Goal: Task Accomplishment & Management: Use online tool/utility

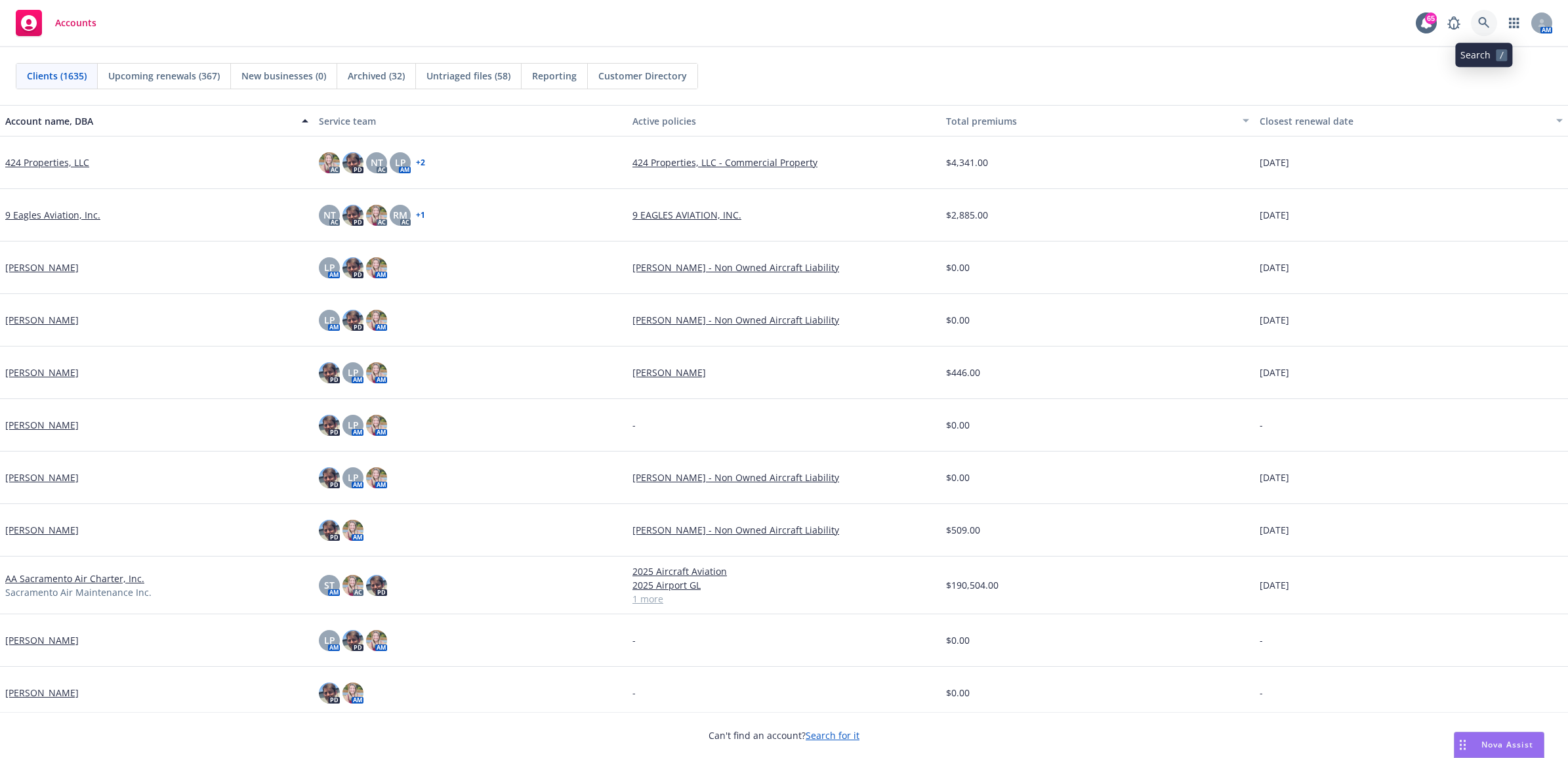
click at [1480, 22] on icon at bounding box center [1484, 23] width 12 height 12
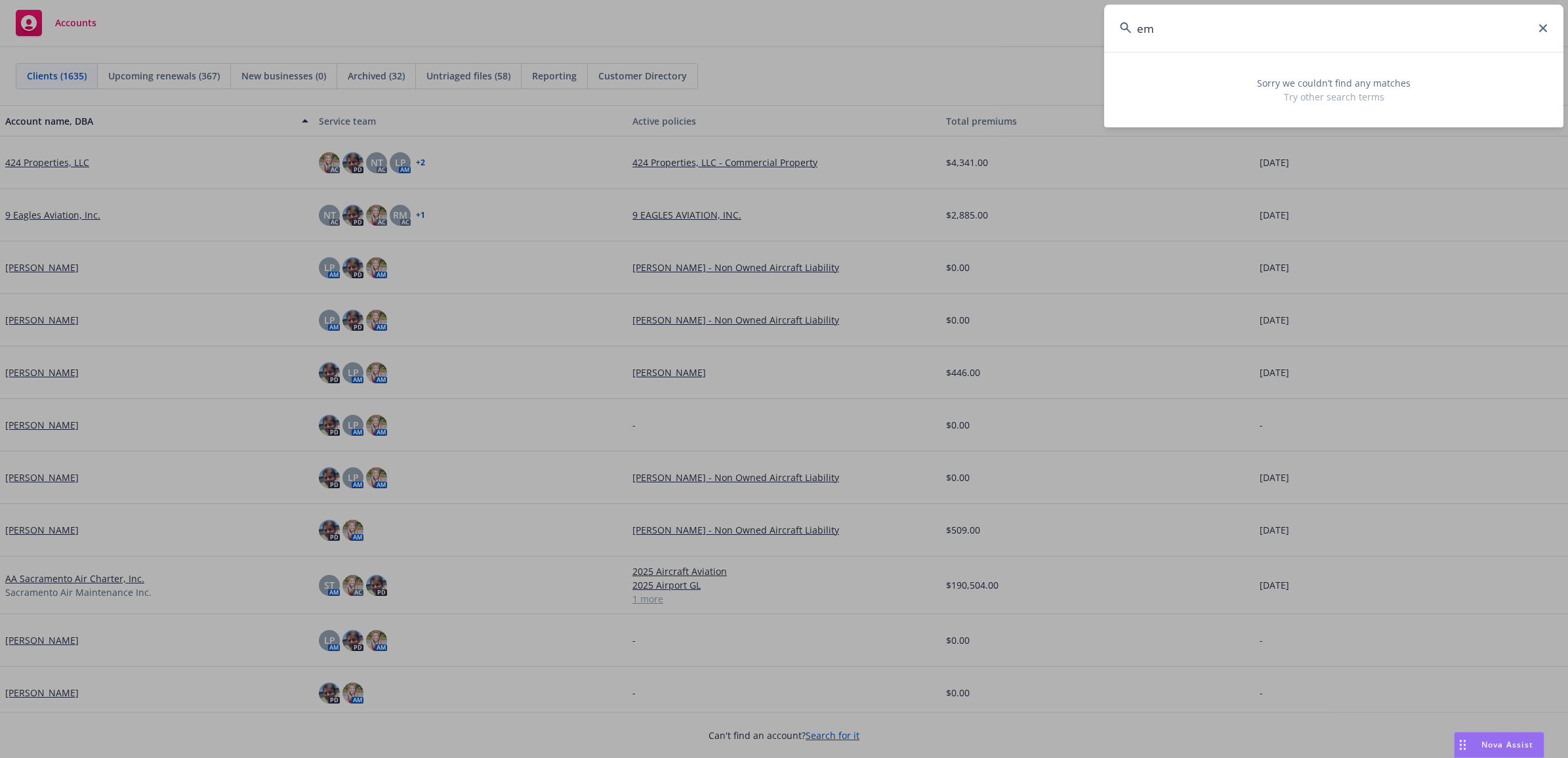
type input "e"
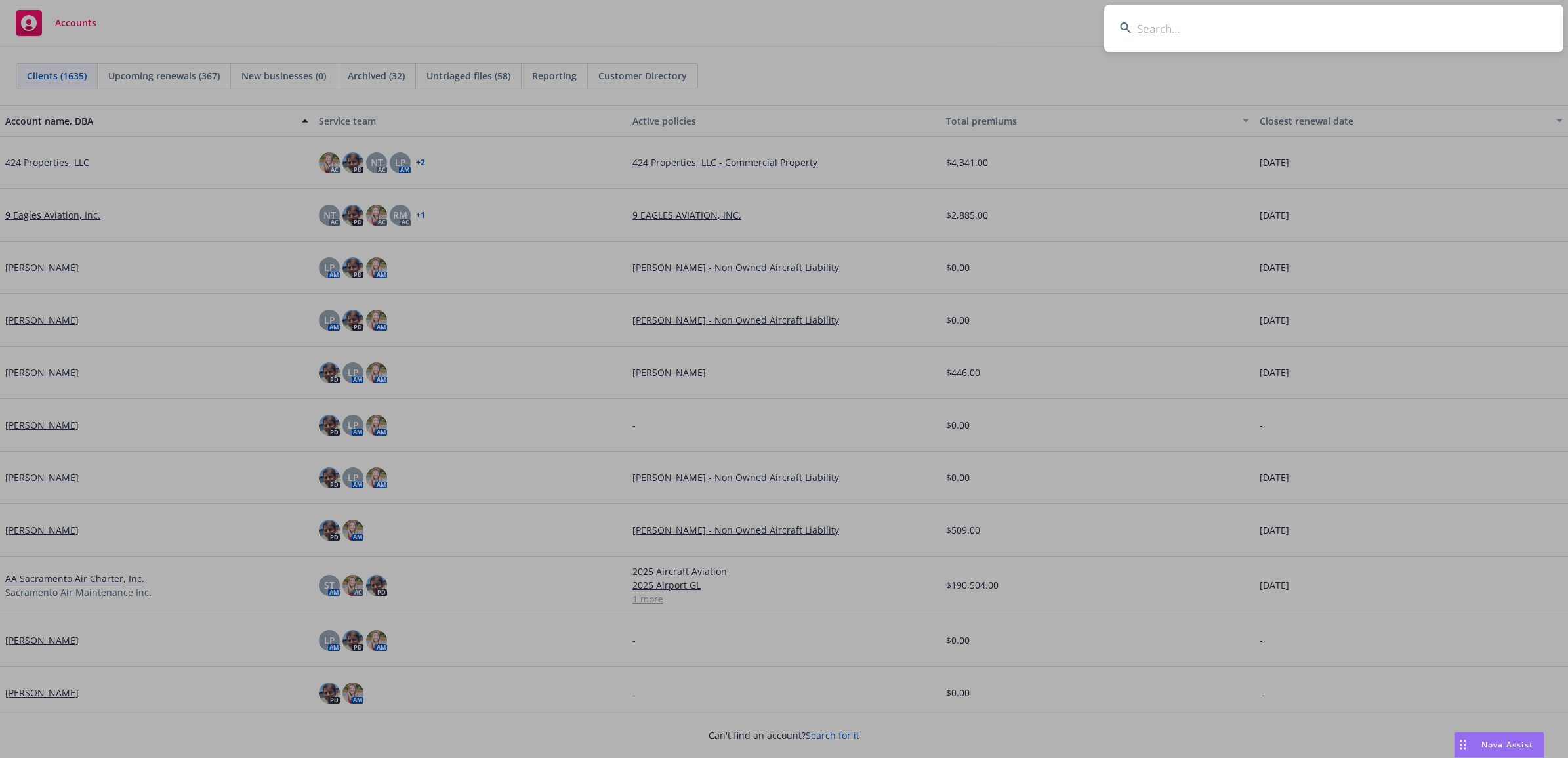
click at [1170, 26] on input at bounding box center [1334, 28] width 460 height 47
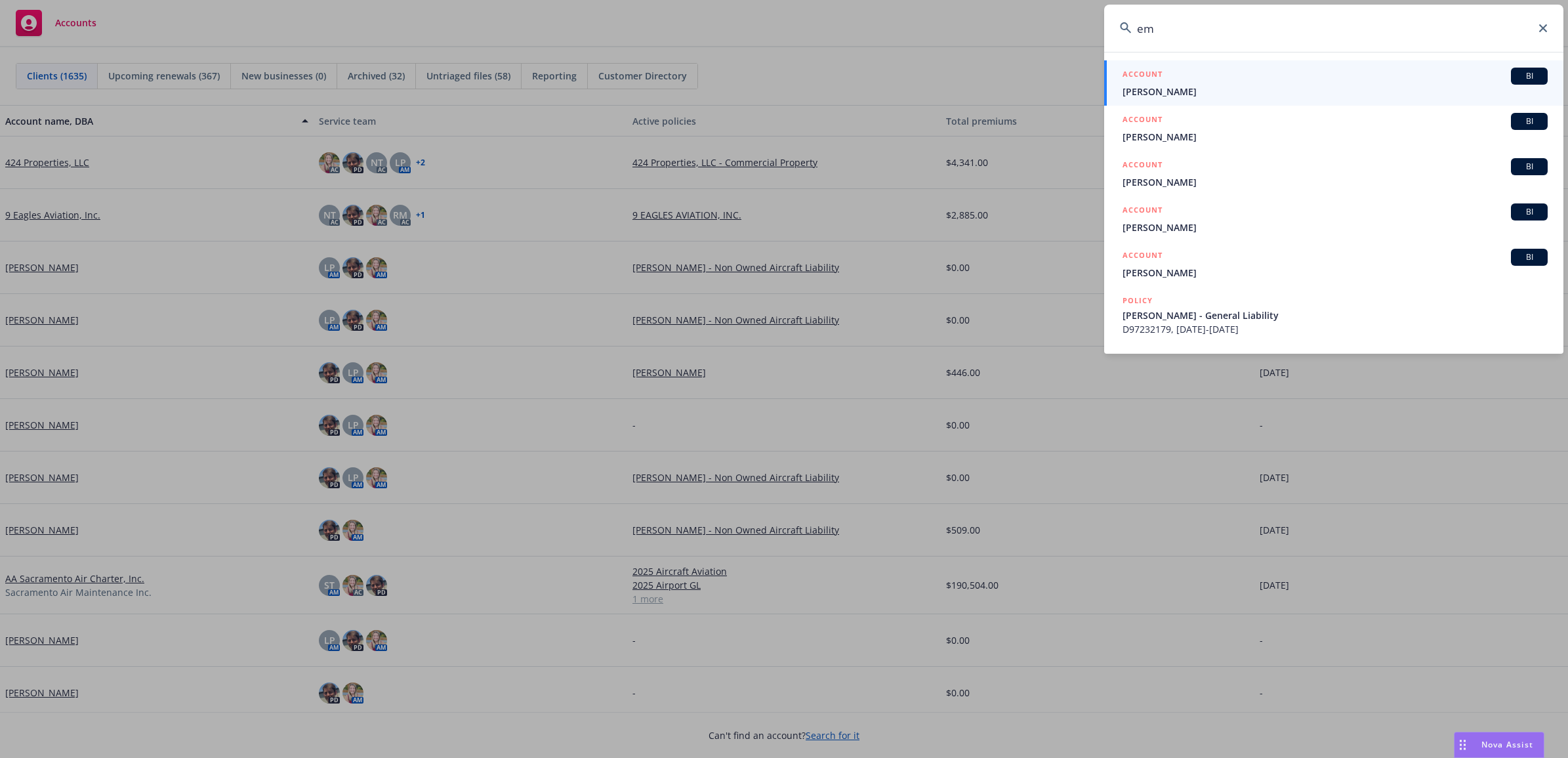
type input "e"
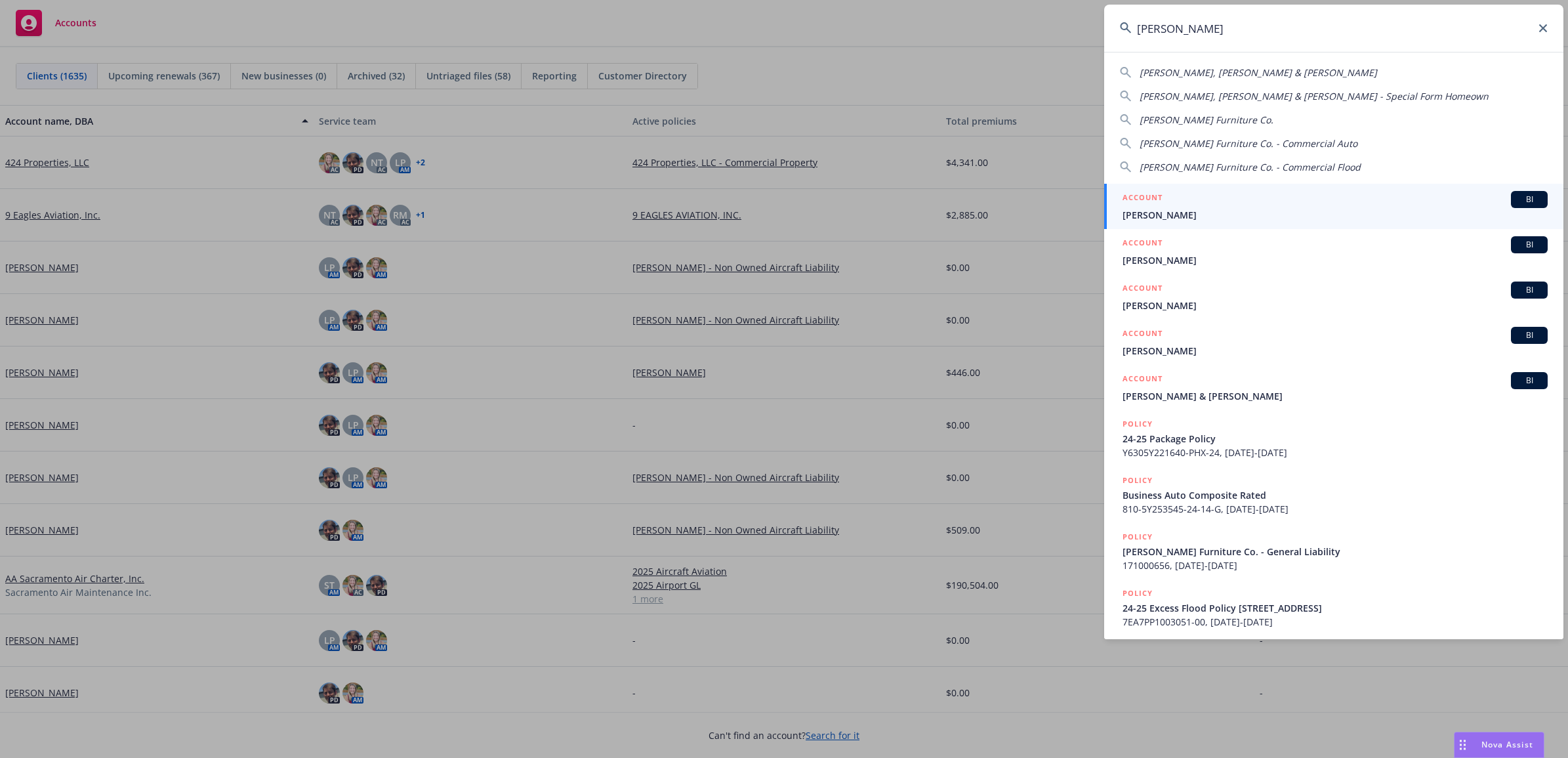
drag, startPoint x: 1096, startPoint y: 28, endPoint x: 1566, endPoint y: 23, distance: 470.0
click at [1057, 25] on div "gardner Gardner, Sullivan & Beverly Gardner, Sullivan & Beverly - Special Form …" at bounding box center [784, 379] width 1568 height 758
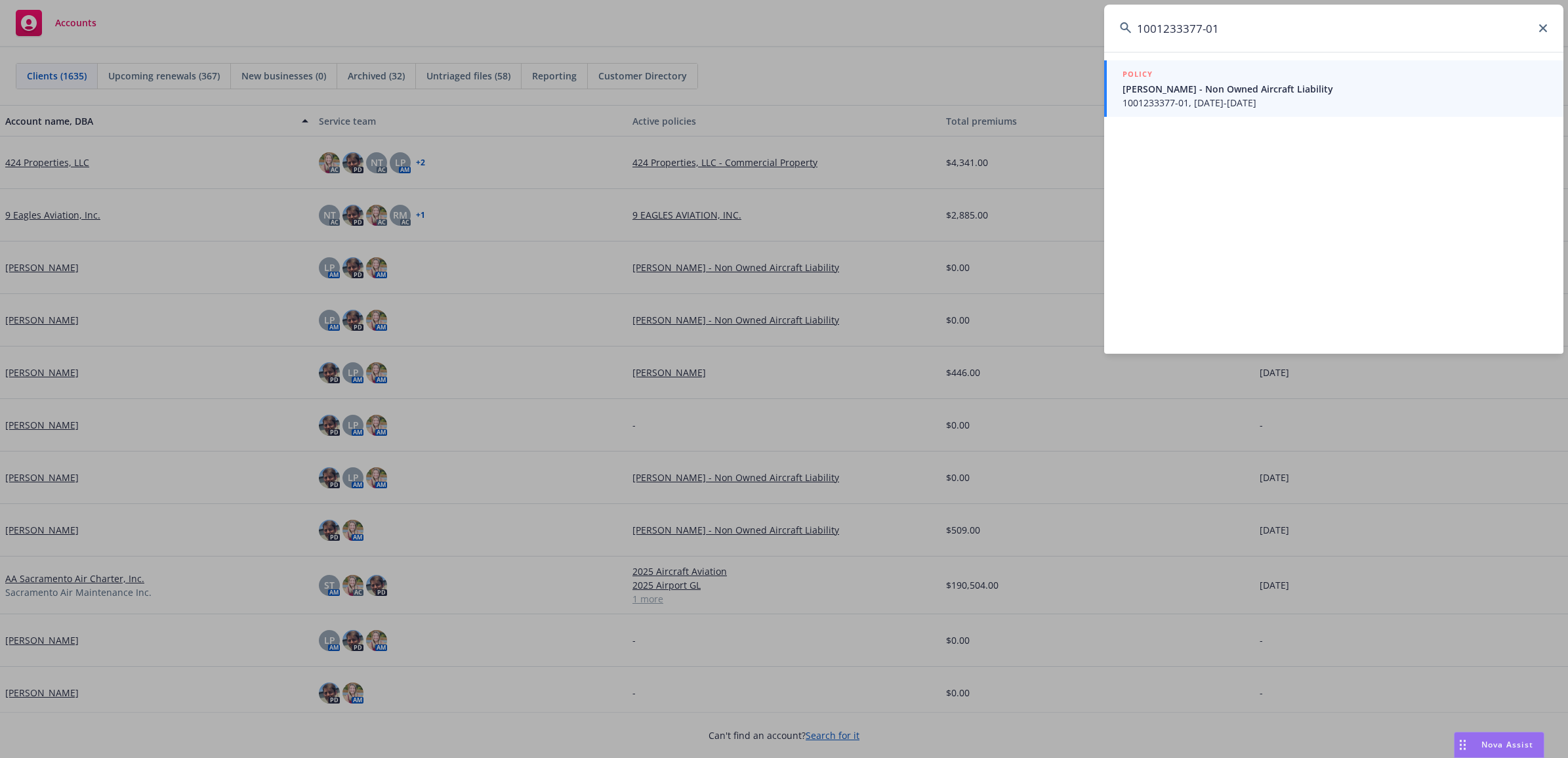
type input "1001233377-01"
click at [1350, 100] on span "1001233377-01, 08/24/2024-08/24/2025" at bounding box center [1335, 103] width 425 height 14
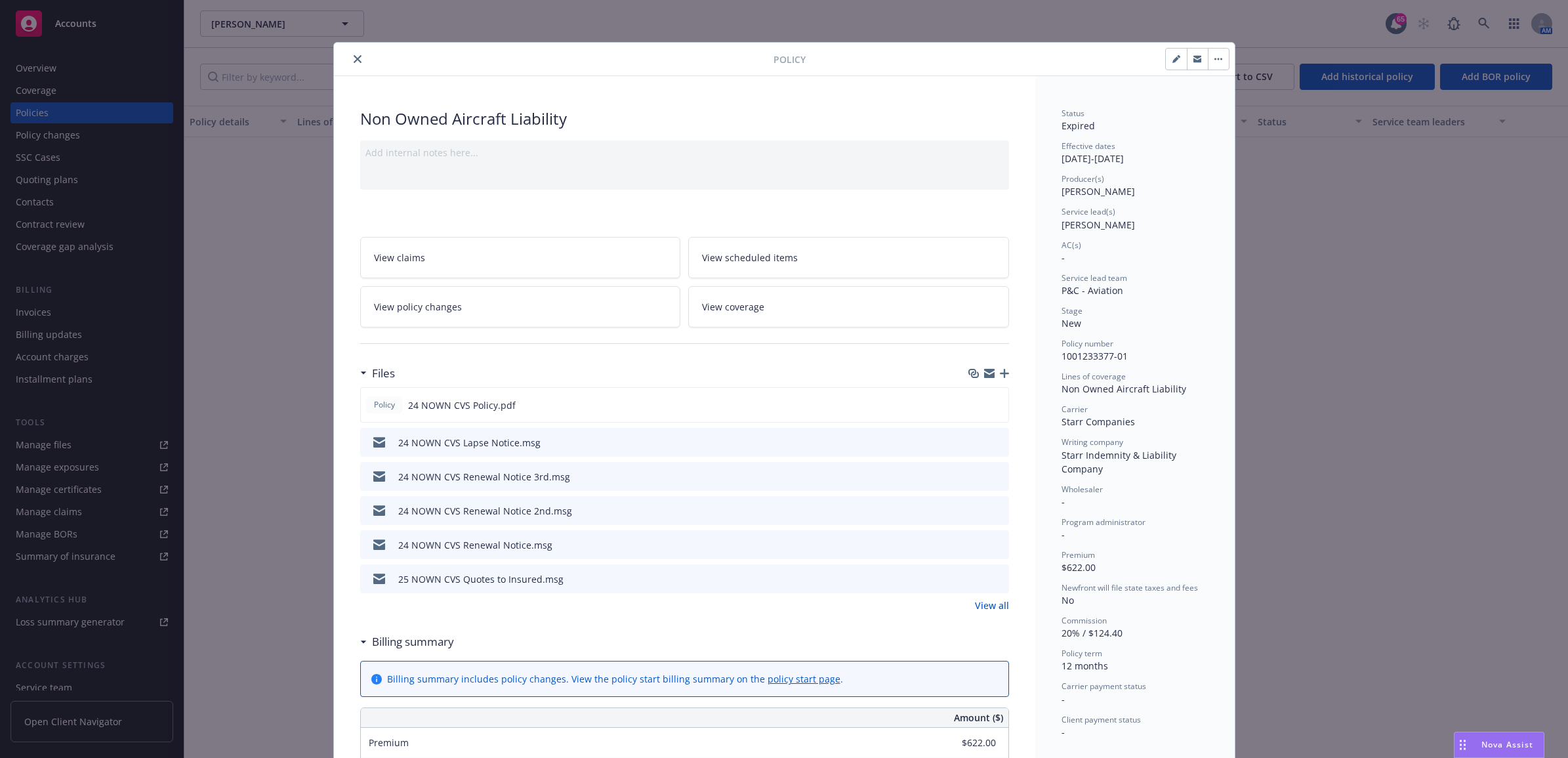
click at [992, 605] on link "View all" at bounding box center [992, 605] width 34 height 14
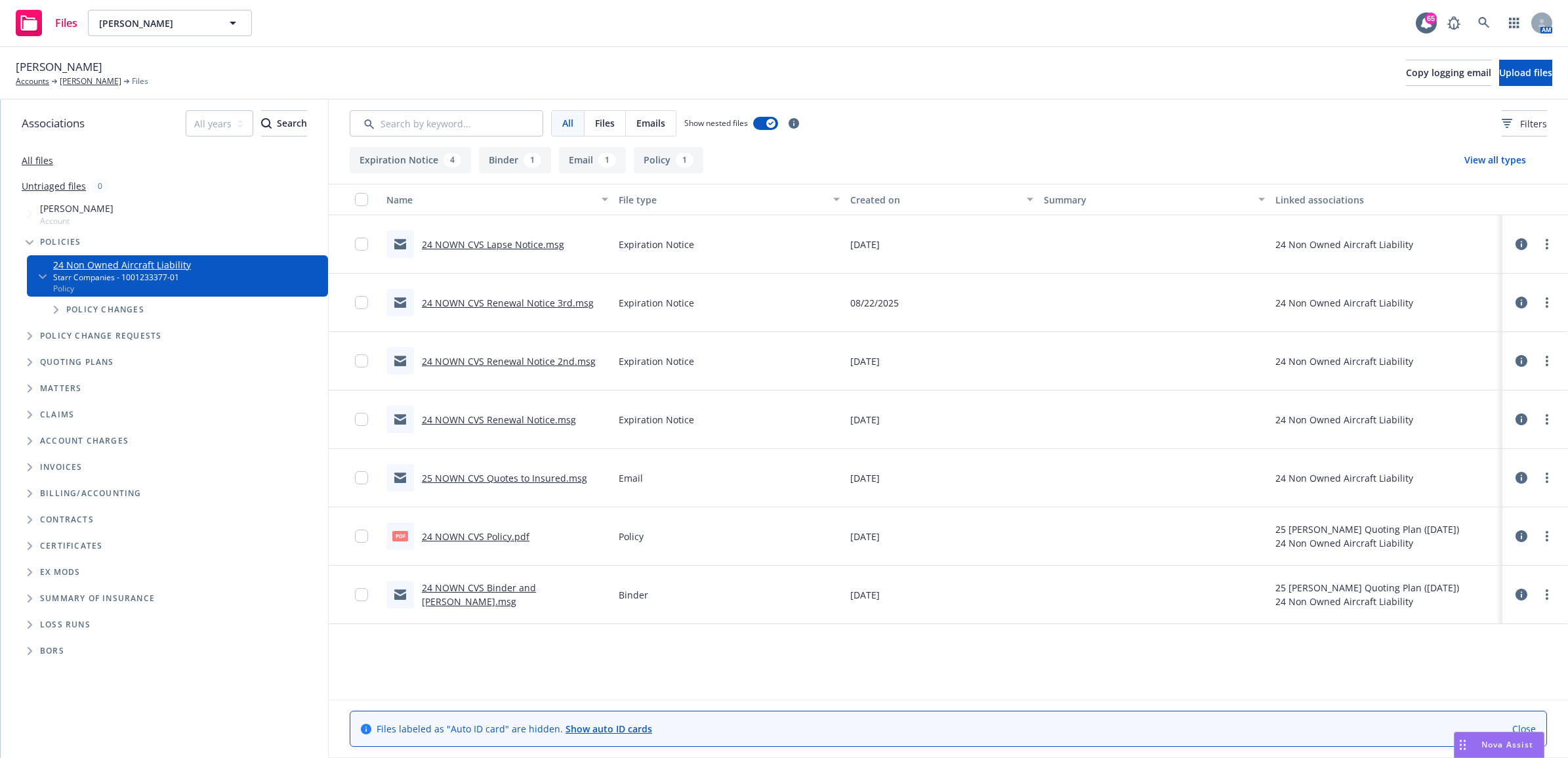
click at [540, 244] on link "24 NOWN CVS Lapse Notice.msg" at bounding box center [493, 244] width 142 height 12
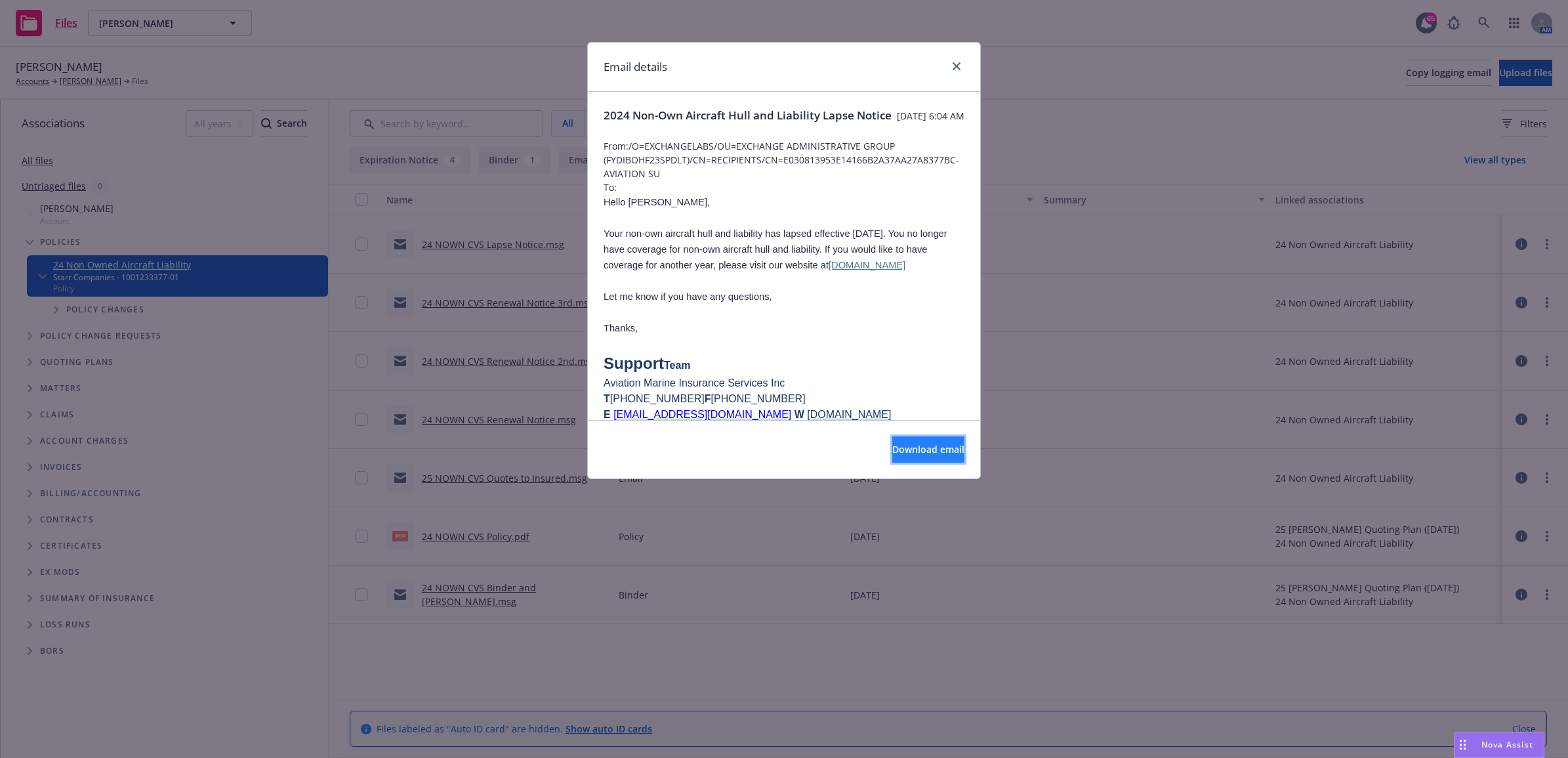
click at [893, 449] on span "Download email" at bounding box center [928, 448] width 72 height 12
click at [955, 64] on icon "close" at bounding box center [956, 66] width 8 height 8
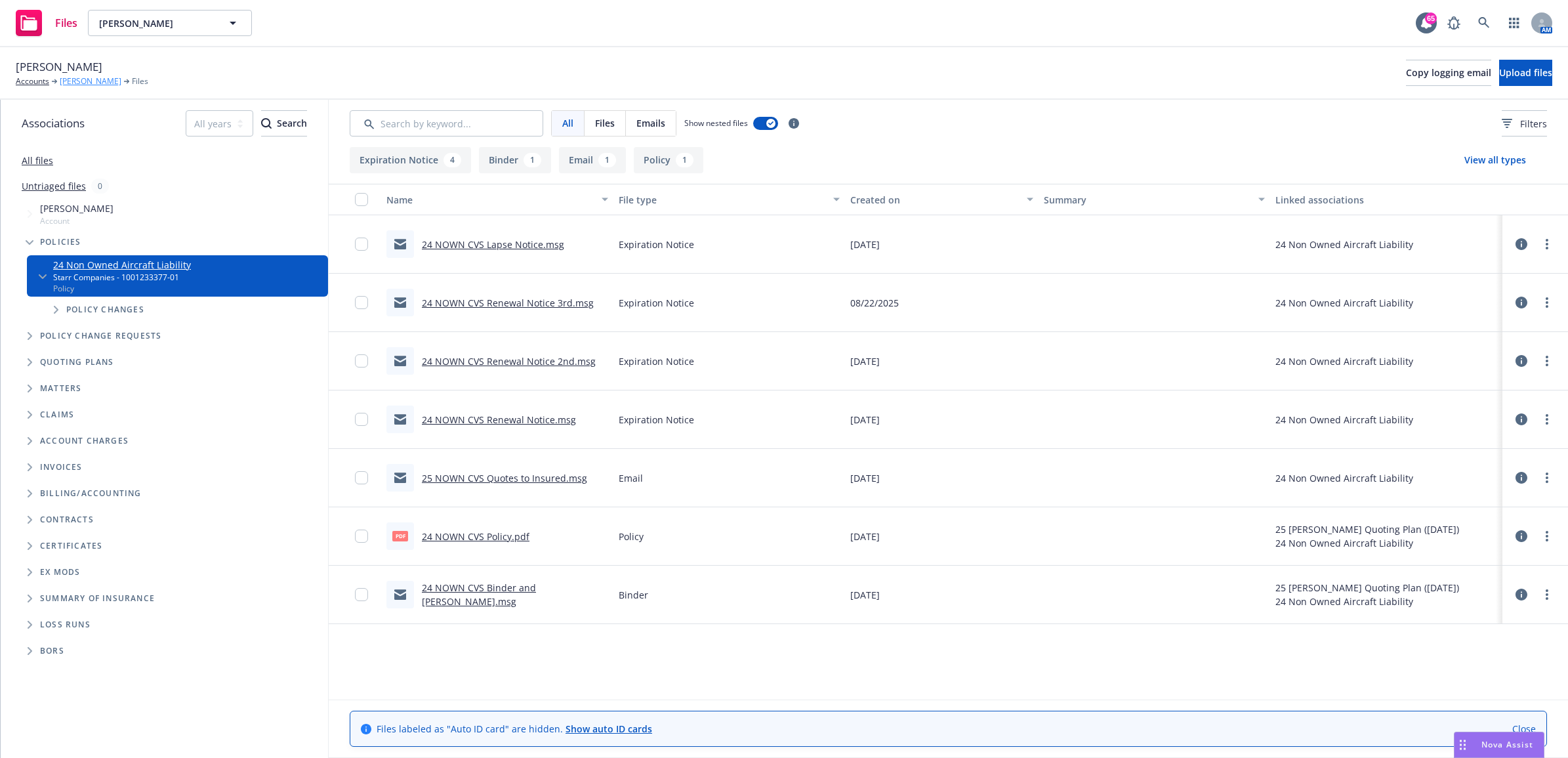
click at [68, 81] on link "Michael Gardner" at bounding box center [90, 81] width 61 height 12
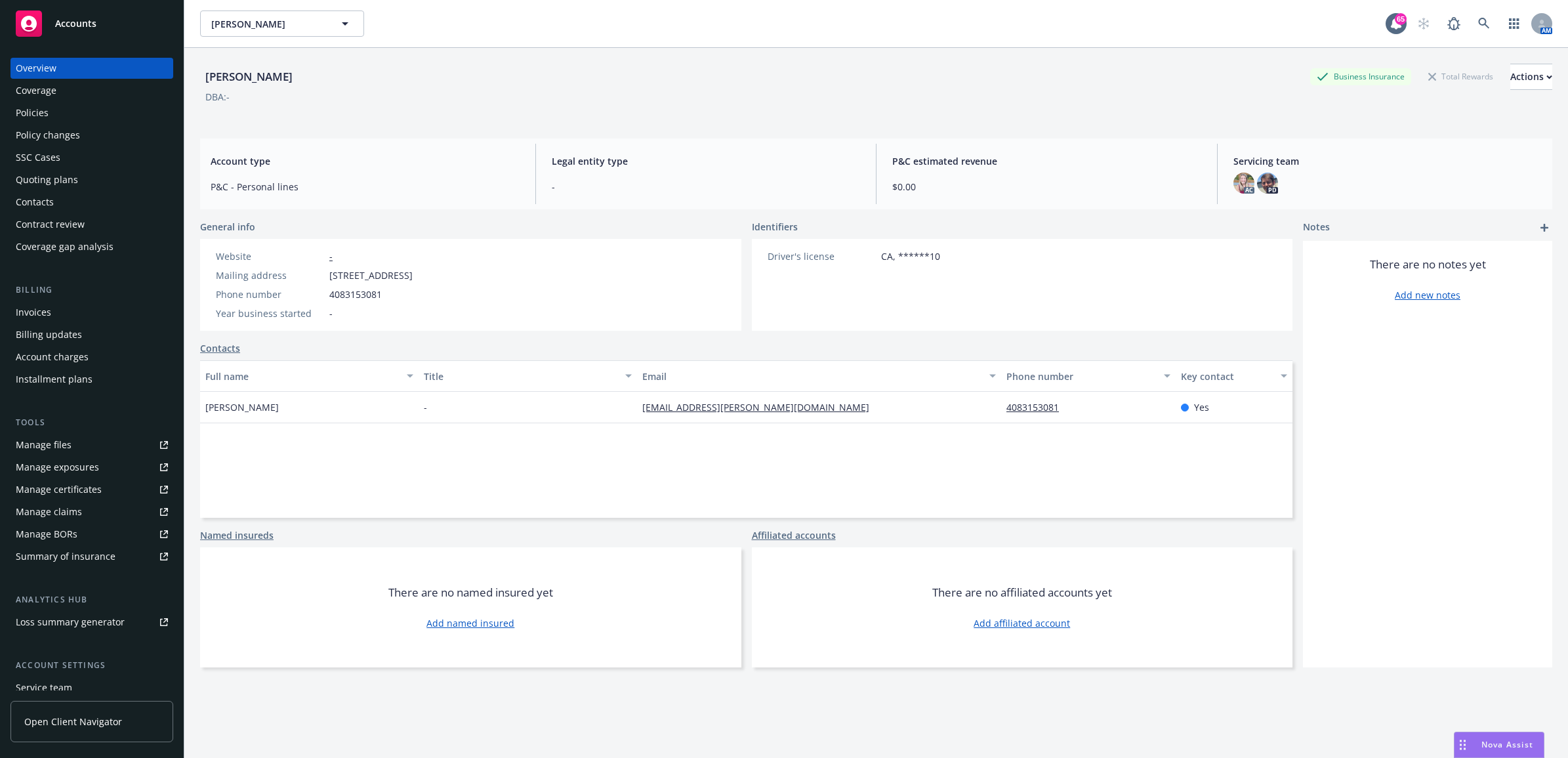
click at [53, 195] on div "Contacts" at bounding box center [91, 202] width 152 height 21
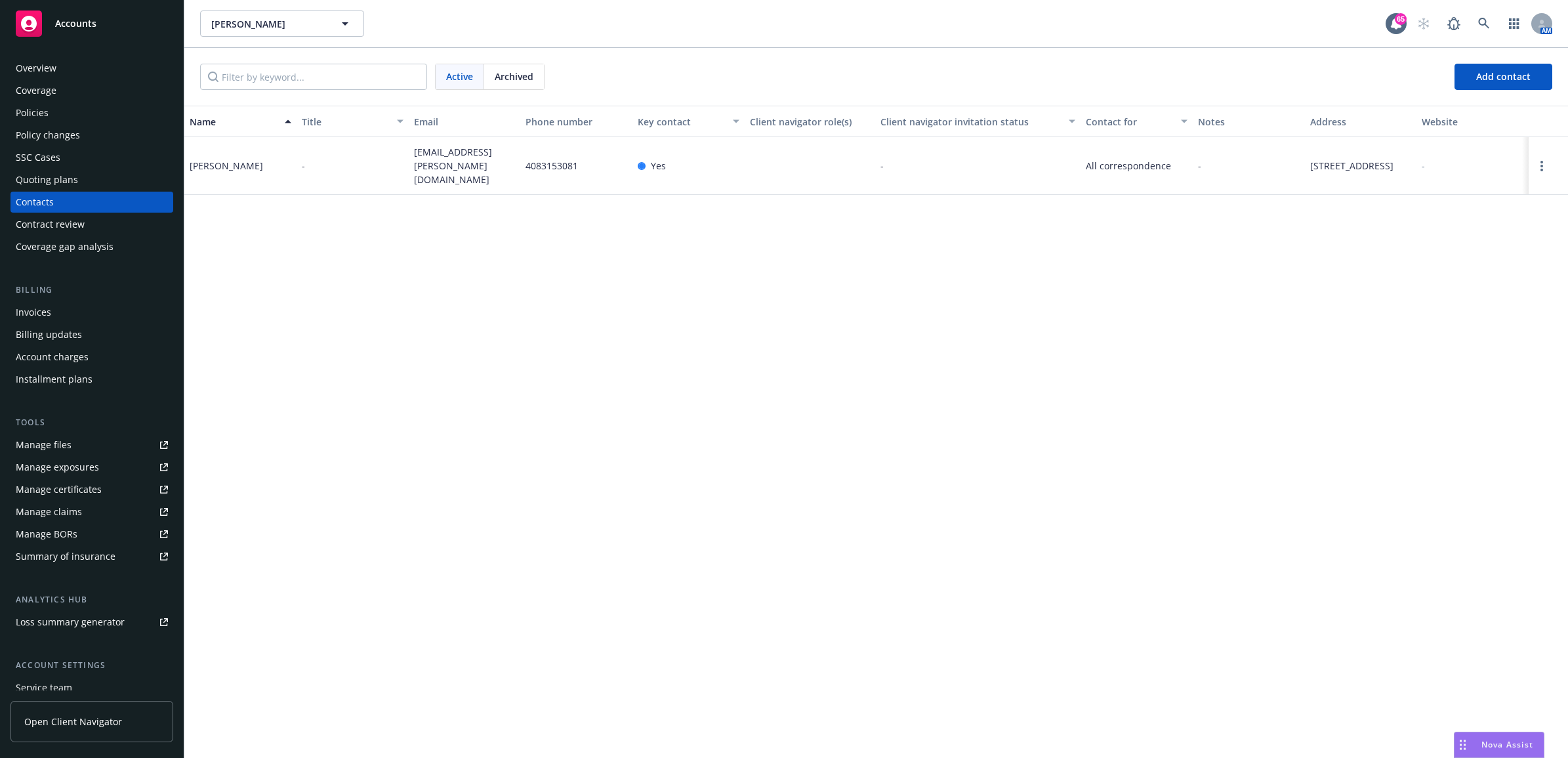
click at [82, 115] on div "Policies" at bounding box center [91, 113] width 152 height 21
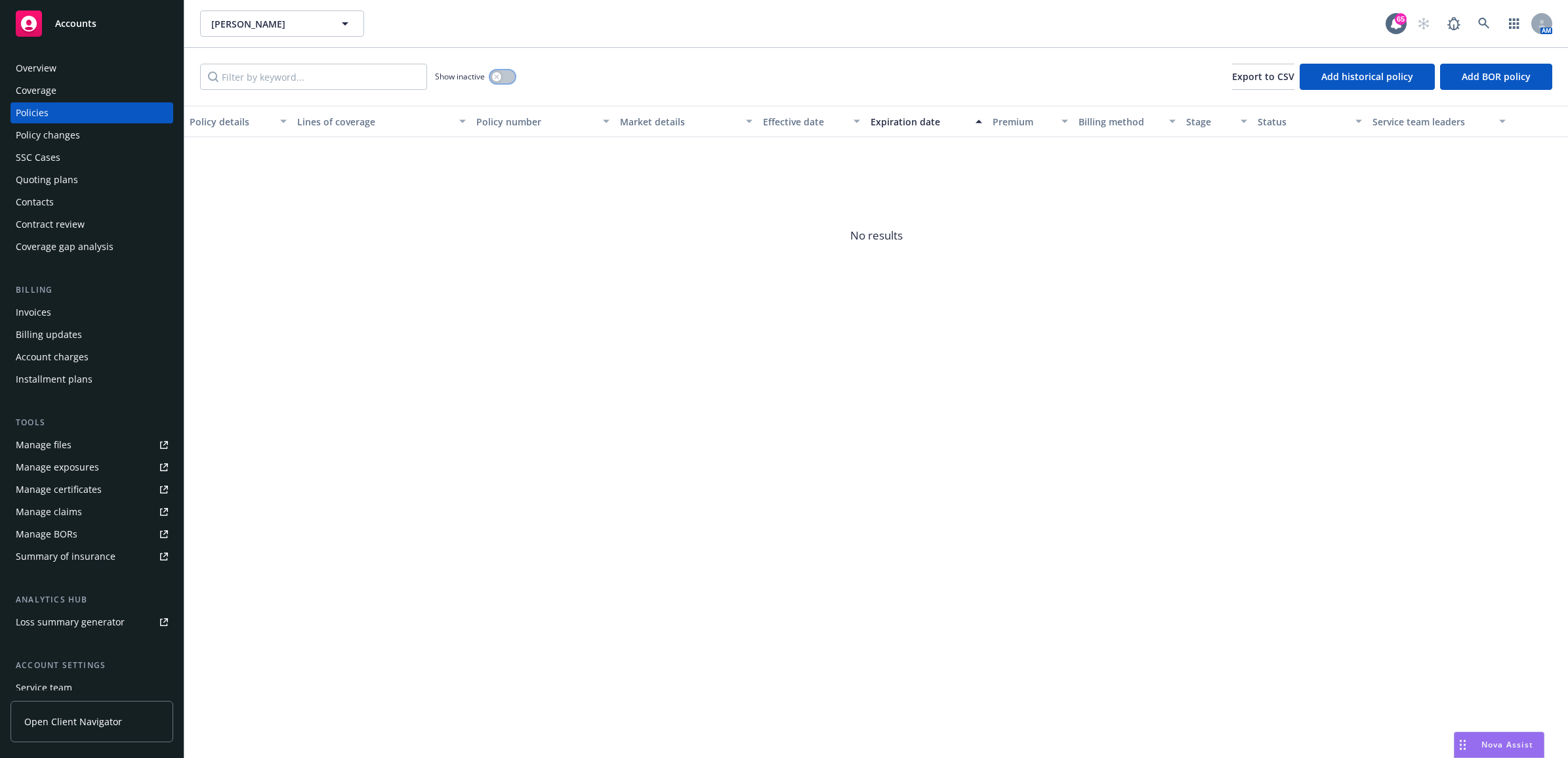
click at [497, 71] on button "button" at bounding box center [502, 77] width 25 height 13
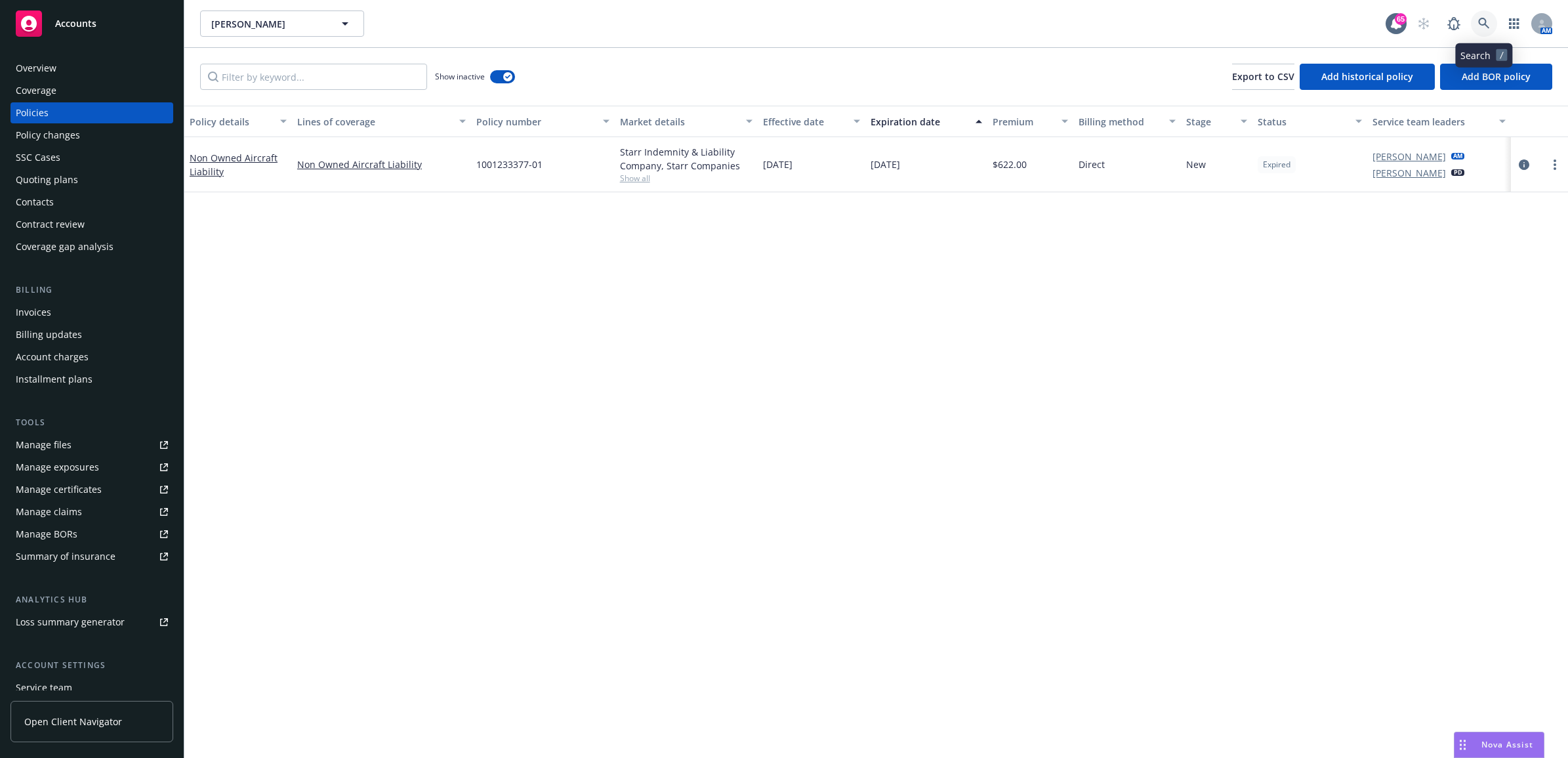
click at [1490, 24] on link at bounding box center [1484, 23] width 26 height 26
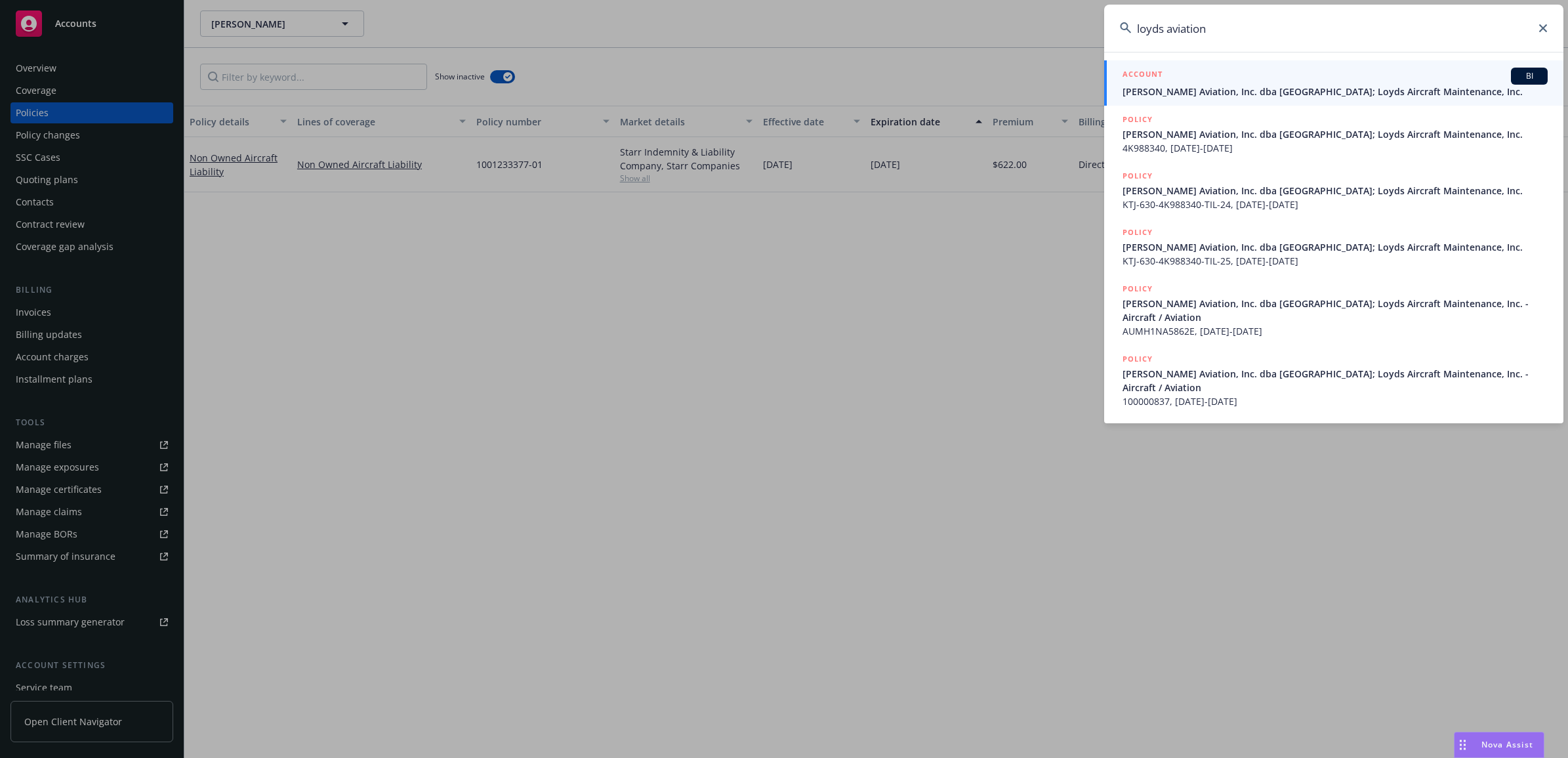
type input "loyds aviation"
click at [1216, 90] on span "Loyd's Aviation, Inc. dba Bakersfield Jet Center; Loyds Aircraft Maintenance, I…" at bounding box center [1335, 91] width 425 height 14
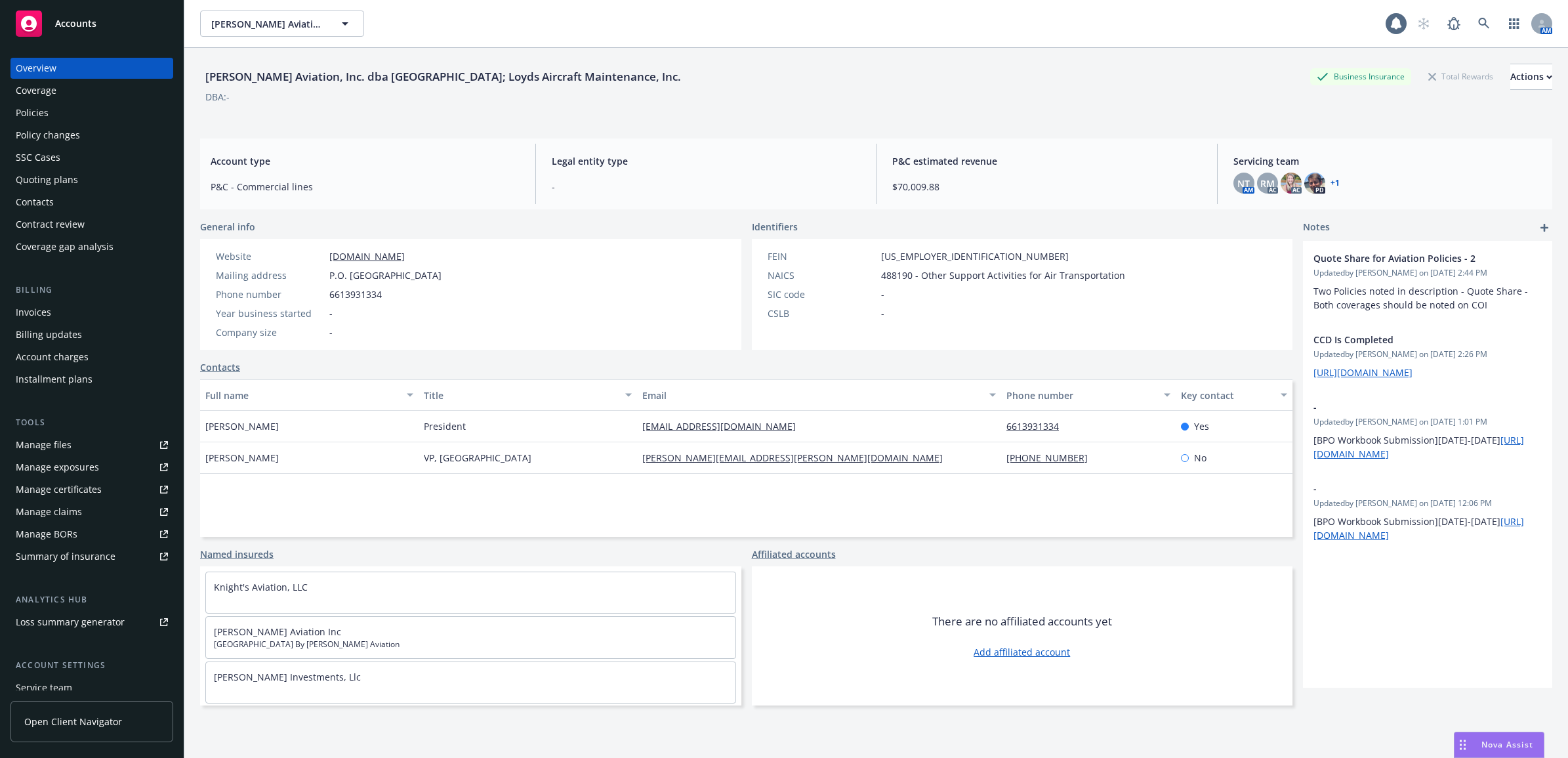
click at [94, 117] on div "Policies" at bounding box center [91, 113] width 152 height 21
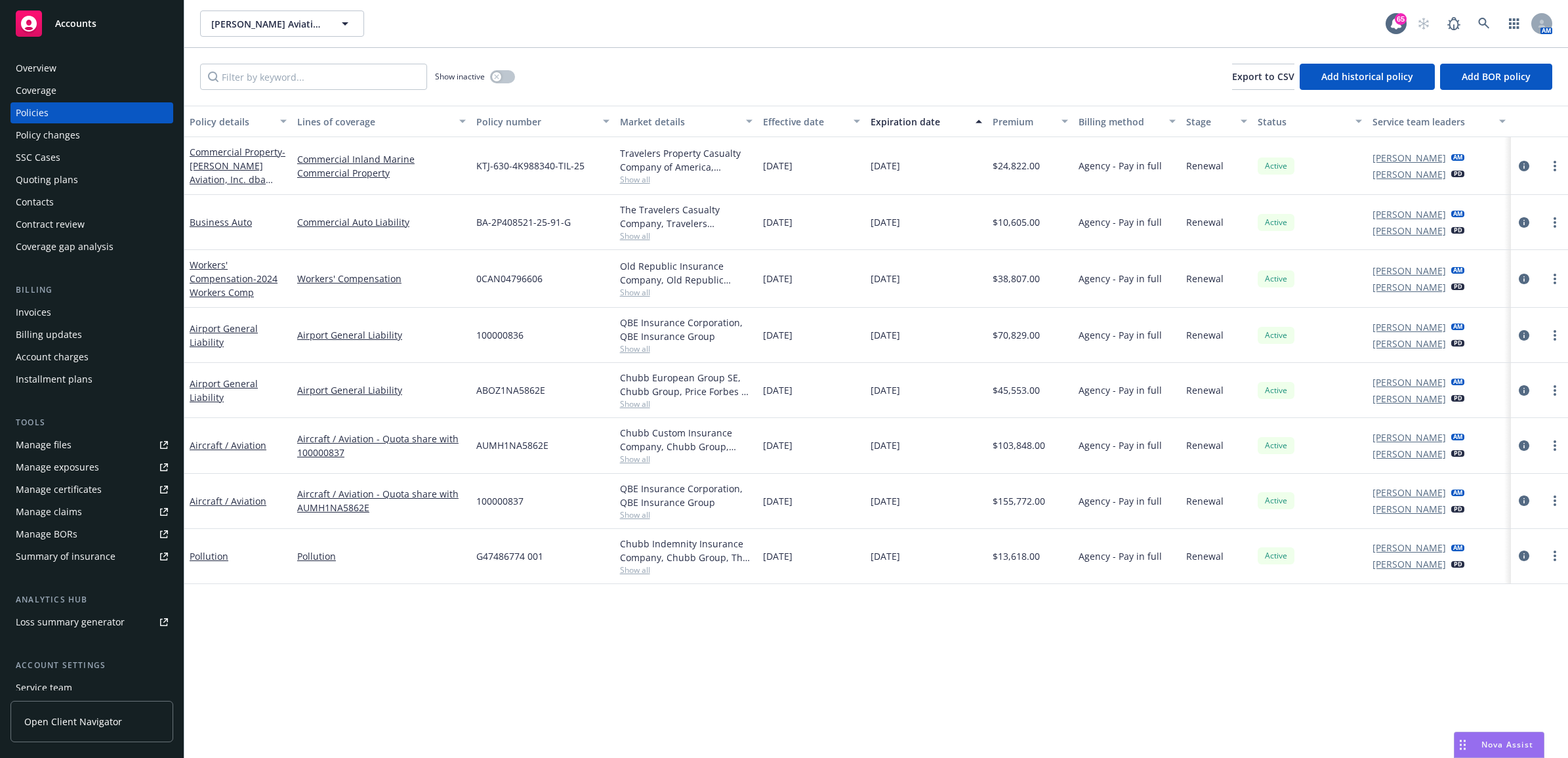
click at [90, 135] on div "Policy changes" at bounding box center [91, 135] width 152 height 21
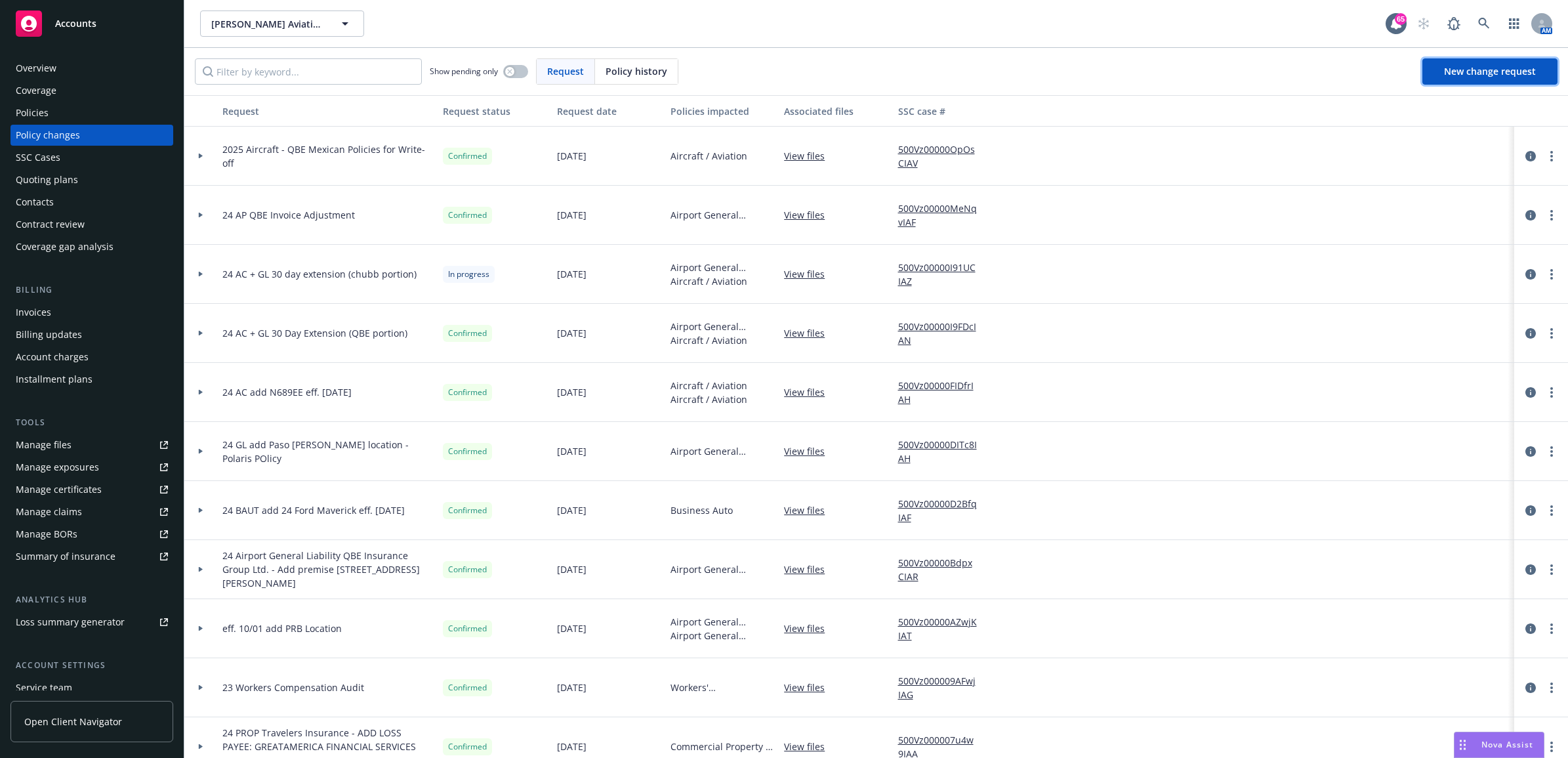
drag, startPoint x: 1487, startPoint y: 69, endPoint x: 1246, endPoint y: 161, distance: 258.0
click at [1487, 69] on span "New change request" at bounding box center [1490, 70] width 92 height 12
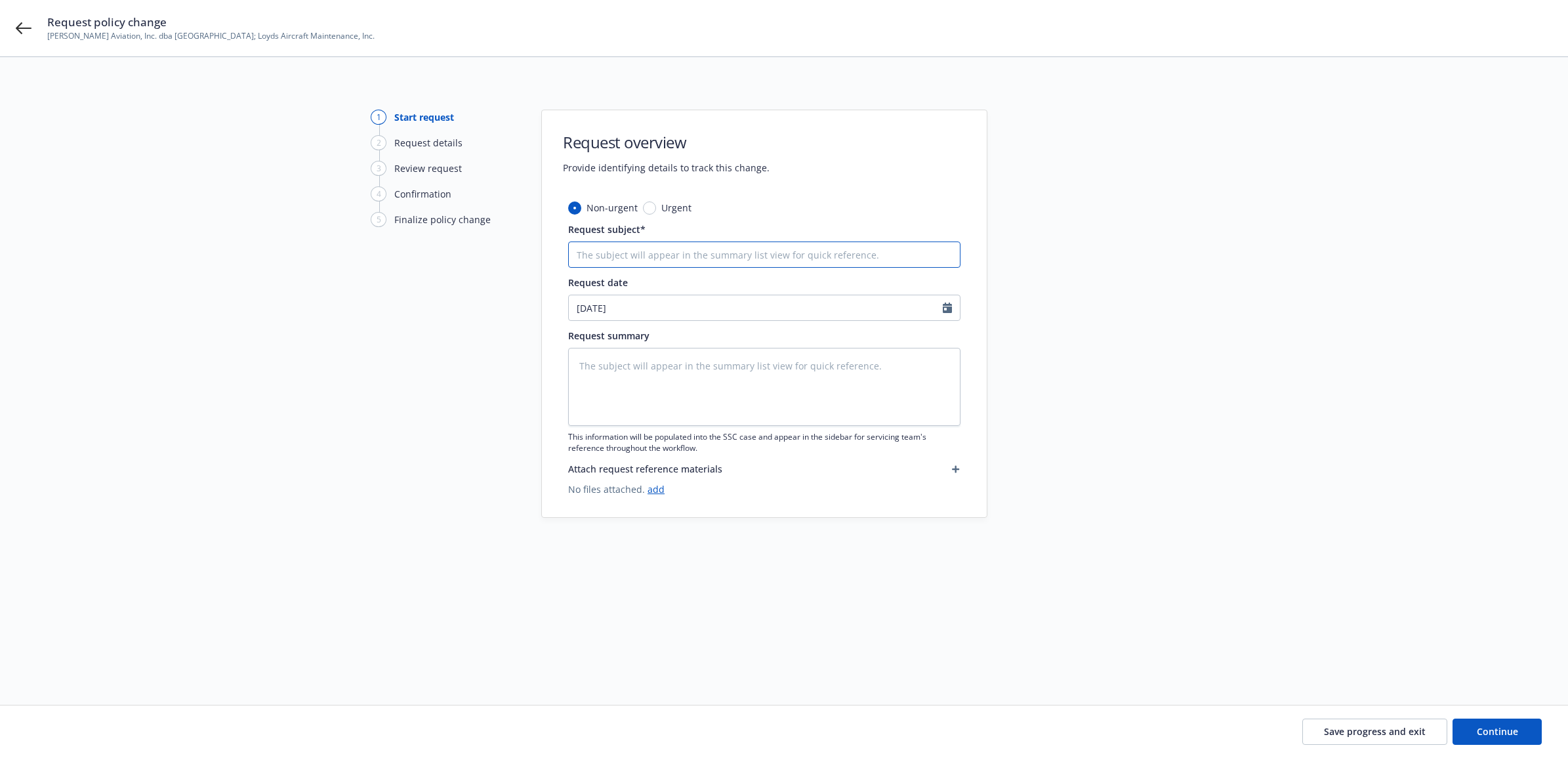
drag, startPoint x: 715, startPoint y: 246, endPoint x: 738, endPoint y: 246, distance: 23.0
click at [715, 246] on input "Request subject*" at bounding box center [764, 255] width 393 height 26
type textarea "x"
type input "2"
type textarea "x"
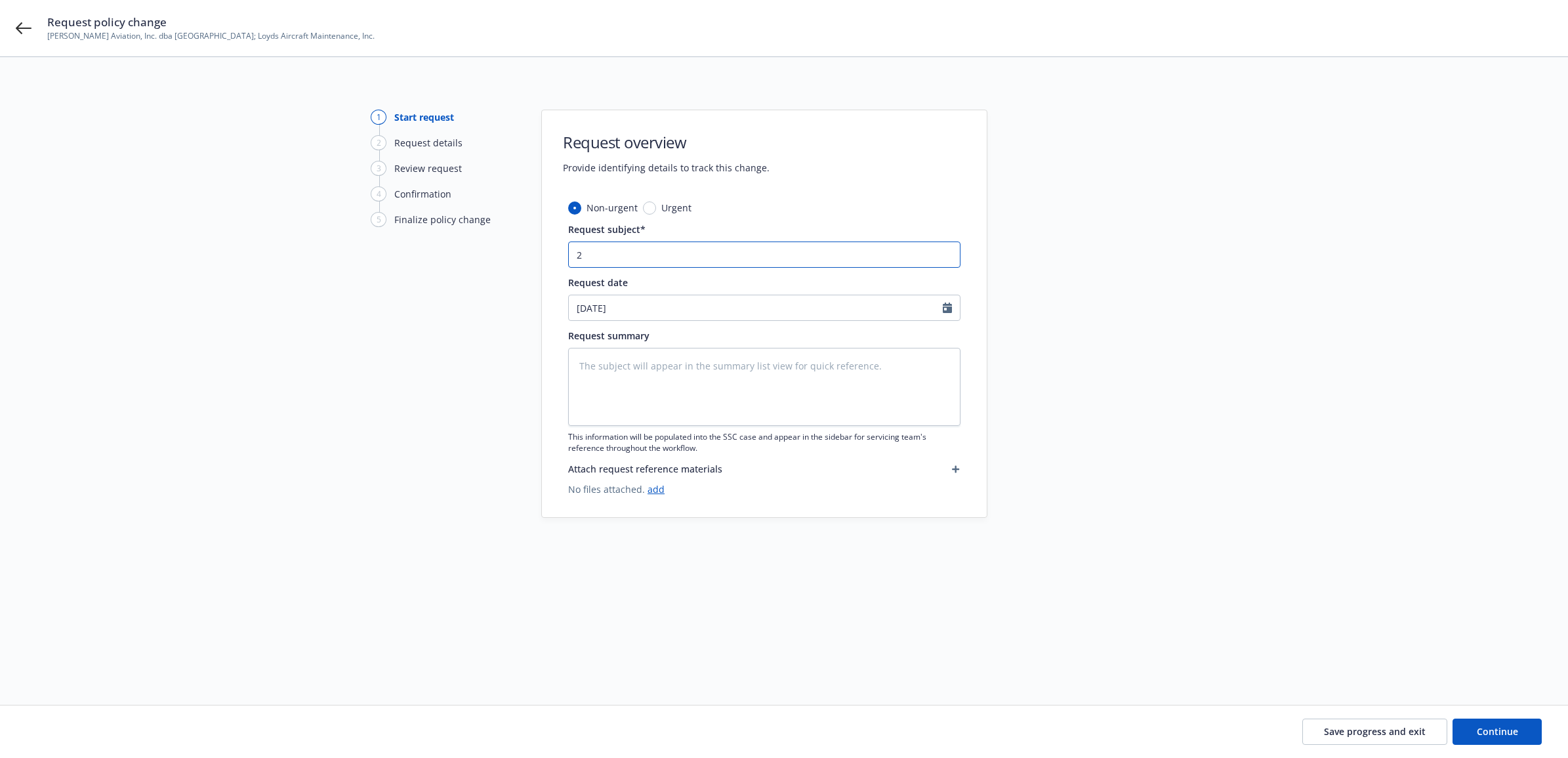
type input "25"
type textarea "x"
type input "25"
type textarea "x"
type input "25 A"
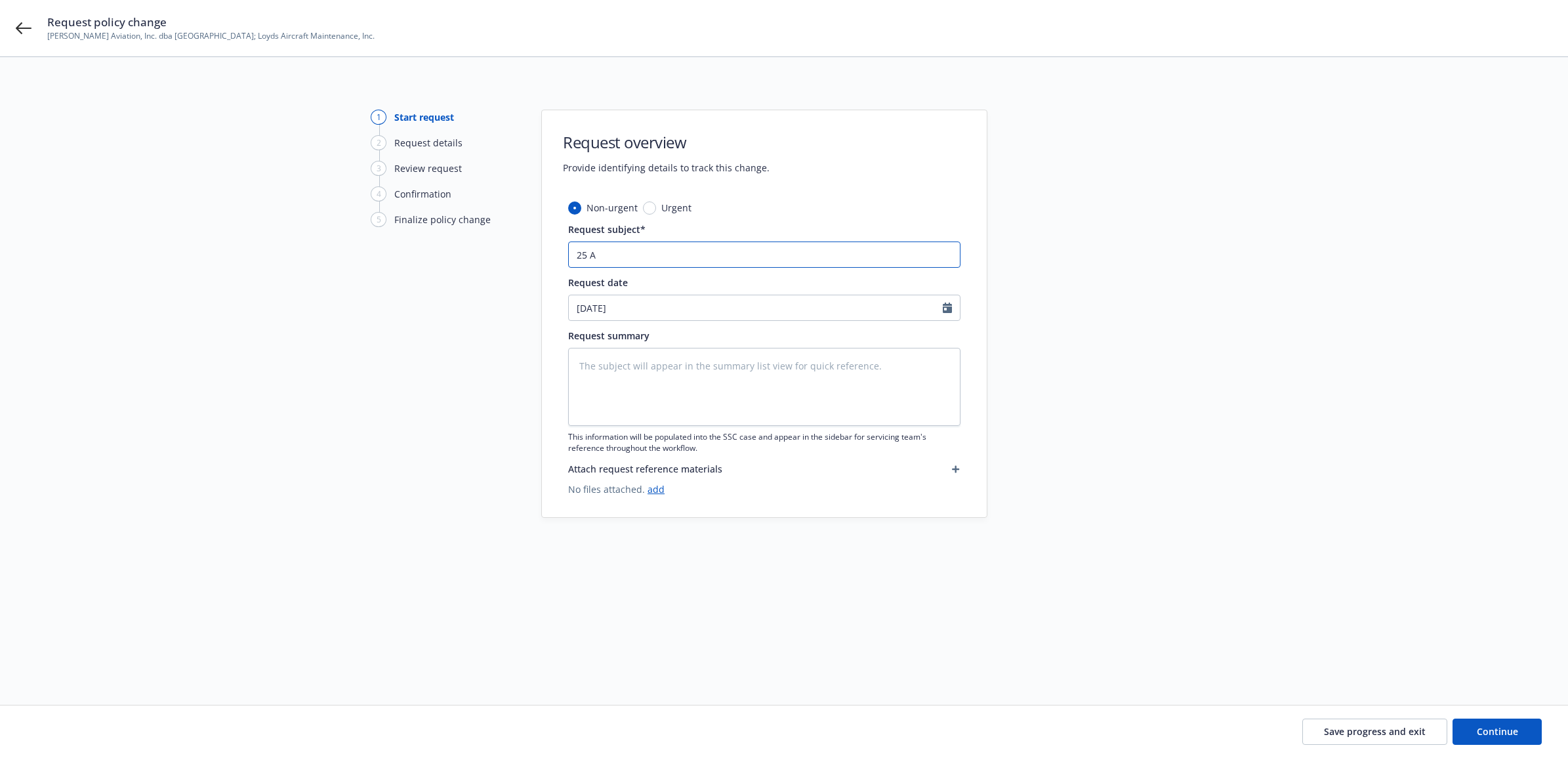
type textarea "x"
type input "25 AC"
type textarea "x"
type input "25 AC"
type textarea "x"
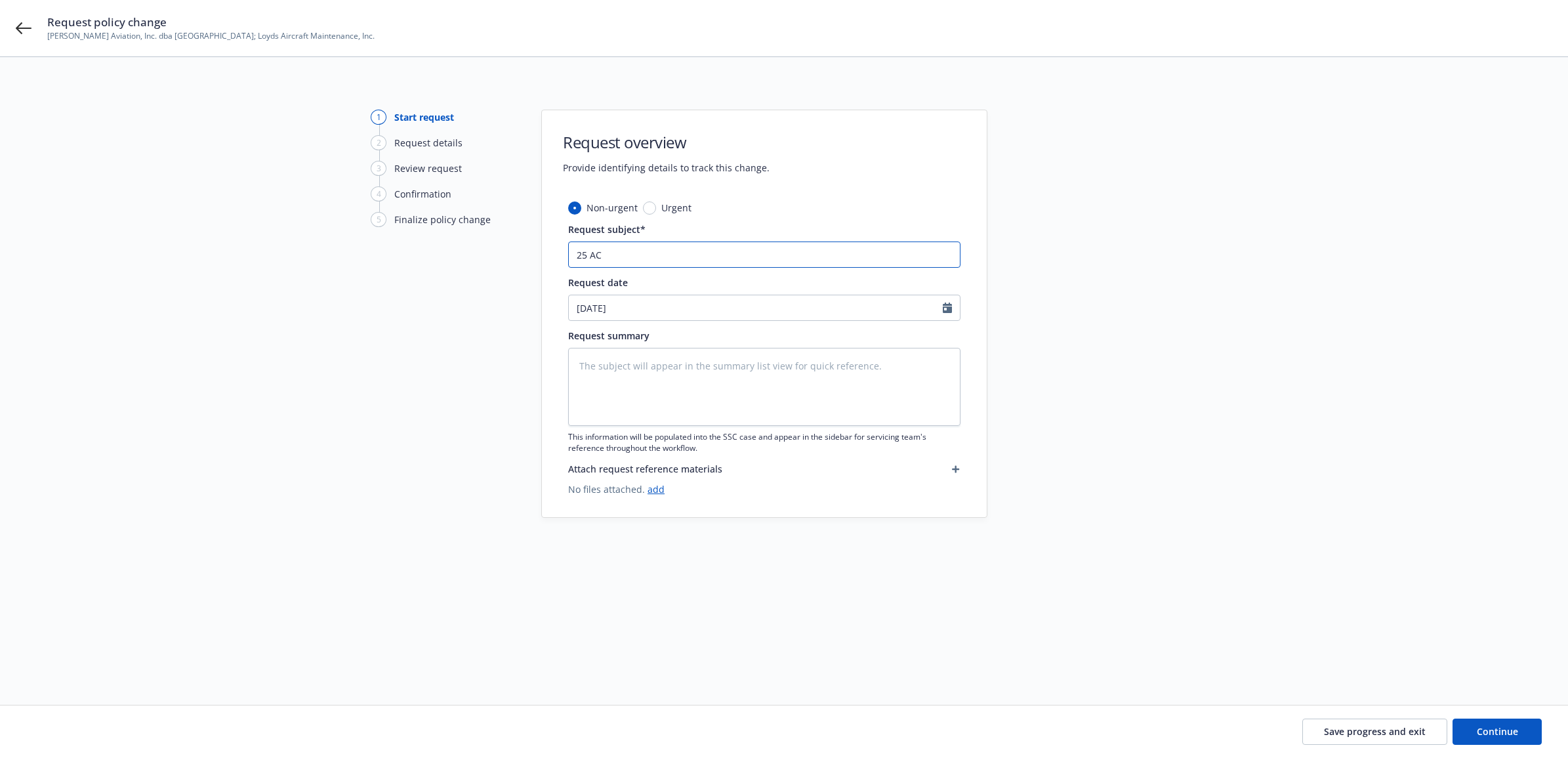
type input "25 AC Q"
type textarea "x"
type input "25 AC QB"
type textarea "x"
type input "25 AC QBE"
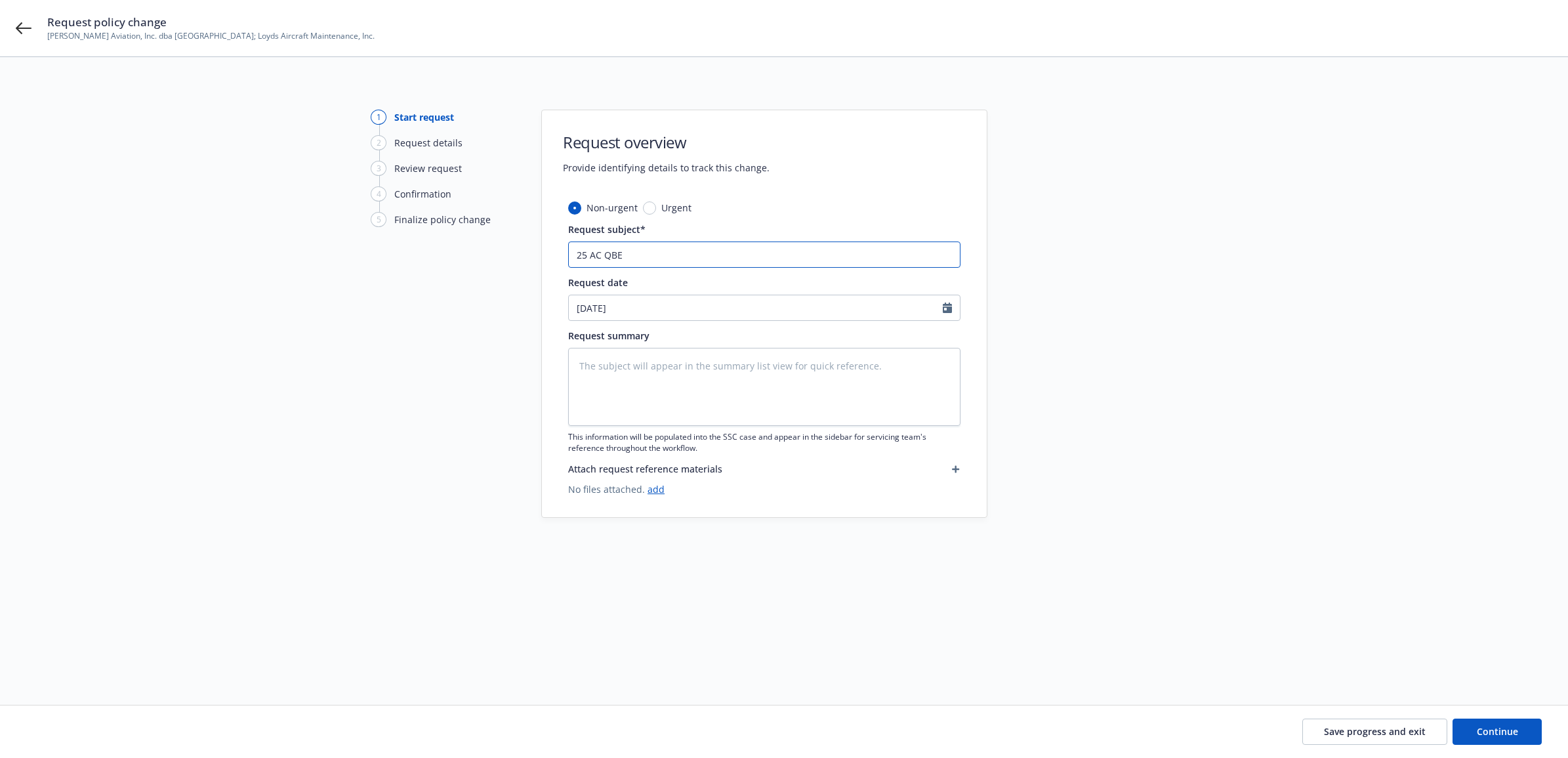
type textarea "x"
type input "25 AC QBE"
type textarea "x"
type input "25 AC QBE -"
type textarea "x"
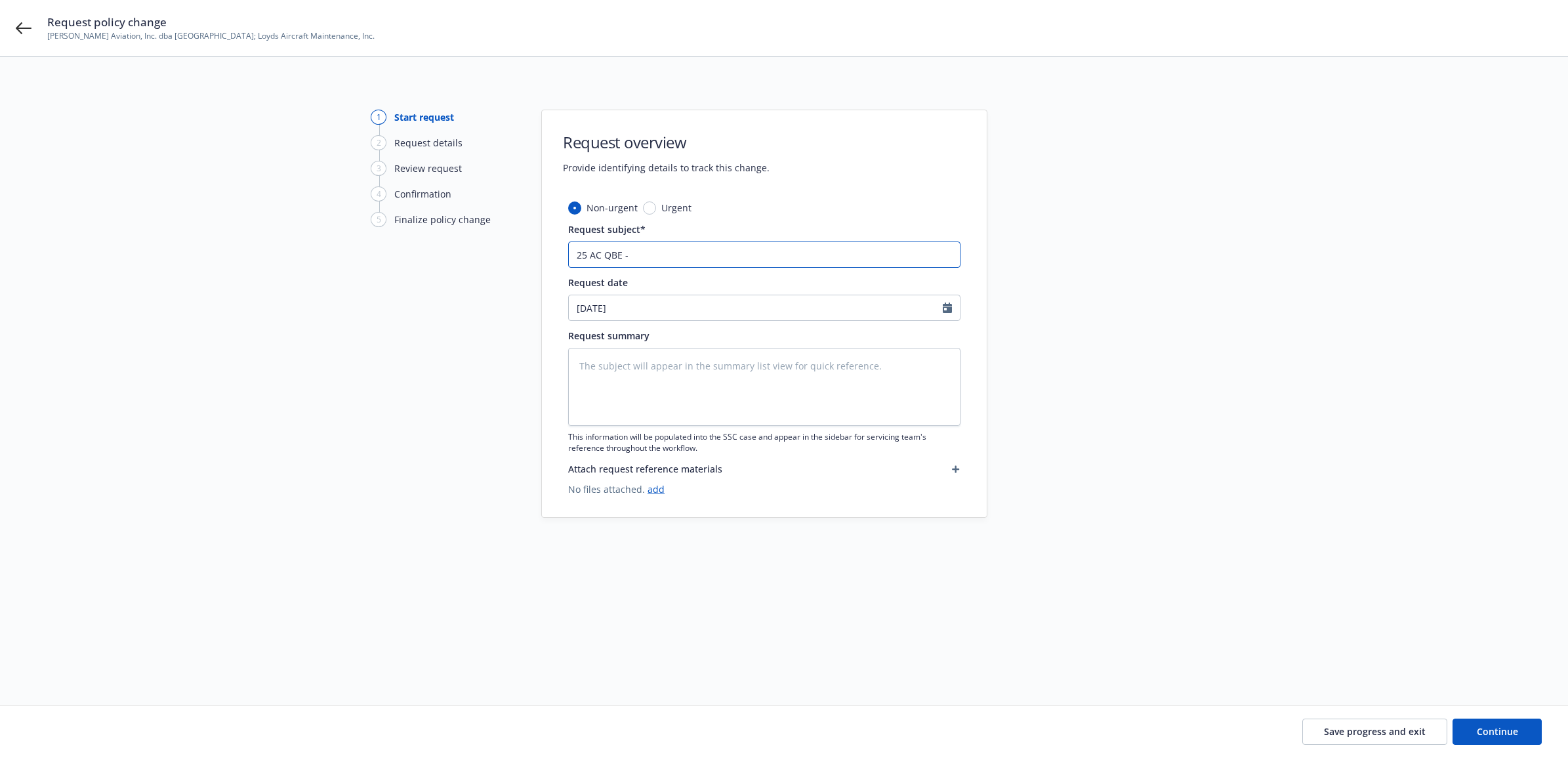
type input "25 AC QBE -"
type textarea "x"
type input "25 AC QBE - A"
type textarea "x"
type input "25 AC QBE - Ad"
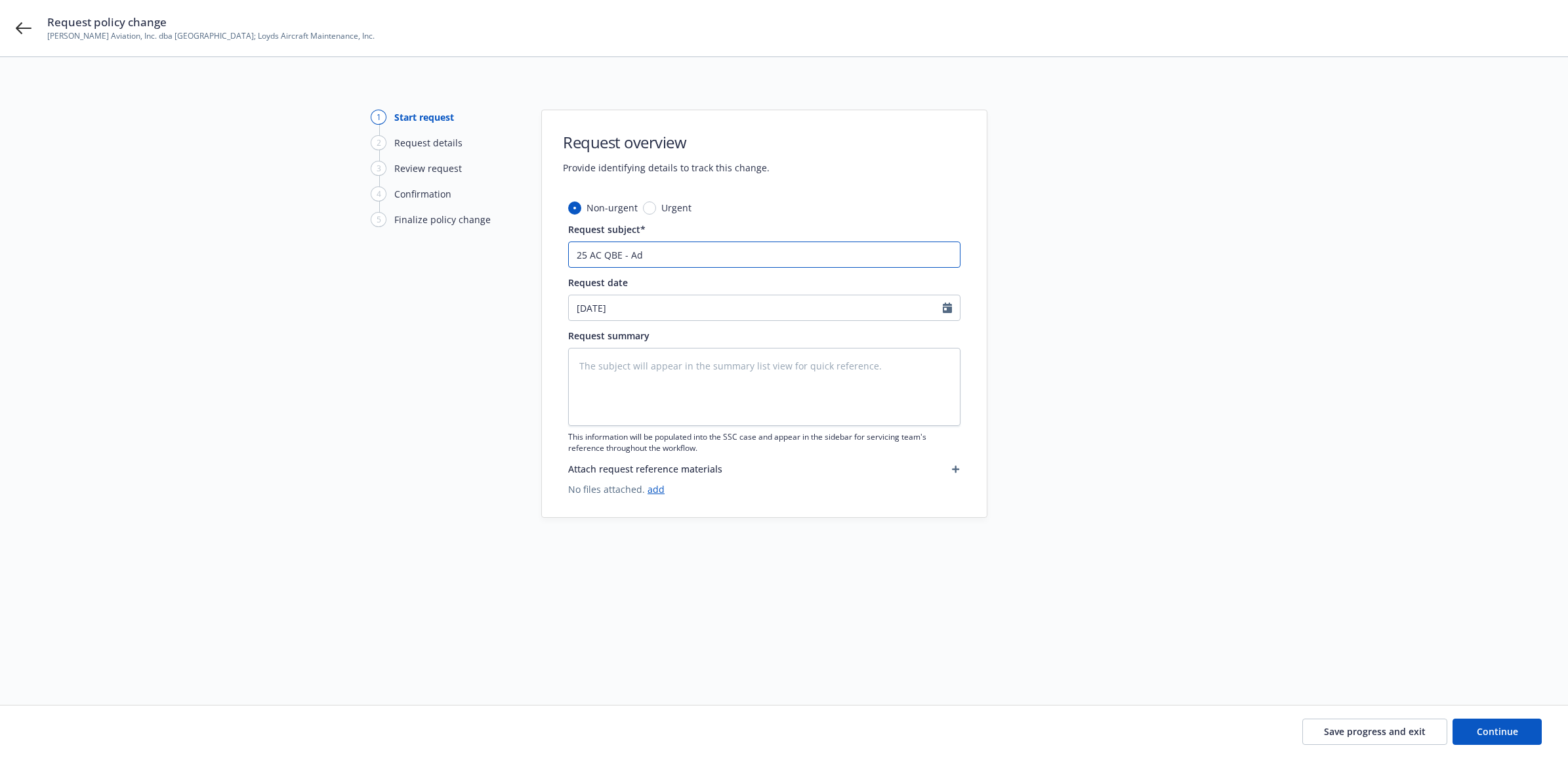
type textarea "x"
type input "25 AC QBE - Add"
type textarea "x"
type input "25 AC QBE - Add"
type textarea "x"
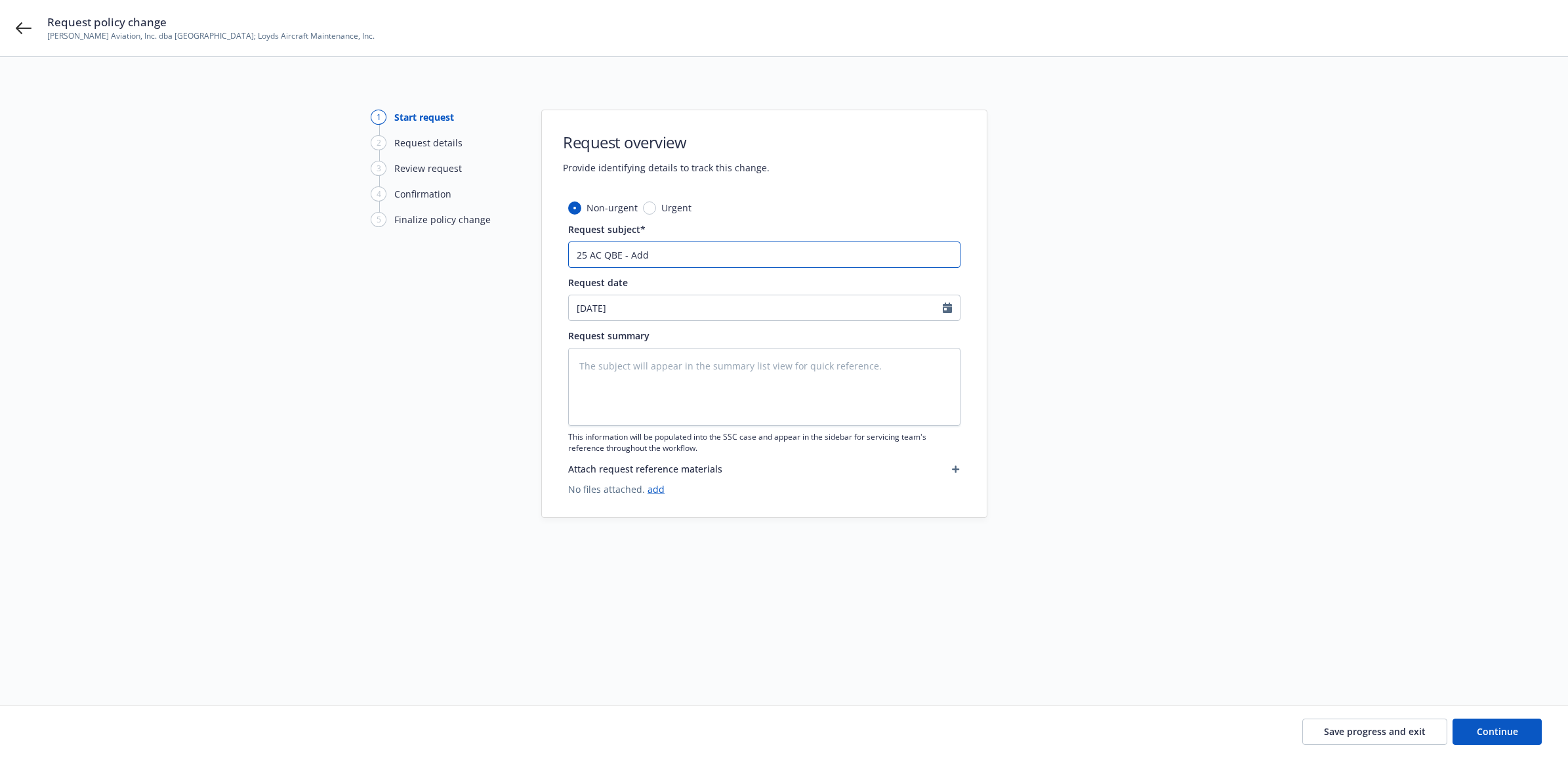
type input "25 AC QBE - Add N"
type textarea "x"
type input "25 AC QBE - Add N5"
type textarea "x"
type input "25 AC QBE - Add N54"
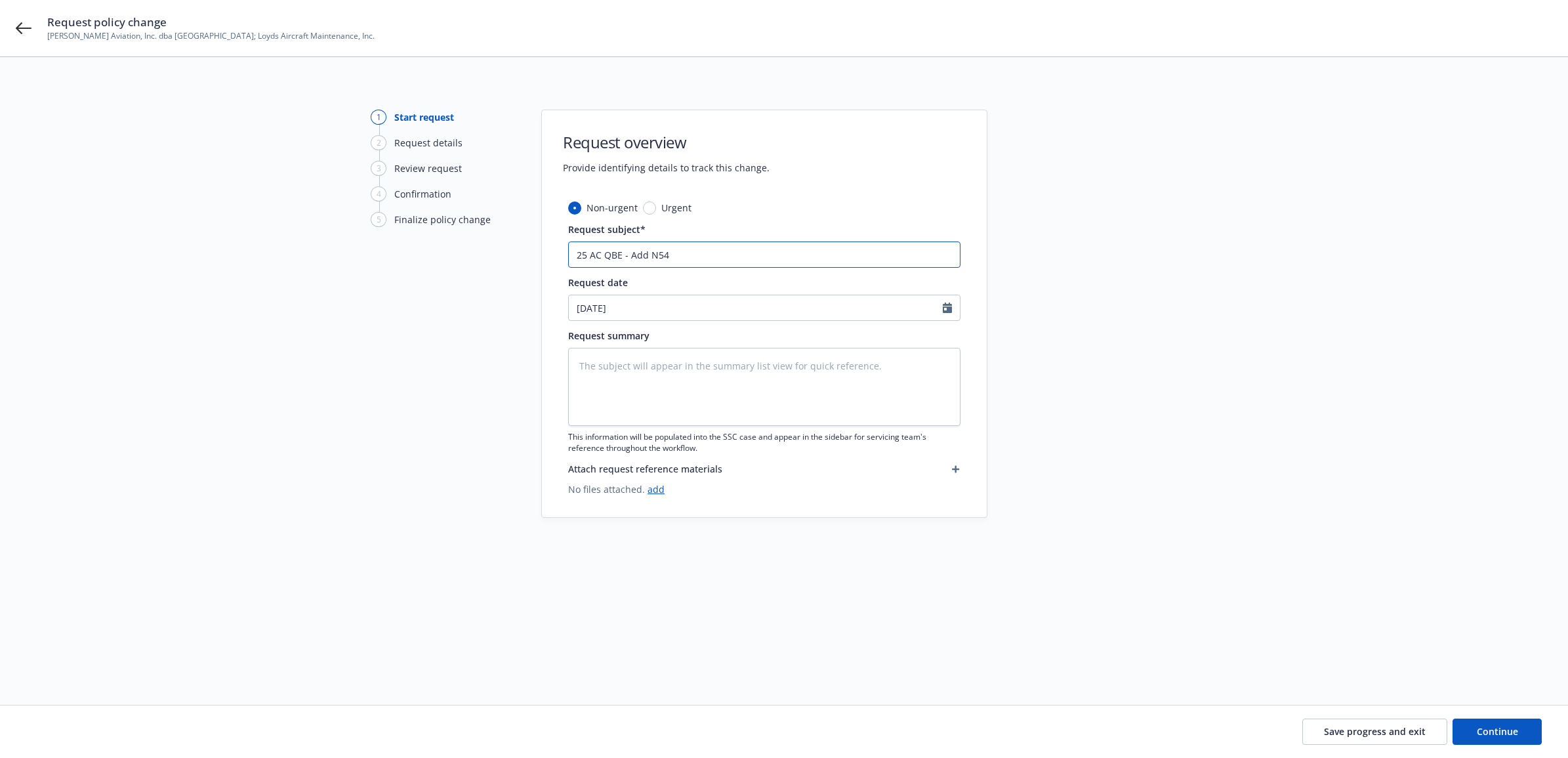
type textarea "x"
type input "25 AC QBE - Add N545"
type textarea "x"
type input "25 AC QBE - Add N5453"
type textarea "x"
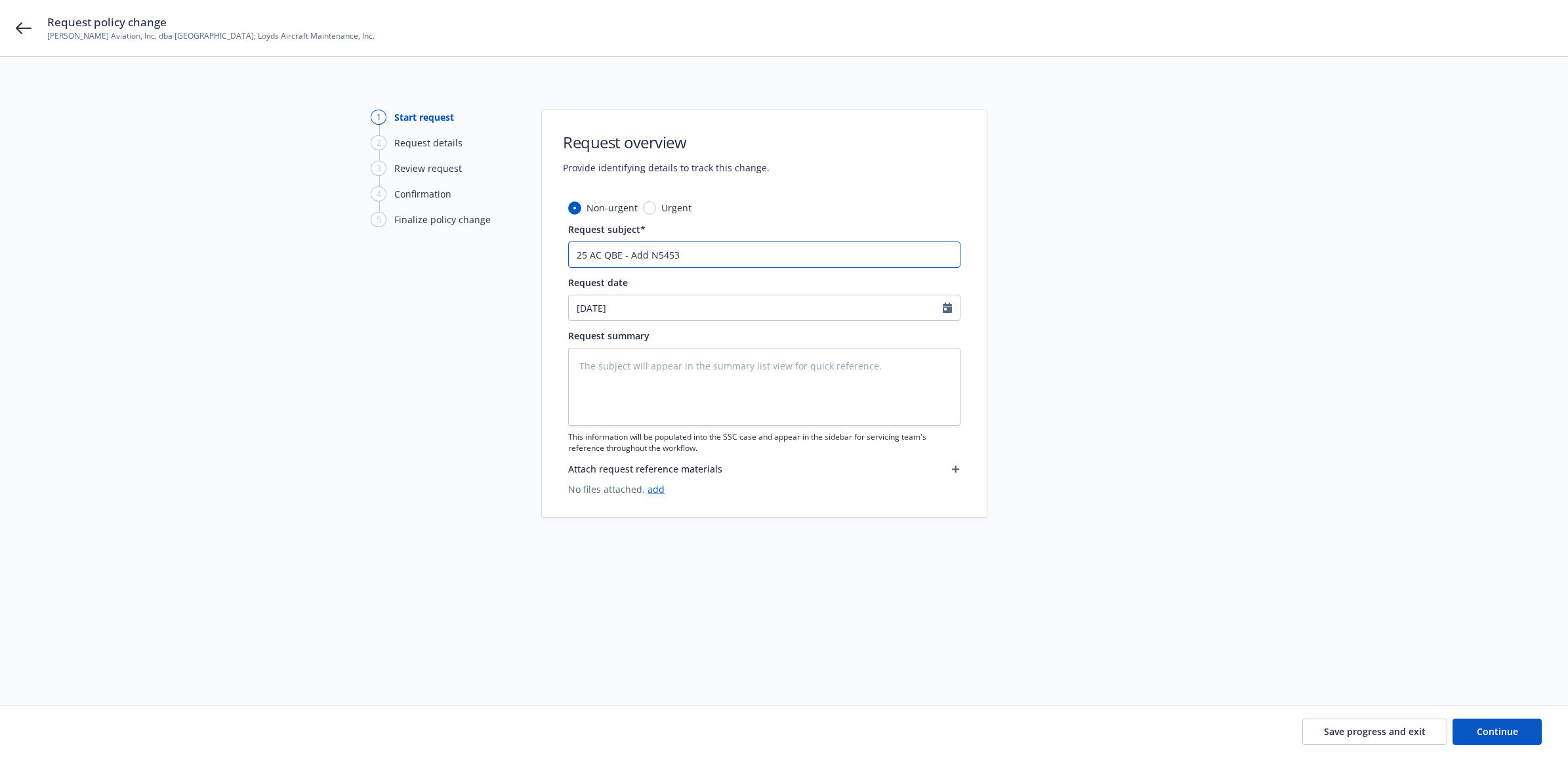
type input "25 AC QBE - Add N5453J"
type textarea "x"
type input "25 AC QBE - Add N5453J"
type textarea "x"
type input "25 AC QBE - Add N5453J -"
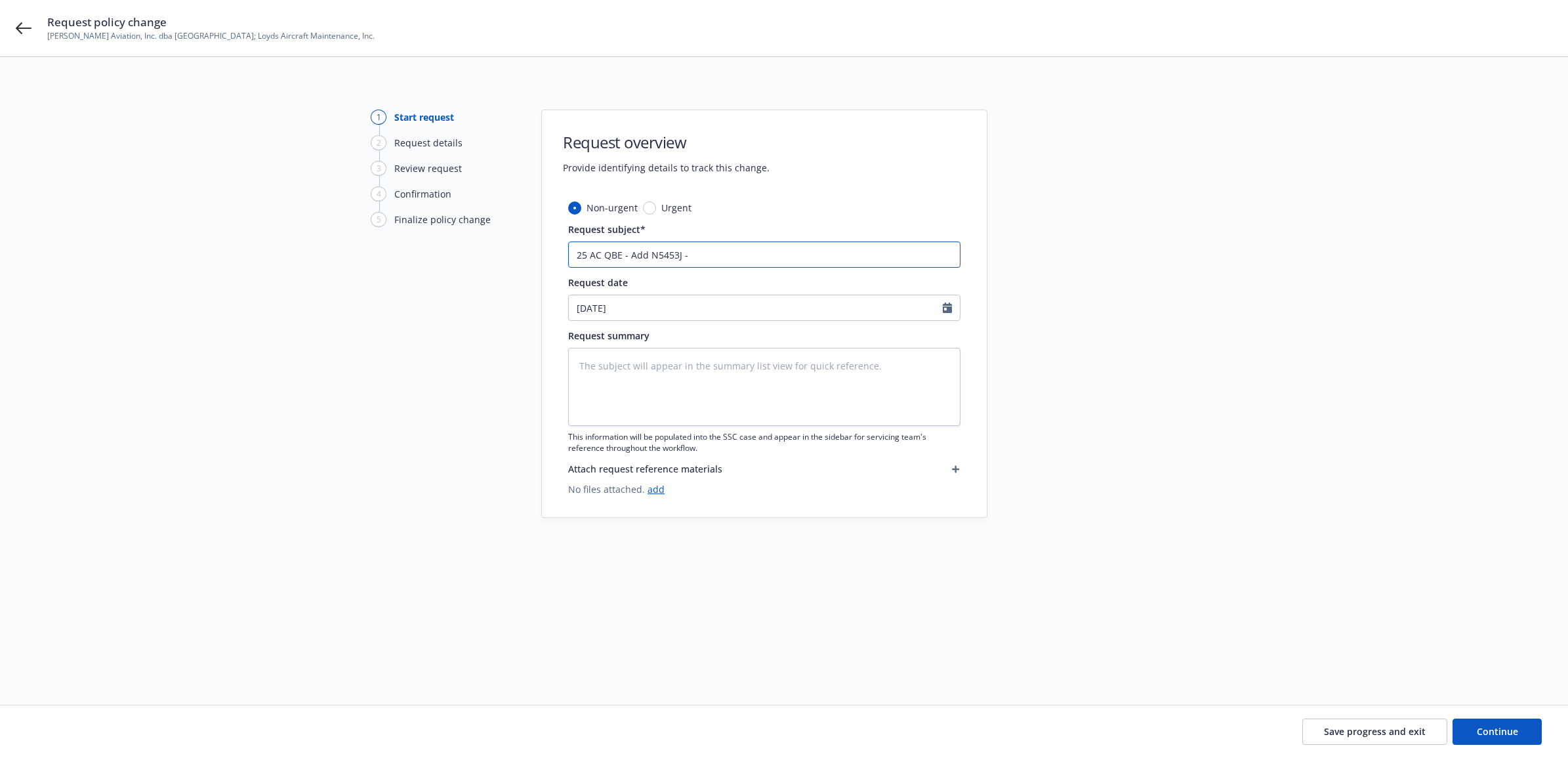
type textarea "x"
type input "25 AC QBE - Add N5453J -"
type textarea "x"
type input "25 AC QBE - Add N5453J -"
type textarea "x"
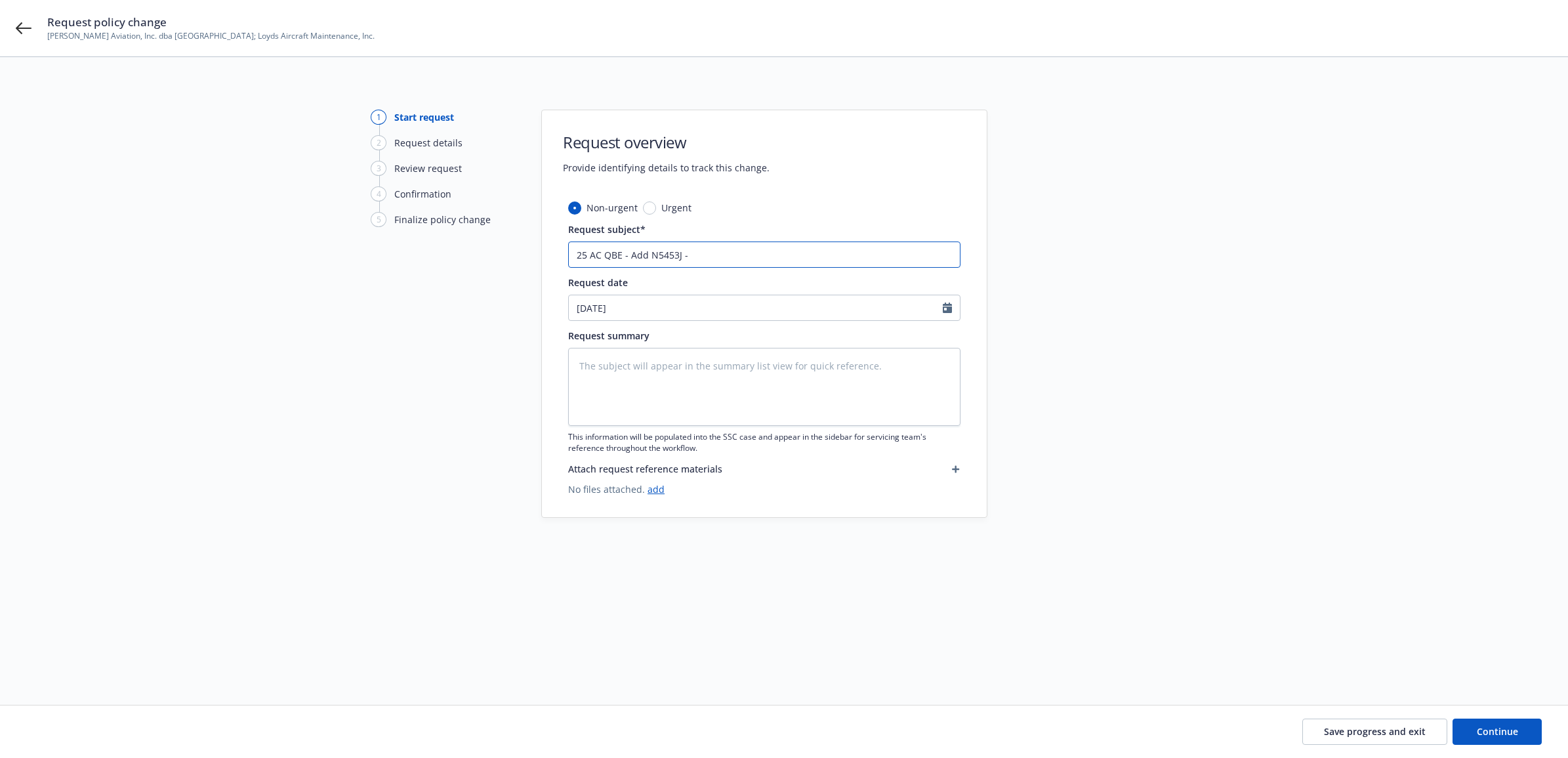
type input "25 AC QBE - Add N5453J"
type textarea "x"
type input "25 AC QBE - Add N5453J"
type textarea "x"
type input "25 AC QBE - Add N5453J e"
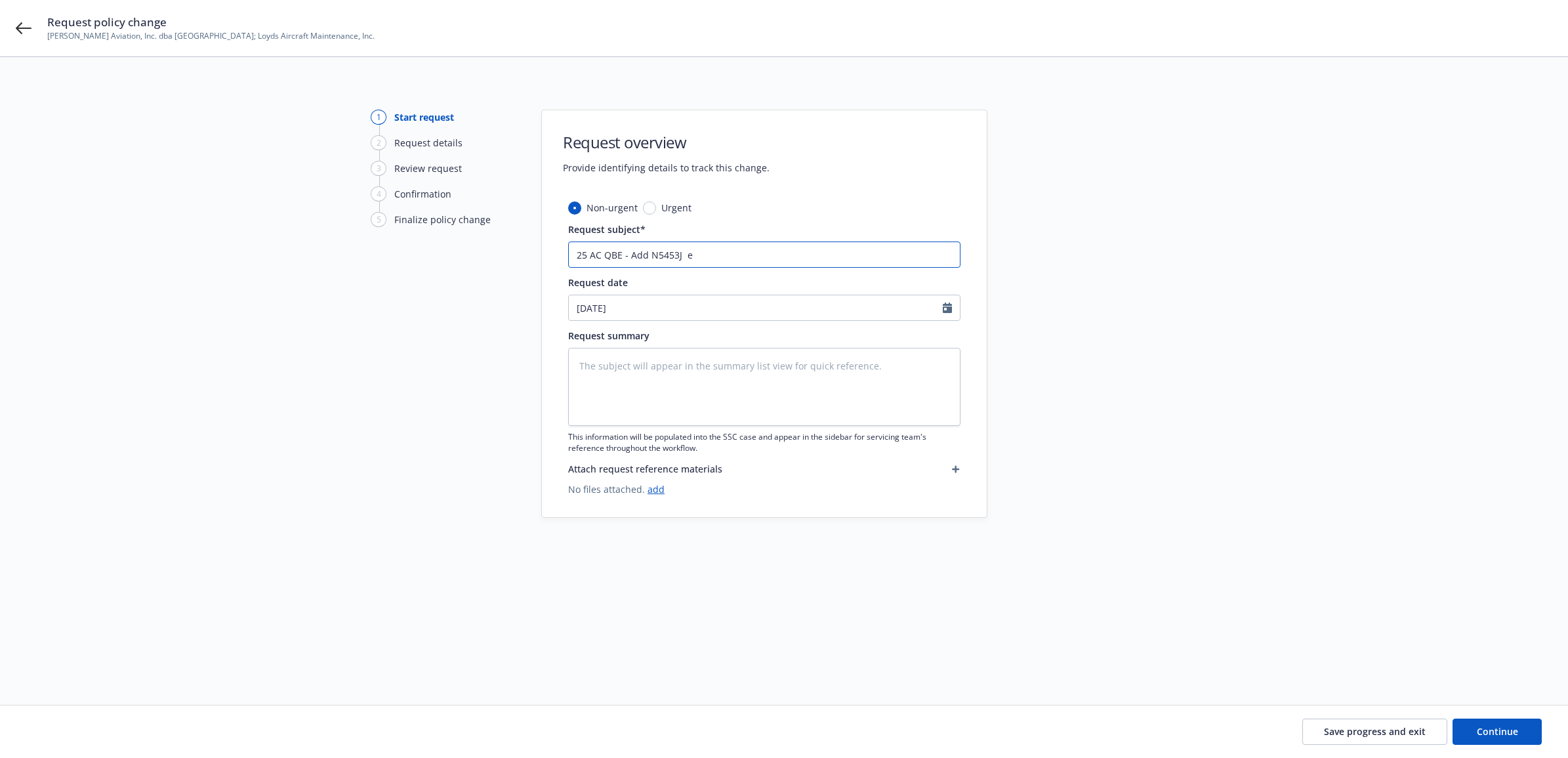
type textarea "x"
type input "25 AC QBE - Add N5453J ef"
type textarea "x"
type input "25 AC QBE - Add N5453J eff"
type textarea "x"
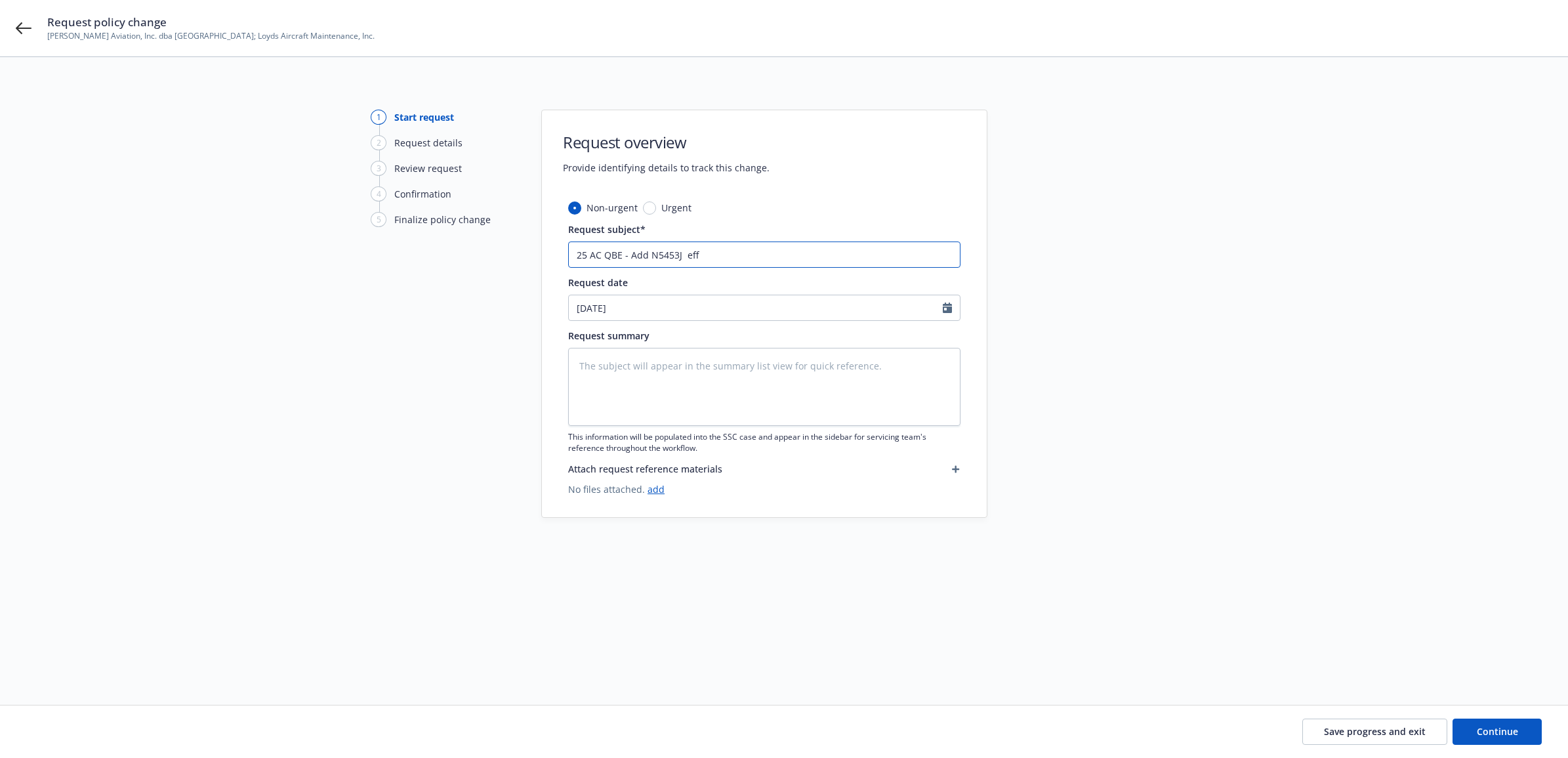
type input "25 AC QBE - Add N5453J eff"
type textarea "x"
type input "25 AC QBE - Add N5453J eff 8"
type textarea "x"
type input "25 AC QBE - Add N5453J eff 8/"
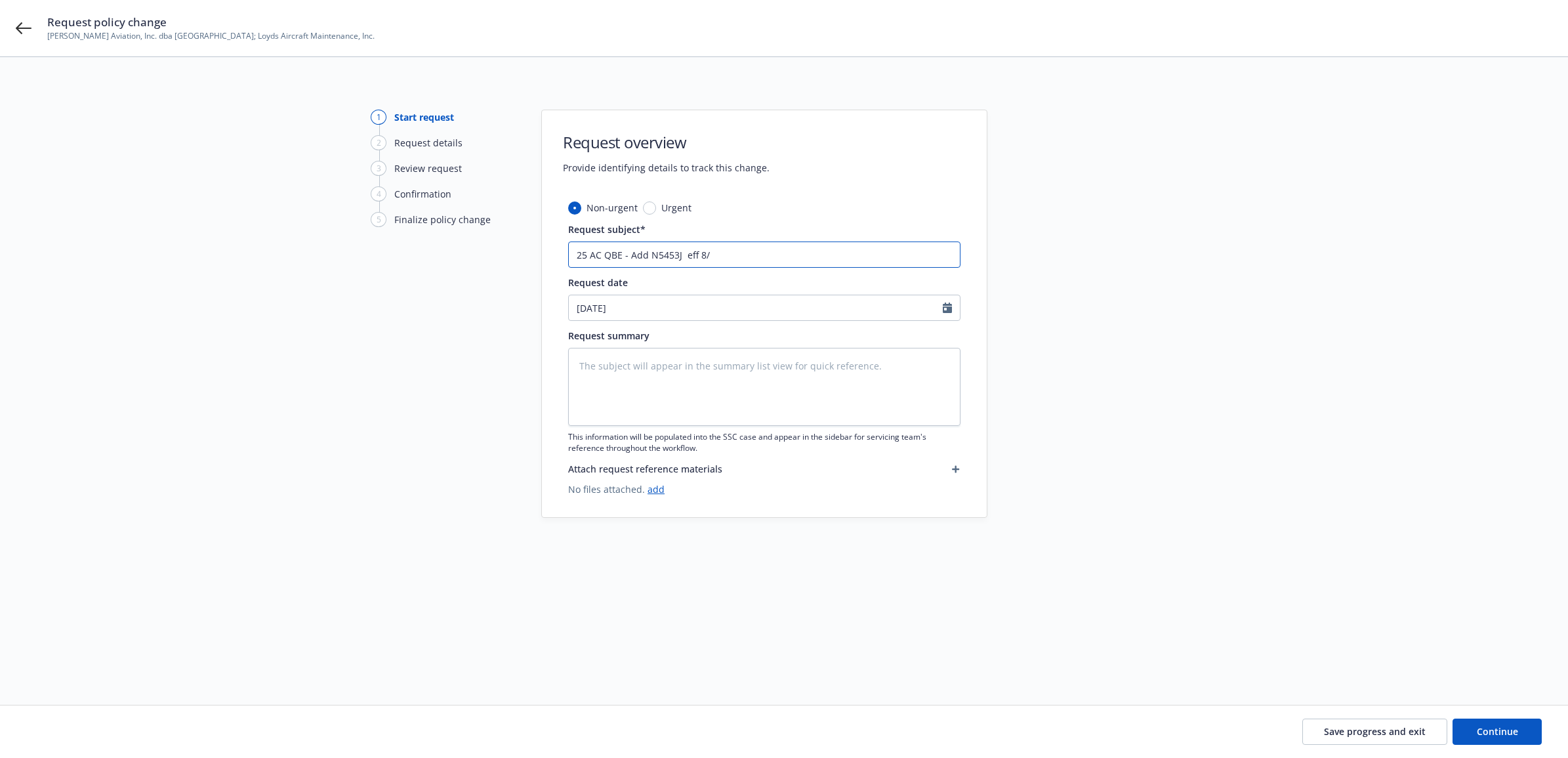
type textarea "x"
type input "25 AC QBE - Add N5453J eff 8/1"
type textarea "x"
drag, startPoint x: 722, startPoint y: 250, endPoint x: 548, endPoint y: 248, distance: 174.0
click at [533, 250] on div "1 Start request 2 Request details 3 Review request 4 Confirmation 5 Finalize po…" at bounding box center [784, 365] width 1536 height 512
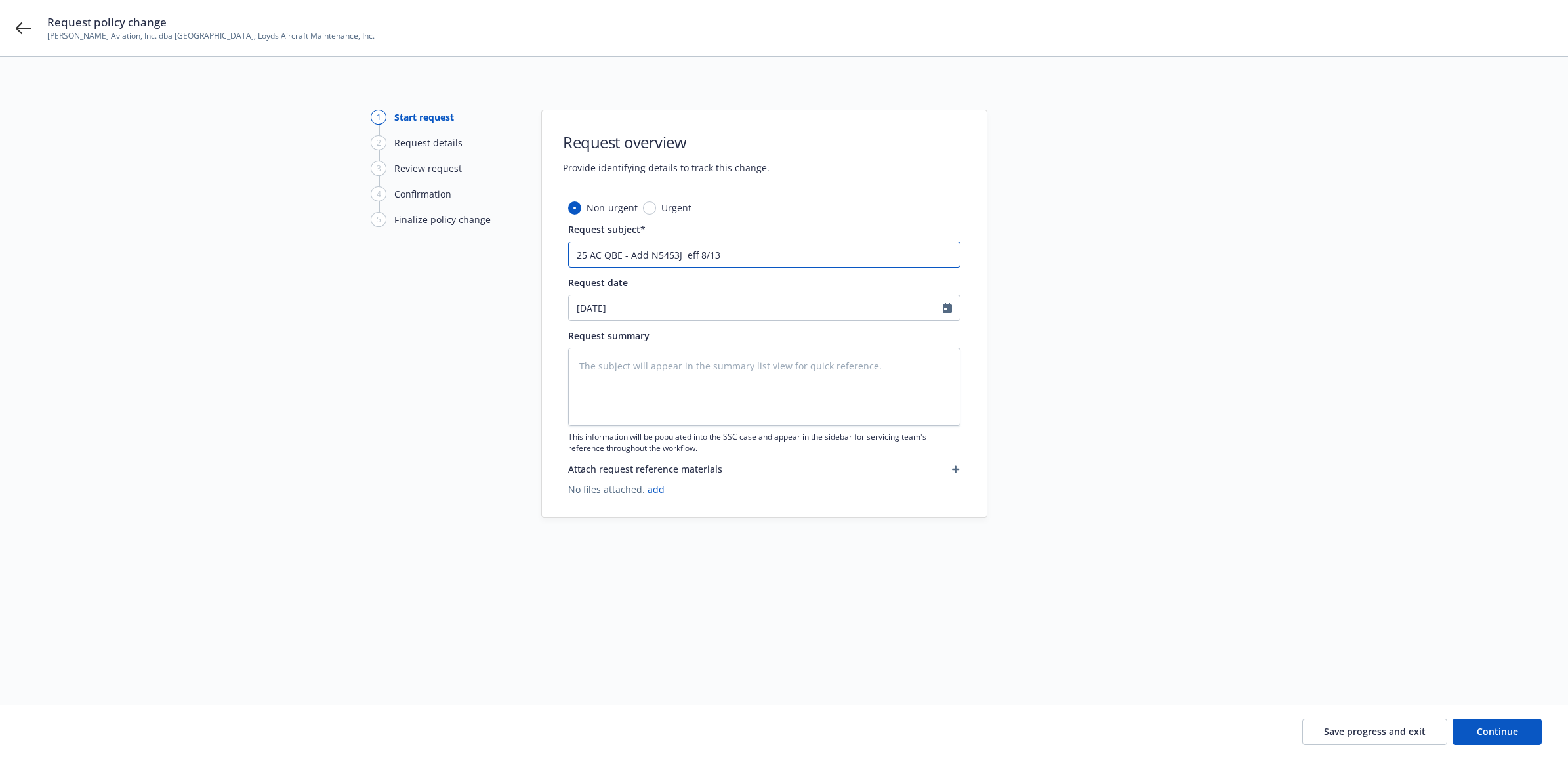
type input "25 AC QBE - Add N5453J eff 8/13"
paste textarea "25 AC QBE - Add N5453J eff 8/13"
type textarea "x"
type textarea "25 AC QBE - Add N5453J eff 8/13"
click at [1498, 731] on span "Continue" at bounding box center [1497, 731] width 41 height 12
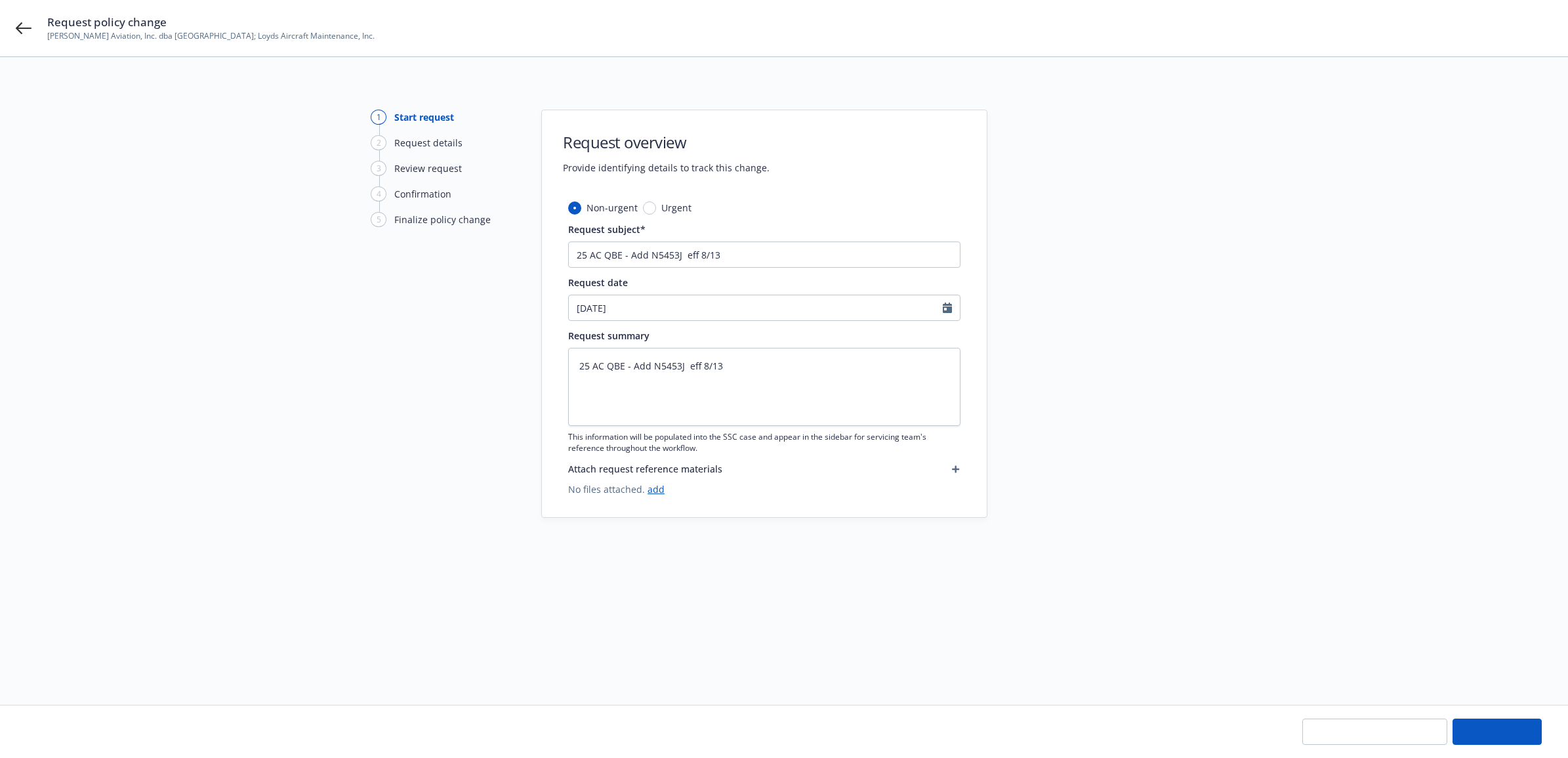
type textarea "x"
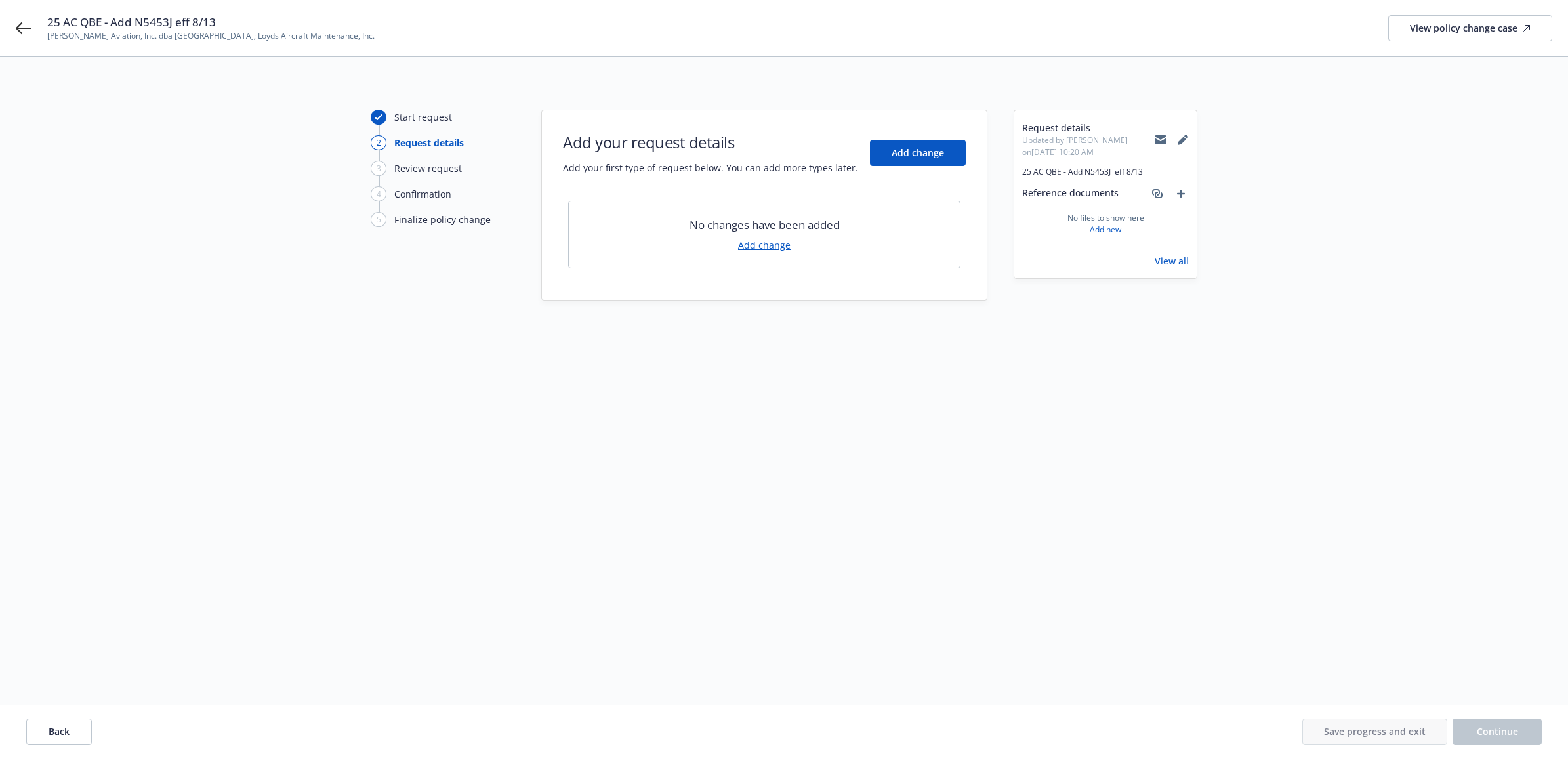
click at [768, 245] on link "Add change" at bounding box center [764, 245] width 53 height 14
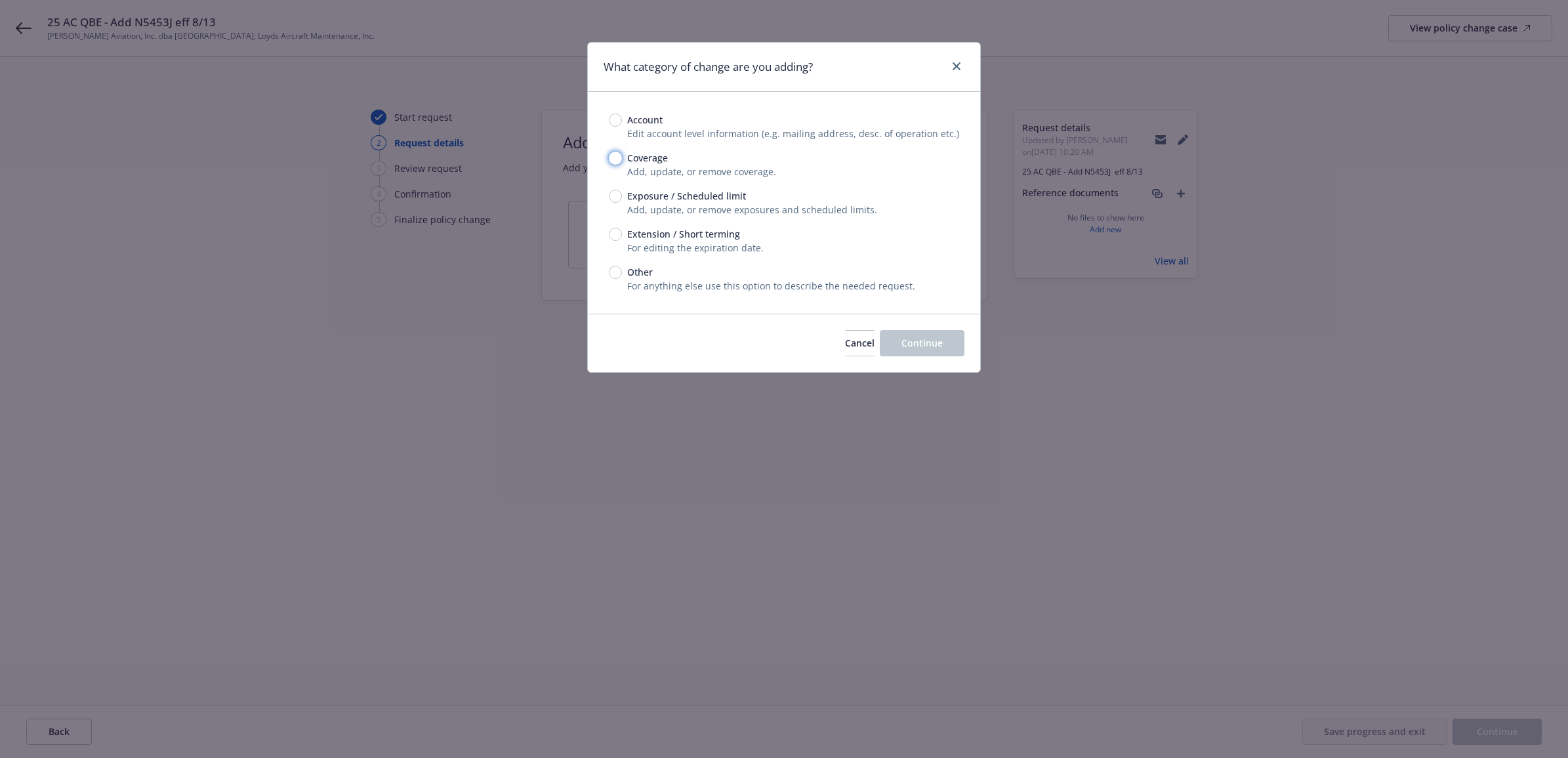
click at [620, 158] on input "Coverage" at bounding box center [616, 158] width 13 height 13
radio input "true"
click at [712, 197] on span "Exposure / Scheduled limit" at bounding box center [686, 196] width 119 height 14
click at [622, 197] on input "Exposure / Scheduled limit" at bounding box center [616, 196] width 13 height 13
radio input "true"
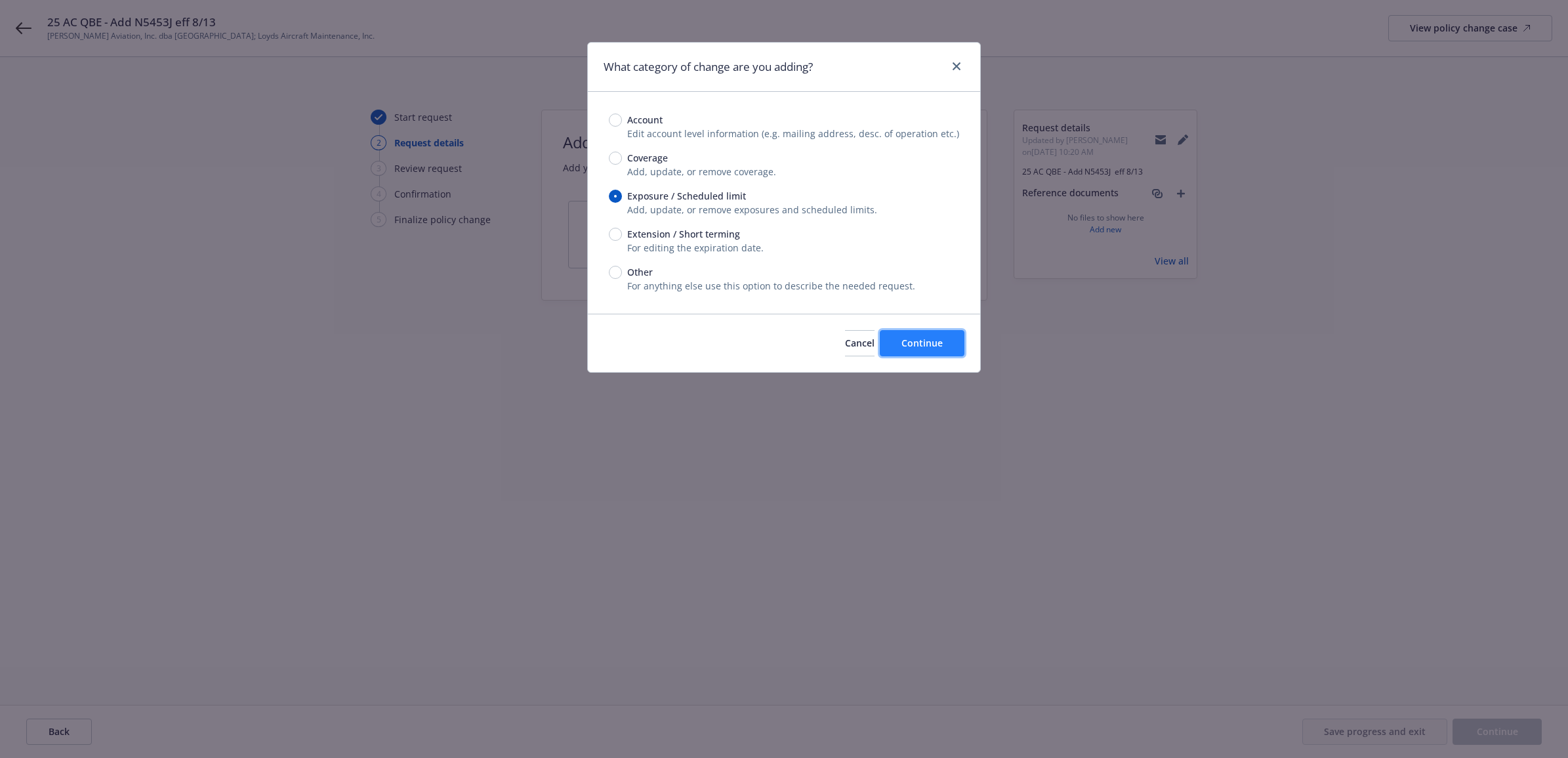
click at [936, 345] on span "Continue" at bounding box center [922, 343] width 41 height 12
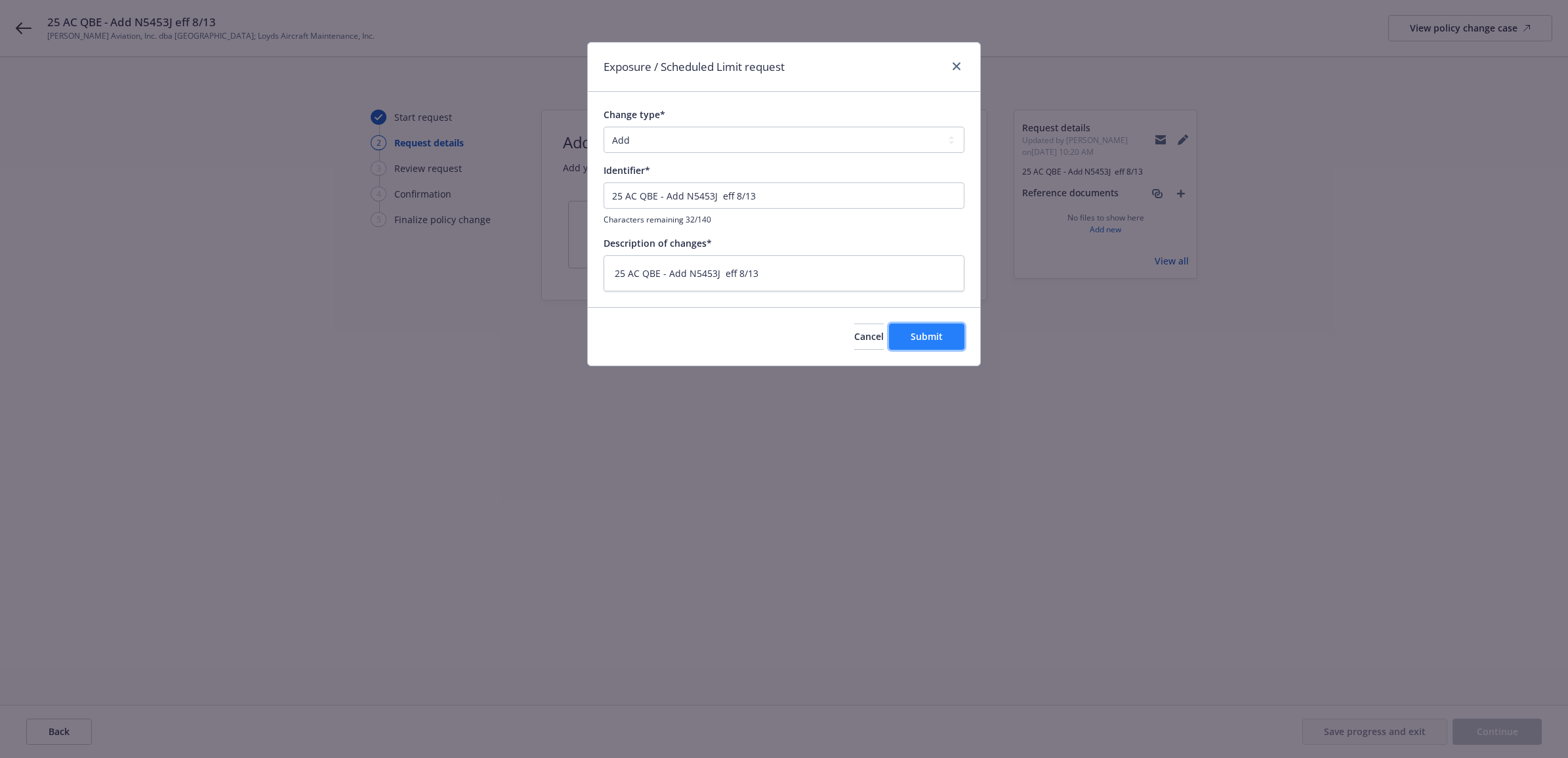
click at [920, 326] on button "Submit" at bounding box center [926, 336] width 75 height 26
type textarea "x"
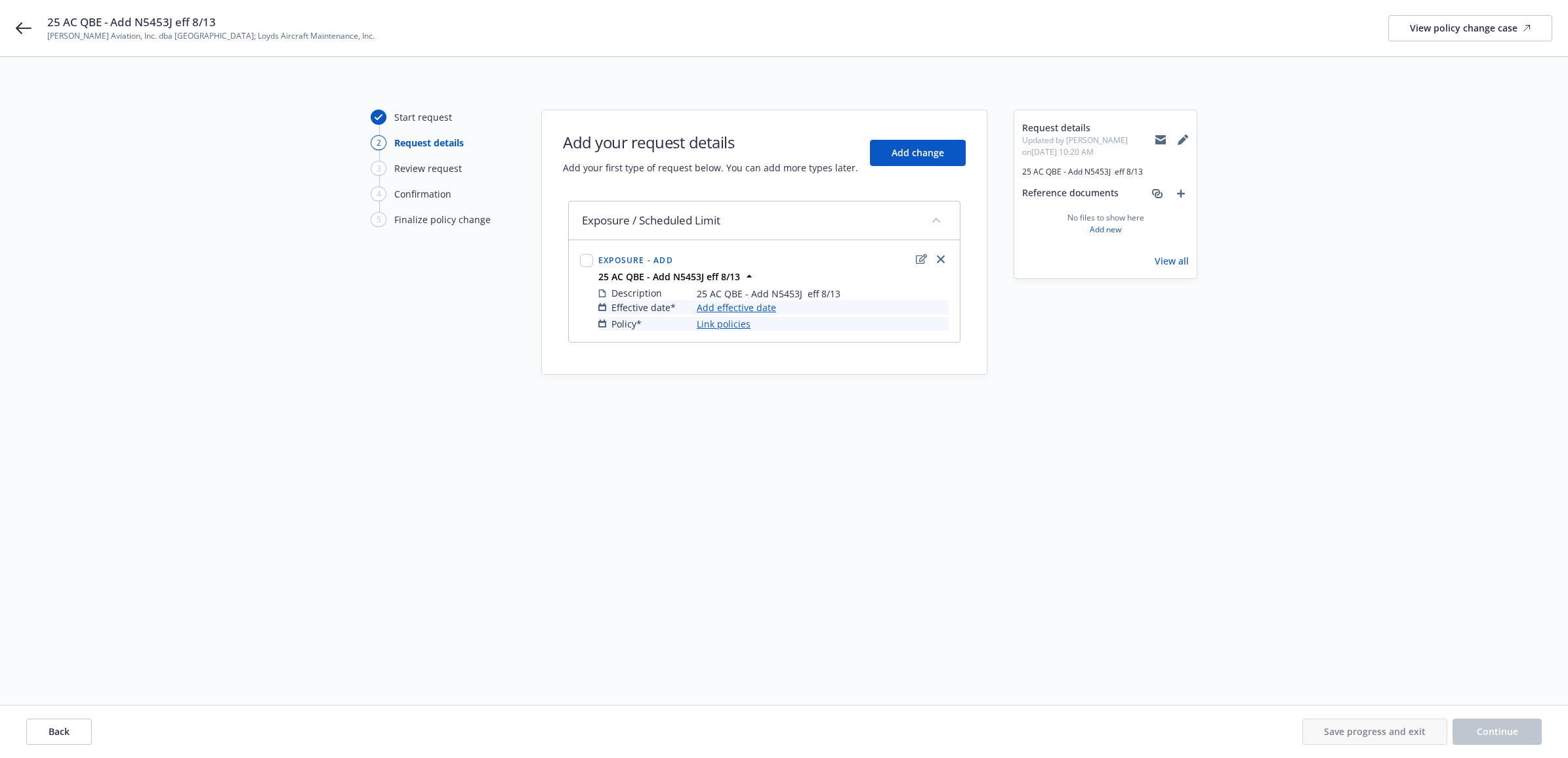
click at [734, 305] on link "Add effective date" at bounding box center [737, 307] width 79 height 14
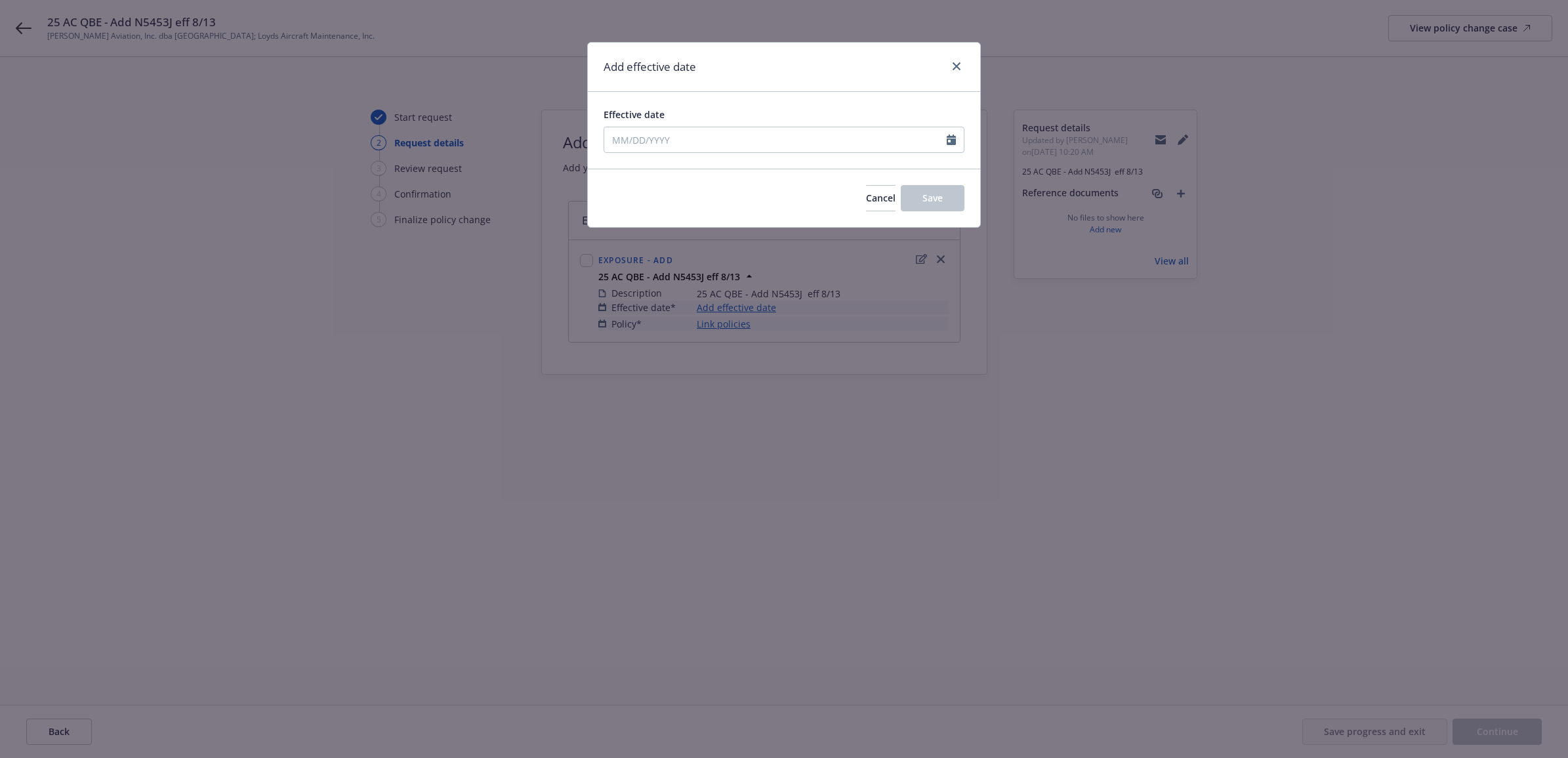
click at [746, 155] on div "Effective date" at bounding box center [784, 130] width 393 height 77
click at [736, 143] on input "Effective date" at bounding box center [776, 140] width 343 height 25
select select "8"
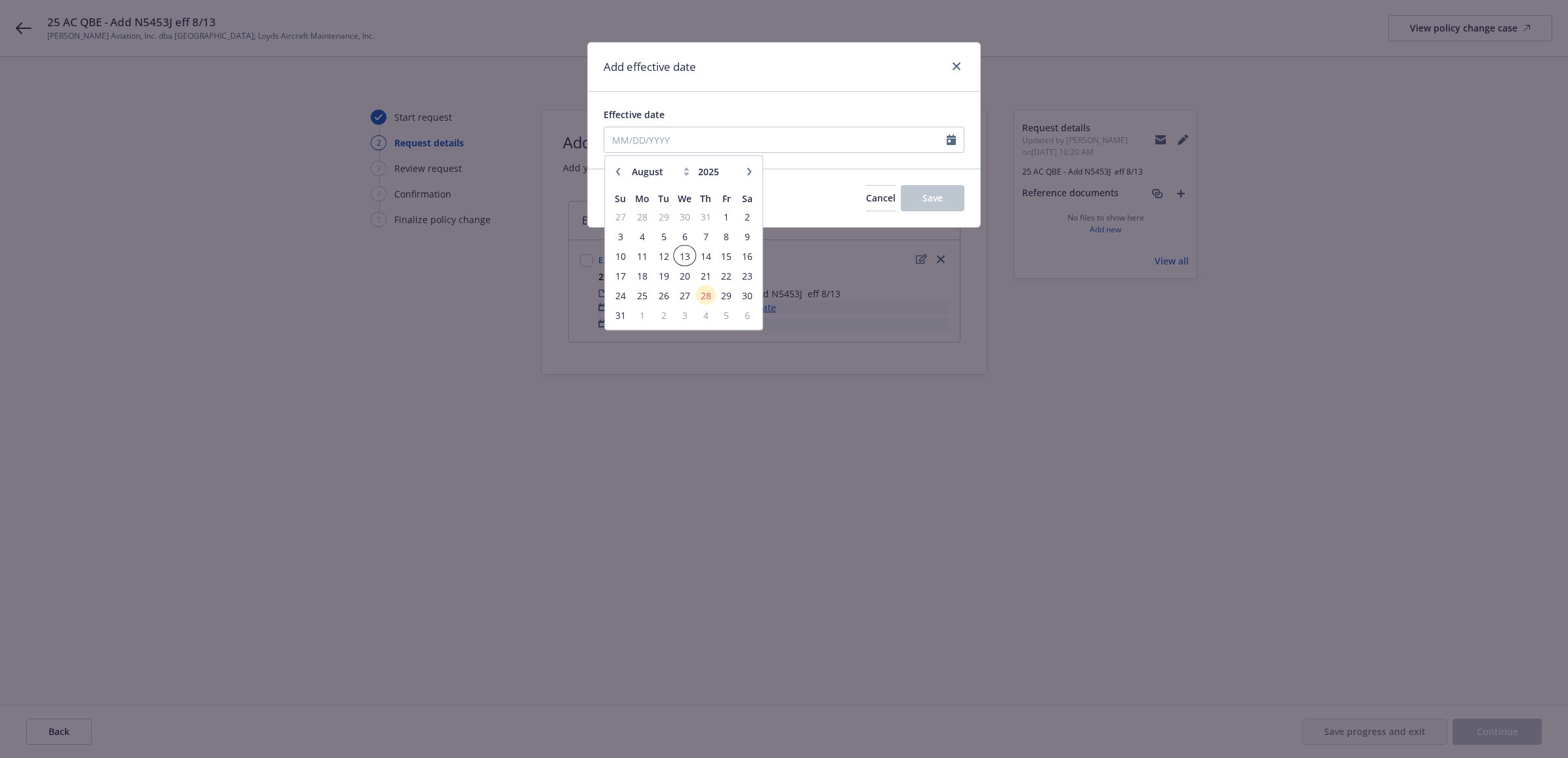
click at [684, 257] on span "13" at bounding box center [685, 255] width 19 height 16
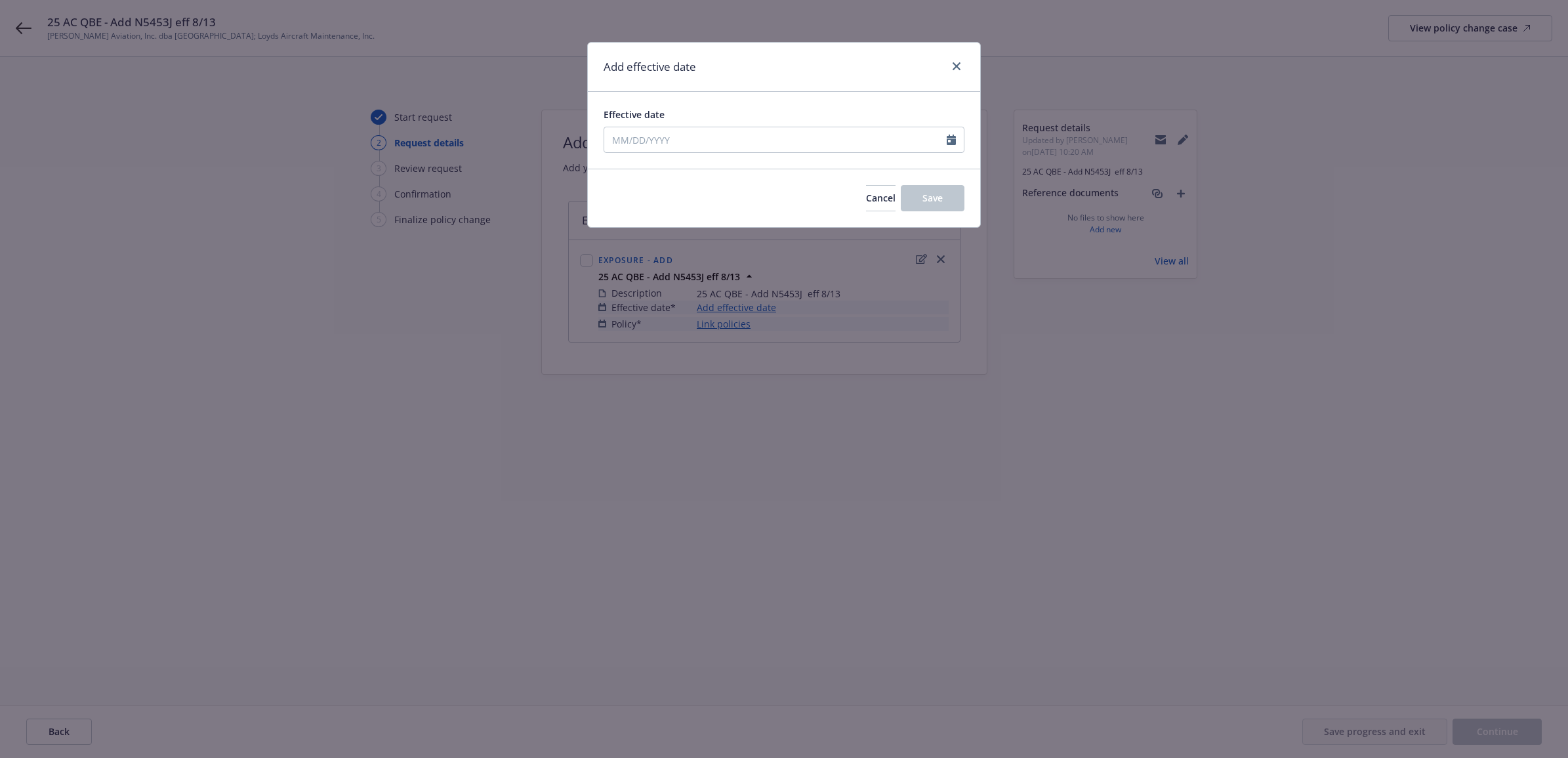
type input "[DATE]"
click at [919, 194] on button "Save" at bounding box center [932, 198] width 64 height 26
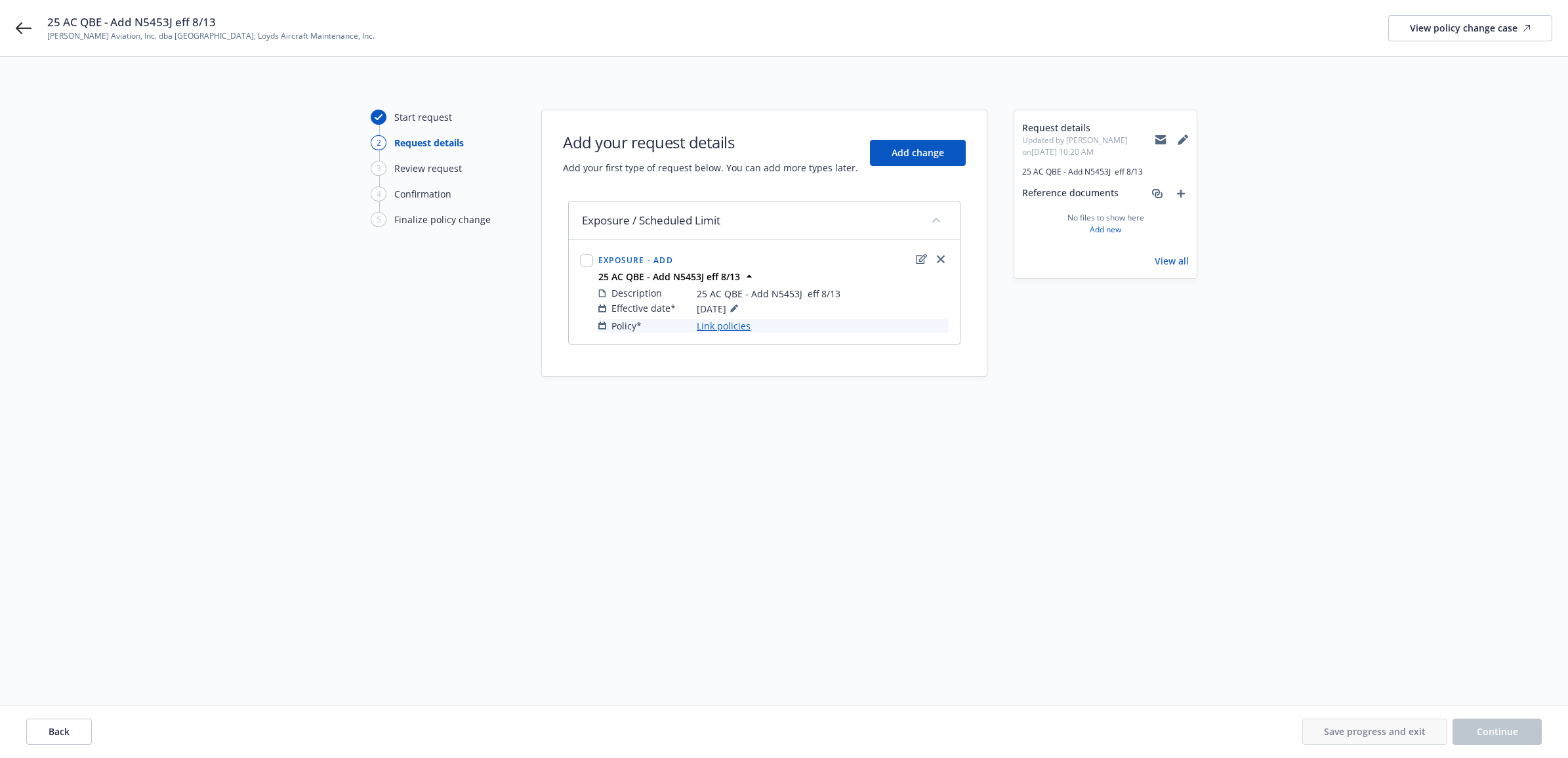
click at [717, 335] on div "Description 25 AC QBE - Add N5453J eff 8/13 Effective date* 08/13/2025 Policy* …" at bounding box center [773, 310] width 355 height 52
click at [717, 326] on link "Link policies" at bounding box center [724, 326] width 54 height 14
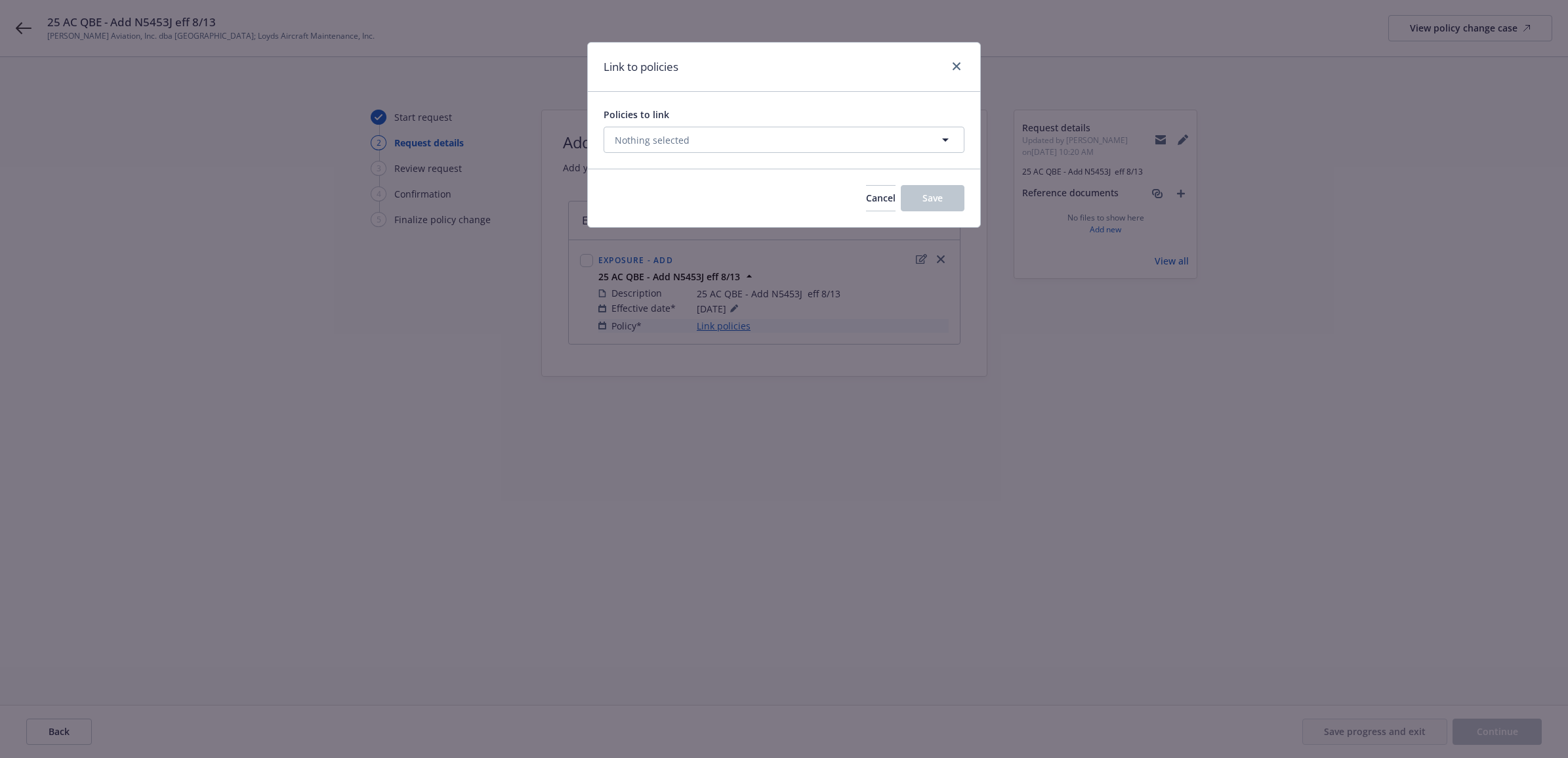
click at [768, 124] on div "Policies to link Nothing selected" at bounding box center [784, 130] width 361 height 45
click at [769, 145] on button "Nothing selected" at bounding box center [784, 140] width 361 height 26
select select "ACTIVE"
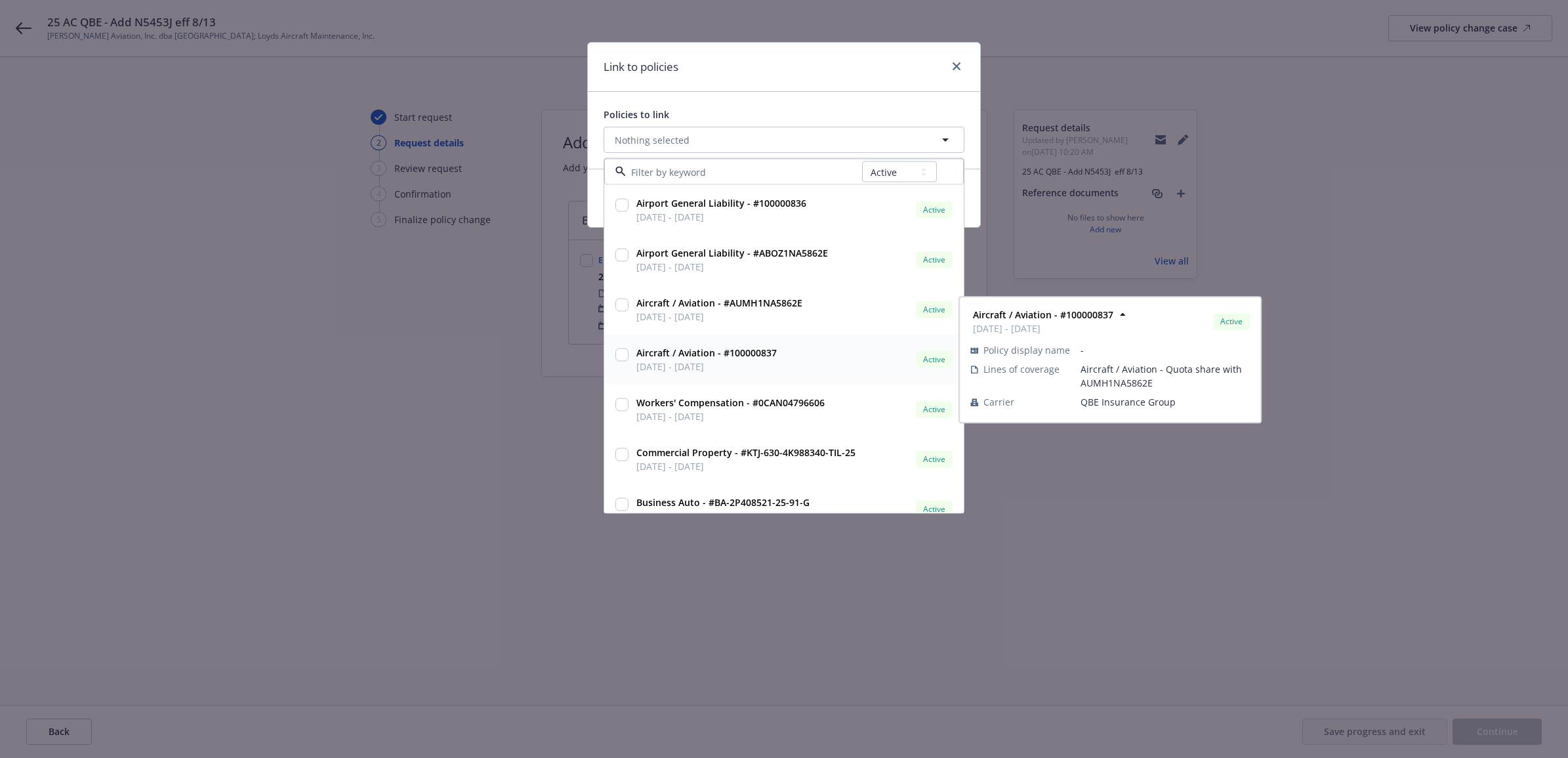
click at [621, 353] on input "checkbox" at bounding box center [622, 355] width 13 height 13
checkbox input "true"
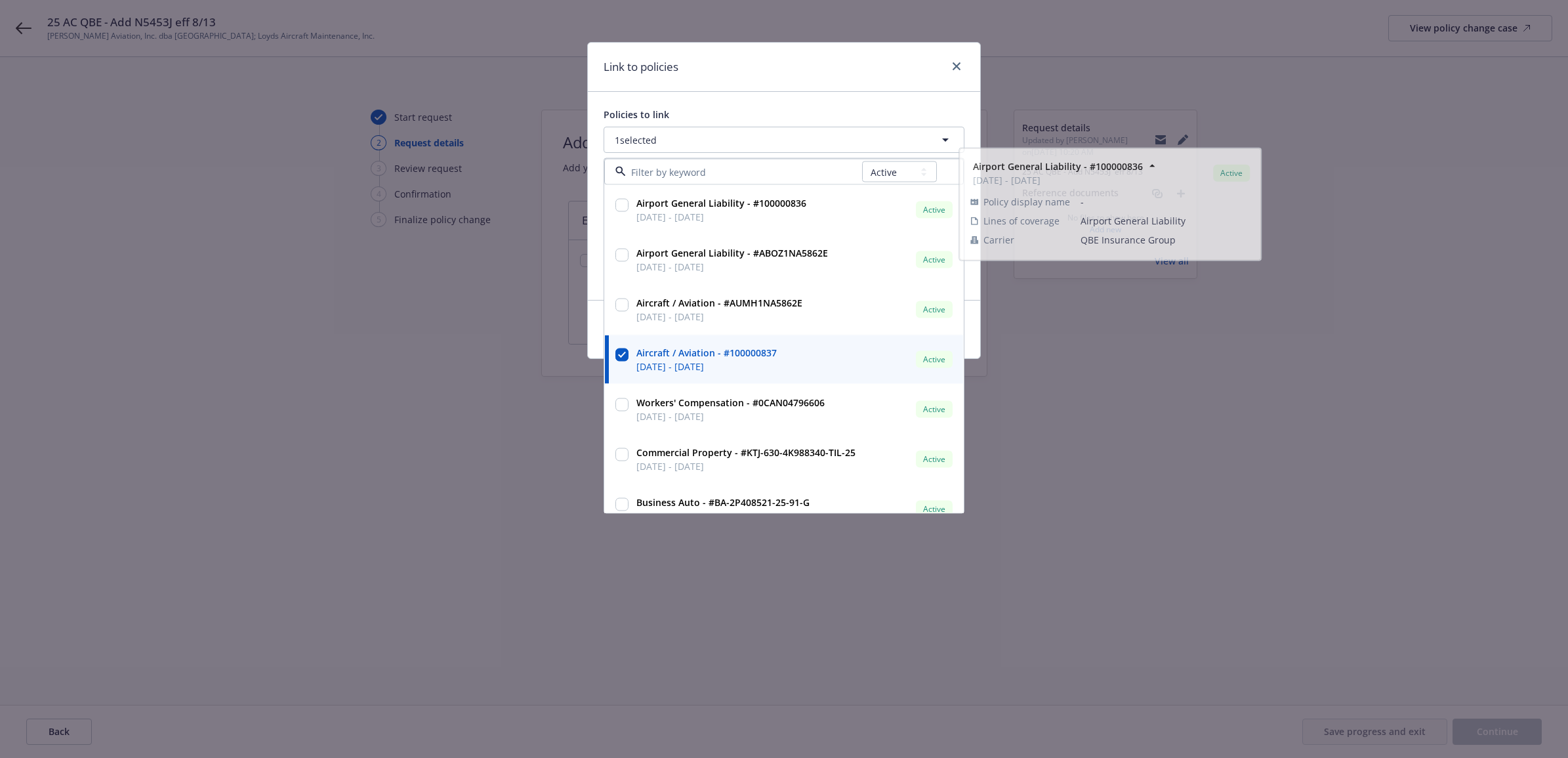
click at [807, 99] on div "Policies to link 1 selected All Active Upcoming Expired Cancelled Airport Gener…" at bounding box center [784, 196] width 393 height 208
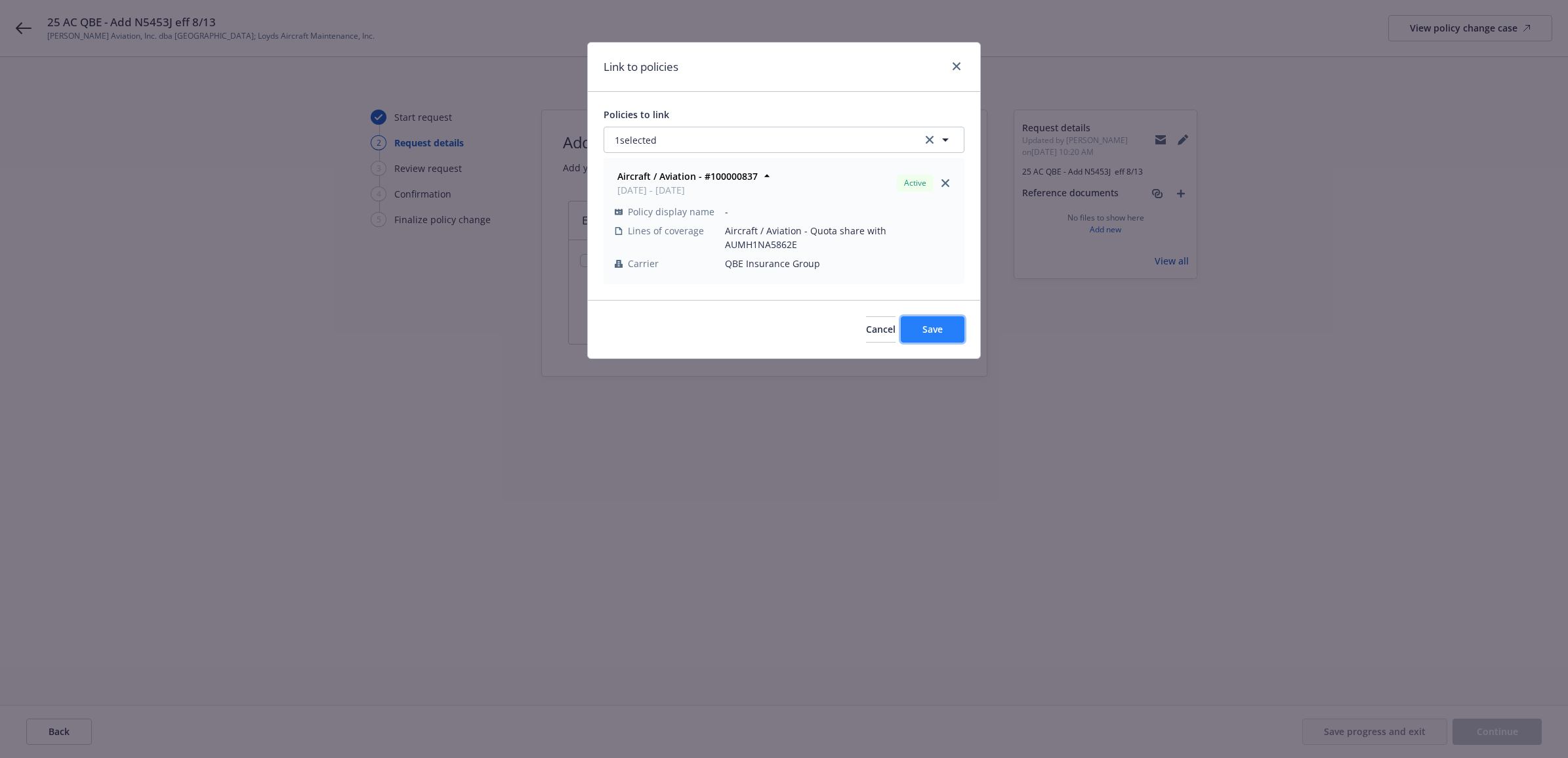
click at [933, 323] on button "Save" at bounding box center [932, 329] width 64 height 26
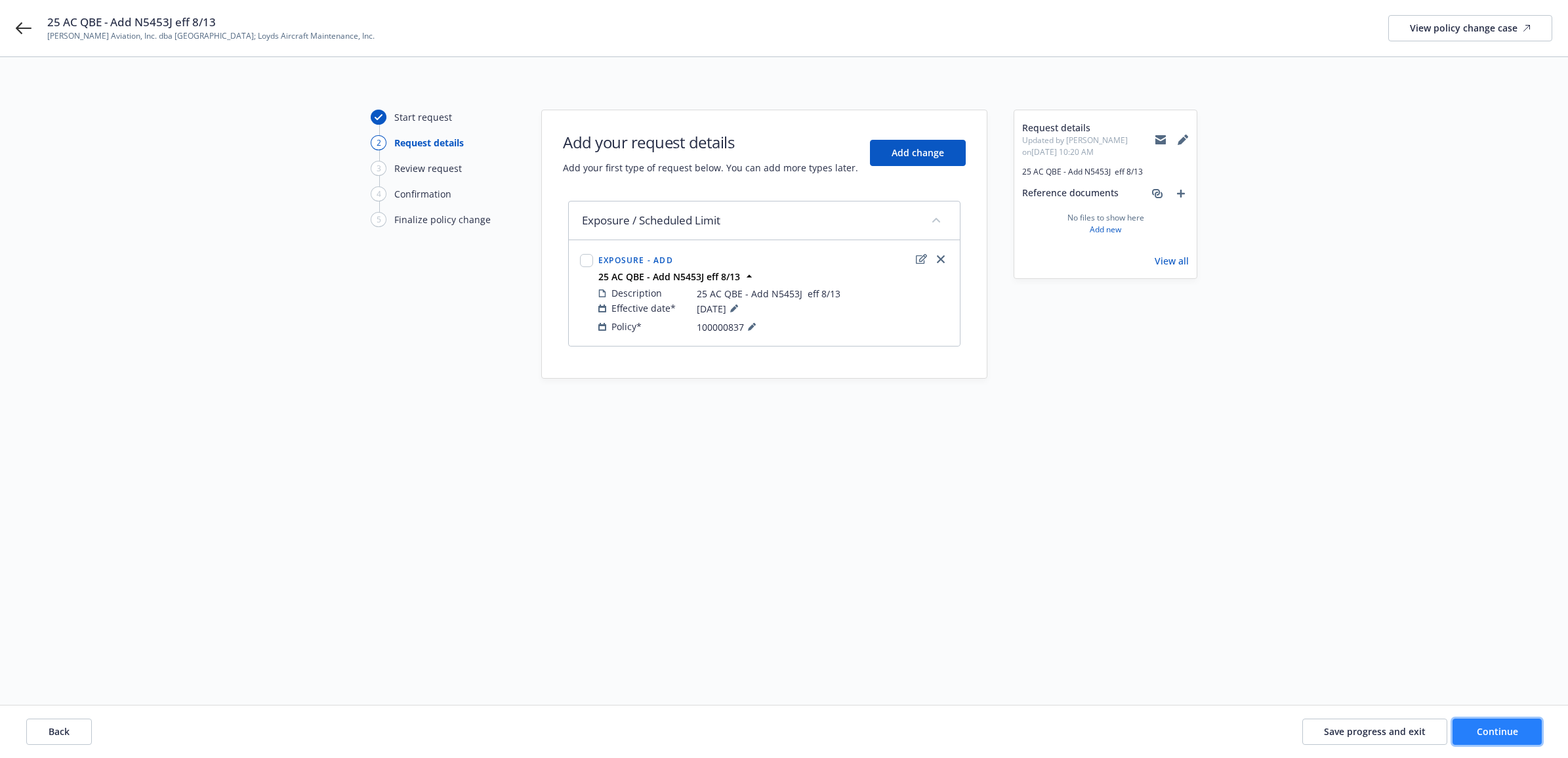
click at [1498, 729] on span "Continue" at bounding box center [1497, 731] width 41 height 12
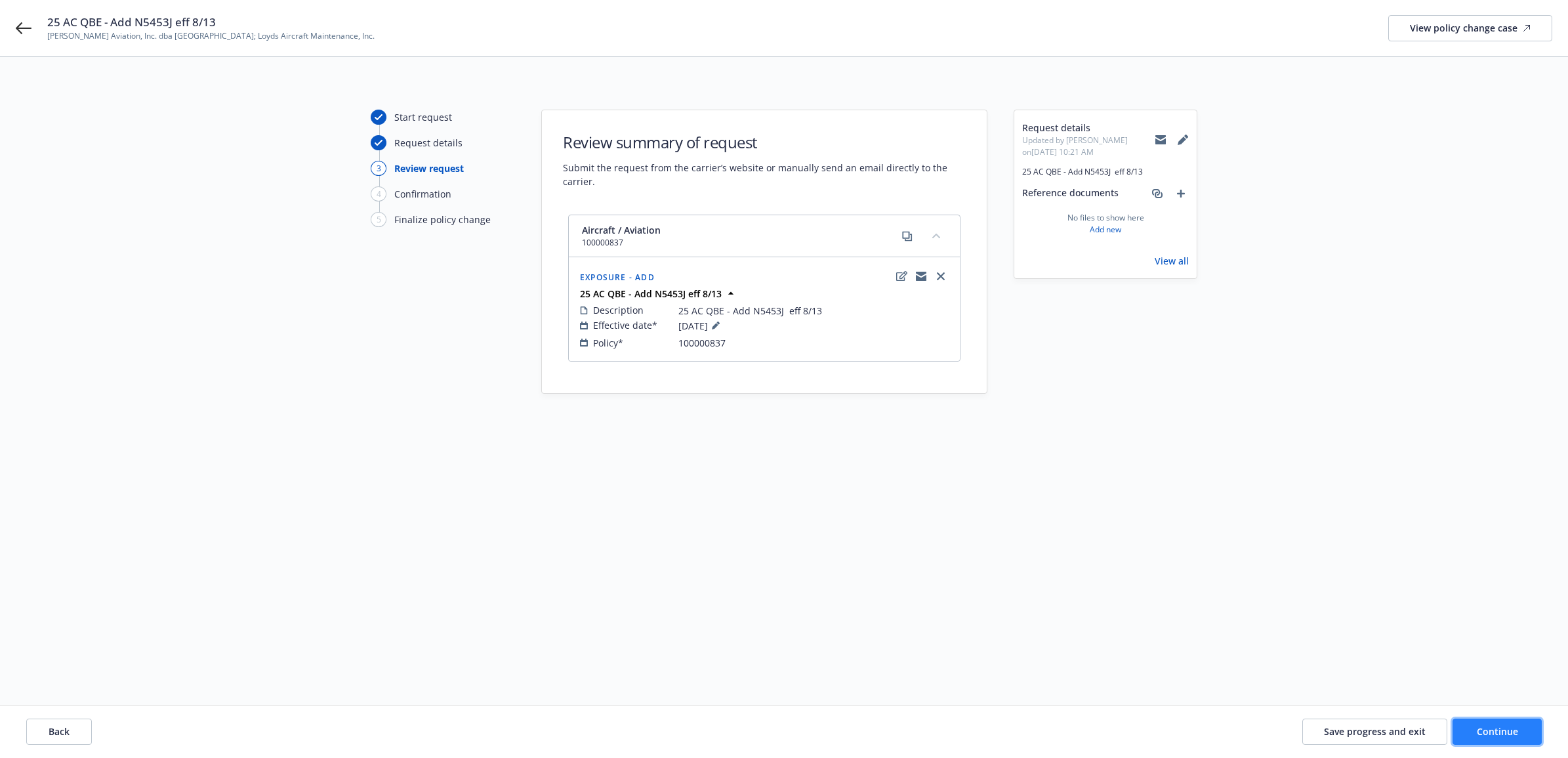
click at [1490, 737] on button "Continue" at bounding box center [1497, 731] width 89 height 26
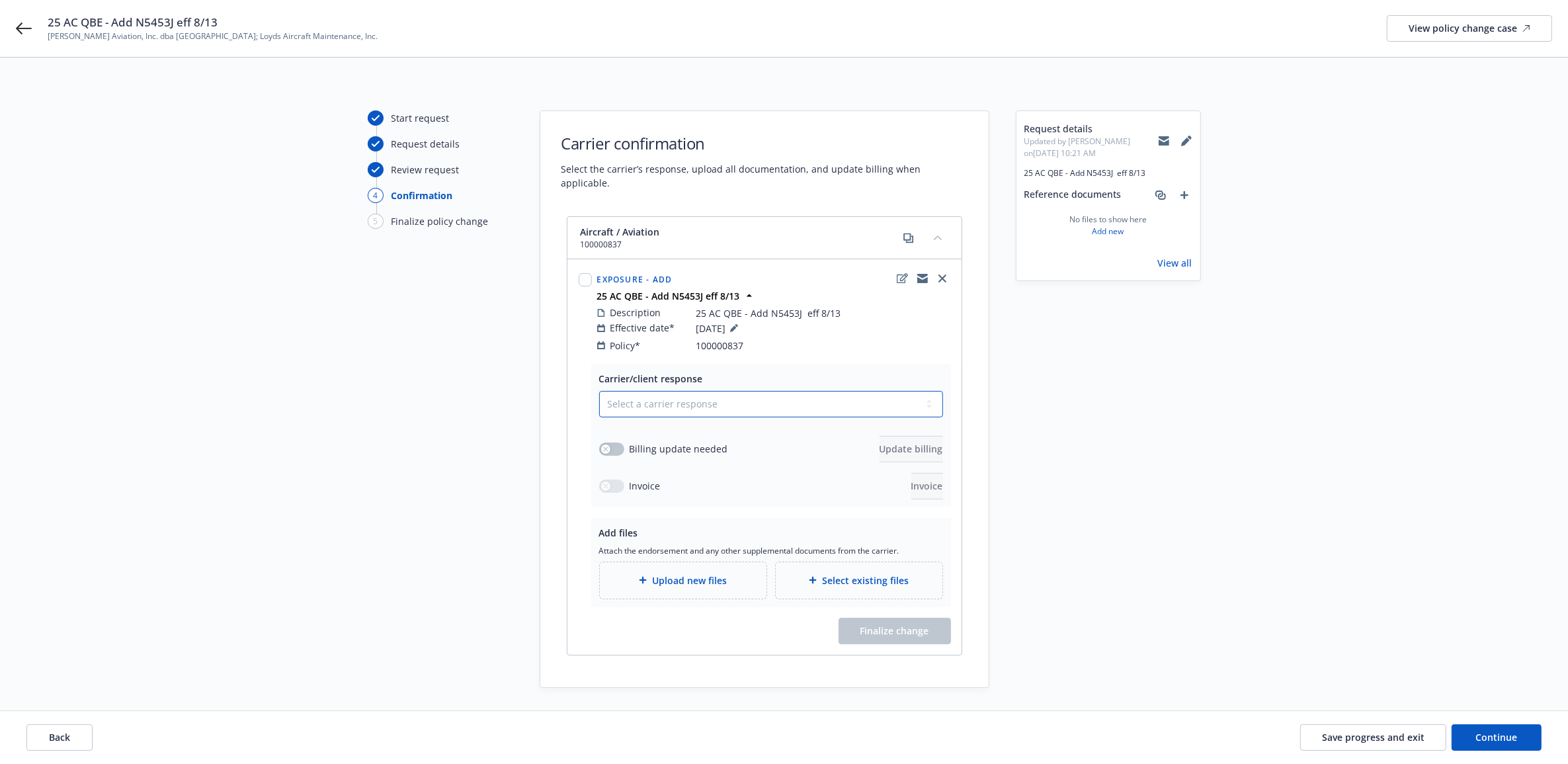
drag, startPoint x: 682, startPoint y: 381, endPoint x: 681, endPoint y: 406, distance: 25.0
click at [682, 391] on select "Select a carrier response Accepted Accepted with revision No endorsement needed…" at bounding box center [771, 404] width 344 height 26
select select "ACCEPTED"
click at [599, 391] on select "Select a carrier response Accepted Accepted with revision No endorsement needed…" at bounding box center [771, 404] width 344 height 26
click at [616, 442] on button "button" at bounding box center [611, 449] width 25 height 13
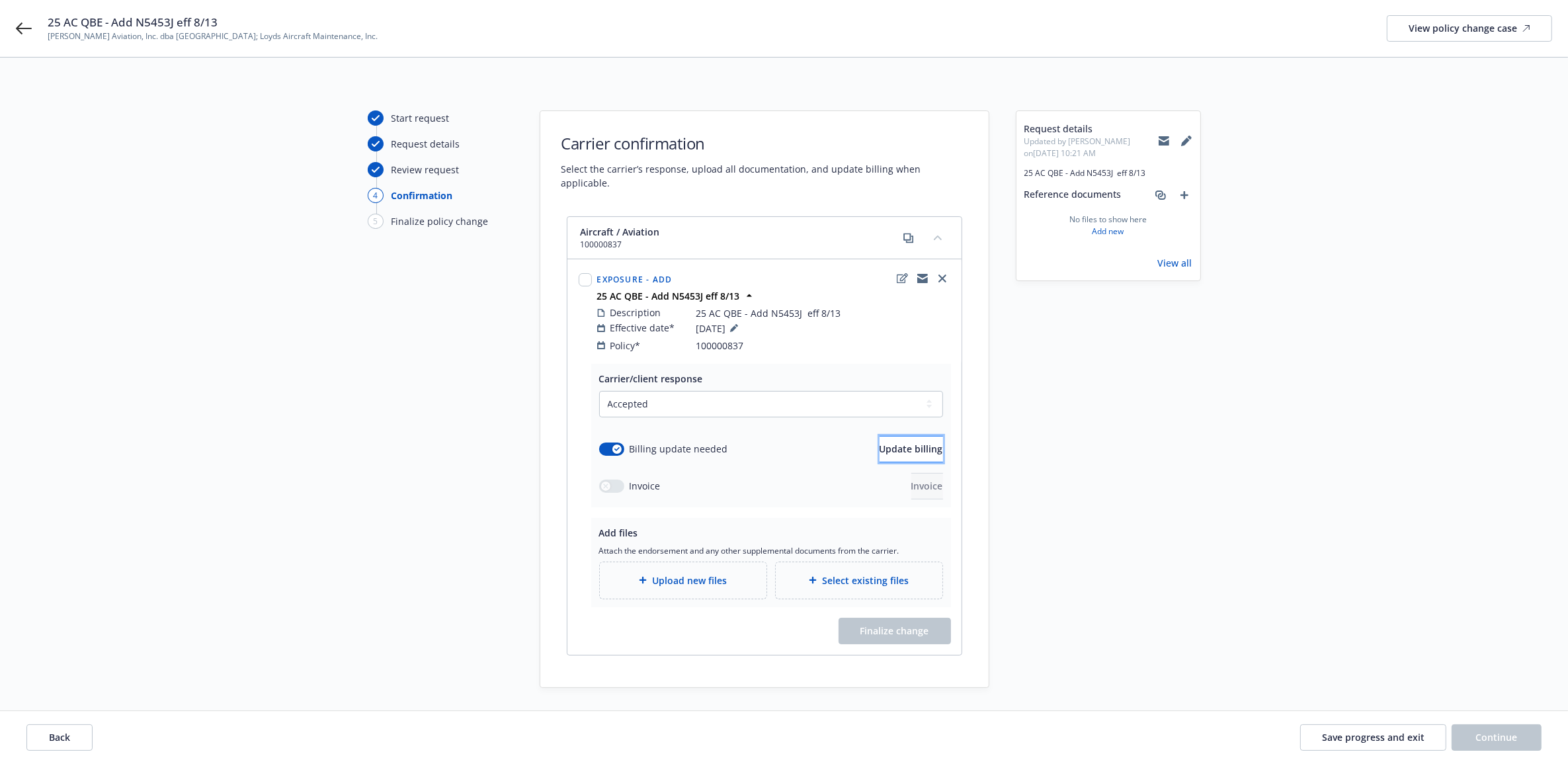
click at [924, 436] on button "Update billing" at bounding box center [911, 449] width 64 height 26
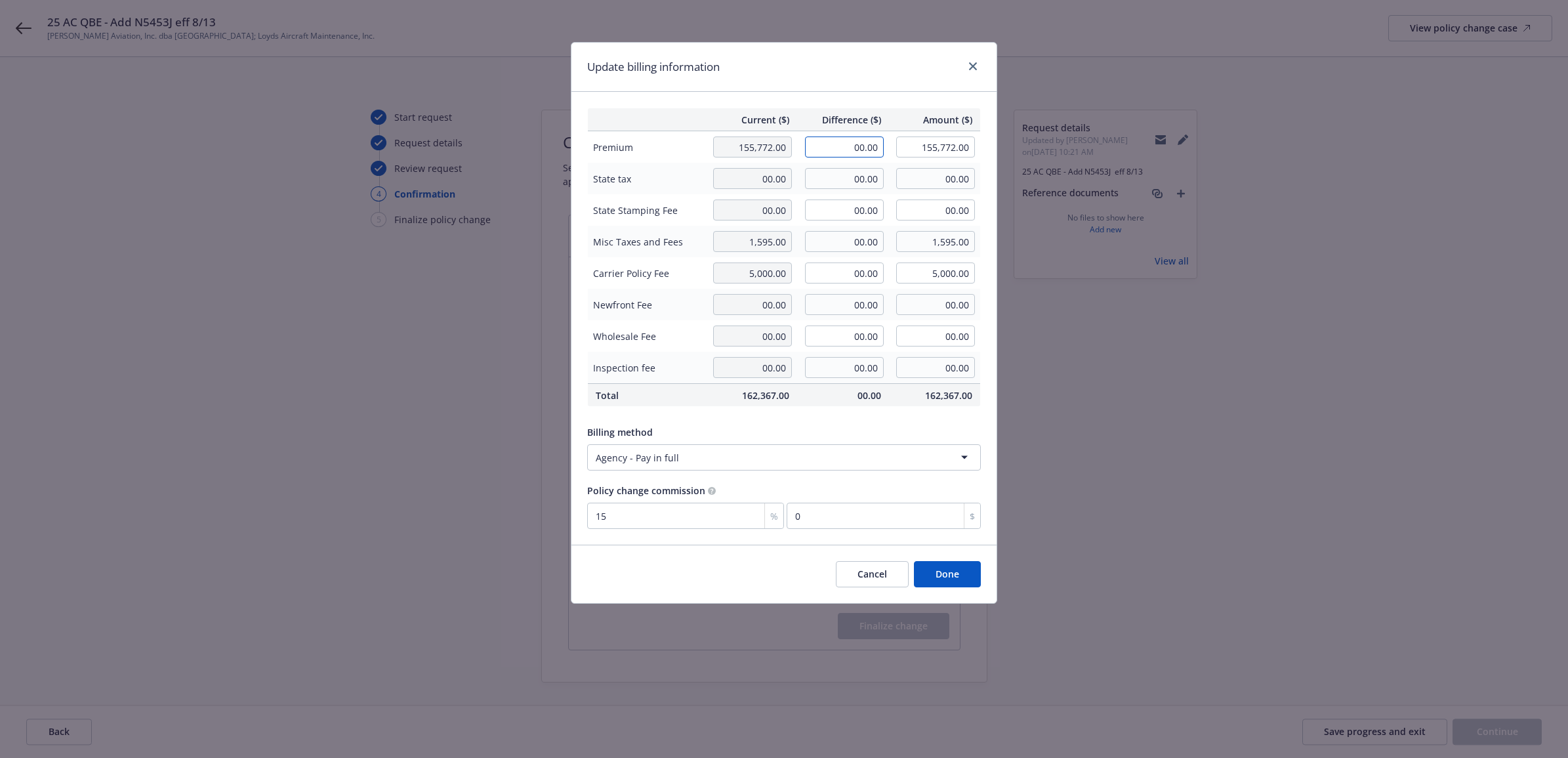
drag, startPoint x: 851, startPoint y: 141, endPoint x: 932, endPoint y: 145, distance: 81.1
click at [923, 141] on tr "Premium 155,772.00 00.00 155,772.00" at bounding box center [784, 147] width 393 height 32
type input "1,430.00"
type input "157,202.00"
type input "214.5"
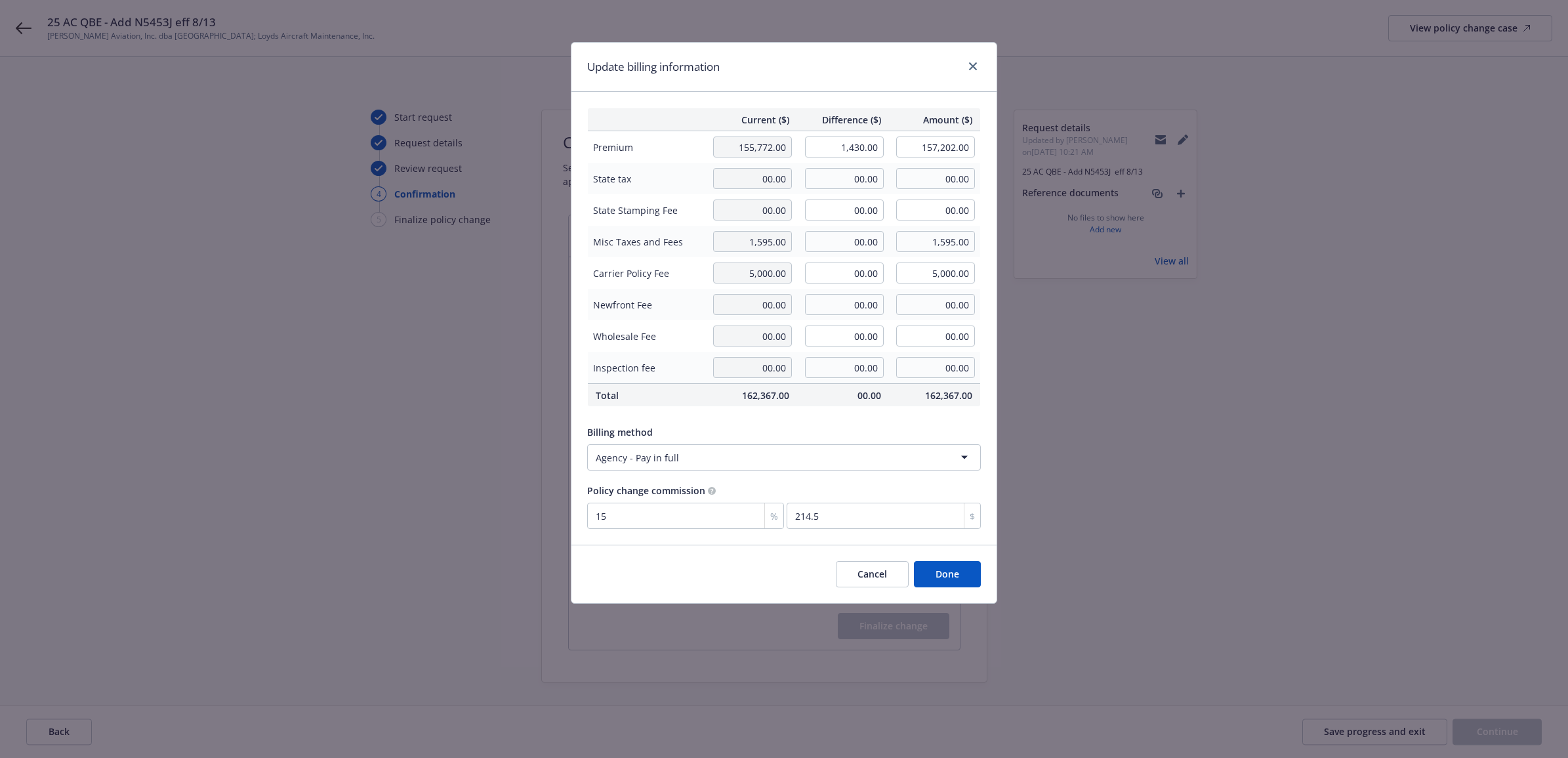
click at [818, 421] on div "Billing method Agency - Pay in full" at bounding box center [784, 445] width 393 height 51
click at [969, 585] on button "Done" at bounding box center [947, 574] width 67 height 26
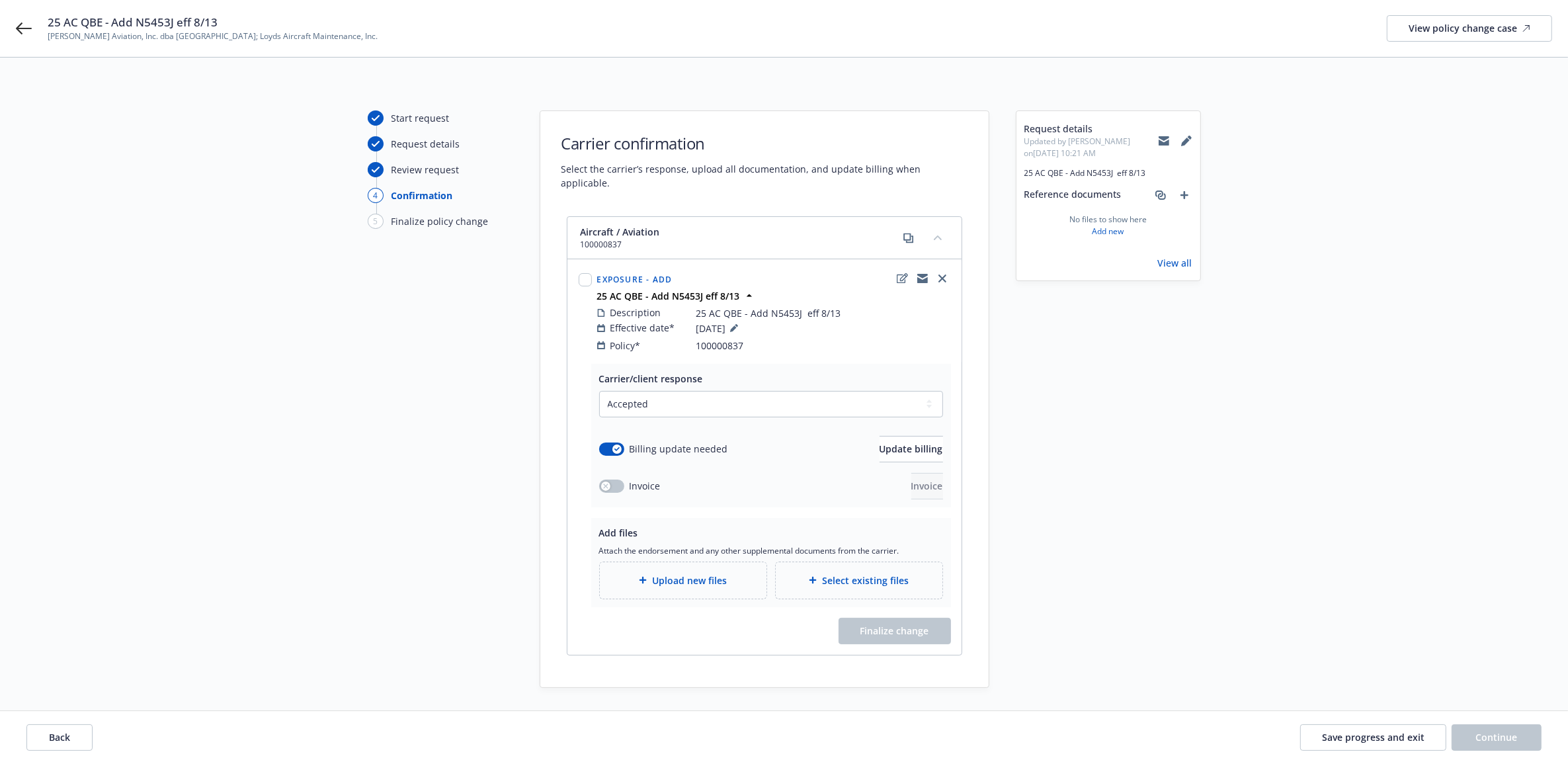
click at [663, 573] on span "Upload new files" at bounding box center [690, 580] width 75 height 14
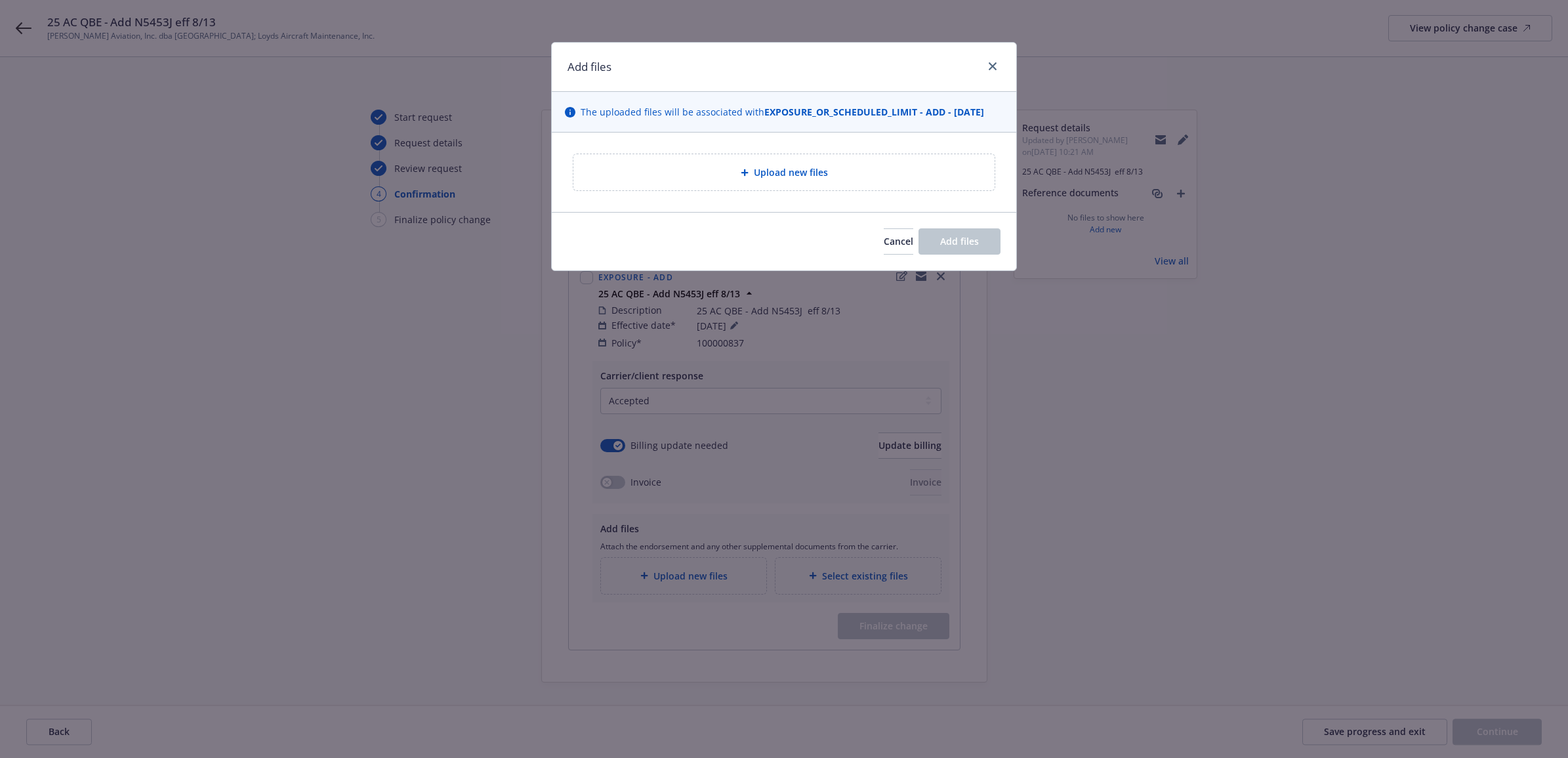
click at [732, 175] on div "Upload new files" at bounding box center [784, 172] width 400 height 15
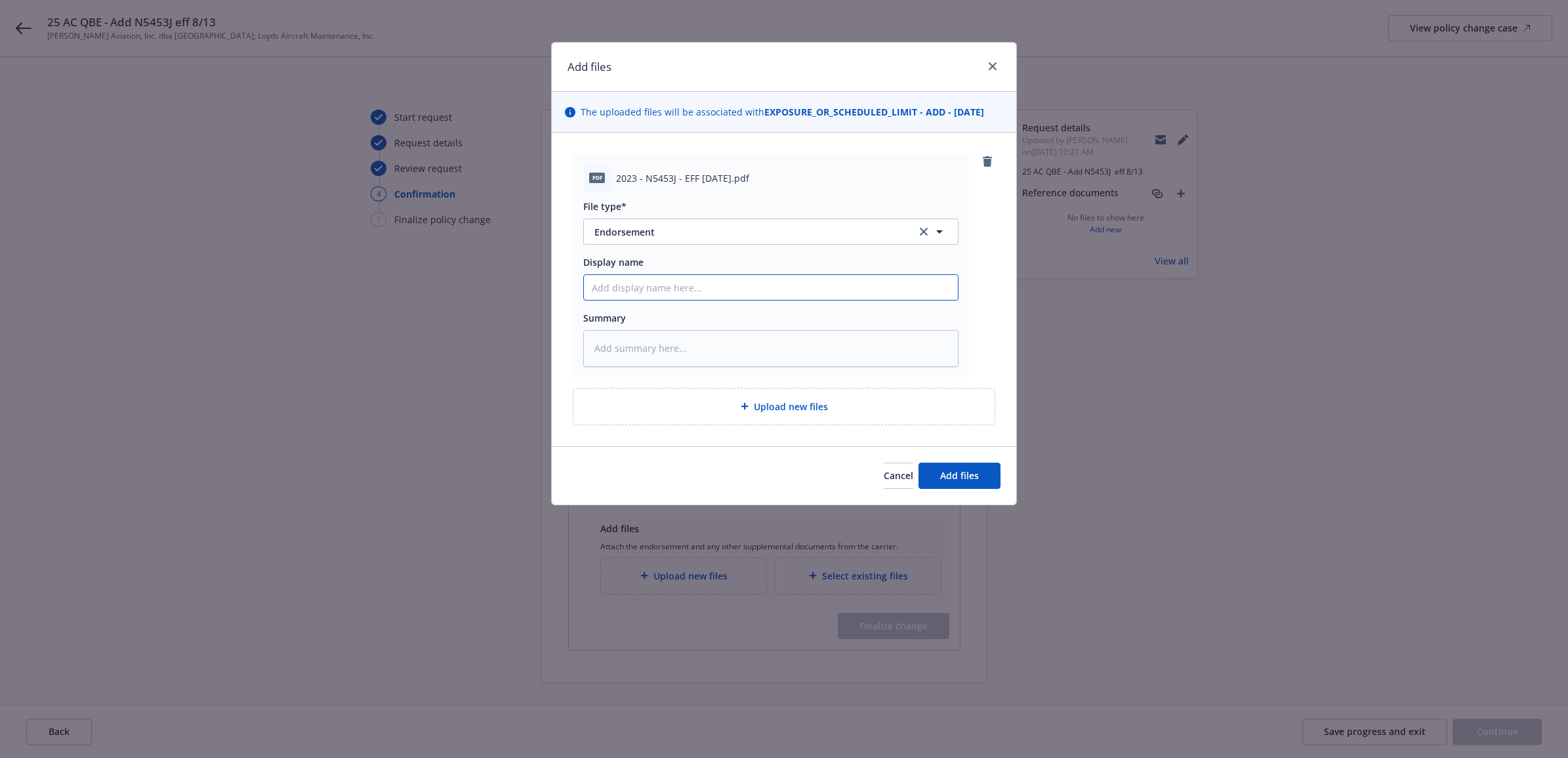
click at [651, 287] on input "Display name" at bounding box center [771, 287] width 374 height 25
paste input "25 AC QBE - Add N5453J eff 8/13"
type textarea "x"
type input "25 AC QBE - Add N5453J eff 8/13"
type textarea "x"
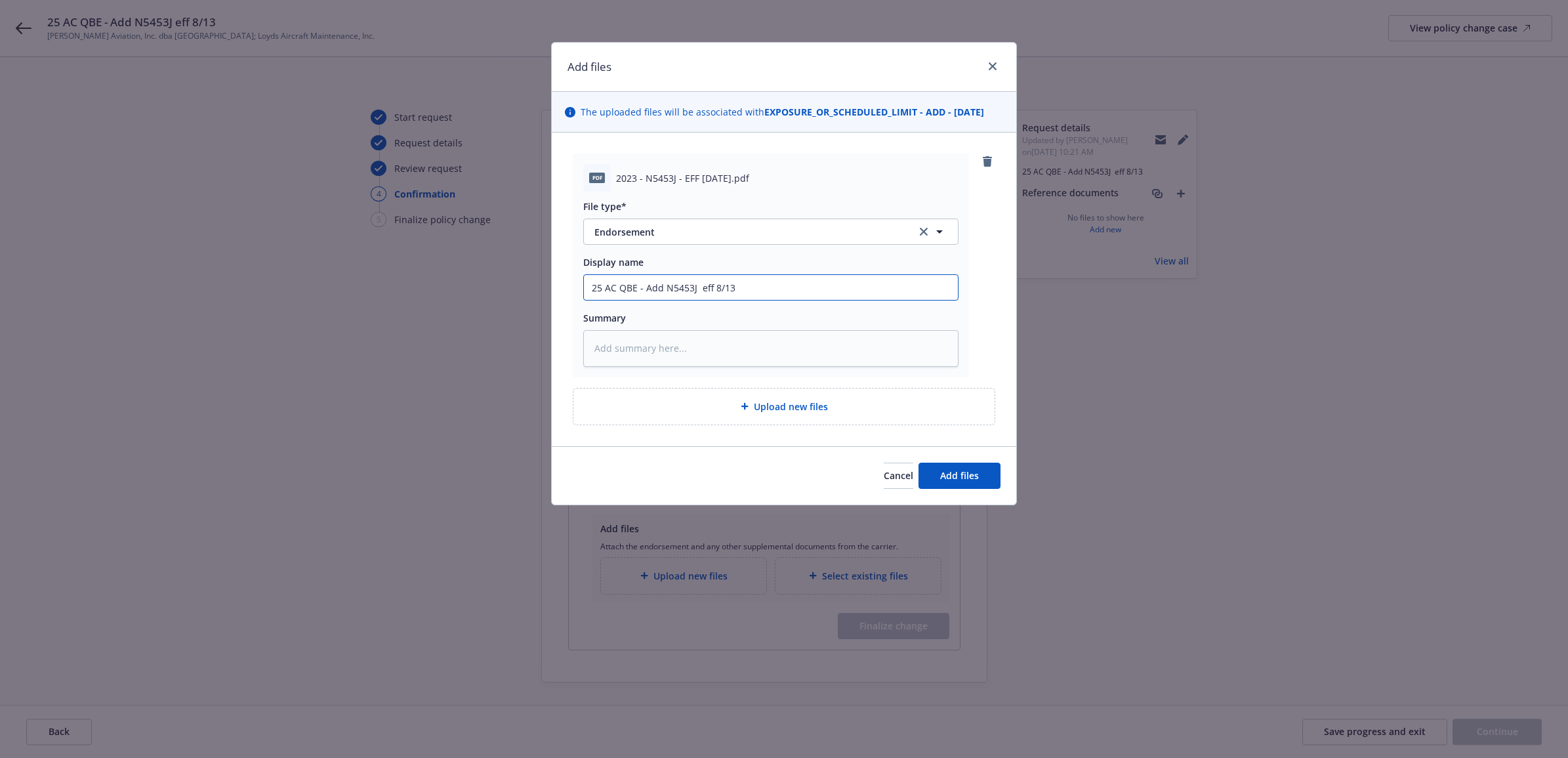
type input "25 AC QBE - Add N5453J eff 8/13"
type textarea "x"
type input "25 AC QBE - Add N5453J eff 8/13 e"
type textarea "x"
type input "25 AC QBE - Add N5453J eff 8/13 en"
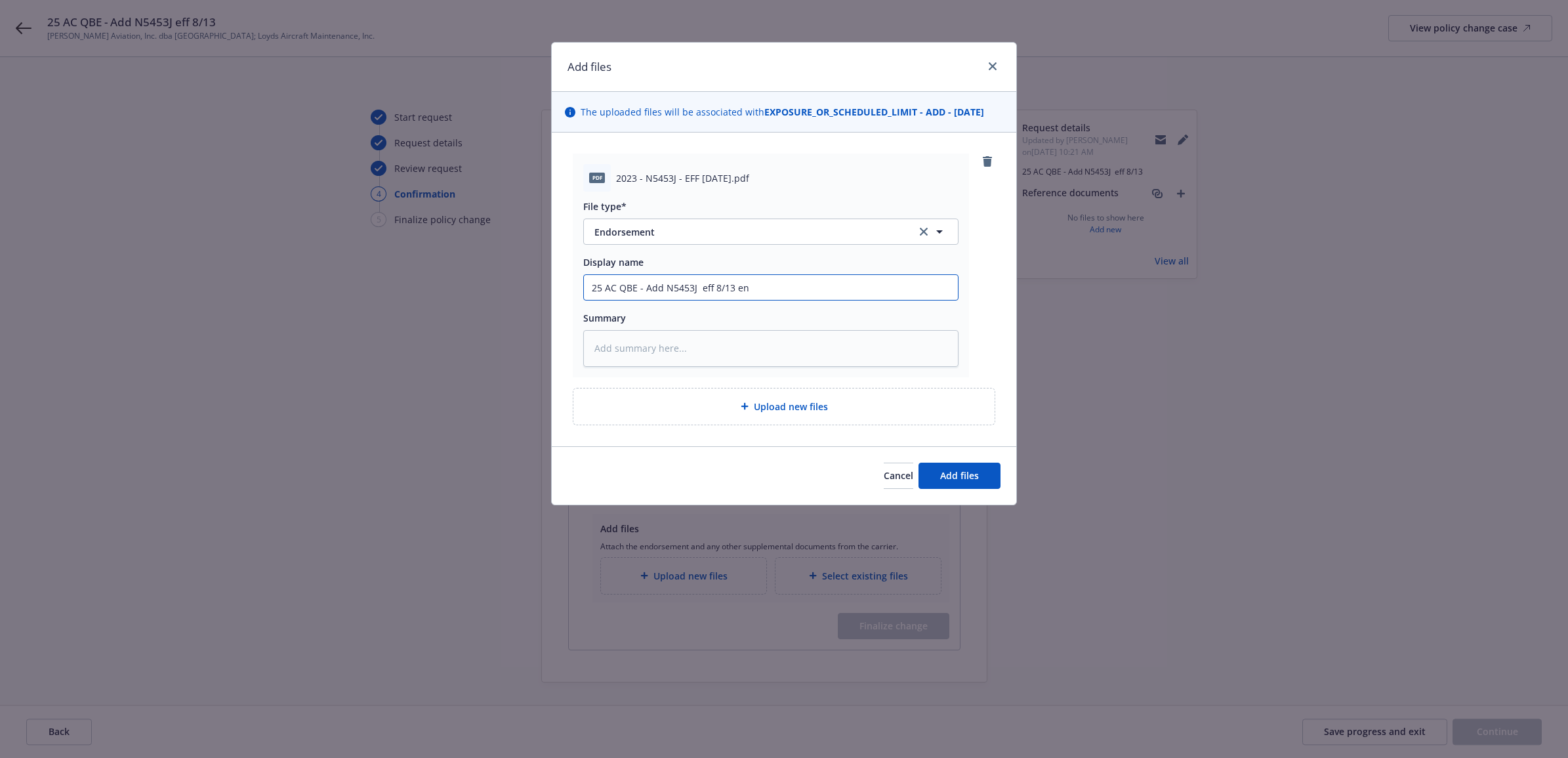
type textarea "x"
type input "25 AC QBE - Add N5453J eff 8/13 end"
type textarea "x"
drag, startPoint x: 532, startPoint y: 299, endPoint x: 511, endPoint y: 296, distance: 21.2
click at [511, 296] on div "Add files The uploaded files will be associated with EXPOSURE_OR_SCHEDULED_LIMI…" at bounding box center [784, 379] width 1568 height 758
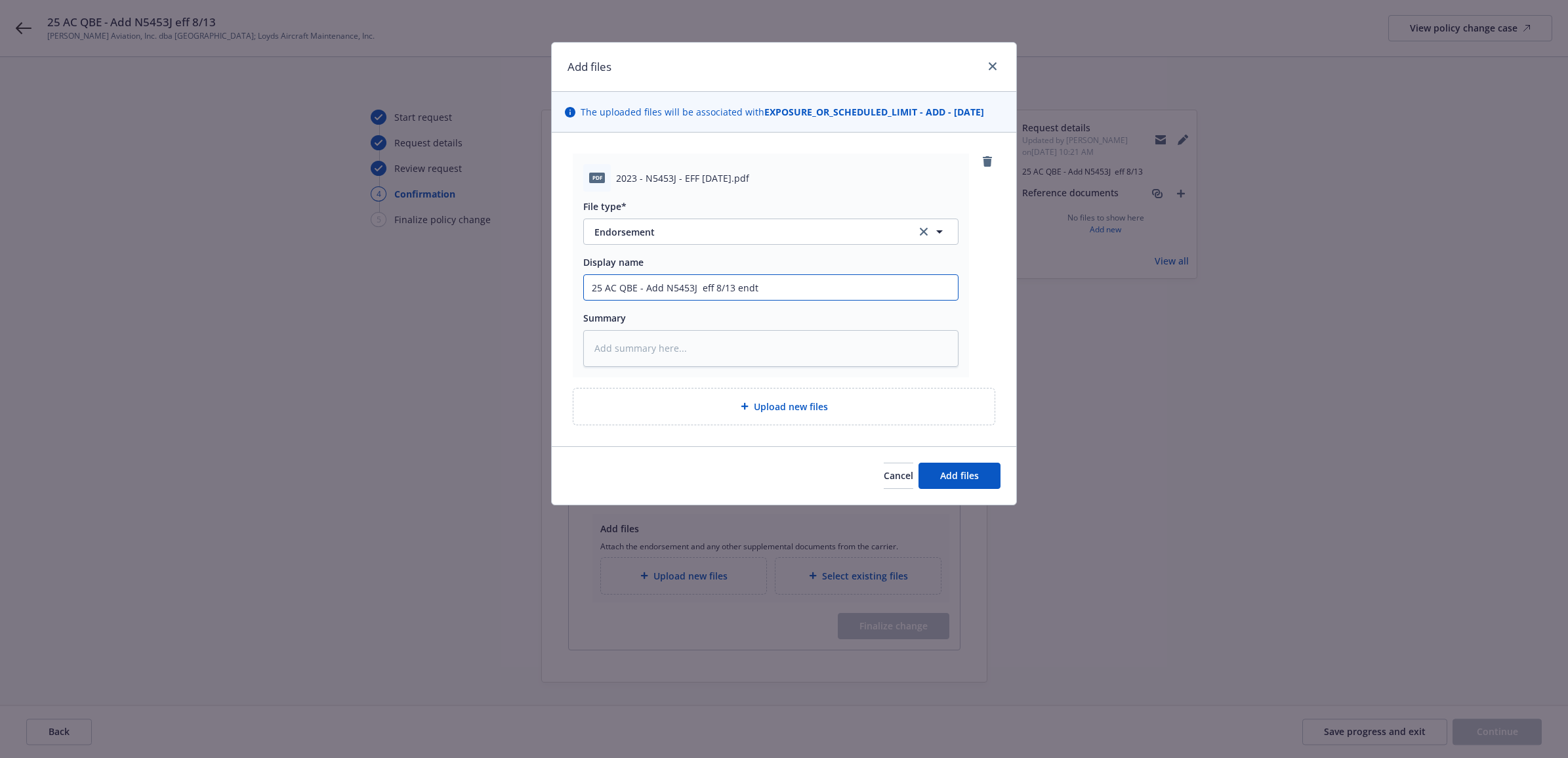
type input "25 AC QBE - Add N5453J eff 8/13 endt"
paste textarea "25 AC QBE - Add N5453J eff 8/13 endt"
type textarea "x"
type textarea "25 AC QBE - Add N5453J eff 8/13 endt"
click at [780, 407] on span "Upload new files" at bounding box center [791, 406] width 74 height 14
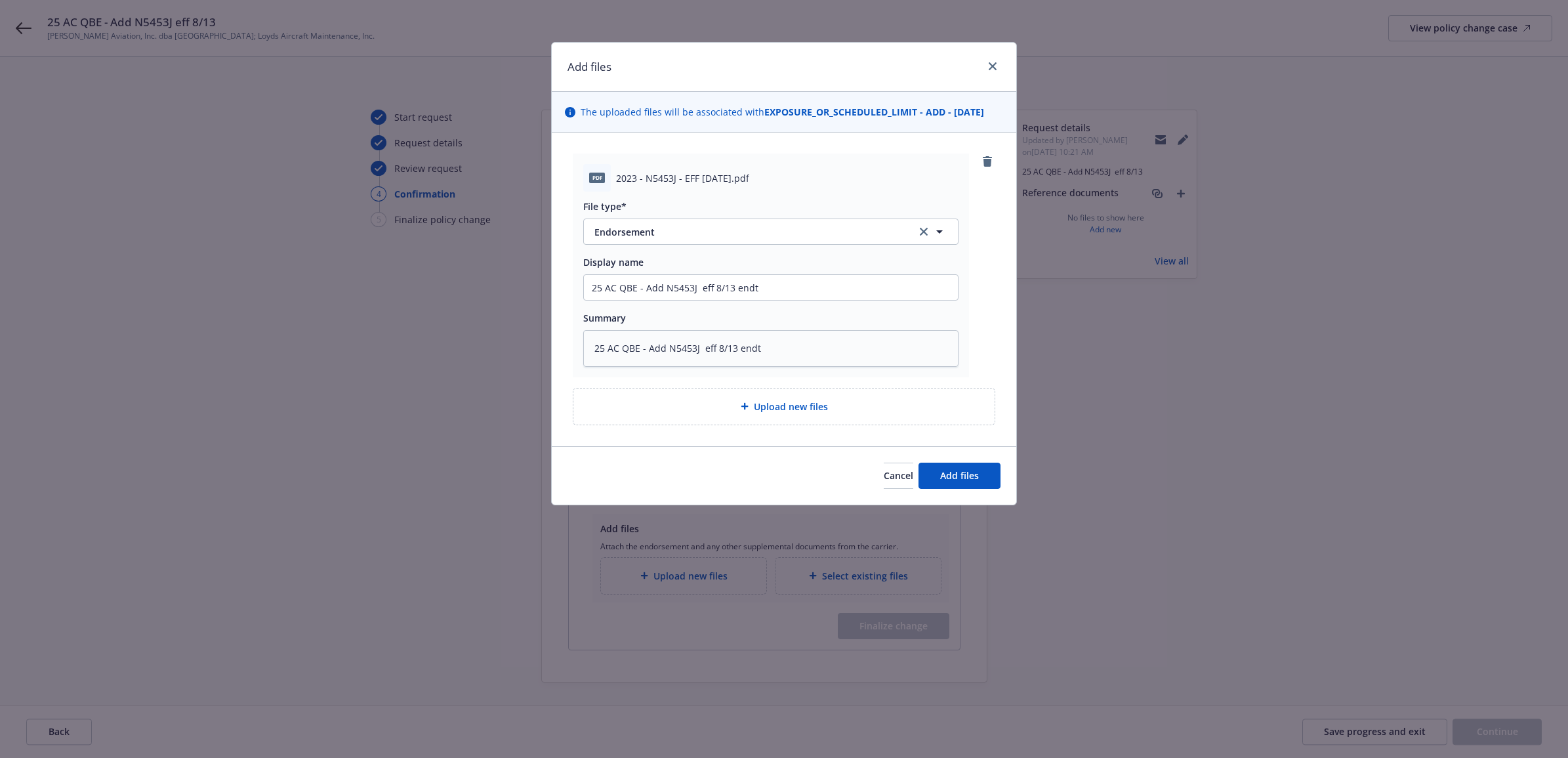
type textarea "x"
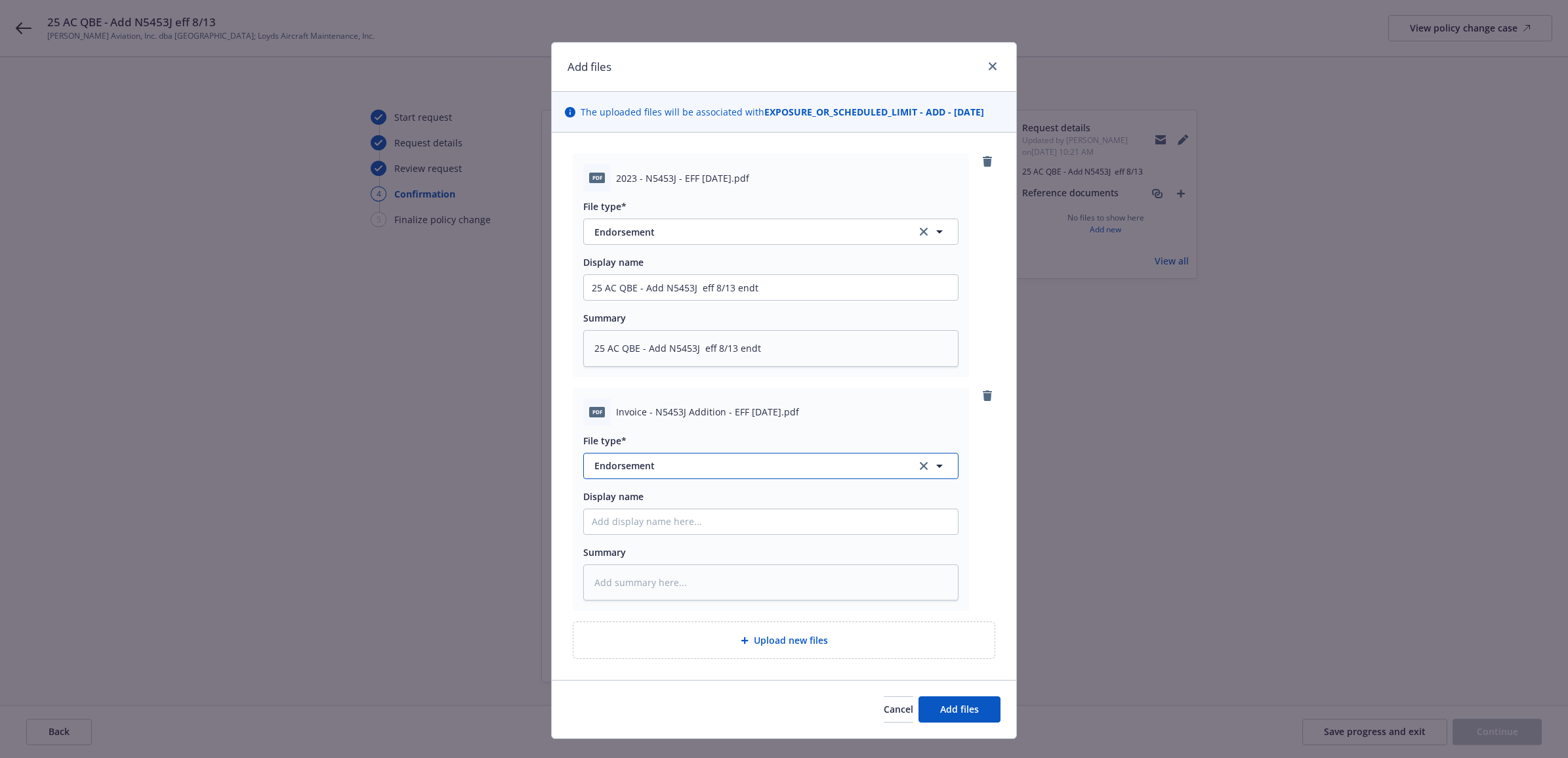
click at [643, 474] on button "Endorsement" at bounding box center [771, 465] width 376 height 26
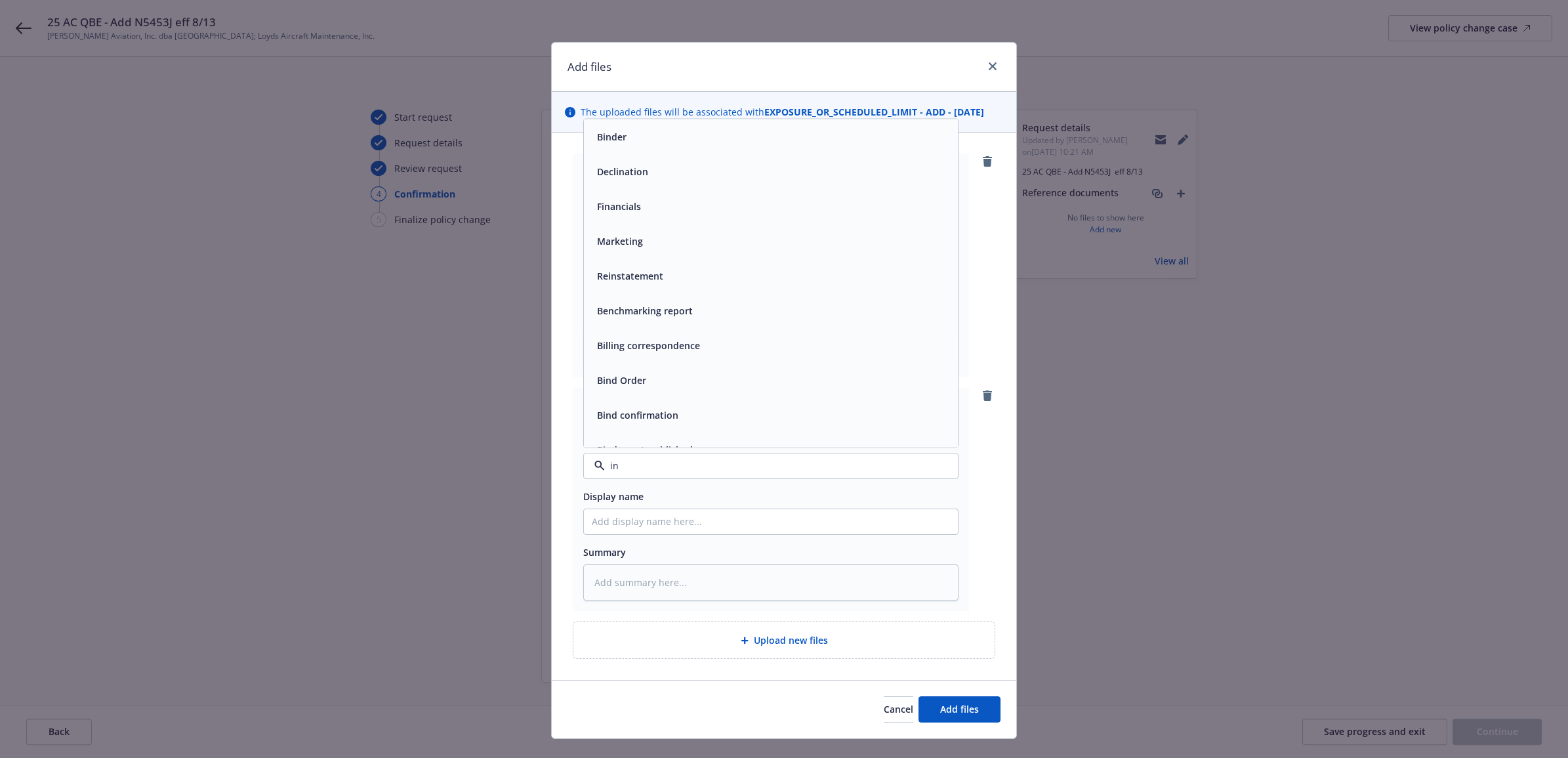
type input "inv"
click at [651, 424] on span "Invoice - Third Party" at bounding box center [642, 429] width 90 height 14
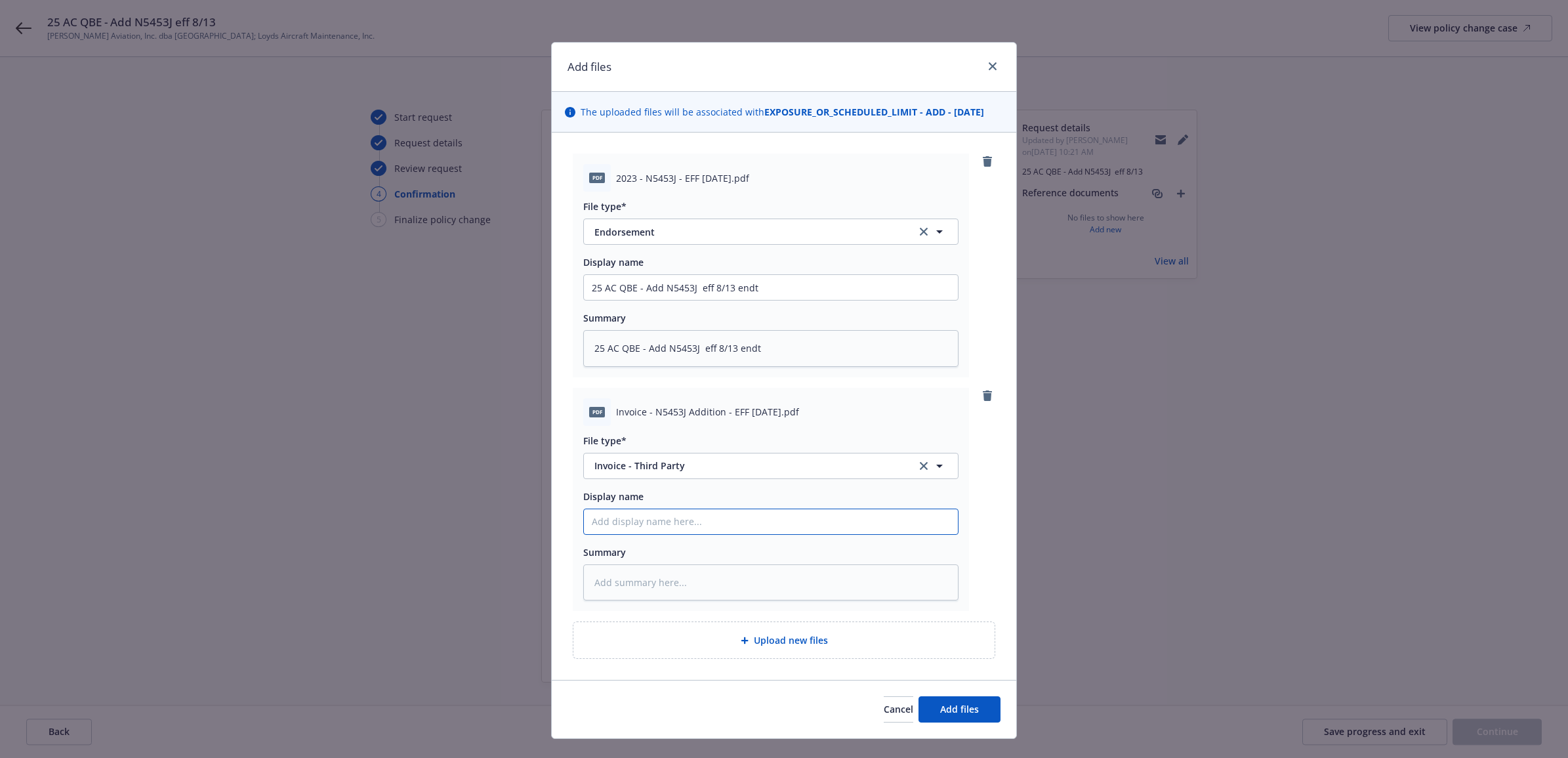
paste input "25 AC QBE - Add N5453J eff 8/13 endt"
type textarea "x"
type input "25 AC QBE - Add N5453J eff 8/13 endt"
drag, startPoint x: 752, startPoint y: 522, endPoint x: 732, endPoint y: 517, distance: 20.6
click at [732, 300] on input "25 AC QBE - Add N5453J eff 8/13 endt" at bounding box center [771, 287] width 374 height 25
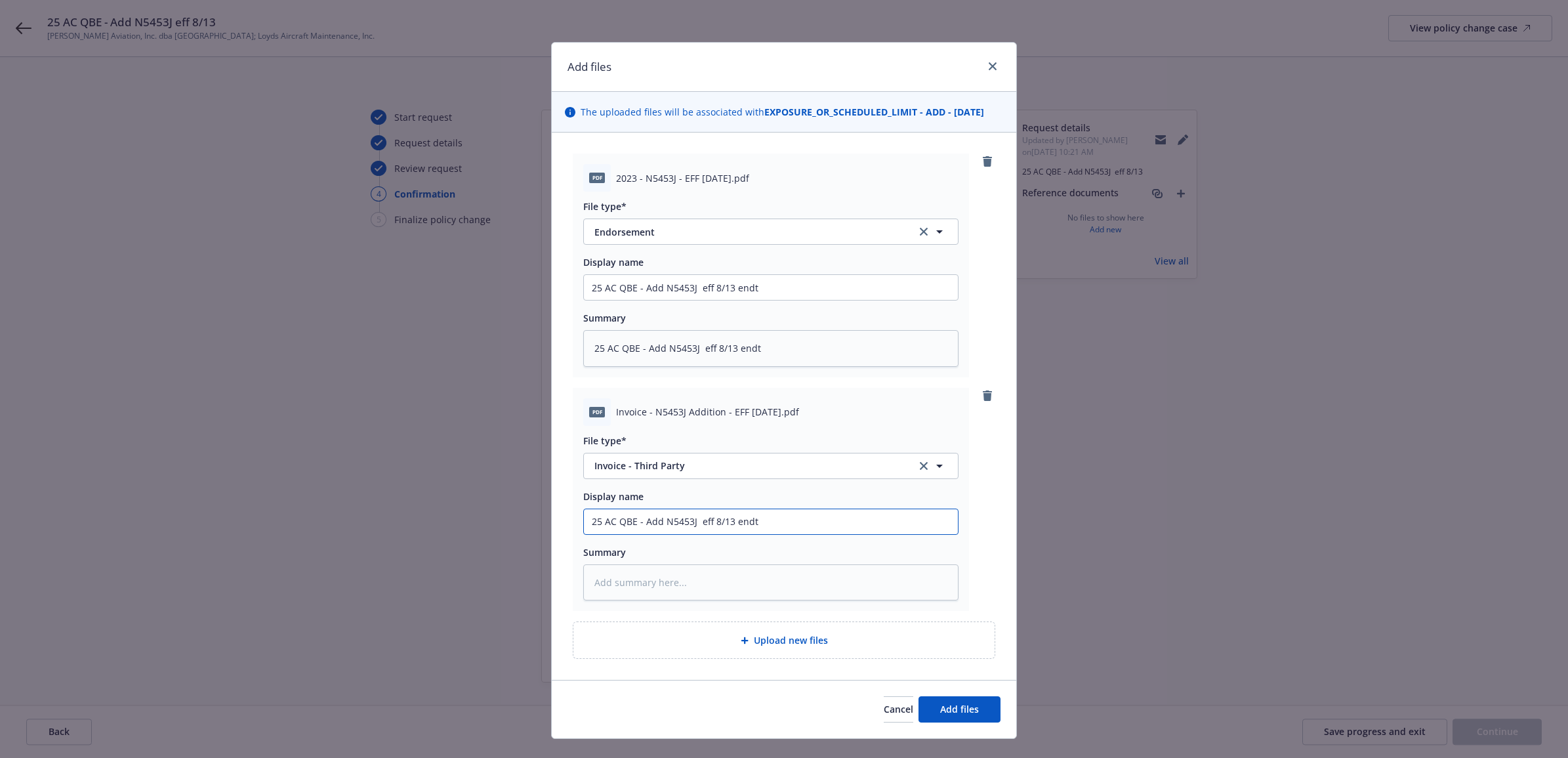
type textarea "x"
type input "25 AC QBE - Add N5453J eff 8/13 e"
type textarea "x"
type input "25 AC QBE - Add N5453J eff 8/13"
type textarea "x"
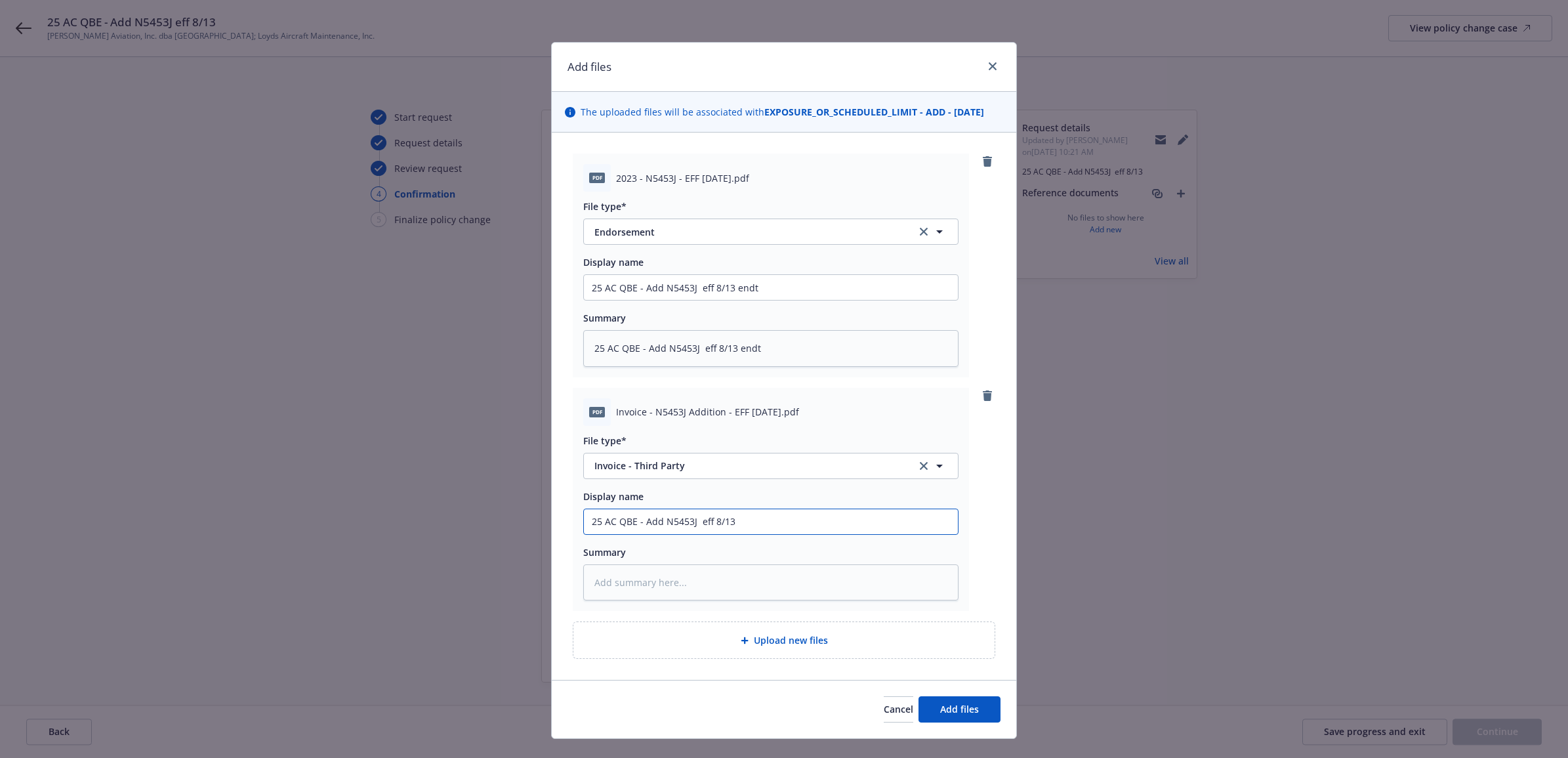
type input "25 AC QBE - Add N5453J eff 8/13 c"
type textarea "x"
type input "25 AC QBE - Add N5453J eff 8/13 ca"
type textarea "x"
type input "25 AC QBE - Add N5453J eff 8/13 car"
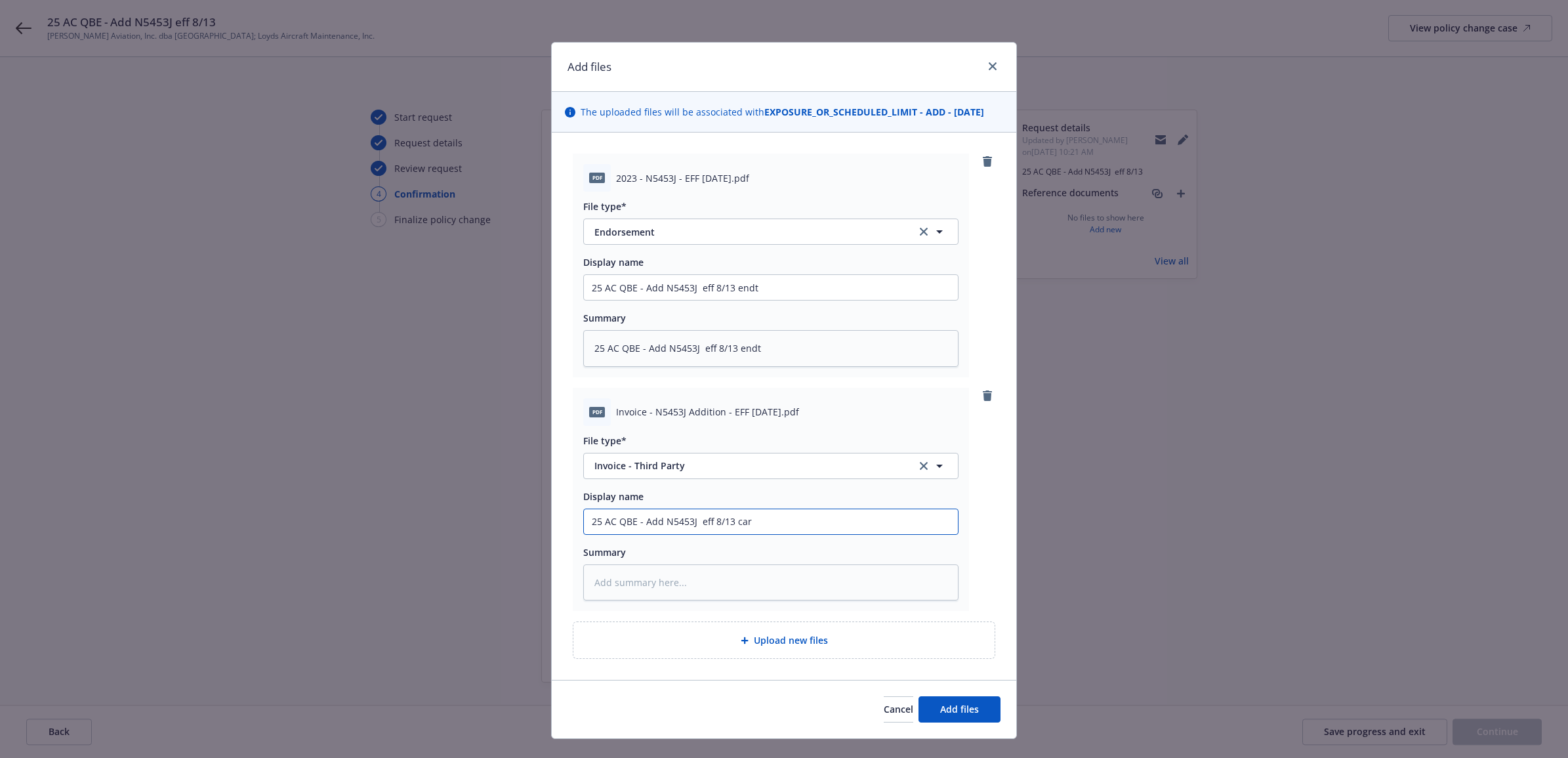
type textarea "x"
type input "25 AC QBE - Add N5453J eff 8/13 carr"
type textarea "x"
type input "25 AC QBE - Add N5453J eff 8/13 carri"
type textarea "x"
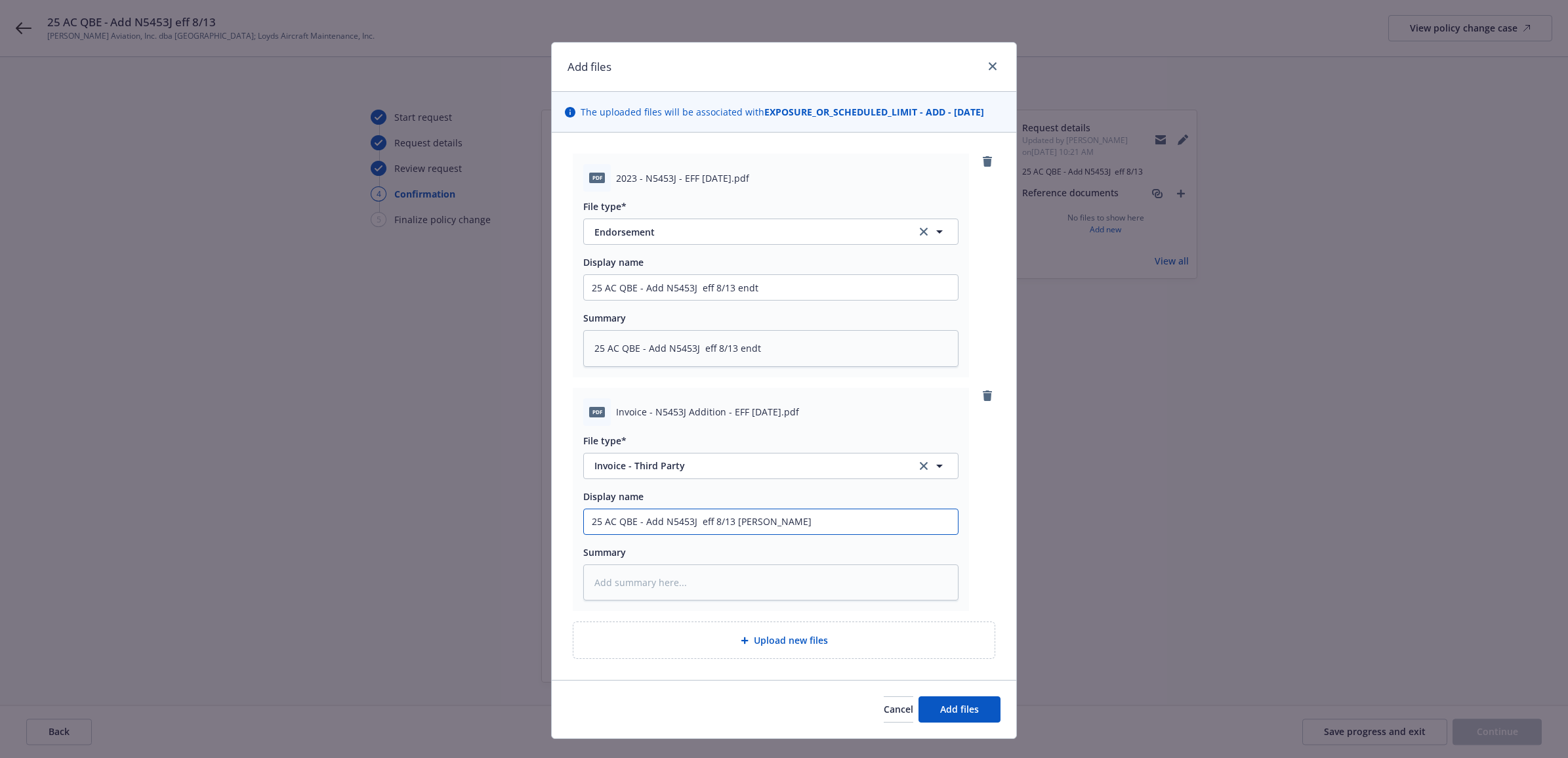
type input "25 AC QBE - Add N5453J eff 8/13 carrie"
type textarea "x"
type input "25 AC QBE - Add N5453J eff 8/13 carrier"
type textarea "x"
type input "25 AC QBE - Add N5453J eff 8/13 carrier"
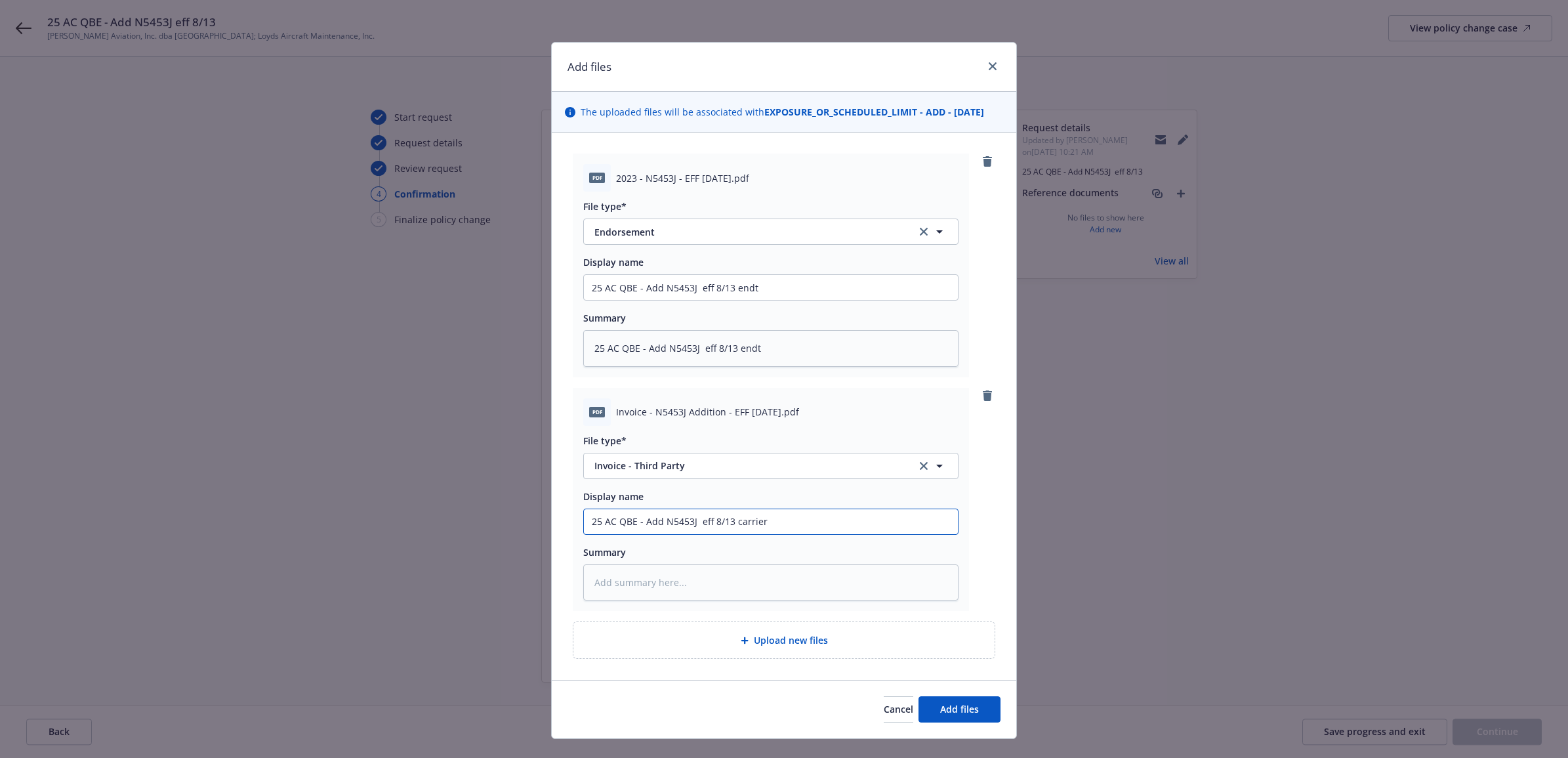
type textarea "x"
type input "25 AC QBE - Add N5453J eff 8/13 carrier i"
type textarea "x"
type input "25 AC QBE - Add N5453J eff 8/13 carrier in"
type textarea "x"
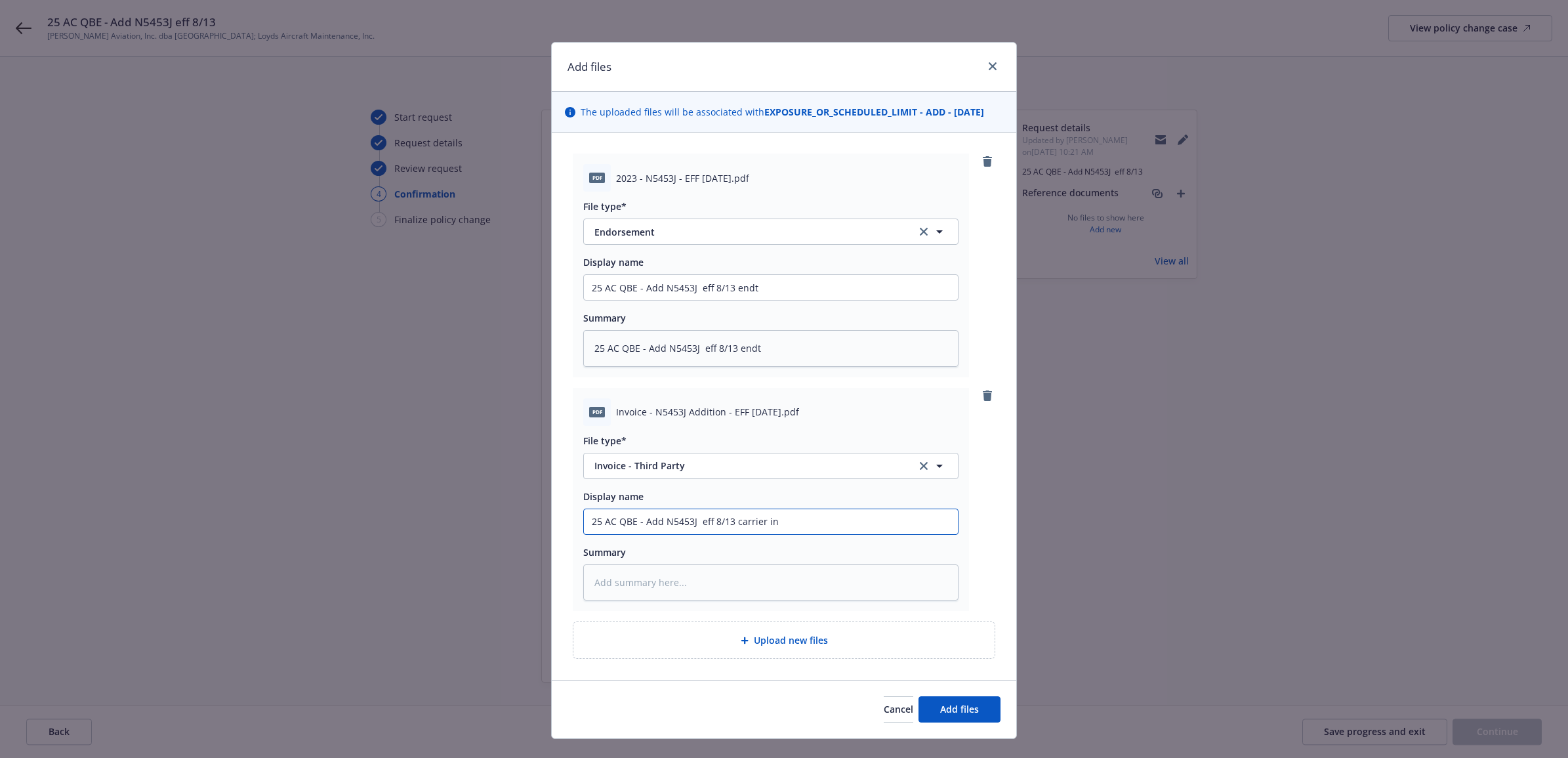
type input "25 AC QBE - Add N5453J eff 8/13 carrier inv"
type textarea "x"
type input "25 AC QBE - Add N5453J eff 8/13 carrier invo"
type textarea "x"
type input "25 AC QBE - Add N5453J eff 8/13 carrier invoi"
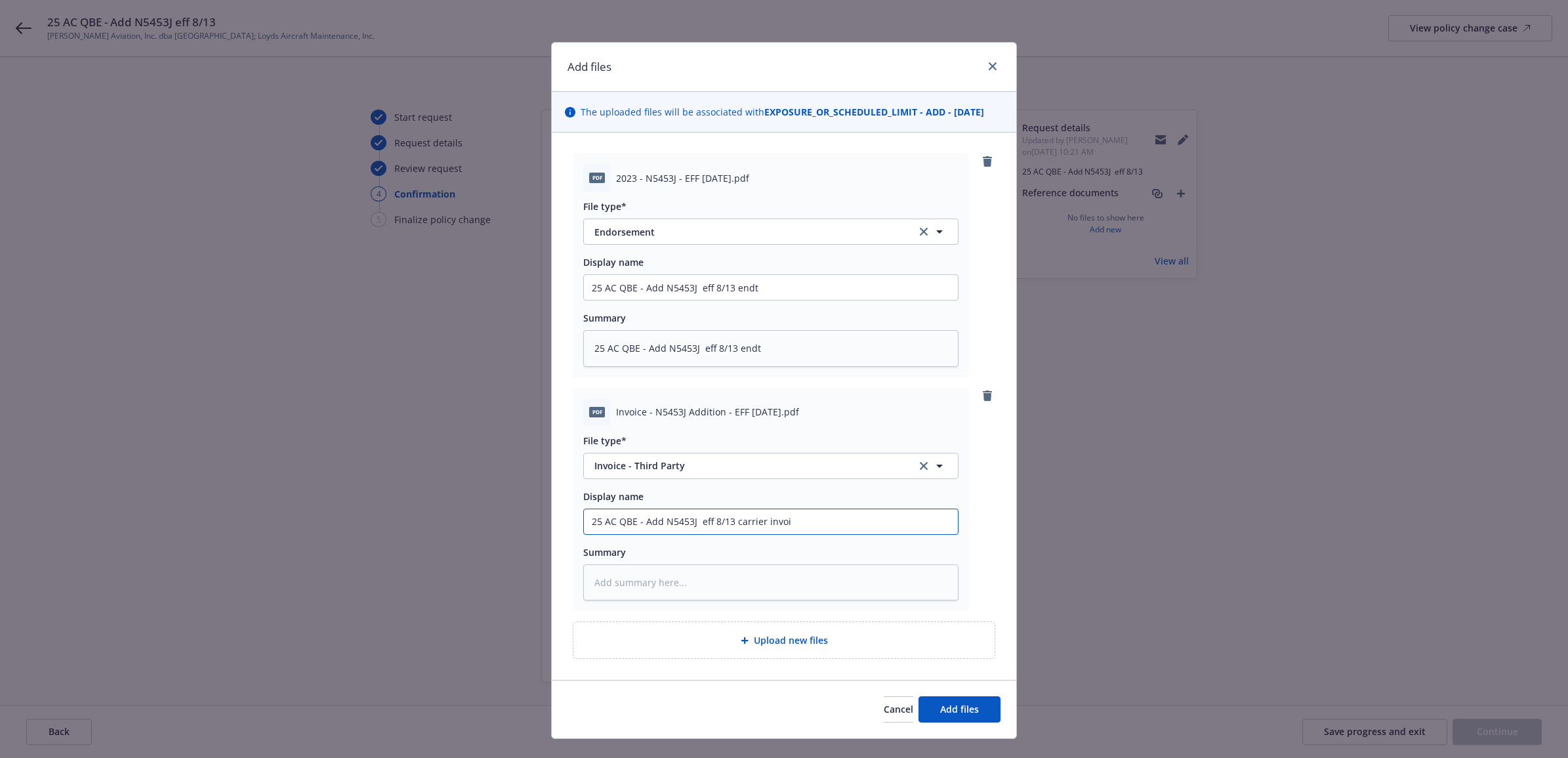
type textarea "x"
type input "25 AC QBE - Add N5453J eff 8/13 carrier invoic"
type textarea "x"
type input "25 AC QBE - Add N5453J eff 8/13 carrier invoice"
type textarea "x"
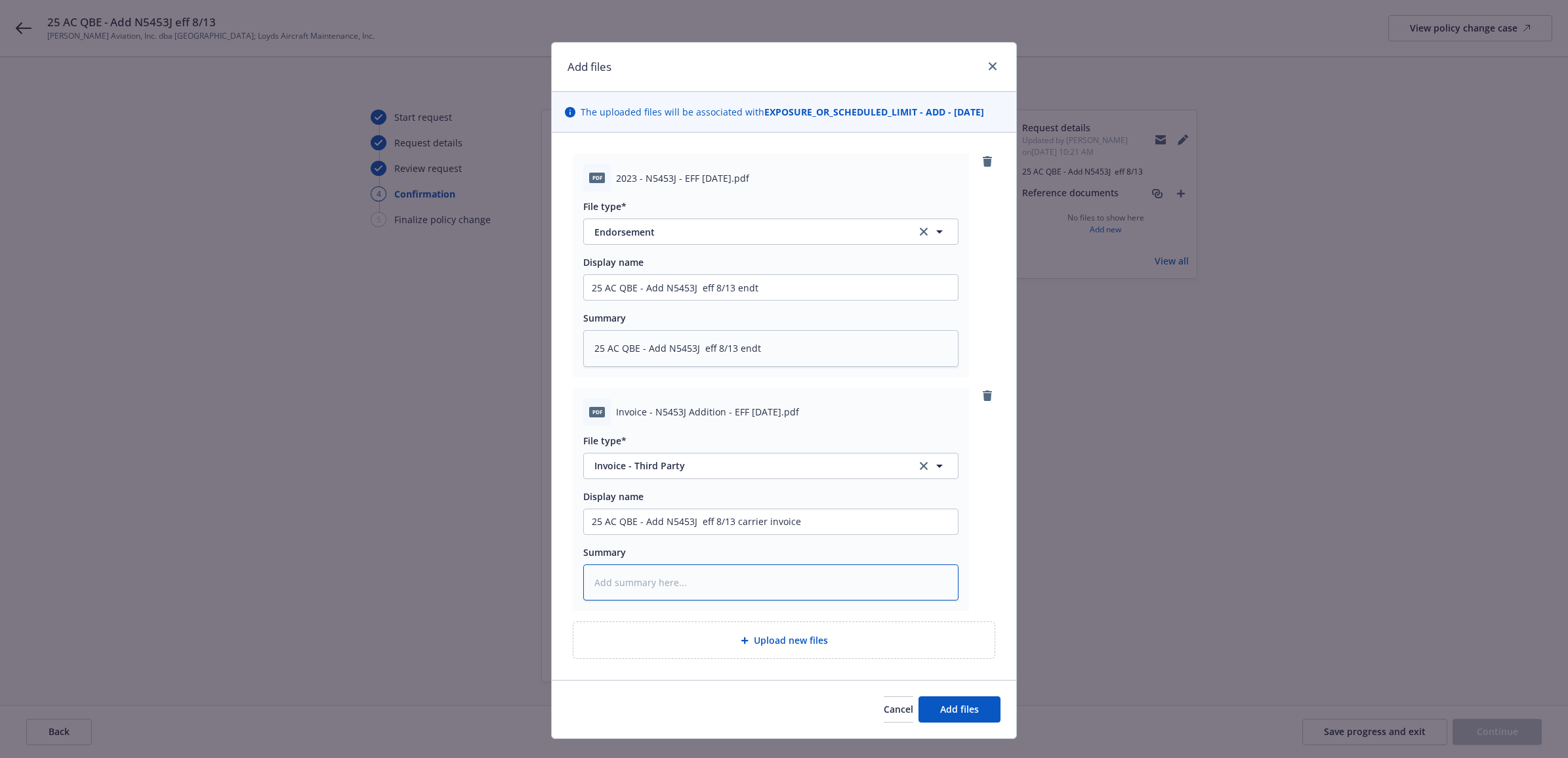
type textarea "C"
type textarea "x"
type textarea "Ca"
type textarea "x"
type textarea "Car"
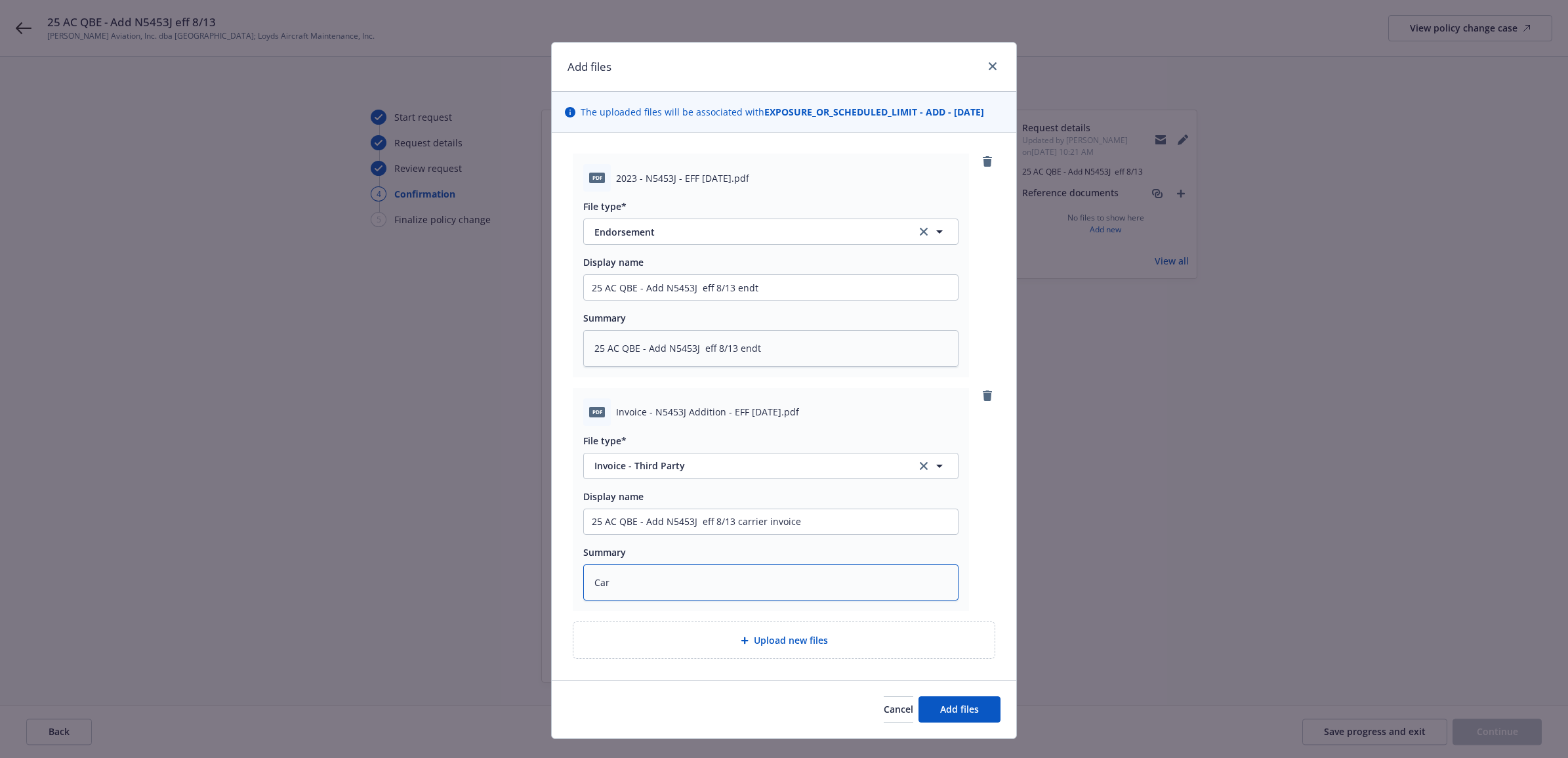
type textarea "x"
type textarea "Carr"
type textarea "x"
type textarea "Carri"
type textarea "x"
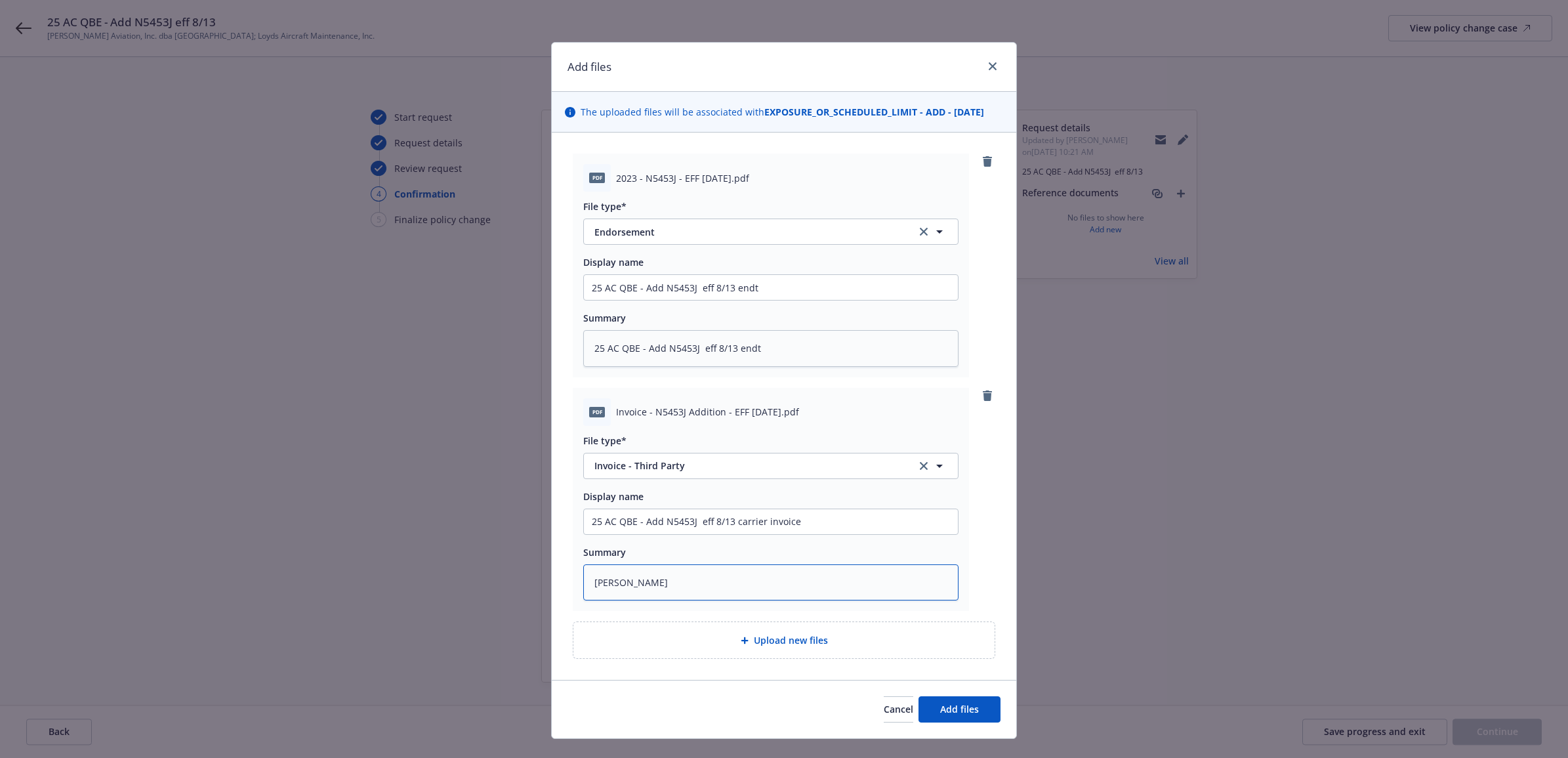
type textarea "Carrie"
type textarea "x"
type textarea "Carrier"
type textarea "x"
type textarea "Carrier"
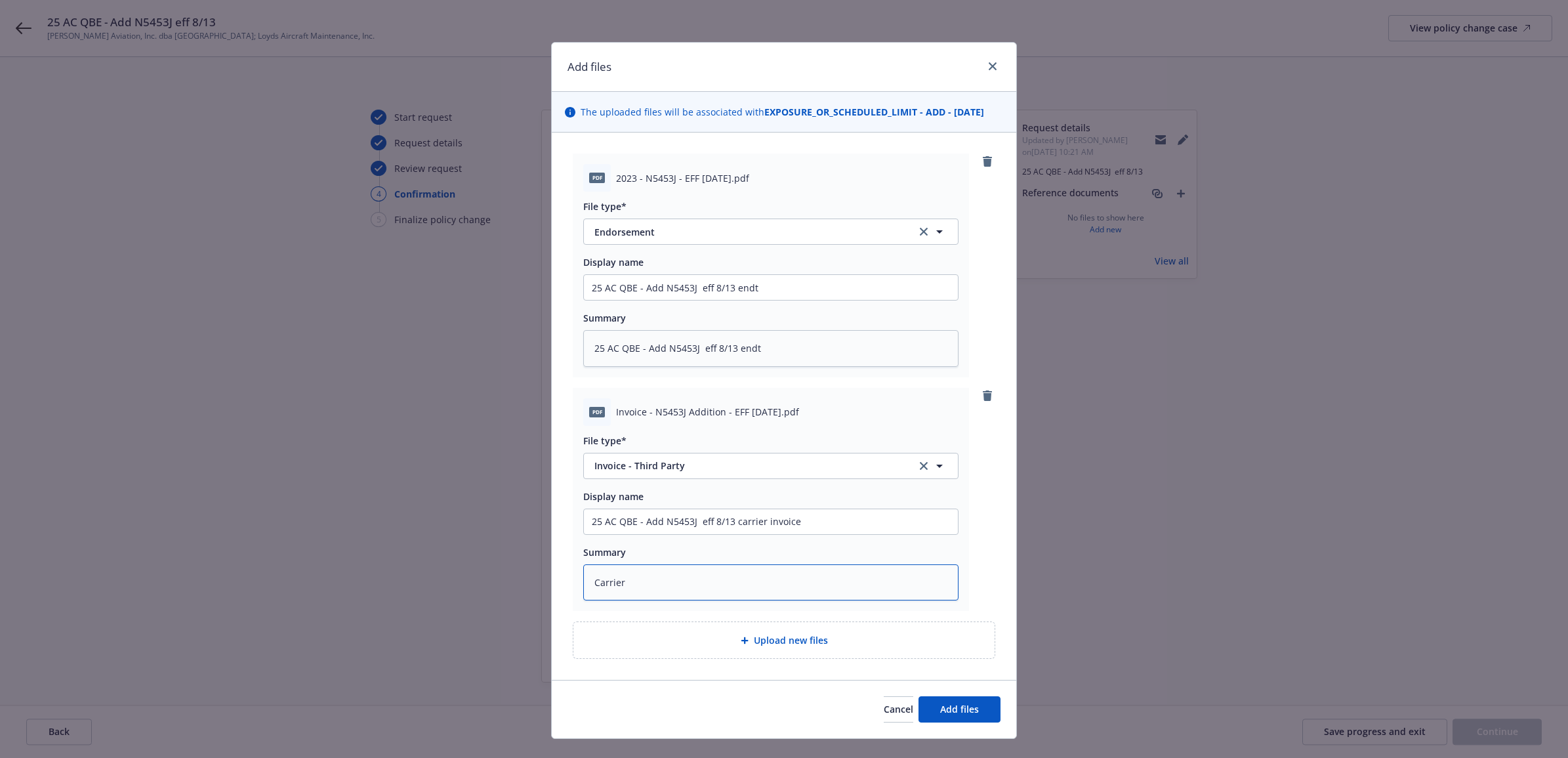
type textarea "x"
type textarea "Carrier I"
type textarea "x"
type textarea "Carrier In"
type textarea "x"
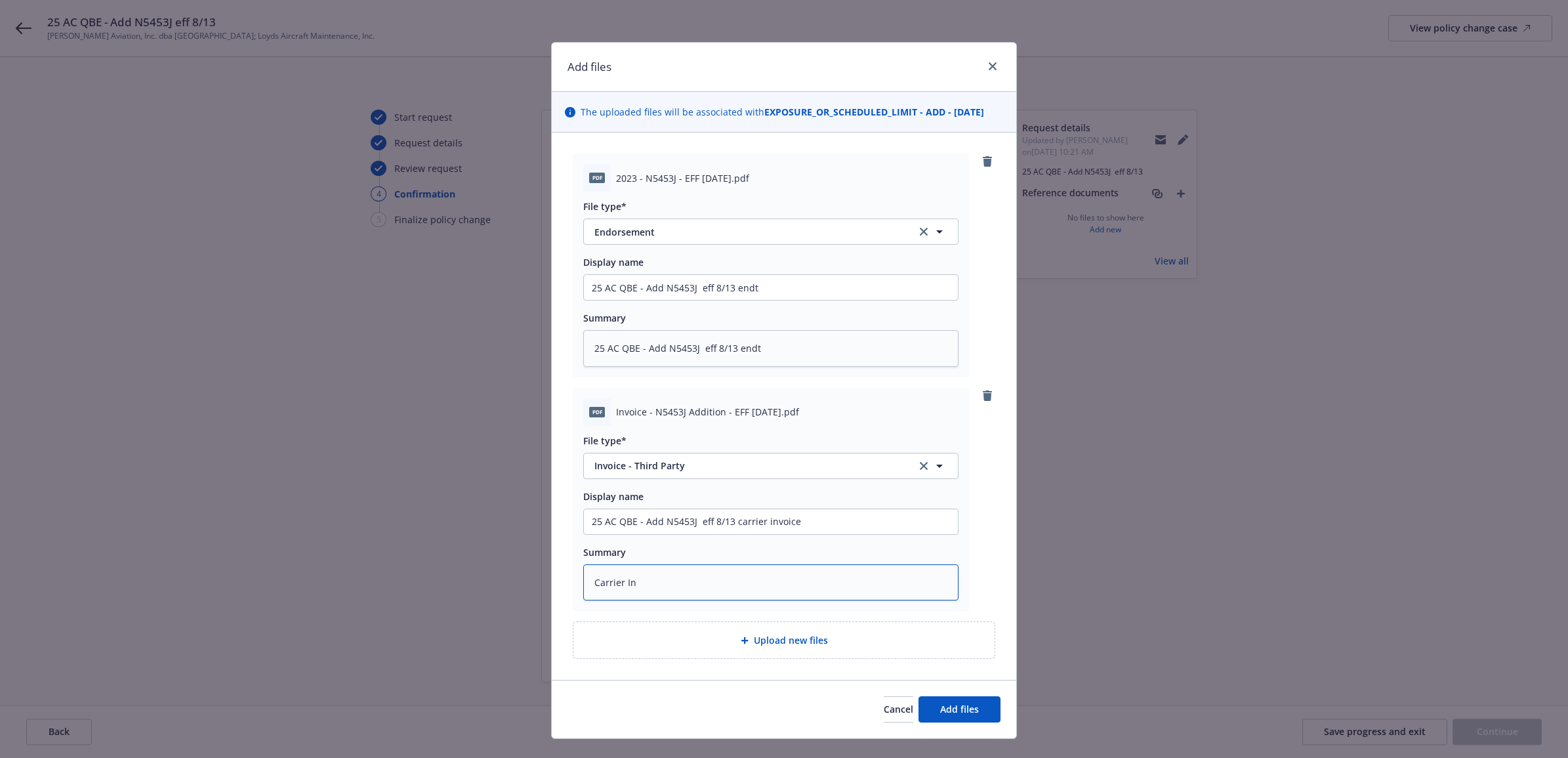
type textarea "Carrier Inv"
type textarea "x"
type textarea "Carrier Invo"
type textarea "x"
type textarea "Carrier Invoi"
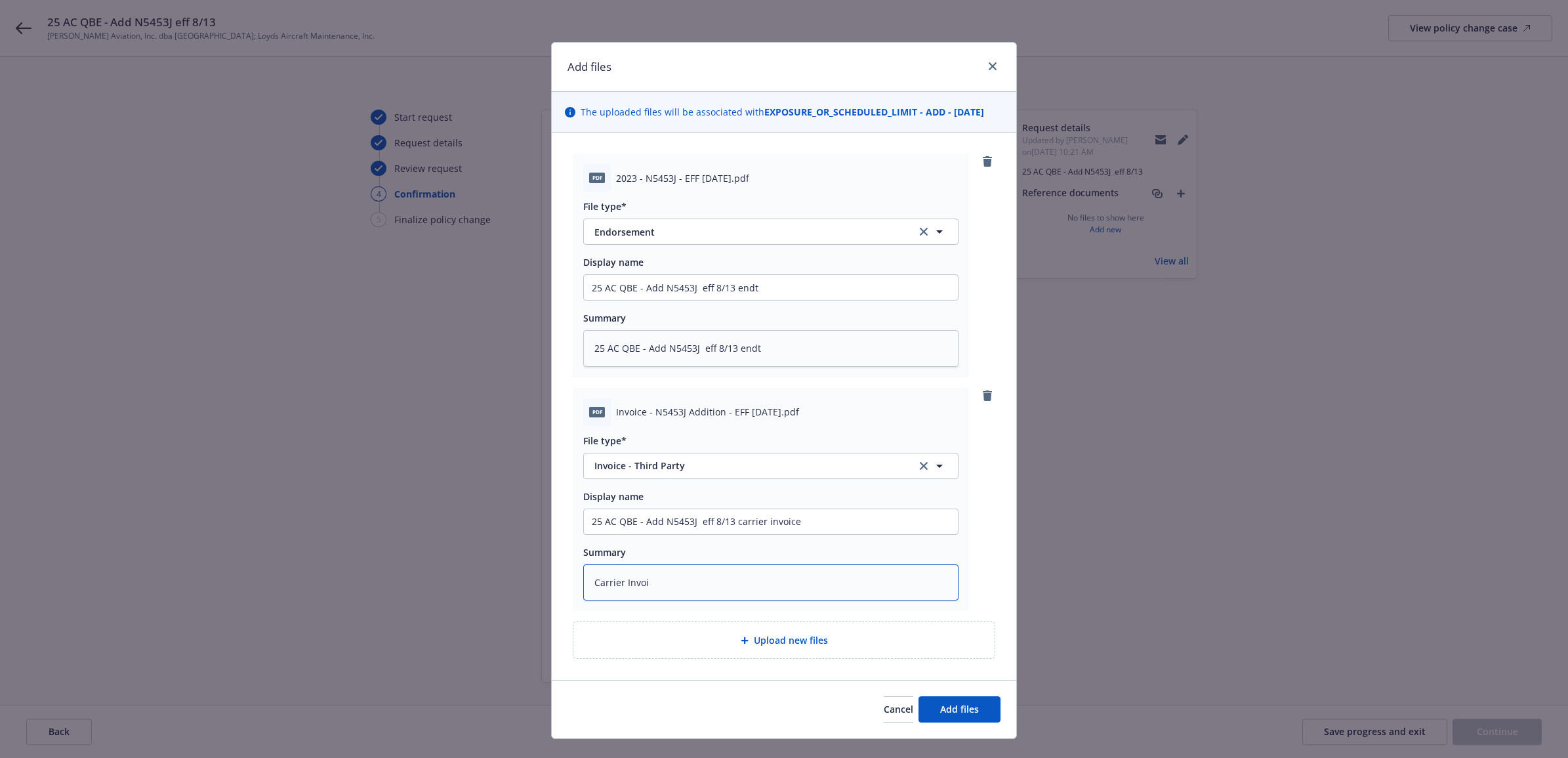
type textarea "x"
type textarea "Carrier Invoic"
type textarea "x"
type textarea "Carrier Invoice"
type textarea "x"
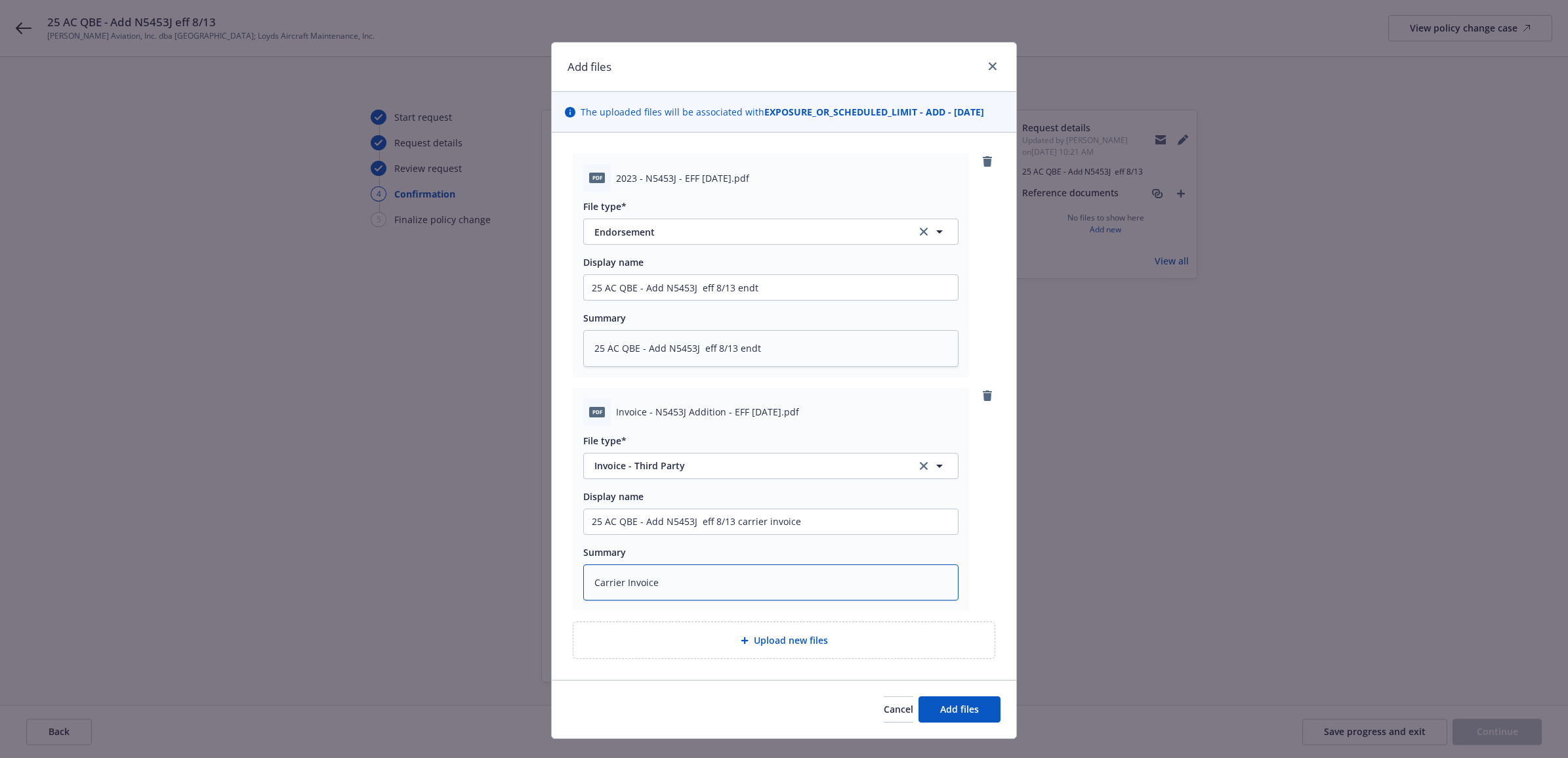
type textarea "Carrier Invoice"
type textarea "x"
type textarea "Carrier Invoice $"
type textarea "x"
type textarea "Carrier Invoice $1"
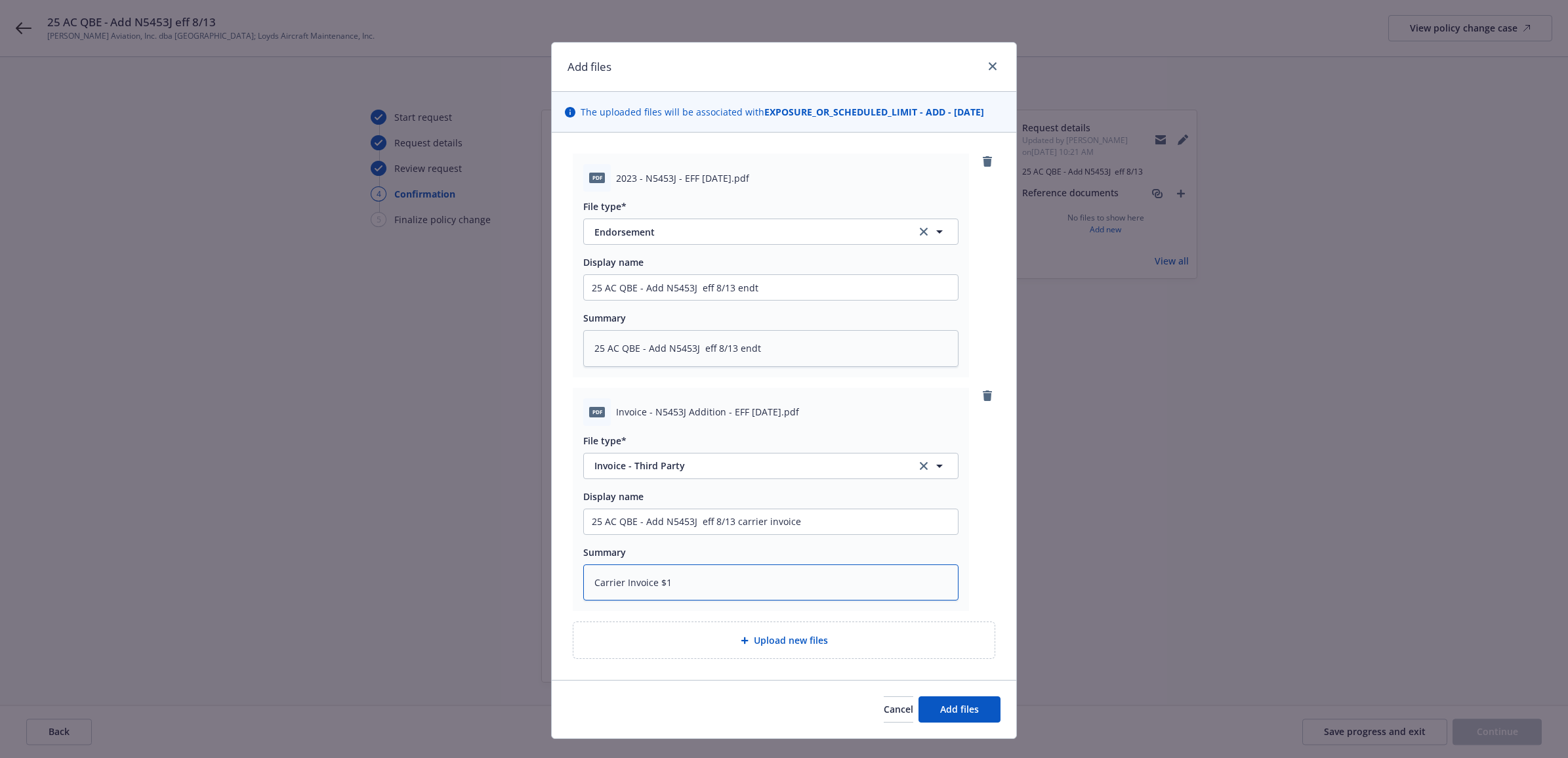
type textarea "x"
type textarea "Carrier Invoice $1,"
type textarea "x"
type textarea "Carrier Invoice $1,4"
type textarea "x"
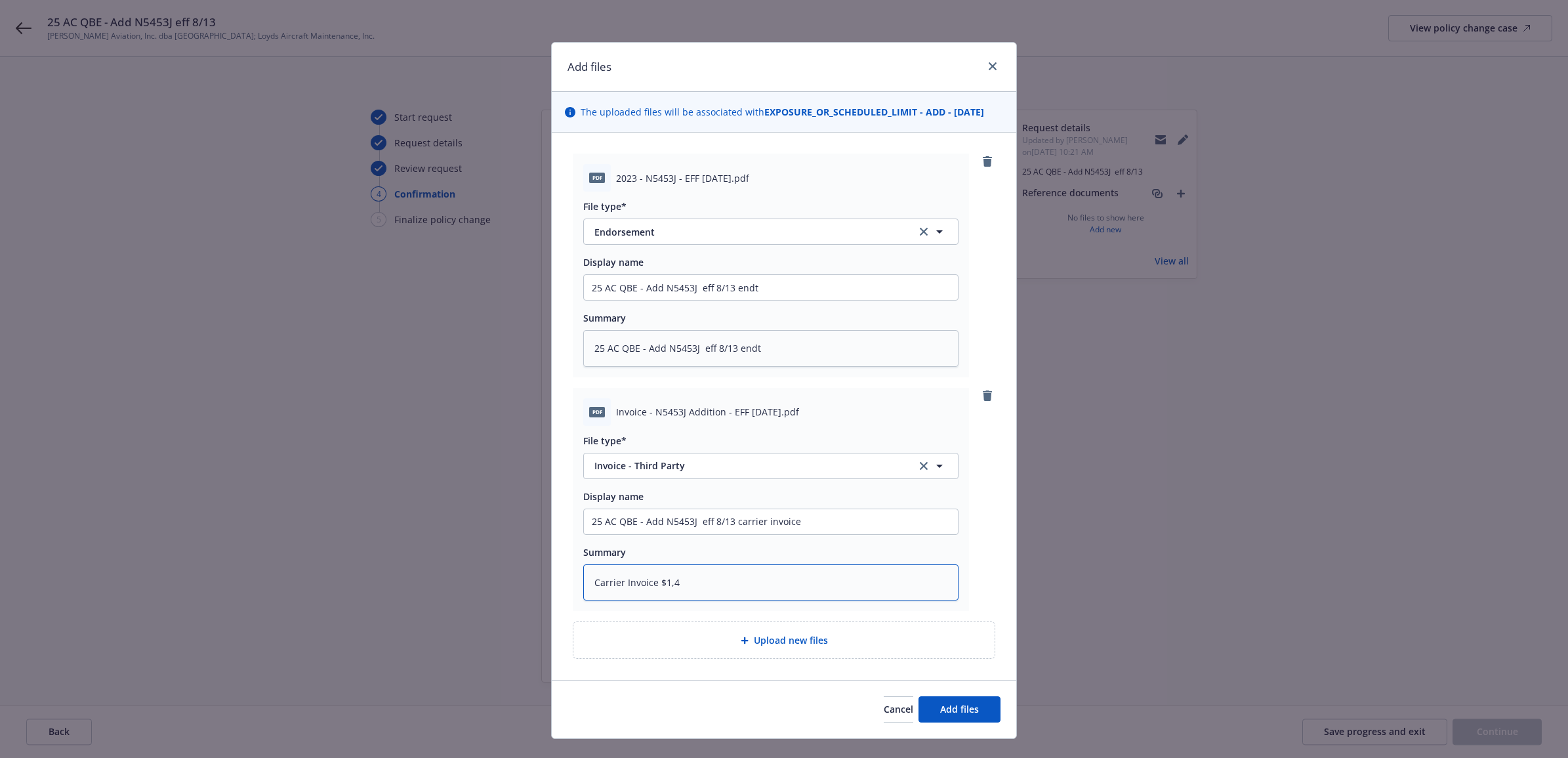
type textarea "Carrier Invoice $1,43"
type textarea "x"
type textarea "Carrier Invoice $1,430"
click at [947, 715] on span "Add files" at bounding box center [960, 709] width 39 height 12
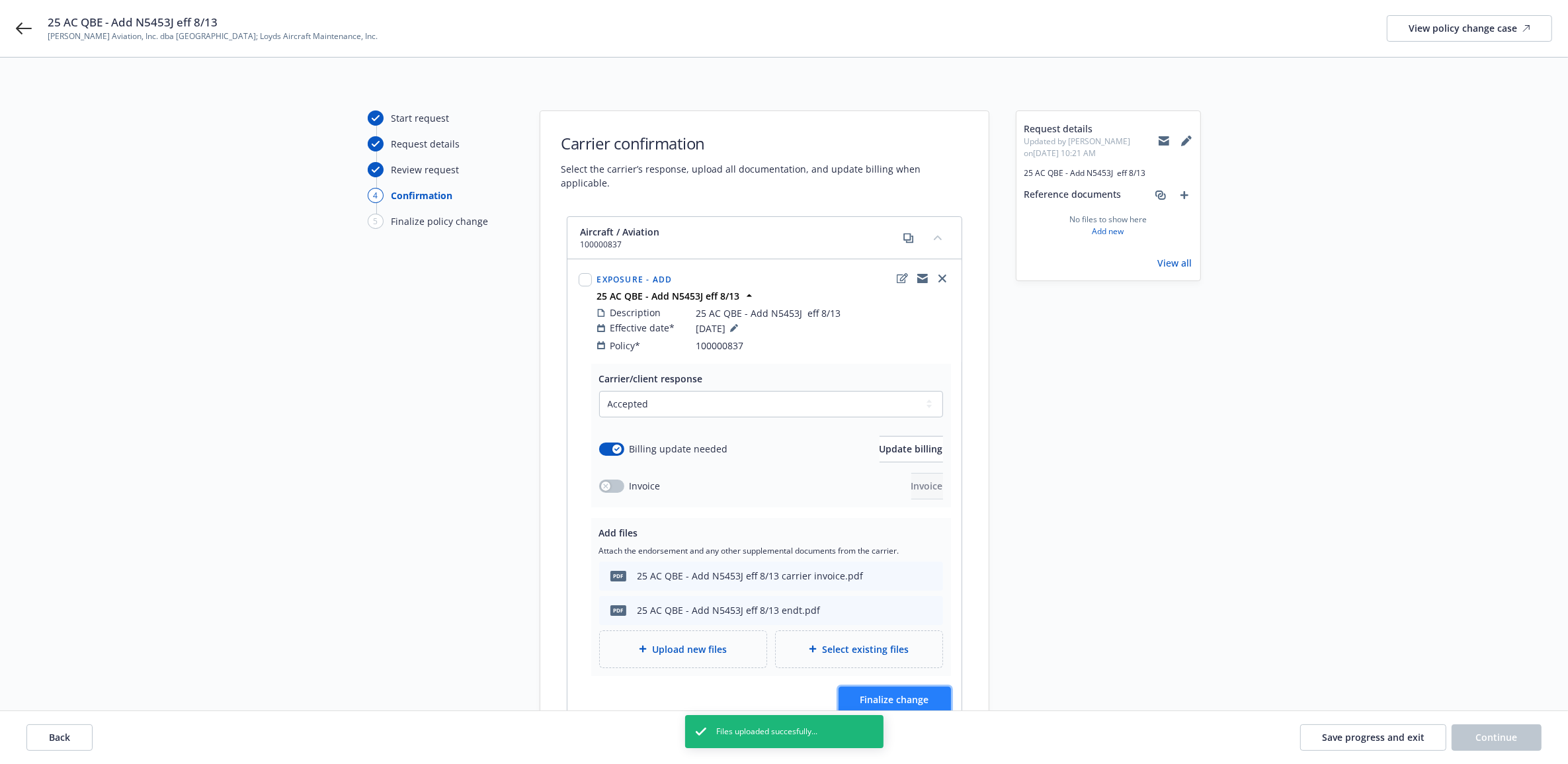
click at [937, 689] on button "Finalize change" at bounding box center [895, 700] width 112 height 26
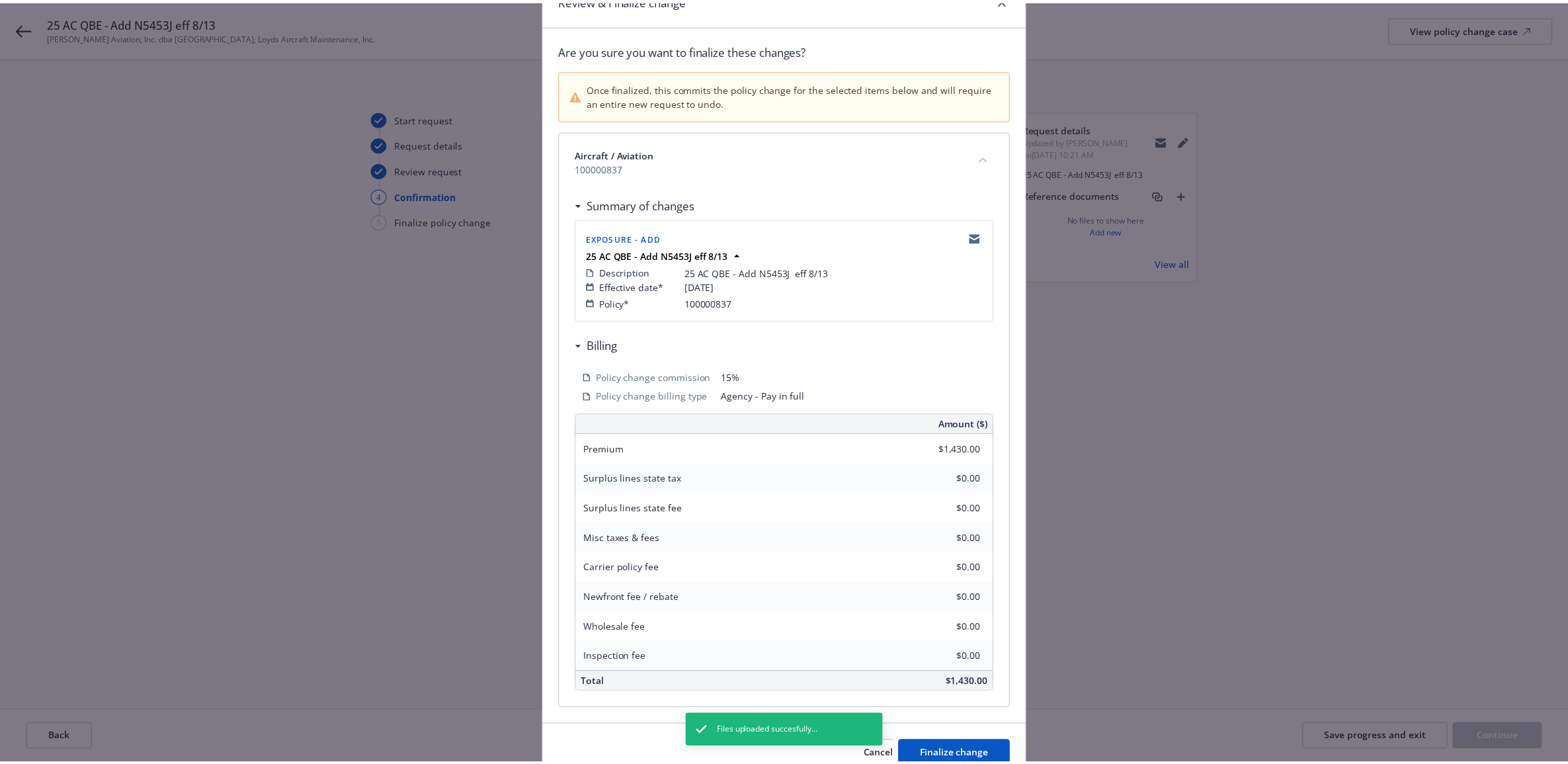
scroll to position [133, 0]
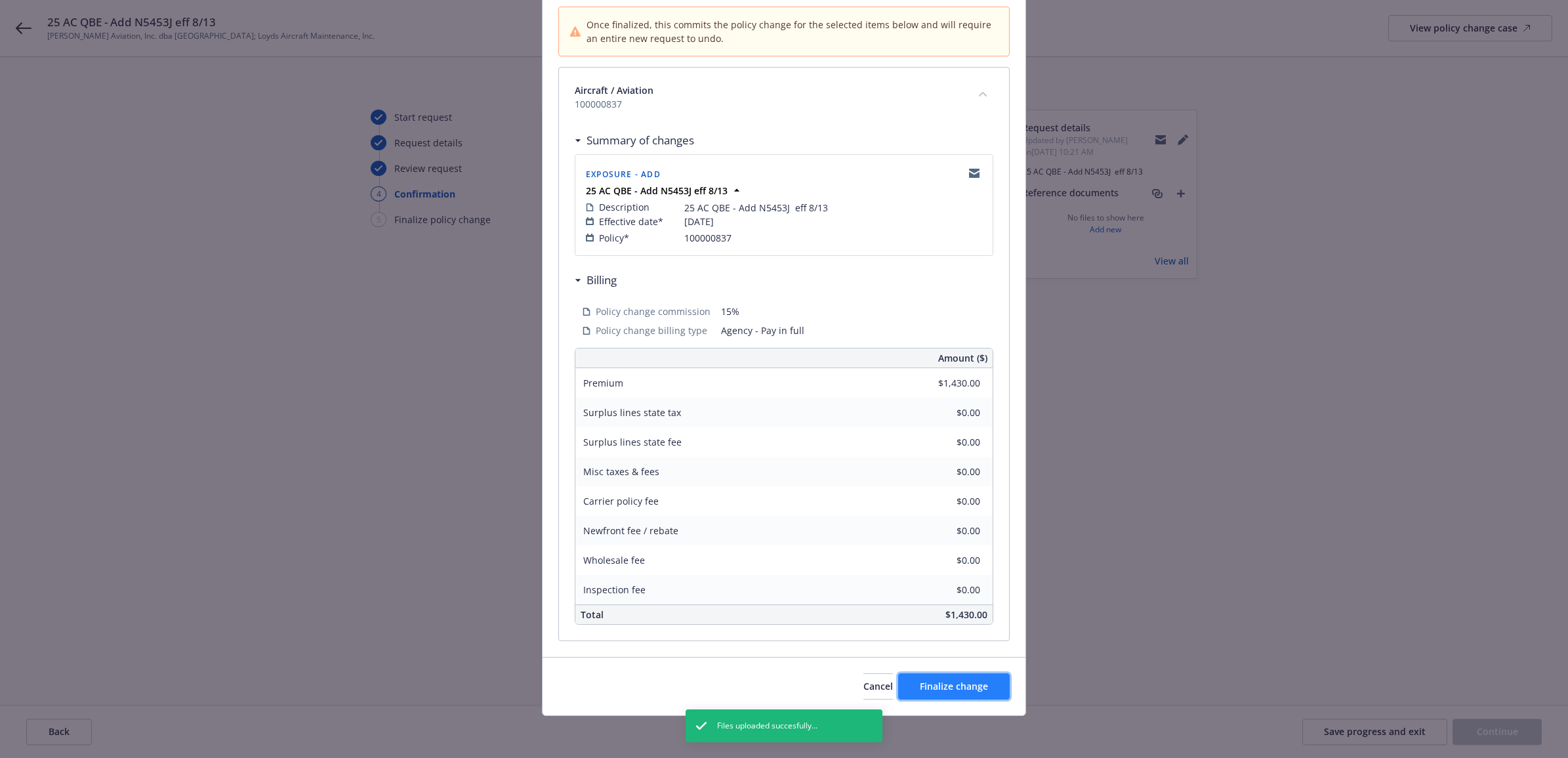
click at [959, 677] on button "Finalize change" at bounding box center [954, 686] width 111 height 26
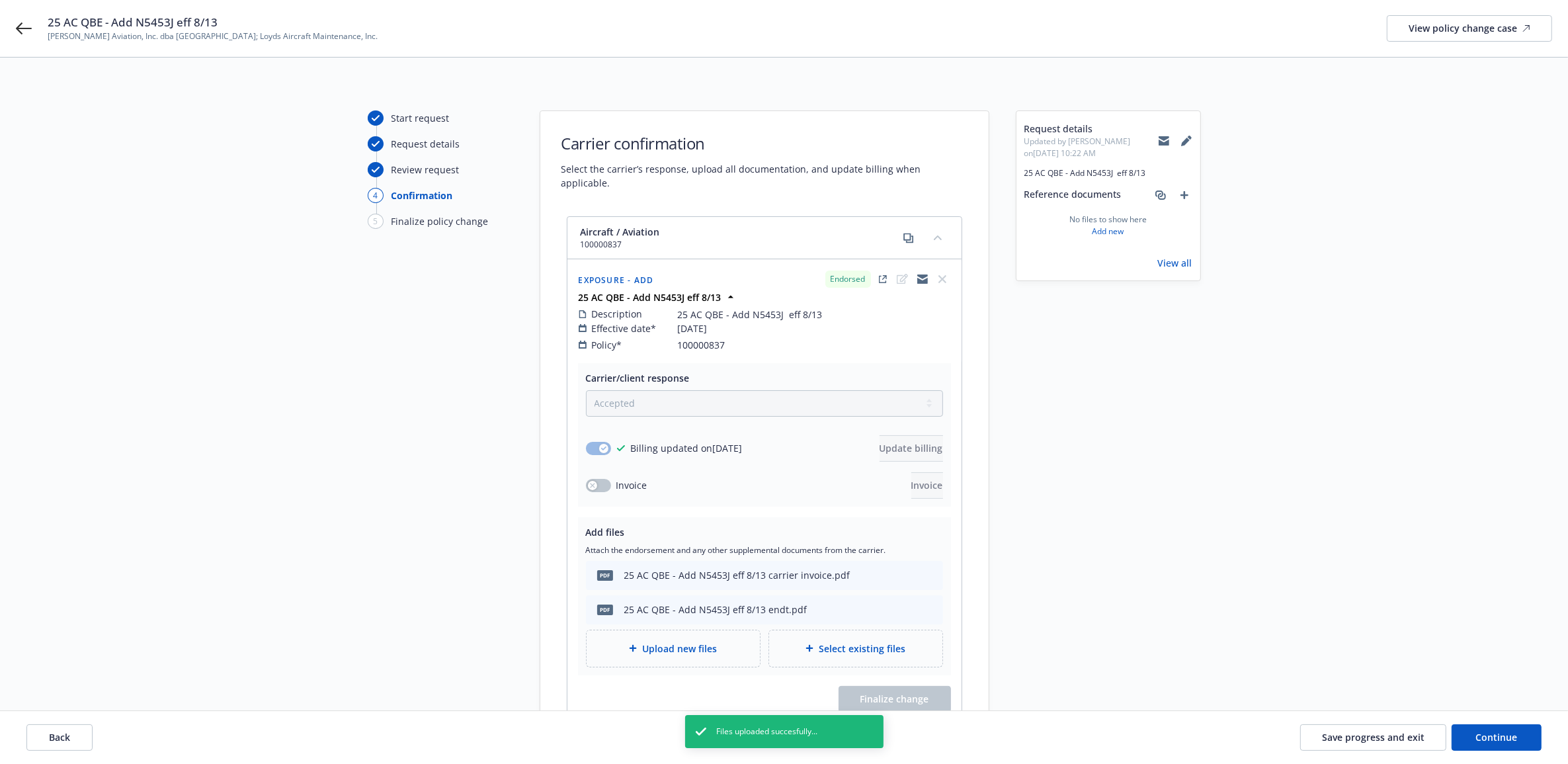
scroll to position [118, 0]
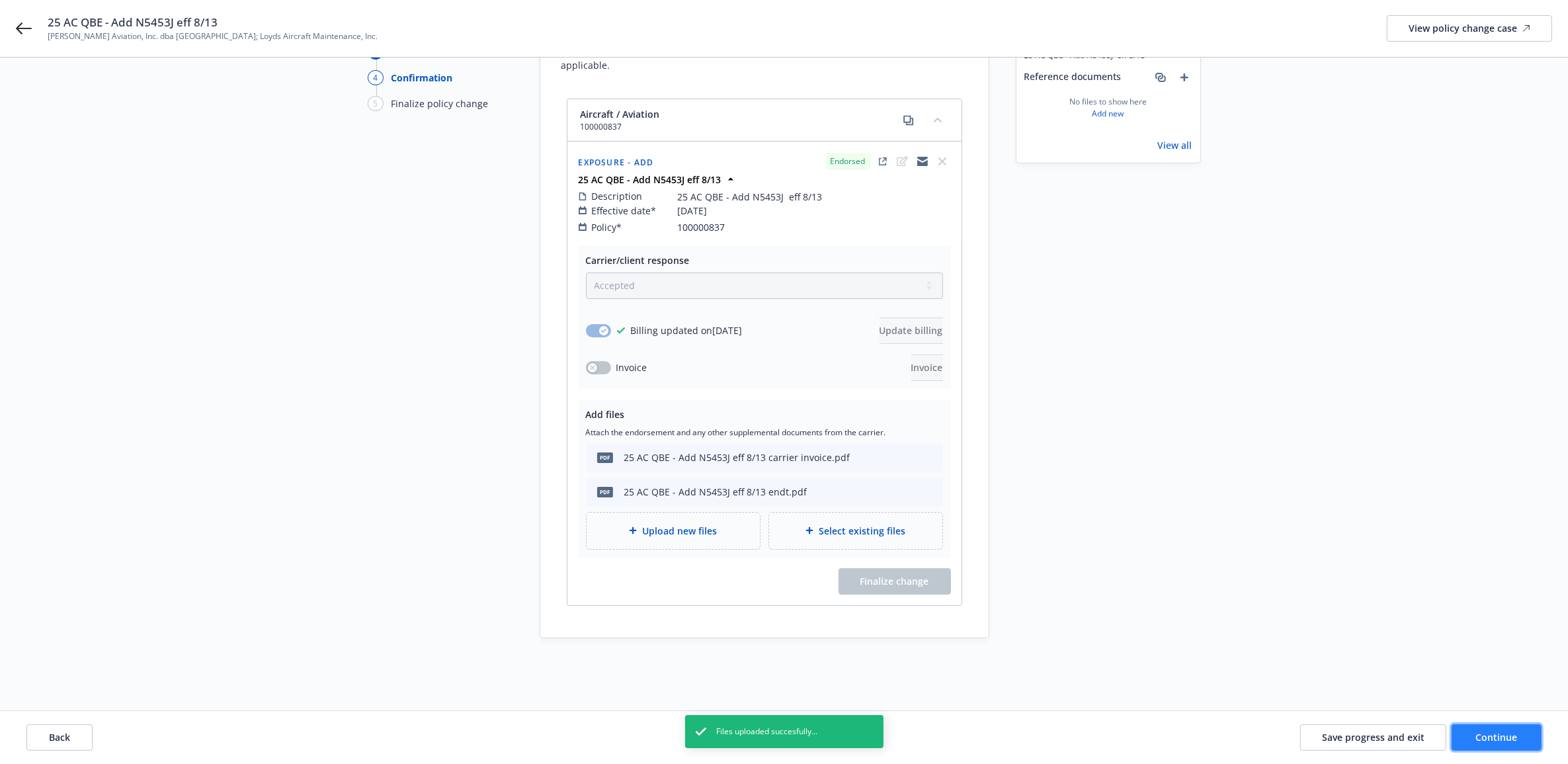
click at [1503, 742] on span "Continue" at bounding box center [1496, 736] width 42 height 12
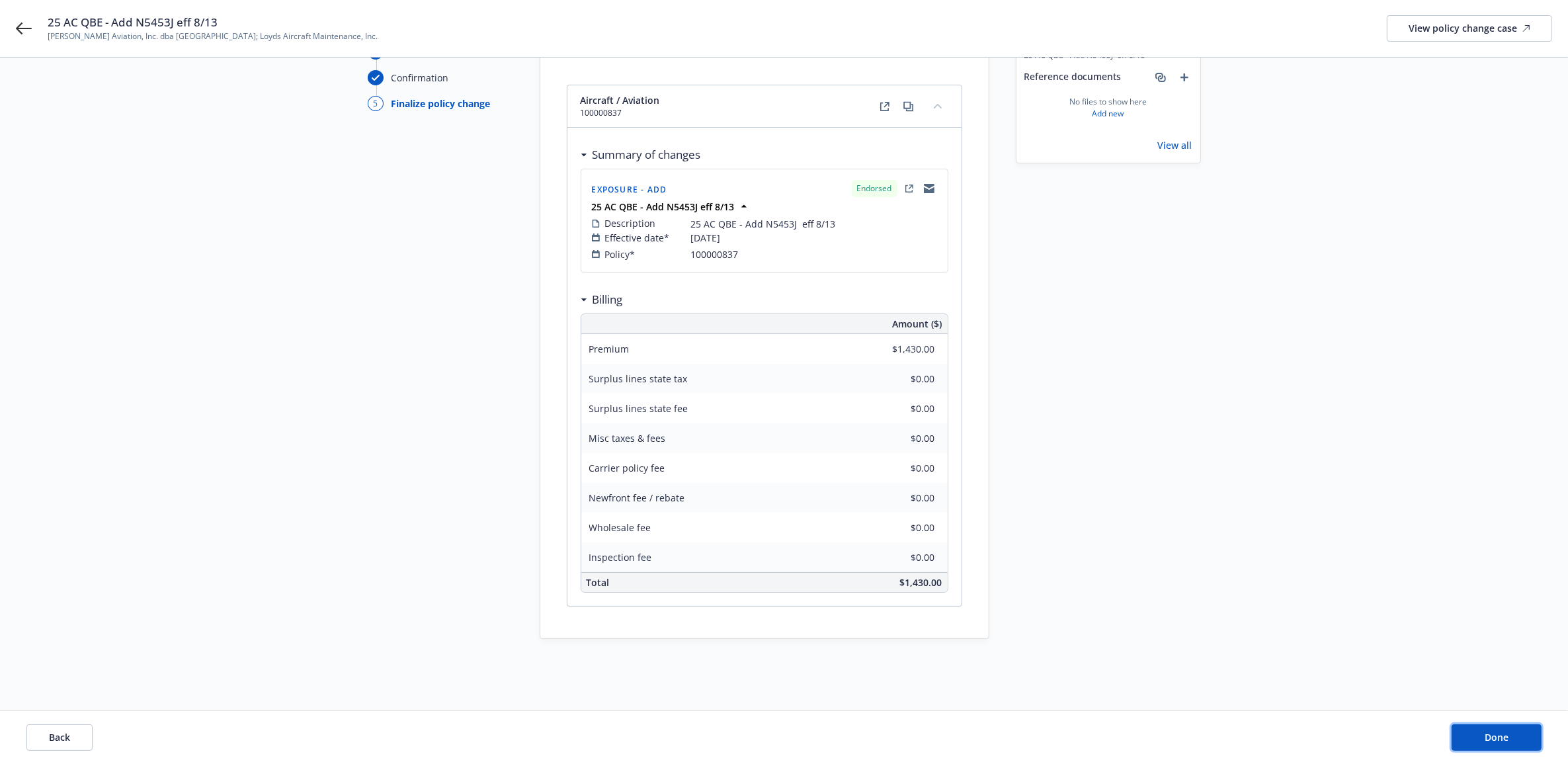
drag, startPoint x: 1527, startPoint y: 735, endPoint x: 1334, endPoint y: 683, distance: 199.9
click at [1528, 734] on button "Done" at bounding box center [1496, 737] width 90 height 26
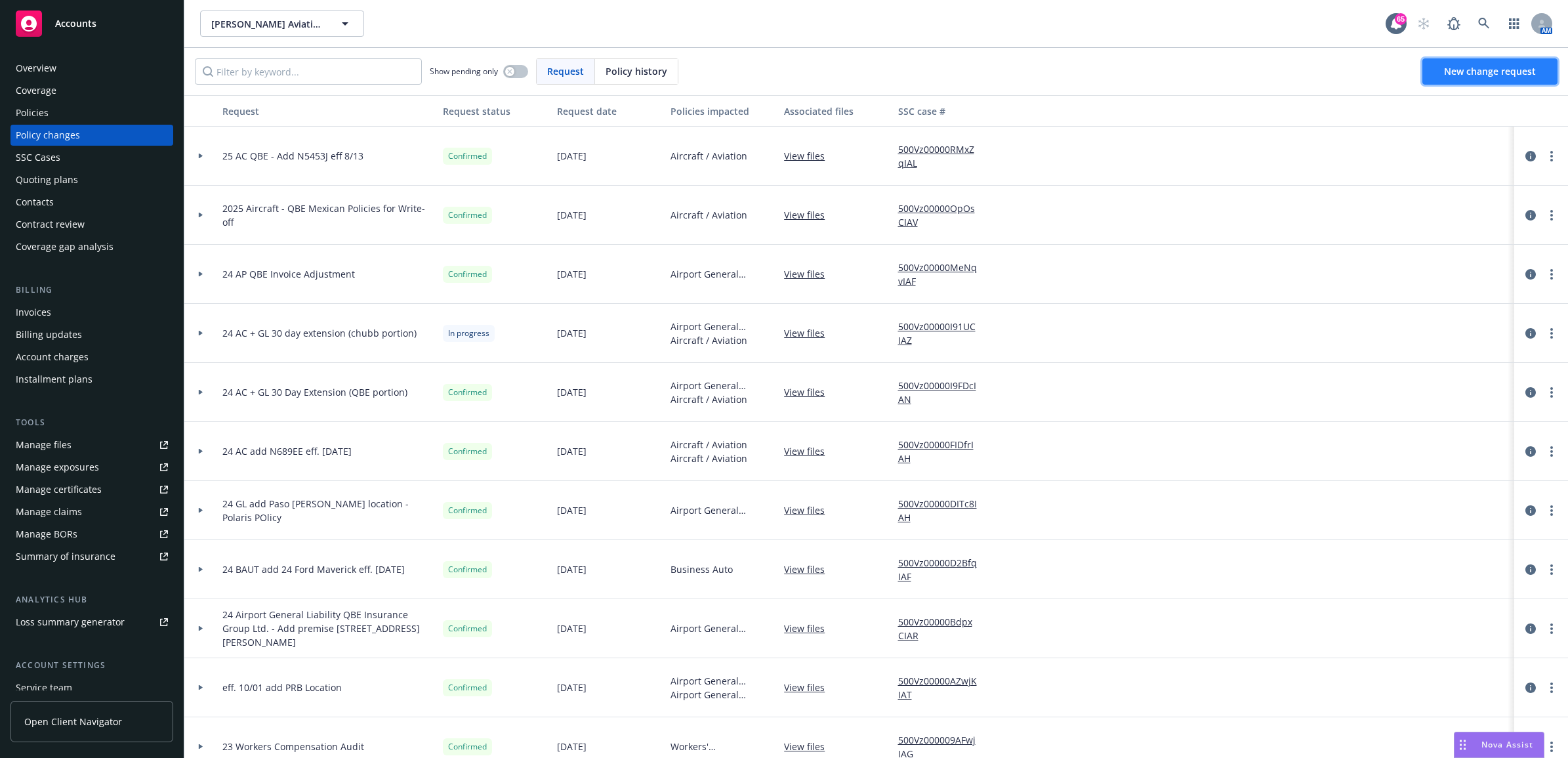
click at [1485, 74] on span "New change request" at bounding box center [1490, 70] width 92 height 12
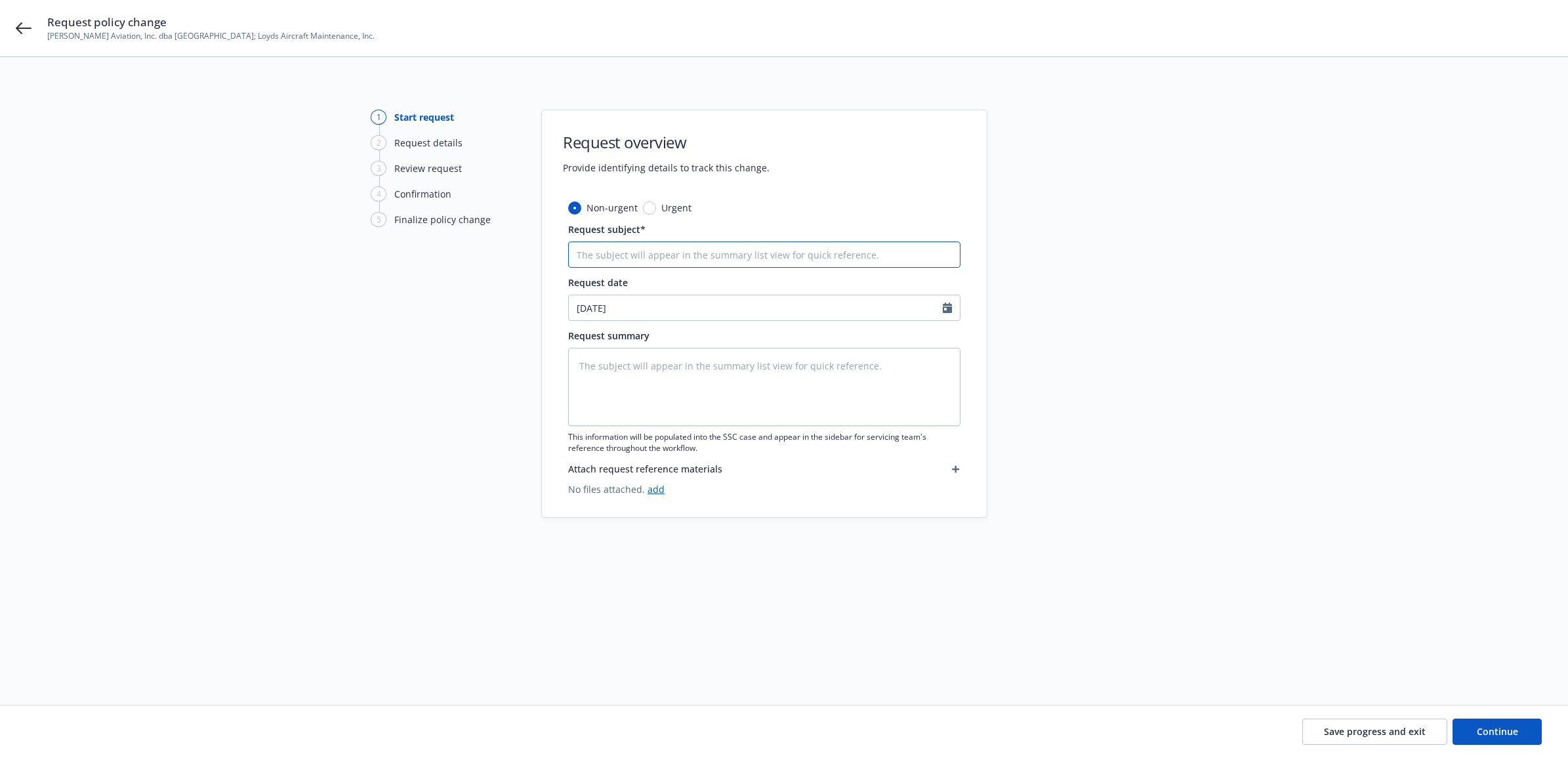
click at [641, 250] on input "Request subject*" at bounding box center [764, 255] width 393 height 26
paste input "25 AC QBE - Add N5453J eff 8/13 endt"
type textarea "x"
type input "25 AC QBE - Add N5453J eff 8/13 endt"
drag, startPoint x: 750, startPoint y: 253, endPoint x: 630, endPoint y: 266, distance: 120.7
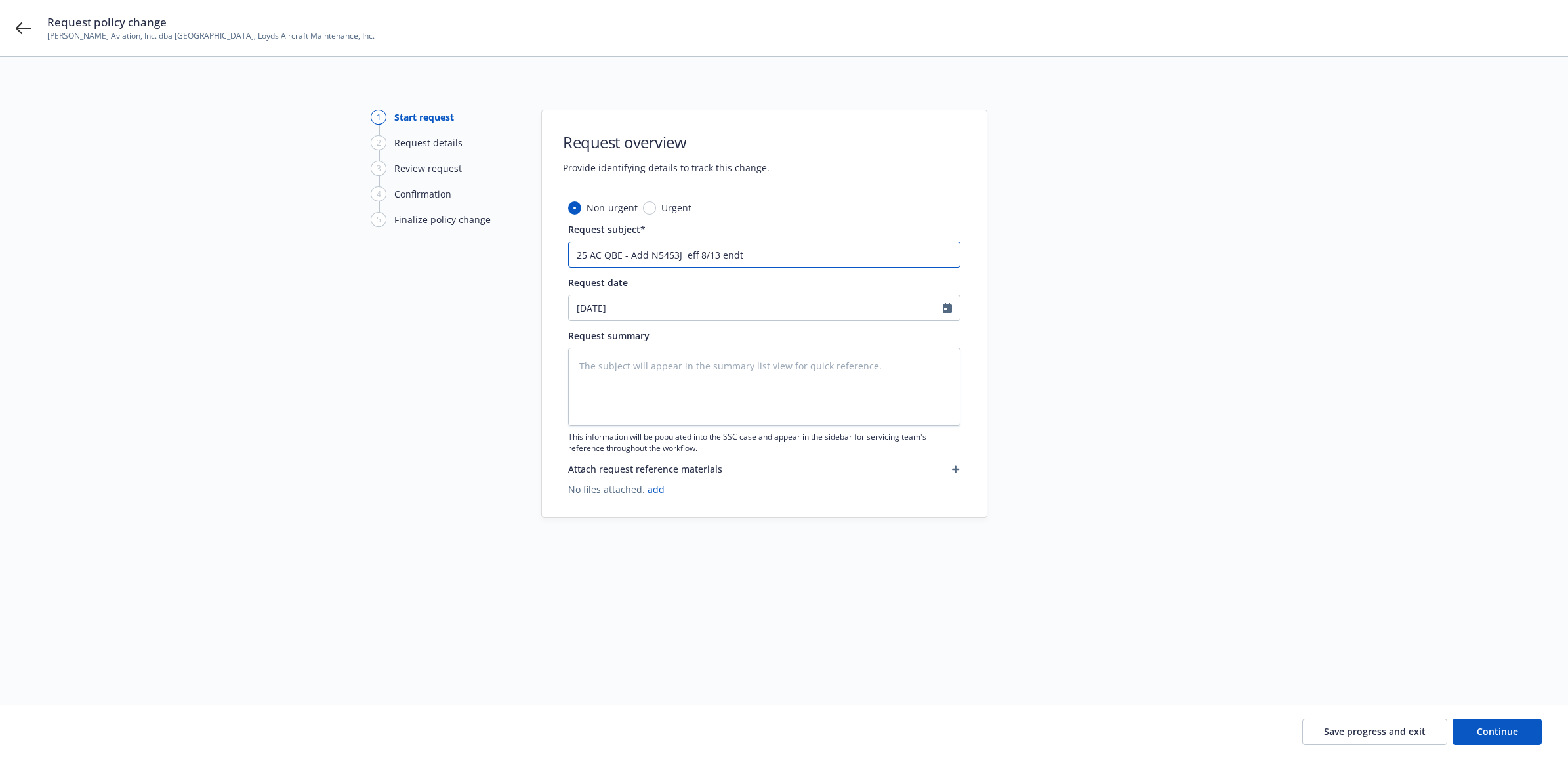
click at [630, 266] on input "25 AC QBE - Add N5453J eff 8/13 endt" at bounding box center [764, 255] width 393 height 26
type textarea "x"
type input "25 AC QBE - N"
type textarea "x"
type input "25 AC QBE - N5"
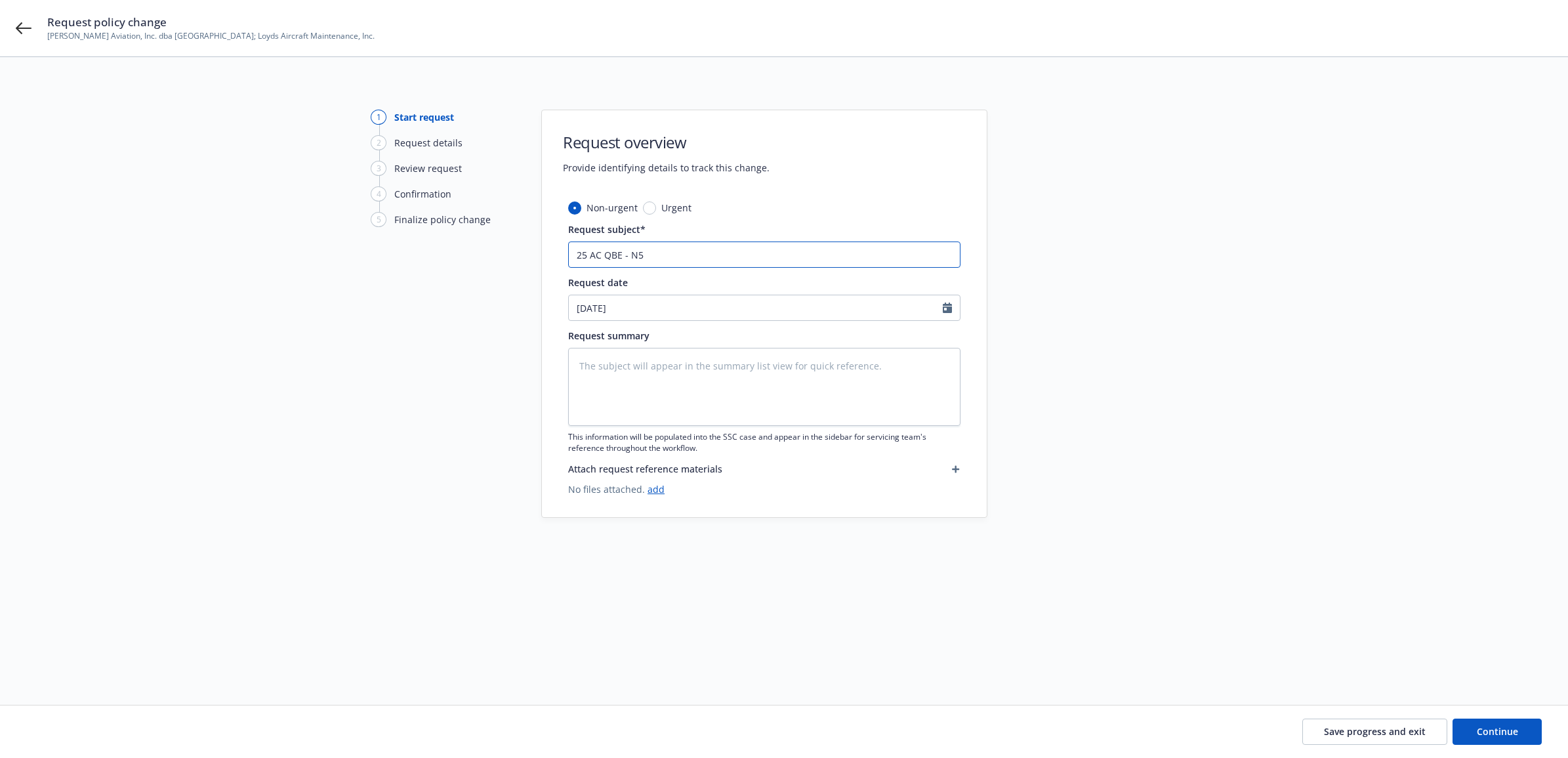
type textarea "x"
type input "25 AC QBE - N54"
type textarea "x"
type input "25 AC QBE - N545"
type textarea "x"
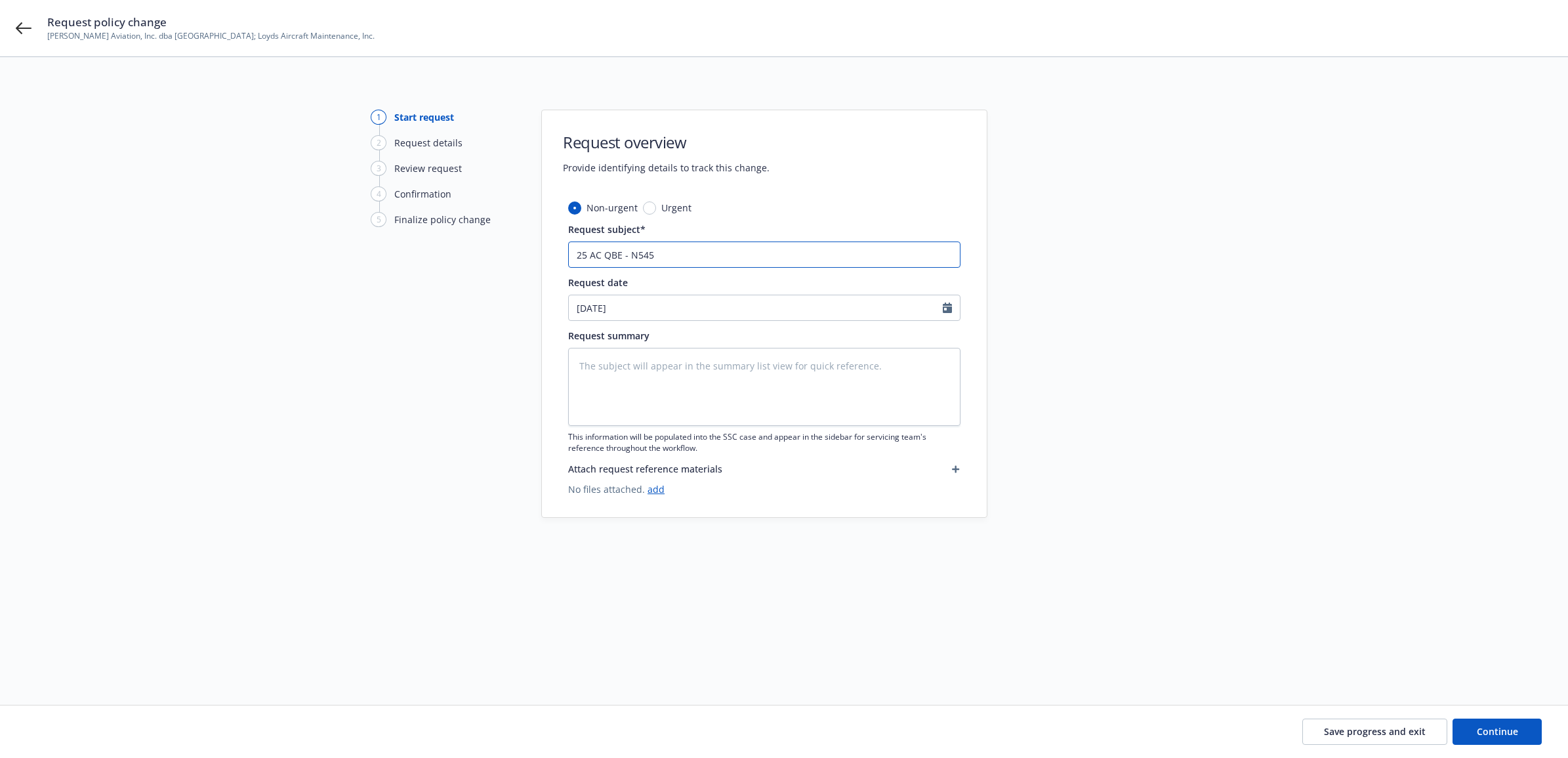
type input "25 AC QBE - N5453"
type textarea "x"
type input "25 AC QBE - N5453J"
type textarea "x"
type input "25 AC QBE - N5453J"
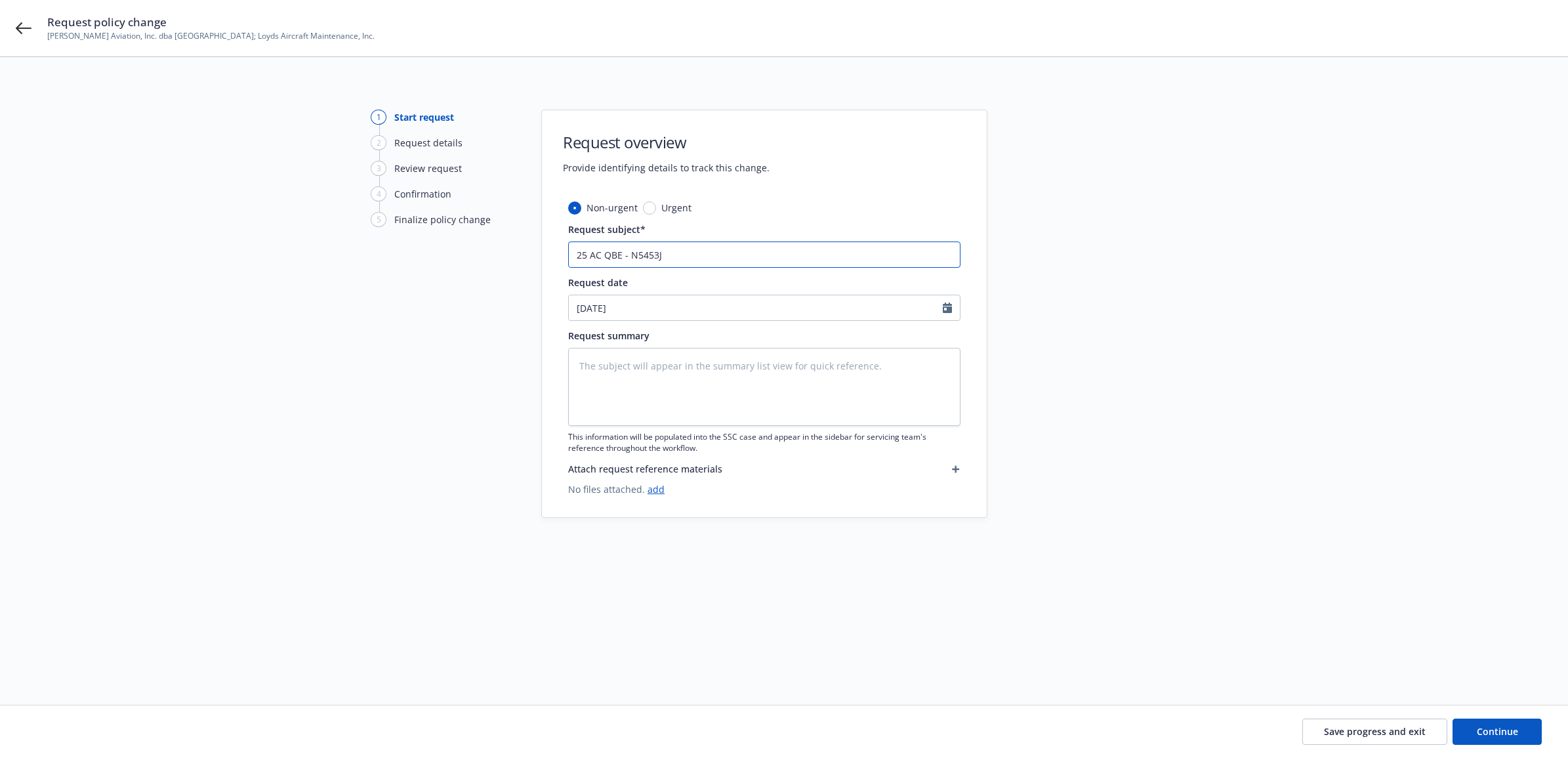
type textarea "x"
drag, startPoint x: 753, startPoint y: 254, endPoint x: 526, endPoint y: 251, distance: 227.0
click at [526, 251] on div "1 Start request 2 Request details 3 Review request 4 Confirmation 5 Finalize po…" at bounding box center [784, 365] width 1536 height 512
paste textarea "25 AC QBE - N5453J Pilot Warranty Endt"
click at [1493, 726] on span "Continue" at bounding box center [1497, 731] width 41 height 12
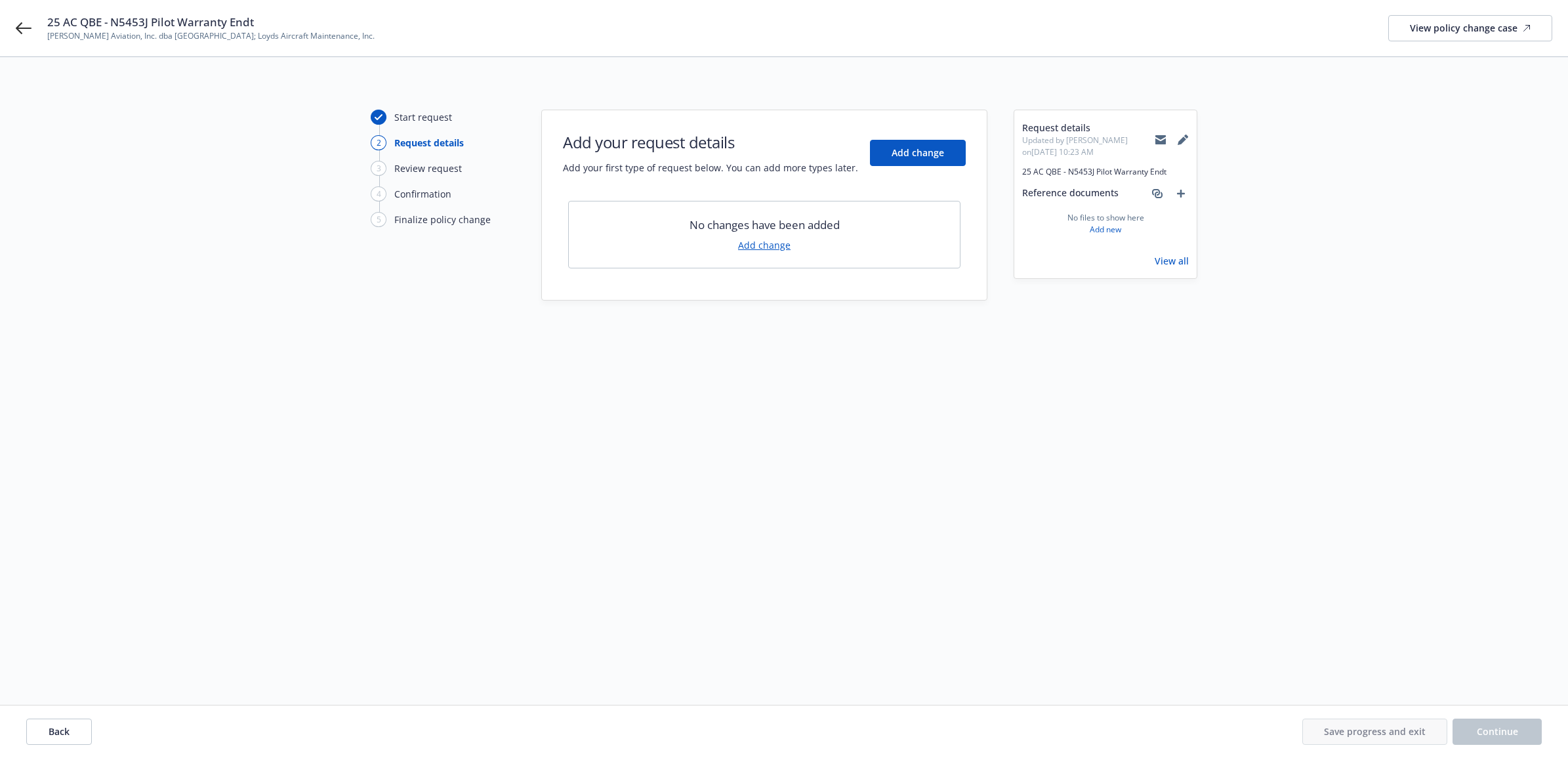
click at [767, 256] on div "No changes have been added Add change" at bounding box center [764, 235] width 393 height 68
click at [767, 248] on link "Add change" at bounding box center [764, 245] width 53 height 14
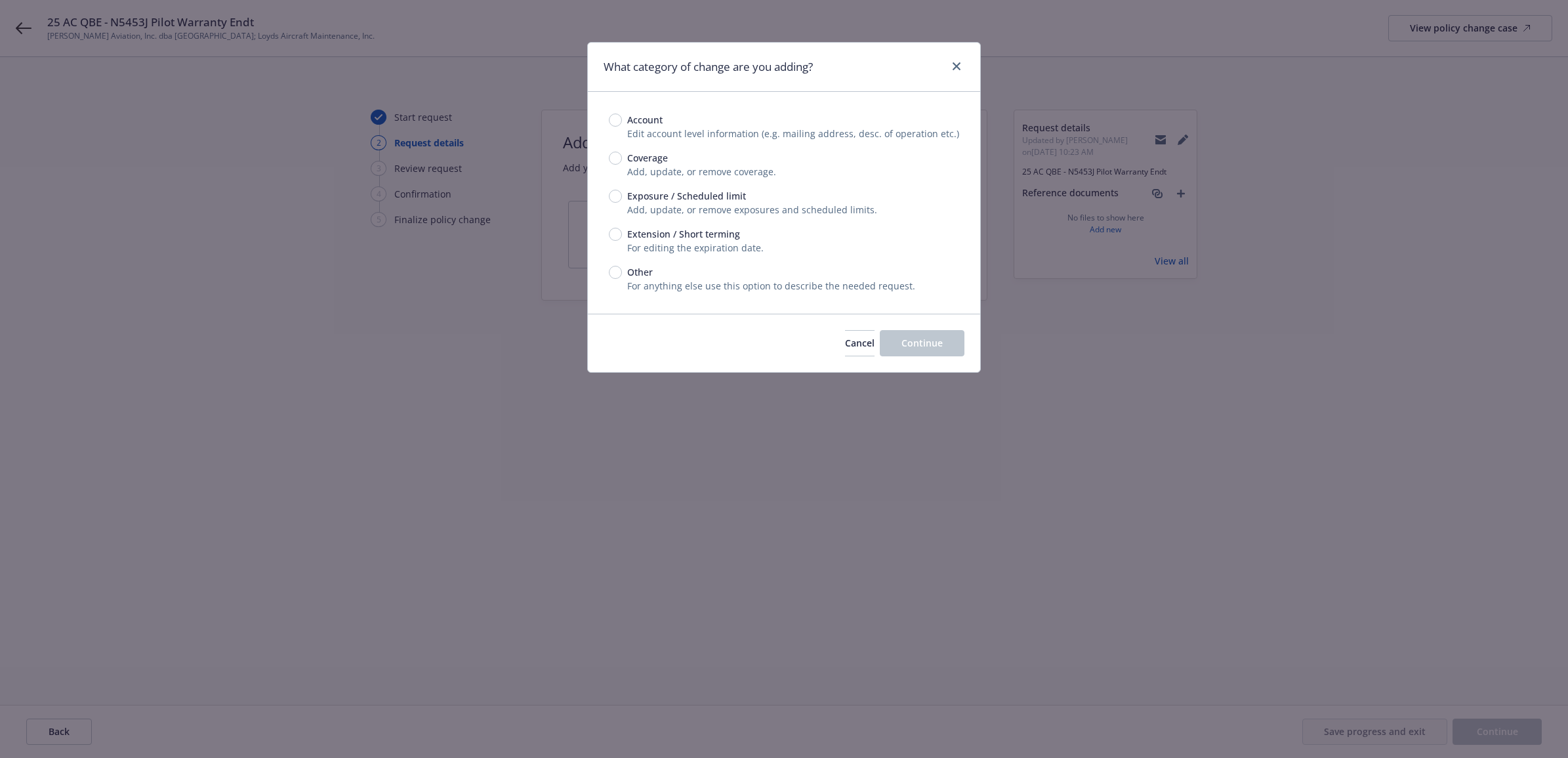
click at [622, 202] on span "Exposure / Scheduled limit" at bounding box center [683, 196] width 124 height 14
click at [622, 202] on input "Exposure / Scheduled limit" at bounding box center [616, 196] width 13 height 13
click at [901, 336] on button "Continue" at bounding box center [922, 343] width 85 height 26
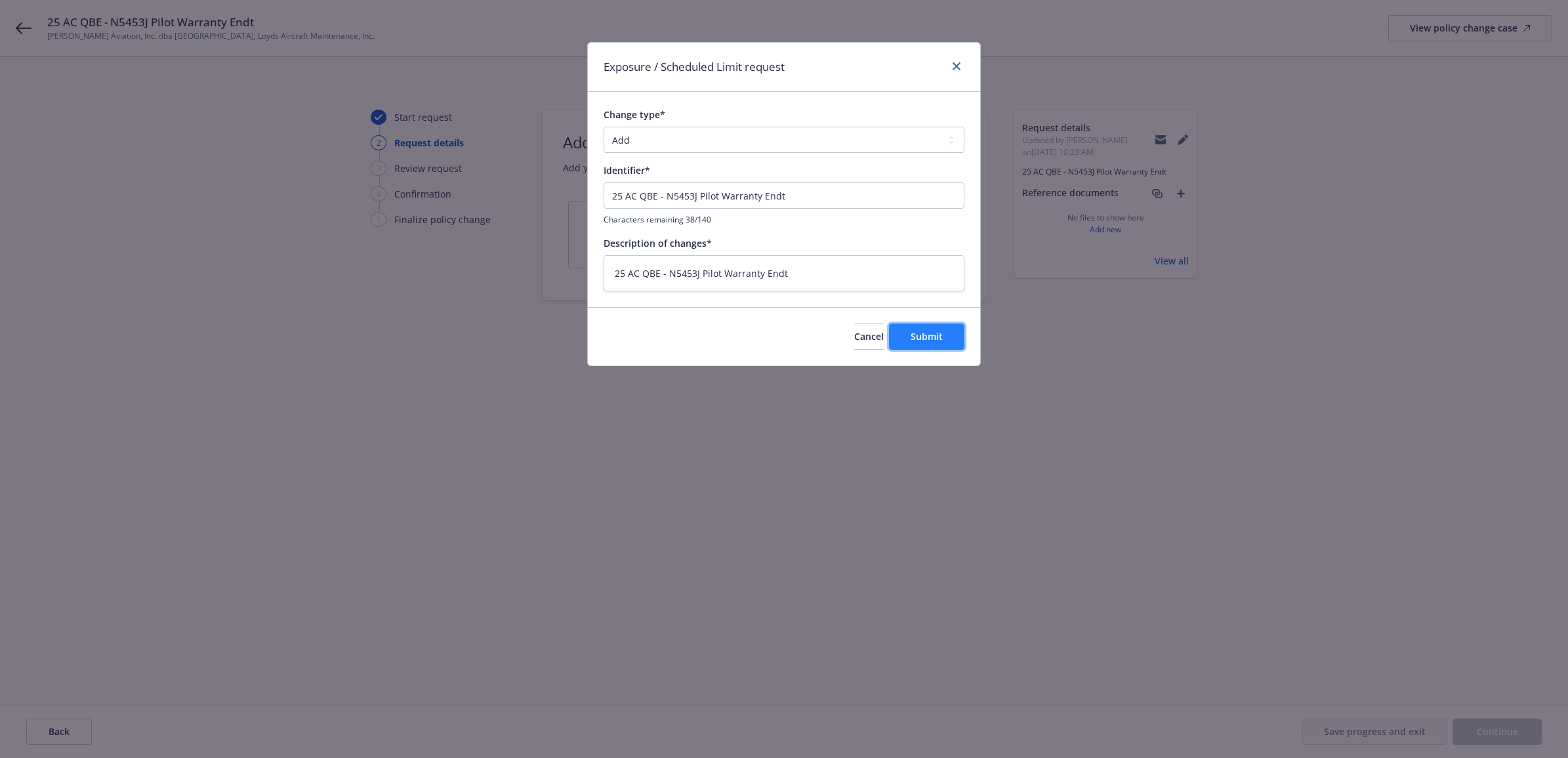
click at [929, 335] on span "Submit" at bounding box center [927, 336] width 32 height 12
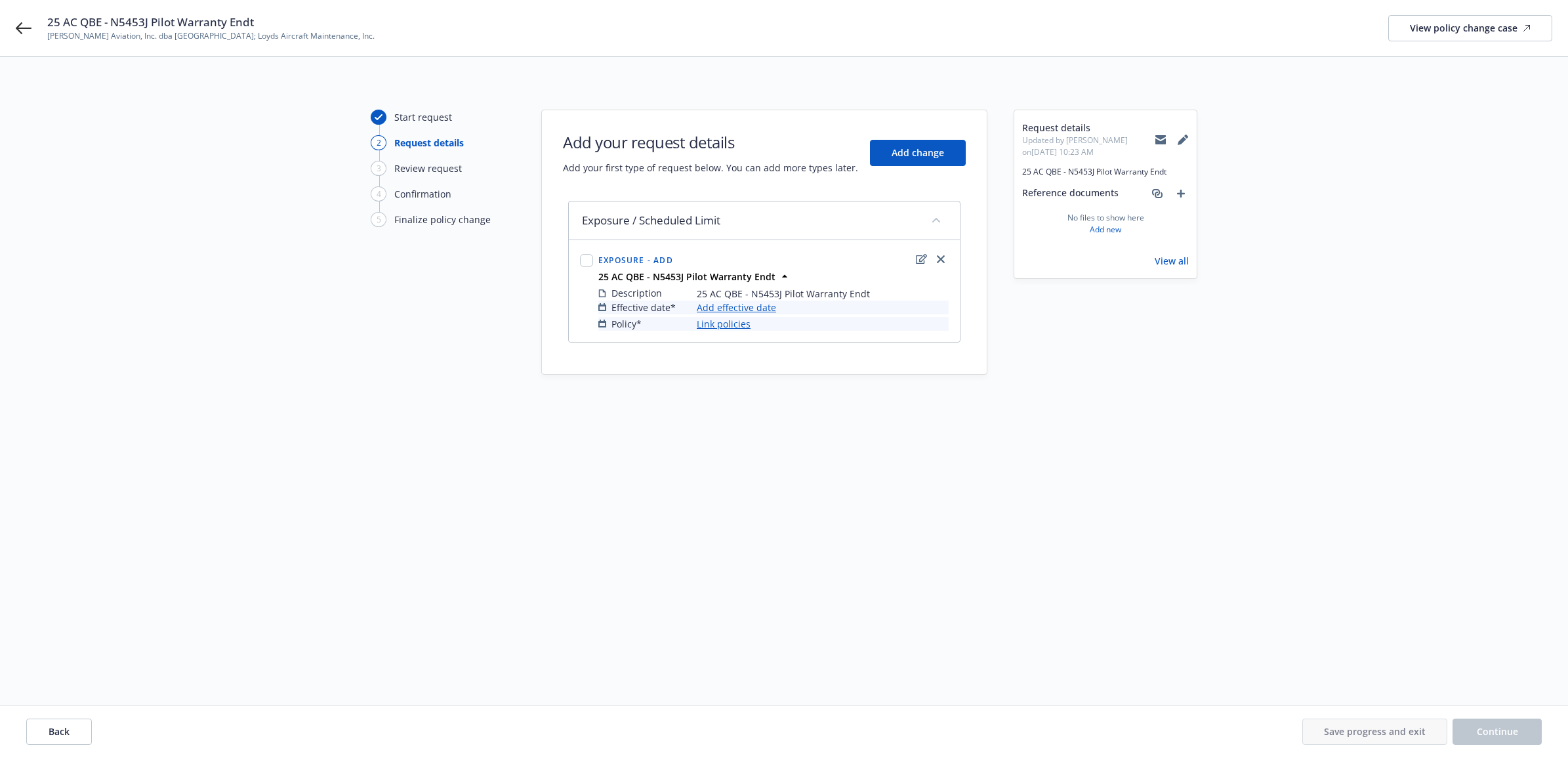
click at [762, 305] on link "Add effective date" at bounding box center [737, 307] width 79 height 14
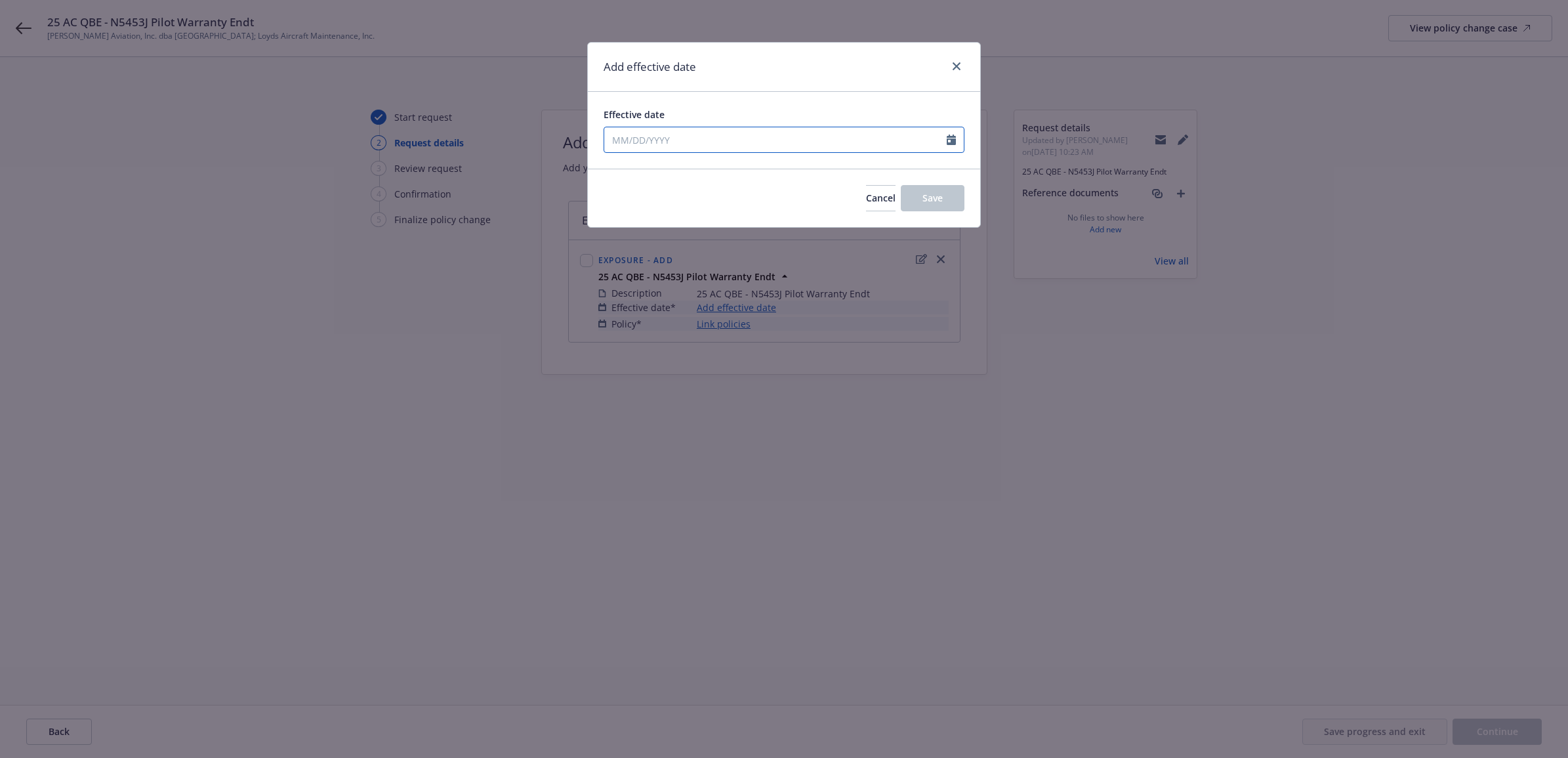
click at [736, 130] on input "Effective date" at bounding box center [776, 140] width 343 height 25
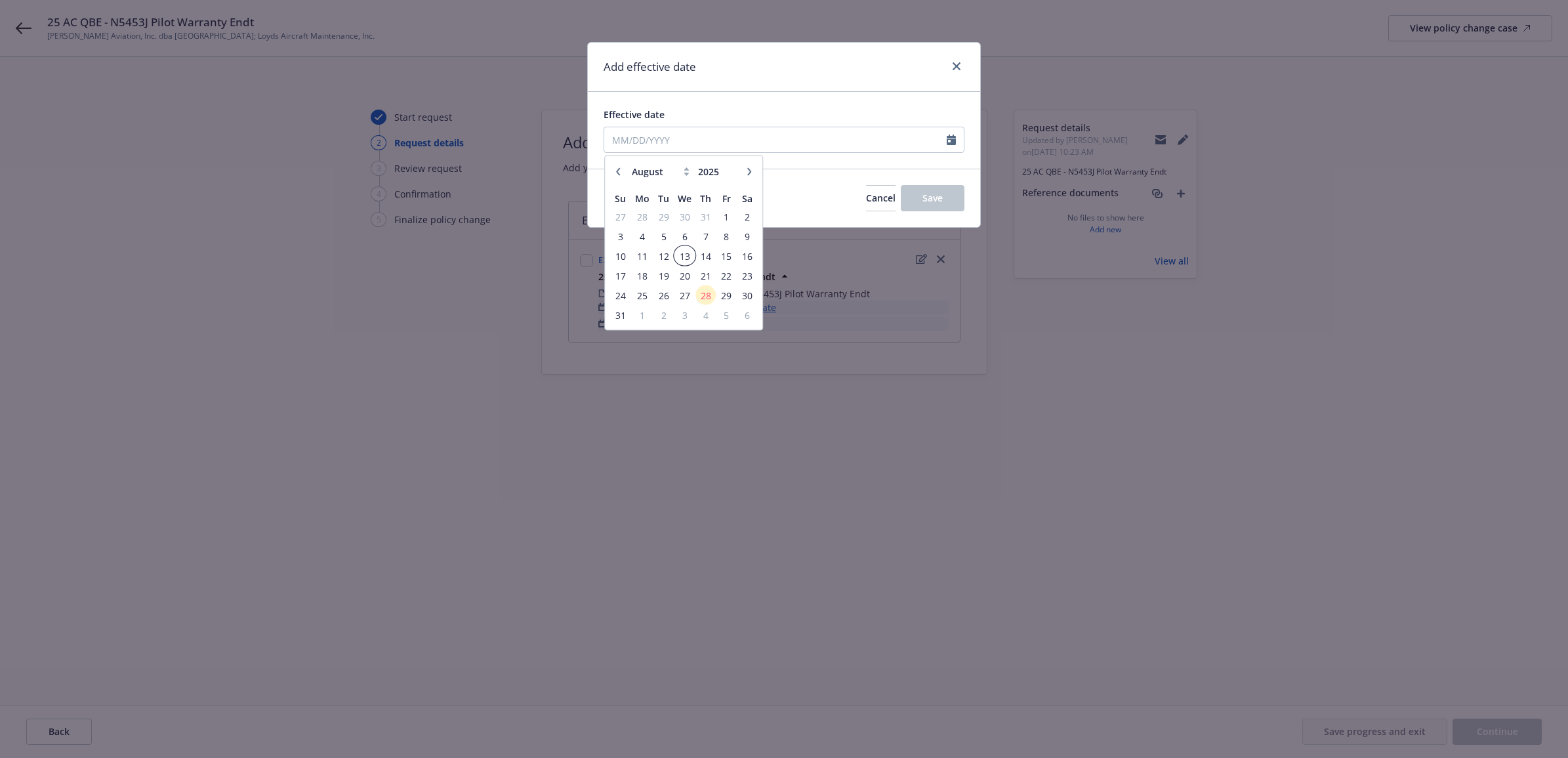
click at [679, 246] on td "13" at bounding box center [684, 256] width 22 height 19
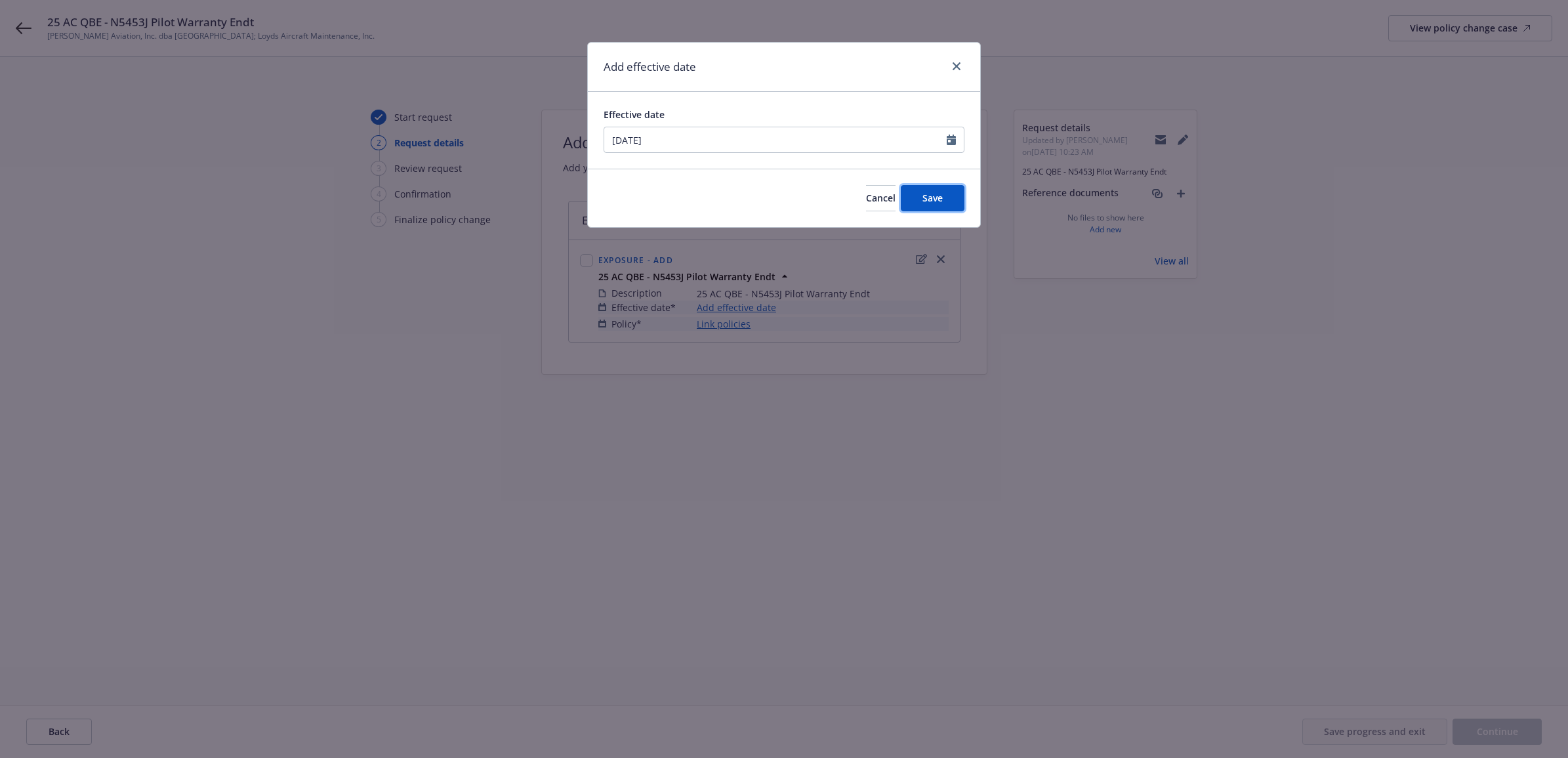
click at [939, 189] on button "Save" at bounding box center [932, 198] width 64 height 26
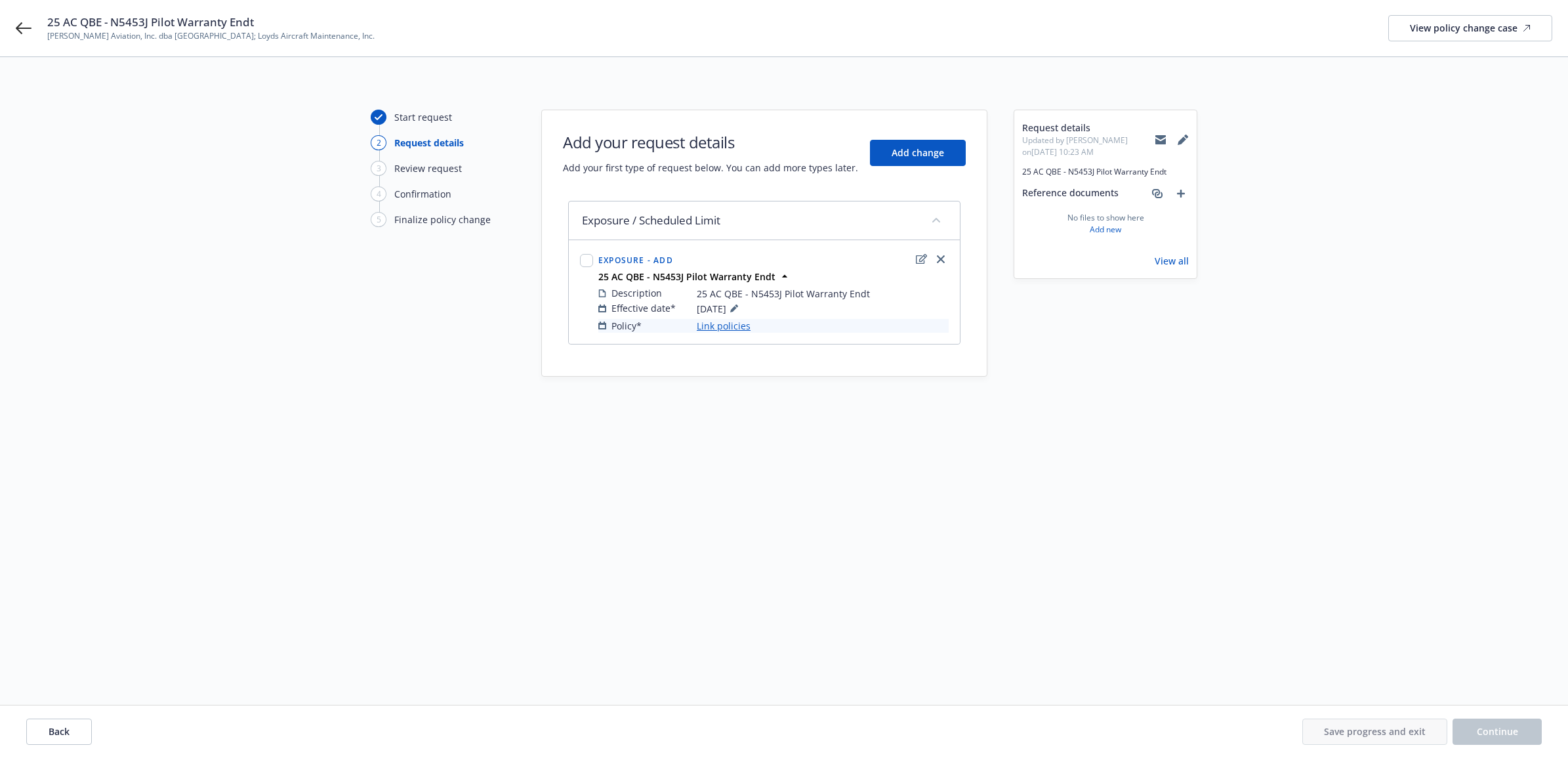
click at [713, 330] on link "Link policies" at bounding box center [724, 326] width 54 height 14
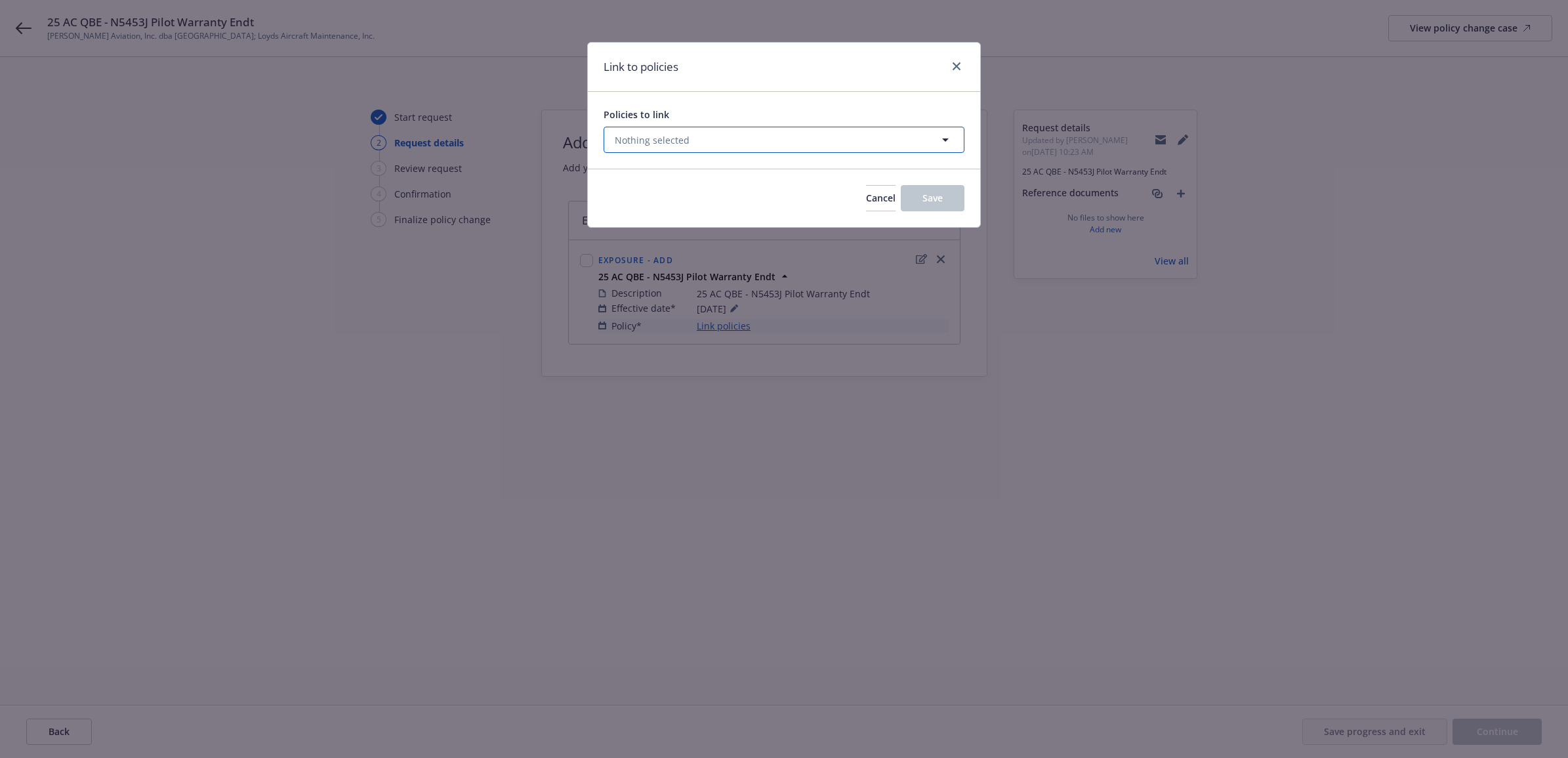
click at [778, 136] on button "Nothing selected" at bounding box center [784, 140] width 361 height 26
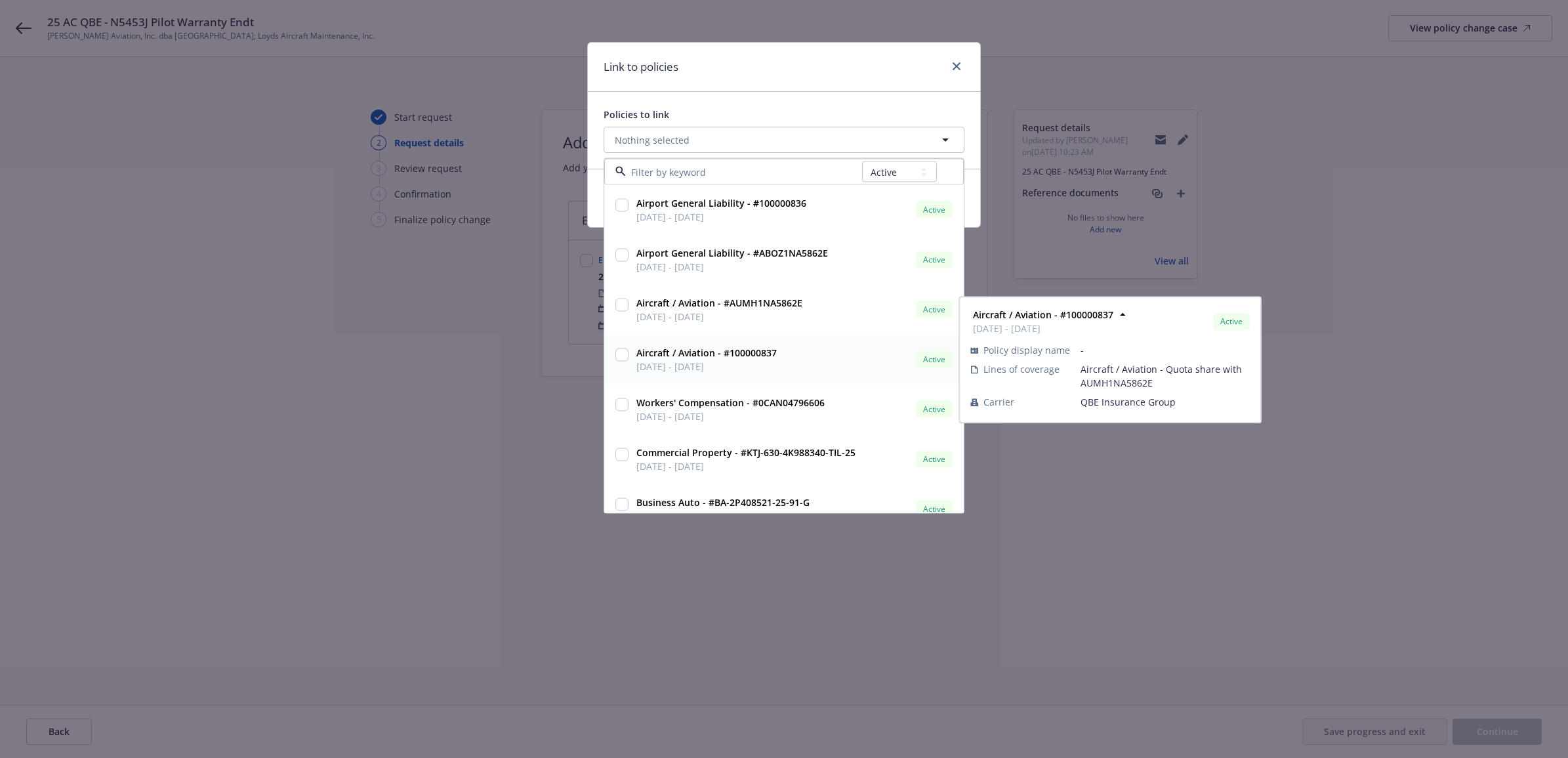
click at [751, 359] on span "Aircraft / Aviation - #100000837" at bounding box center [707, 352] width 141 height 14
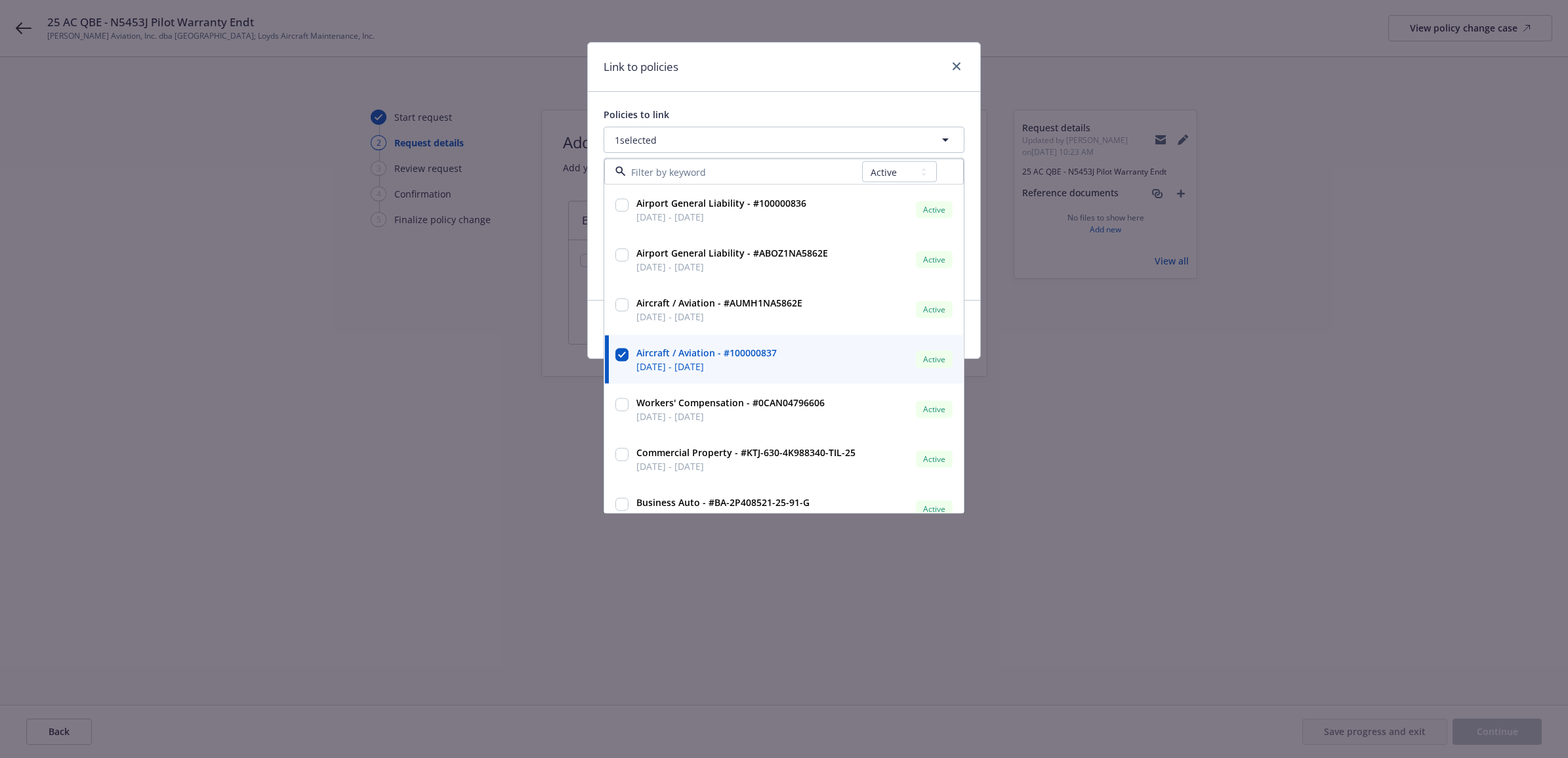
click at [855, 78] on div "Link to policies" at bounding box center [784, 67] width 393 height 49
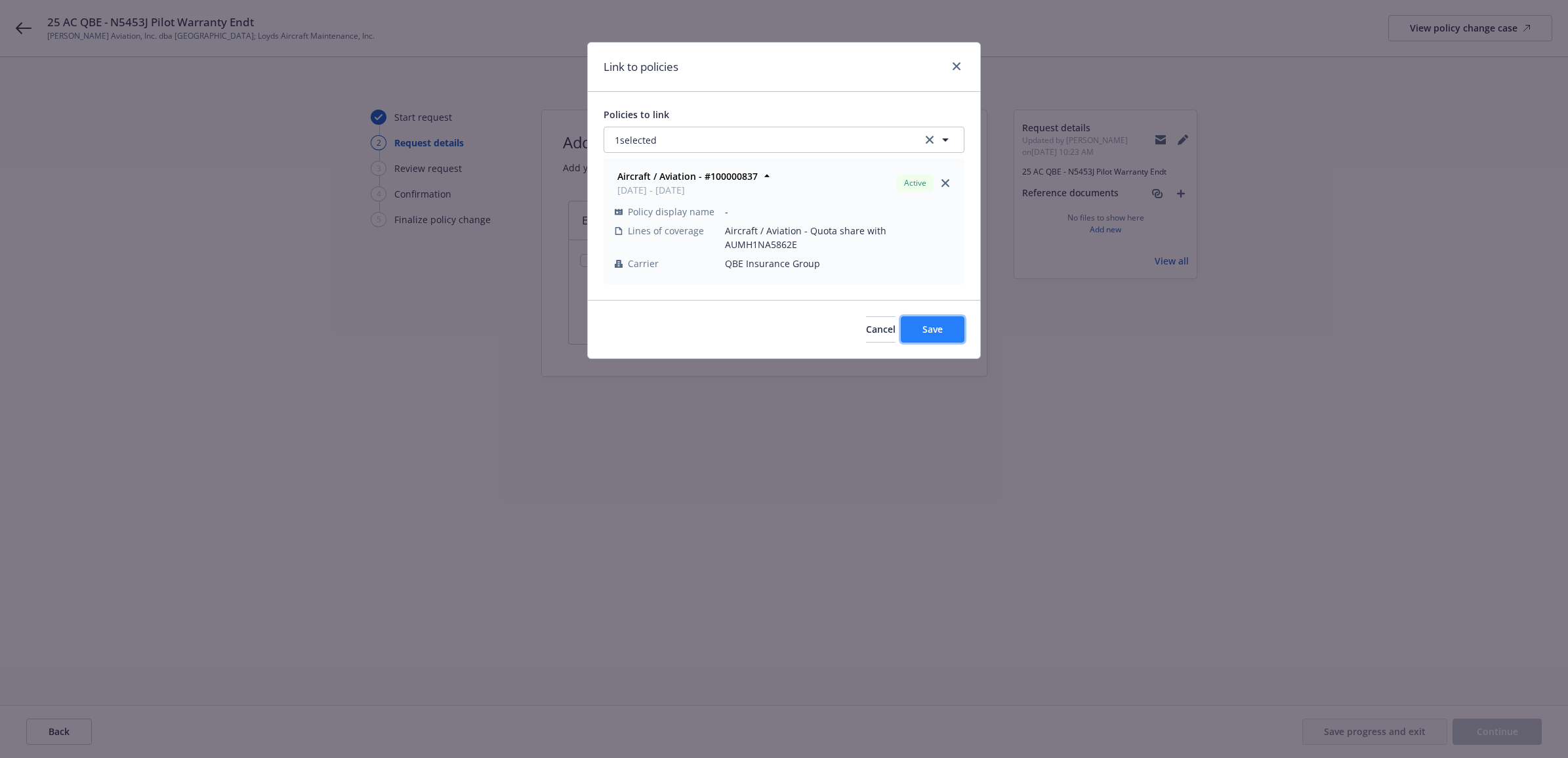
click at [939, 323] on span "Save" at bounding box center [932, 329] width 20 height 12
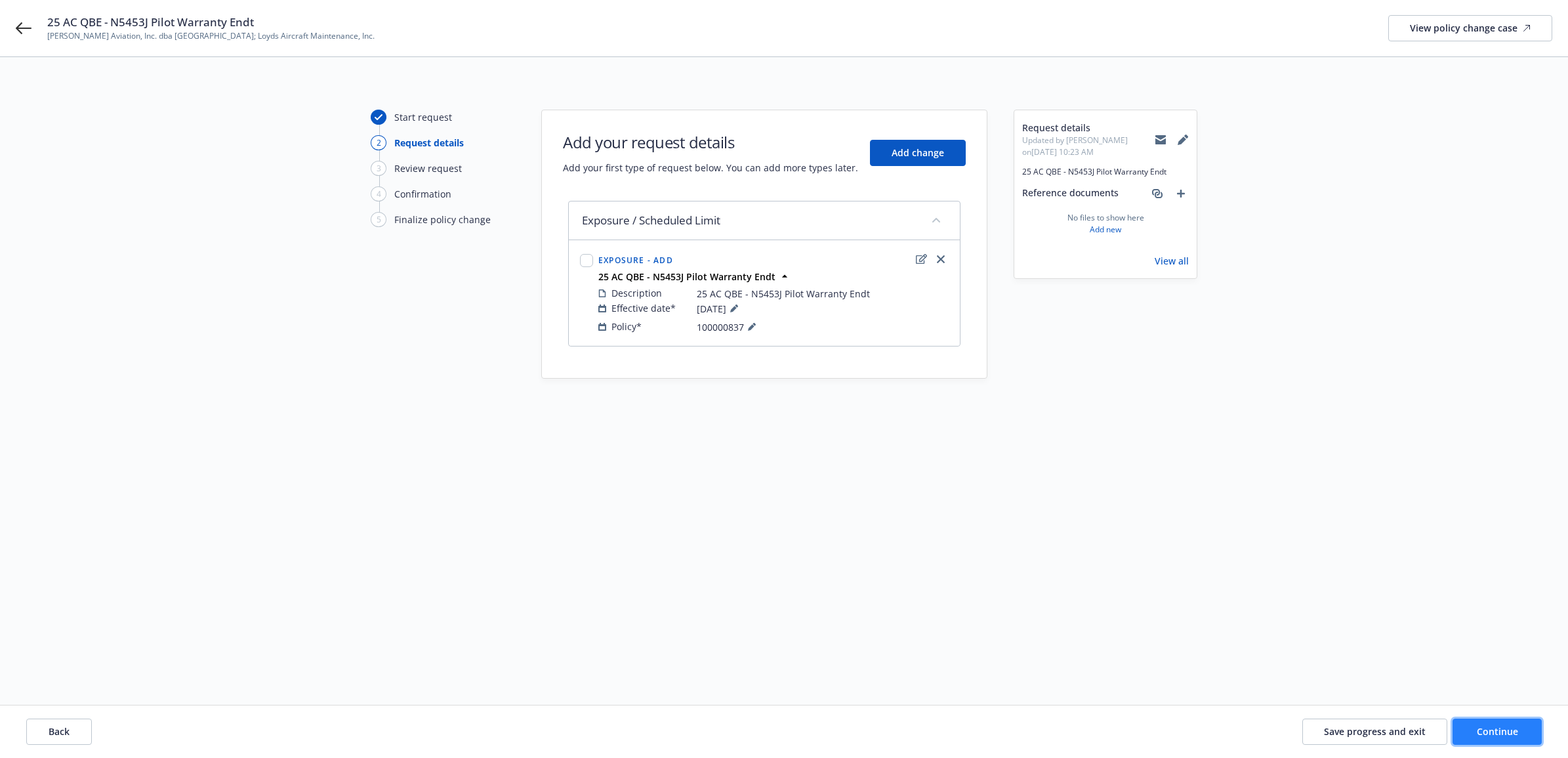
click at [1498, 731] on span "Continue" at bounding box center [1497, 731] width 41 height 12
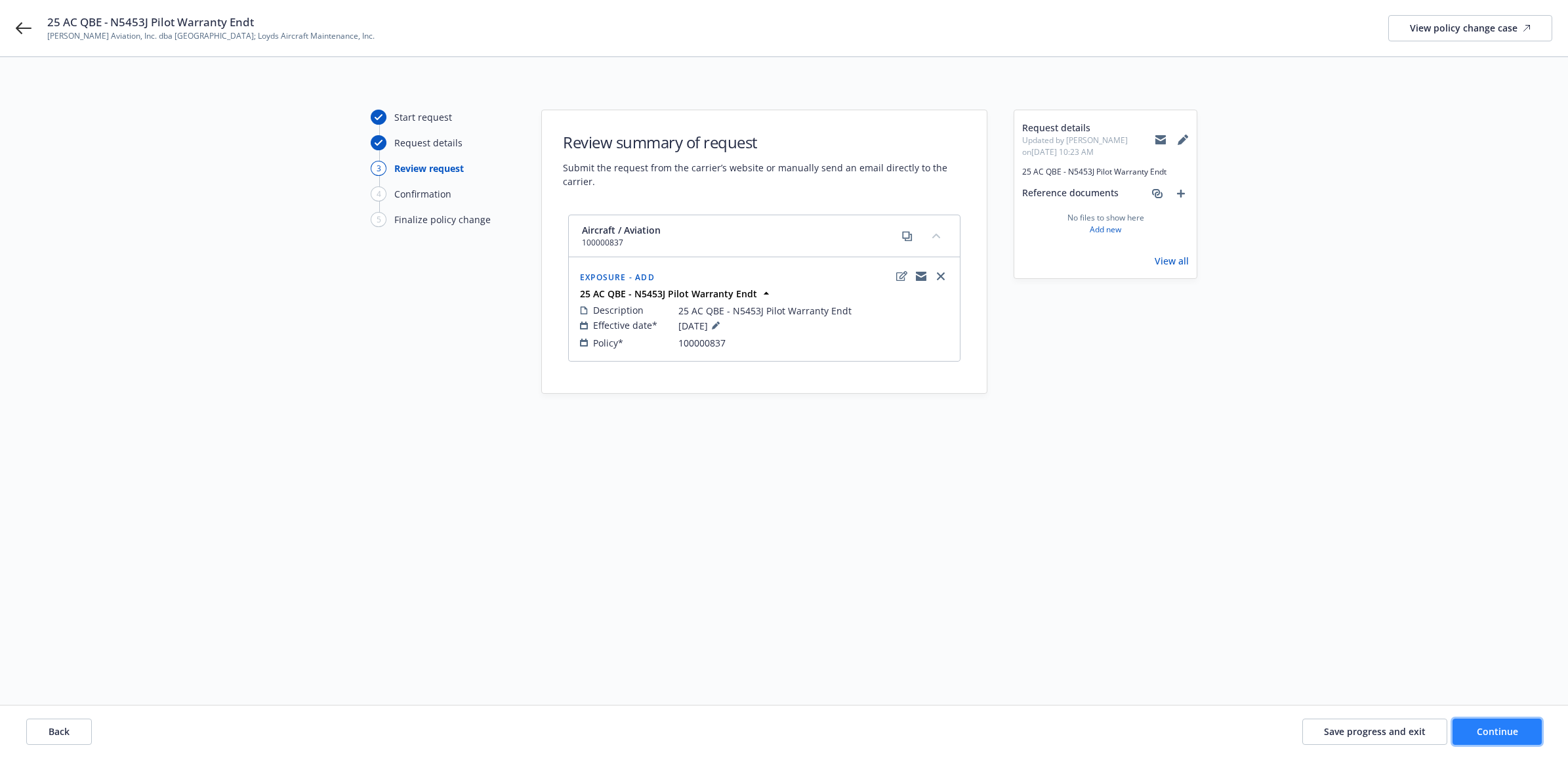
click at [1493, 726] on span "Continue" at bounding box center [1497, 731] width 41 height 12
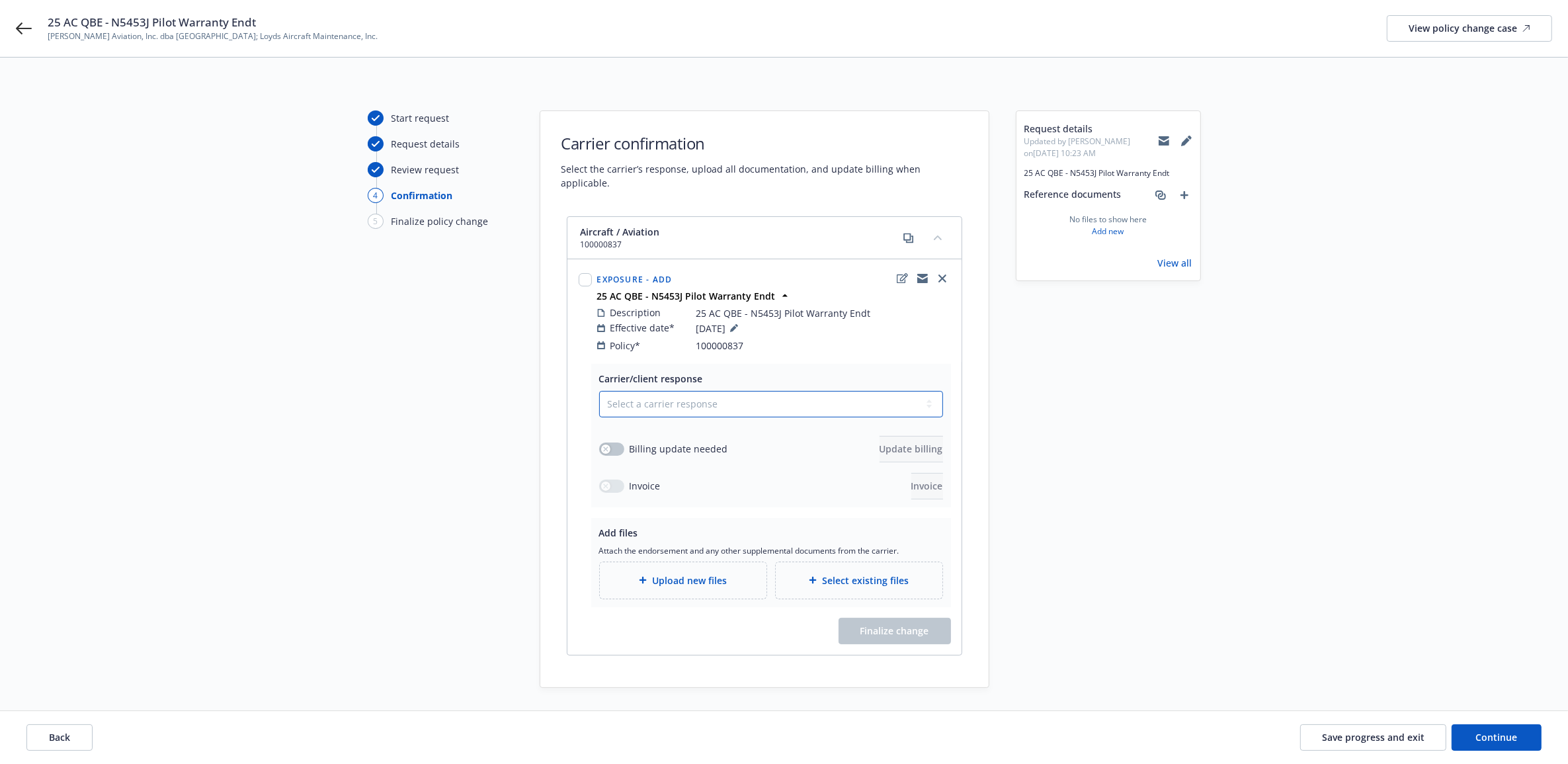
click at [765, 396] on select "Select a carrier response Accepted Accepted with revision No endorsement needed…" at bounding box center [771, 404] width 344 height 26
click at [599, 391] on select "Select a carrier response Accepted Accepted with revision No endorsement needed…" at bounding box center [771, 404] width 344 height 26
click at [655, 573] on span "Upload new files" at bounding box center [690, 580] width 75 height 14
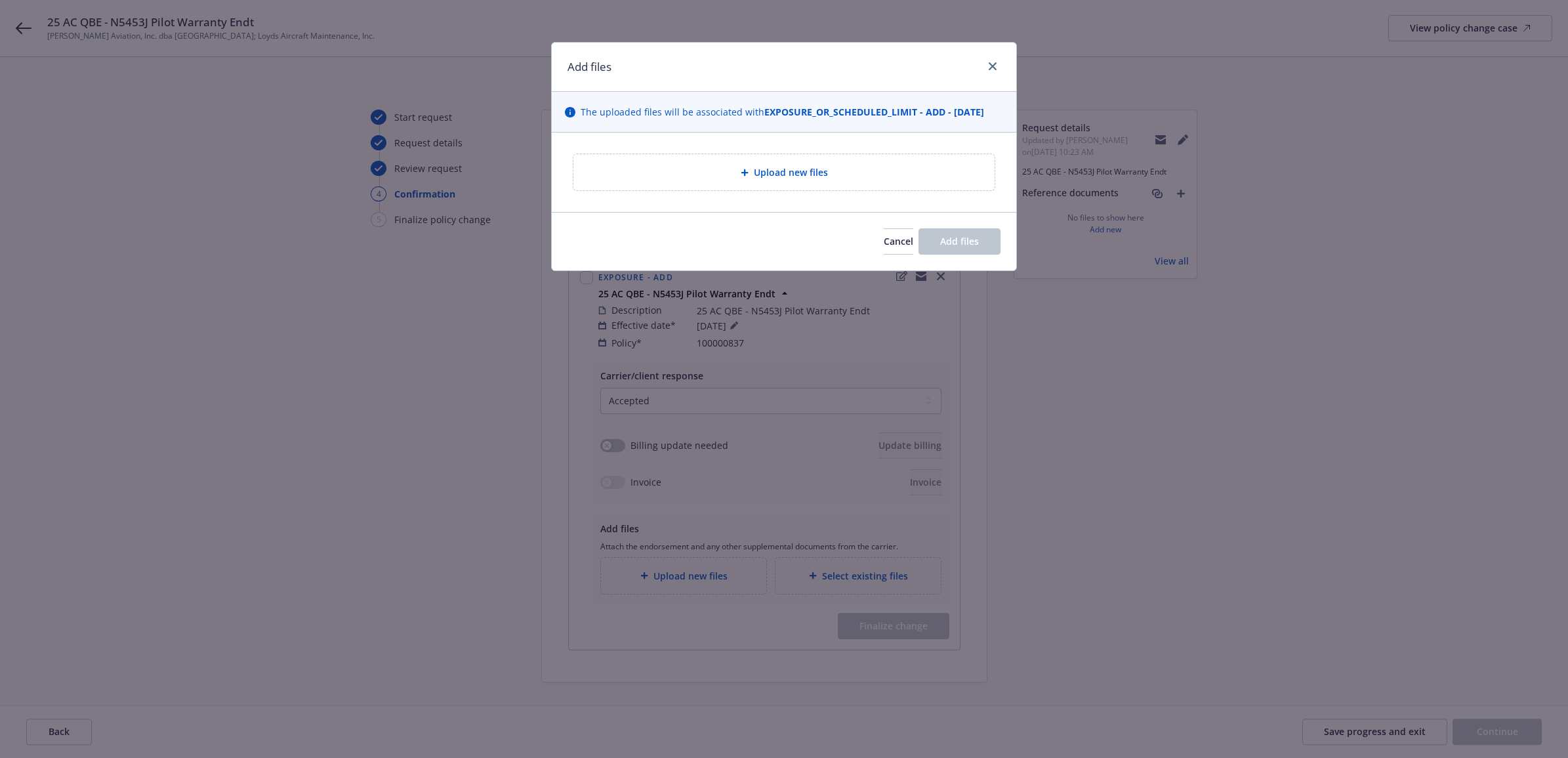
click at [632, 175] on div "Upload new files" at bounding box center [784, 172] width 400 height 15
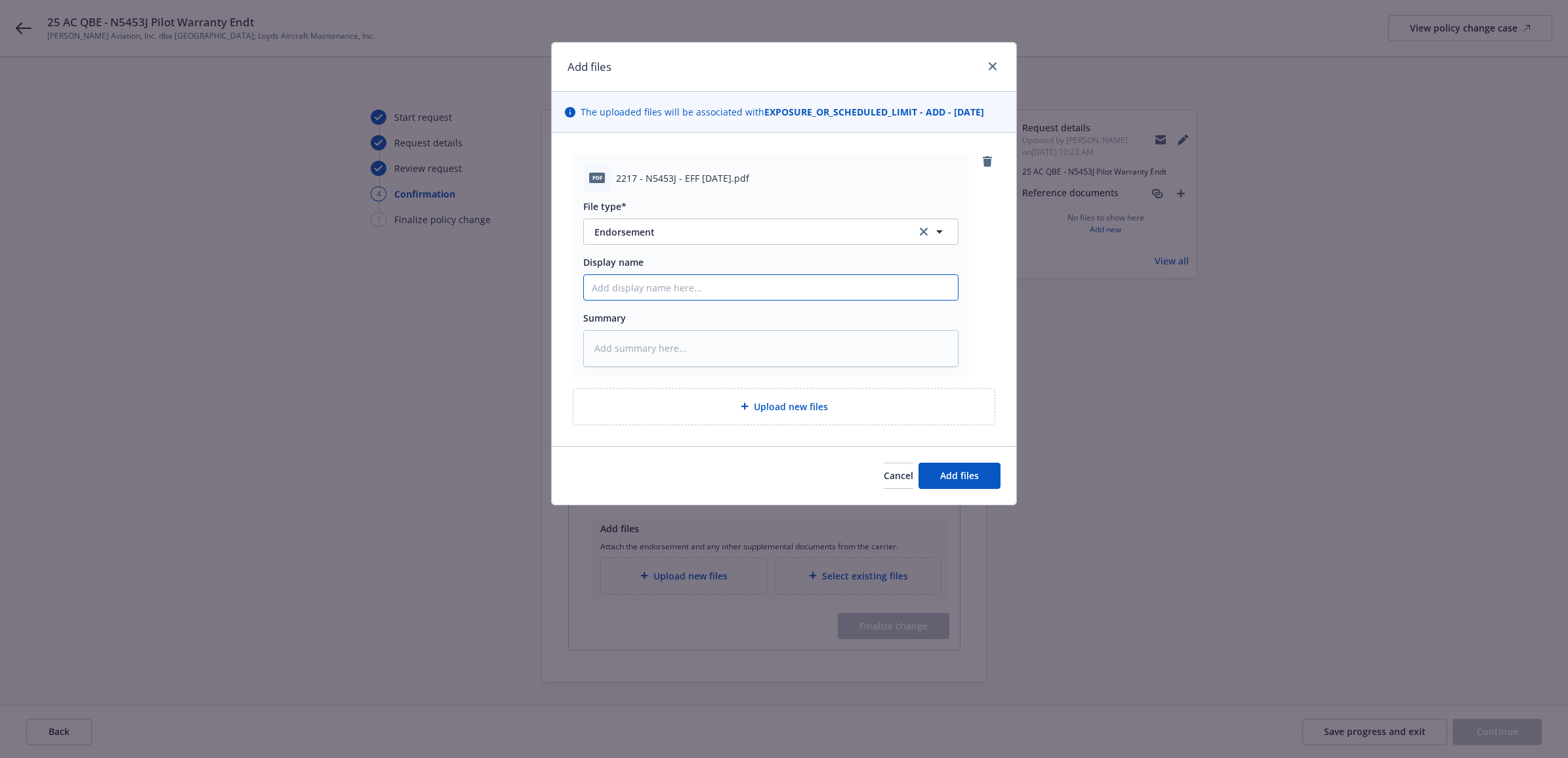
paste input "25 AC QBE - N5453J Pilot Warranty Endt"
drag, startPoint x: 671, startPoint y: 301, endPoint x: 598, endPoint y: 301, distance: 73.0
click at [598, 301] on div "25 AC QBE - N5453J Pilot Warranty Endt" at bounding box center [771, 287] width 376 height 26
paste textarea "25 AC QBE - N5453J Pilot Warranty Endt"
click at [962, 486] on button "Add files" at bounding box center [960, 476] width 82 height 26
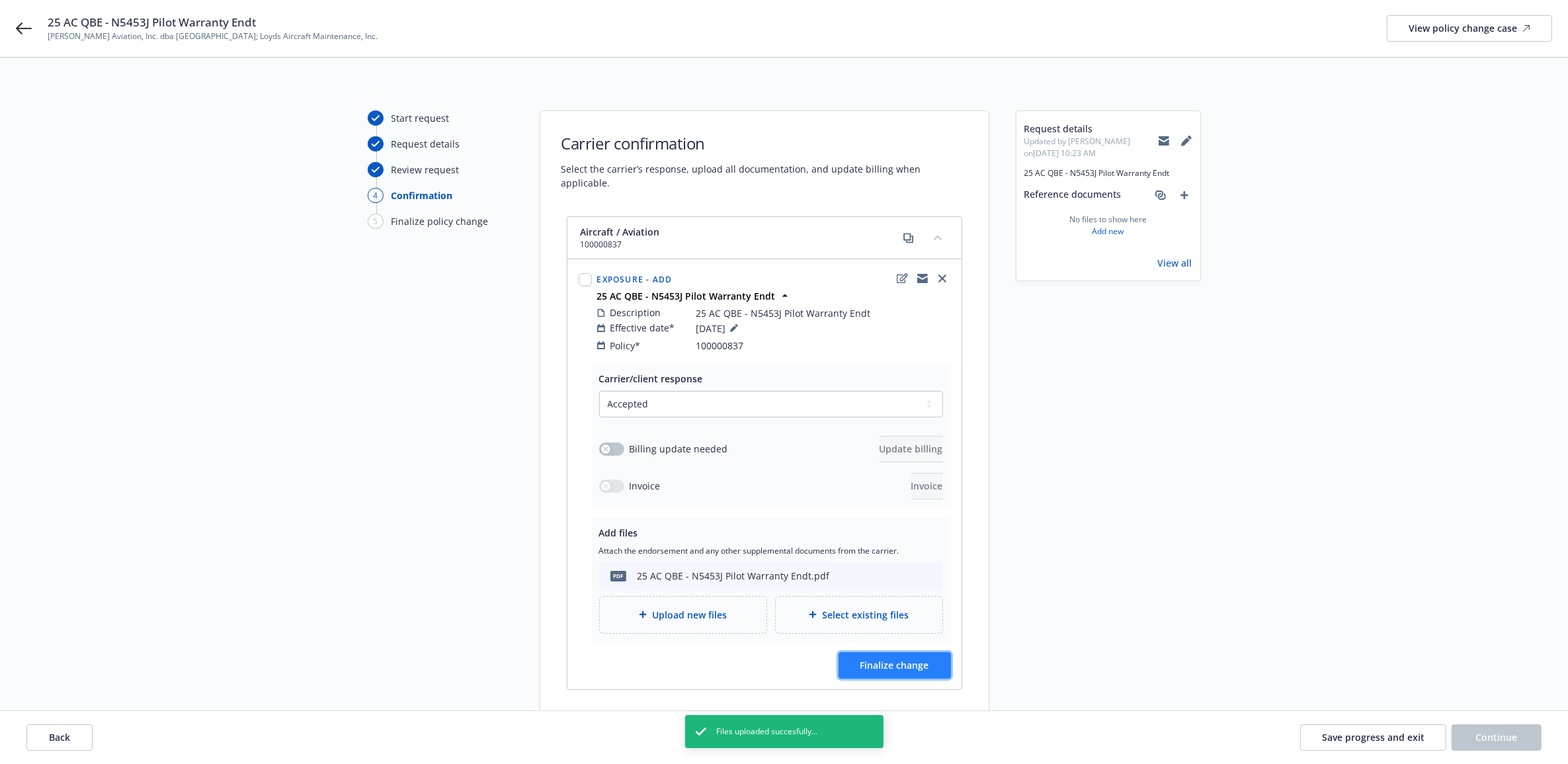
click at [921, 659] on span "Finalize change" at bounding box center [895, 665] width 68 height 12
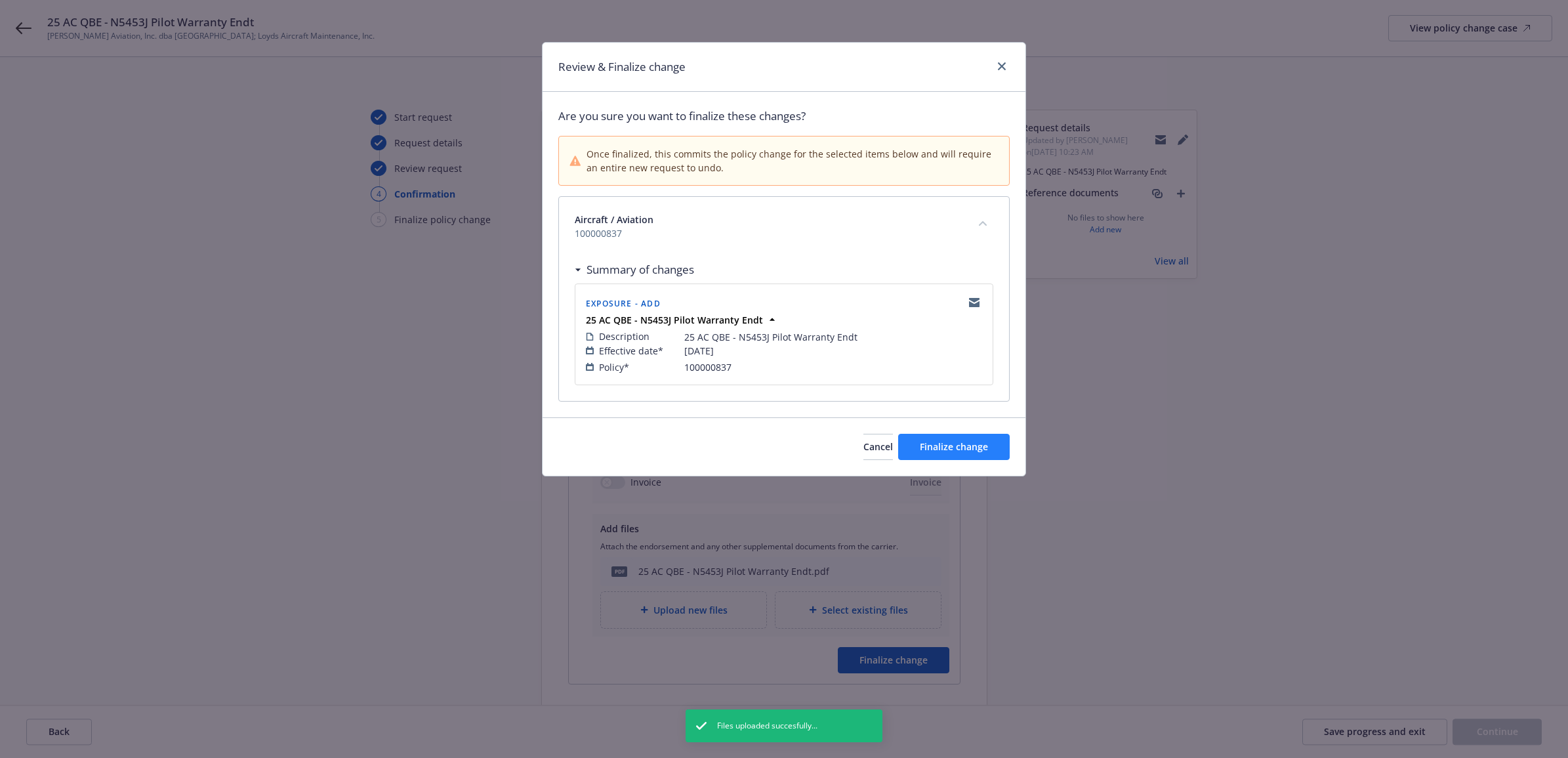
click at [979, 435] on div "Cancel Finalize change" at bounding box center [784, 447] width 483 height 58
click at [981, 446] on span "Finalize change" at bounding box center [954, 446] width 68 height 12
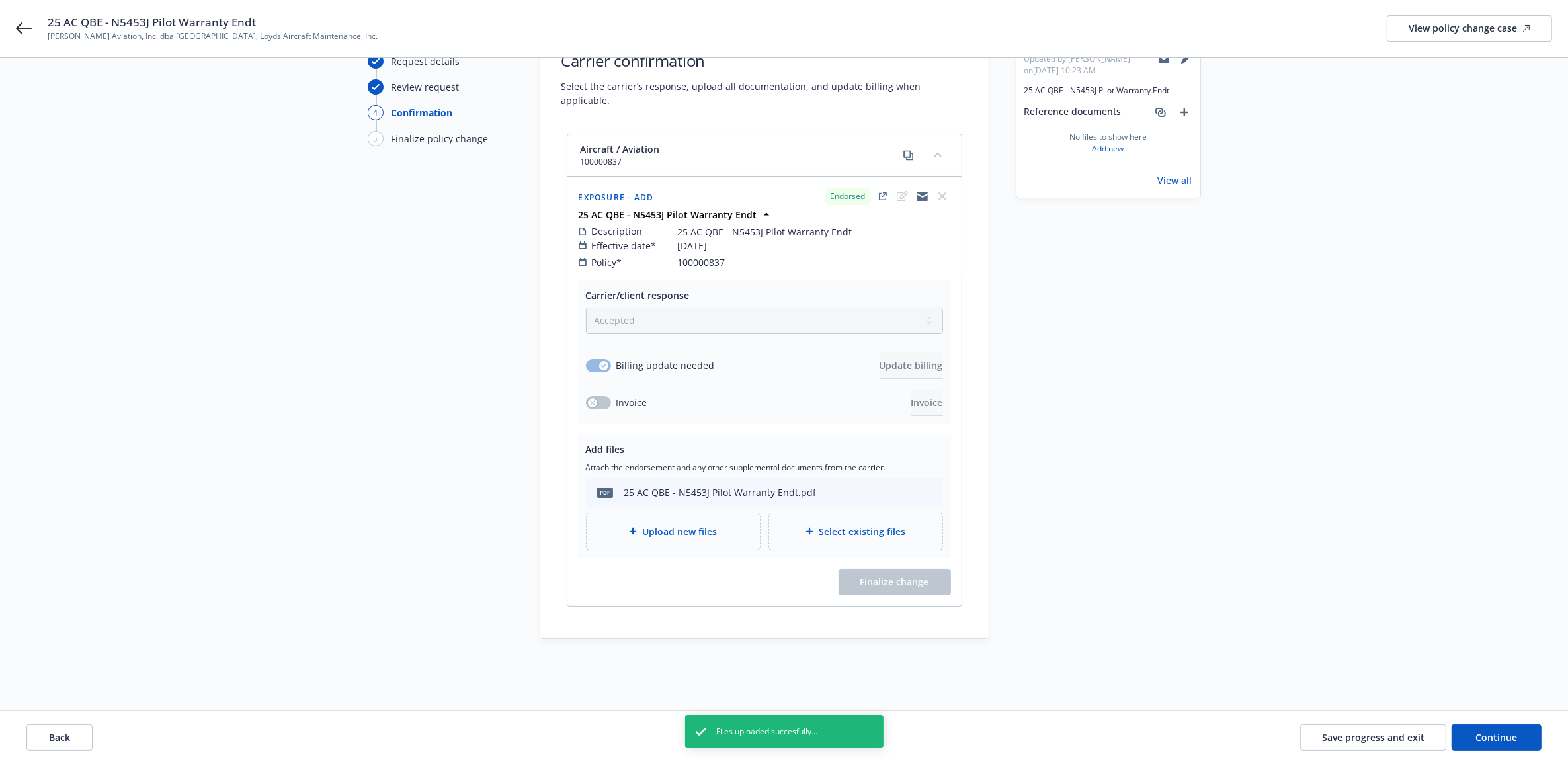
scroll to position [84, 0]
click at [1518, 733] on button "Continue" at bounding box center [1496, 737] width 90 height 26
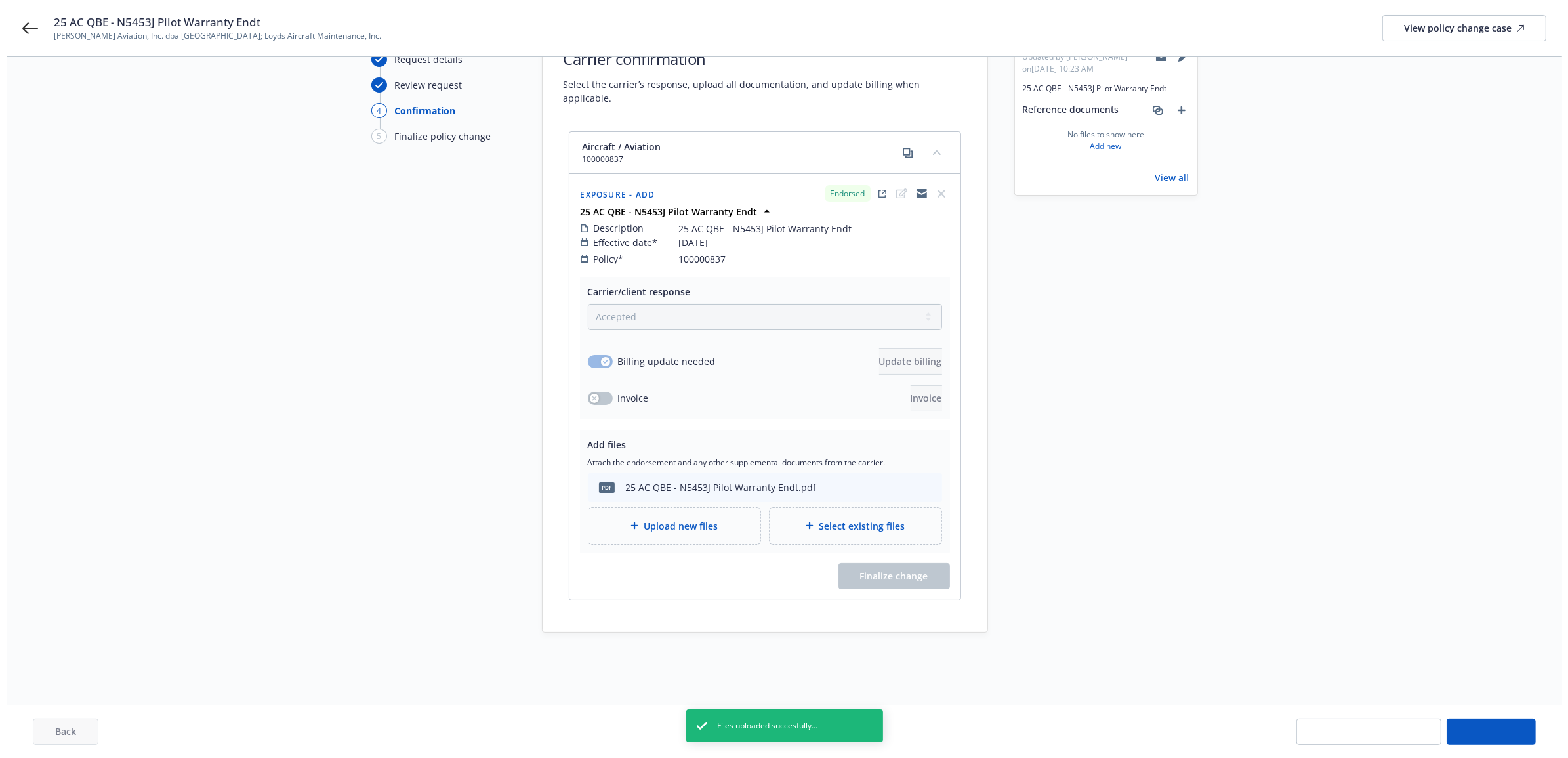
scroll to position [0, 0]
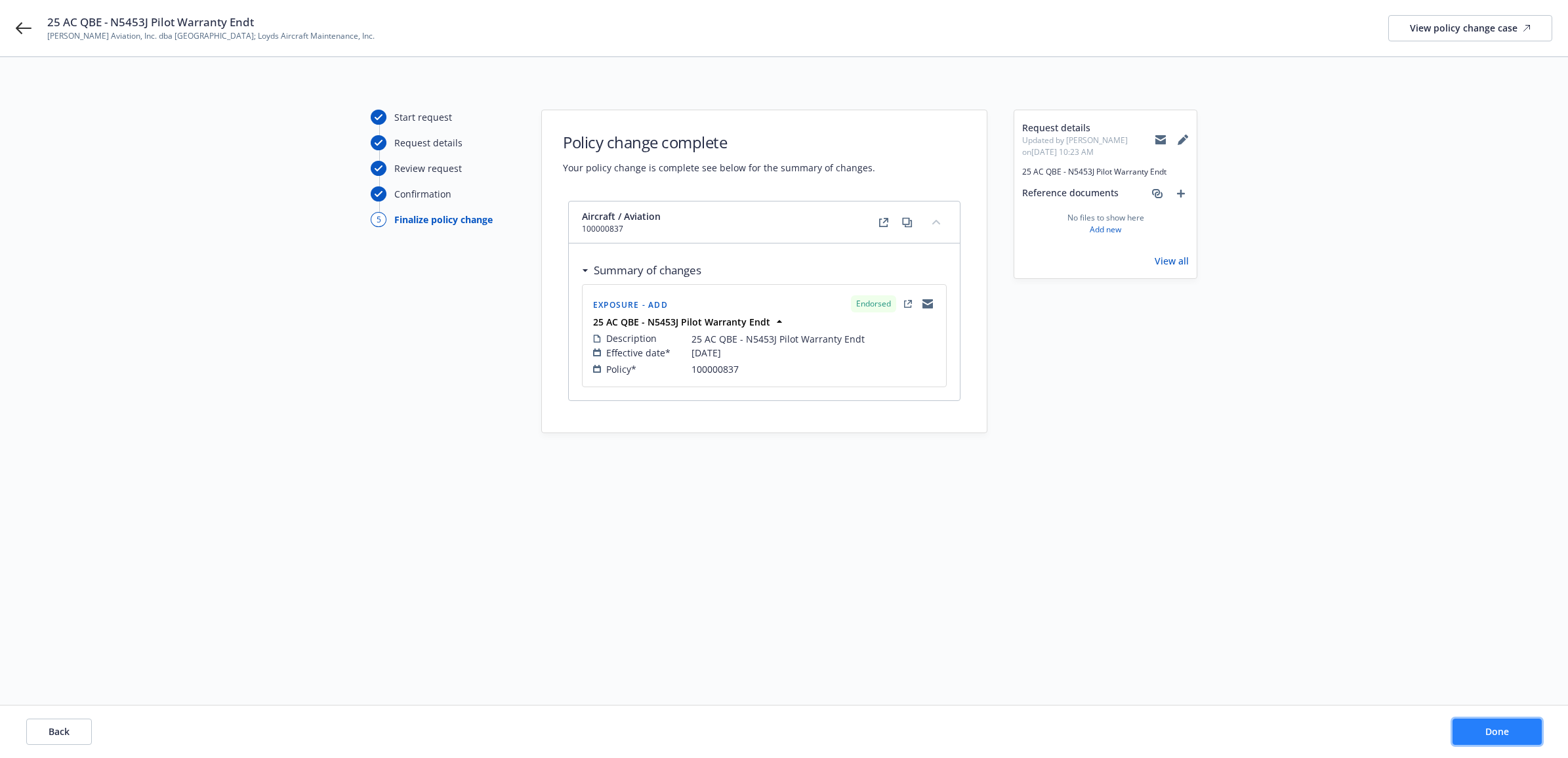
click at [1478, 721] on button "Done" at bounding box center [1497, 731] width 89 height 26
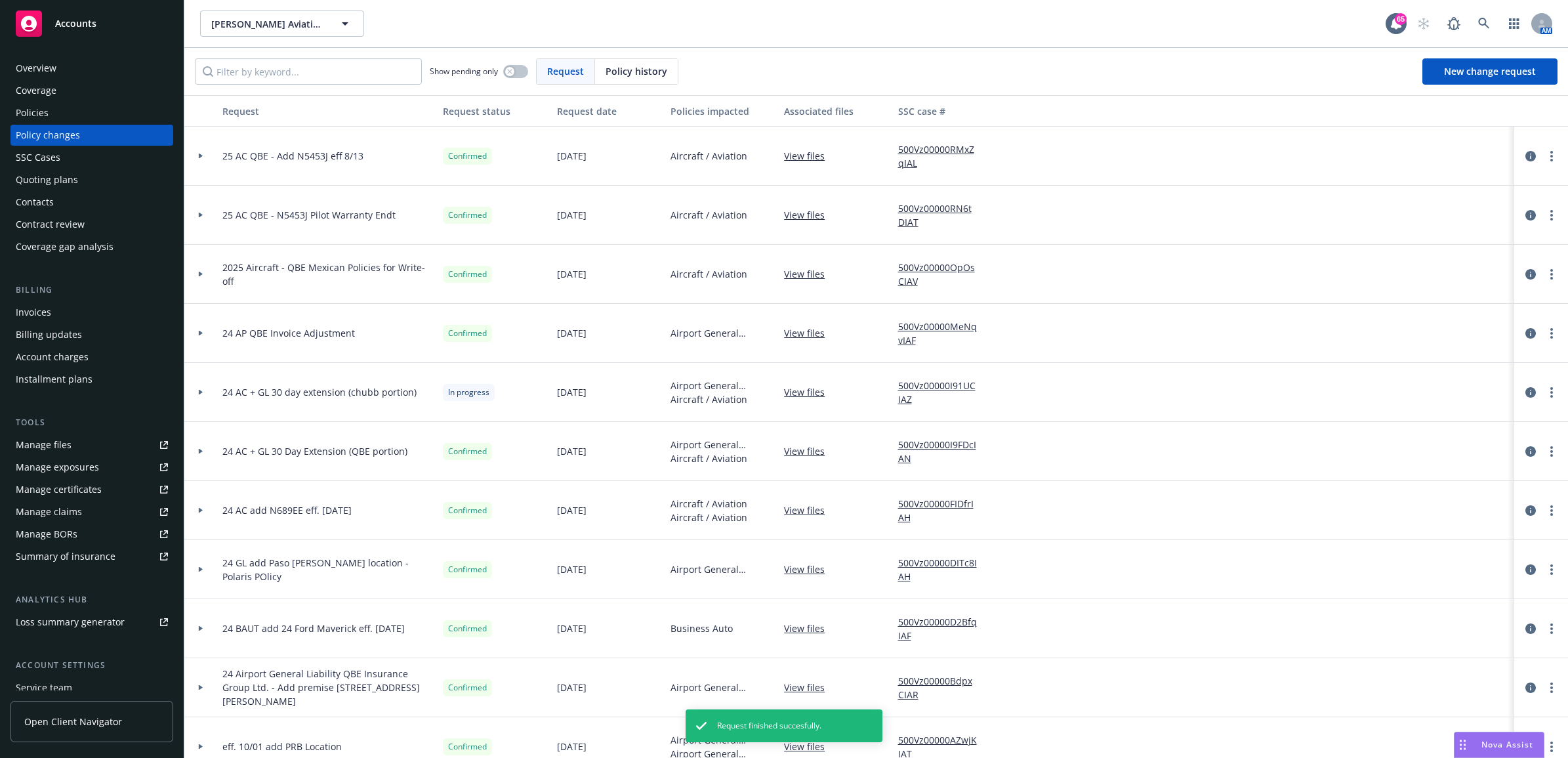
click at [106, 304] on div "Invoices" at bounding box center [91, 313] width 152 height 21
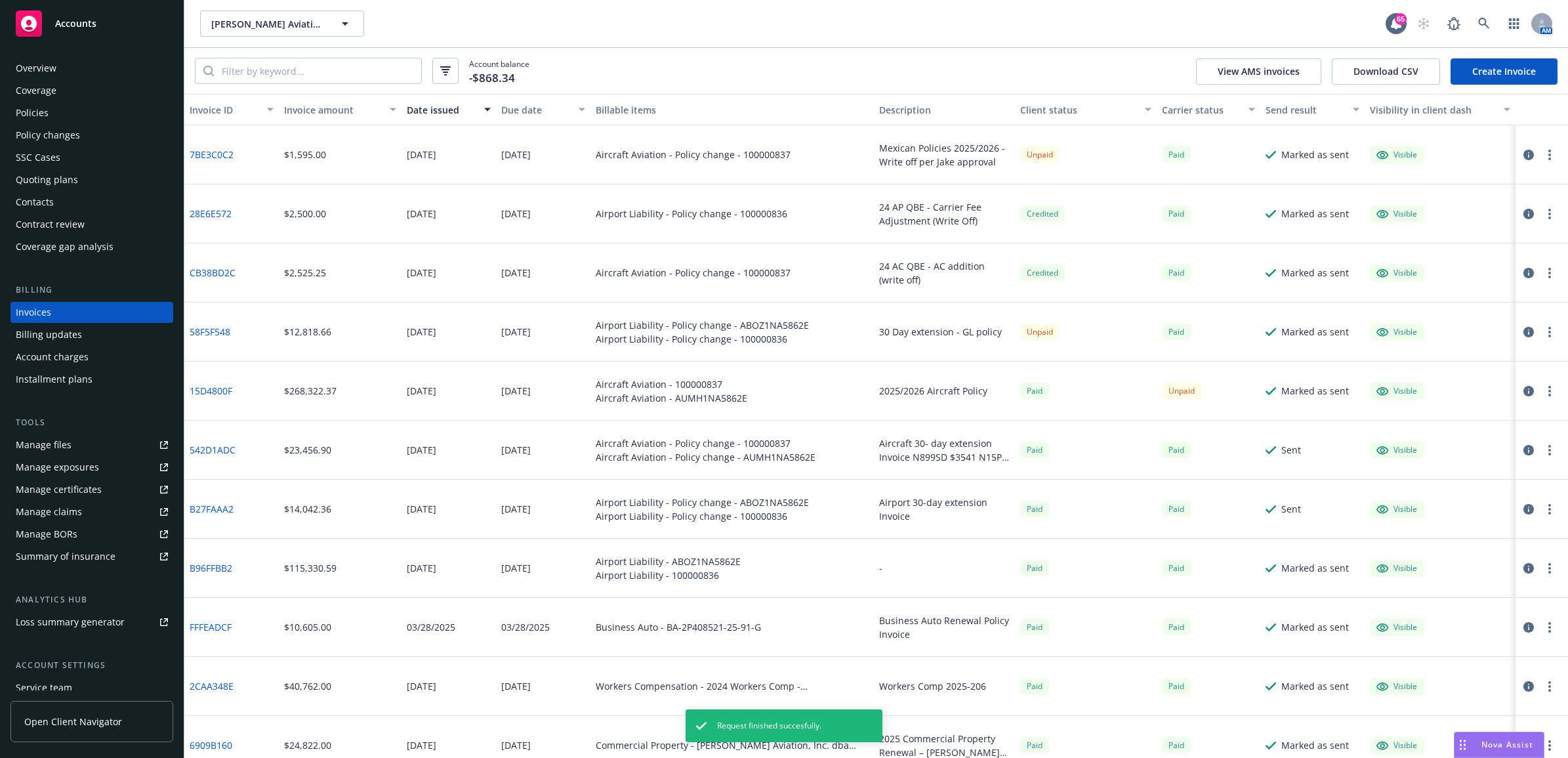
click at [46, 128] on div "Policy changes" at bounding box center [48, 135] width 65 height 21
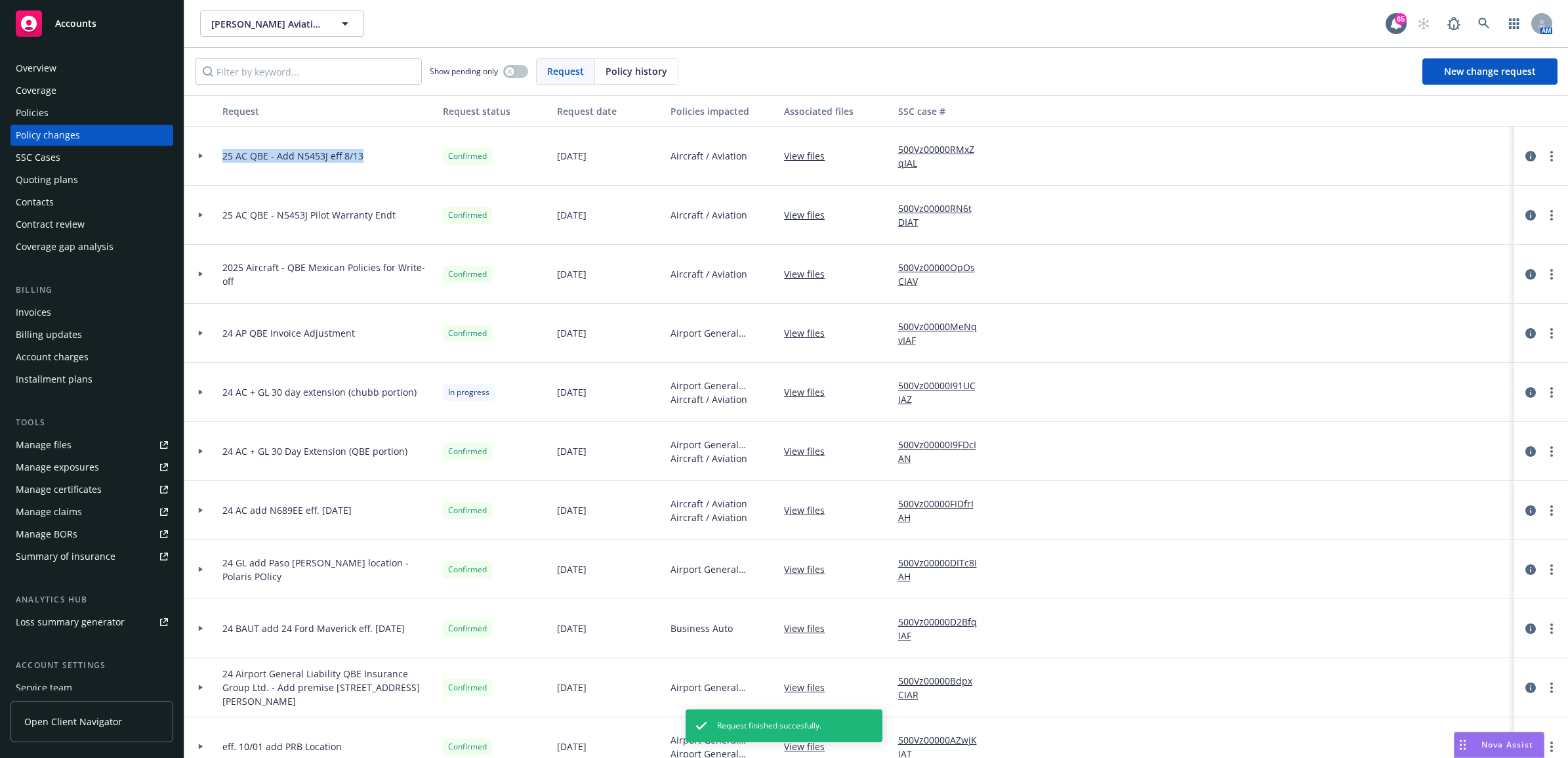
drag, startPoint x: 281, startPoint y: 161, endPoint x: 223, endPoint y: 159, distance: 58.0
click at [223, 159] on div "25 AC QBE - Add N5453J eff 8/13" at bounding box center [327, 156] width 221 height 59
drag, startPoint x: 223, startPoint y: 159, endPoint x: 239, endPoint y: 158, distance: 16.0
copy span "25 AC QBE - Add N5453J eff 8/13"
click at [72, 310] on div "Invoices" at bounding box center [91, 313] width 152 height 21
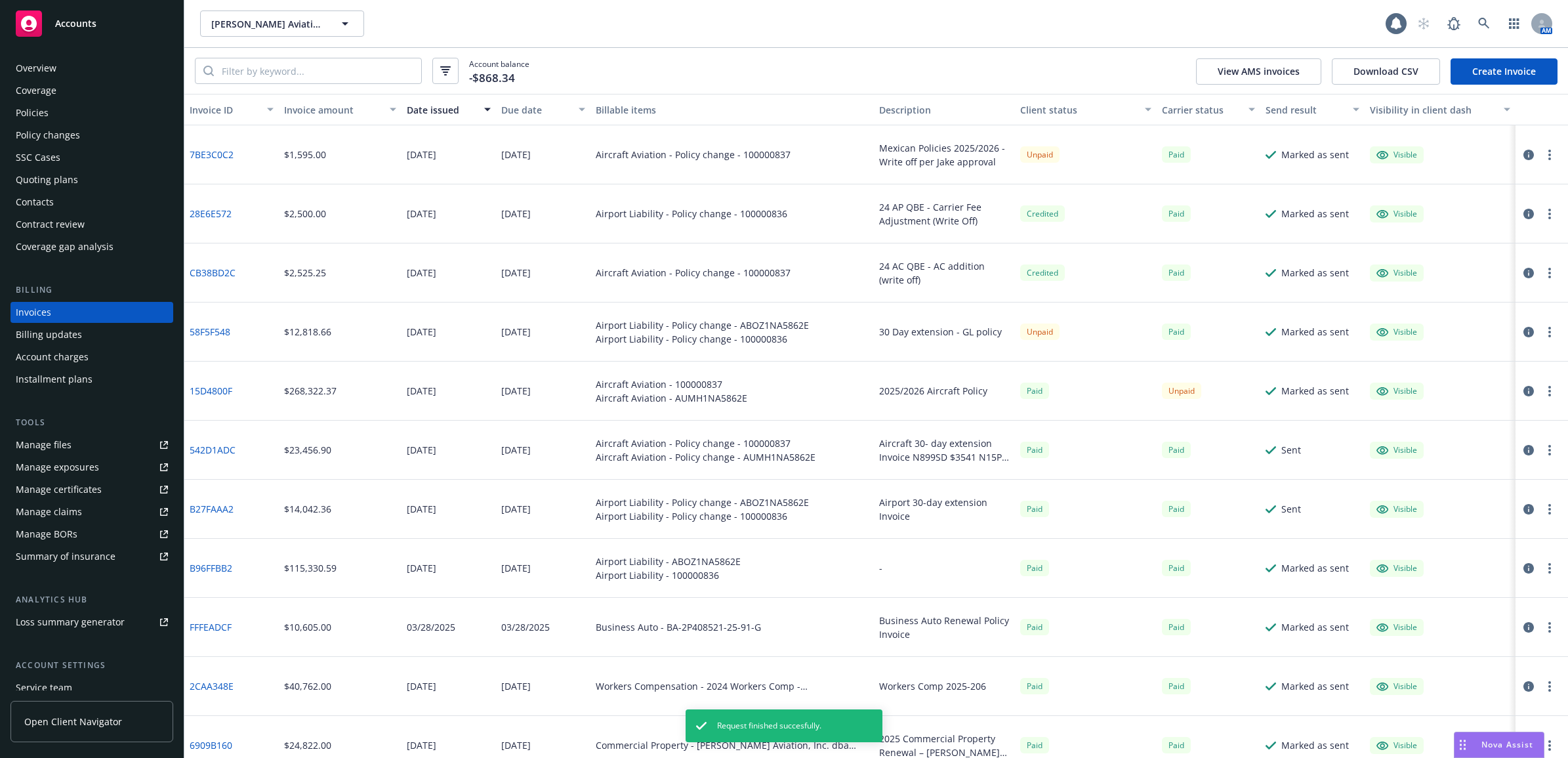
click at [1537, 89] on div "Account balance -$868.34 View AMS invoices Download CSV Create Invoice" at bounding box center [876, 70] width 1384 height 46
click at [1524, 68] on link "Create Invoice" at bounding box center [1504, 71] width 107 height 26
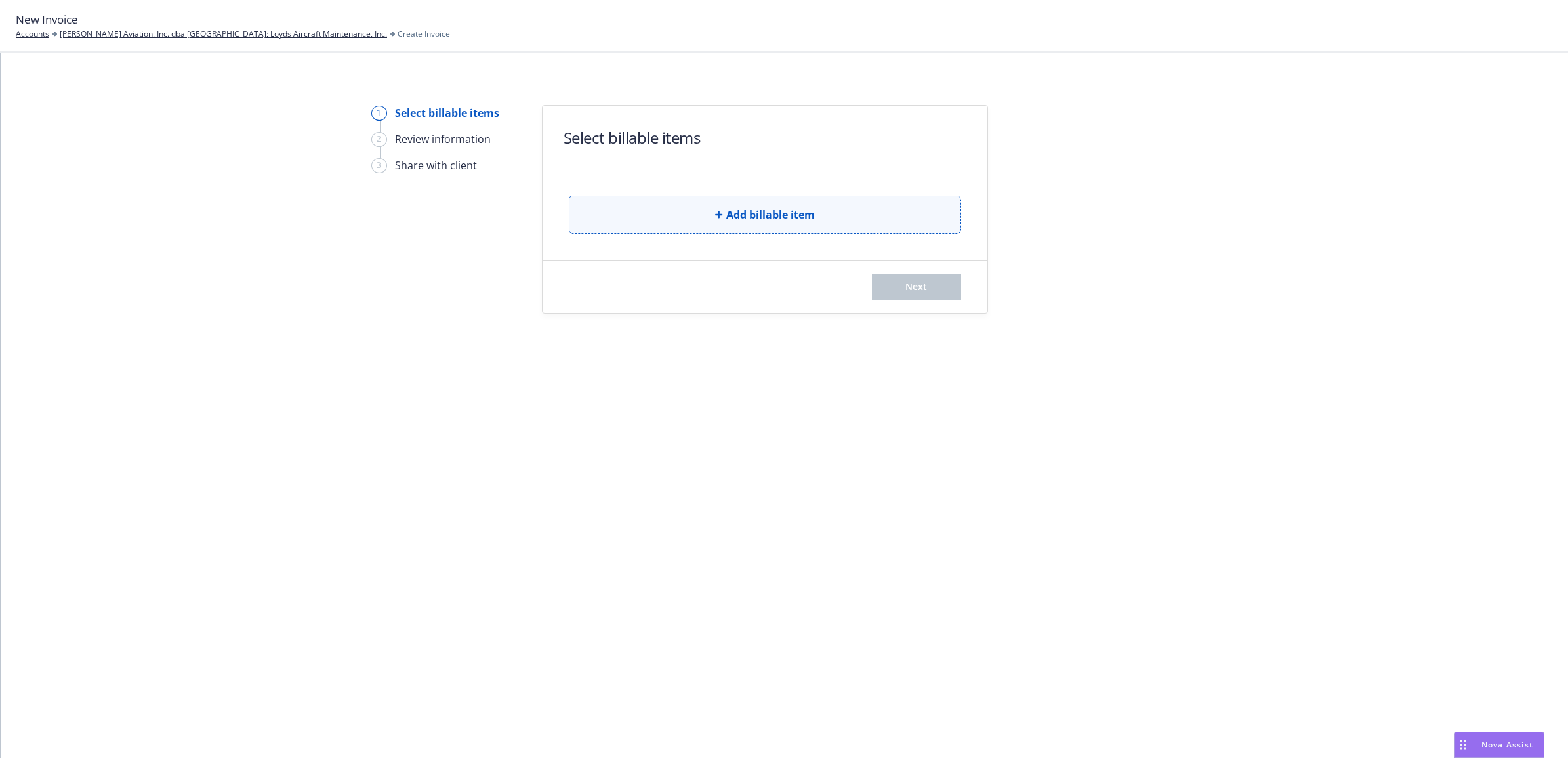
click at [670, 204] on button "Add billable item" at bounding box center [765, 214] width 393 height 38
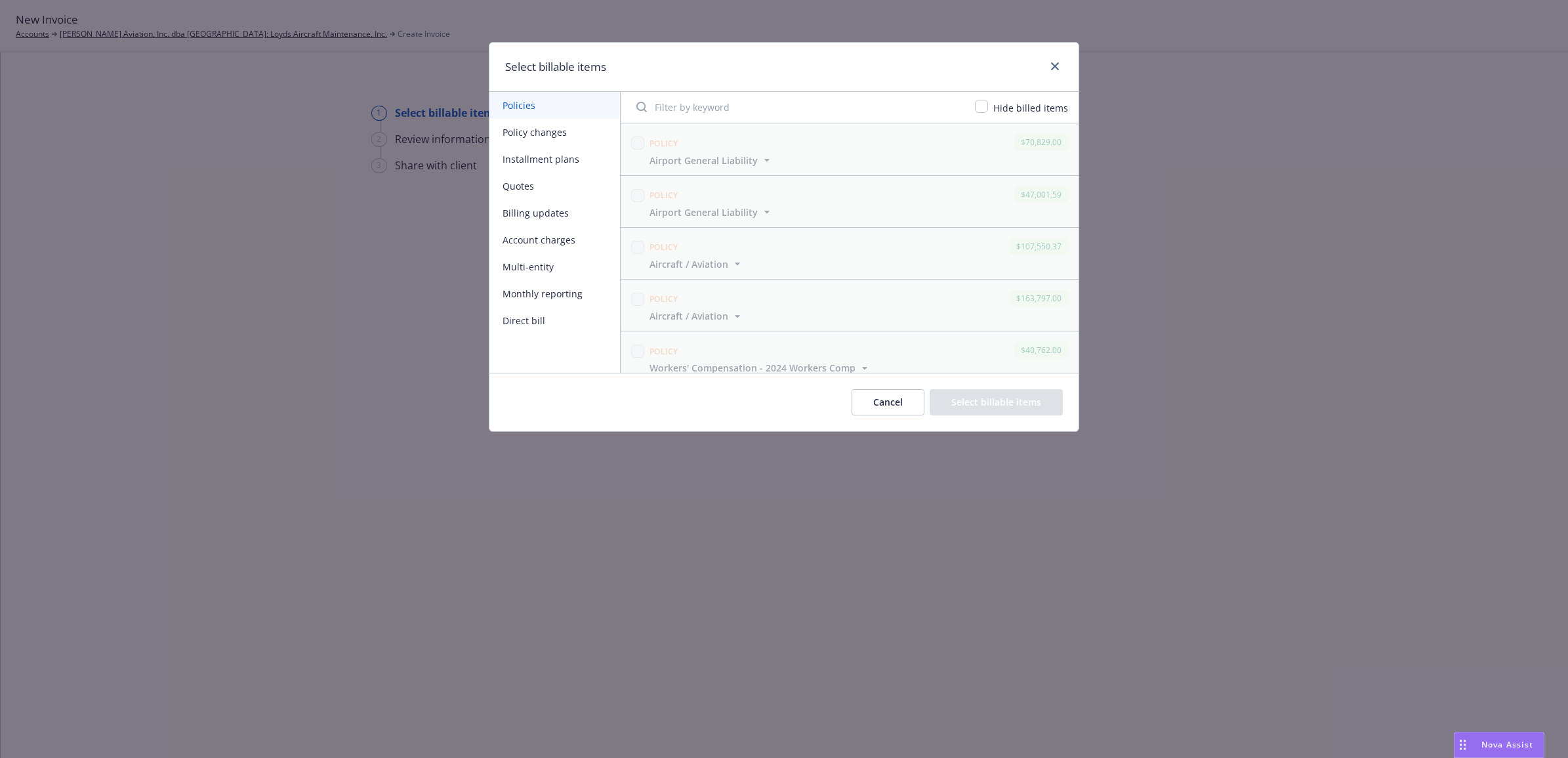
click at [528, 129] on button "Policy changes" at bounding box center [555, 132] width 131 height 27
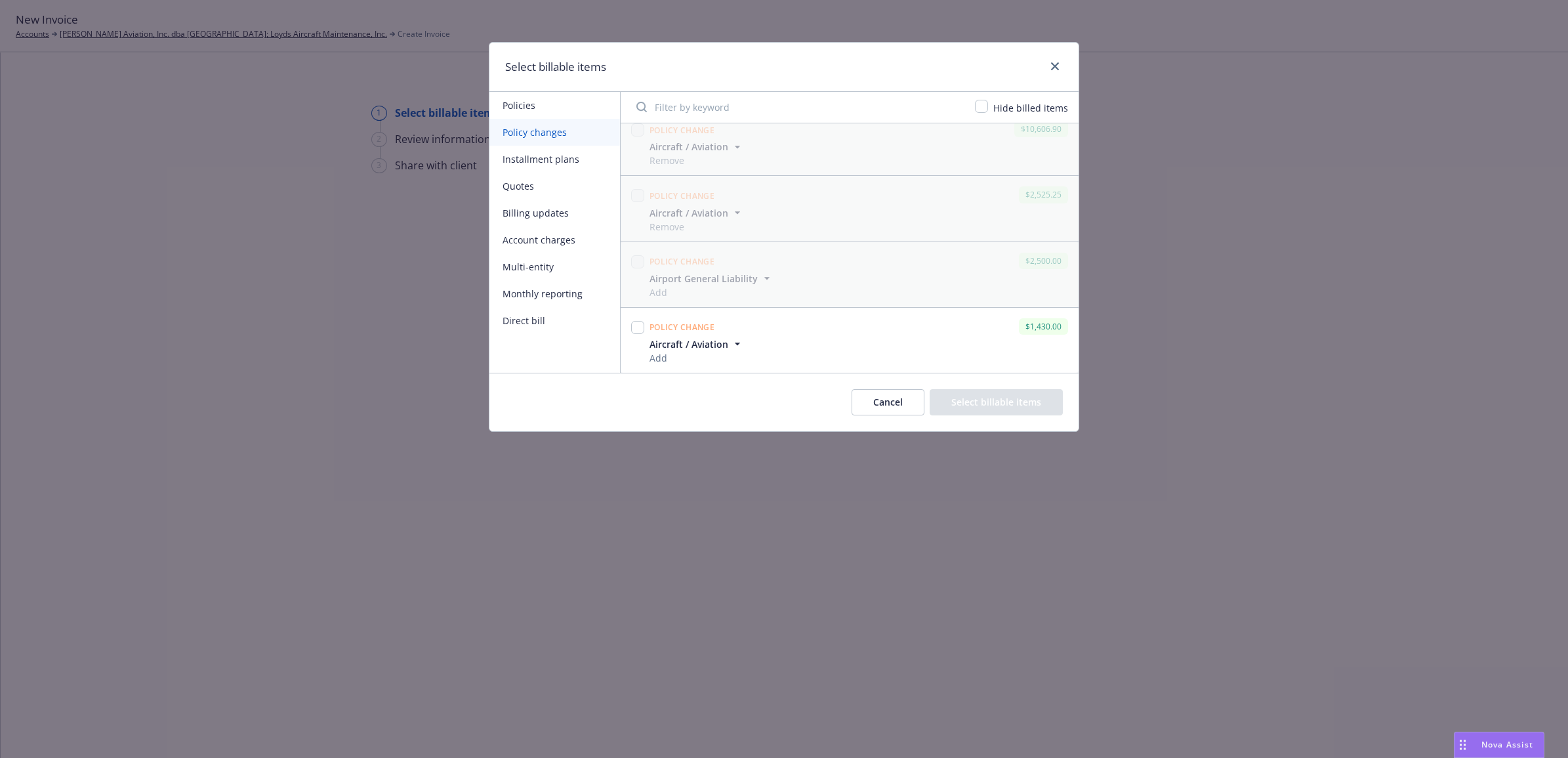
click at [627, 326] on div "Policy change $1,430.00 Aircraft / Aviation Add Change type Add Policy number 1…" at bounding box center [849, 340] width 458 height 65
click at [640, 326] on input "checkbox" at bounding box center [637, 327] width 13 height 13
checkbox input "true"
click at [975, 409] on button "Select billable items" at bounding box center [996, 402] width 133 height 26
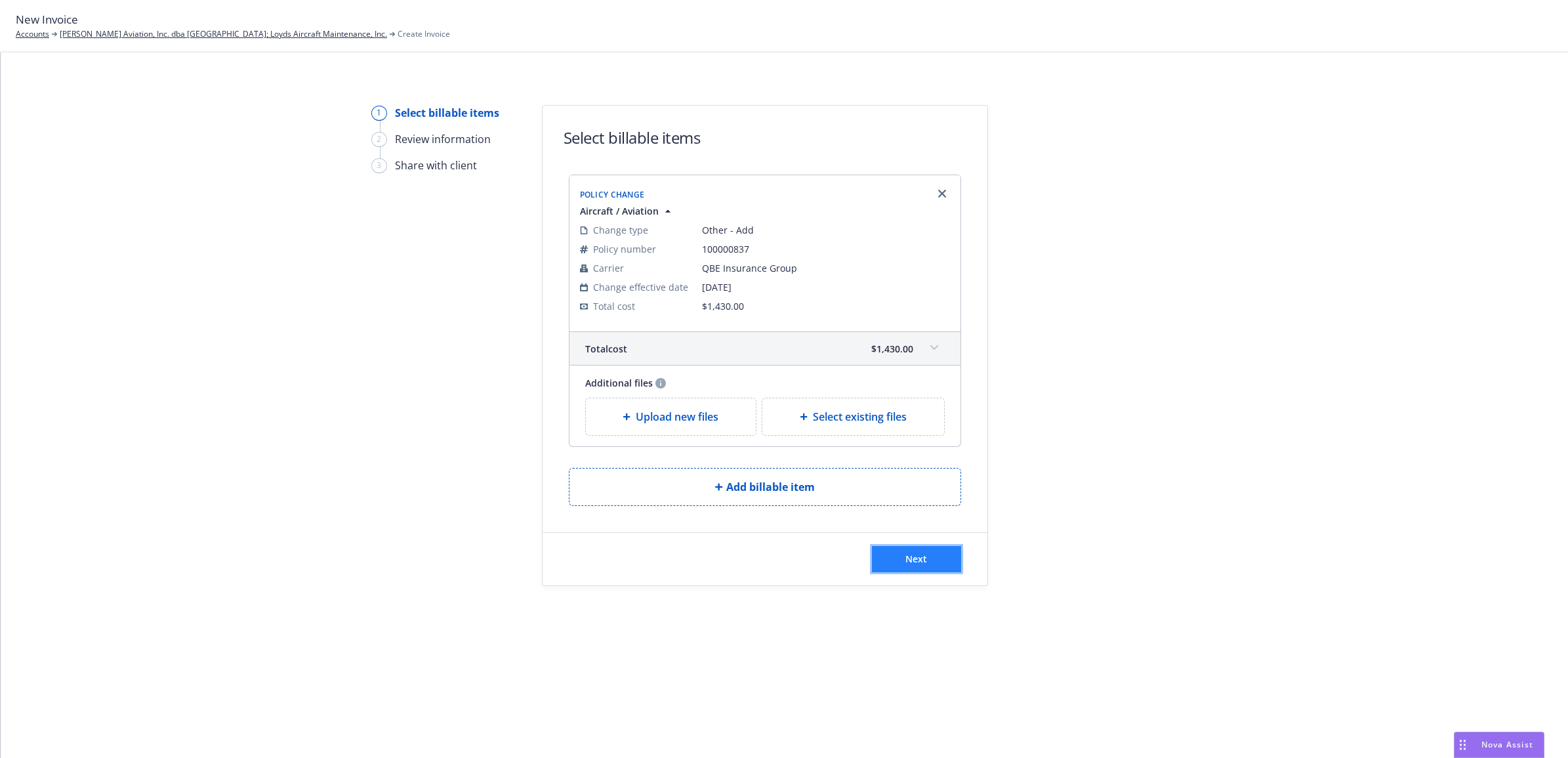
click at [910, 571] on button "Next" at bounding box center [916, 559] width 89 height 26
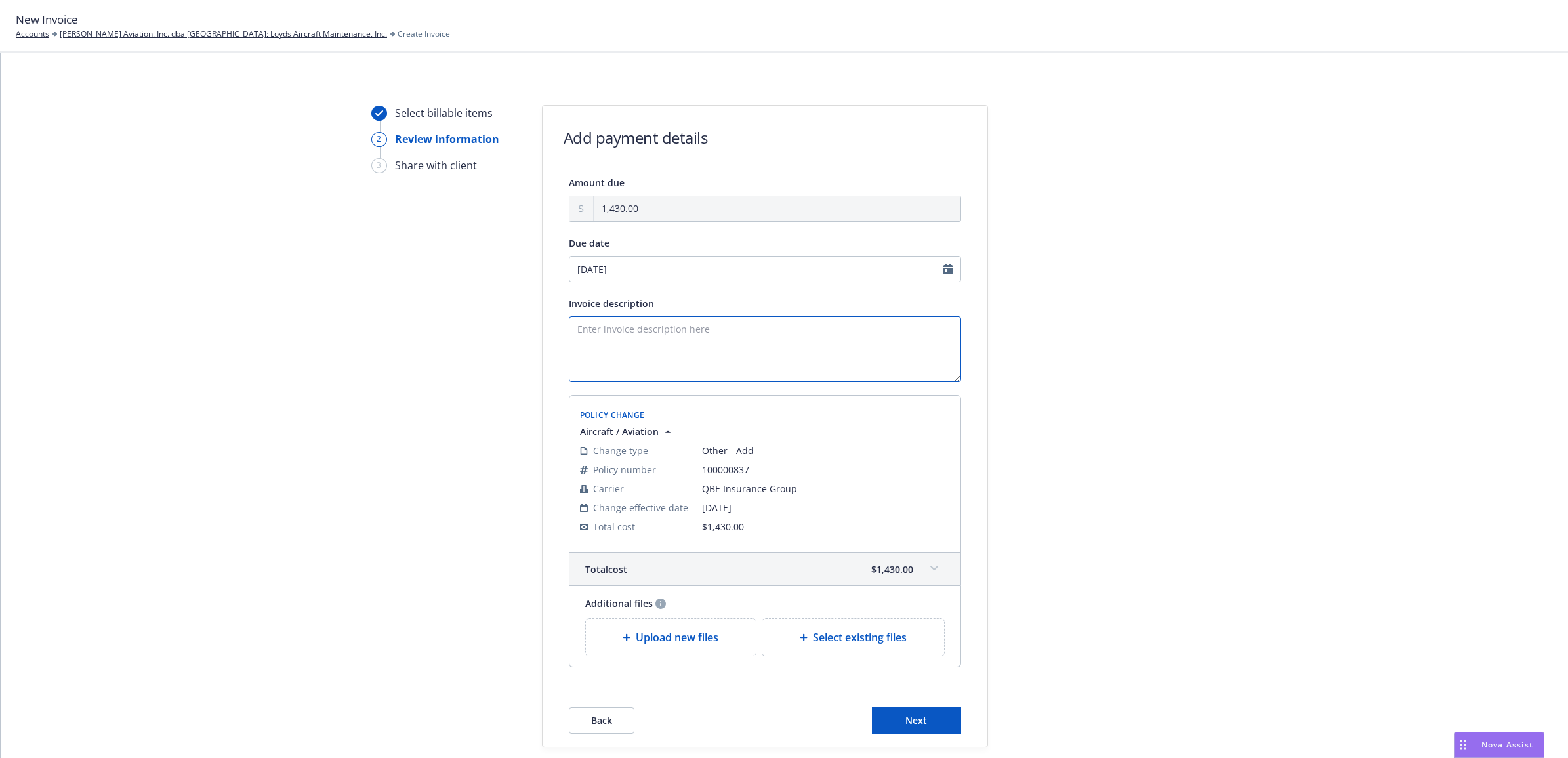
paste textarea "25 AC QBE - Add N5453J eff 8/13"
type textarea "25 AC QBE - Add N5453J eff 8/13"
click at [910, 715] on span "Next" at bounding box center [916, 720] width 22 height 12
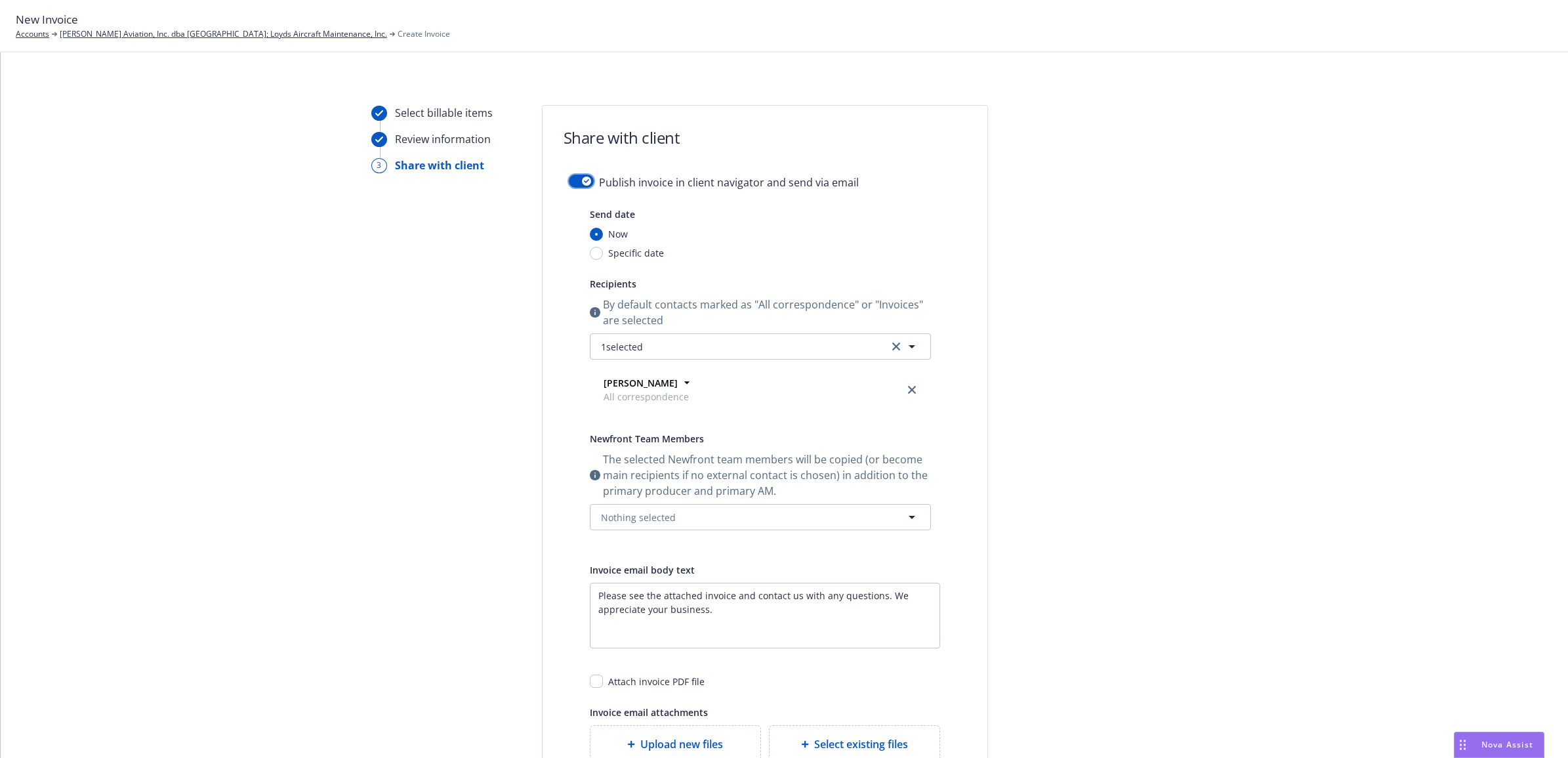
click at [573, 179] on button "button" at bounding box center [581, 181] width 25 height 13
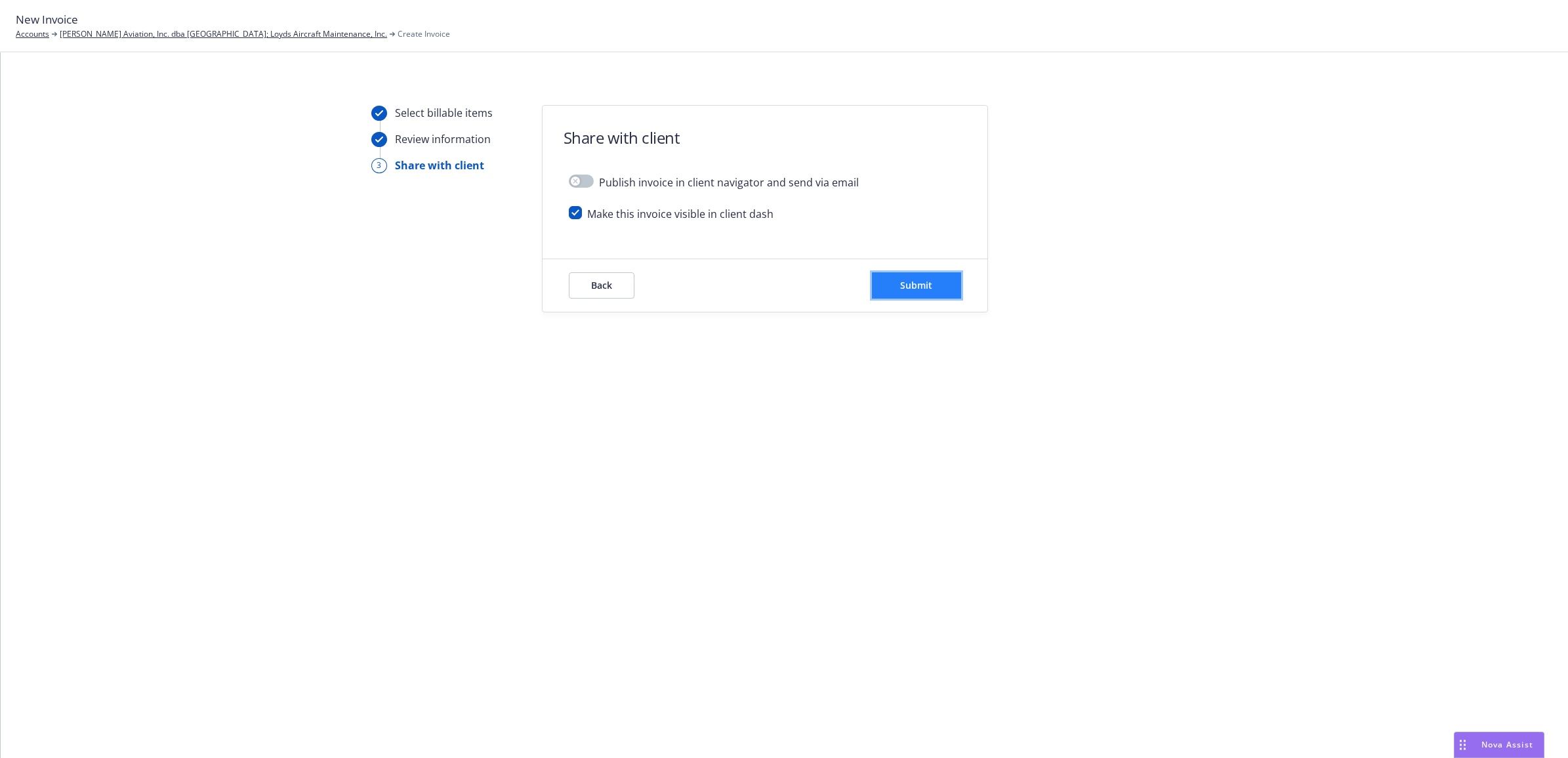
click at [958, 281] on button "Submit" at bounding box center [916, 285] width 89 height 26
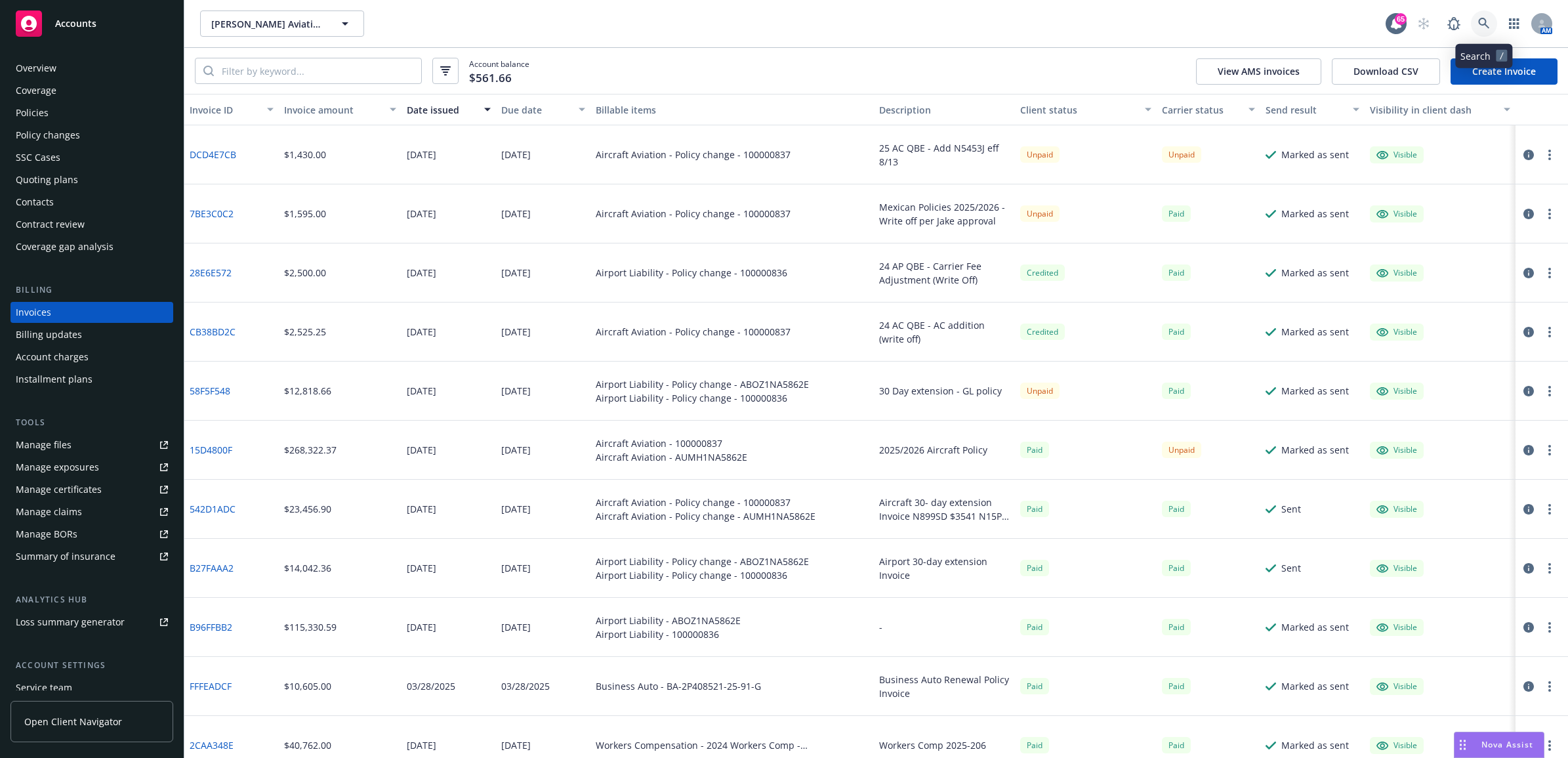
click at [1485, 15] on link at bounding box center [1484, 23] width 26 height 26
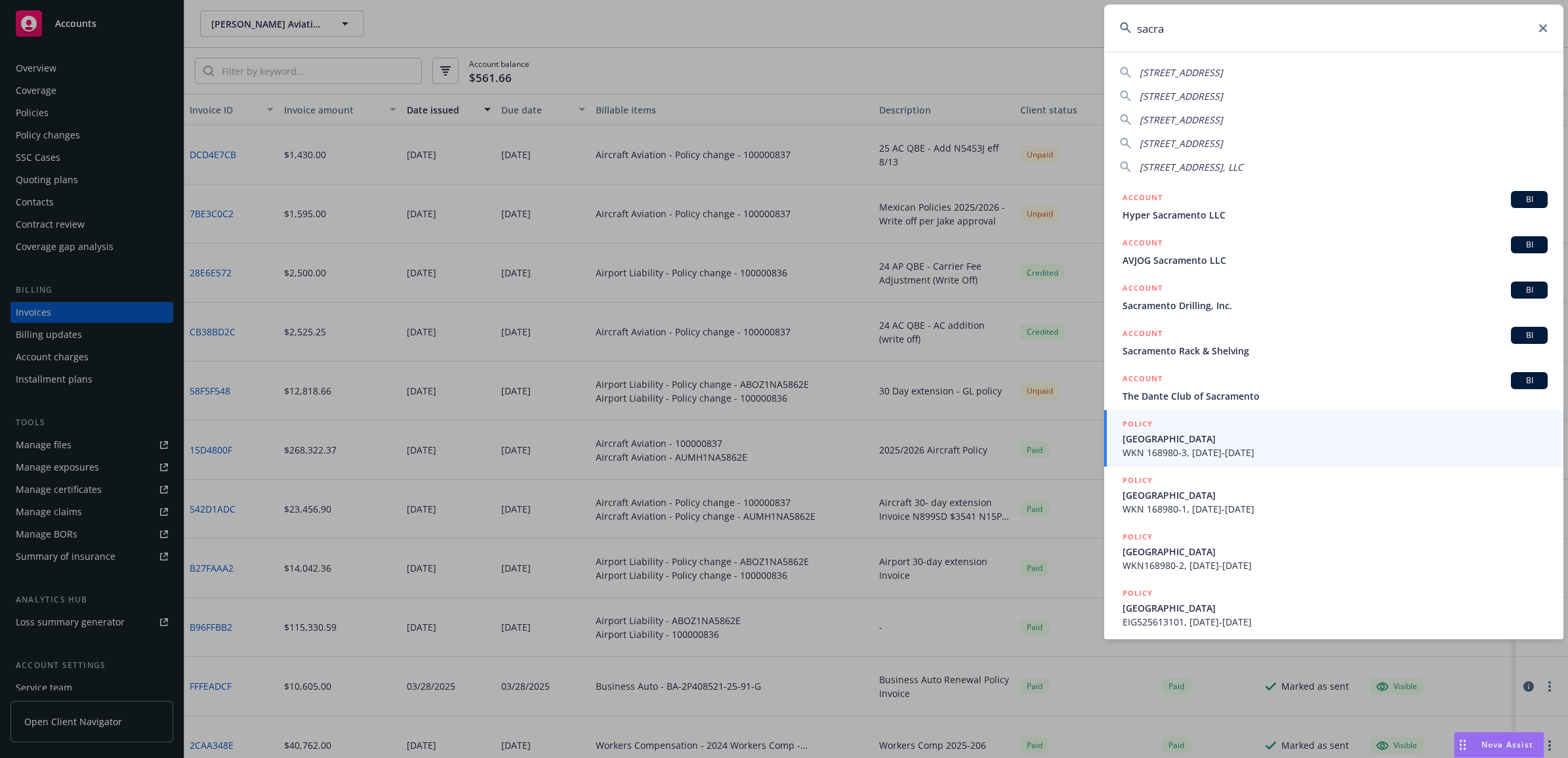
drag, startPoint x: 1147, startPoint y: 25, endPoint x: 1125, endPoint y: 25, distance: 22.0
click at [1125, 25] on div "sacra" at bounding box center [1334, 28] width 460 height 47
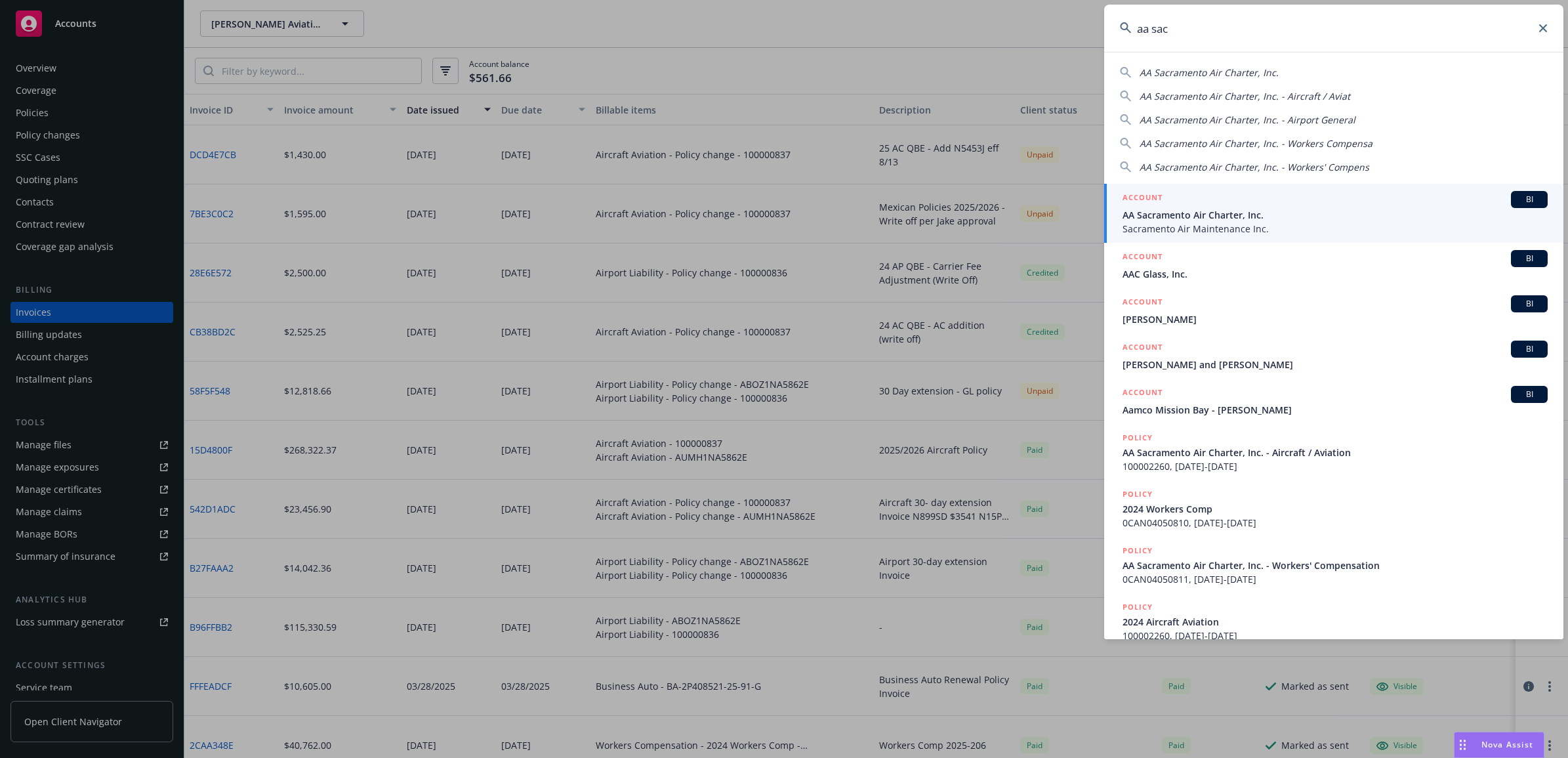
type input "aa sac"
click at [1217, 215] on span "AA Sacramento Air Charter, Inc." at bounding box center [1335, 214] width 425 height 14
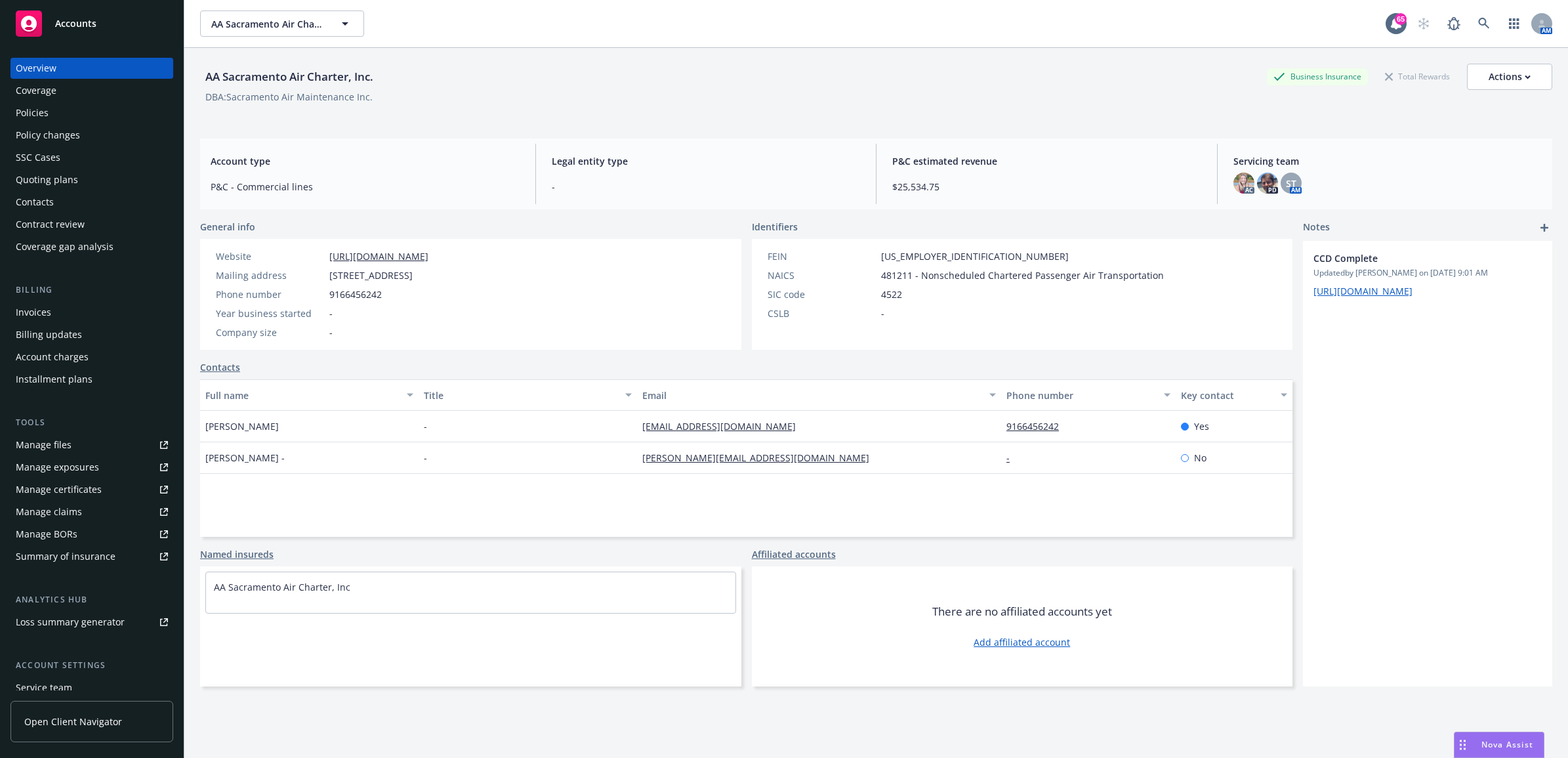
click at [59, 138] on div "Policy changes" at bounding box center [48, 135] width 65 height 21
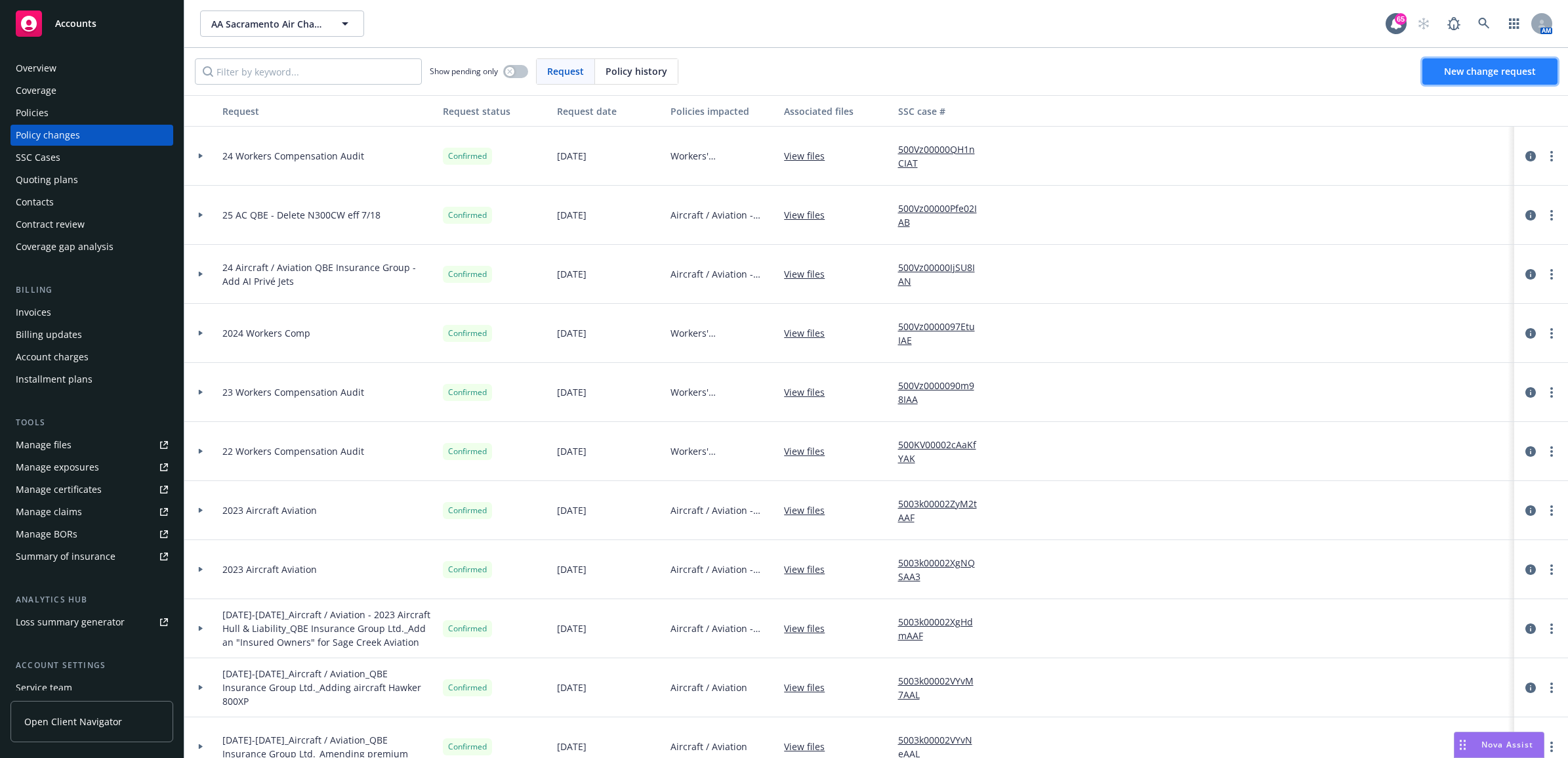
click at [1528, 79] on link "New change request" at bounding box center [1490, 71] width 135 height 26
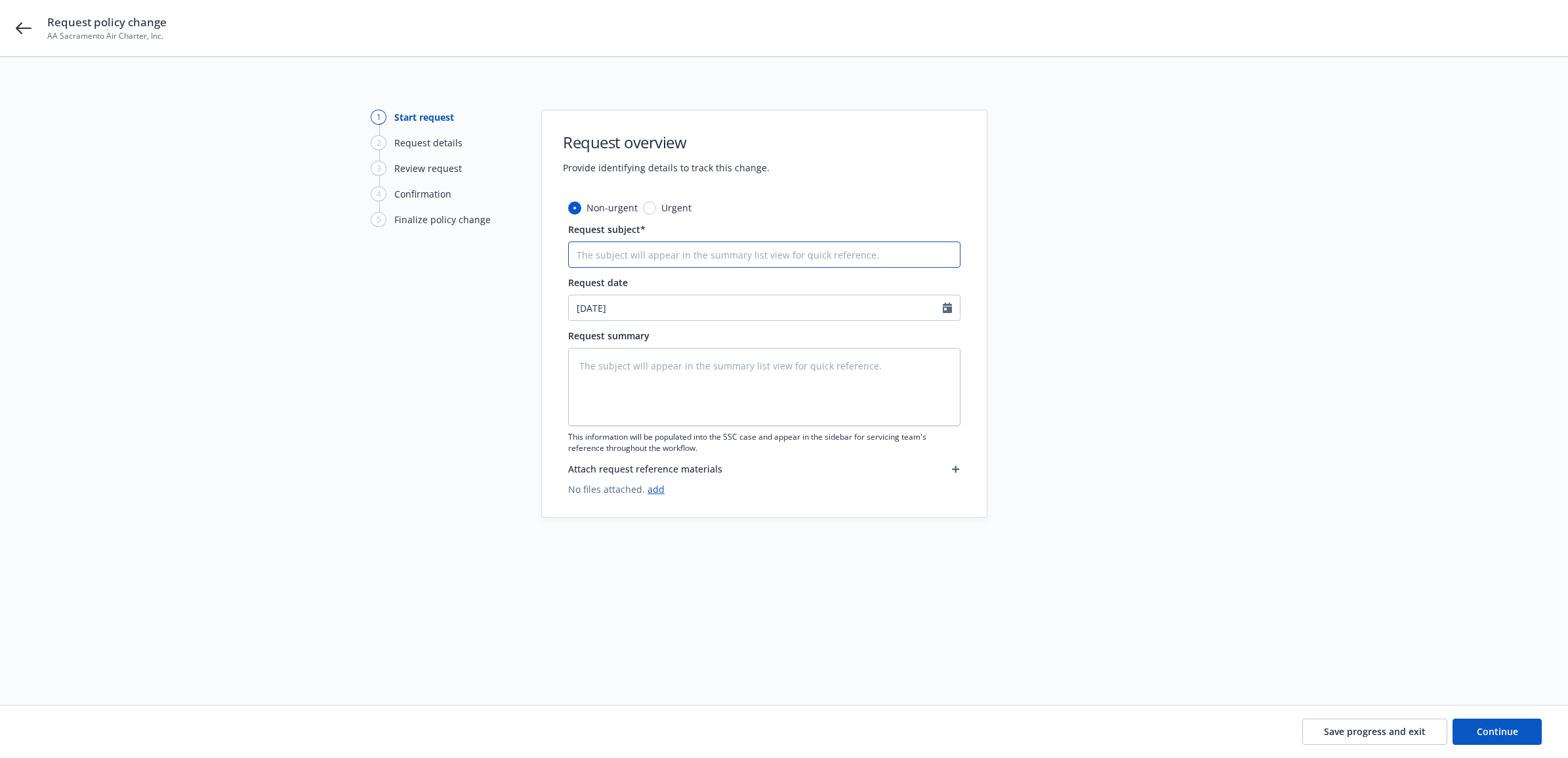
click at [644, 260] on input "Request subject*" at bounding box center [764, 255] width 393 height 26
type textarea "x"
type input "2"
click at [31, 30] on icon at bounding box center [23, 27] width 15 height 15
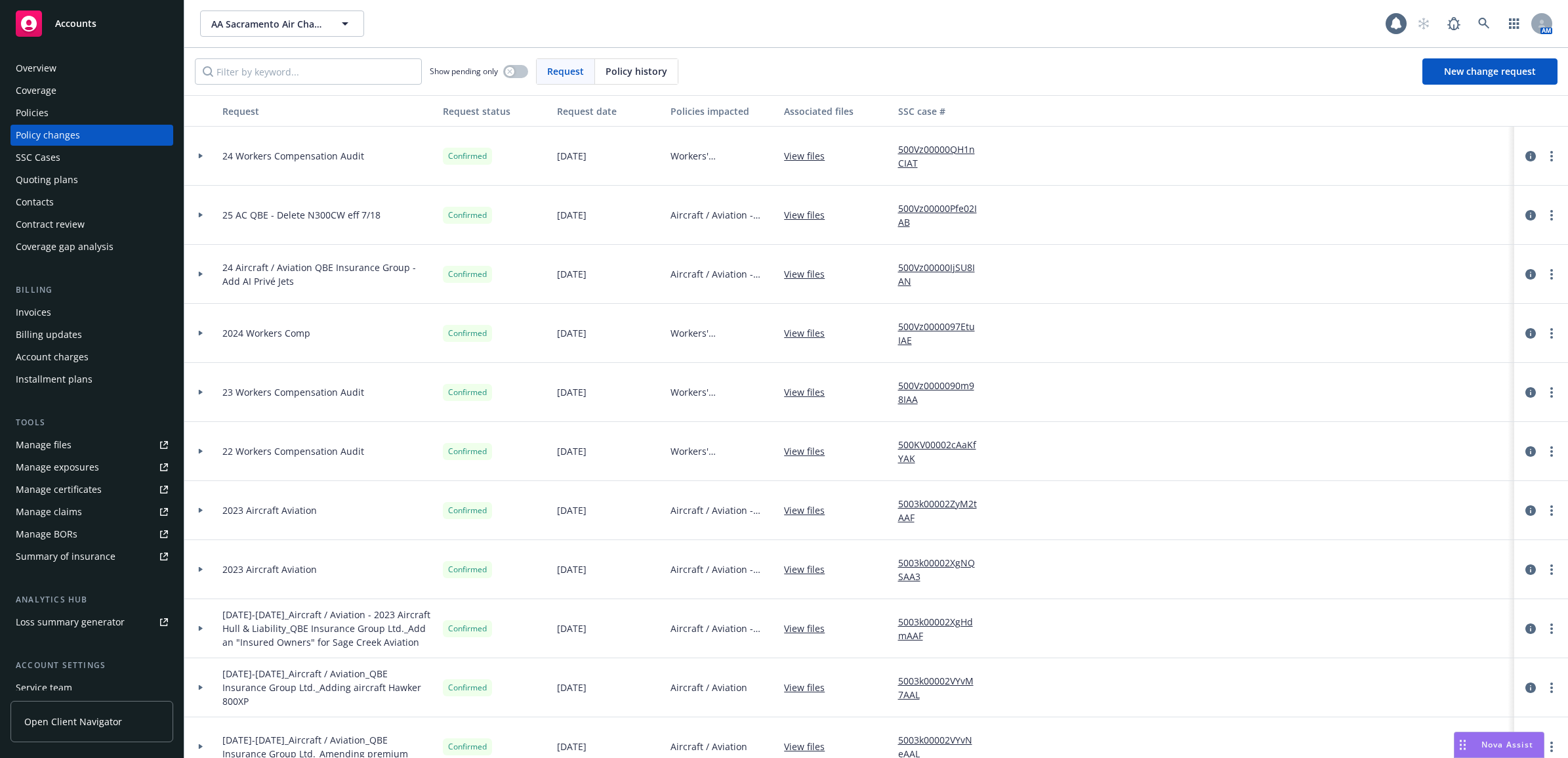
click at [68, 116] on div "Policies" at bounding box center [91, 113] width 152 height 21
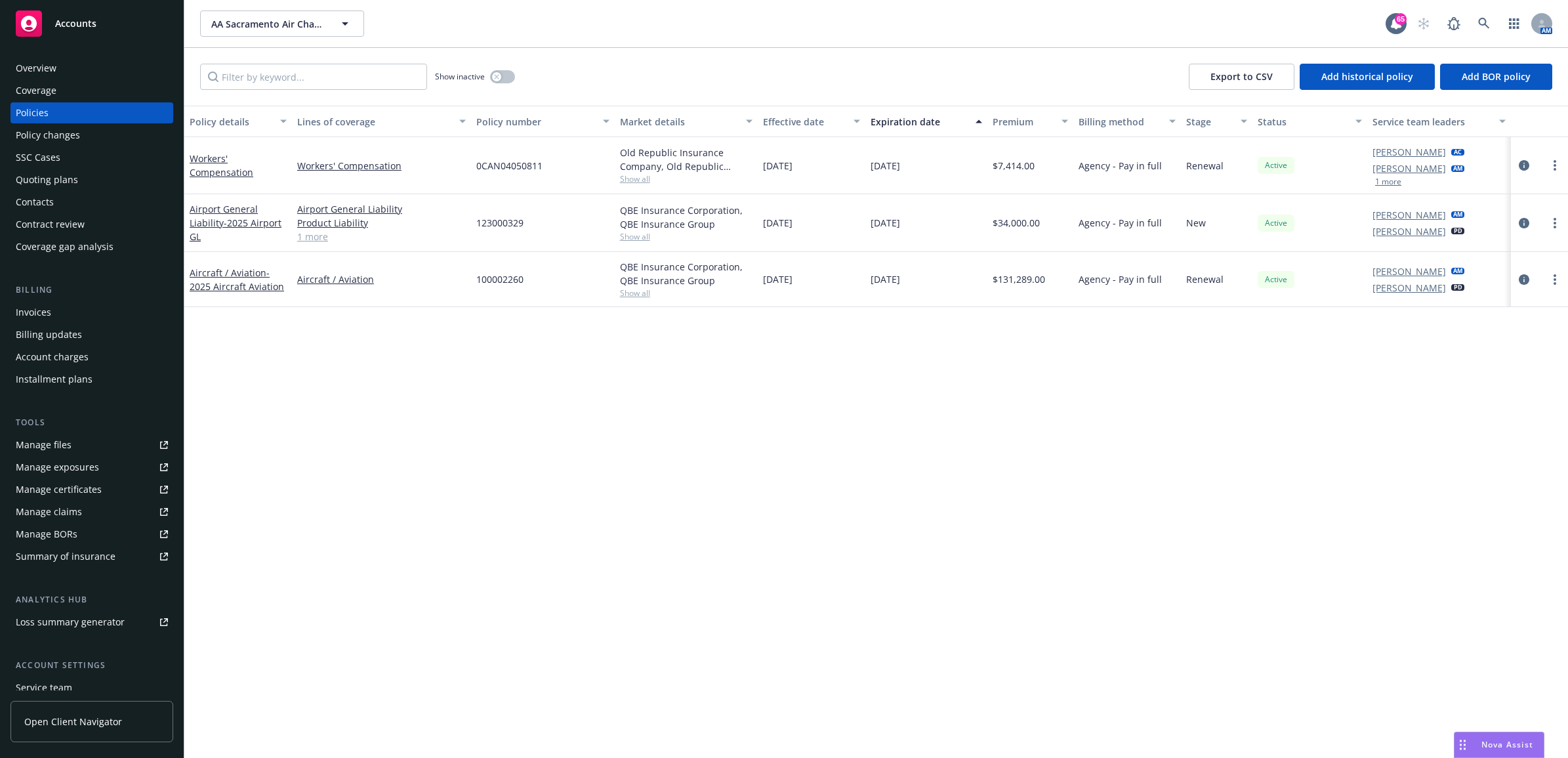
click at [72, 138] on div "Policy changes" at bounding box center [48, 135] width 65 height 21
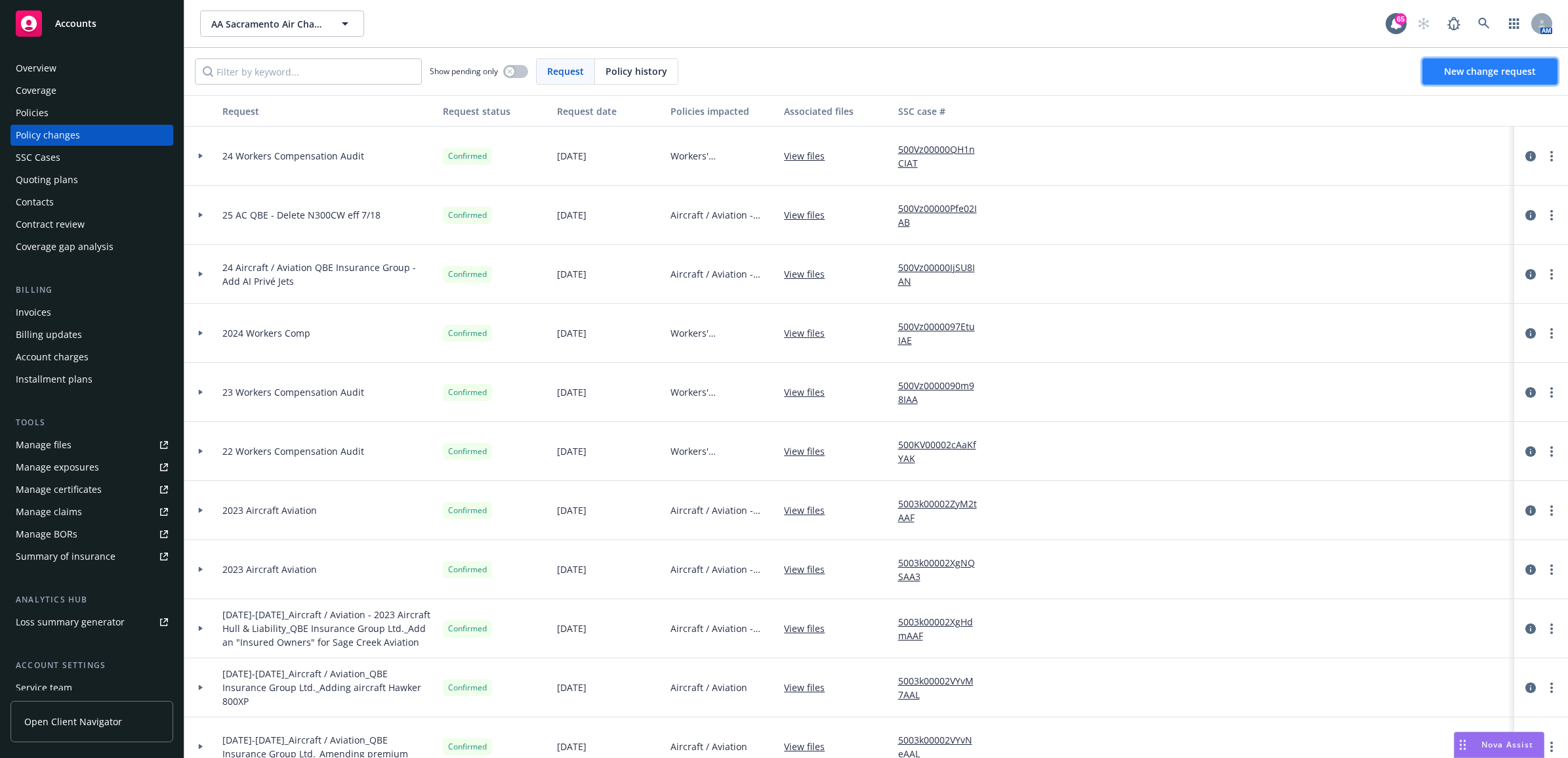
click at [1465, 71] on span "New change request" at bounding box center [1490, 70] width 92 height 12
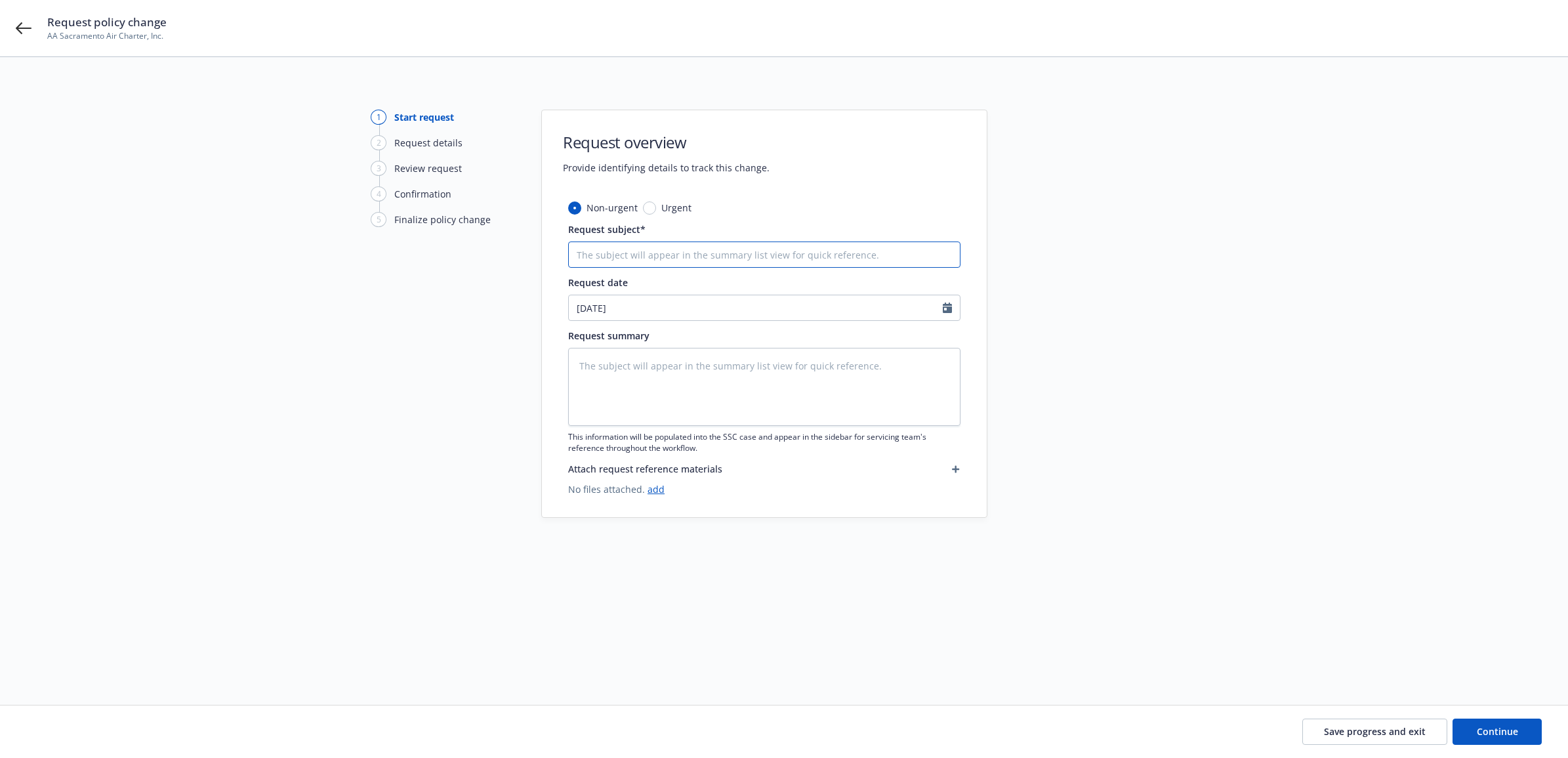
drag, startPoint x: 625, startPoint y: 258, endPoint x: 638, endPoint y: 254, distance: 13.6
click at [625, 259] on input "Request subject*" at bounding box center [764, 255] width 393 height 26
type textarea "x"
type input "2"
type textarea "x"
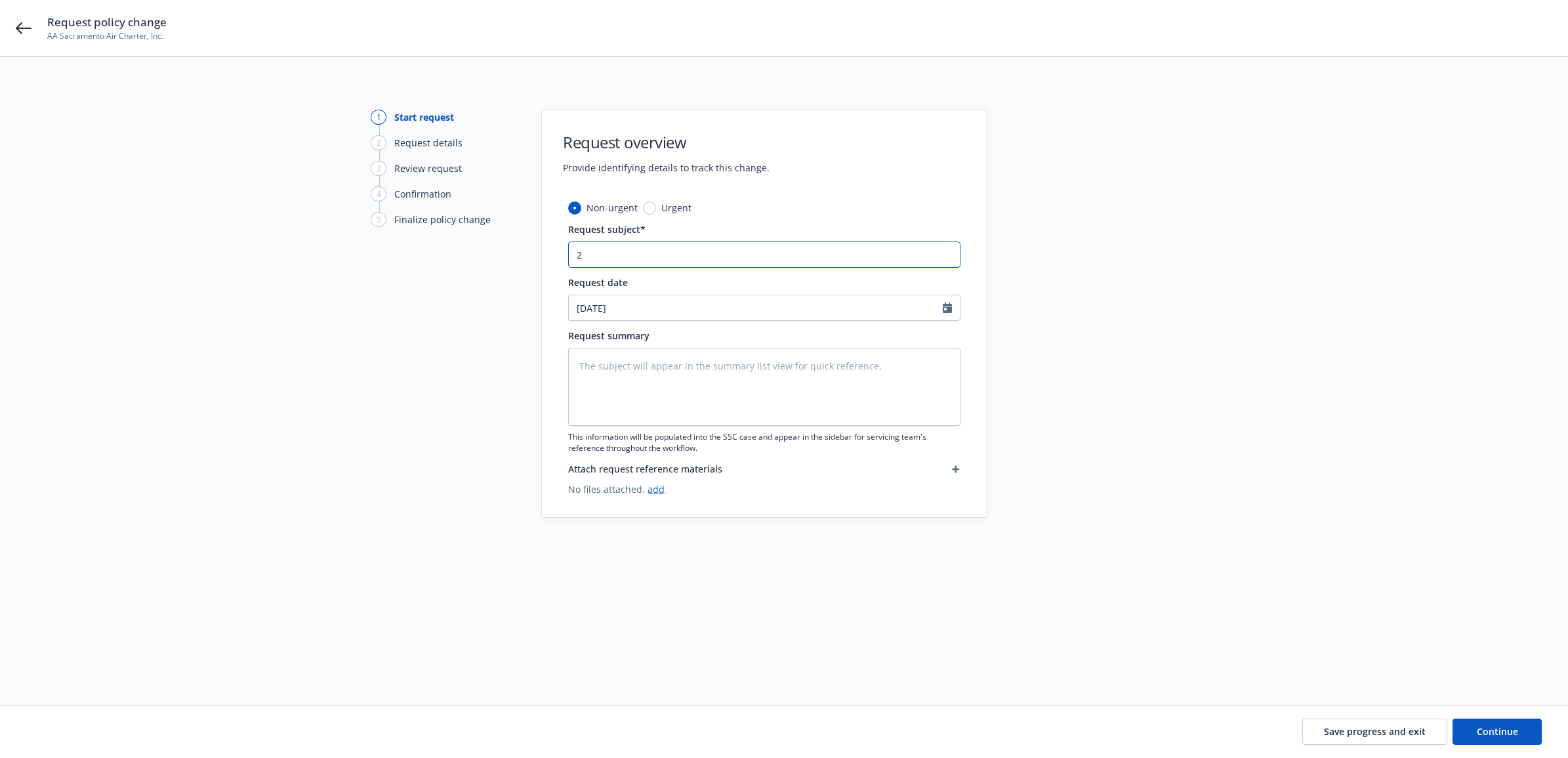
type input "25"
type textarea "x"
type input "25"
type textarea "x"
type input "25 A"
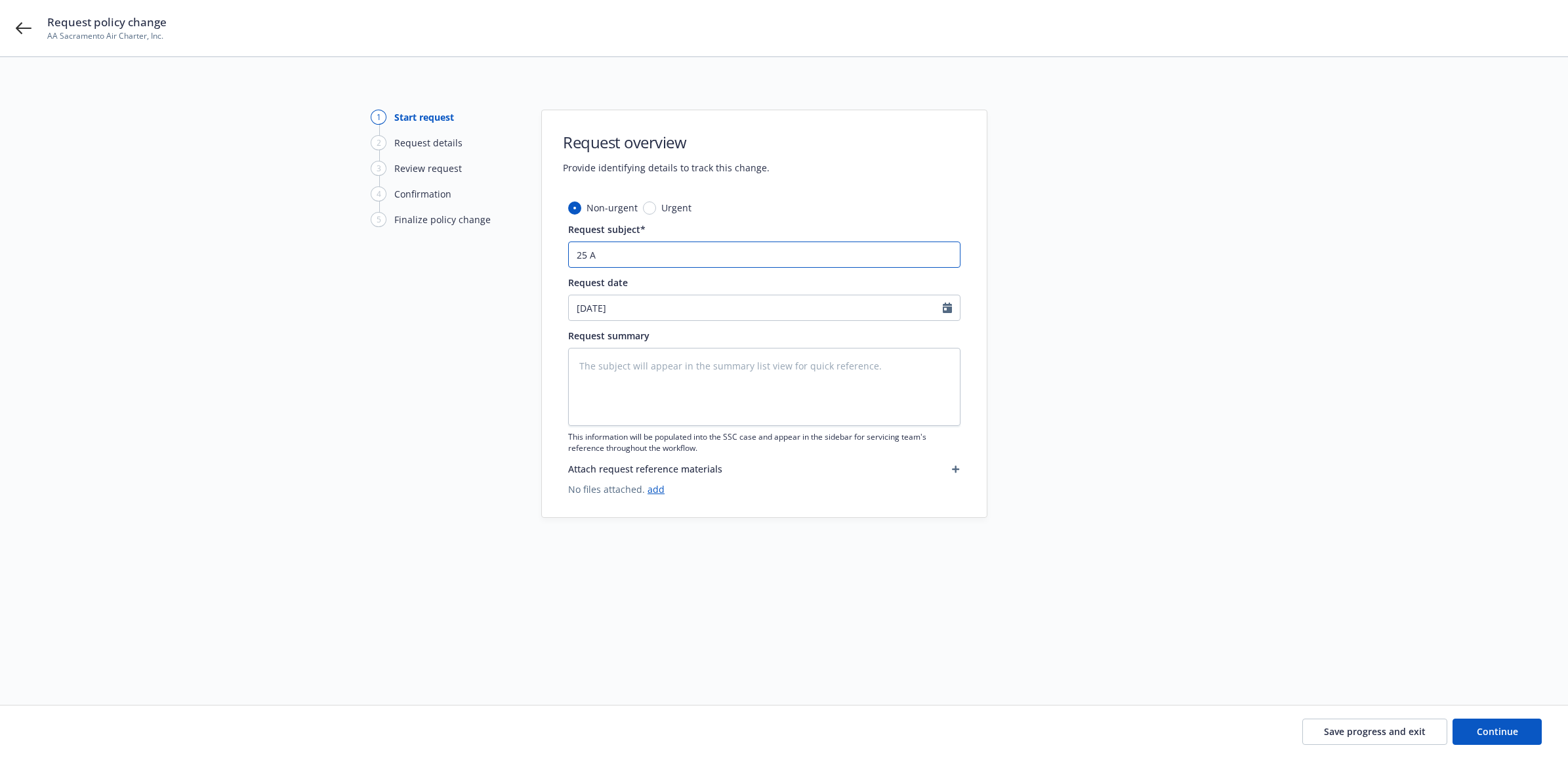
type textarea "x"
type input "25 AC"
type textarea "x"
type input "25 AC"
type textarea "x"
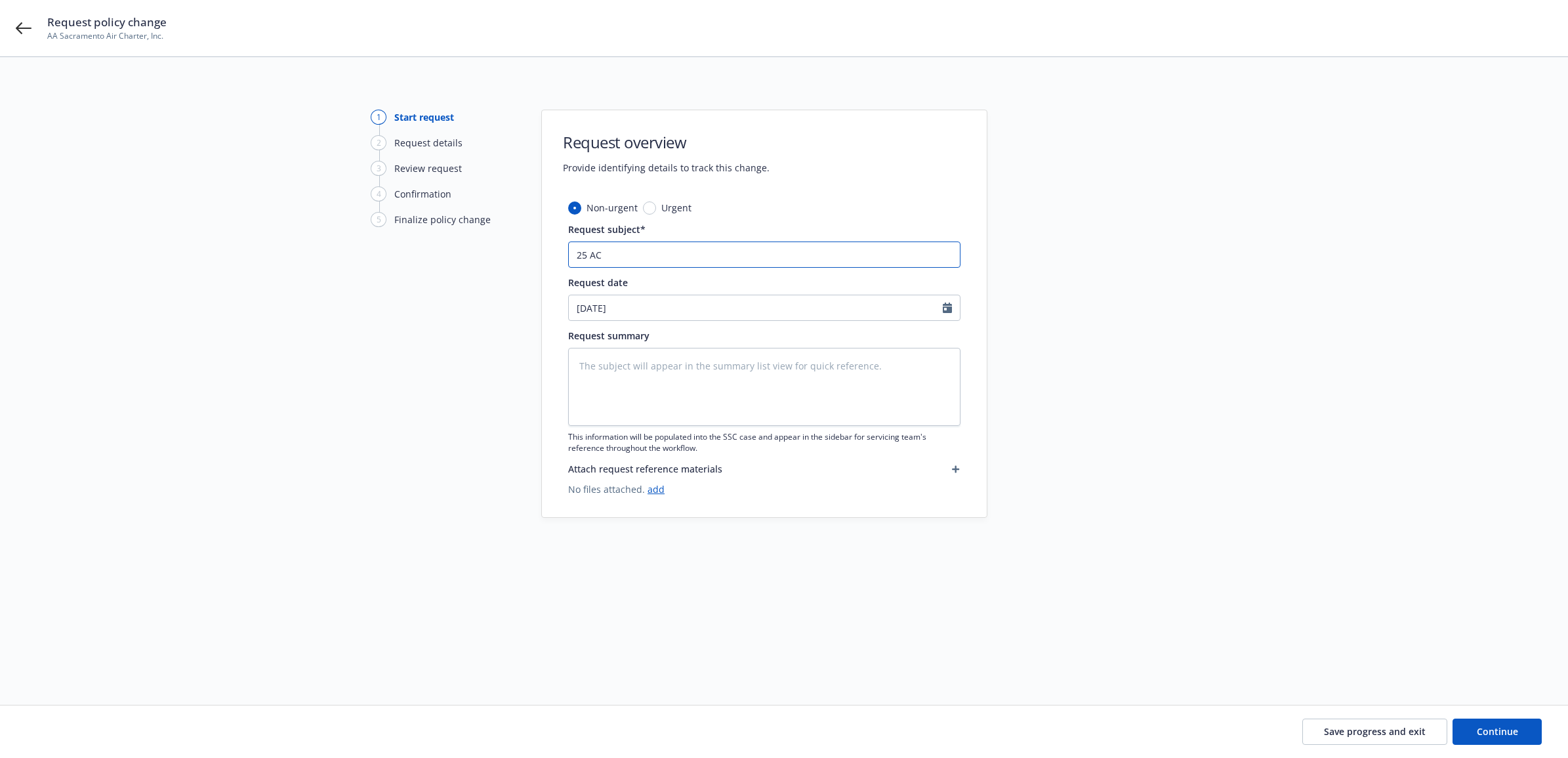
type input "25 AC W"
type textarea "x"
type input "25 AC"
type textarea "x"
type input "25 AC Q"
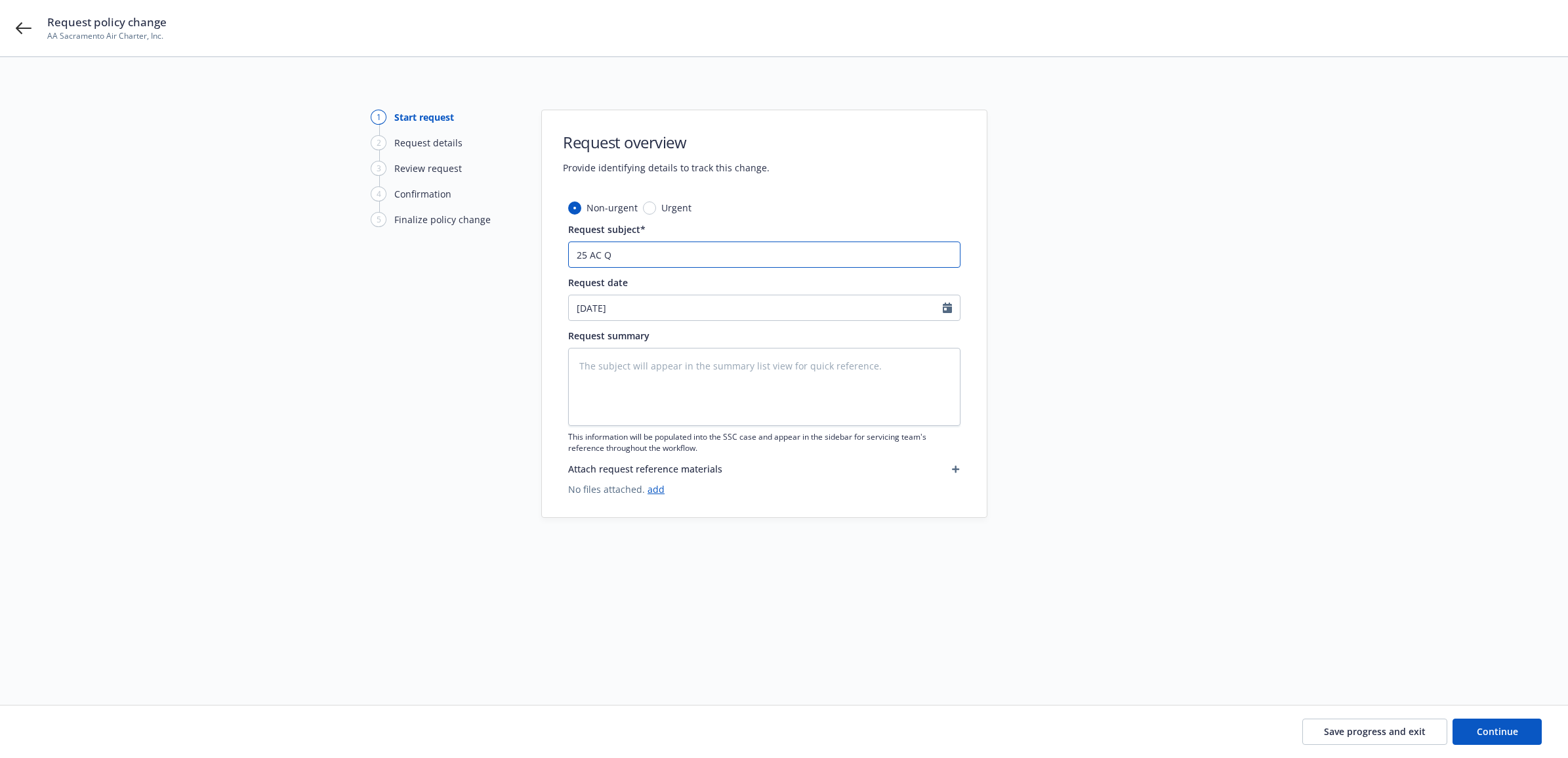
type textarea "x"
type input "25 AC QB"
type textarea "x"
type input "25 AC QBE"
type textarea "x"
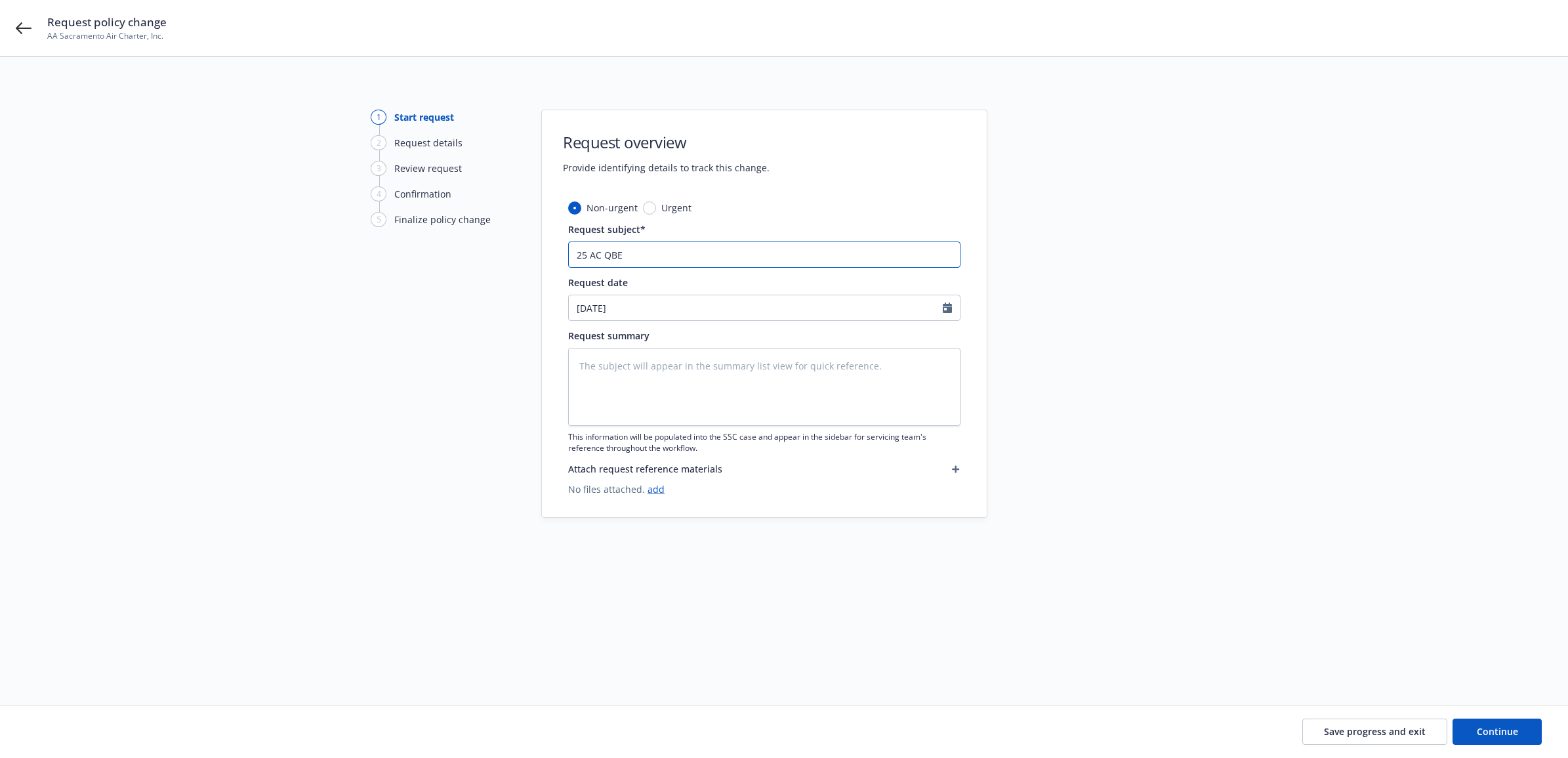
type input "25 AC QBE"
type textarea "x"
type input "25 AC QBE -"
type textarea "x"
type input "25 AC QBE -"
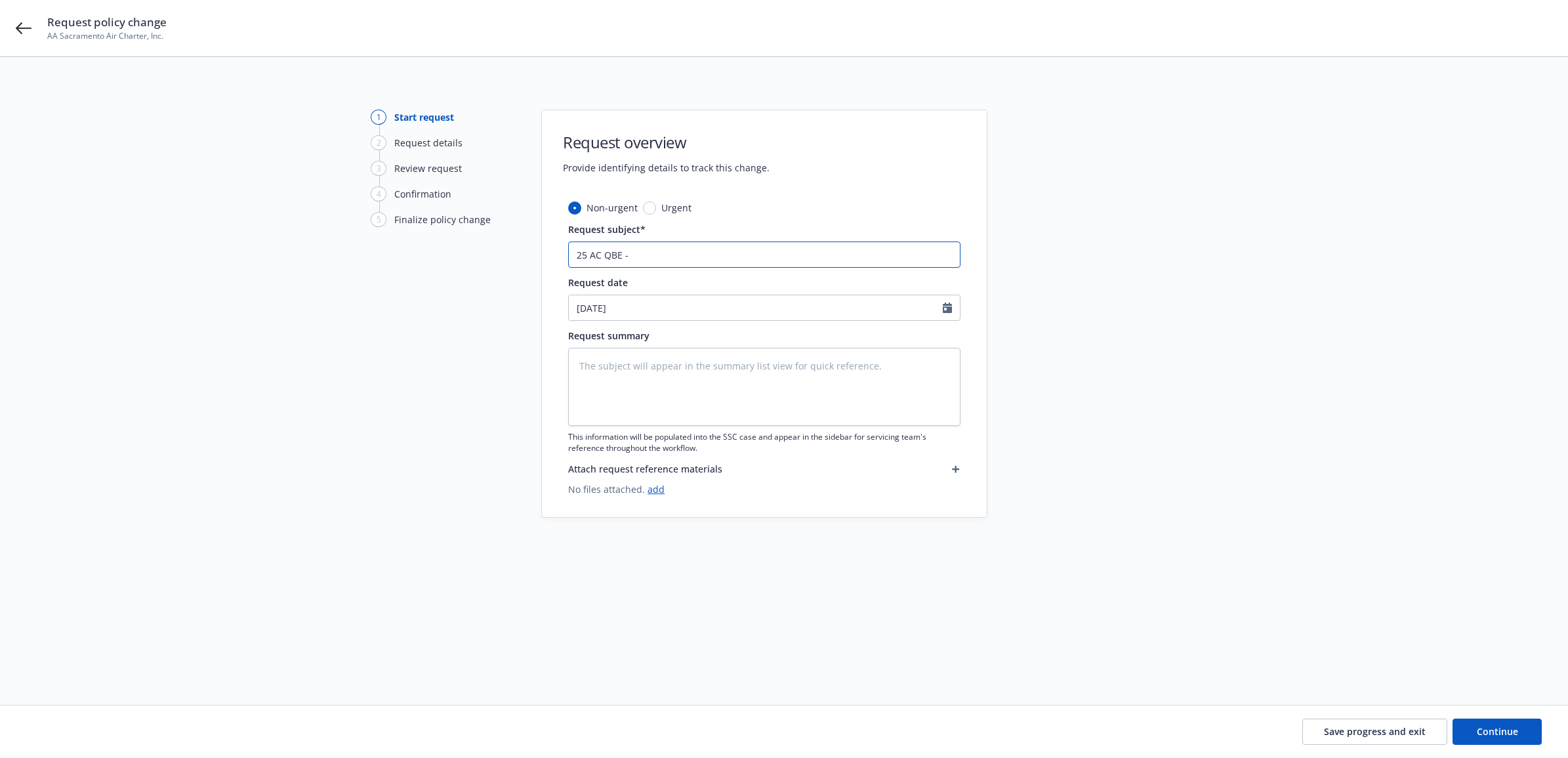
type textarea "x"
type input "25 AC QBE - R"
type textarea "x"
type input "25 AC QBE -"
type textarea "x"
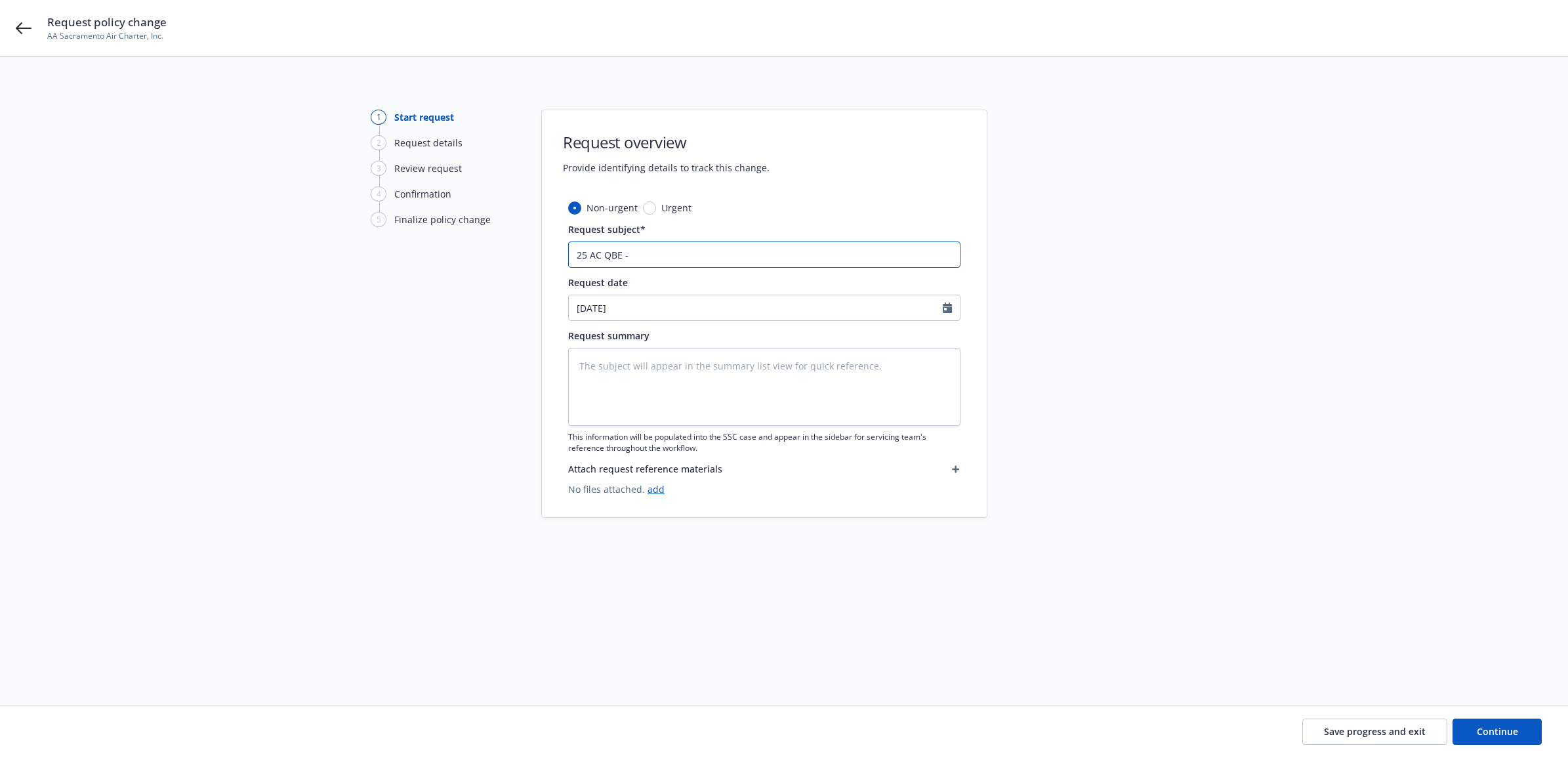
type input "25 AC QBE - D"
type textarea "x"
type input "25 AC QBE - De"
type textarea "x"
type input "25 AC QBE - Del"
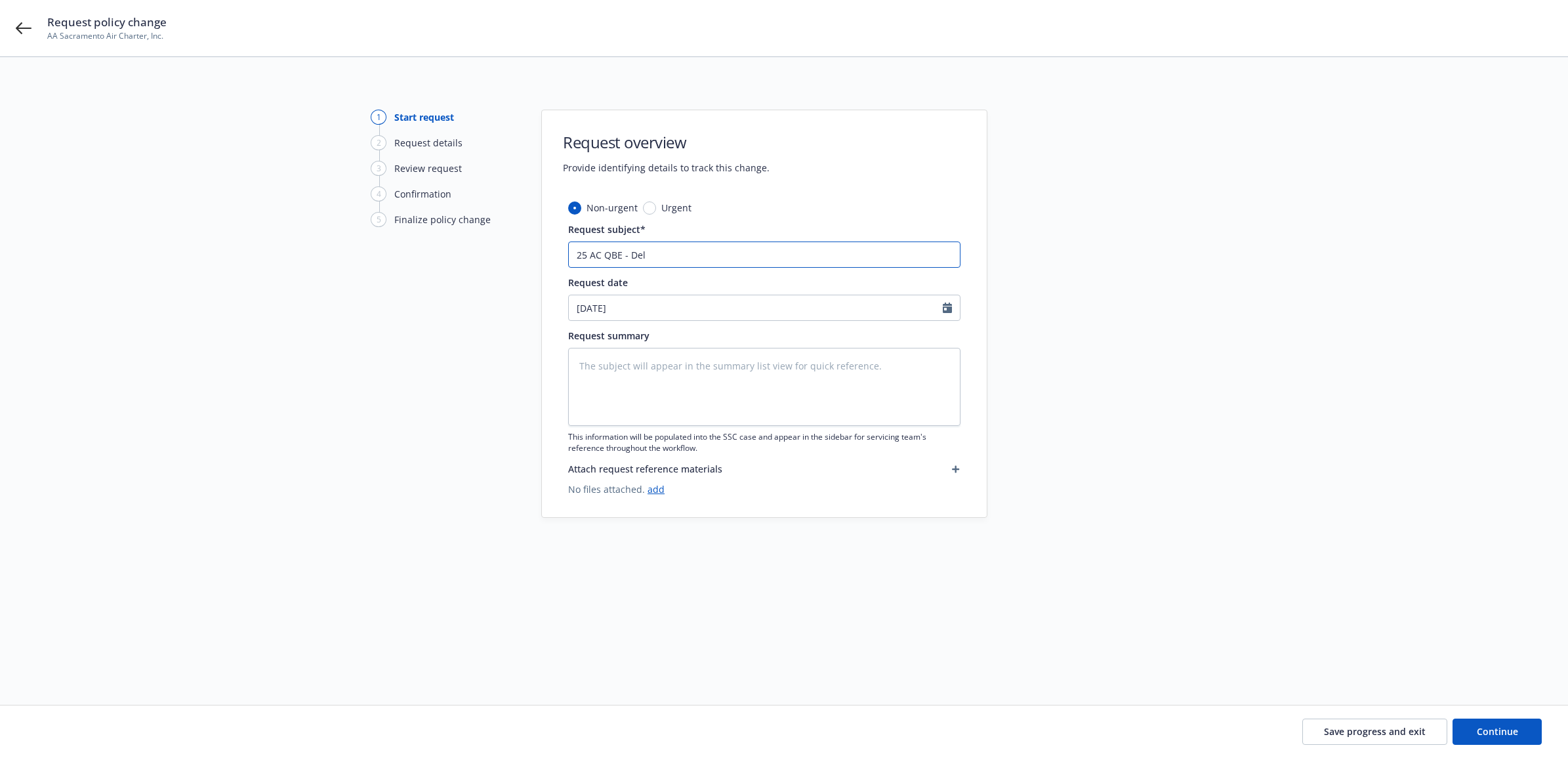
type textarea "x"
type input "25 AC QBE - Dele"
type textarea "x"
type input "25 AC QBE - Delet"
type textarea "x"
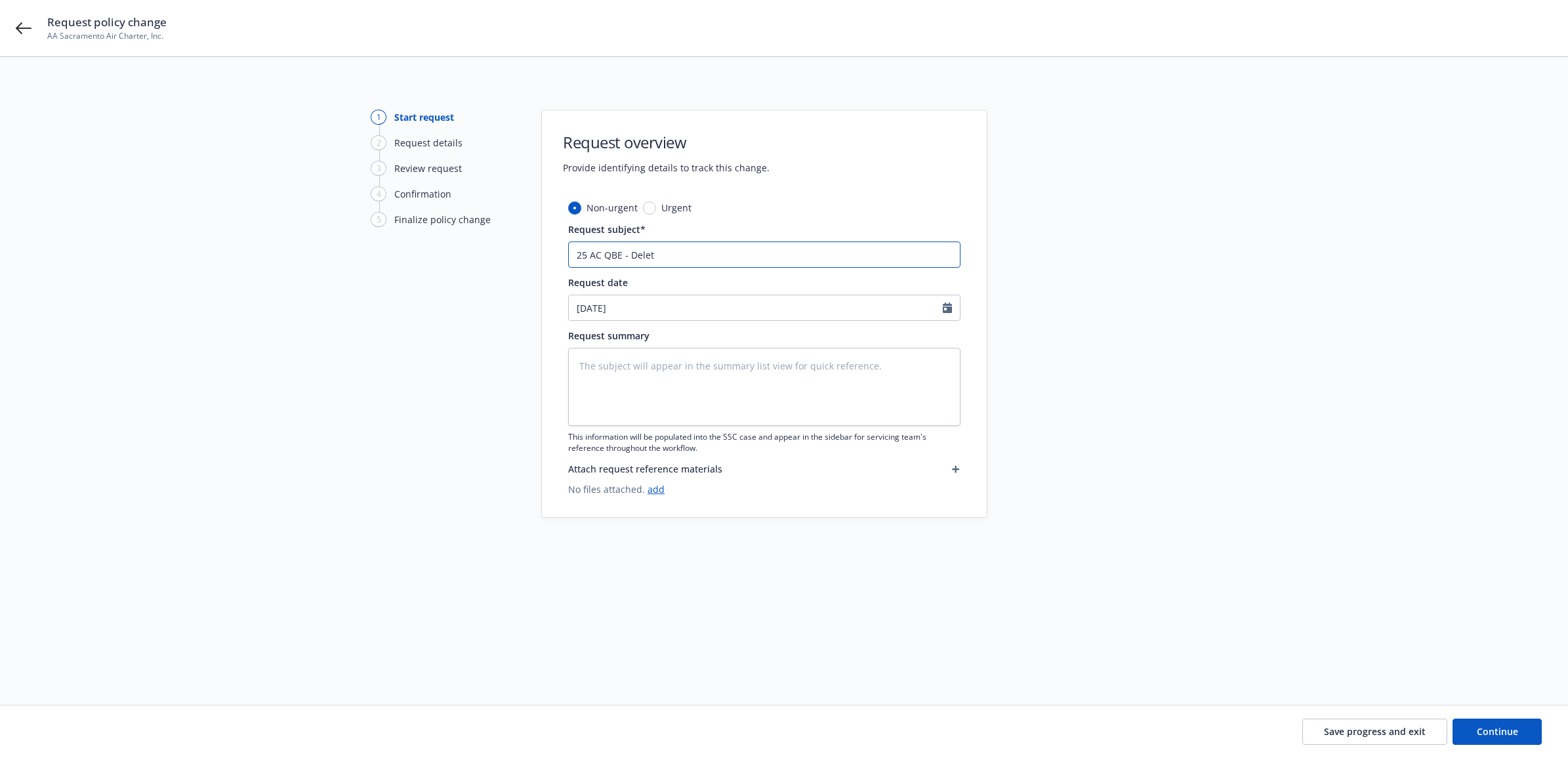
type input "25 AC QBE - Delete"
type textarea "x"
type input "25 AC QBE - Delete"
type textarea "x"
type input "25 AC QBE - Delete M"
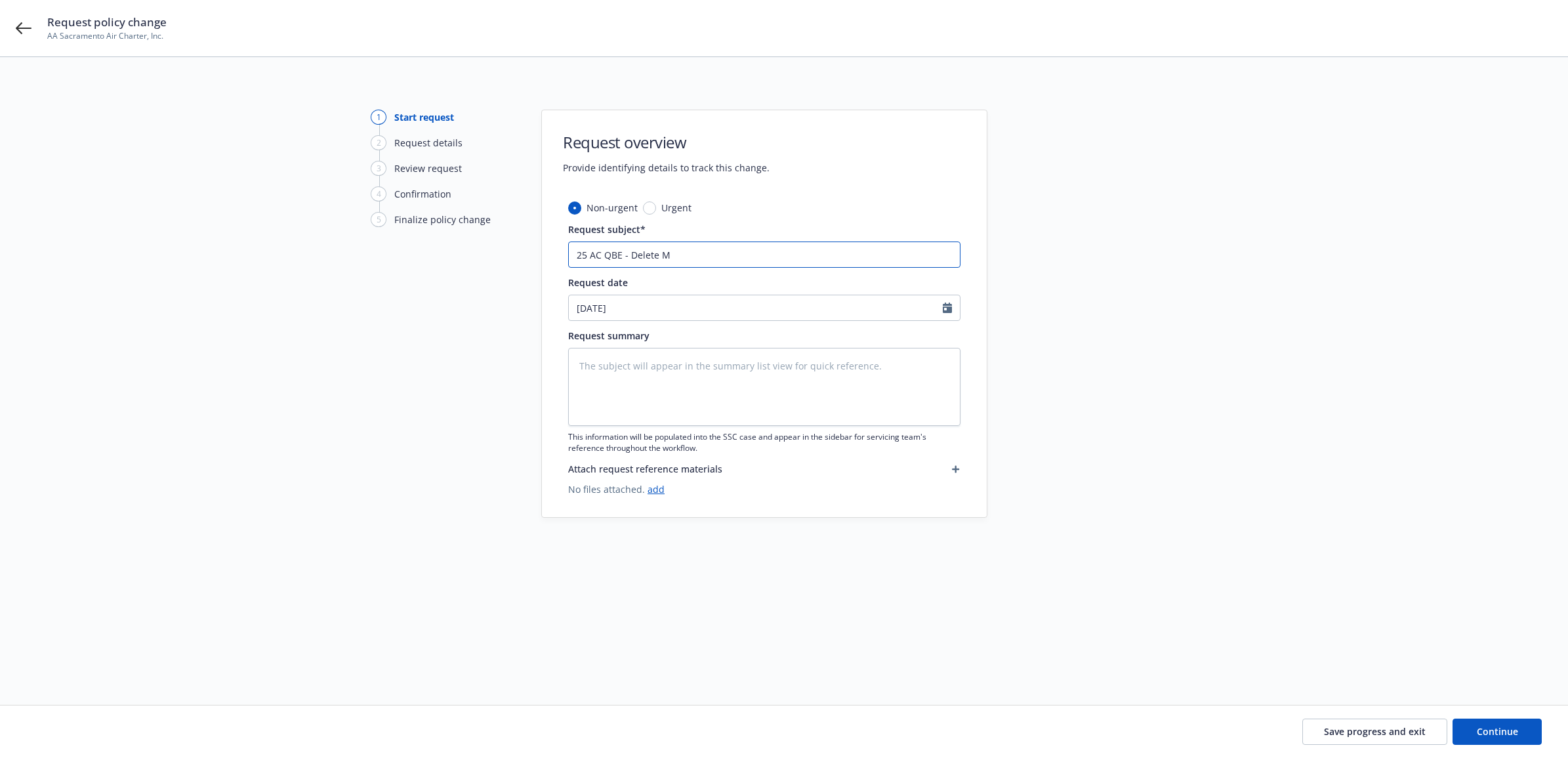
type textarea "x"
type input "25 AC QBE - Delete"
type textarea "x"
type input "25 AC QBE - Delete N"
type textarea "x"
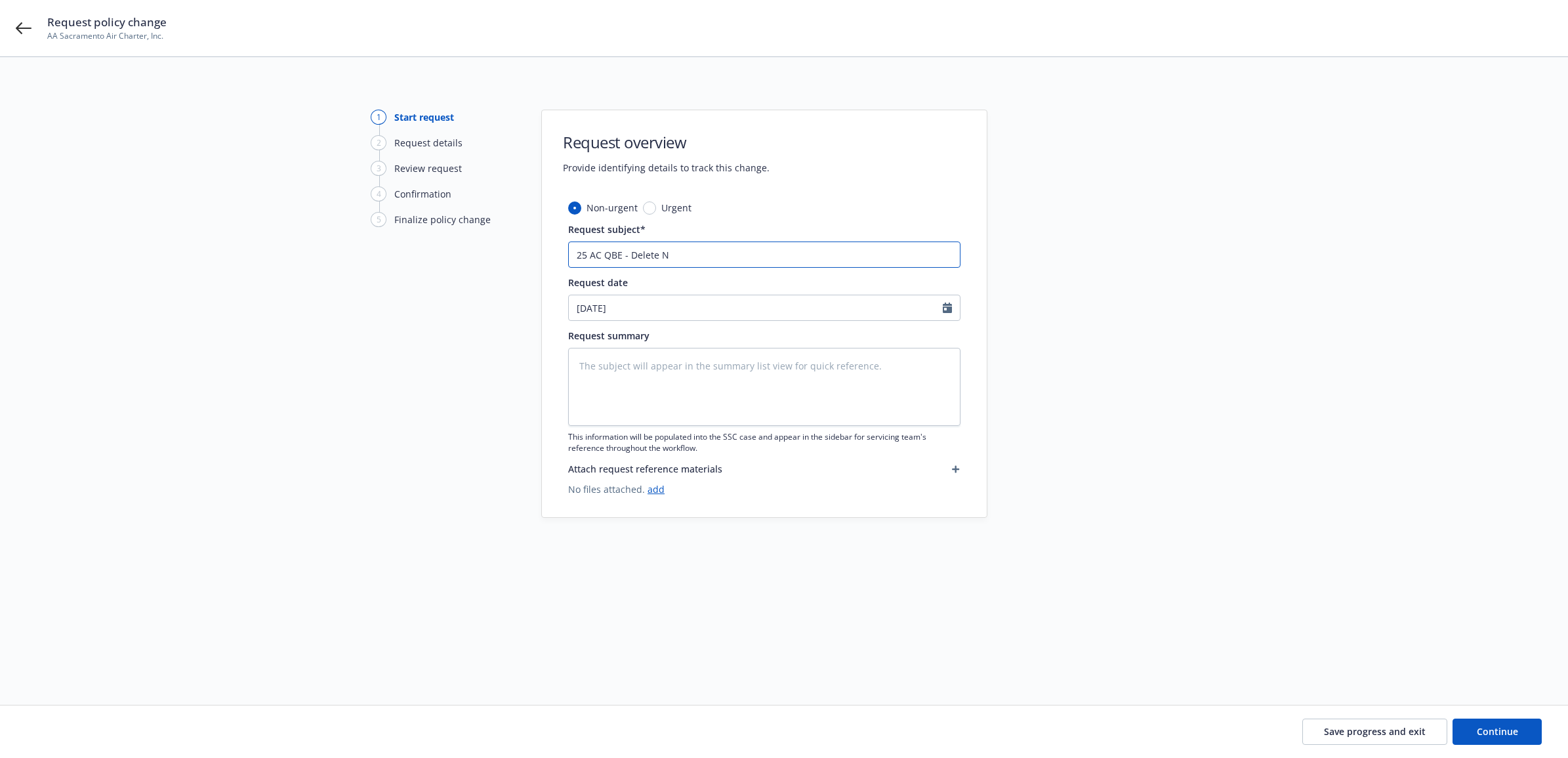
type input "25 AC QBE - Delete N4"
type textarea "x"
type input "25 AC QBE - Delete N42"
type textarea "x"
type input "25 AC QBE - Delete N424"
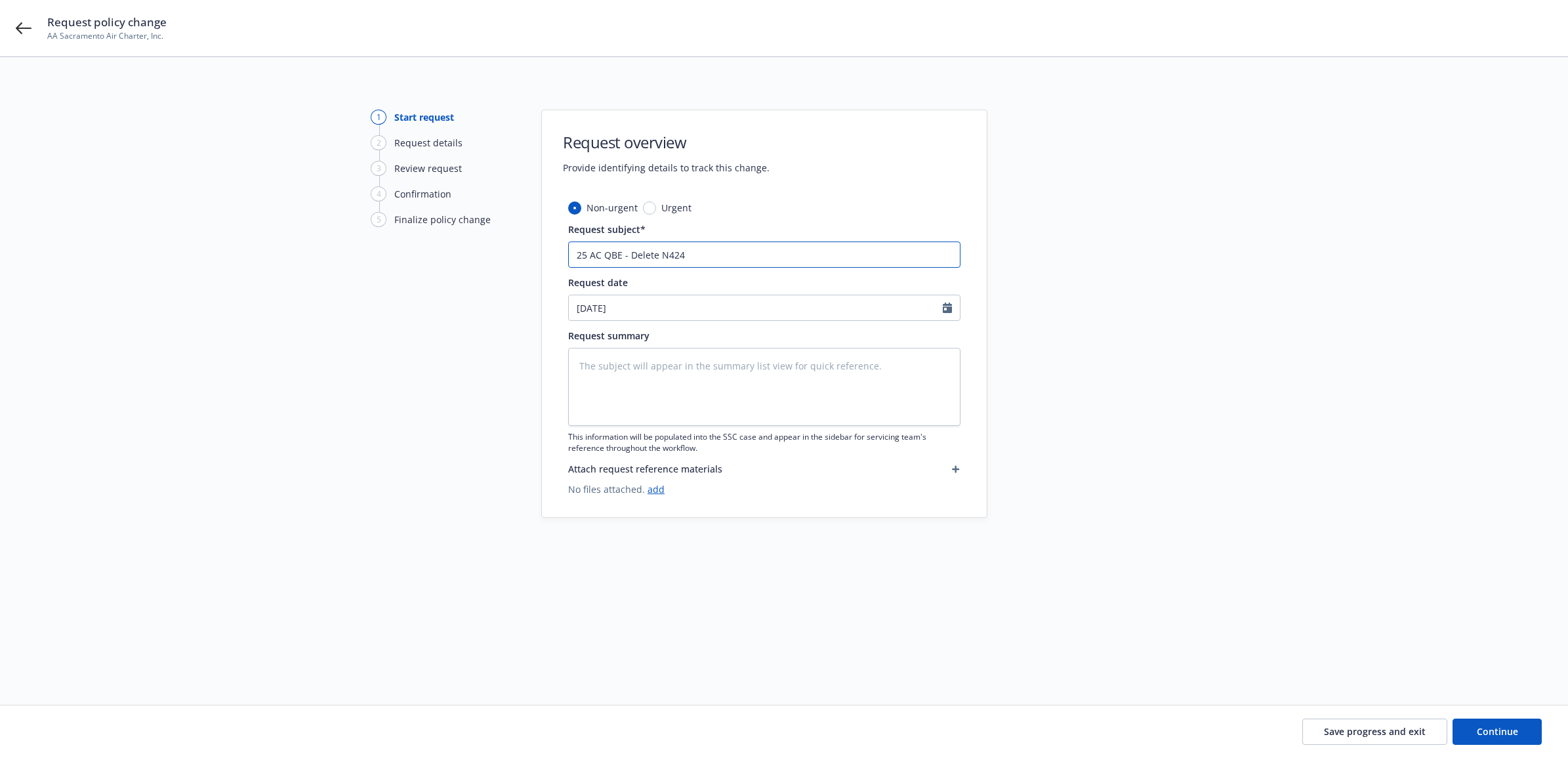
type textarea "x"
type input "25 AC QBE - Delete N424T"
type textarea "x"
type input "25 AC QBE - Delete N424TJ"
type textarea "x"
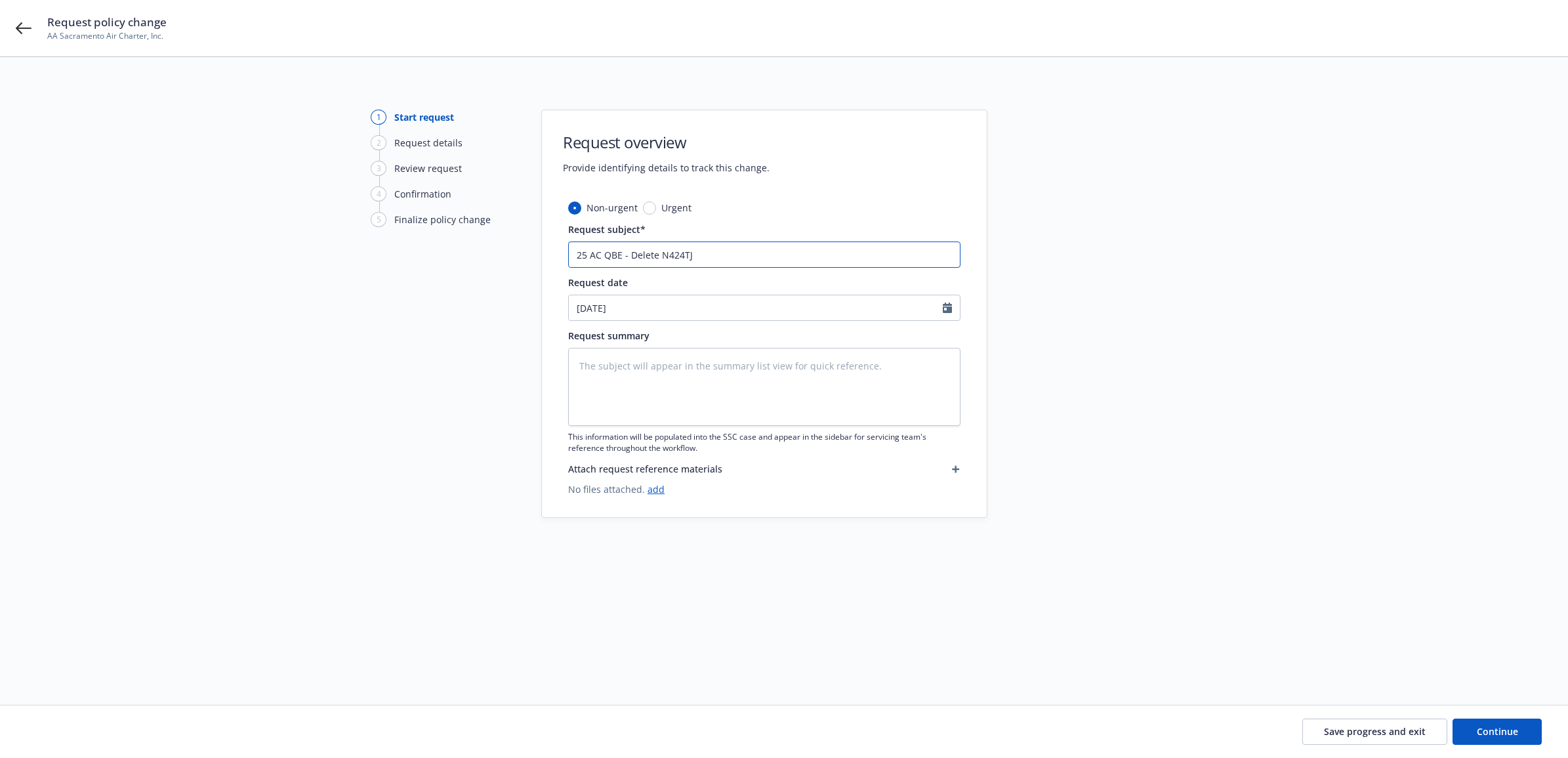
type input "25 AC QBE - Delete N424TJ"
type textarea "x"
type input "25 AC QBE - Delete N424TJ e"
type textarea "x"
type input "25 AC QBE - Delete N424TJ ef"
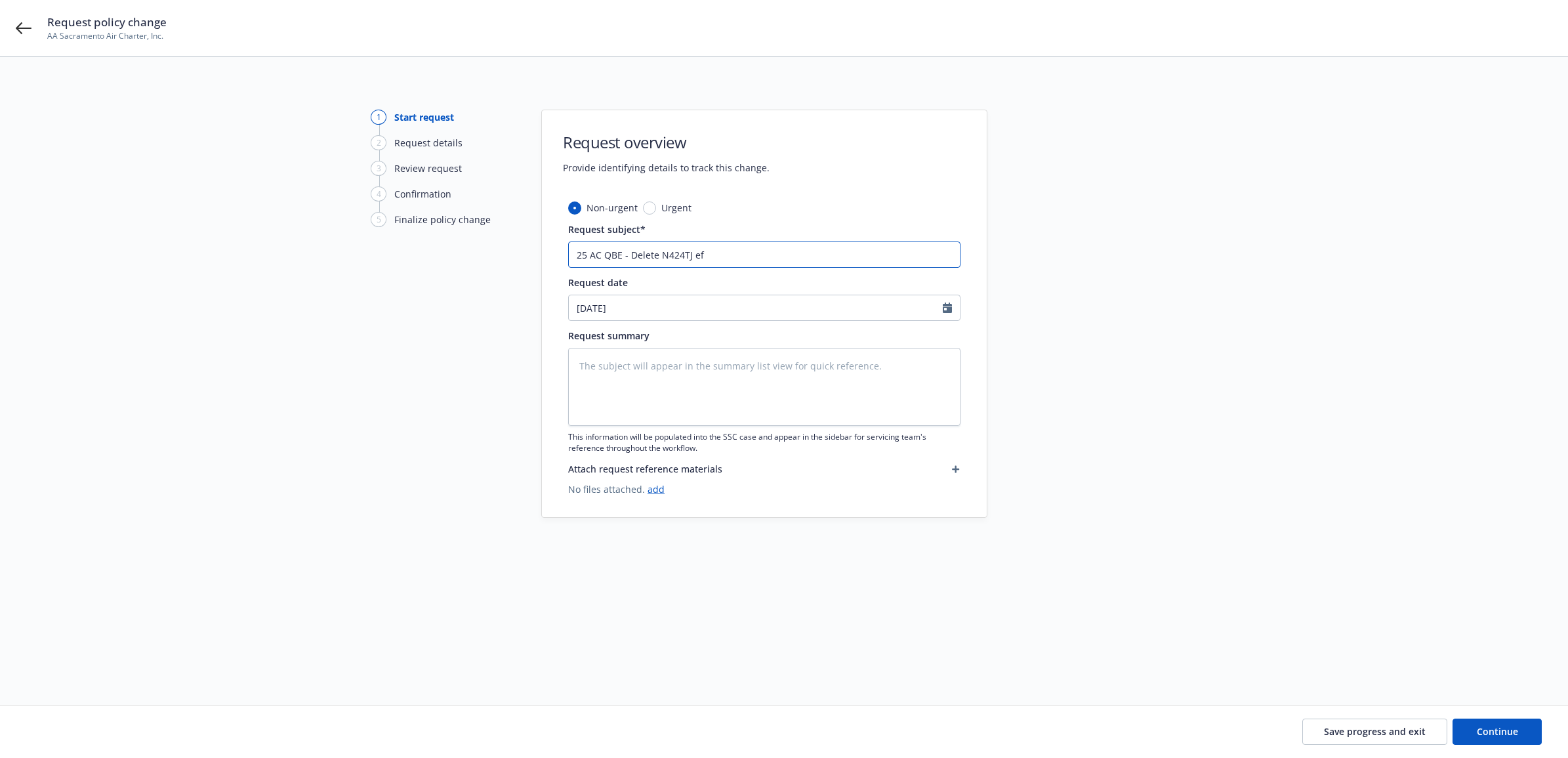
type textarea "x"
type input "25 AC QBE - Delete N424TJ eff"
type textarea "x"
type input "25 AC QBE - Delete N424TJ eff"
type textarea "x"
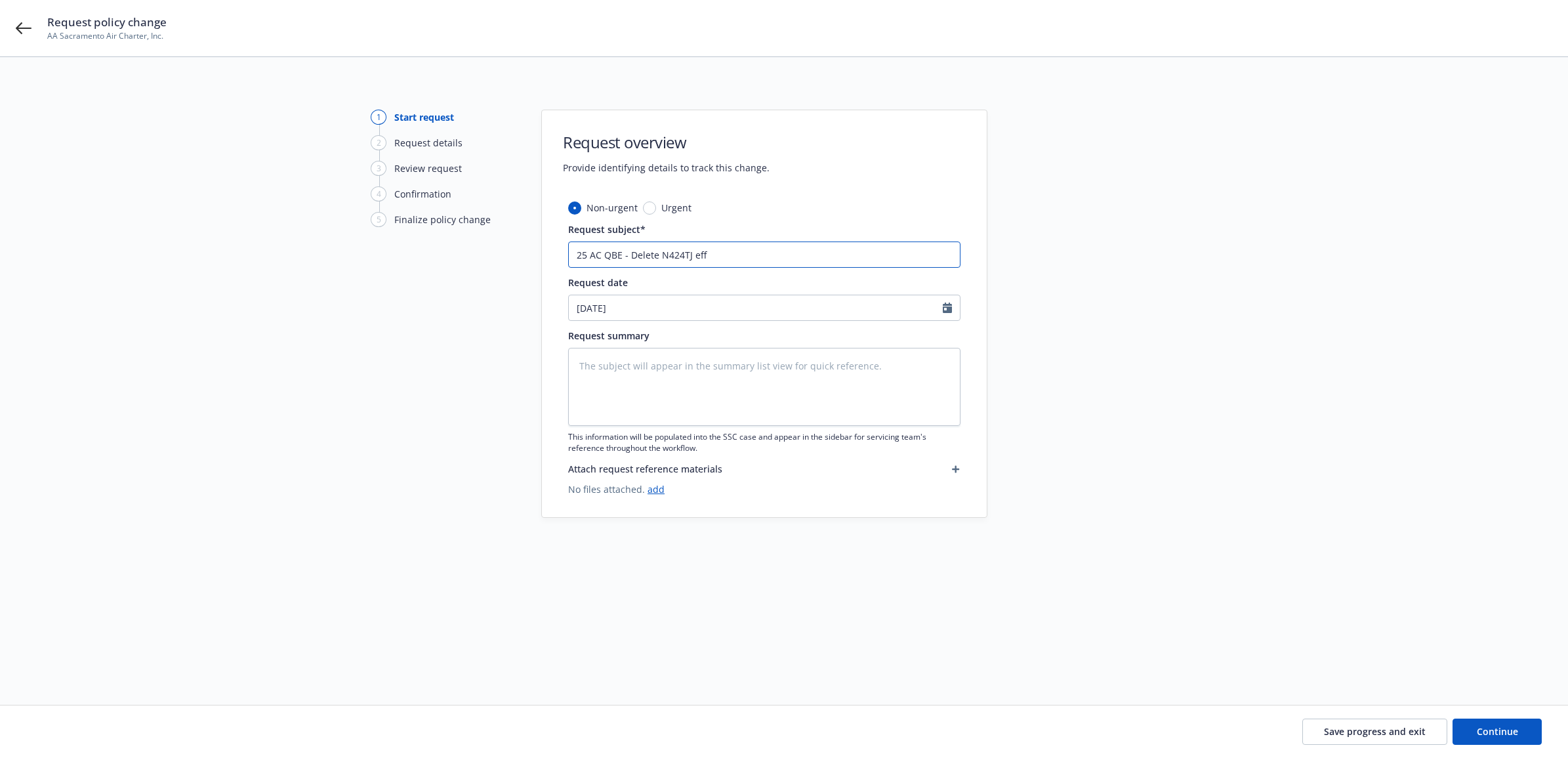
type input "25 AC QBE - Delete N424TJ eff 8"
type textarea "x"
type input "25 AC QBE - Delete N424TJ eff 8/"
type textarea "x"
type input "25 AC QBE - Delete N424TJ eff 8/2"
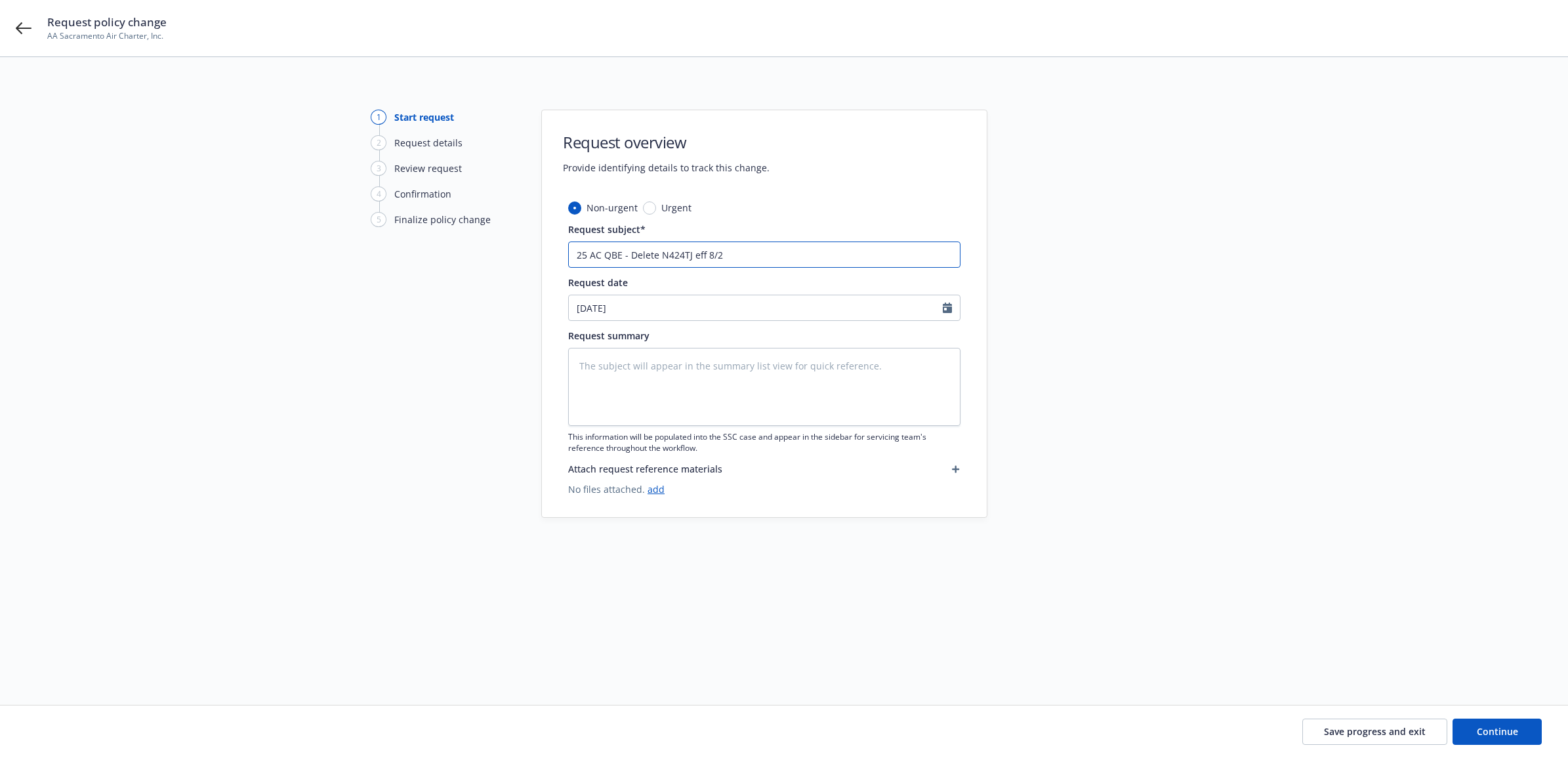
type textarea "x"
drag, startPoint x: 735, startPoint y: 261, endPoint x: 595, endPoint y: 263, distance: 140.0
click at [568, 266] on input "25 AC QBE - Delete N424TJ eff 8/22" at bounding box center [764, 255] width 393 height 26
type input "25 AC QBE - Delete N424TJ eff 8/22"
paste textarea "25 AC QBE - Delete N424TJ eff 8/22"
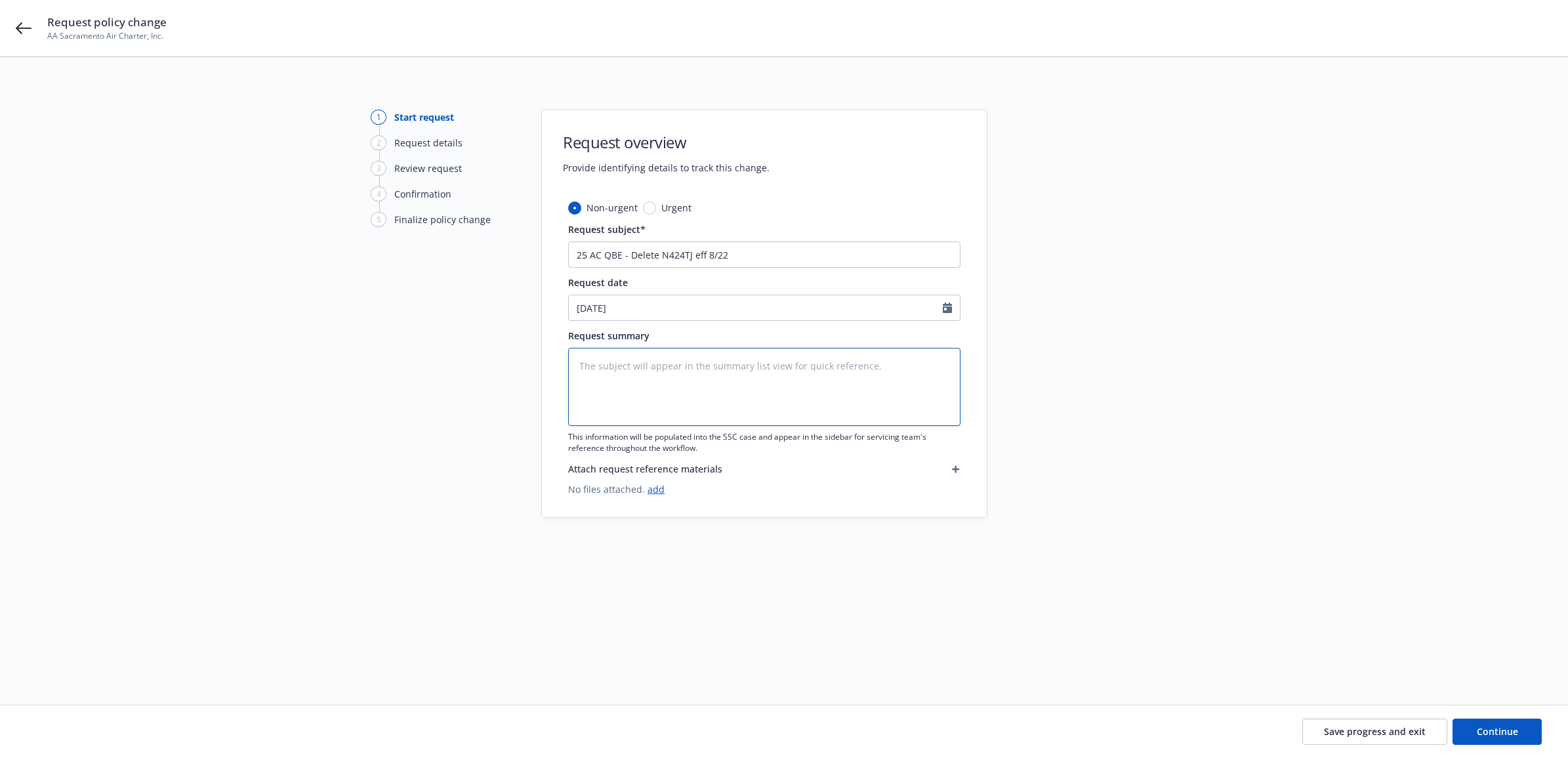
type textarea "x"
type textarea "25 AC QBE - Delete N424TJ eff 8/22"
click at [1525, 726] on button "Continue" at bounding box center [1497, 731] width 89 height 26
type textarea "x"
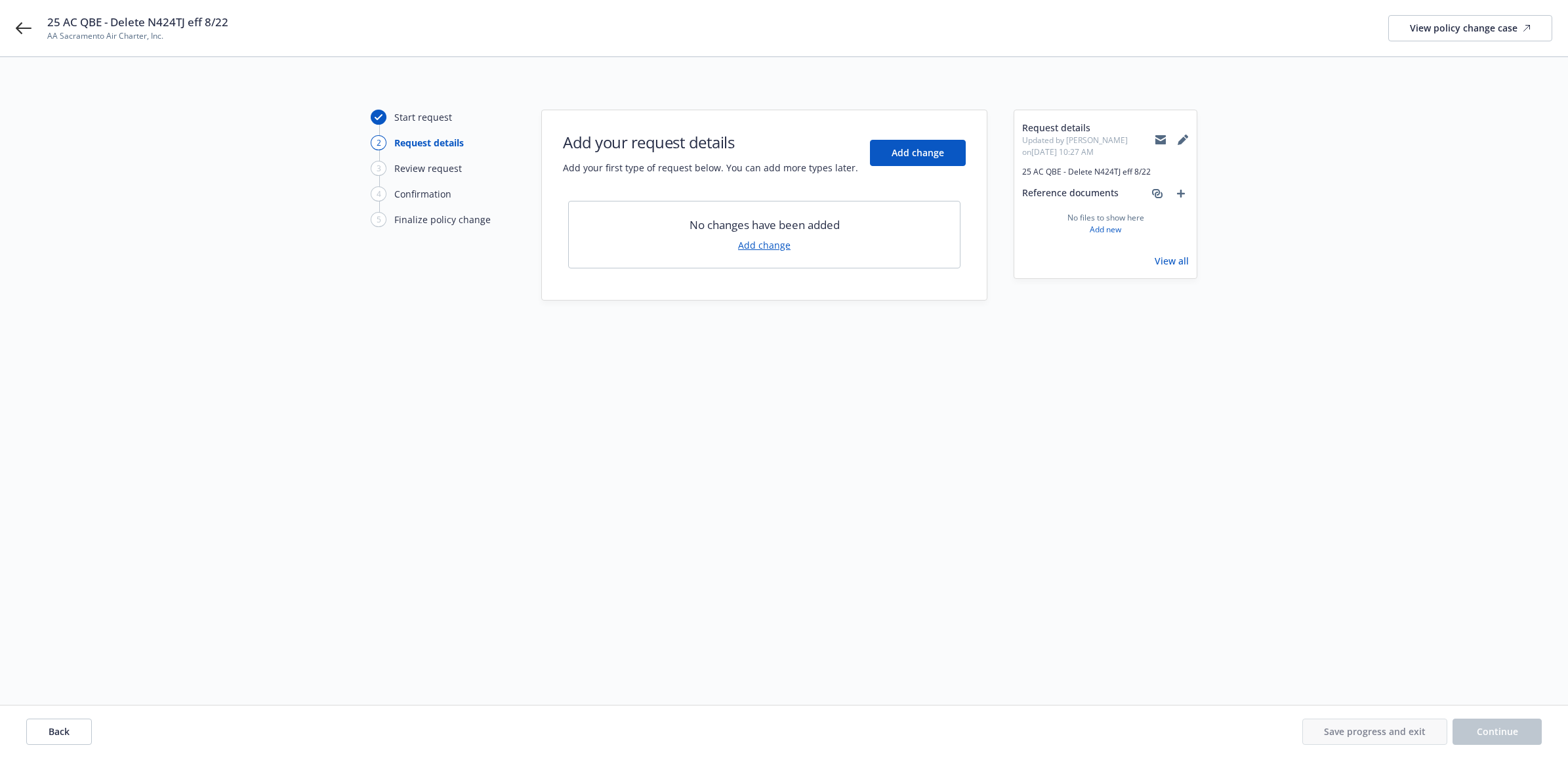
click at [756, 242] on link "Add change" at bounding box center [764, 245] width 53 height 14
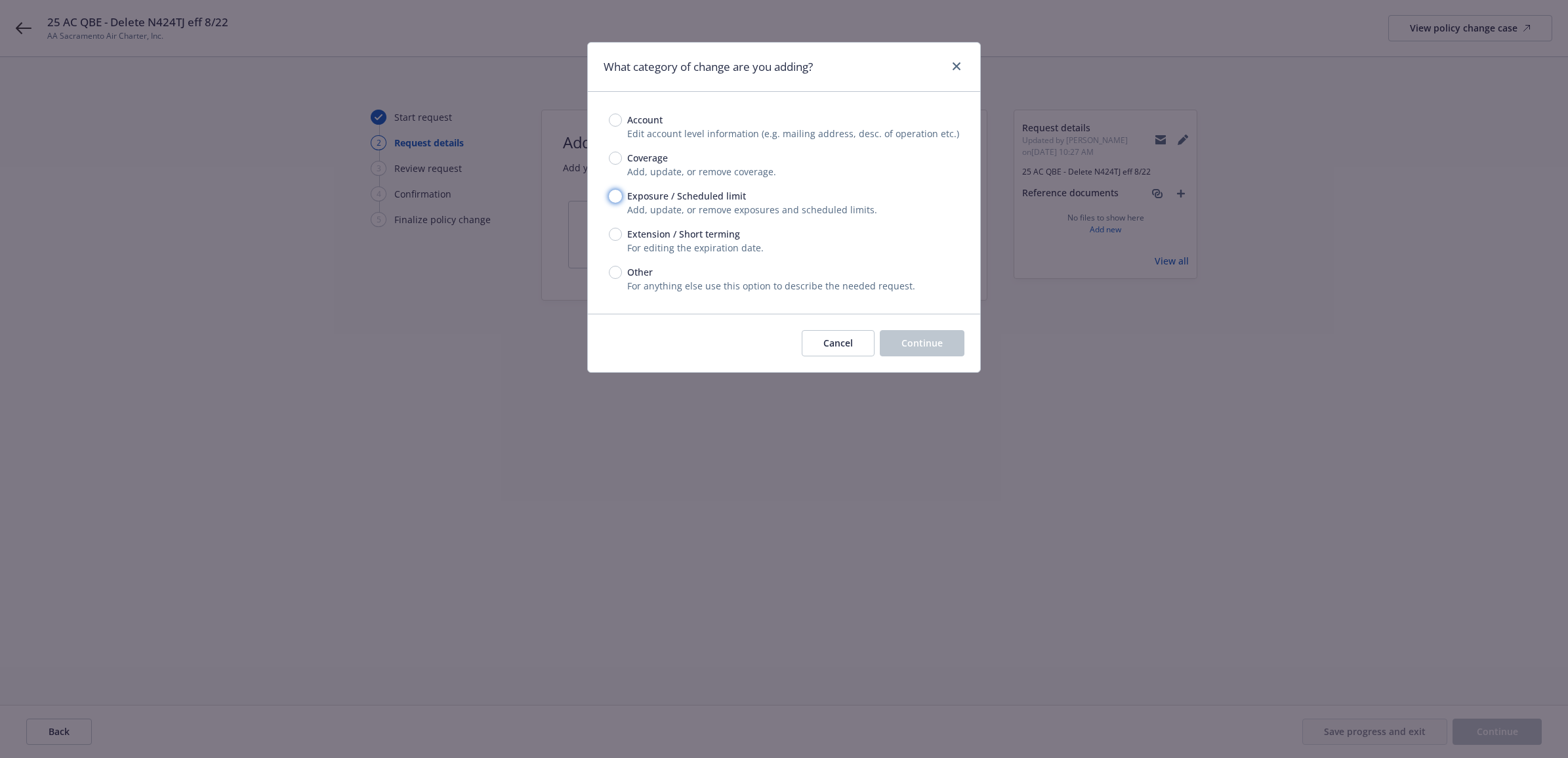
click at [615, 198] on input "Exposure / Scheduled limit" at bounding box center [616, 196] width 13 height 13
radio input "true"
click at [923, 347] on span "Continue" at bounding box center [922, 343] width 41 height 12
type textarea "x"
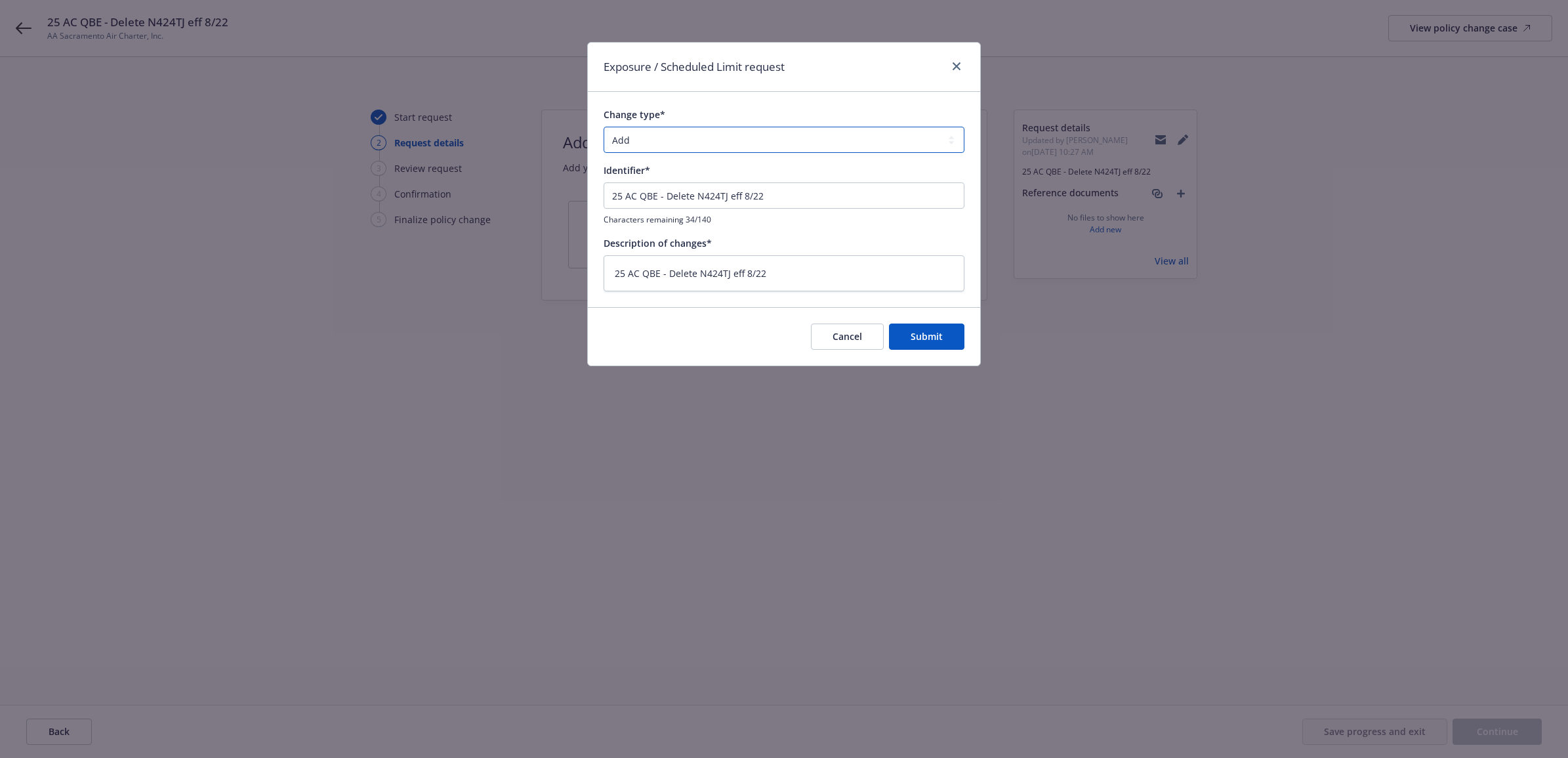
click at [655, 145] on select "Add Audit Change Remove" at bounding box center [784, 140] width 361 height 26
select select "REMOVE"
click at [603, 127] on select "Add Audit Change Remove" at bounding box center [784, 140] width 361 height 26
click at [917, 339] on span "Submit" at bounding box center [927, 336] width 32 height 12
type textarea "x"
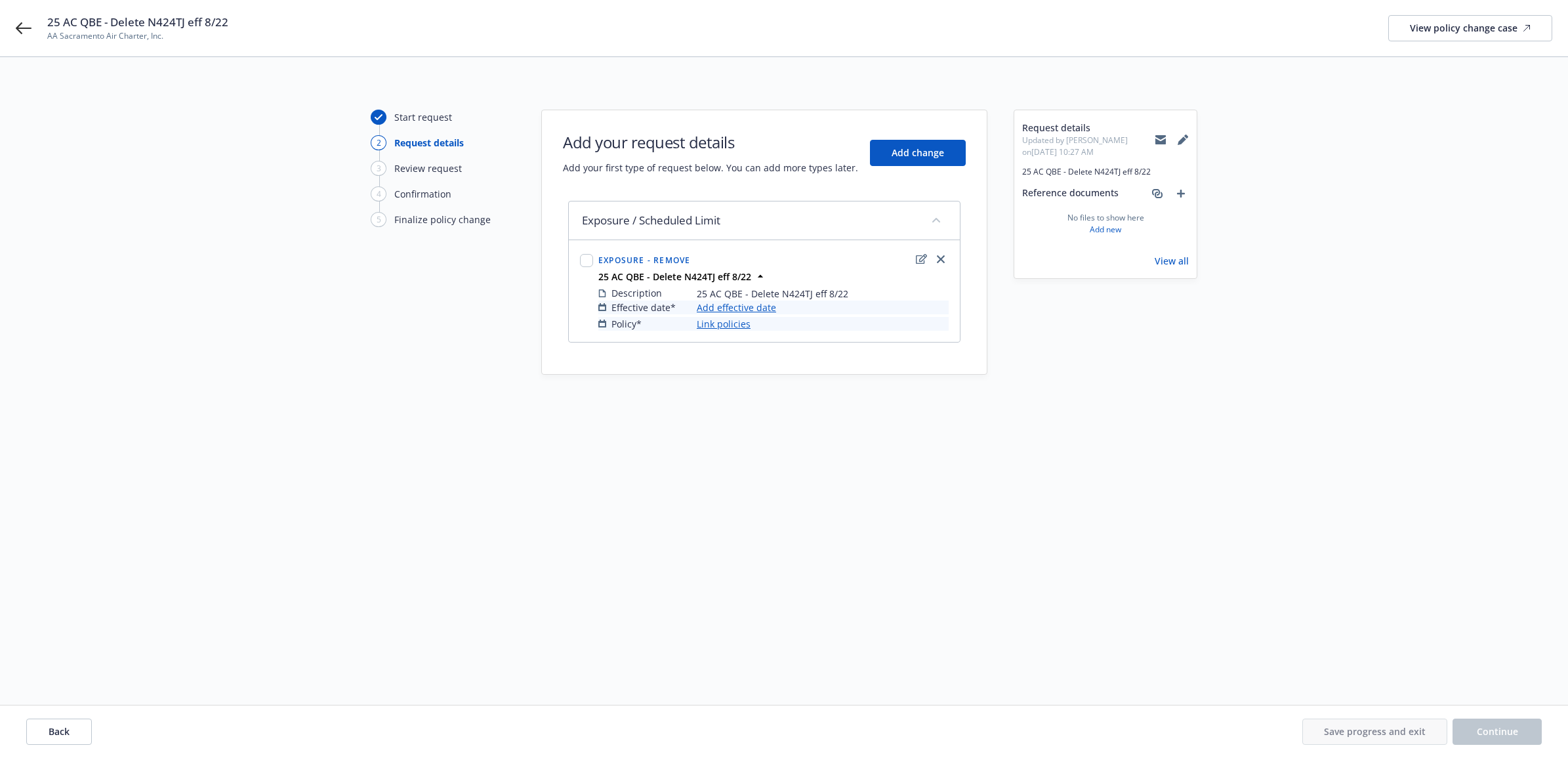
click at [726, 309] on link "Add effective date" at bounding box center [737, 307] width 79 height 14
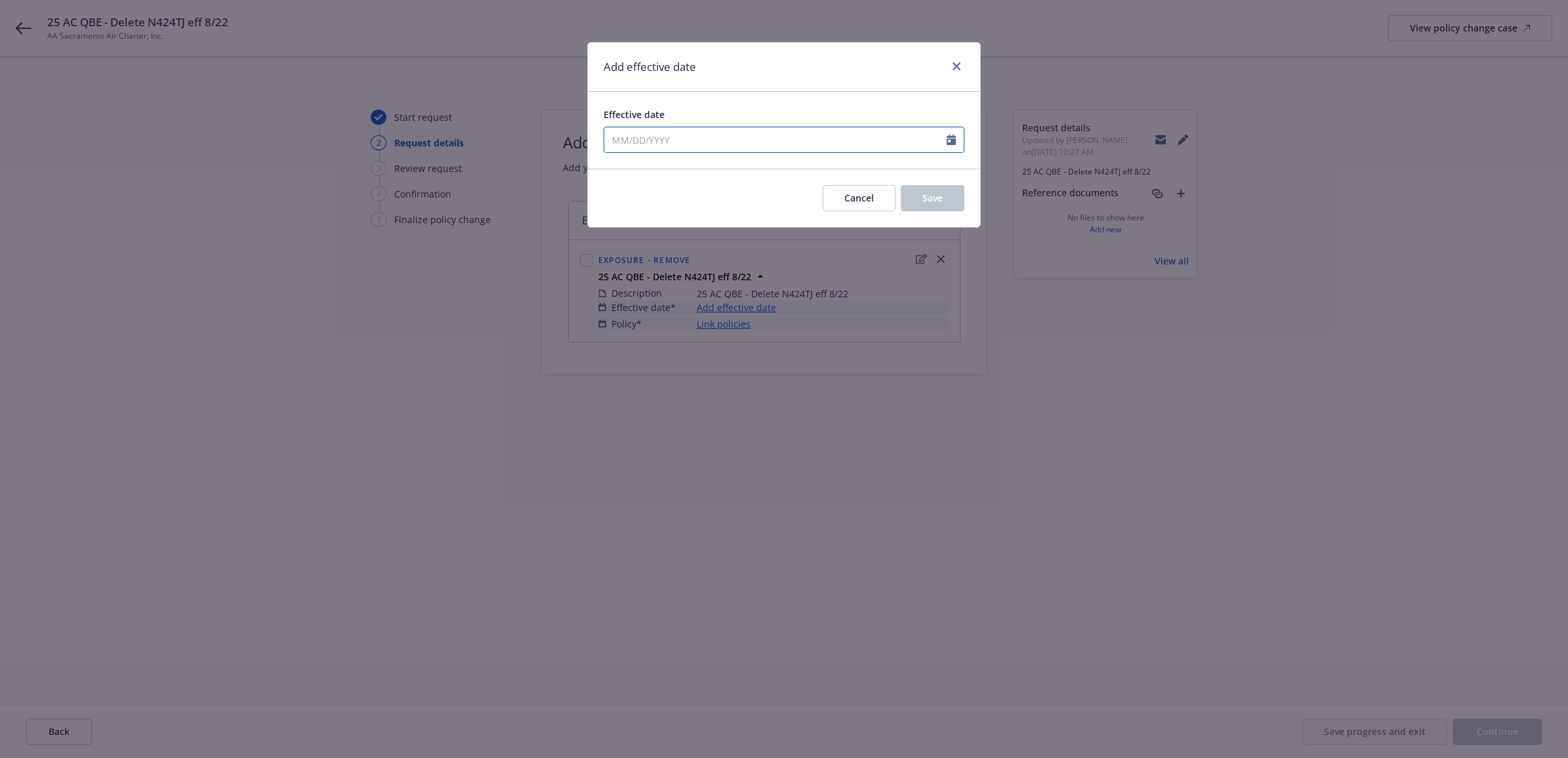
click at [724, 132] on input "Effective date" at bounding box center [776, 140] width 343 height 25
select select "8"
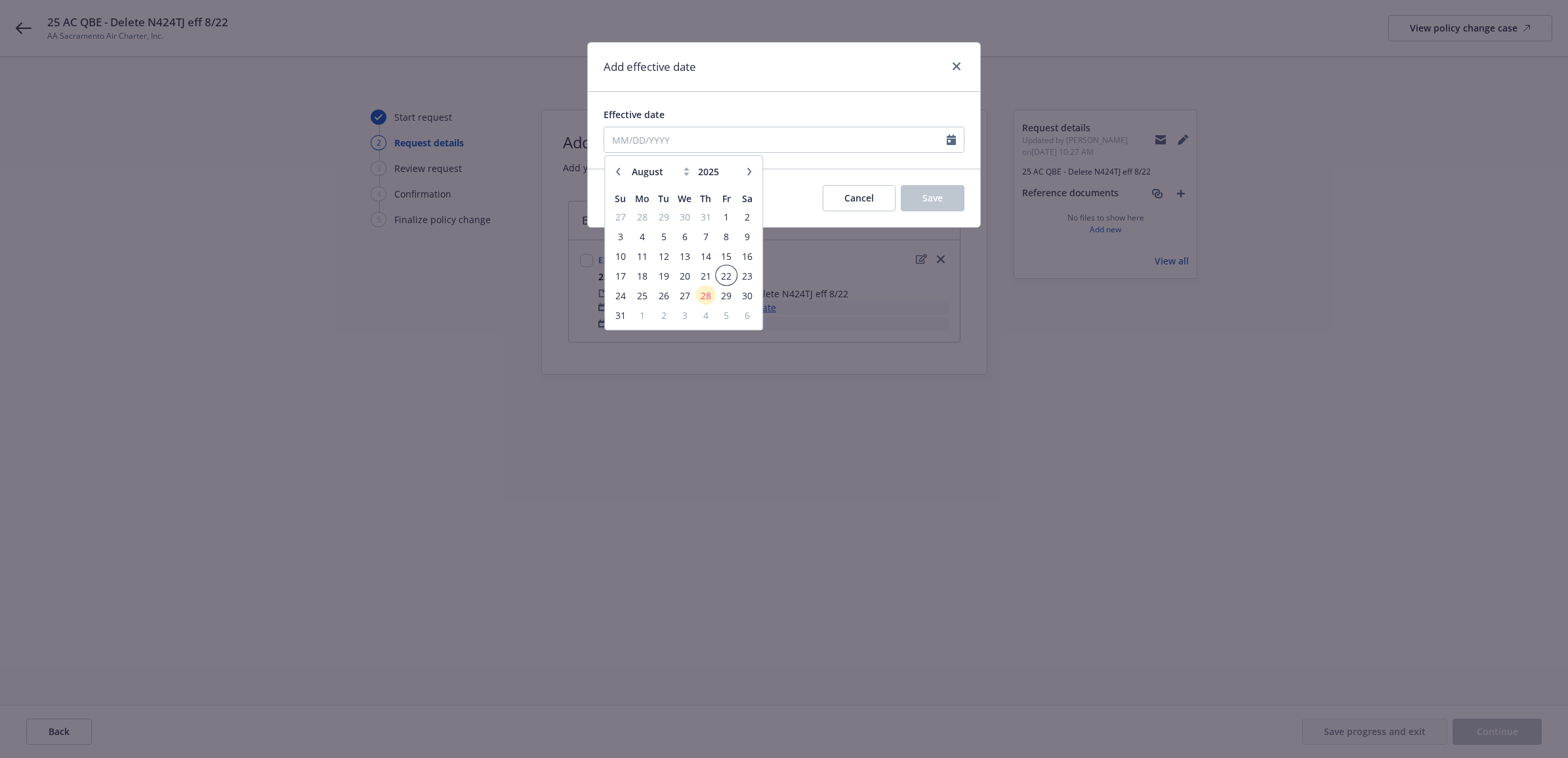
click at [722, 277] on span "22" at bounding box center [726, 276] width 18 height 16
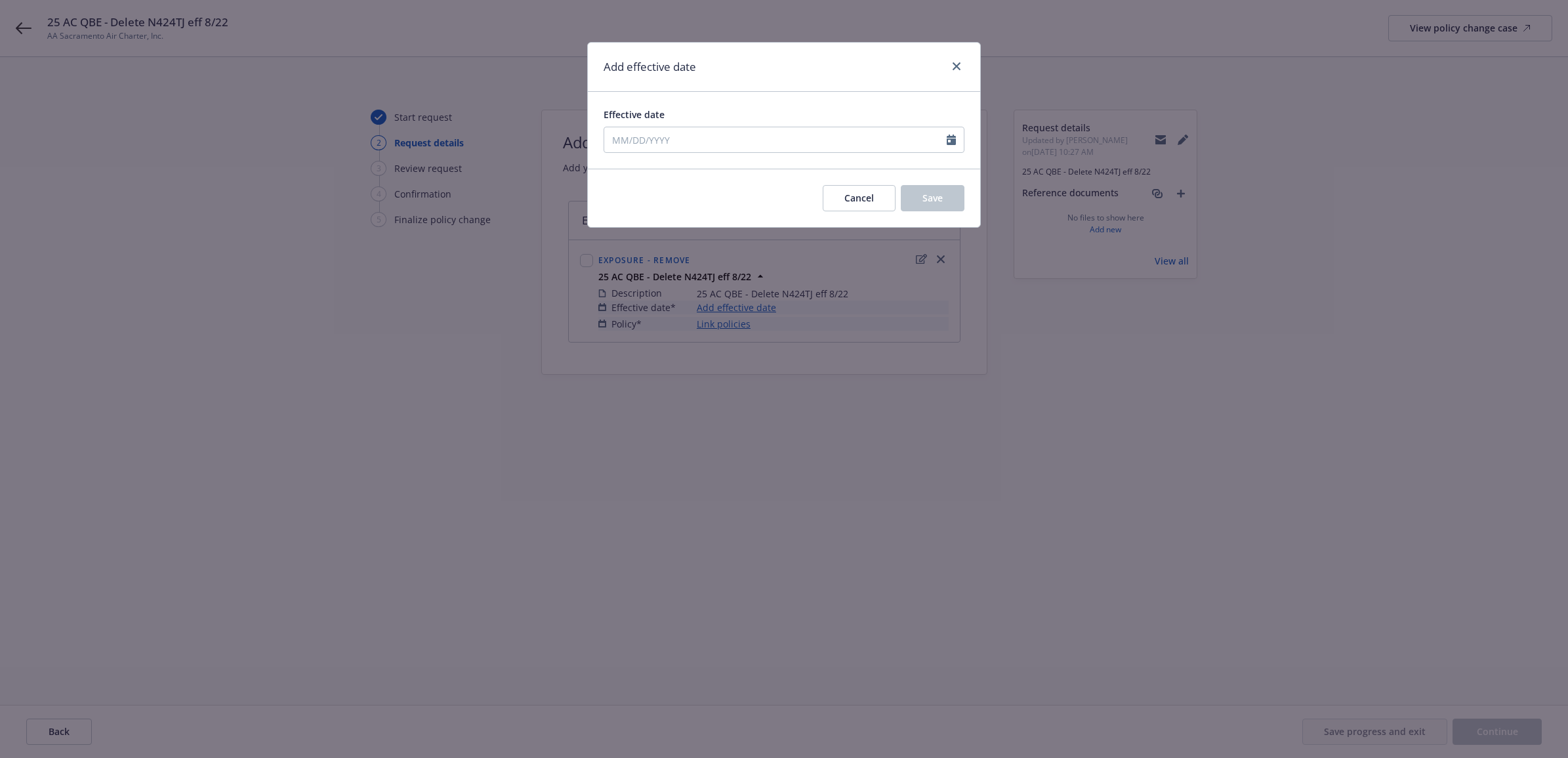
type input "08/22/2025"
click at [939, 205] on button "Save" at bounding box center [932, 198] width 64 height 26
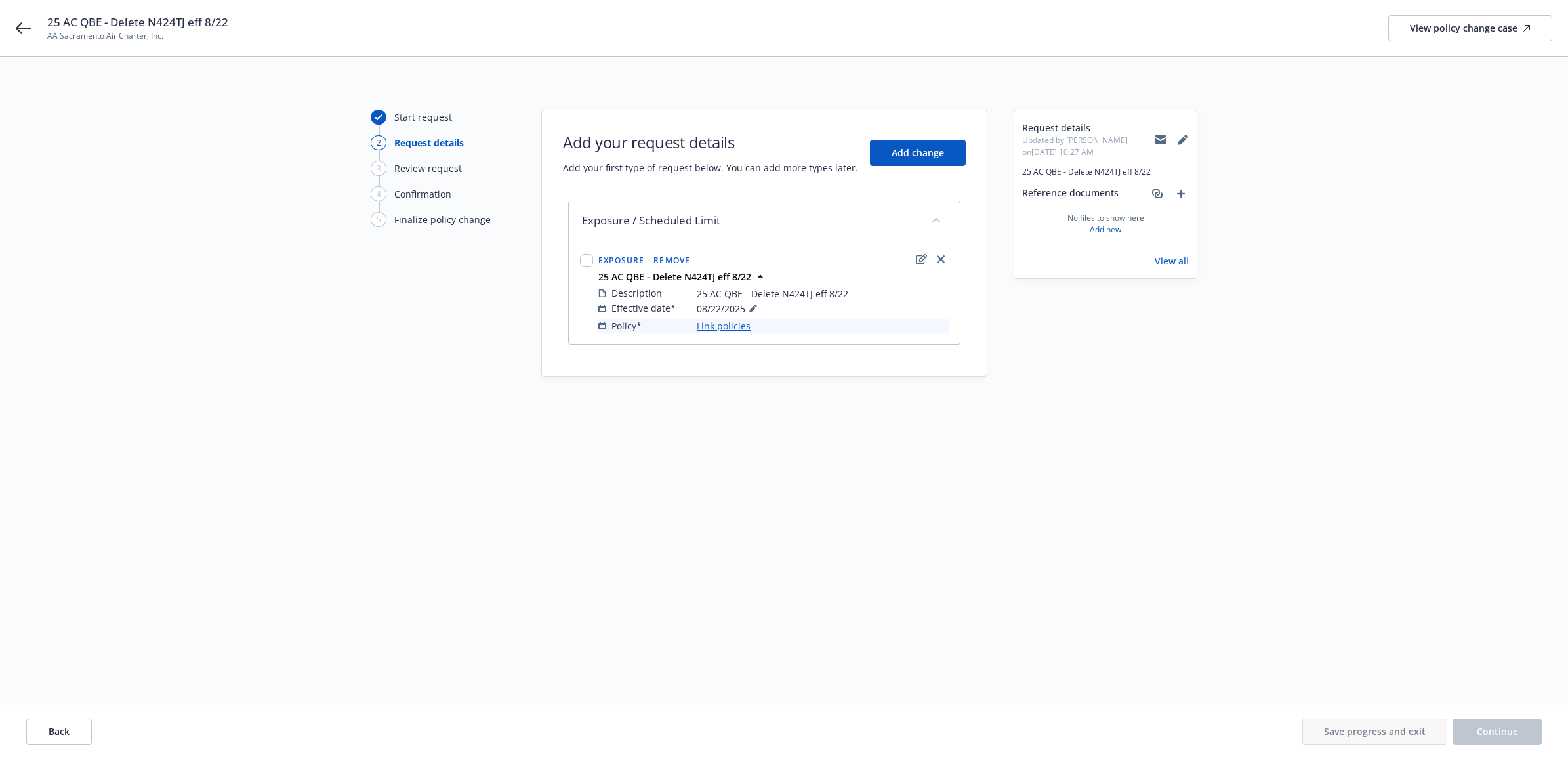
click at [733, 326] on link "Link policies" at bounding box center [724, 326] width 54 height 14
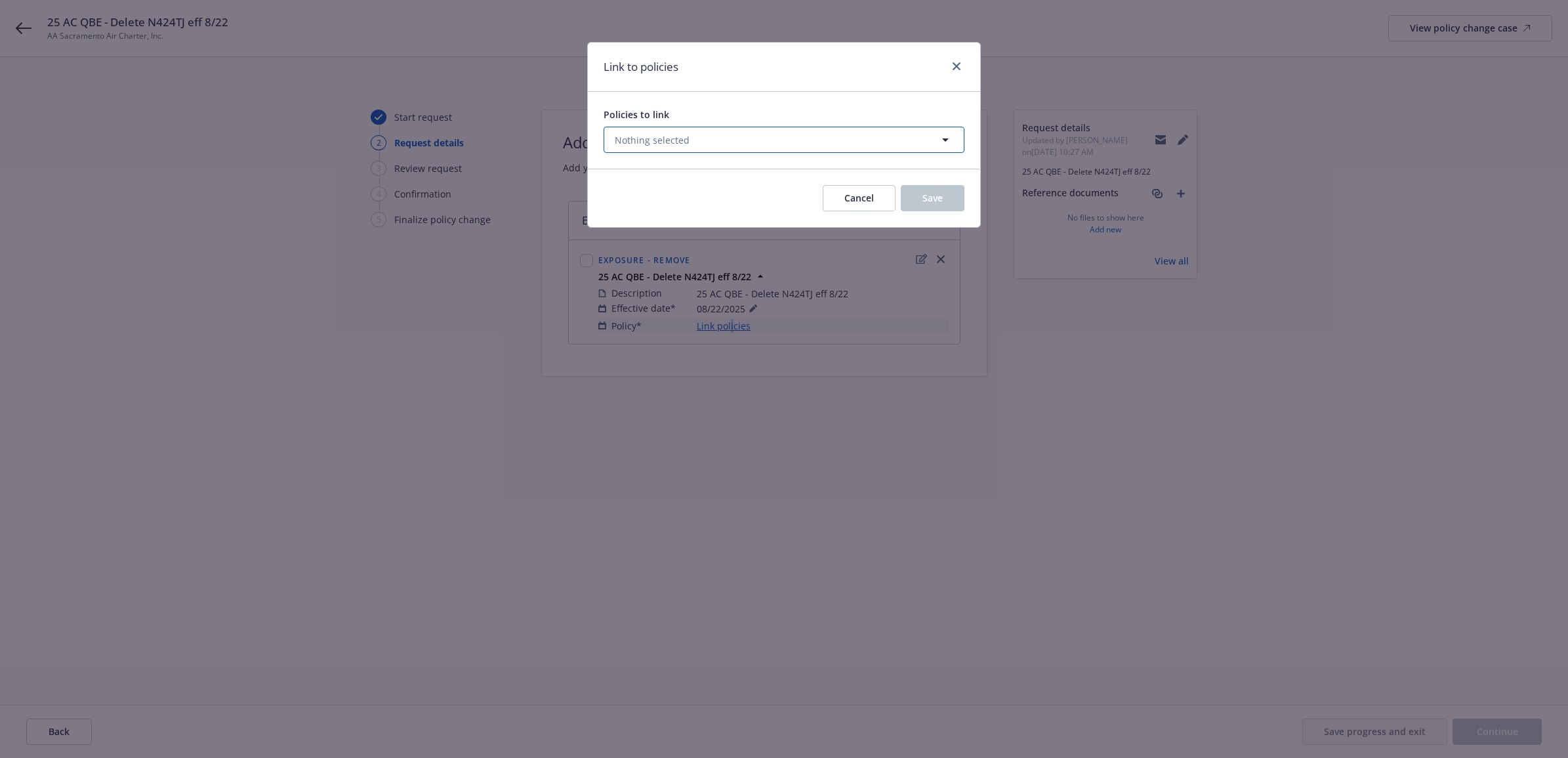
drag, startPoint x: 733, startPoint y: 326, endPoint x: 782, endPoint y: 145, distance: 187.5
click at [782, 145] on button "Nothing selected" at bounding box center [784, 140] width 361 height 26
select select "ACTIVE"
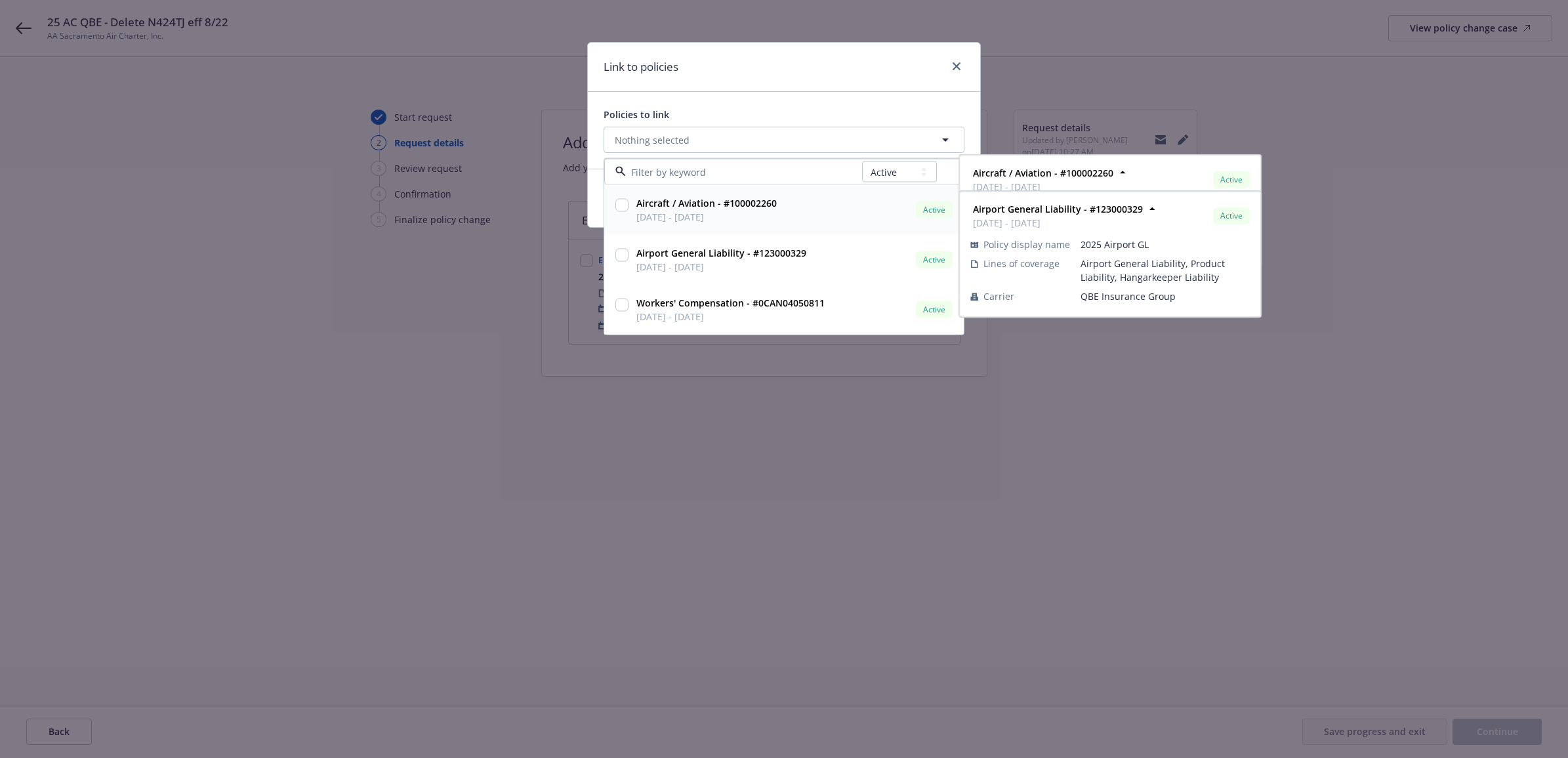
click at [700, 212] on span "04/01/2025 - 04/01/2026" at bounding box center [707, 217] width 141 height 14
checkbox input "true"
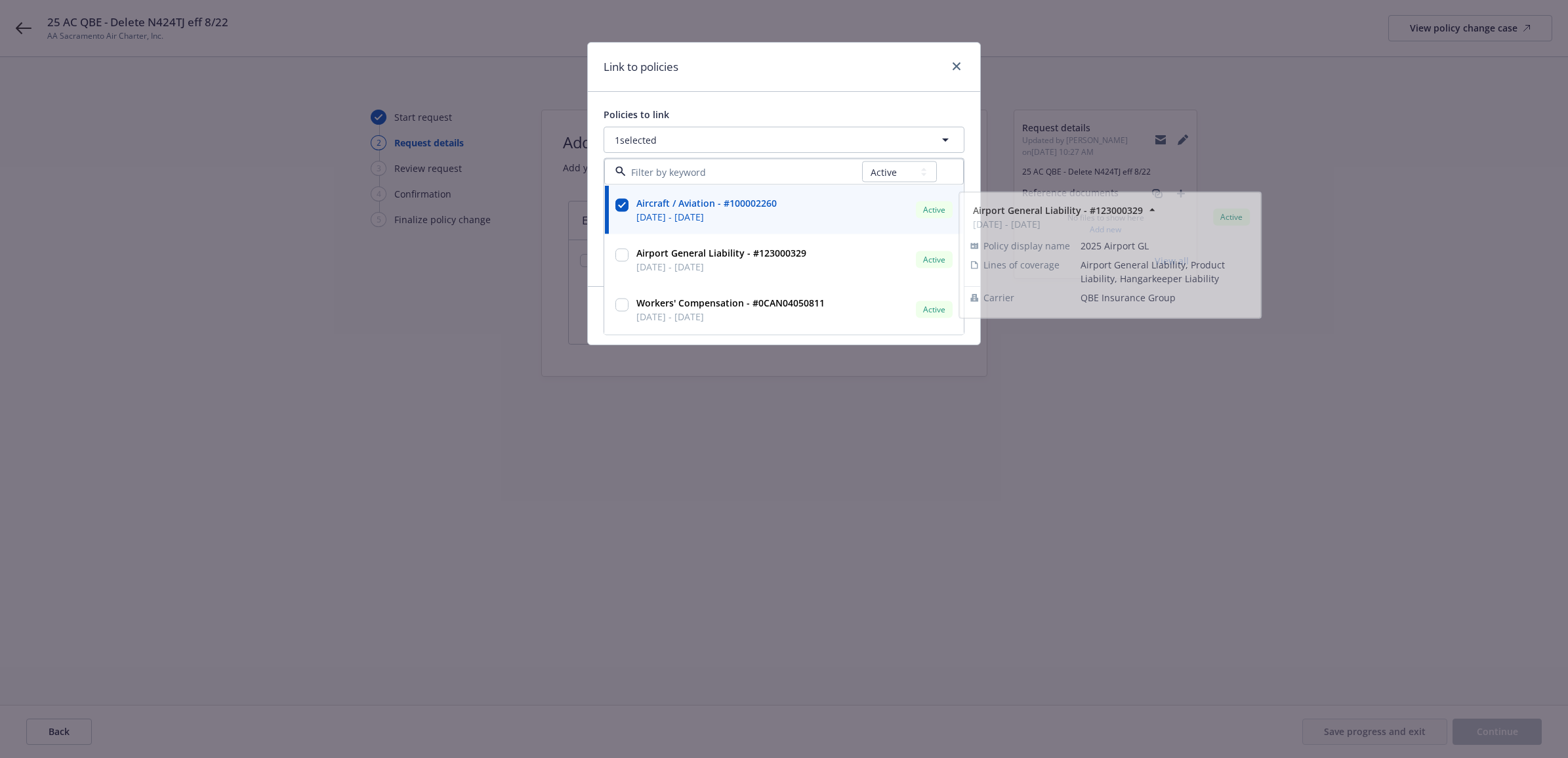
click at [829, 80] on div "Link to policies" at bounding box center [784, 67] width 393 height 49
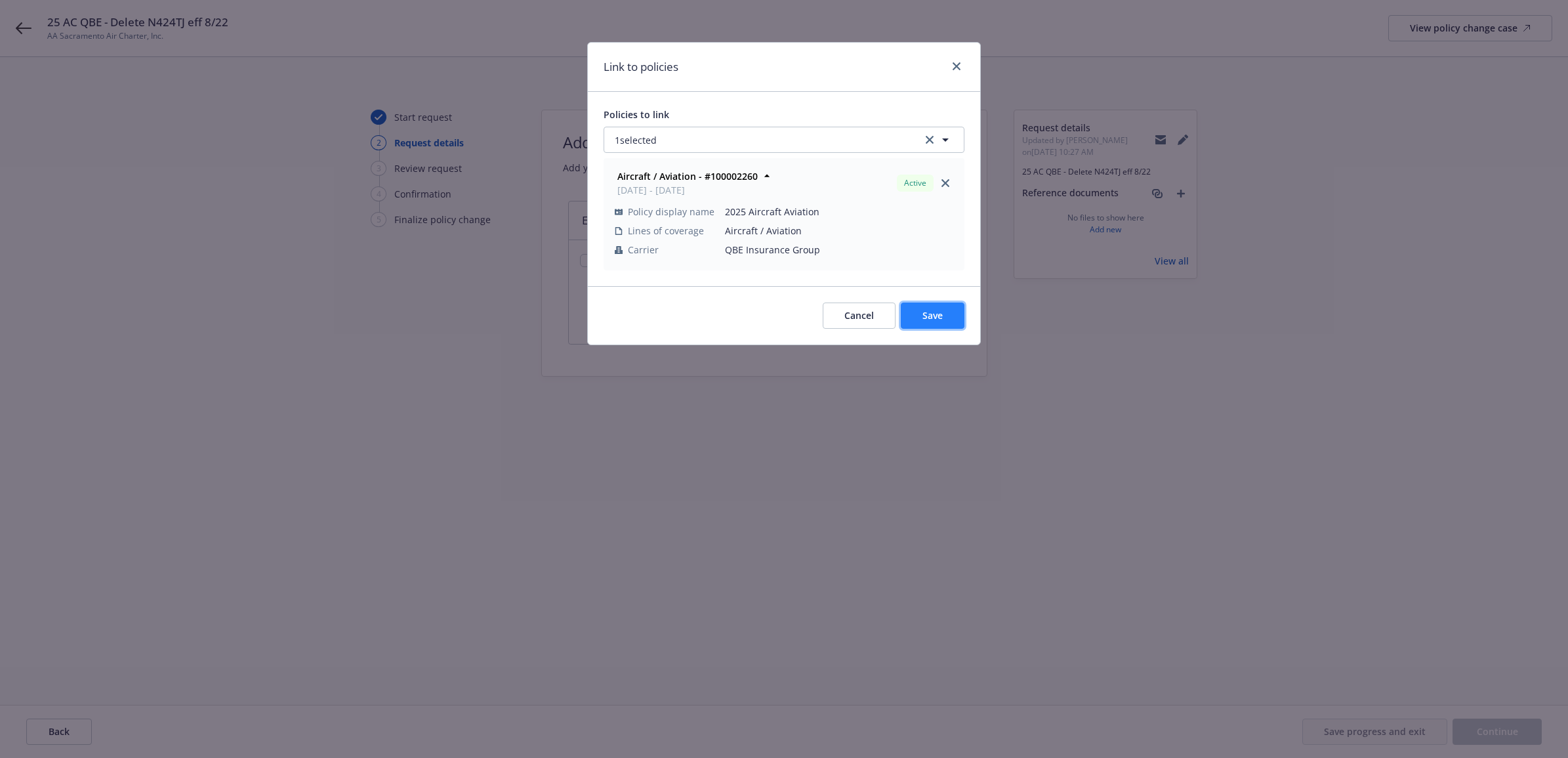
click at [923, 326] on button "Save" at bounding box center [932, 315] width 64 height 26
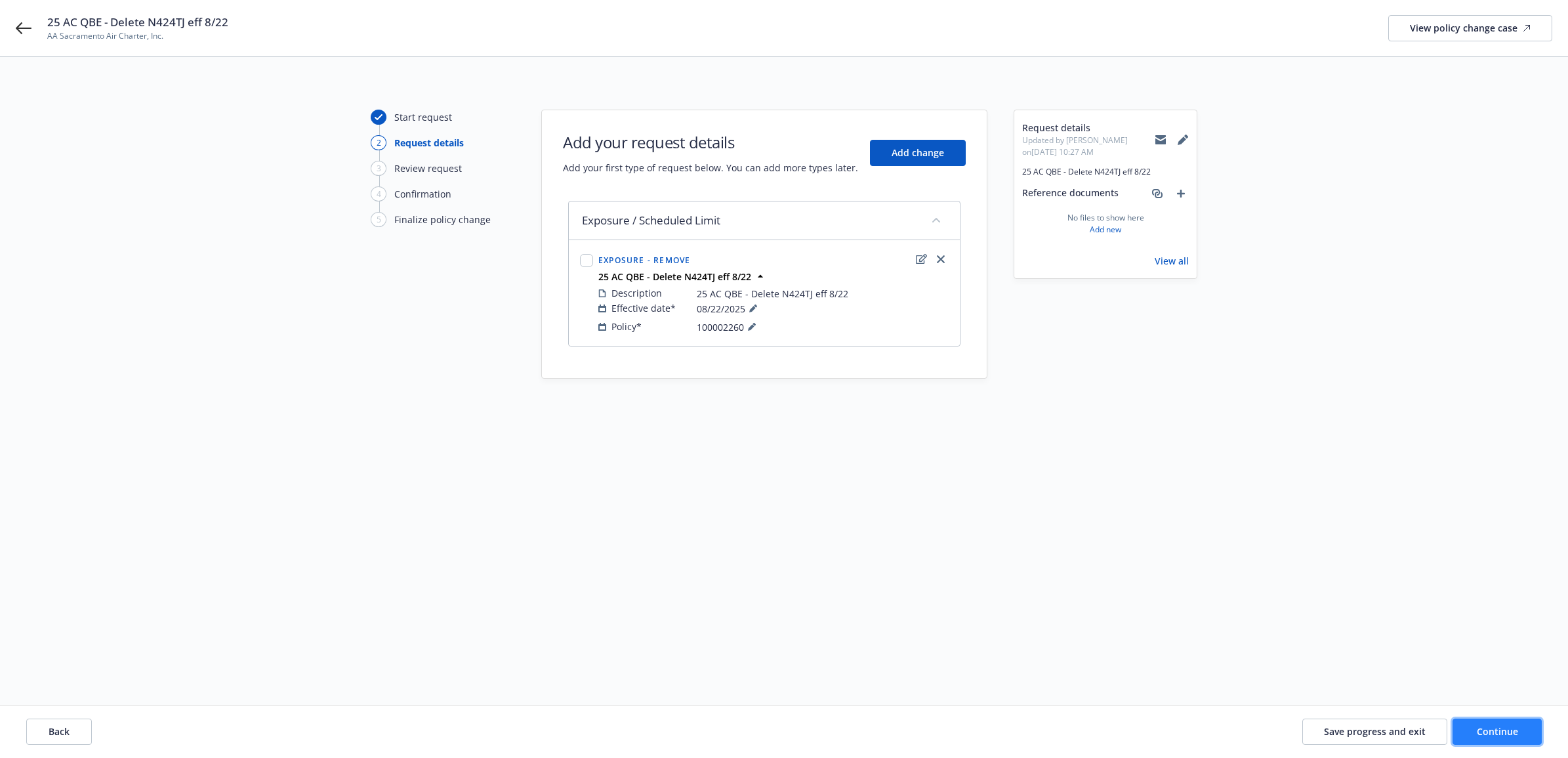
click at [1469, 732] on button "Continue" at bounding box center [1497, 731] width 89 height 26
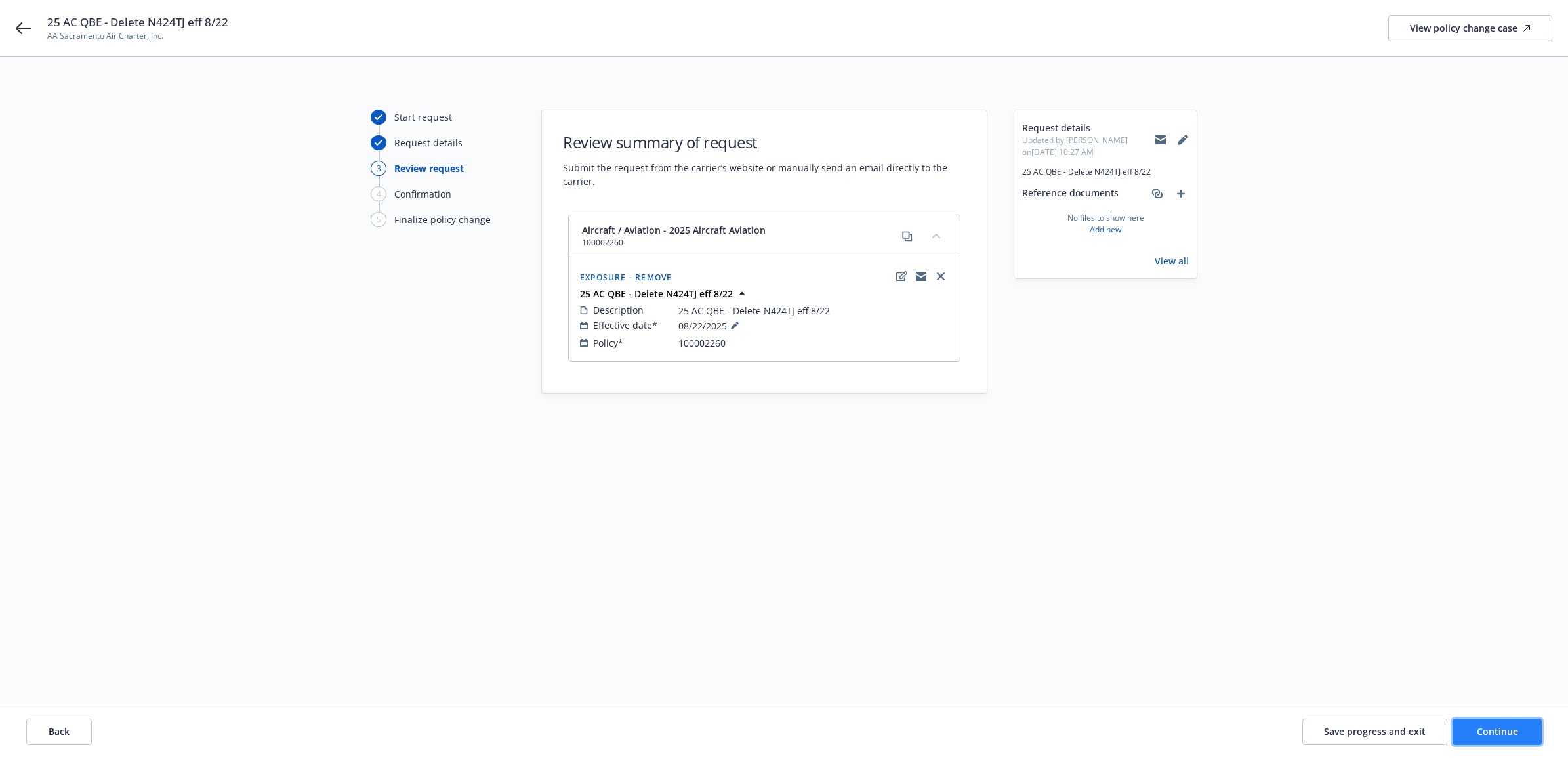
click at [1487, 721] on button "Continue" at bounding box center [1497, 731] width 89 height 26
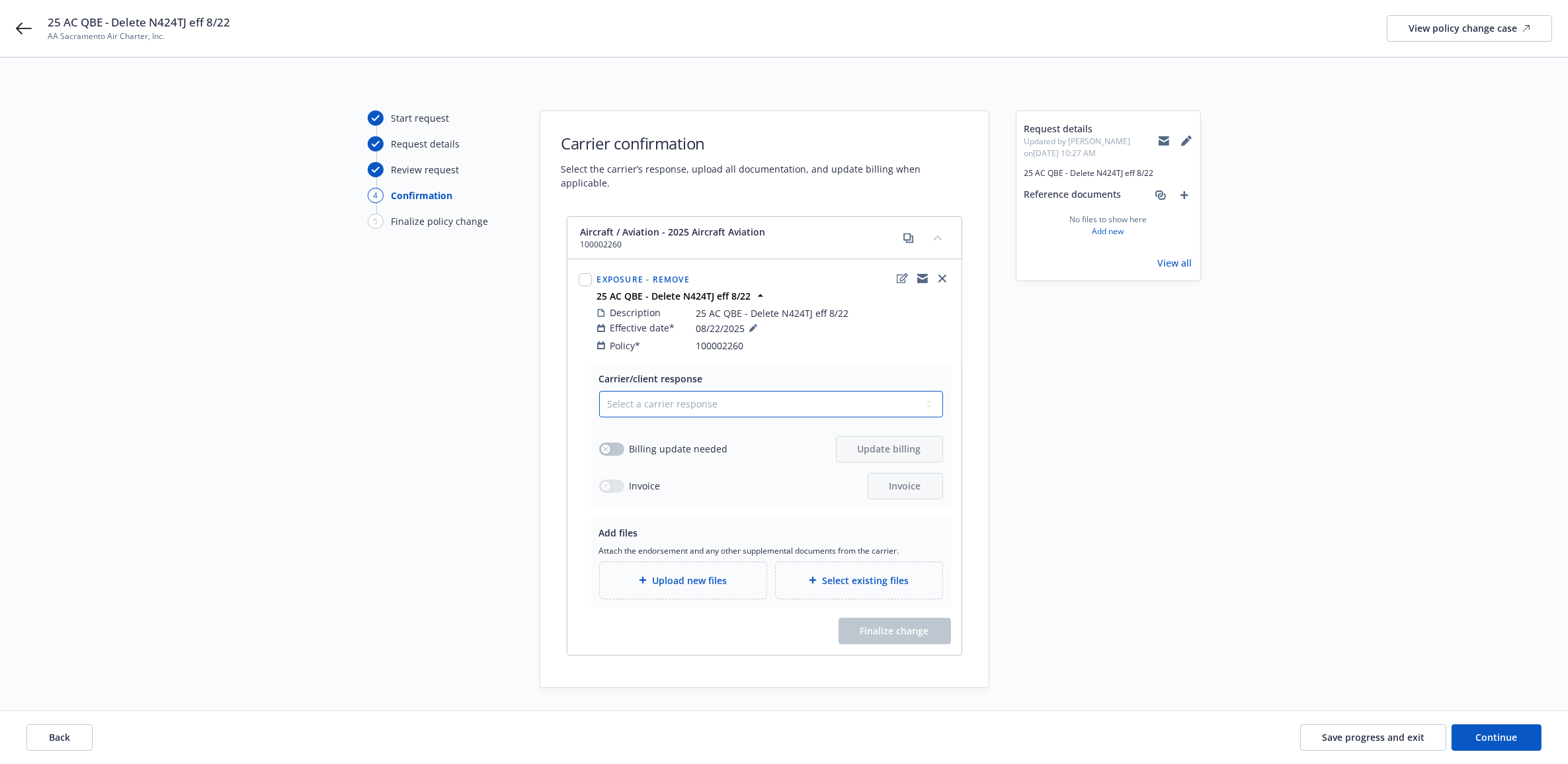
click at [752, 394] on select "Select a carrier response Accepted Accepted with revision No endorsement needed…" at bounding box center [771, 404] width 344 height 26
select select "ACCEPTED"
click at [599, 391] on select "Select a carrier response Accepted Accepted with revision No endorsement needed…" at bounding box center [771, 404] width 344 height 26
click at [610, 442] on button "button" at bounding box center [611, 449] width 25 height 13
click at [900, 442] on span "Update billing" at bounding box center [889, 448] width 64 height 12
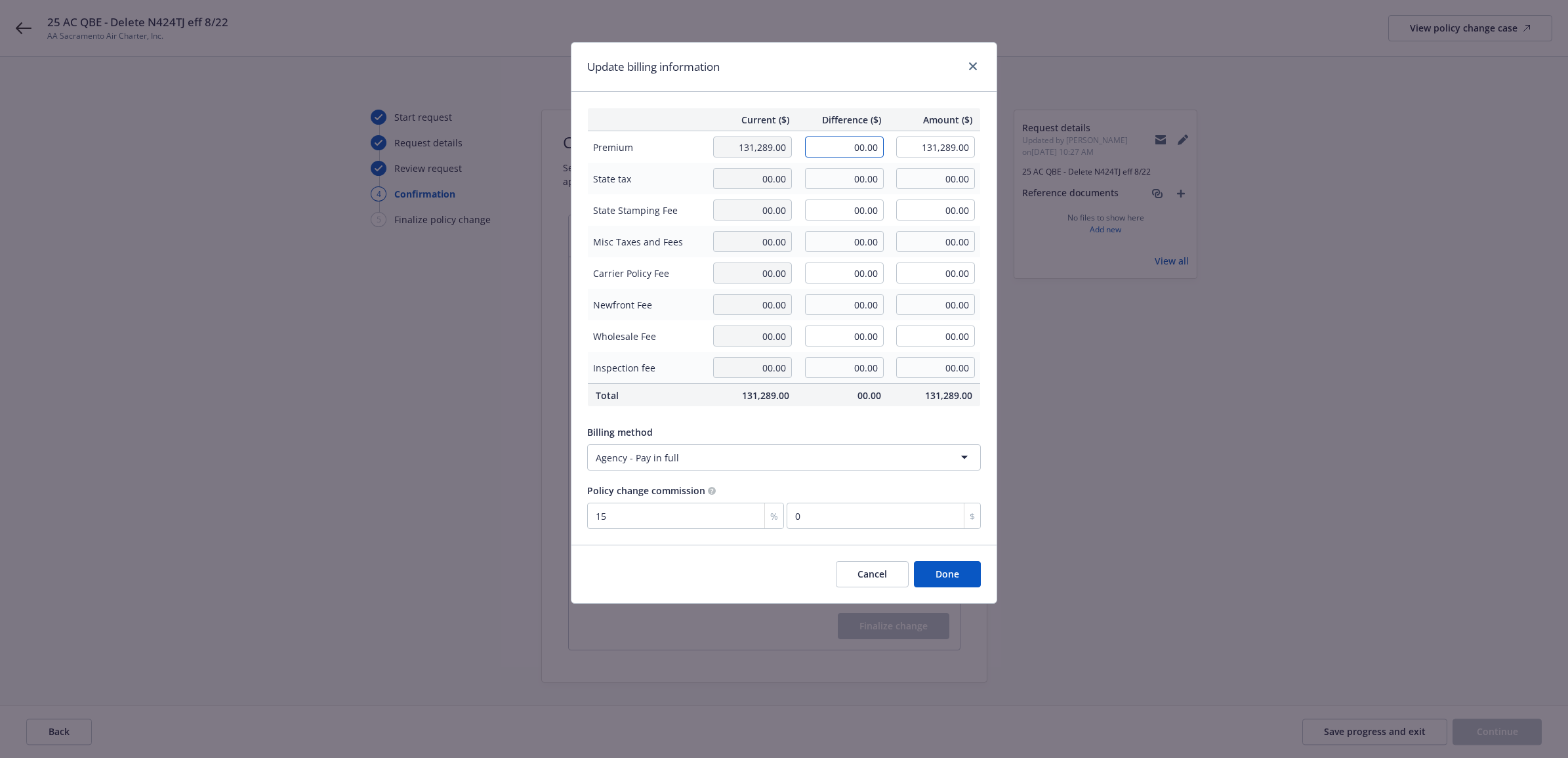
drag, startPoint x: 886, startPoint y: 132, endPoint x: 998, endPoint y: 145, distance: 112.8
click at [990, 142] on div "Current ($) Difference ($) Amount ($) Premium 131,289.00 00.00 131,289.00 State…" at bounding box center [784, 318] width 425 height 453
type input "-21,934.00"
type input "109,355.00"
type input "-3290.1"
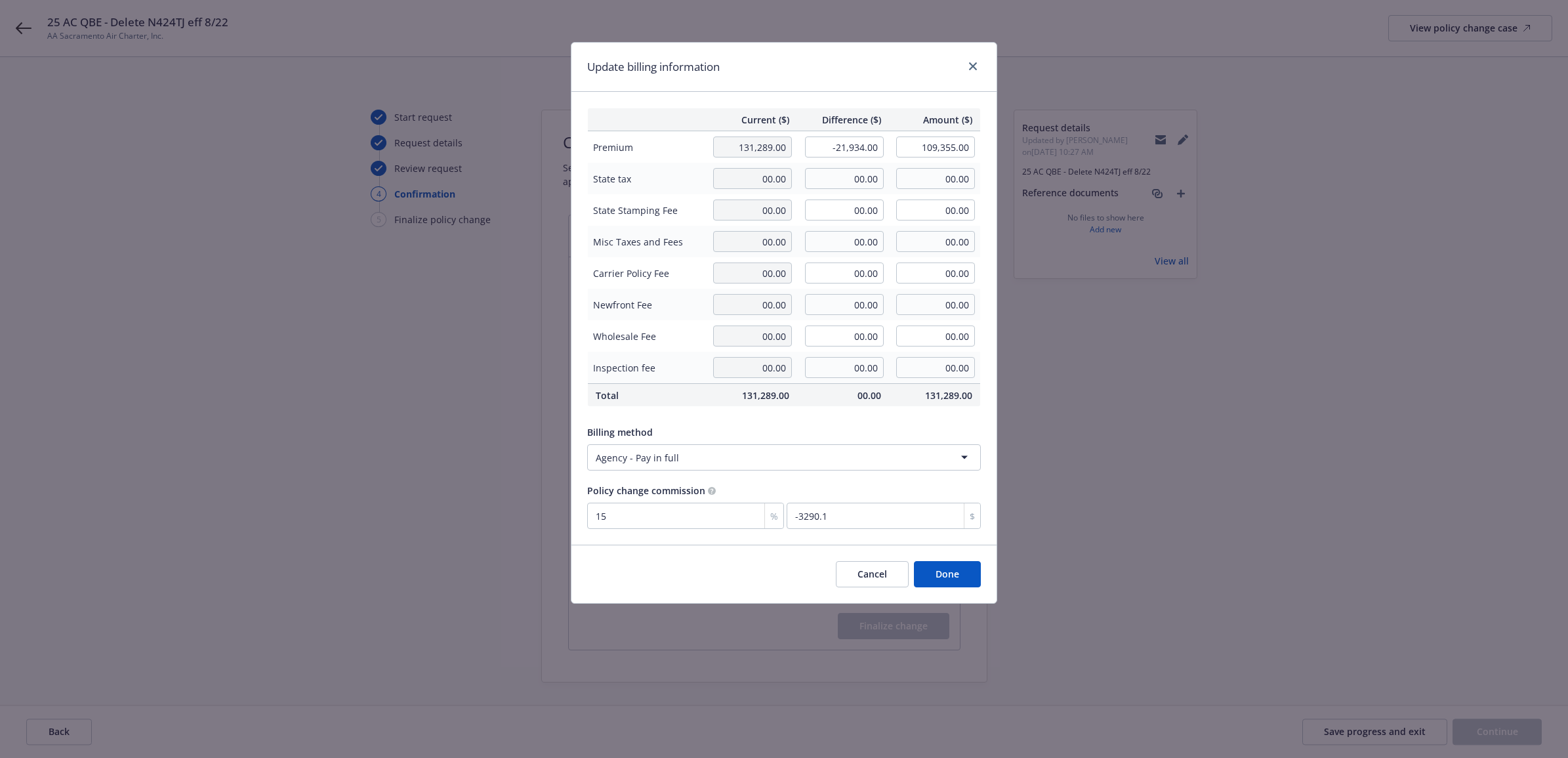
click at [780, 418] on div "Current ($) Difference ($) Amount ($) Premium 131,289.00 -21,934.00 109,355.00 …" at bounding box center [784, 318] width 425 height 453
click at [984, 587] on div "Cancel Done" at bounding box center [784, 574] width 425 height 58
click at [966, 572] on button "Done" at bounding box center [947, 574] width 67 height 26
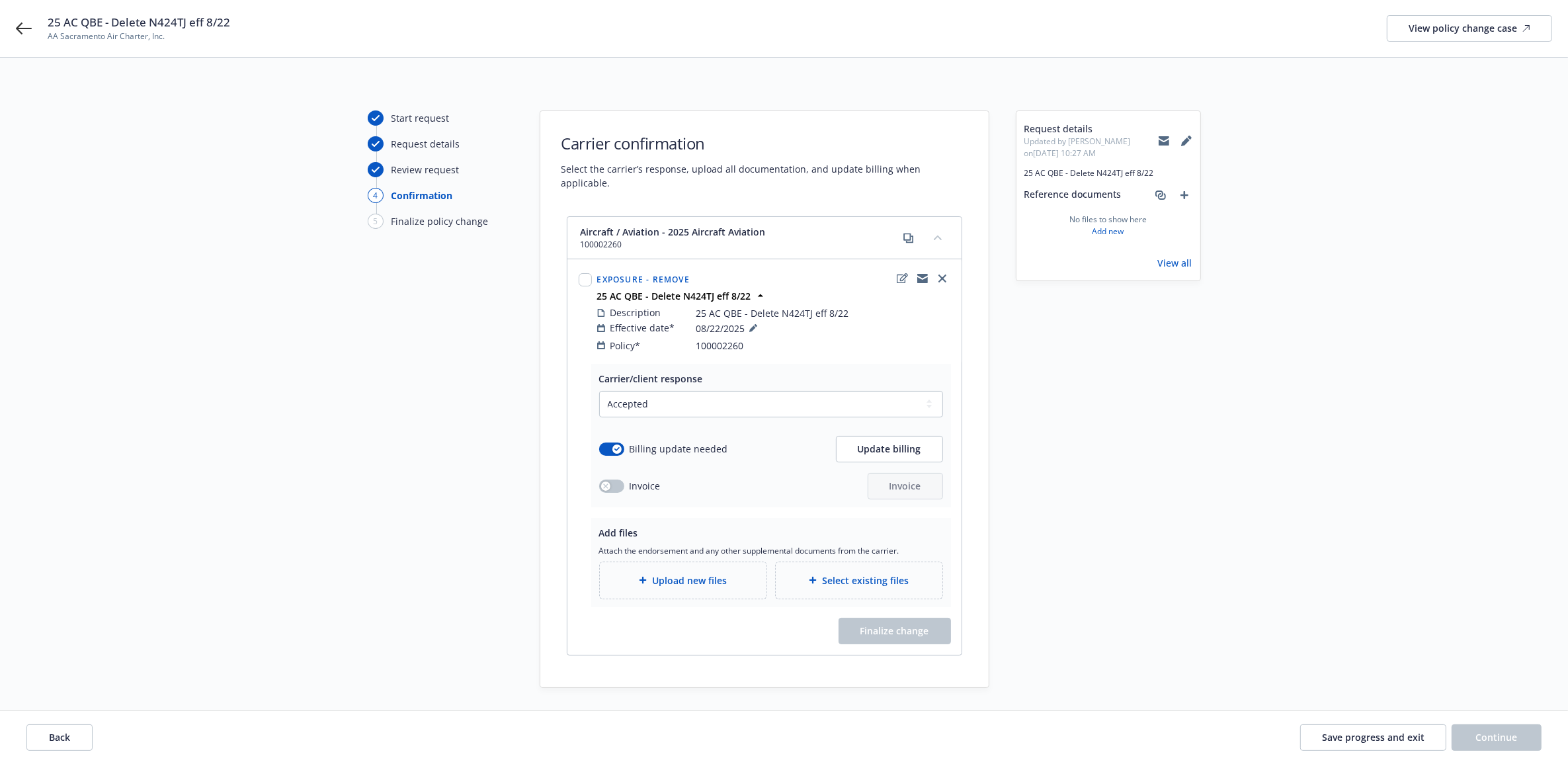
click at [685, 573] on span "Upload new files" at bounding box center [690, 580] width 75 height 14
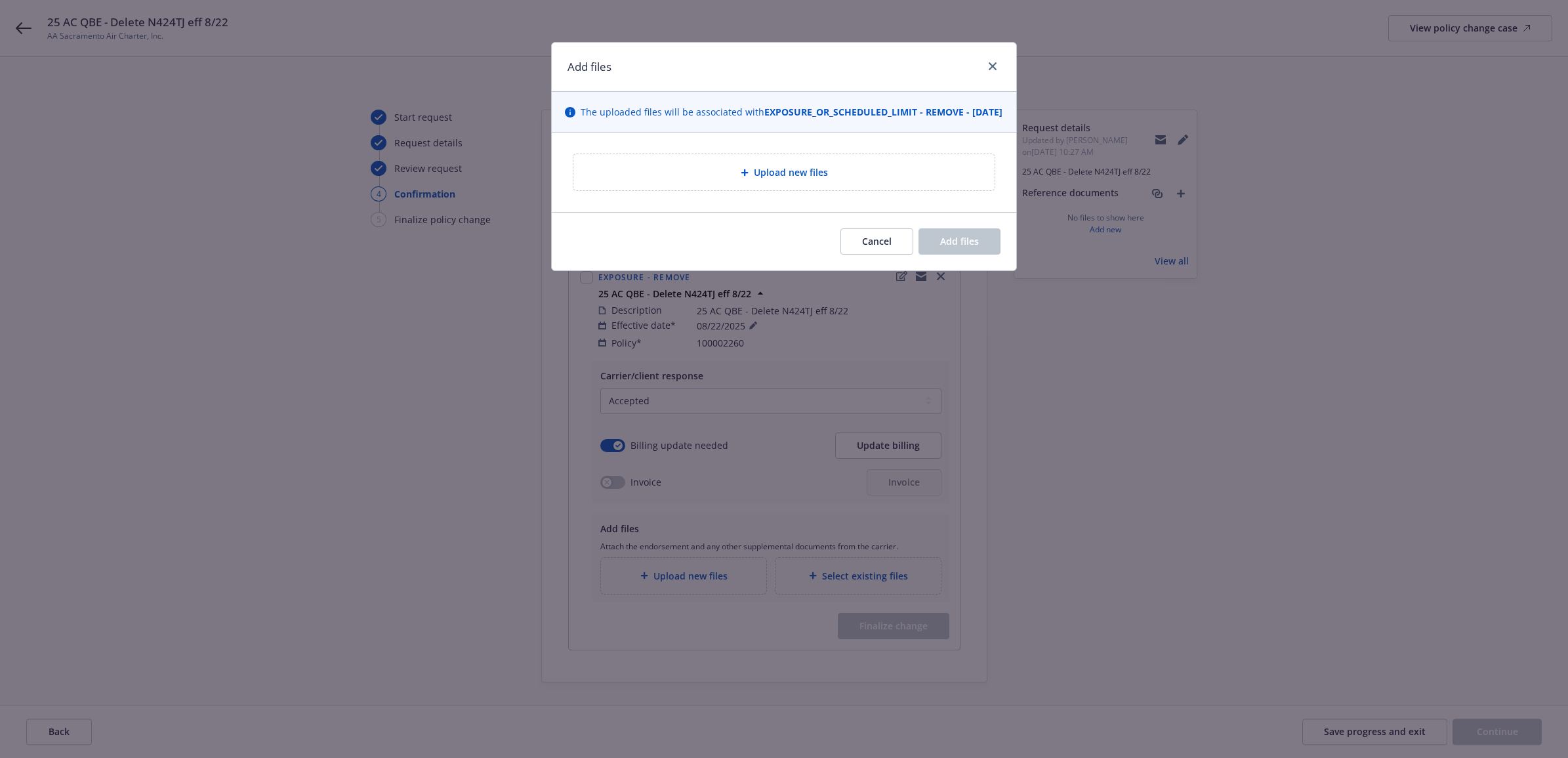
click at [710, 191] on div "Upload new files" at bounding box center [784, 172] width 421 height 36
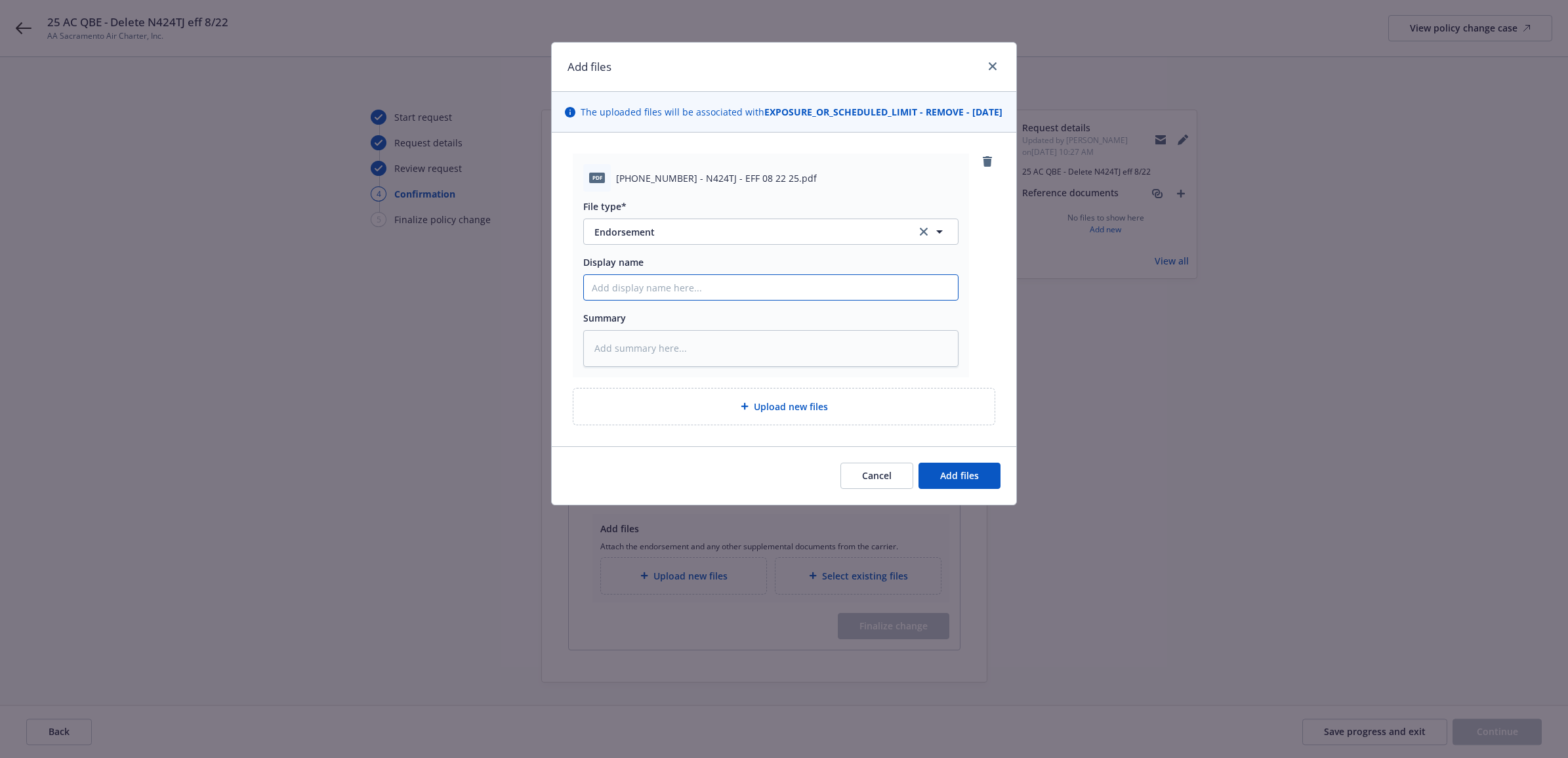
paste input "25 AC QBE - Delete N424TJ eff 8/22"
type textarea "x"
type input "25 AC QBE - Delete N424TJ eff 8/22"
type textarea "x"
type input "25 AC QBE - Delete N424TJ eff 8/22"
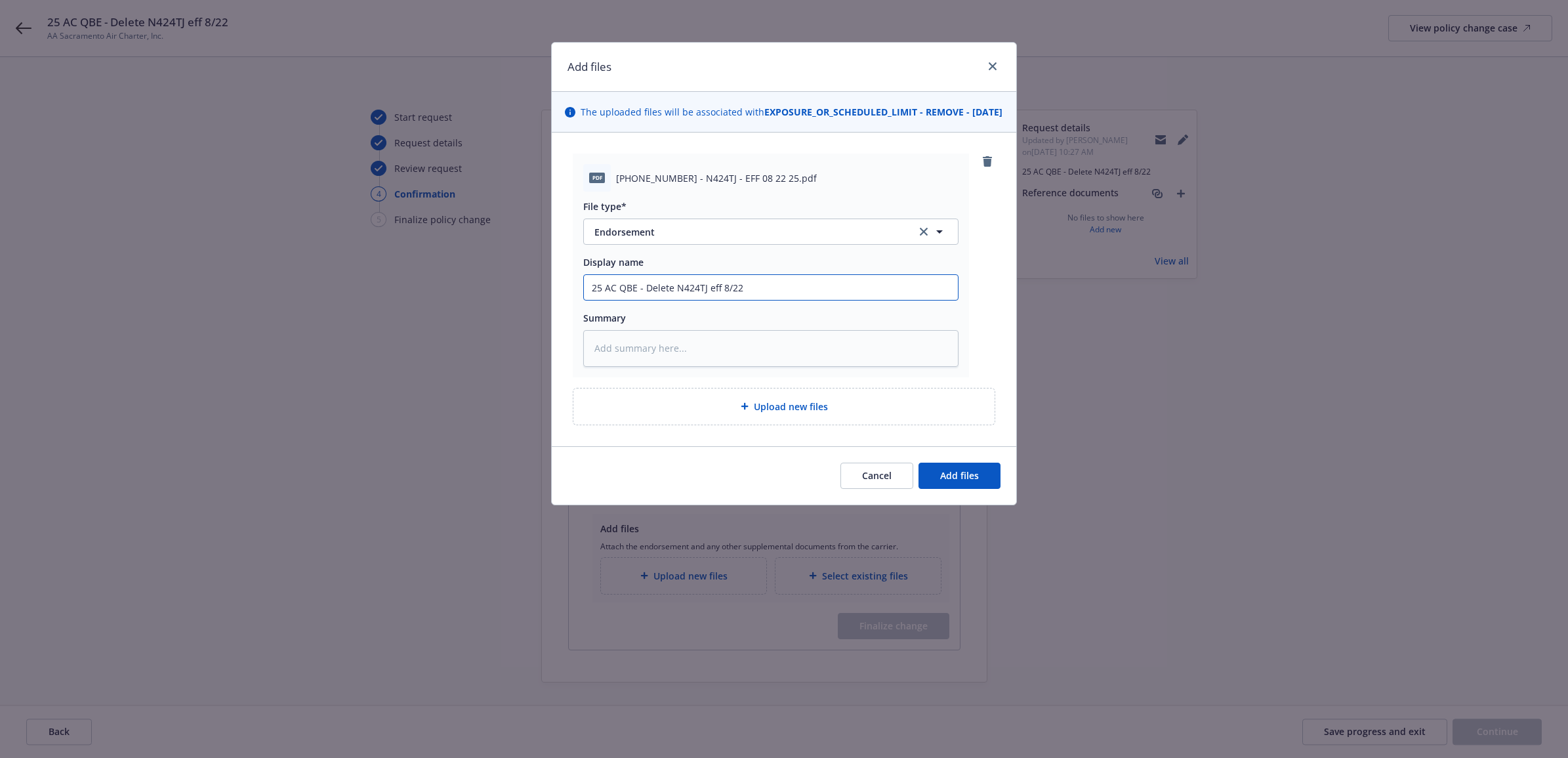
type textarea "x"
type input "25 AC QBE - Delete N424TJ eff 8/22 e"
type textarea "x"
type input "25 AC QBE - Delete N424TJ eff 8/22 en"
type textarea "x"
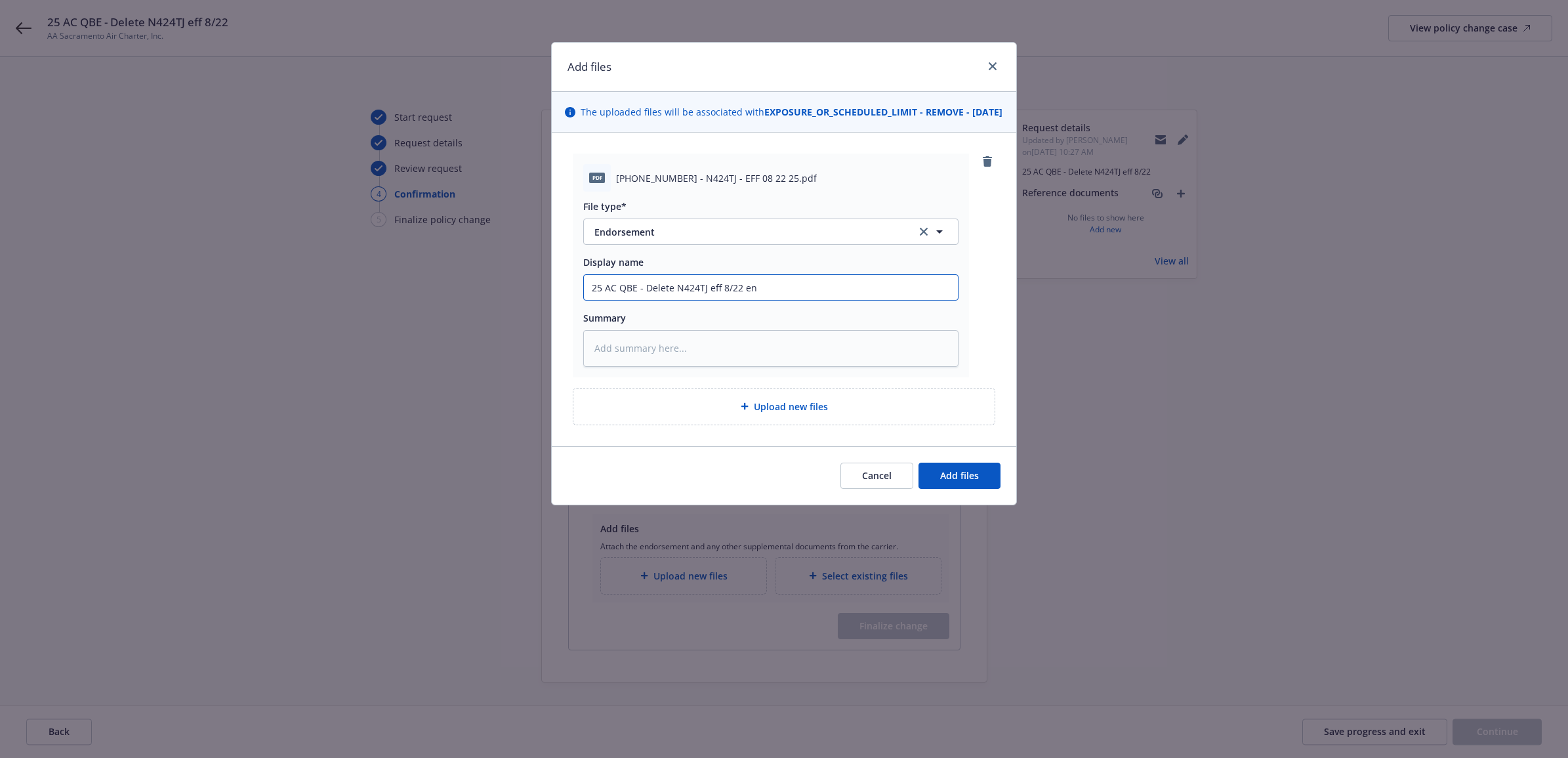
type input "25 AC QBE - Delete N424TJ eff 8/22 end"
type textarea "x"
drag, startPoint x: 798, startPoint y: 297, endPoint x: 546, endPoint y: 302, distance: 252.0
click at [490, 302] on div "Add files The uploaded files will be associated with EXPOSURE_OR_SCHEDULED_LIMI…" at bounding box center [784, 379] width 1568 height 758
type input "25 AC QBE - Delete N424TJ eff 8/22 endt"
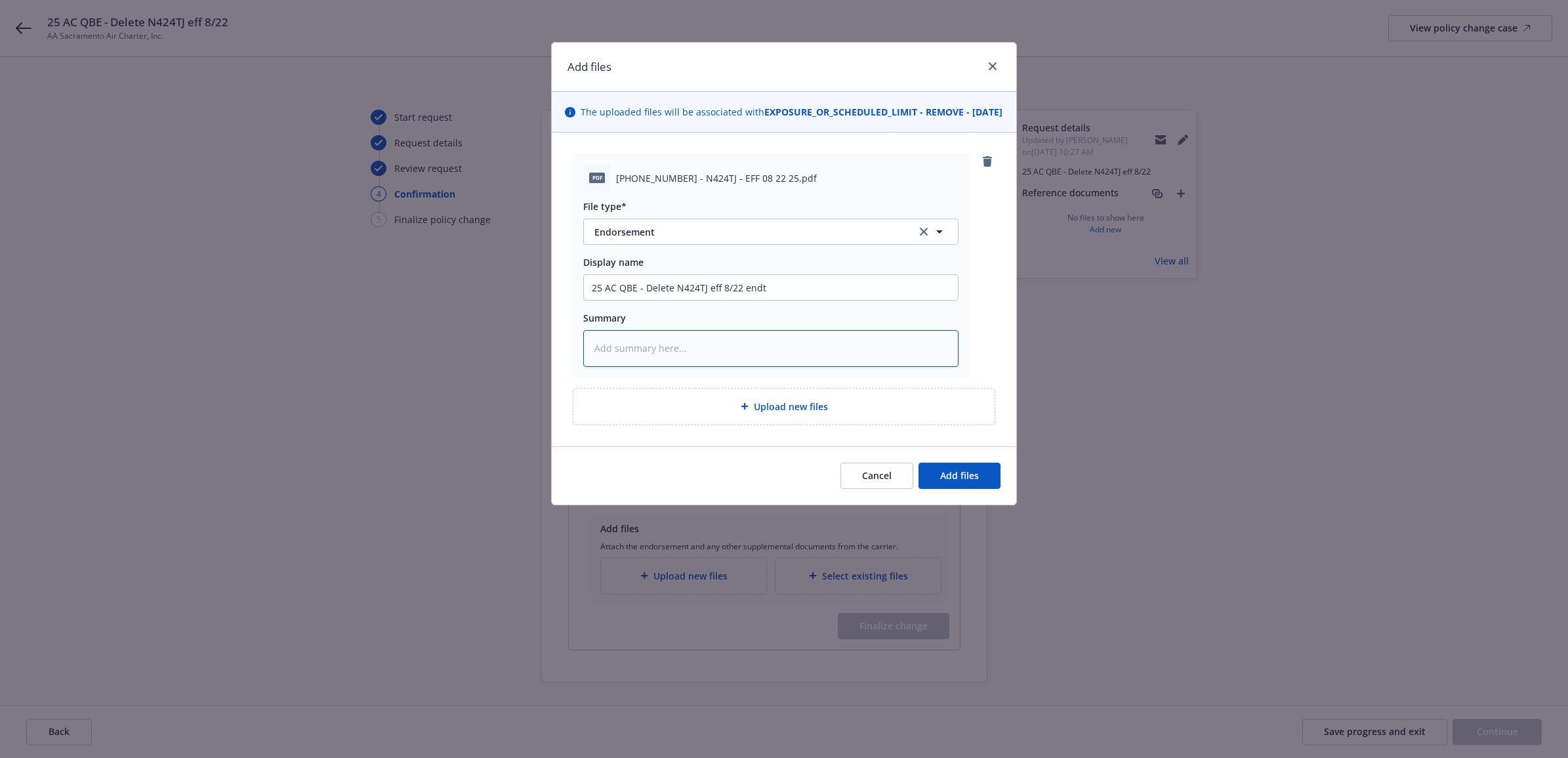
paste textarea "25 AC QBE - Delete N424TJ eff 8/22 endt"
type textarea "x"
type textarea "25 AC QBE - Delete N424TJ eff 8/22 endt"
click at [786, 414] on span "Upload new files" at bounding box center [791, 406] width 74 height 14
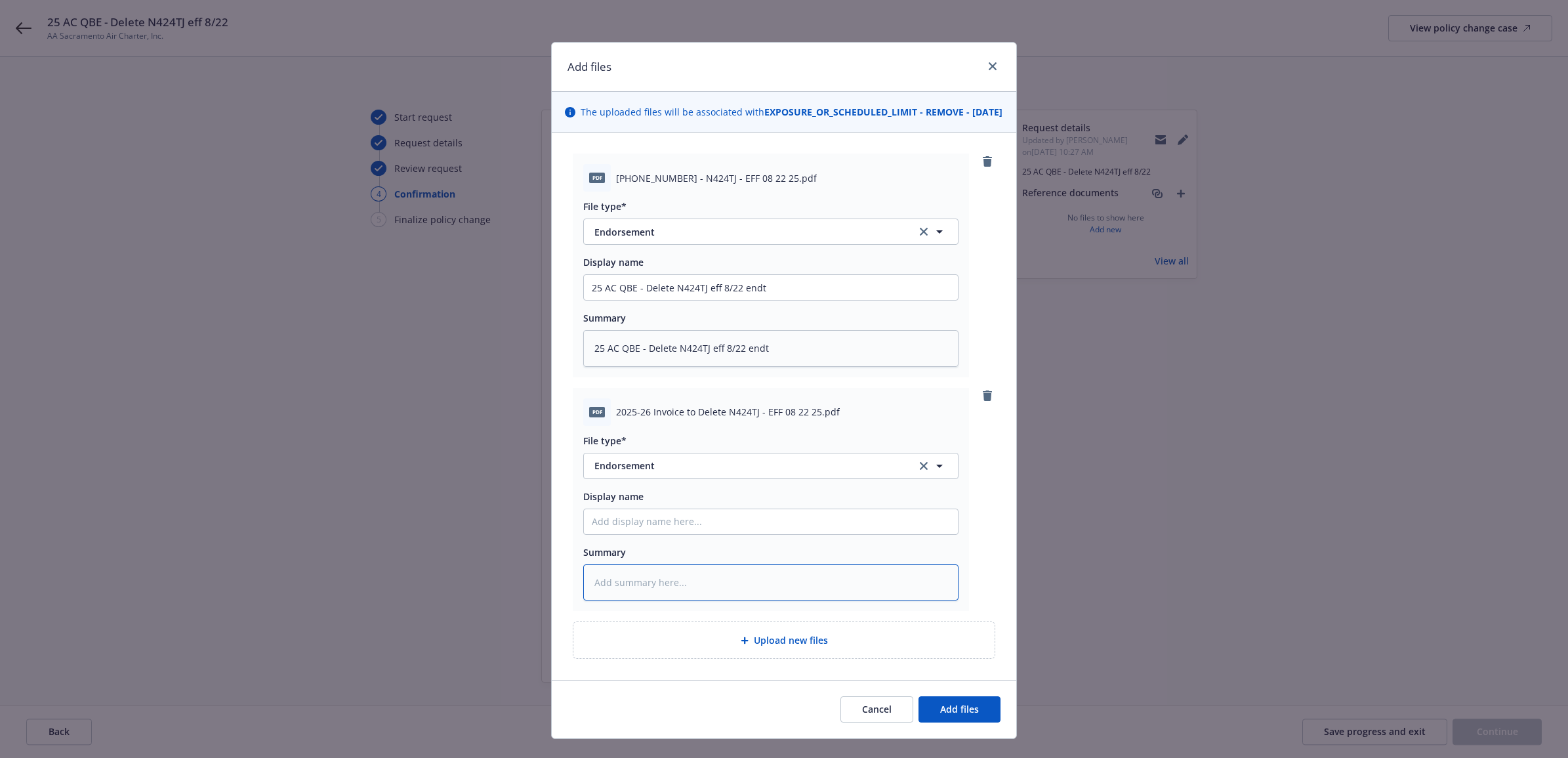
drag, startPoint x: 615, startPoint y: 594, endPoint x: 812, endPoint y: 540, distance: 204.3
click at [616, 594] on textarea at bounding box center [771, 582] width 376 height 36
type textarea "x"
type textarea "C"
type textarea "x"
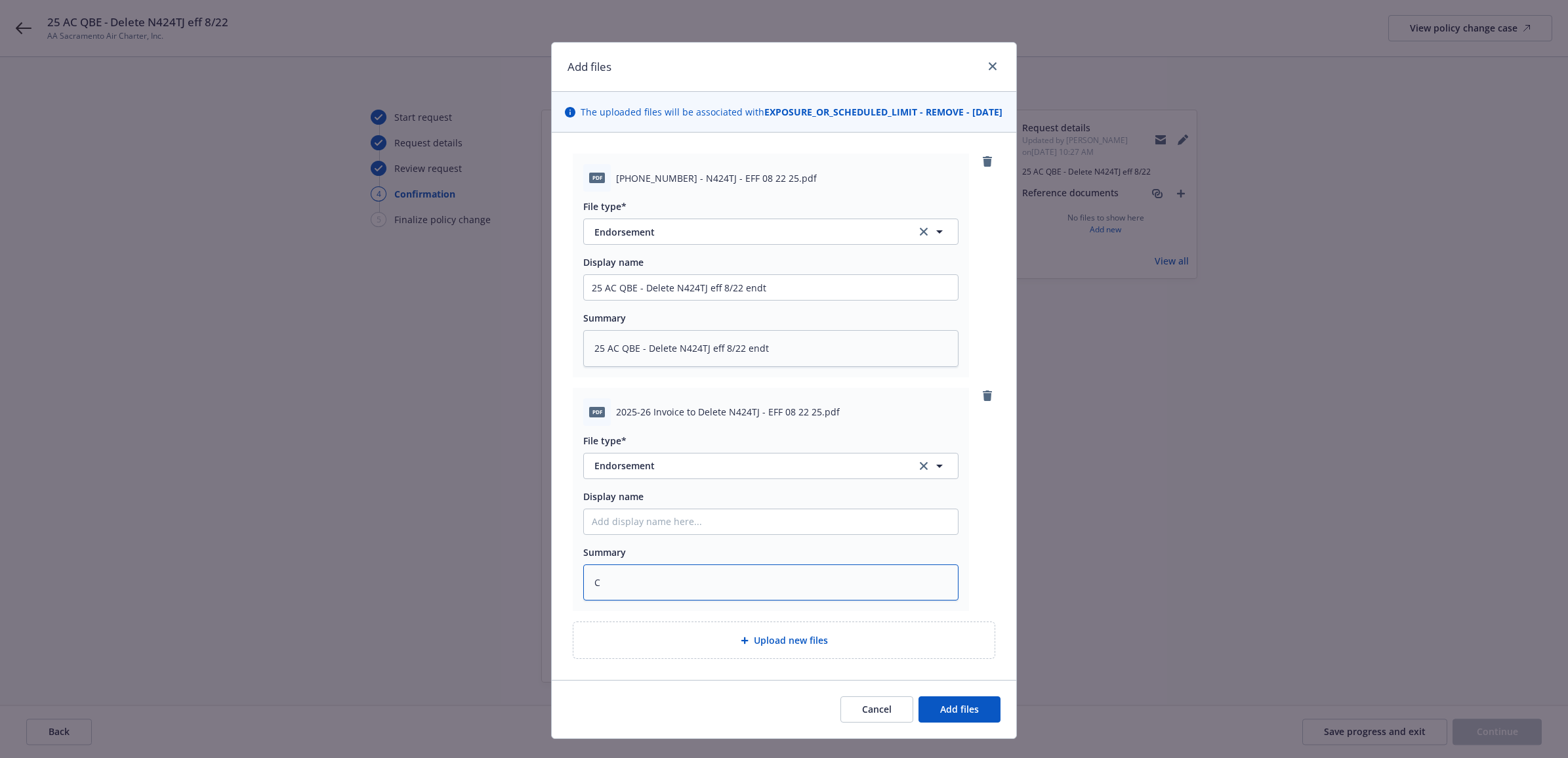
type textarea "Ca"
type textarea "x"
type textarea "Car"
type textarea "x"
type textarea "Carr"
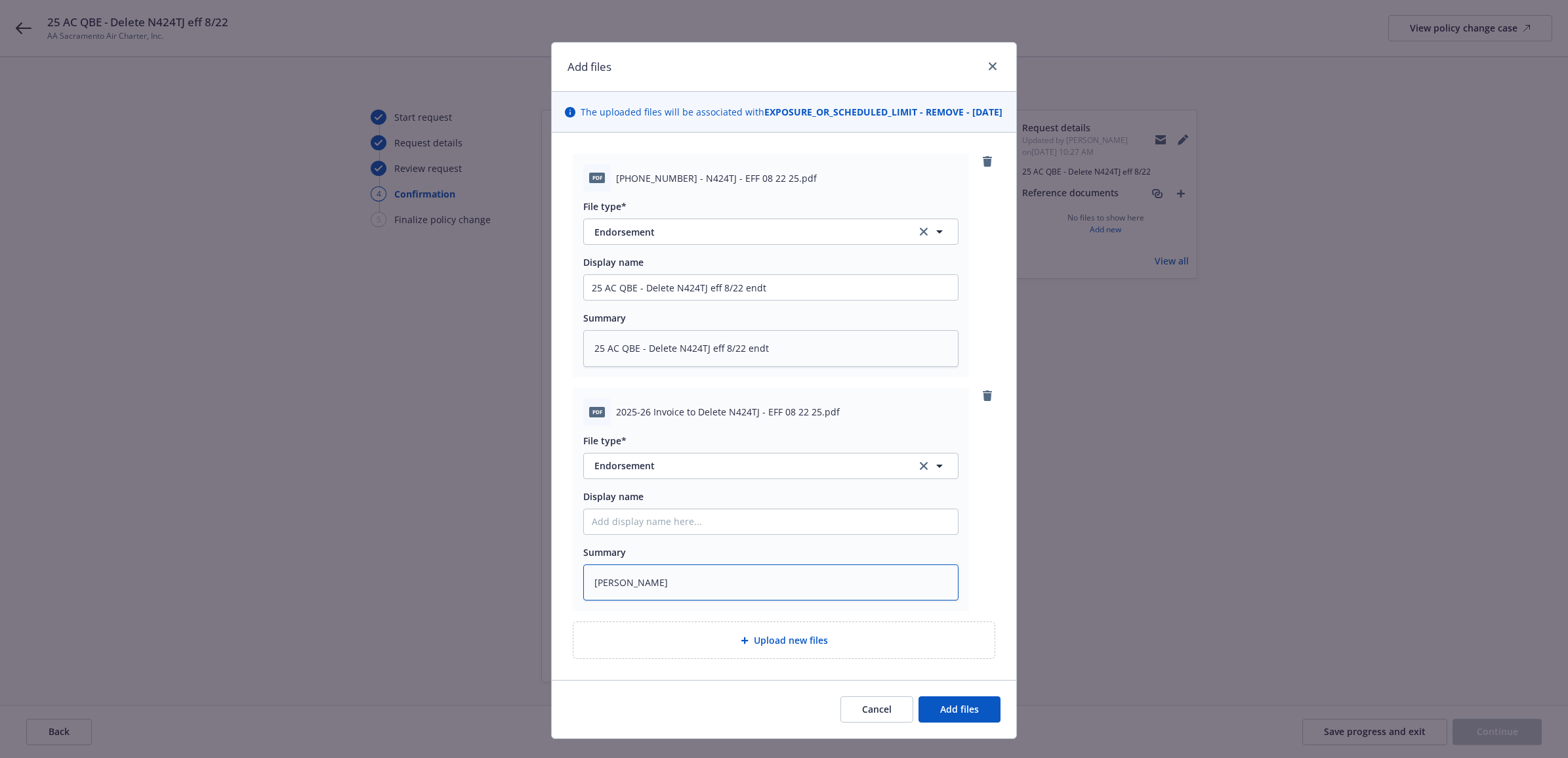
type textarea "x"
type textarea "Carri"
type textarea "x"
type textarea "Carrie"
type textarea "x"
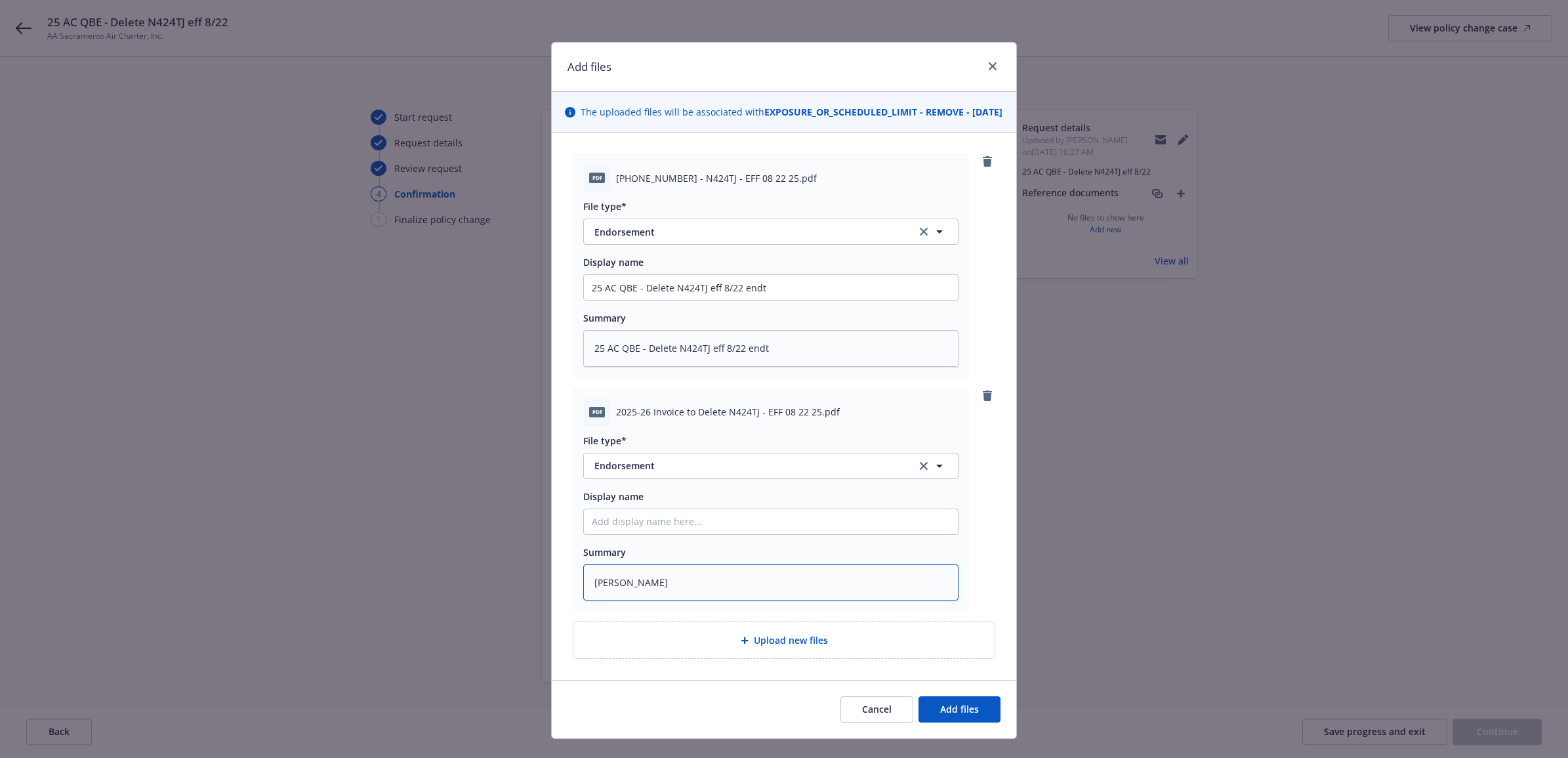
type textarea "Carrier"
type textarea "x"
type textarea "Carrier"
type textarea "x"
type textarea "Carrier I"
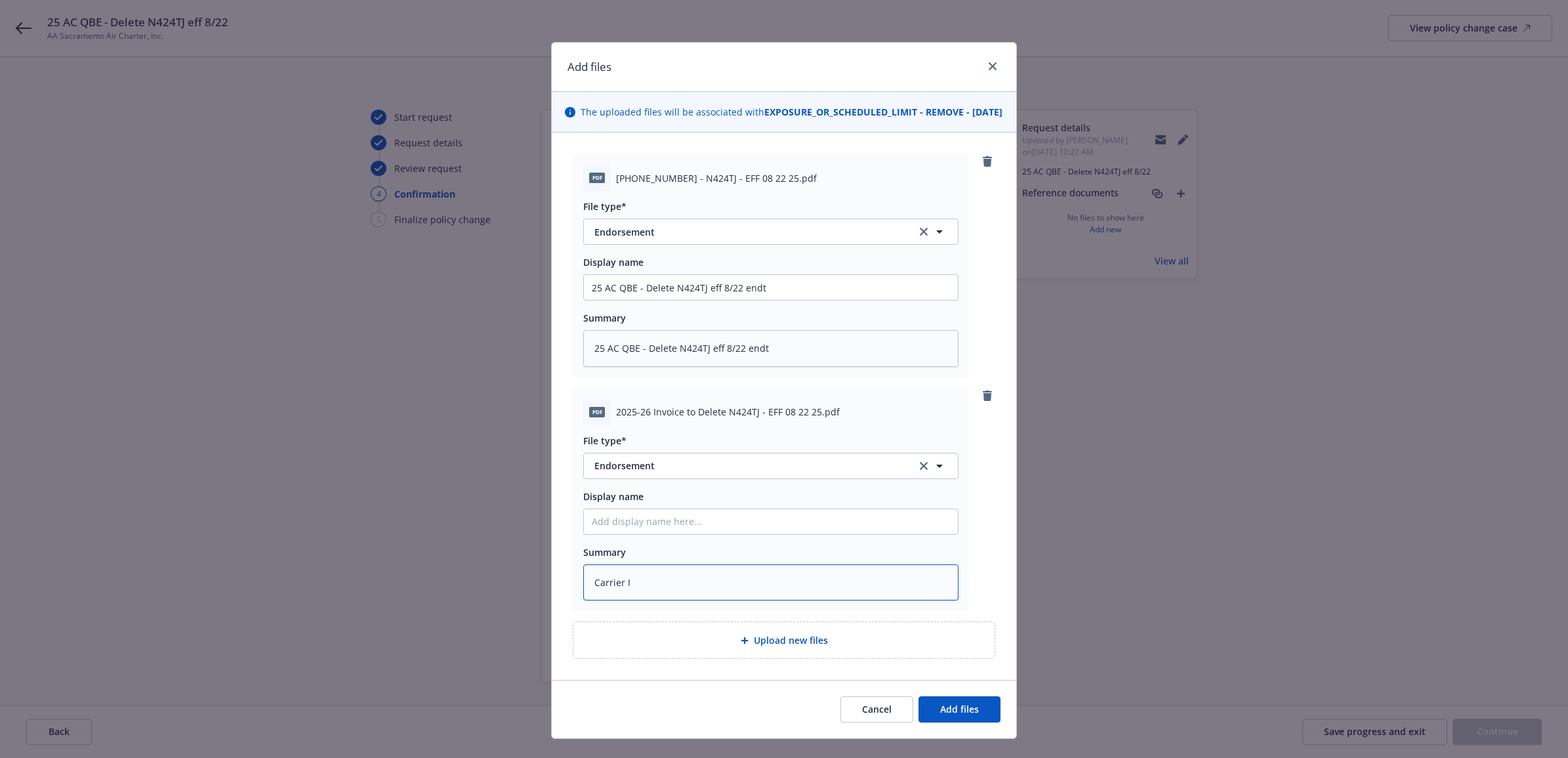
type textarea "x"
type textarea "Carrier In"
type textarea "x"
type textarea "Carrier Inv"
type textarea "x"
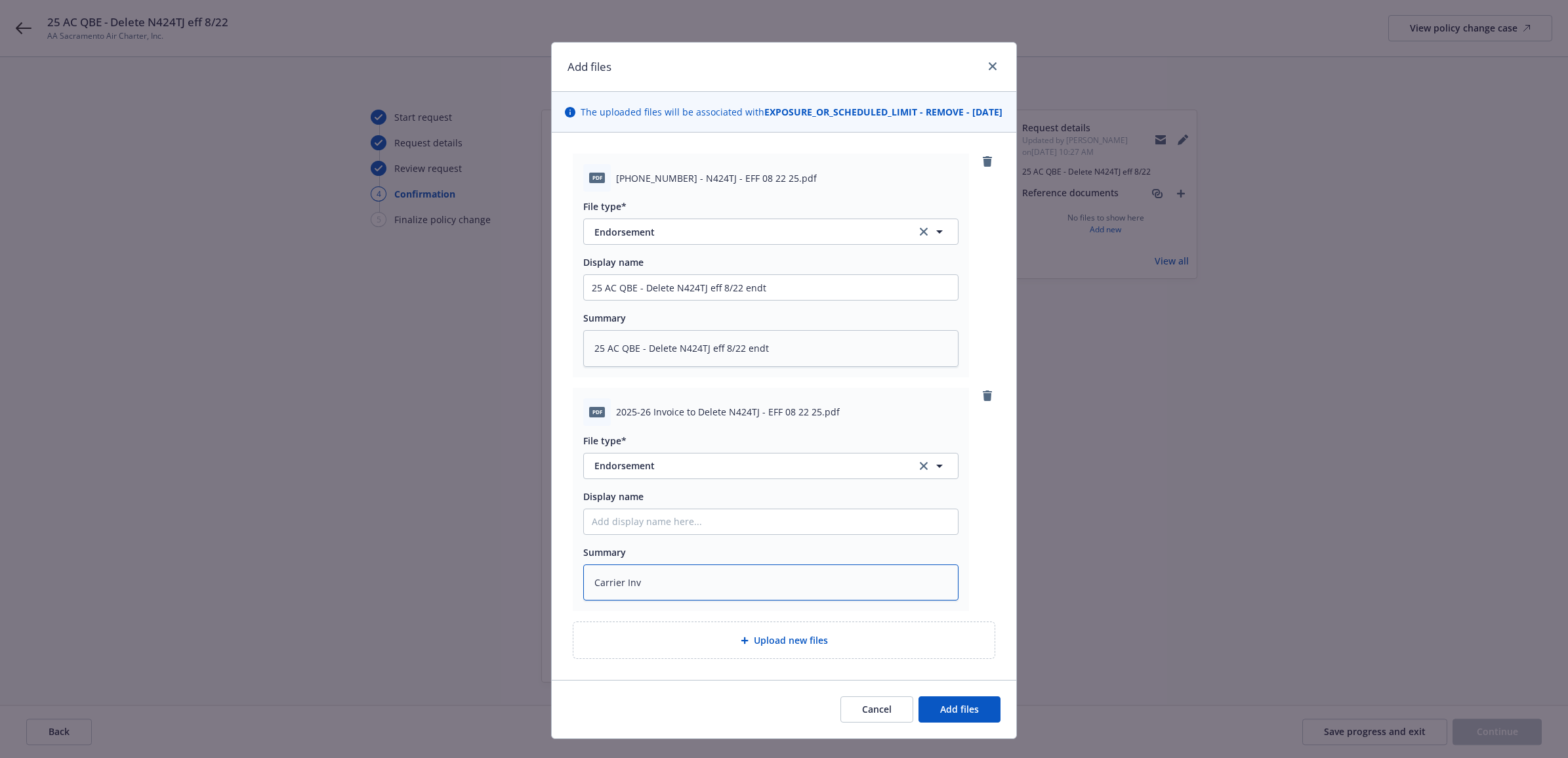
type textarea "Carrier Invo"
type textarea "x"
type textarea "Carrier Invoi"
type textarea "x"
type textarea "Carrier Invoic"
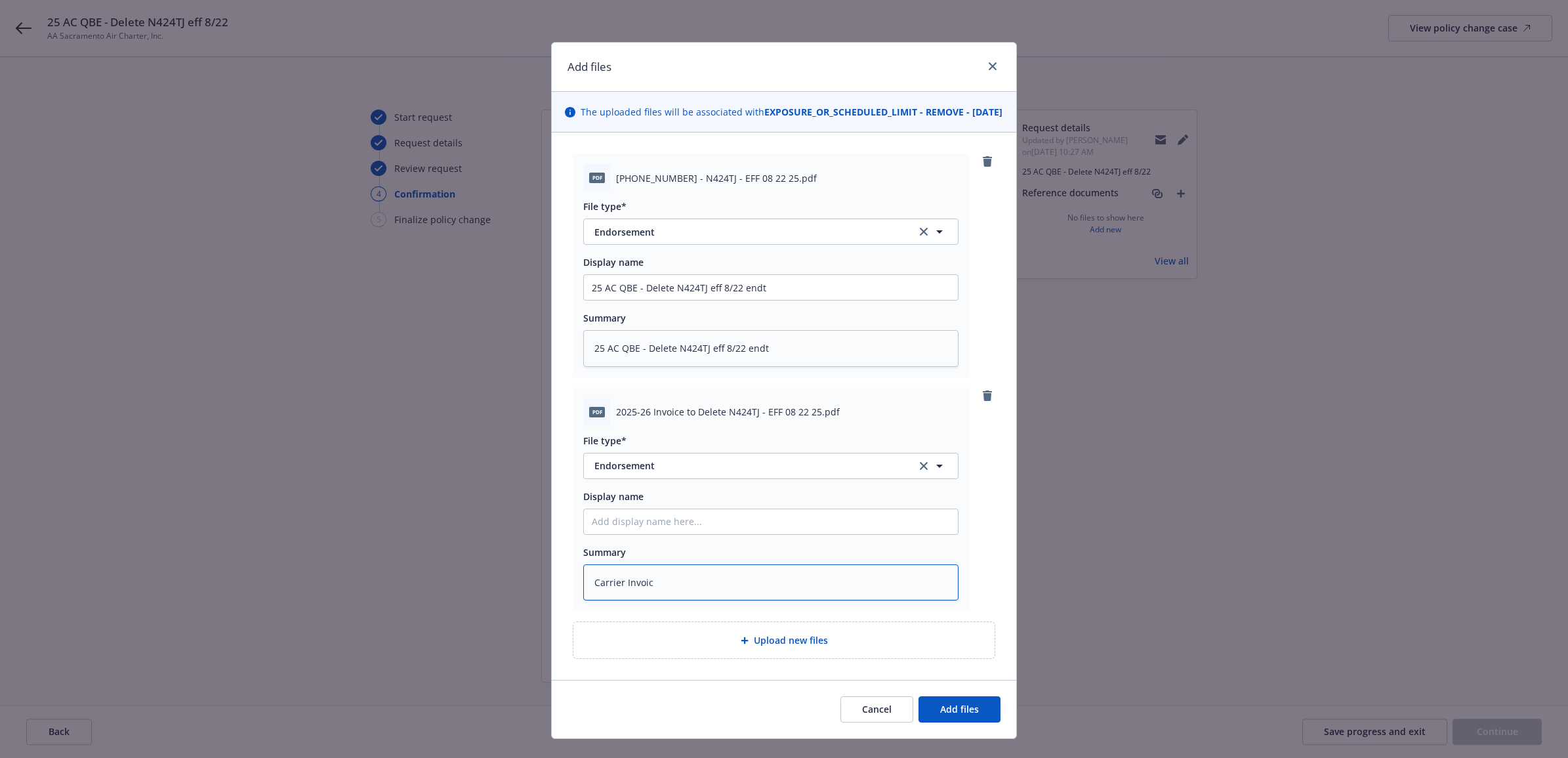
type textarea "x"
type textarea "Carrier Invoice"
type textarea "x"
type textarea "Carrier Invoice"
type textarea "x"
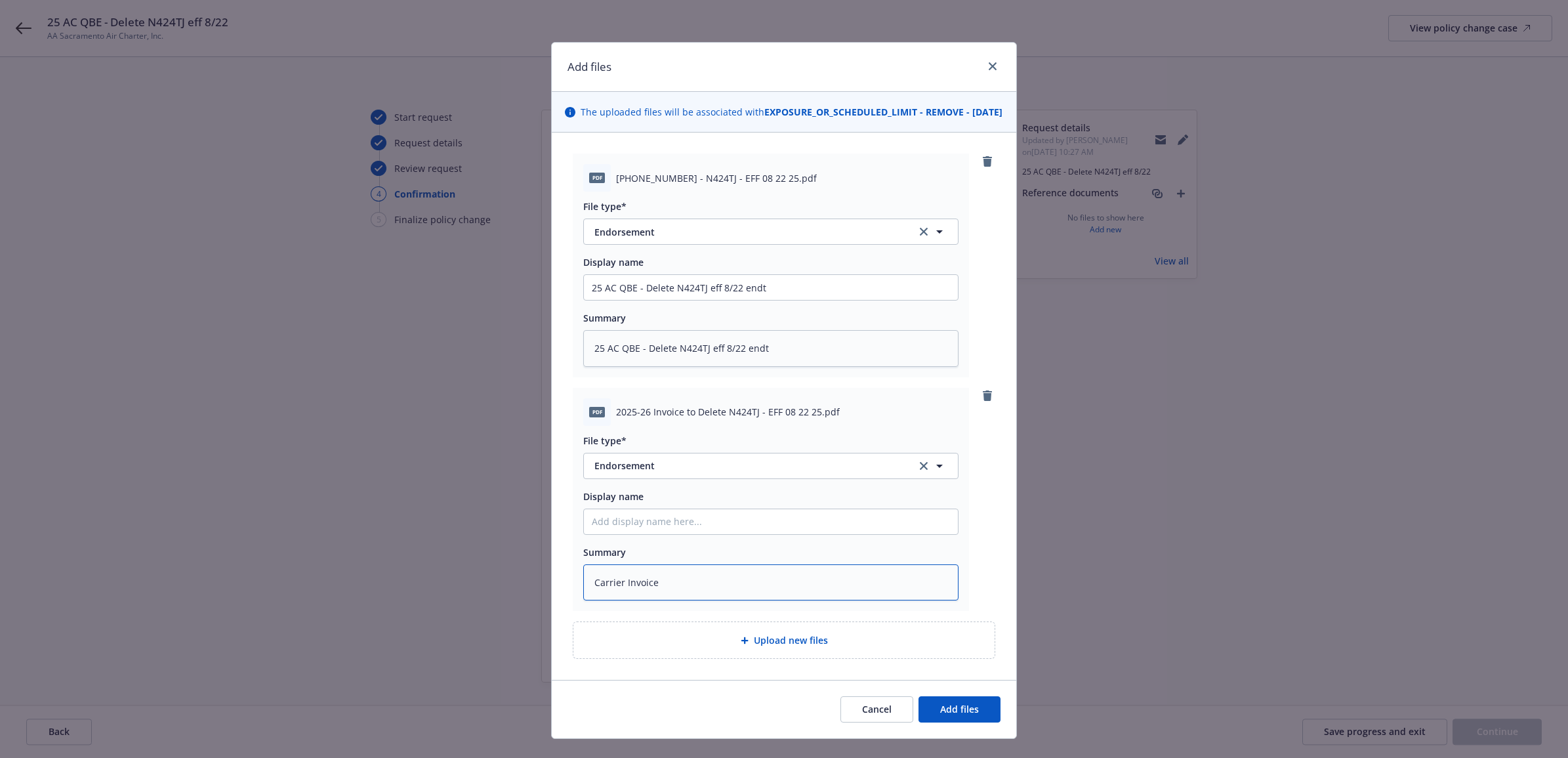
type textarea "Carrier Invoice -"
type textarea "x"
type textarea "Carrier Invoice"
type textarea "x"
type textarea "Carrier Invoice $"
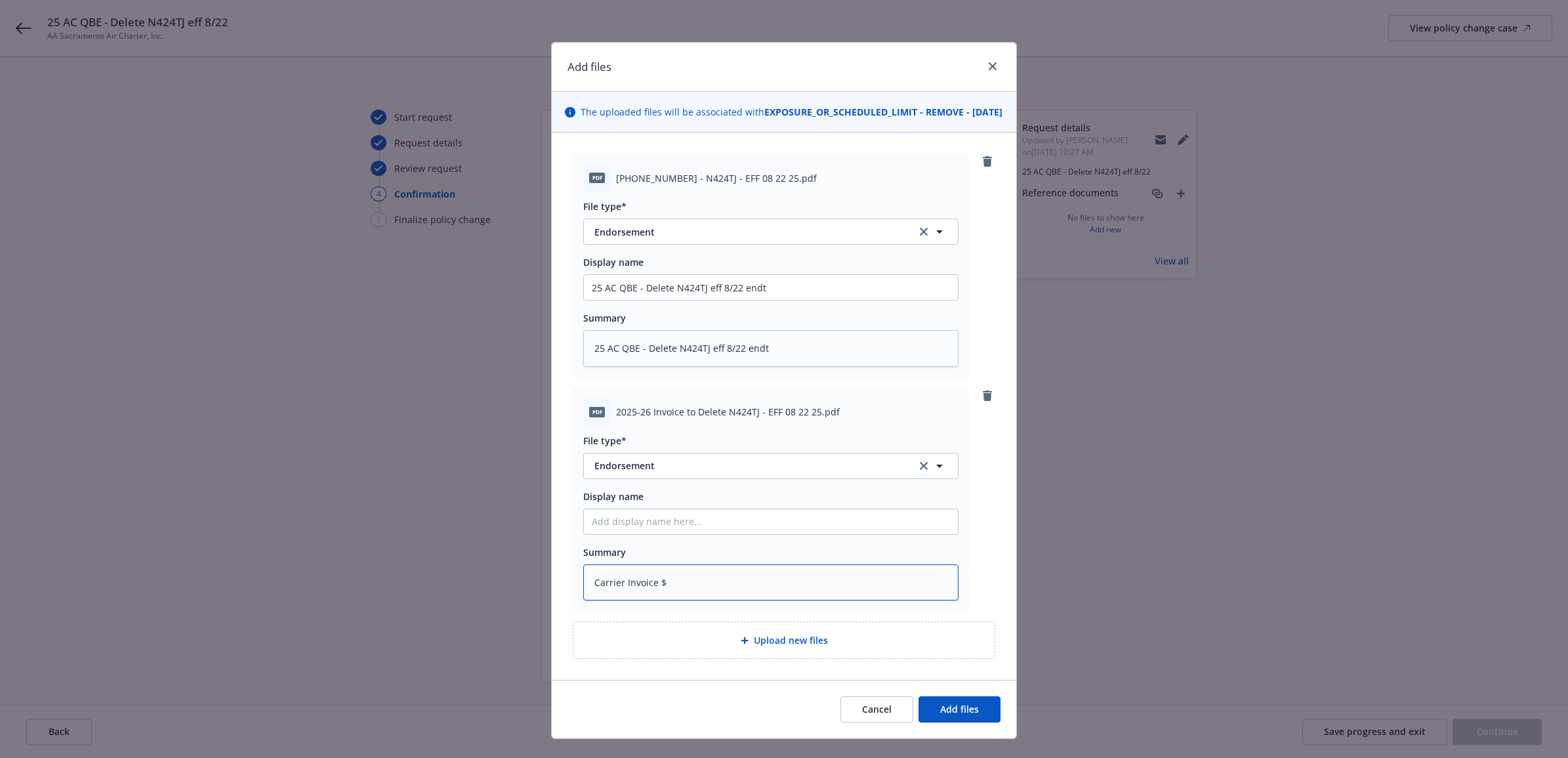
type textarea "x"
type textarea "Carrier Invoice $-"
type textarea "x"
type textarea "Carrier Invoice $"
type textarea "x"
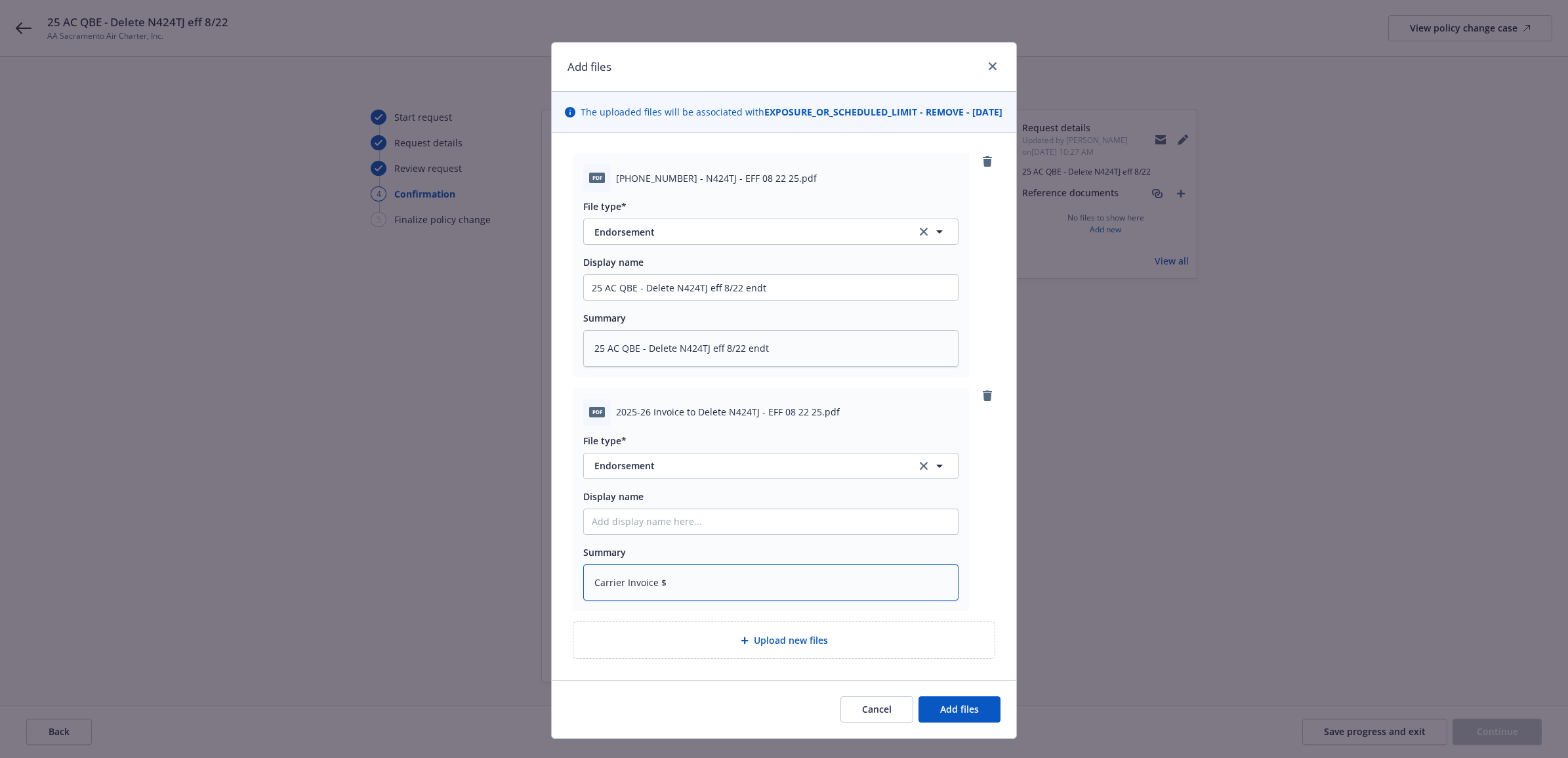
type textarea "Carrier Invoice"
type textarea "x"
type textarea "Carrier Invoice -"
type textarea "x"
type textarea "Carrier Invoice -$"
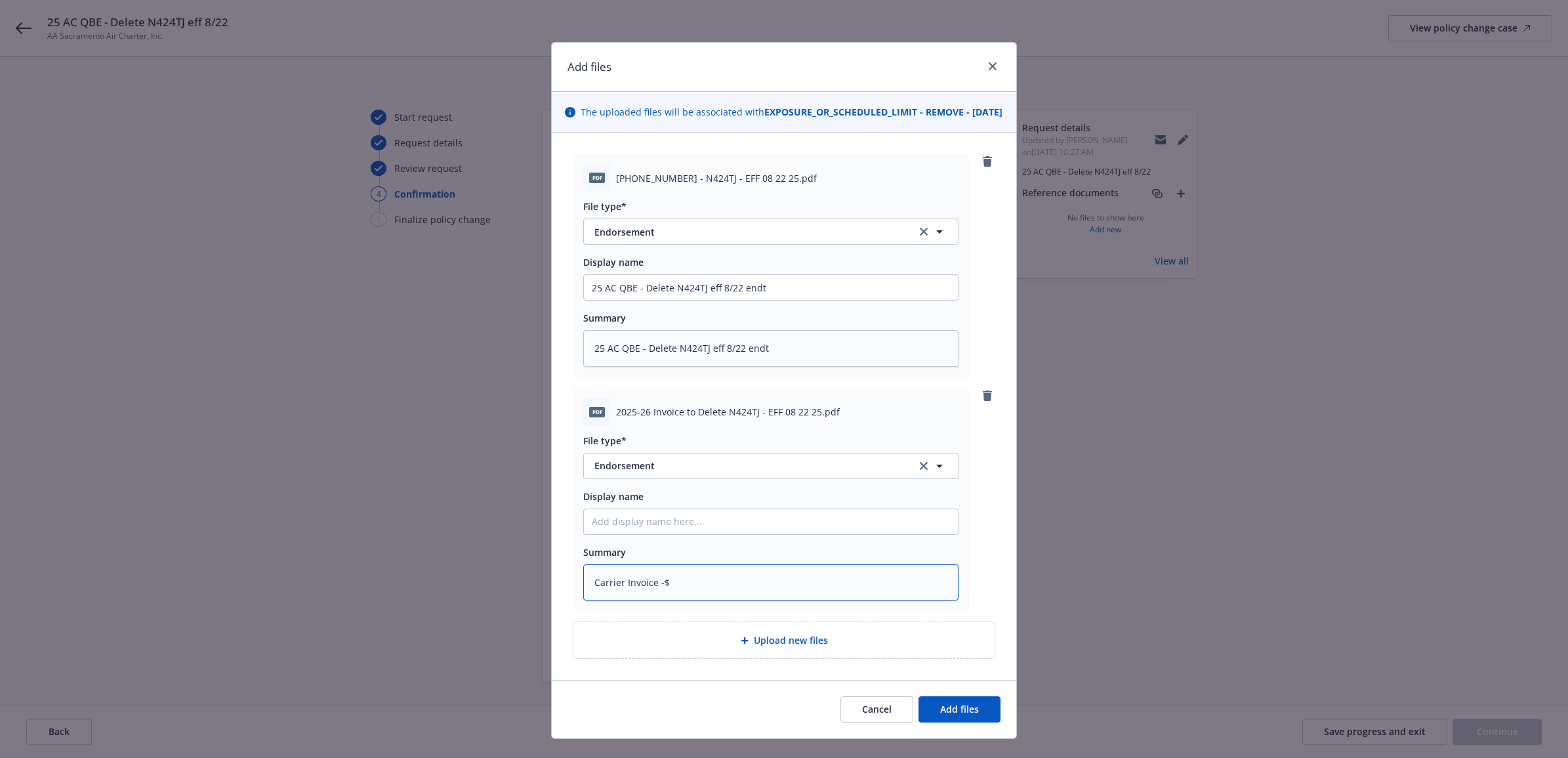
type textarea "x"
type textarea "Carrier Invoice -$2"
type textarea "x"
type textarea "Carrier Invoice -$21"
type textarea "x"
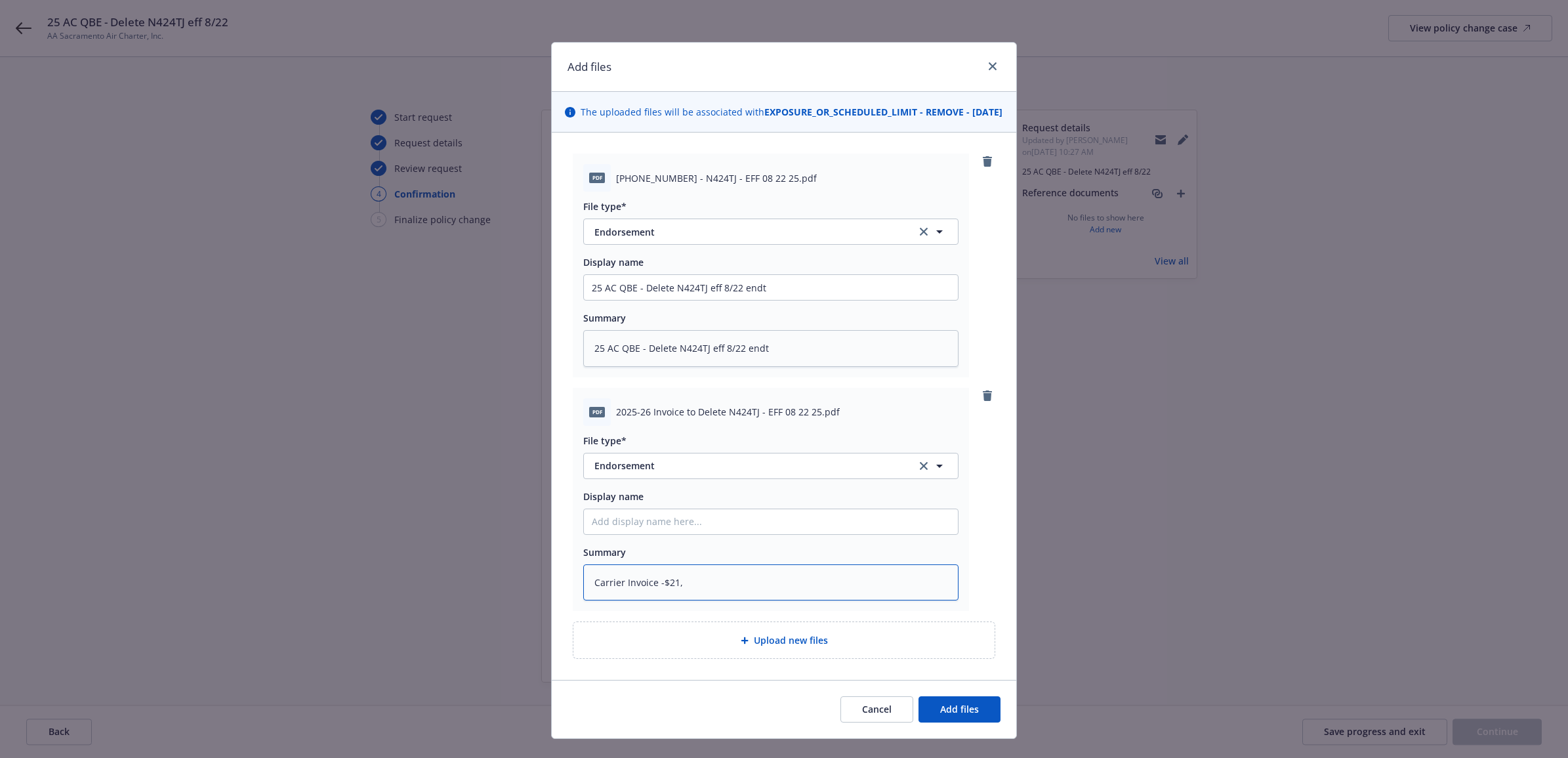
type textarea "Carrier Invoice -$21,"
click at [812, 586] on textarea "Carrier Invoice -$21," at bounding box center [771, 582] width 376 height 36
type textarea "x"
type textarea "Carrier Invoice -$21,9"
type textarea "x"
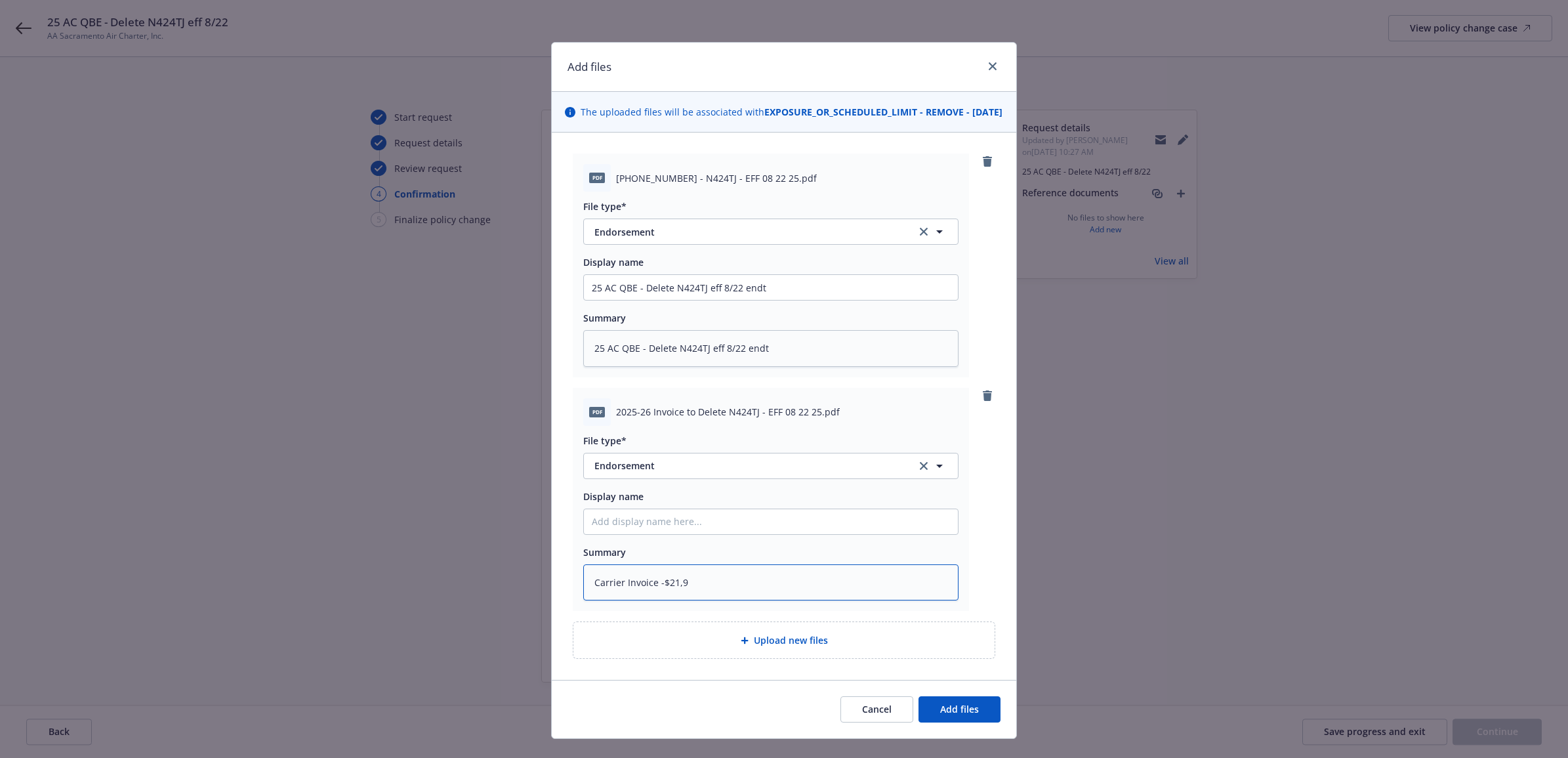
type textarea "Carrier Invoice -$21,93"
type textarea "x"
type textarea "Carrier Invoice -$21,934"
click at [641, 479] on button "Endorsement" at bounding box center [771, 465] width 376 height 26
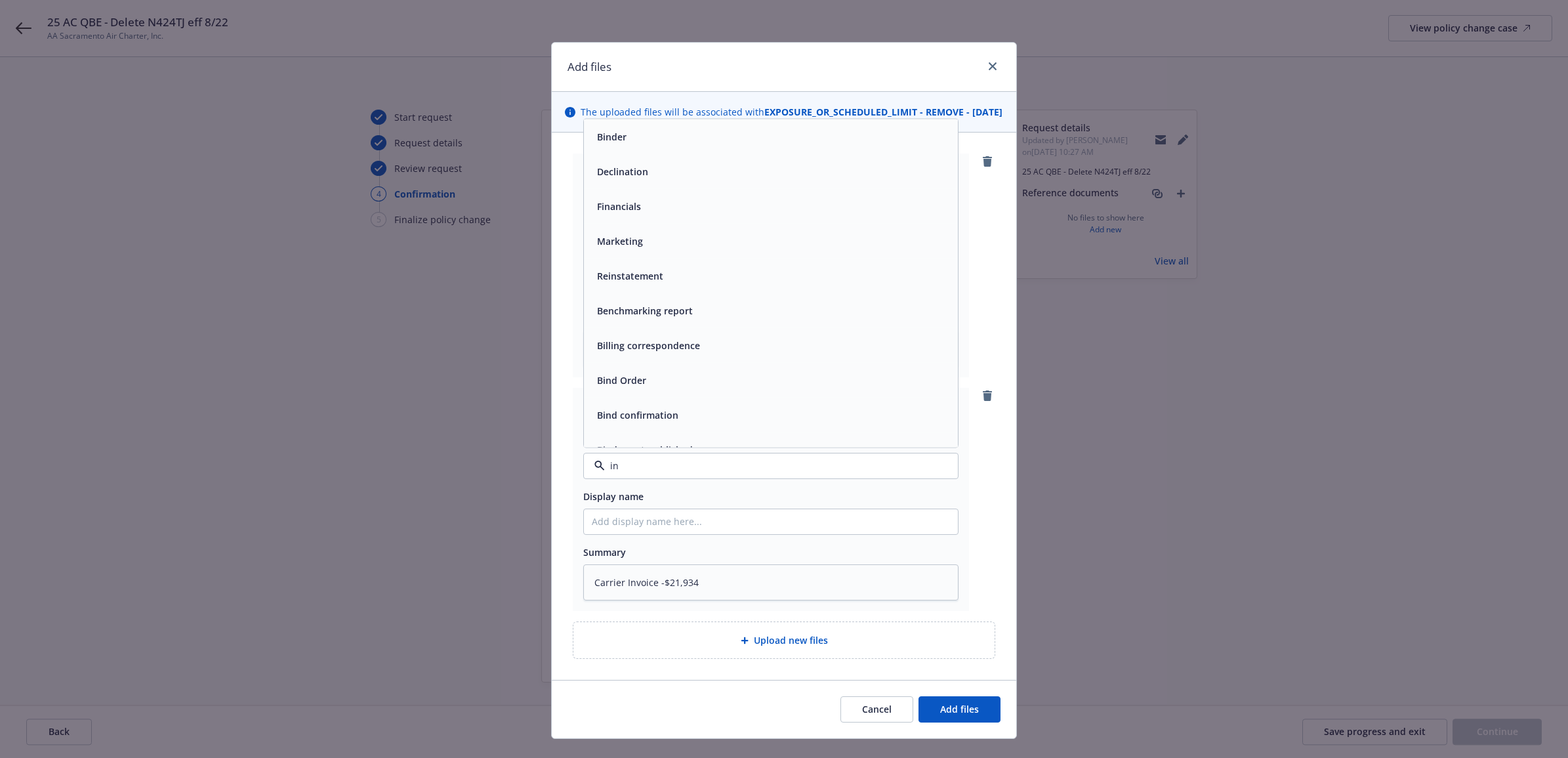
type input "inv"
click at [715, 439] on div "Invoice - Third Party" at bounding box center [771, 430] width 358 height 19
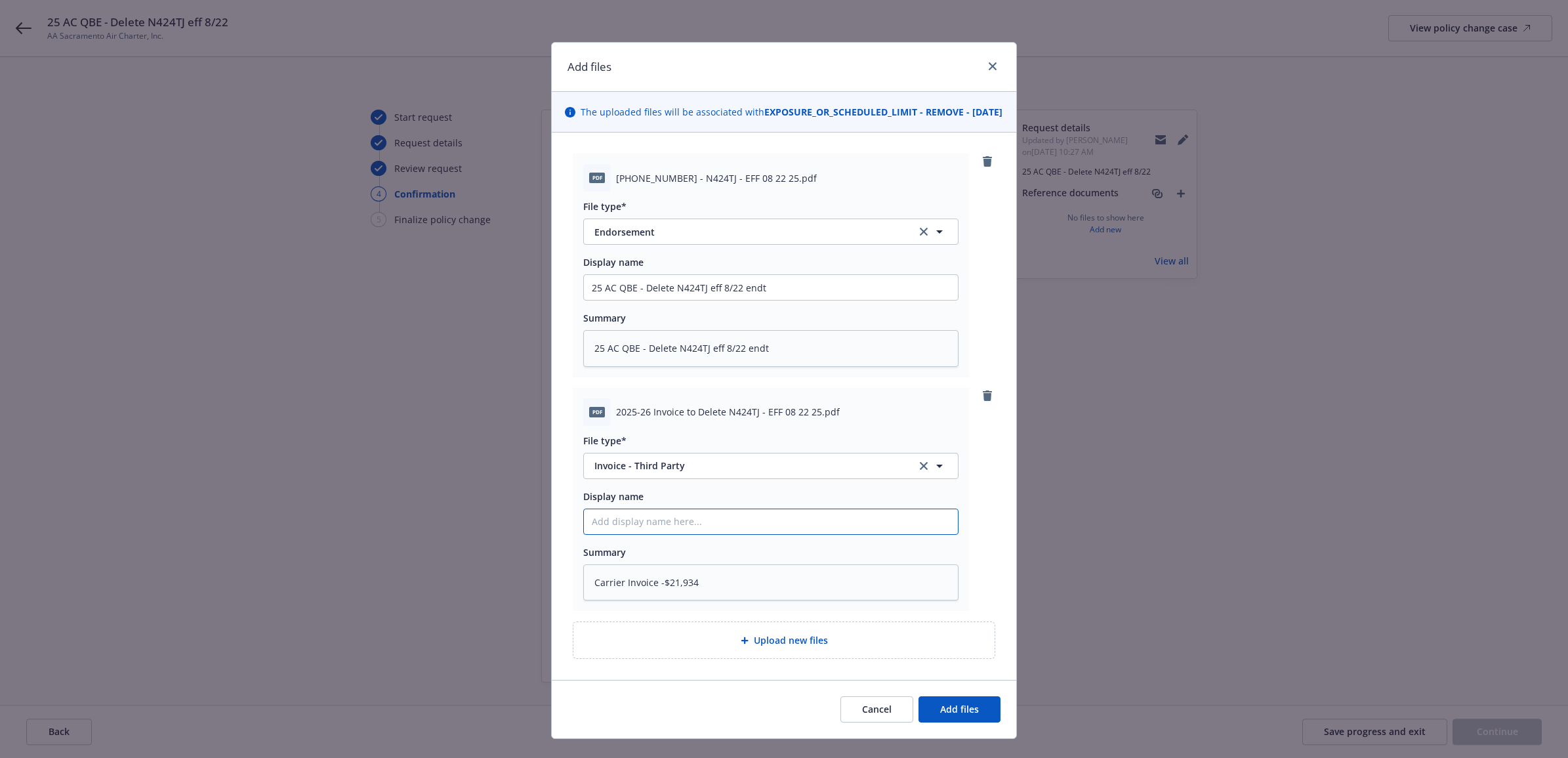
click at [663, 300] on input "Display name" at bounding box center [771, 287] width 374 height 25
paste input "25 AC QBE - Delete N424TJ eff 8/22 endt"
type textarea "x"
type input "25 AC QBE - Delete N424TJ eff 8/22 endt"
drag, startPoint x: 766, startPoint y: 538, endPoint x: 737, endPoint y: 537, distance: 29.0
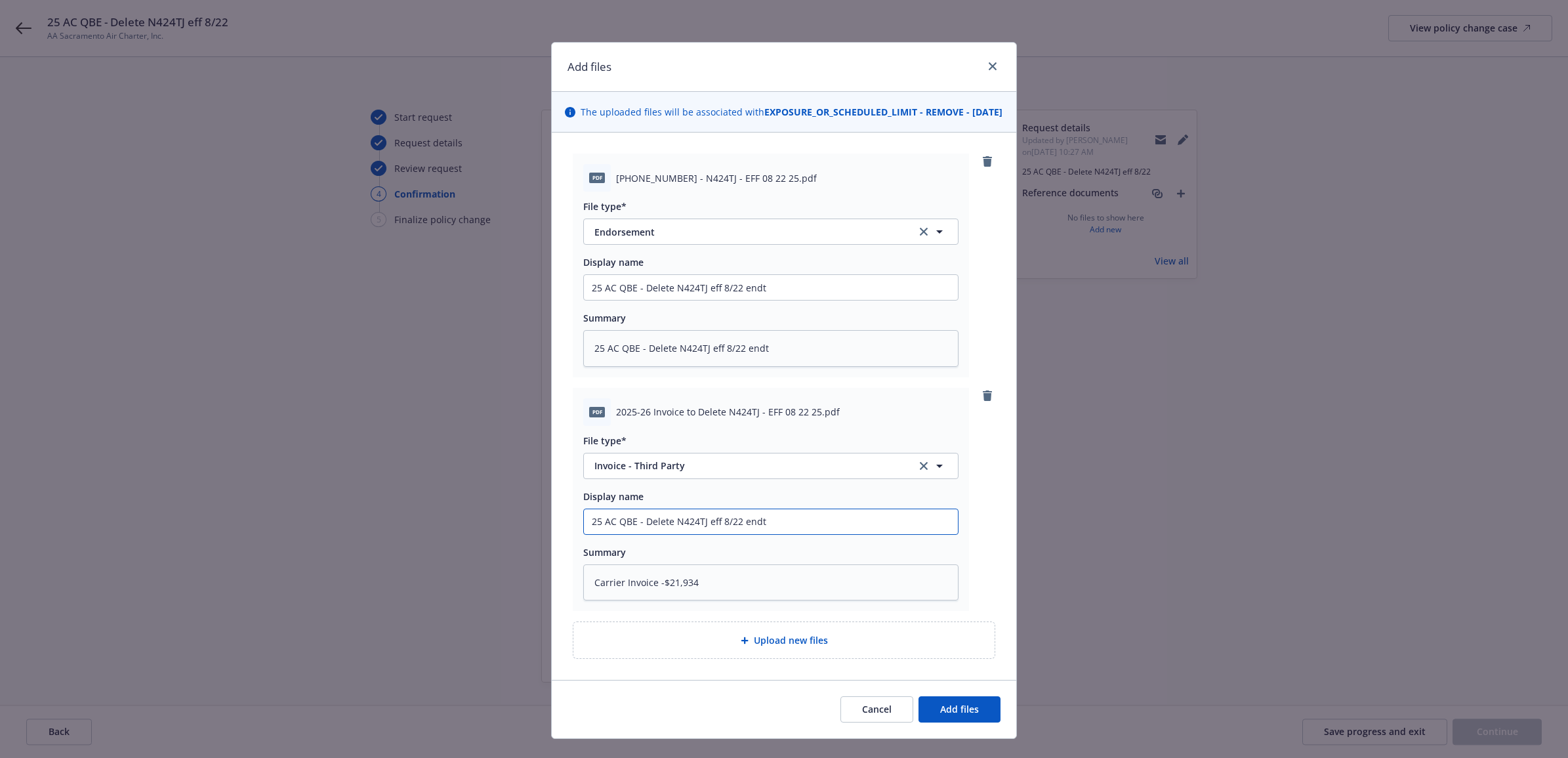
click at [737, 300] on input "25 AC QBE - Delete N424TJ eff 8/22 endt" at bounding box center [771, 287] width 374 height 25
type textarea "x"
type input "25 AC QBE - Delete N424TJ eff 8/22 c"
type textarea "x"
type input "25 AC QBE - Delete N424TJ eff 8/22 ca"
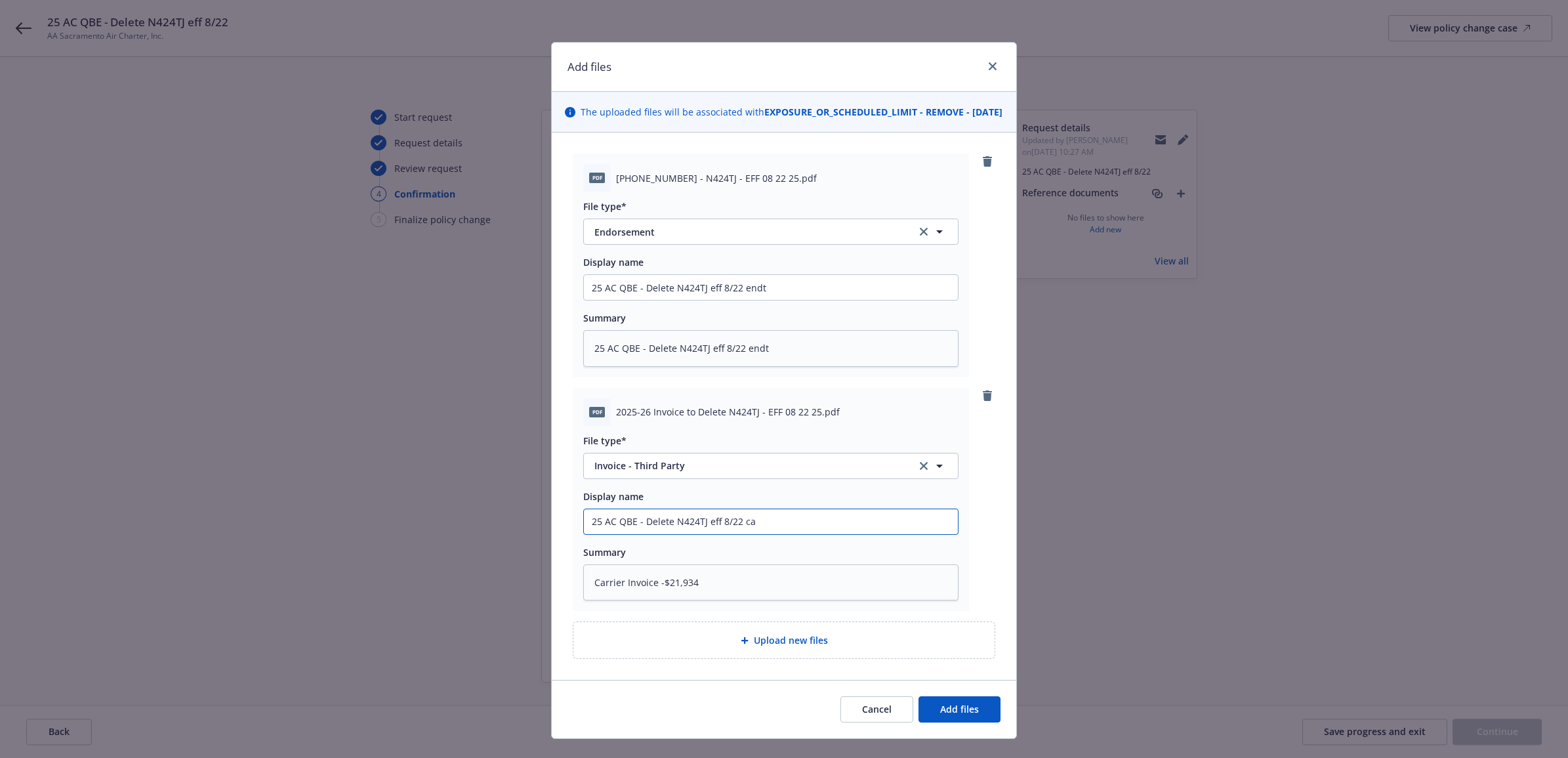
type textarea "x"
type input "25 AC QBE - Delete N424TJ eff 8/22 car"
type textarea "x"
type input "25 AC QBE - Delete N424TJ eff 8/22 carr"
type textarea "x"
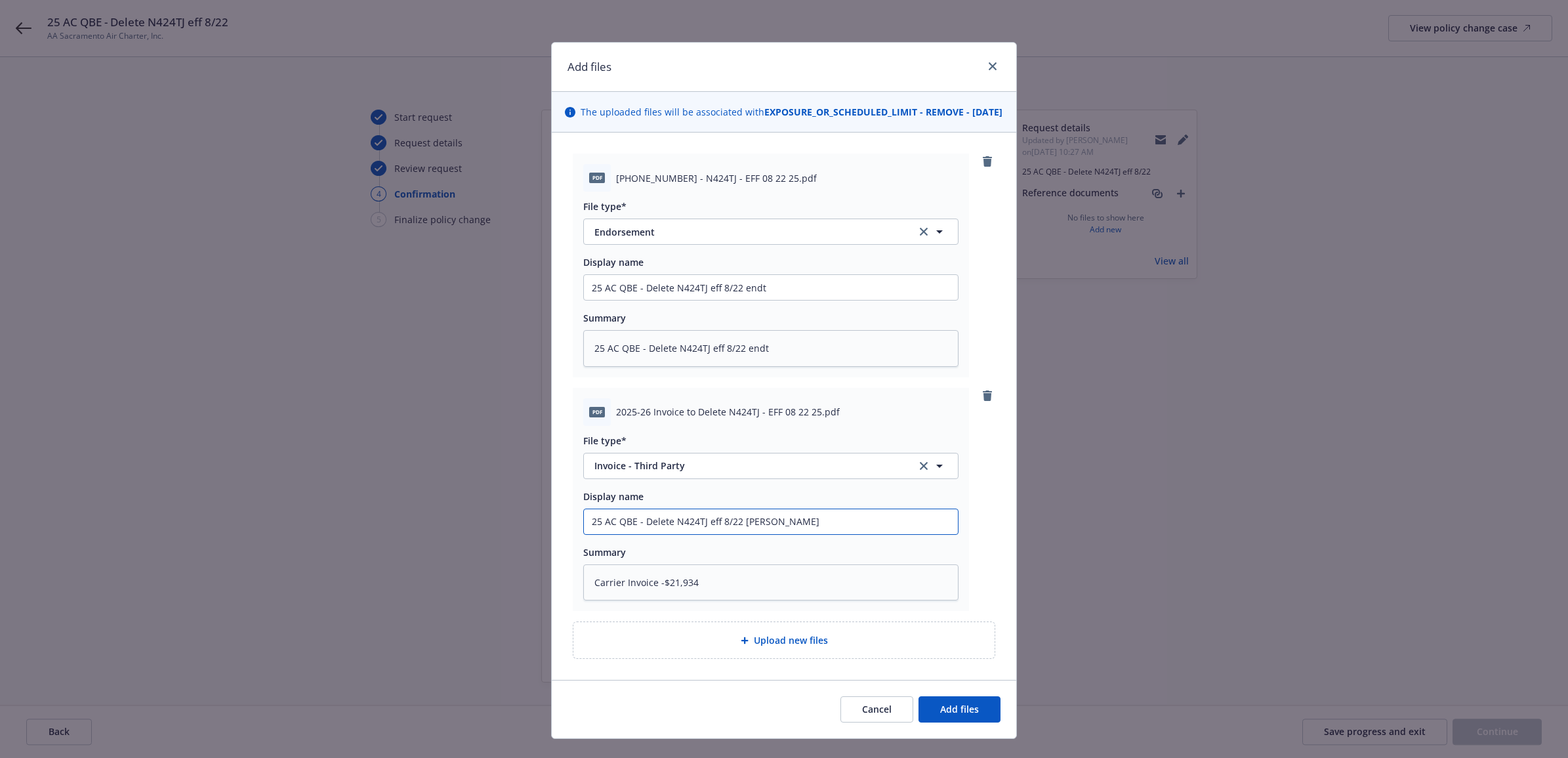
type input "25 AC QBE - Delete N424TJ eff 8/22 carri"
type textarea "x"
type input "25 AC QBE - Delete N424TJ eff 8/22 carrie"
type textarea "x"
type input "25 AC QBE - Delete N424TJ eff 8/22 carrier"
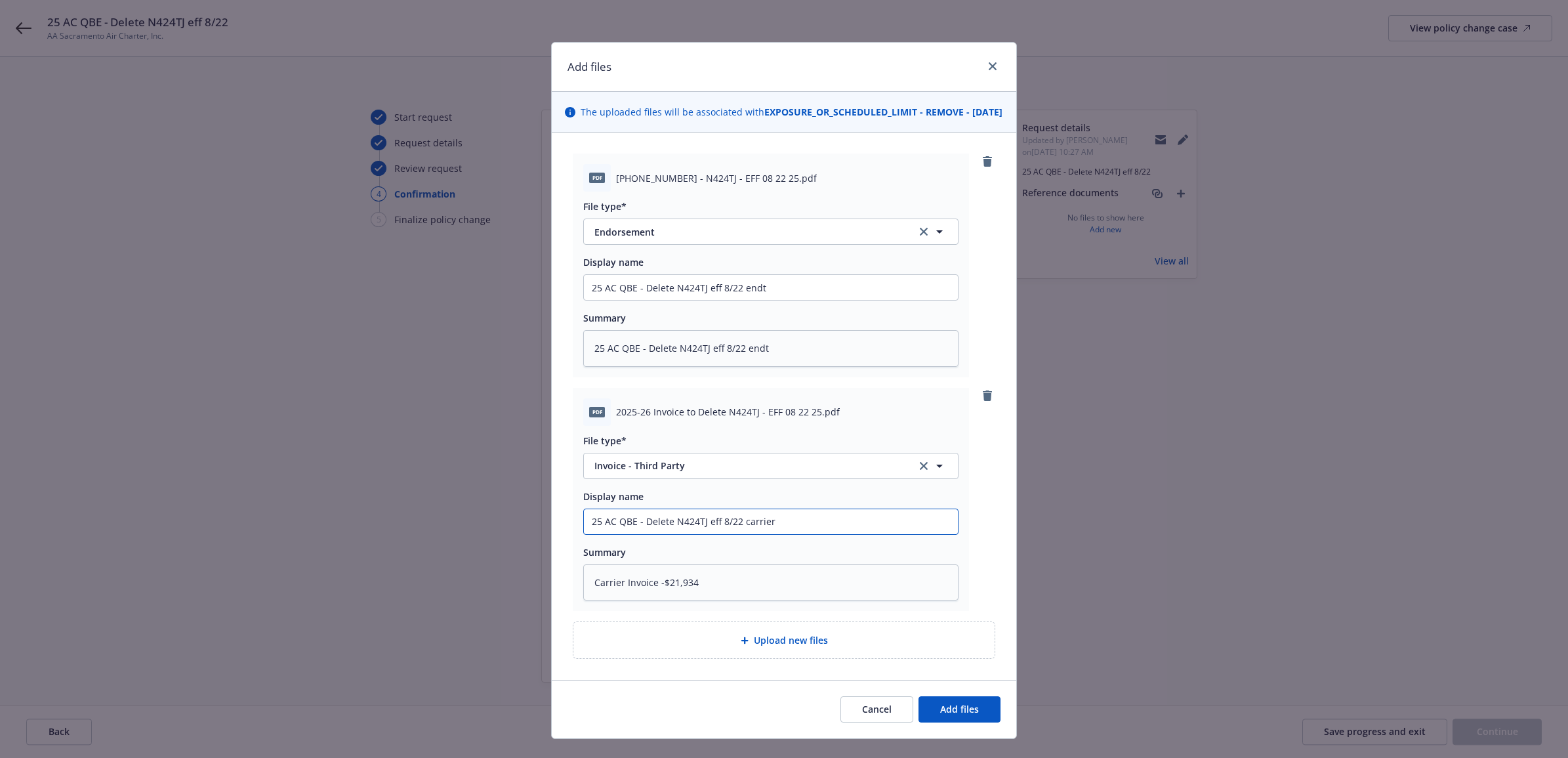
type textarea "x"
type input "25 AC QBE - Delete N424TJ eff 8/22 carrier"
type textarea "x"
type input "25 AC QBE - Delete N424TJ eff 8/22 carrier i"
type textarea "x"
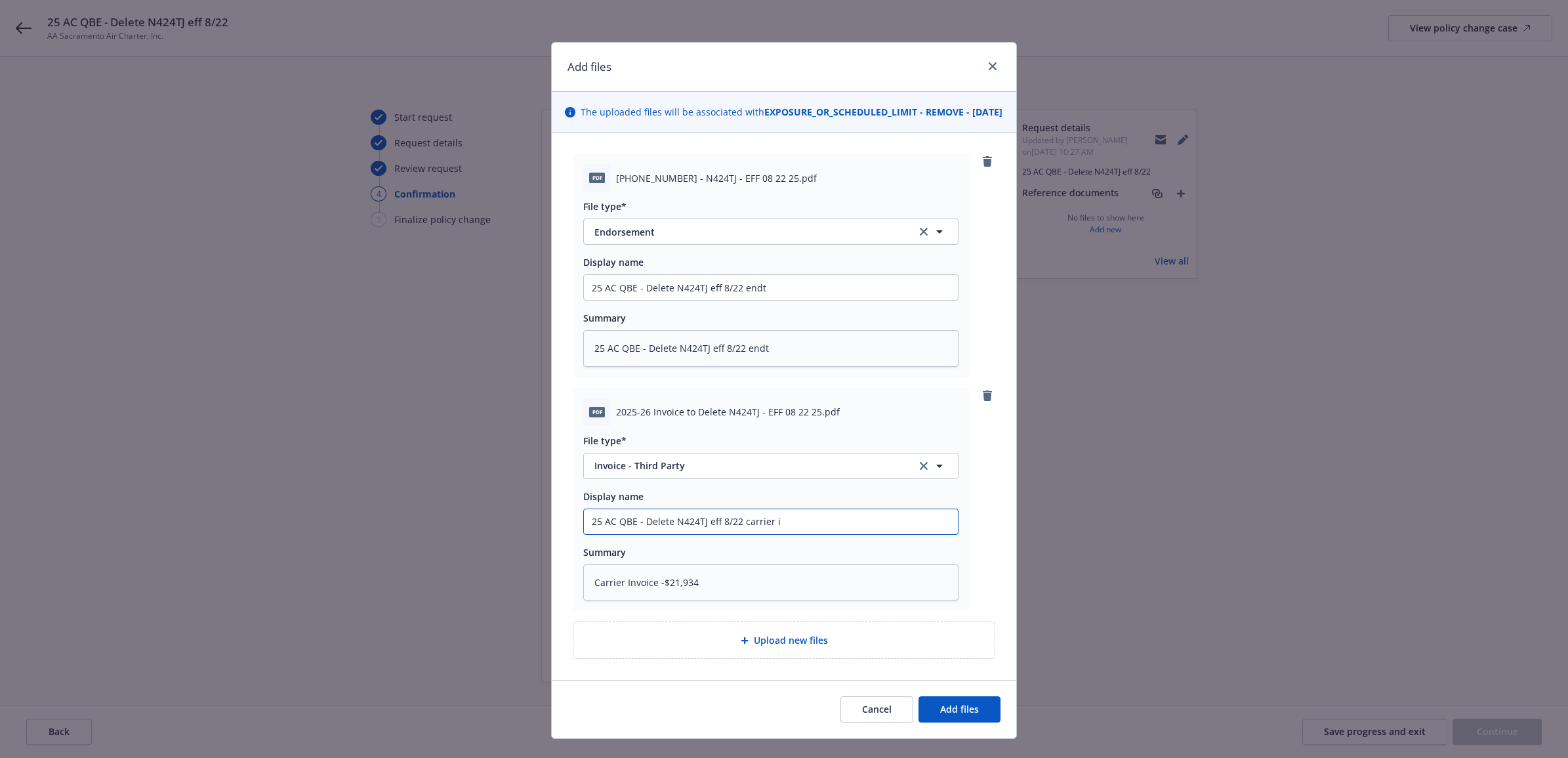
type input "25 AC QBE - Delete N424TJ eff 8/22 carrier in"
type textarea "x"
type input "25 AC QBE - Delete N424TJ eff 8/22 carrier inv"
type textarea "x"
type input "25 AC QBE - Delete N424TJ eff 8/22 carrier invo"
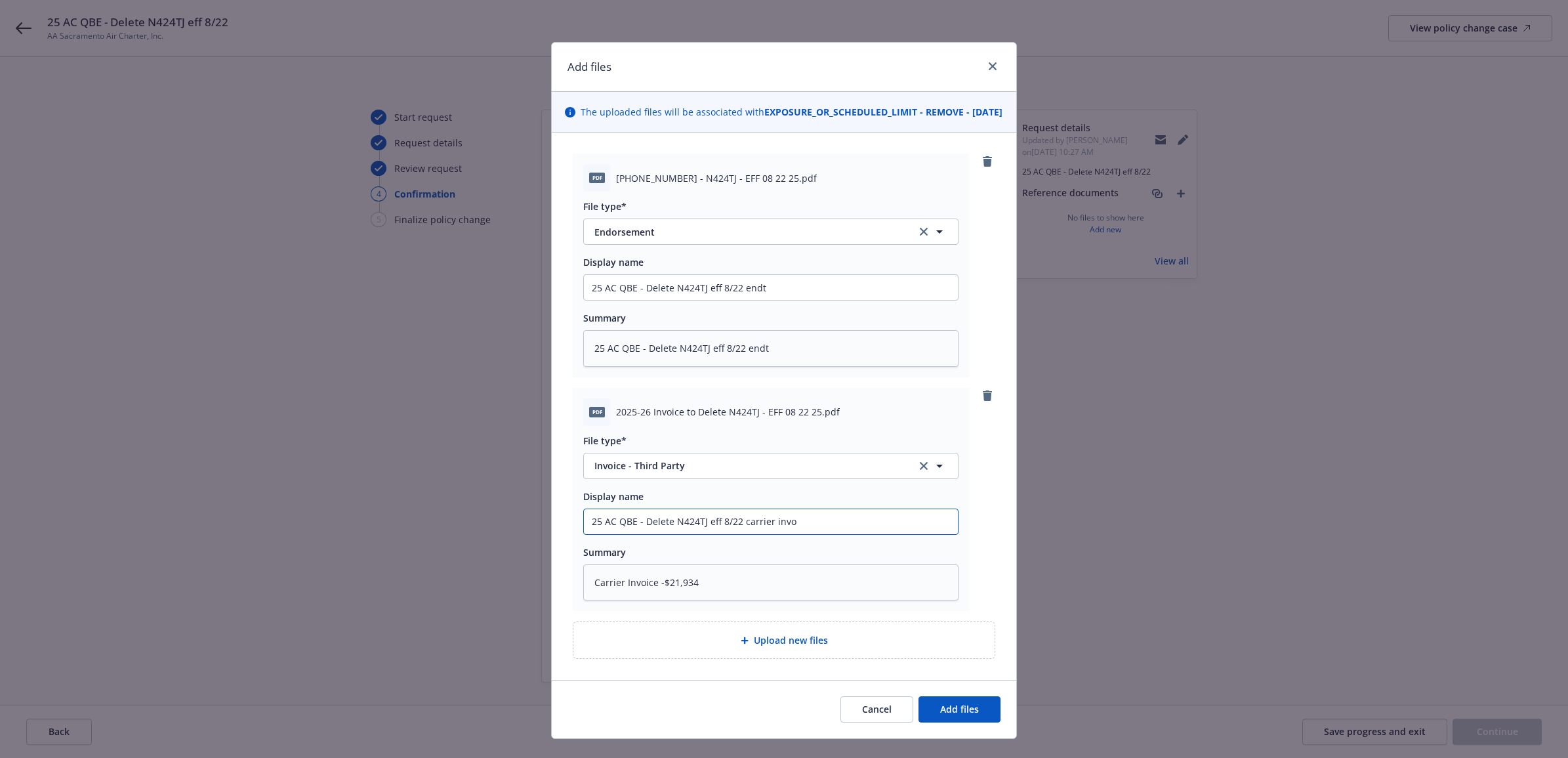
type textarea "x"
click at [945, 715] on span "Add files" at bounding box center [960, 709] width 39 height 12
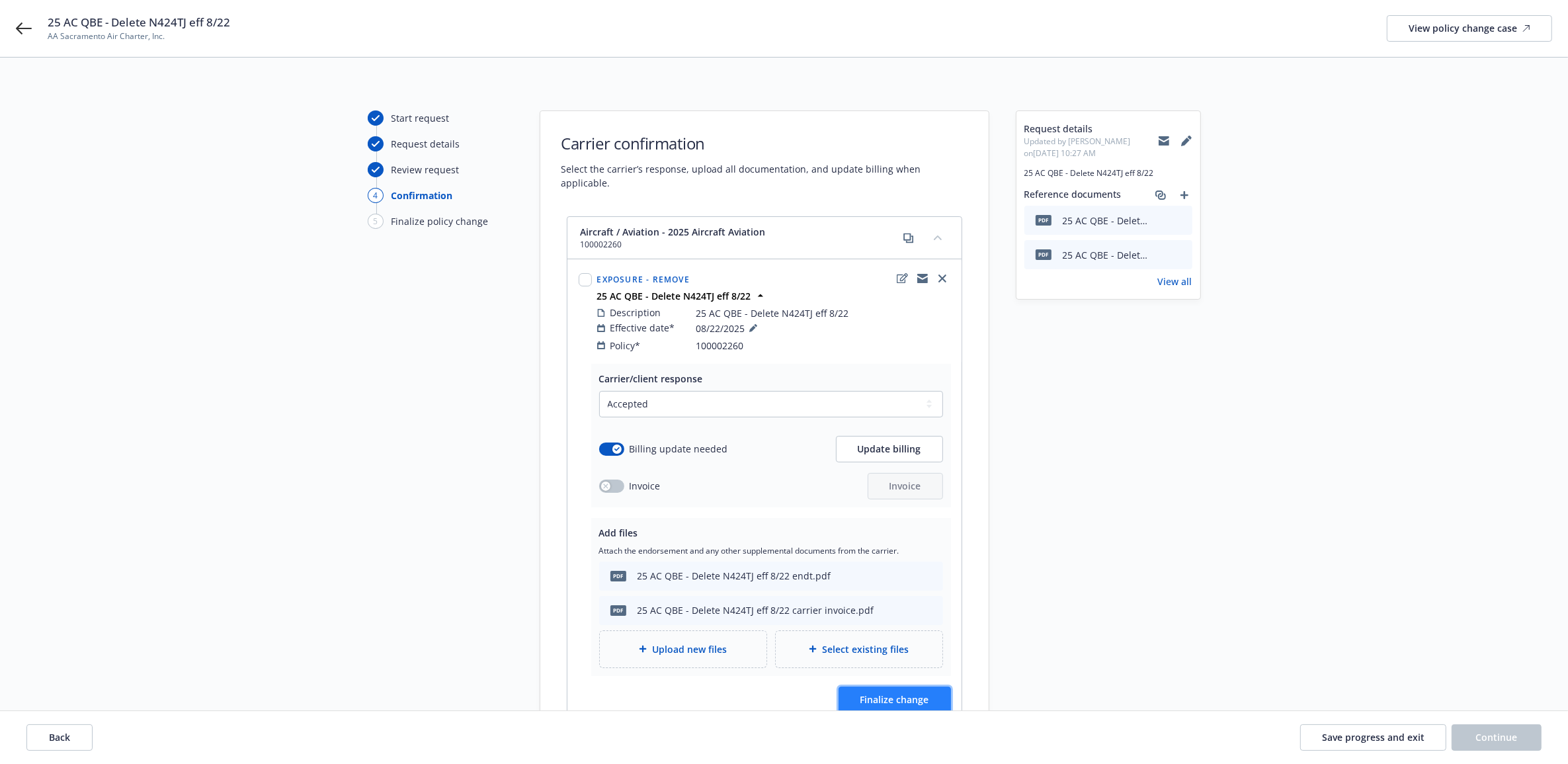
click at [924, 693] on span "Finalize change" at bounding box center [895, 699] width 68 height 12
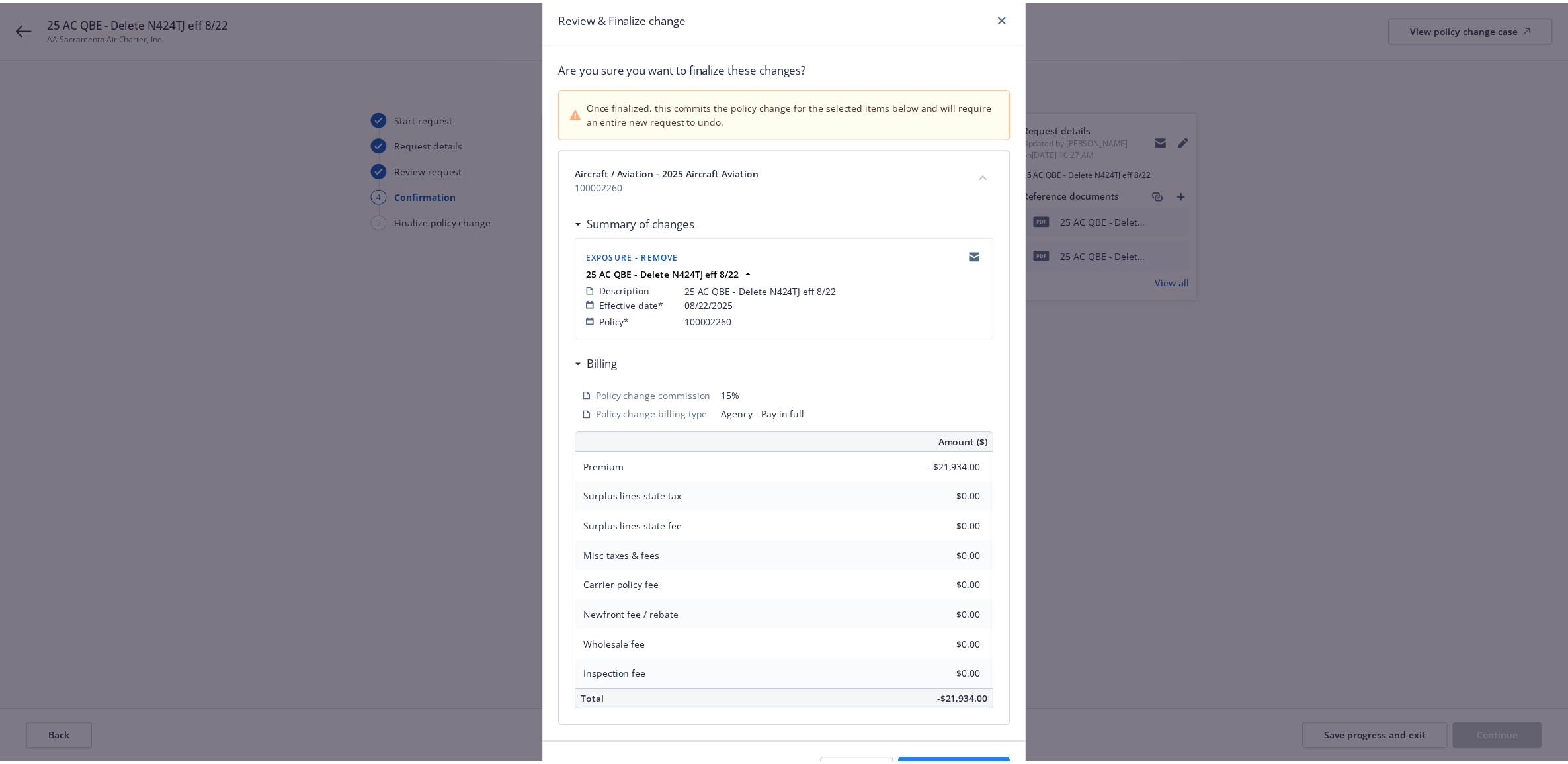
scroll to position [133, 0]
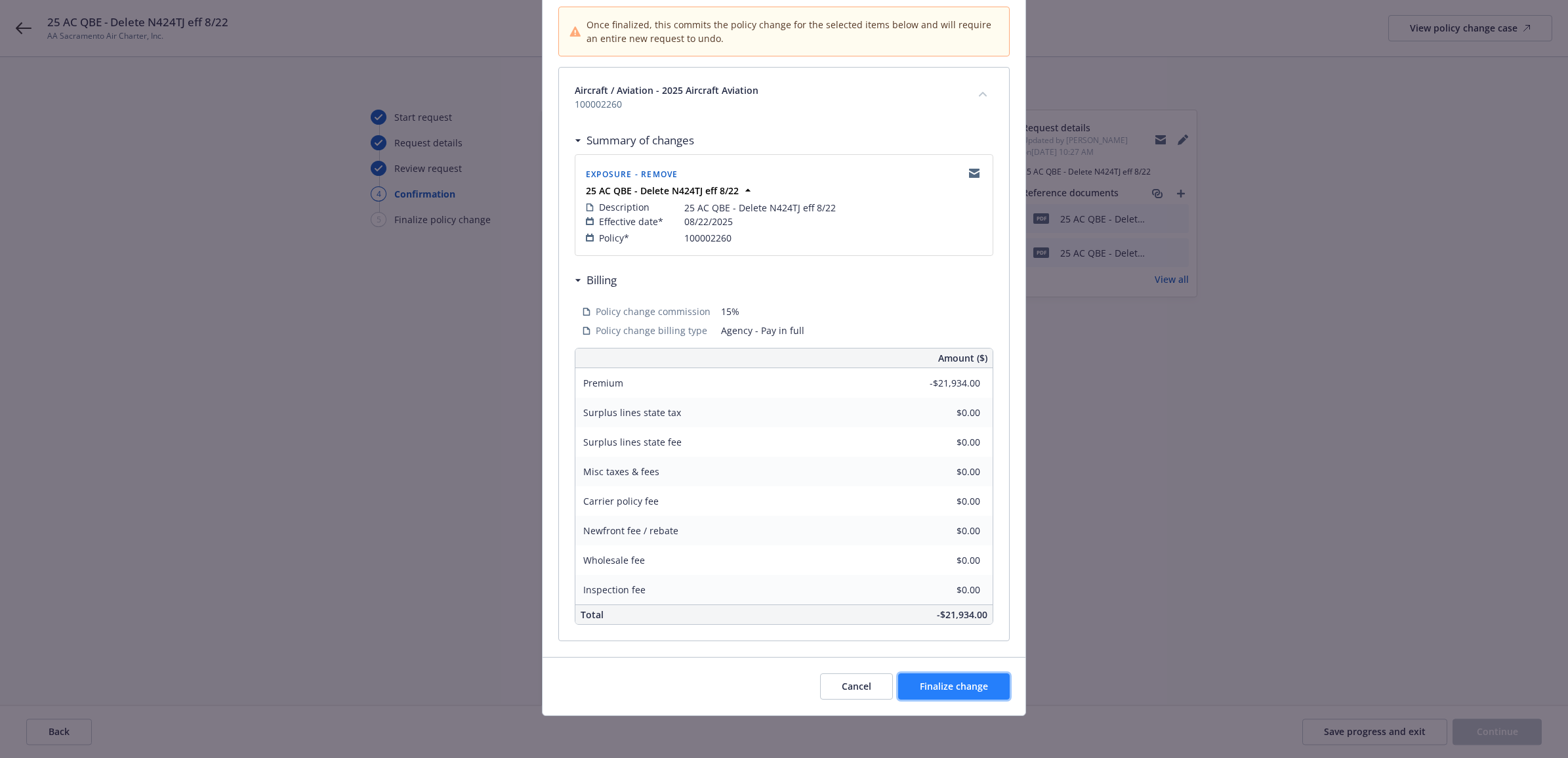
click at [965, 683] on span "Finalize change" at bounding box center [954, 685] width 68 height 12
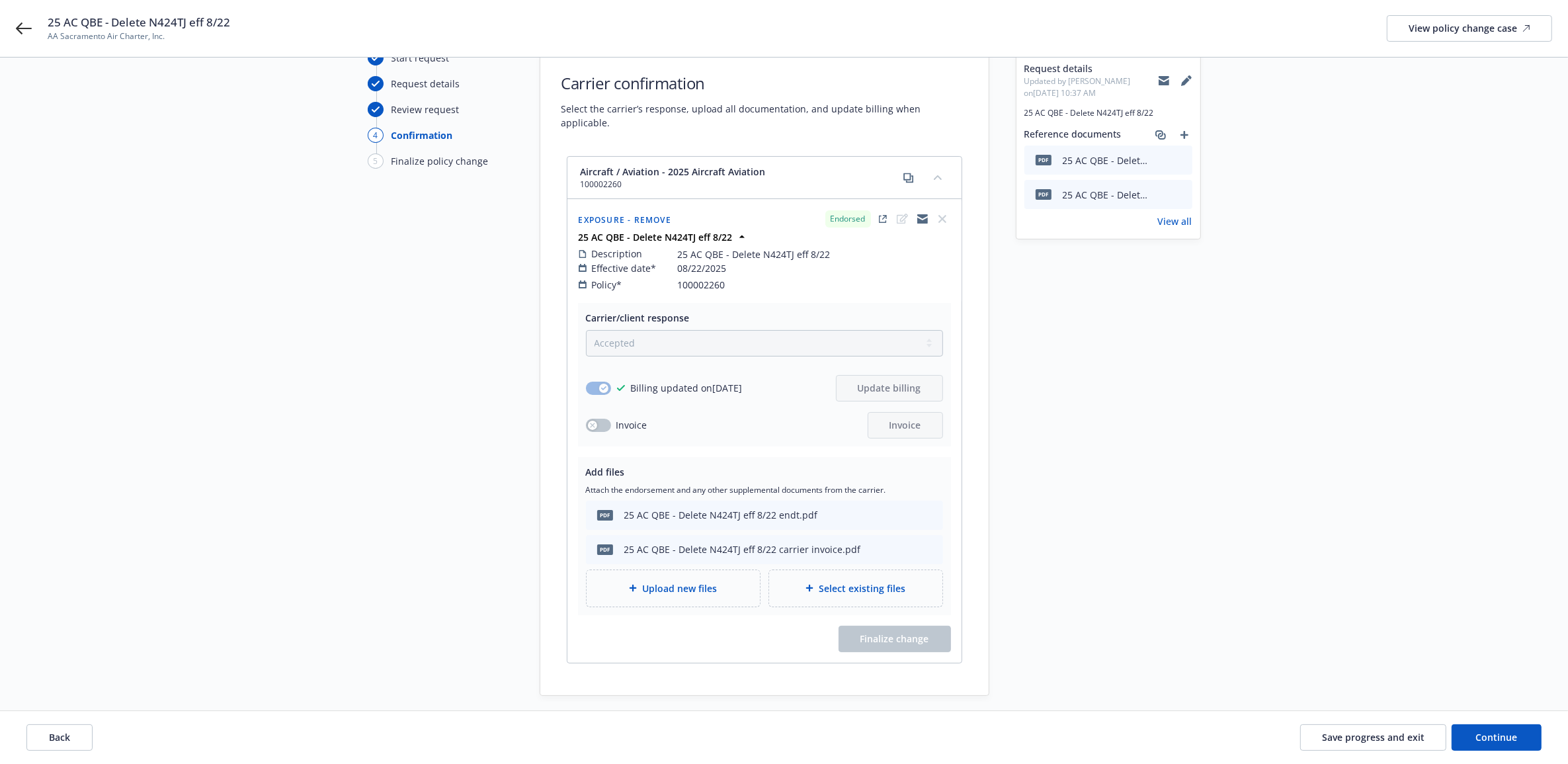
scroll to position [118, 0]
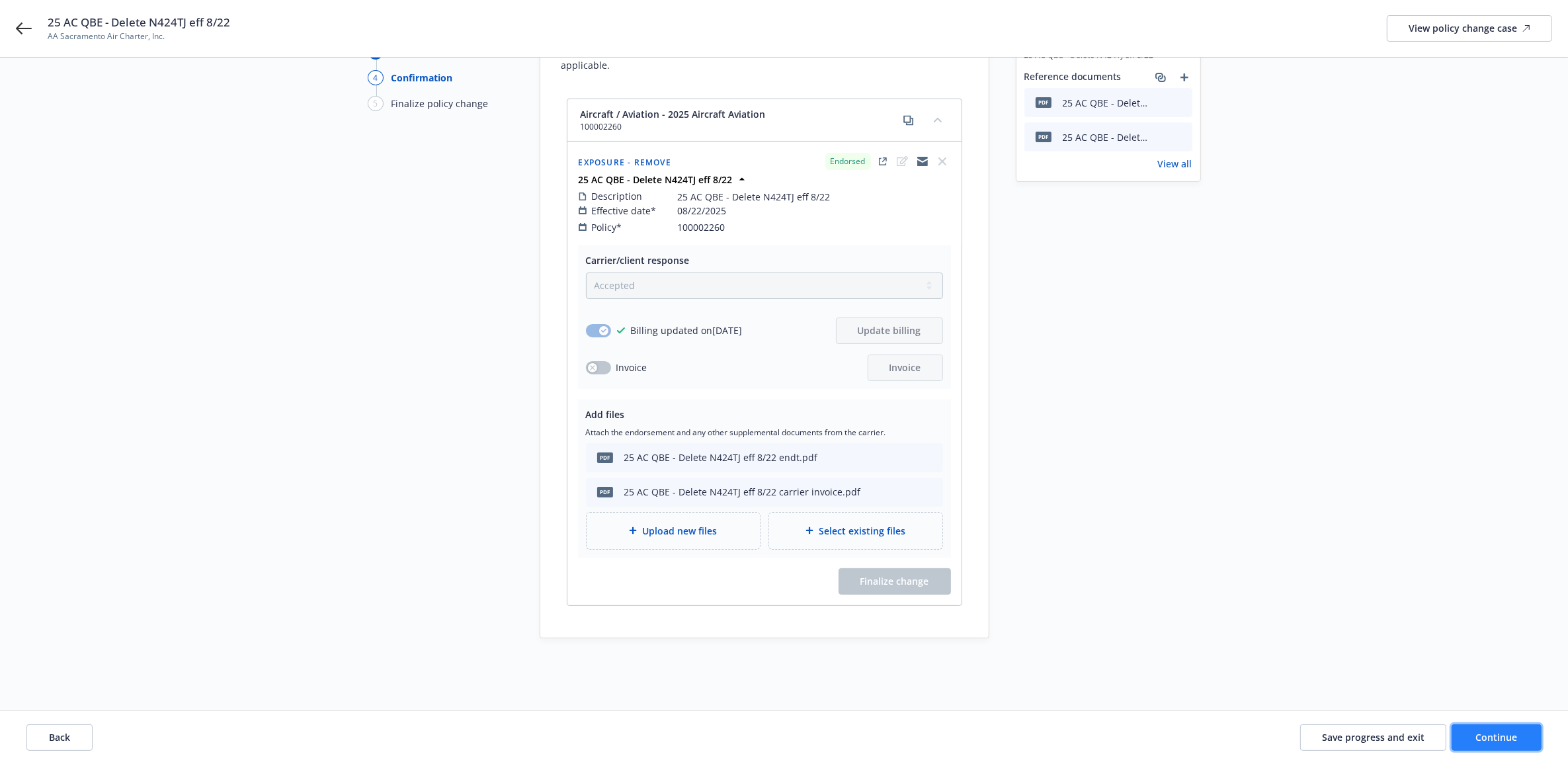
click at [1492, 742] on span "Continue" at bounding box center [1496, 736] width 42 height 12
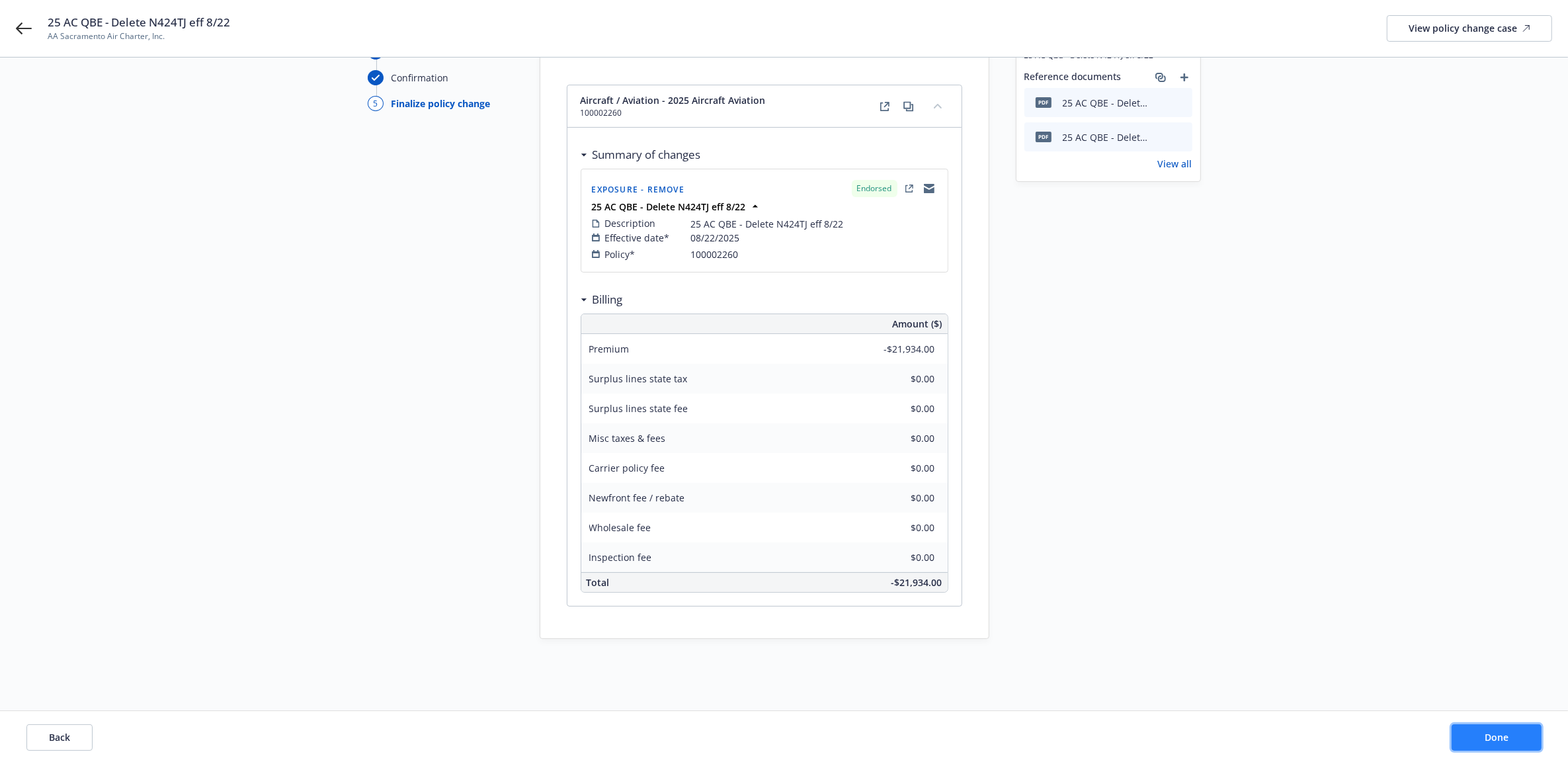
click at [1487, 743] on button "Done" at bounding box center [1496, 737] width 90 height 26
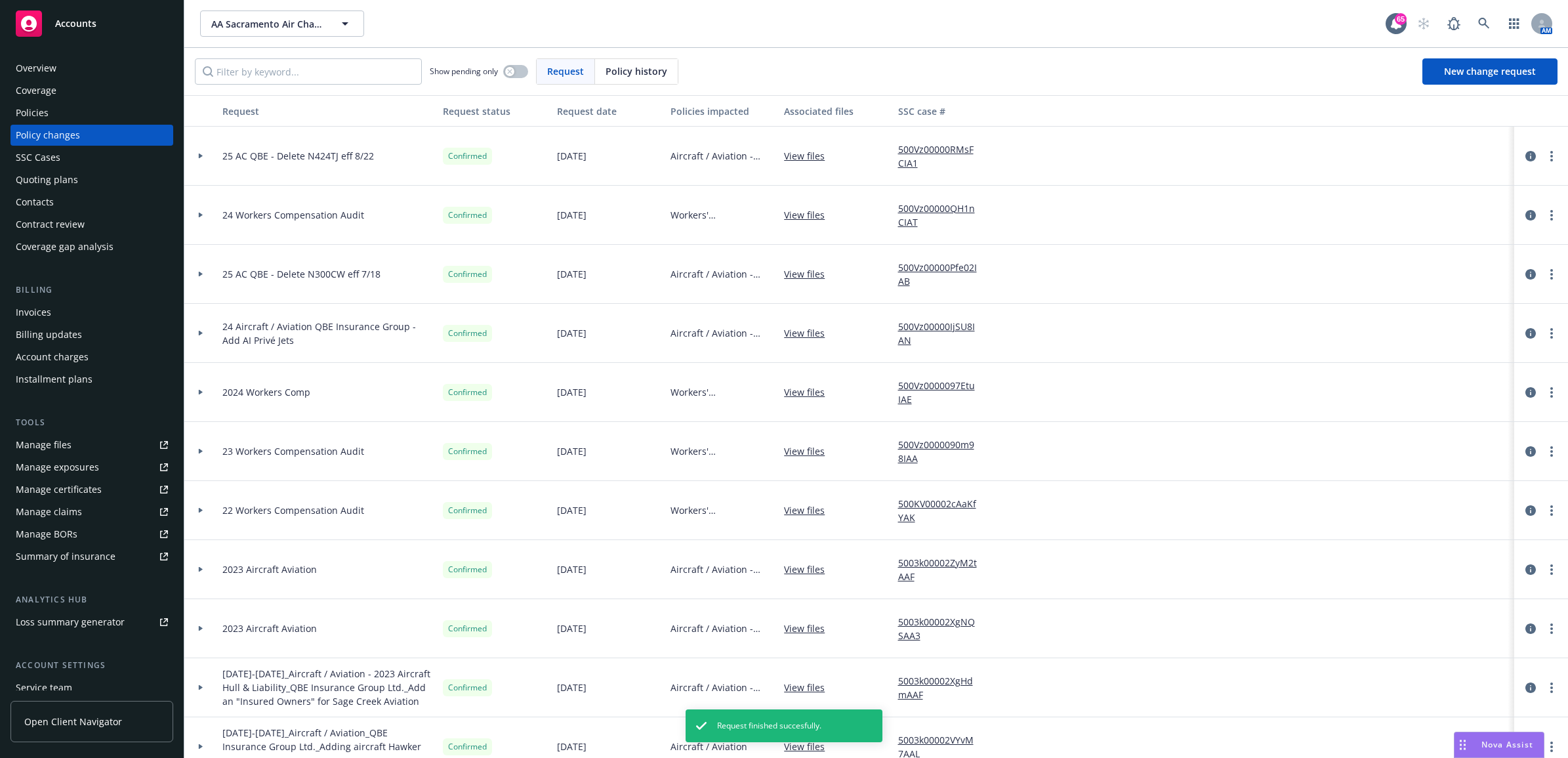
click at [75, 313] on div "Invoices" at bounding box center [91, 313] width 152 height 21
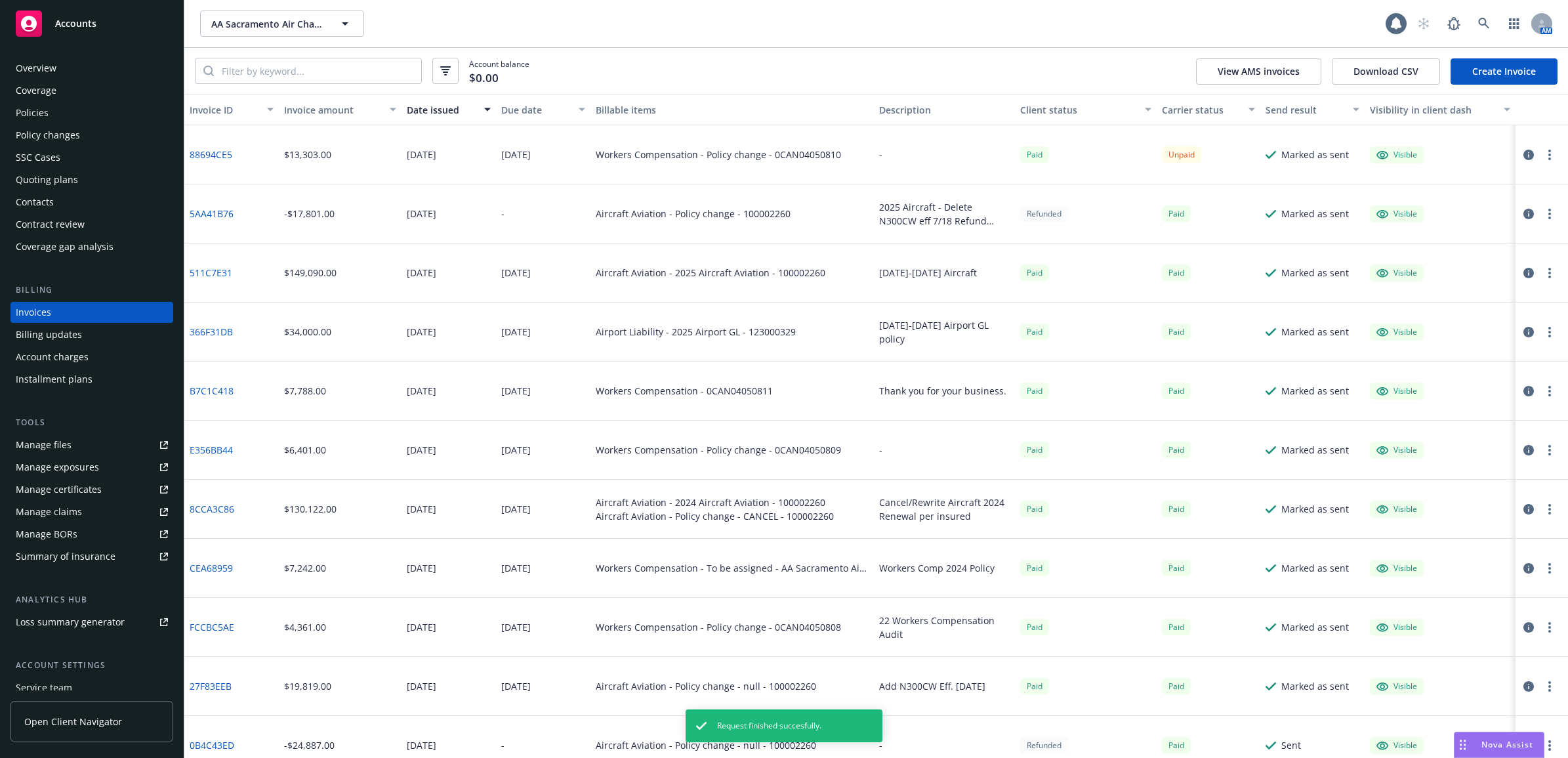
click at [1494, 72] on link "Create Invoice" at bounding box center [1504, 71] width 107 height 26
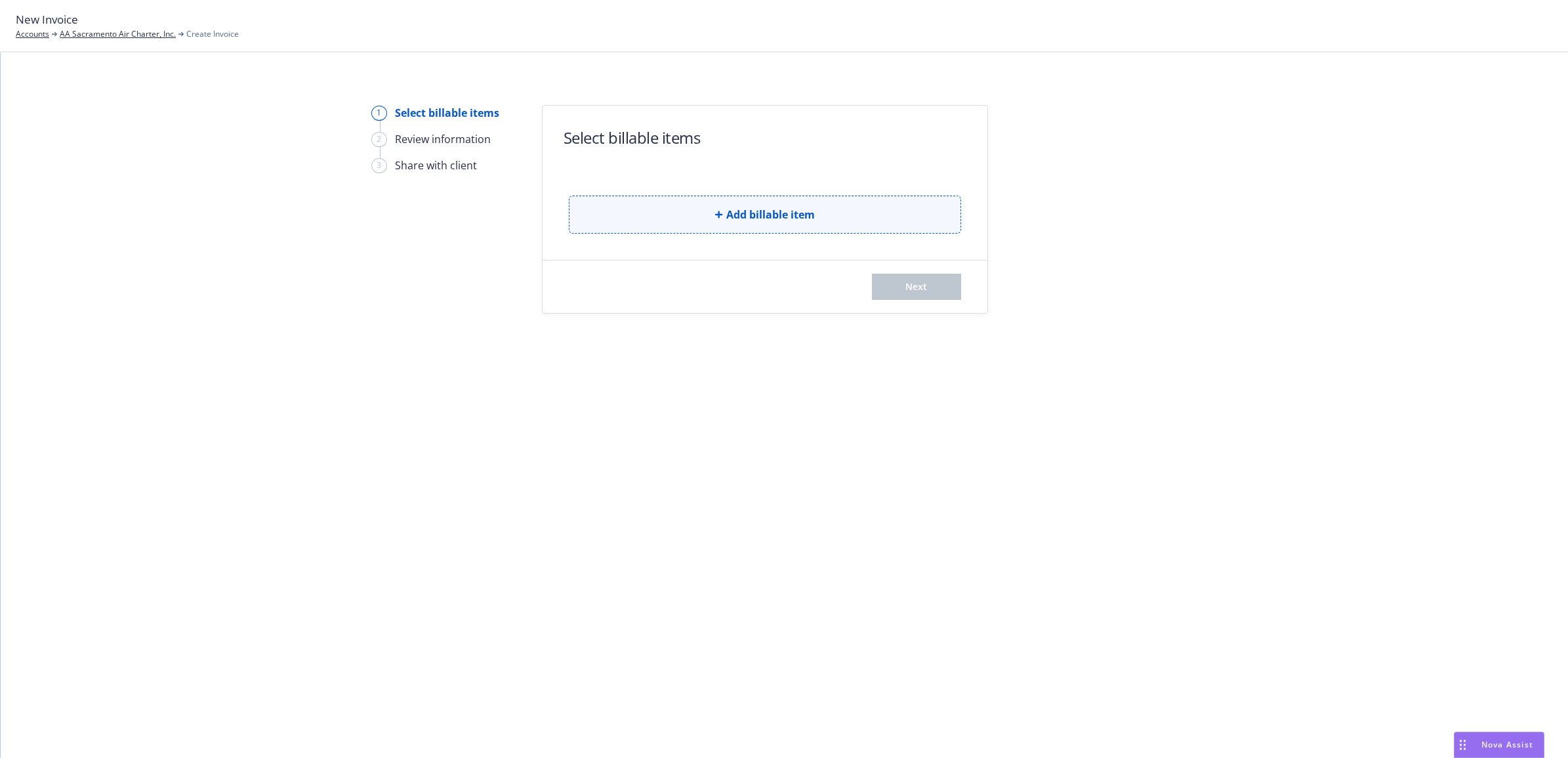
click at [661, 208] on button "Add billable item" at bounding box center [765, 214] width 393 height 38
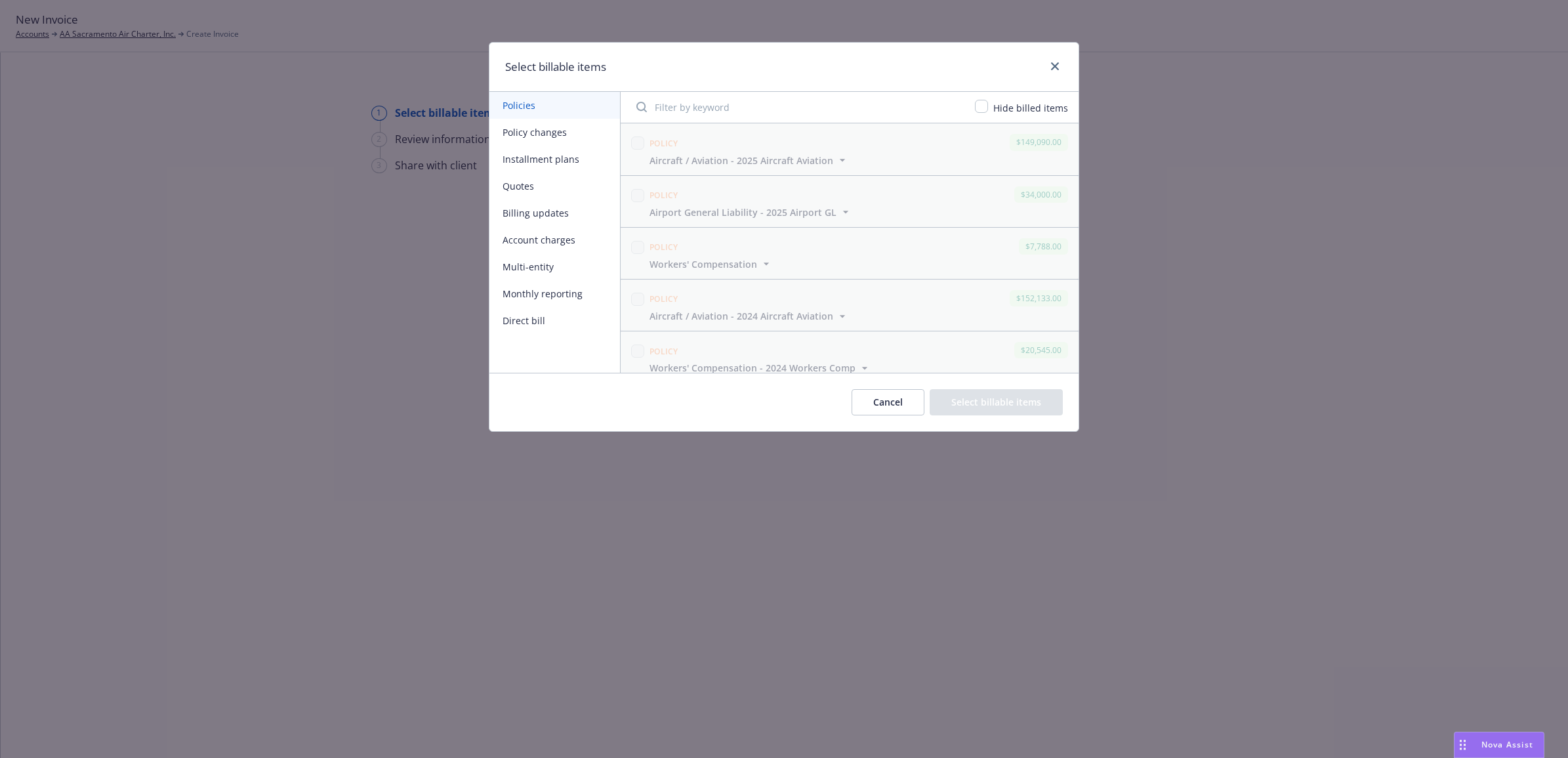
click at [547, 135] on button "Policy changes" at bounding box center [555, 132] width 131 height 27
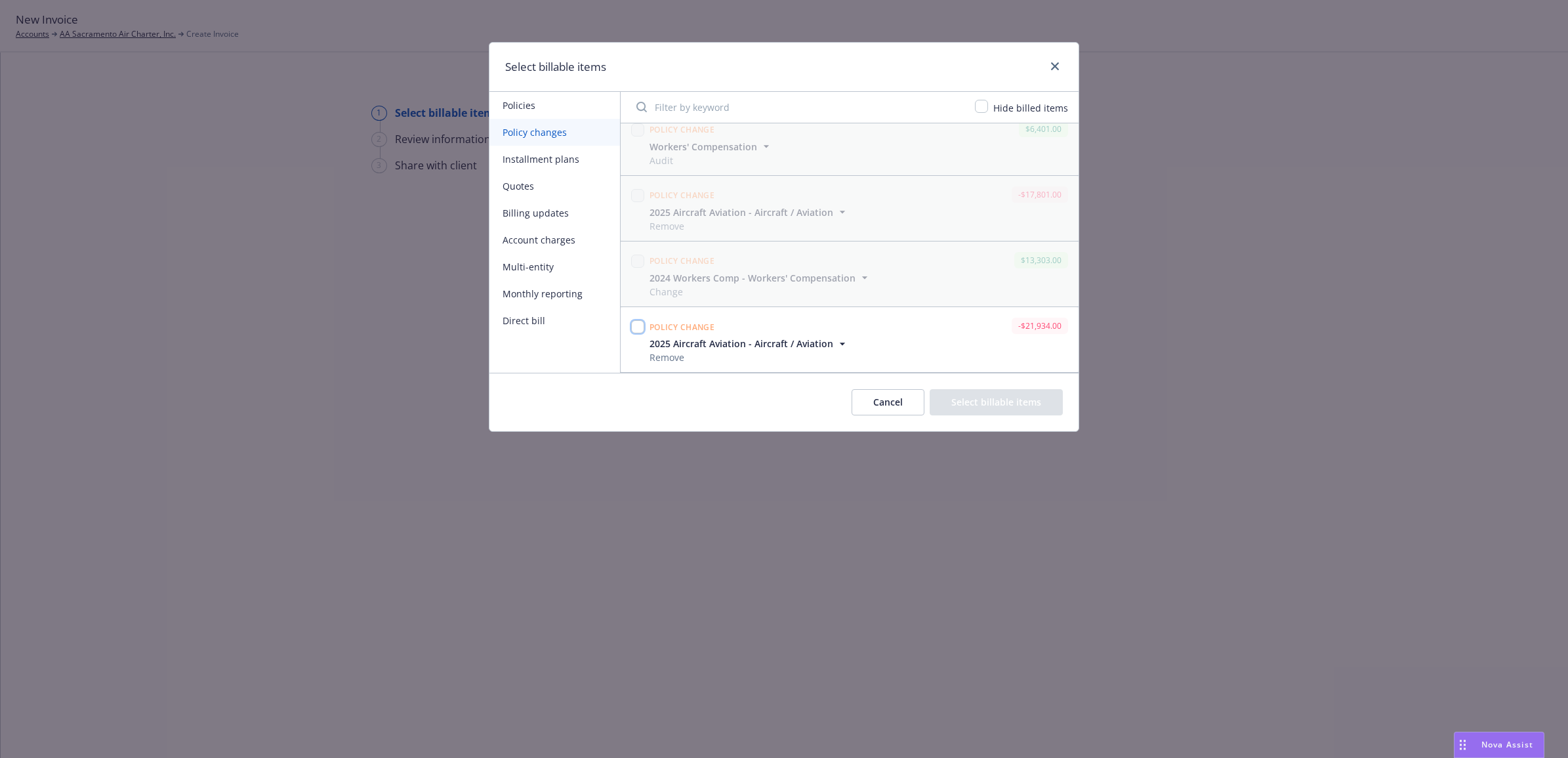
click at [633, 326] on input "checkbox" at bounding box center [637, 326] width 13 height 13
checkbox input "true"
click at [1021, 405] on button "Select billable items" at bounding box center [996, 402] width 133 height 26
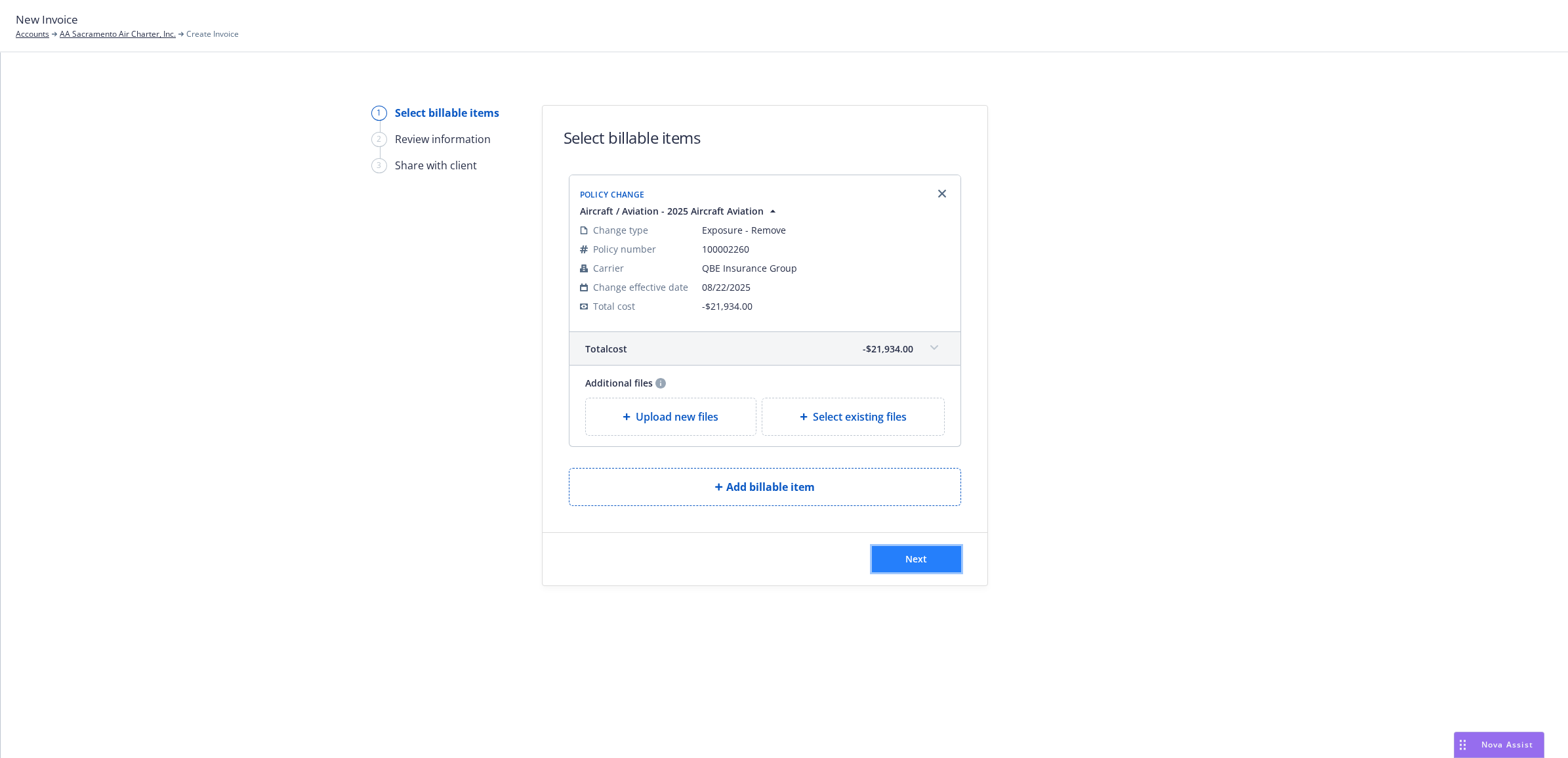
click at [927, 560] on span "Next" at bounding box center [916, 558] width 22 height 12
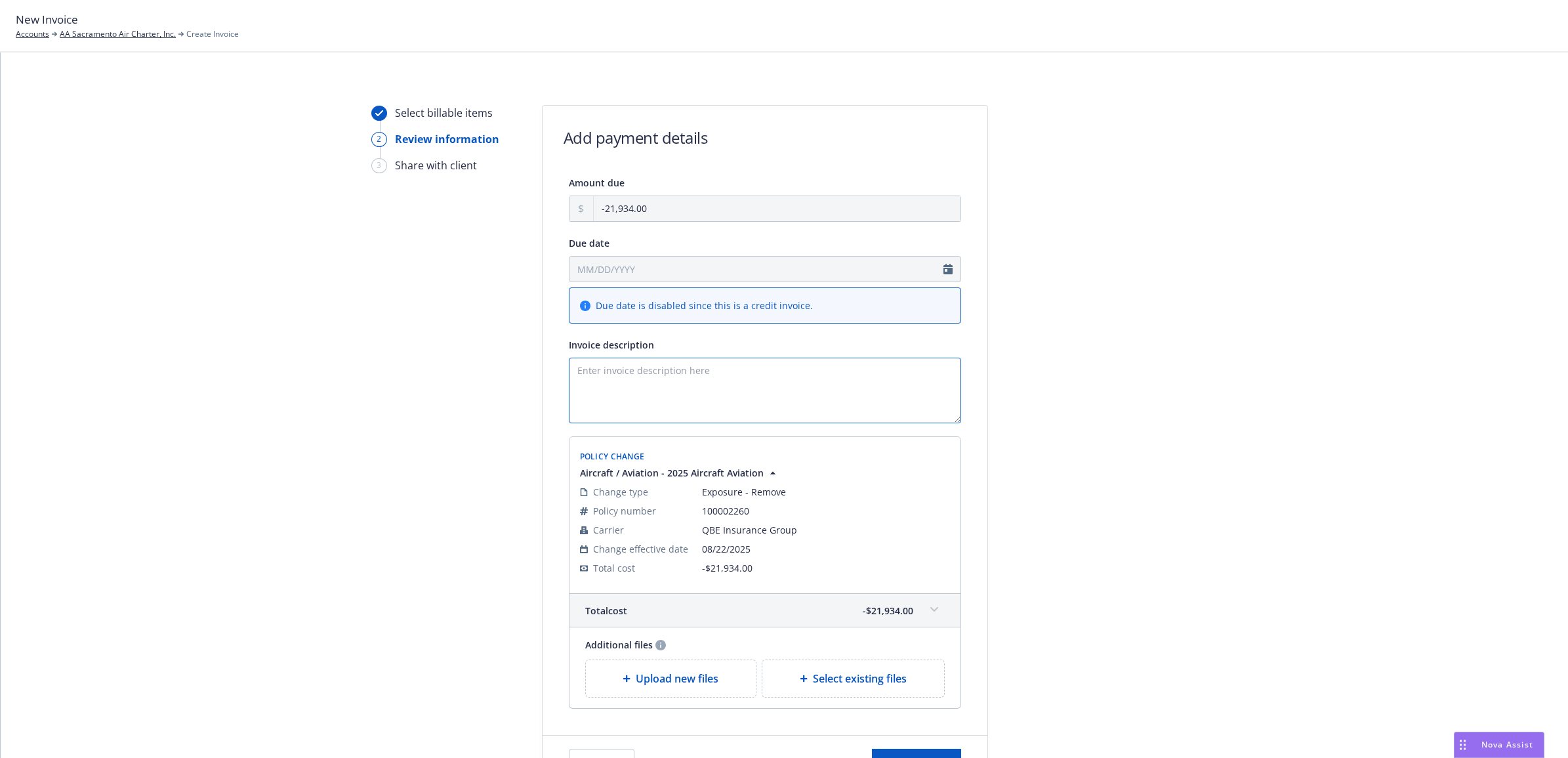
paste textarea "25 AC QBE - Delete N424TJ eff 8/22 endt"
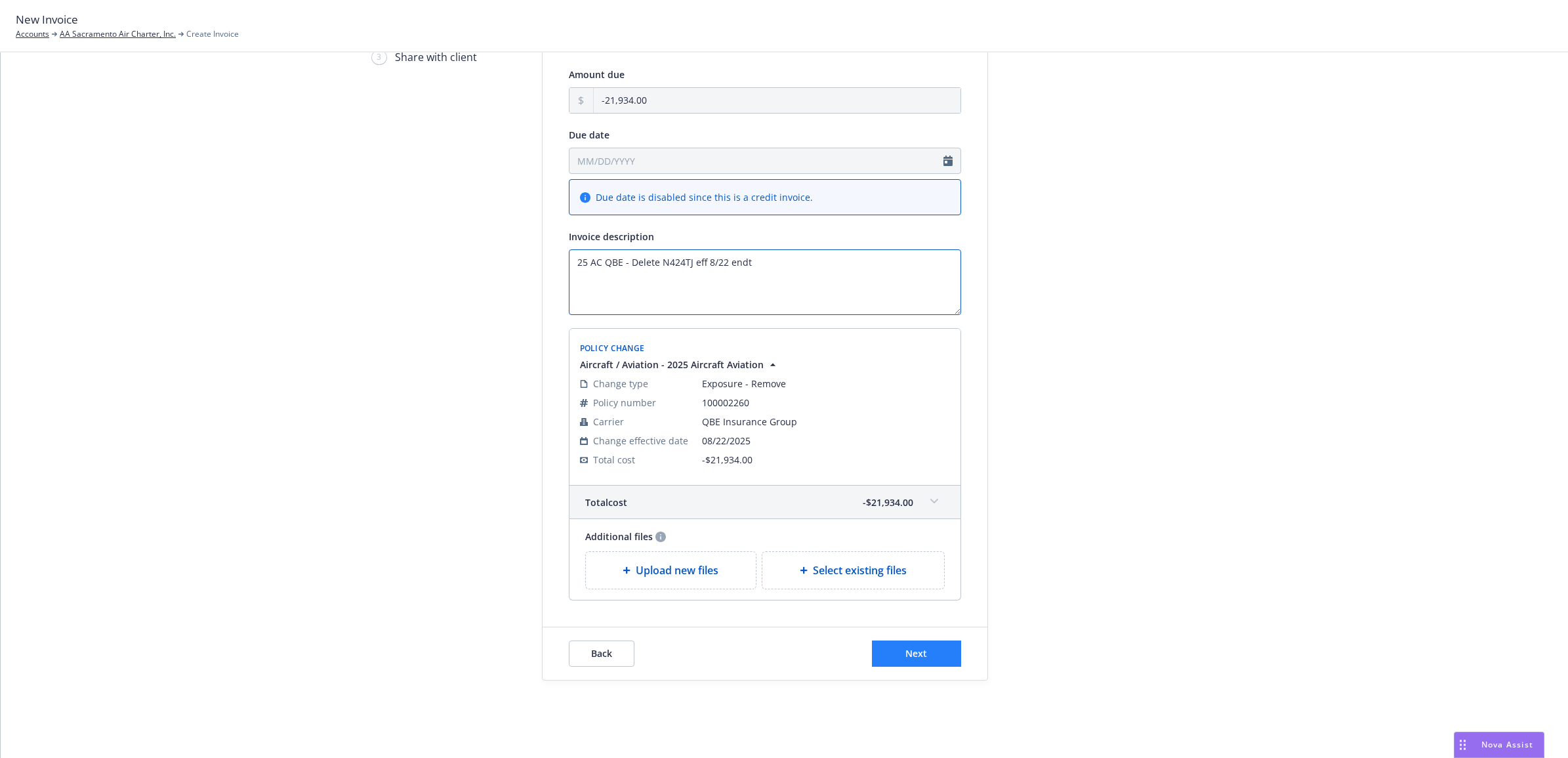
scroll to position [116, 0]
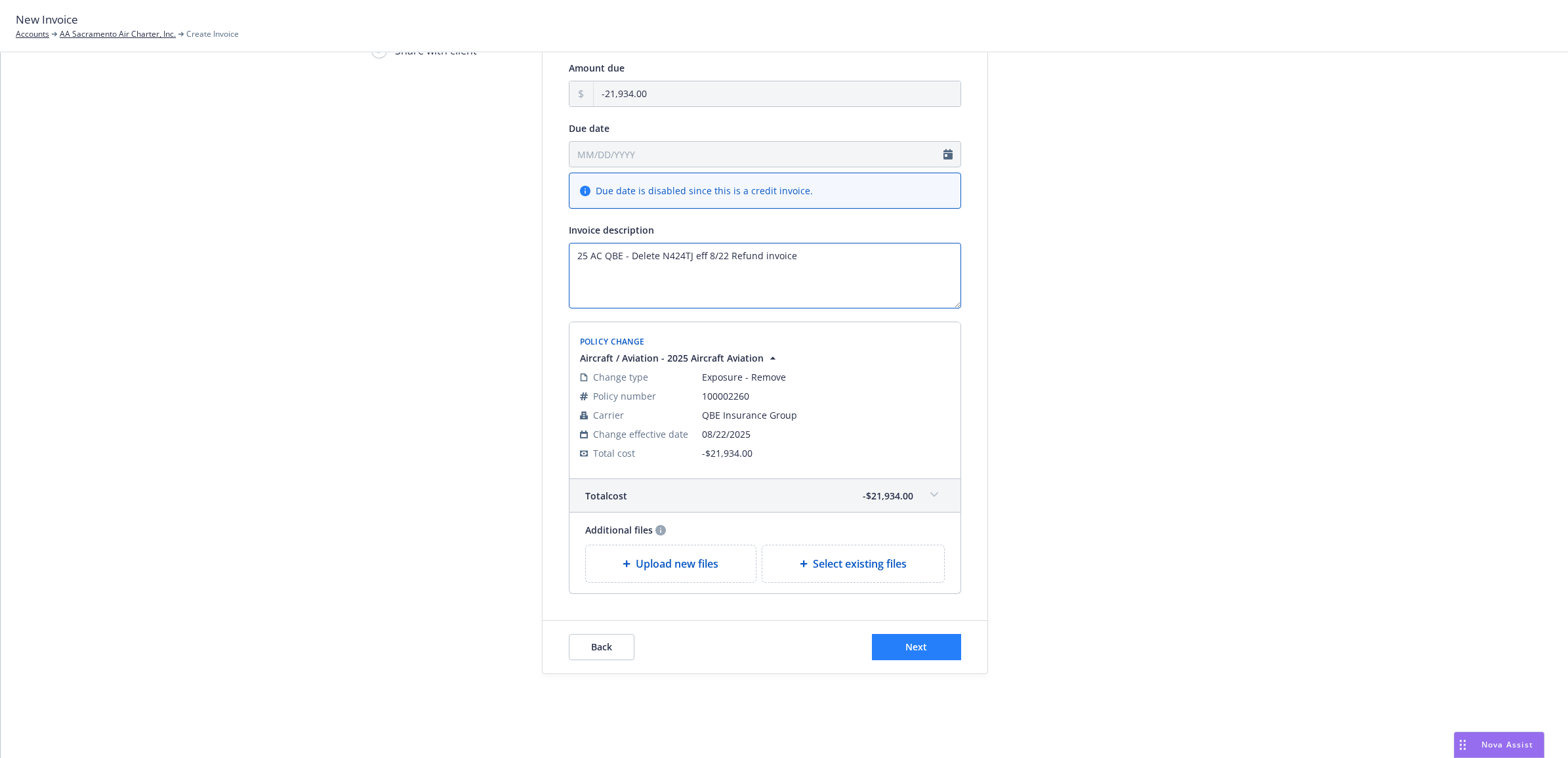
type textarea "25 AC QBE - Delete N424TJ eff 8/22 Refund invoice"
click at [886, 645] on button "Next" at bounding box center [916, 647] width 89 height 26
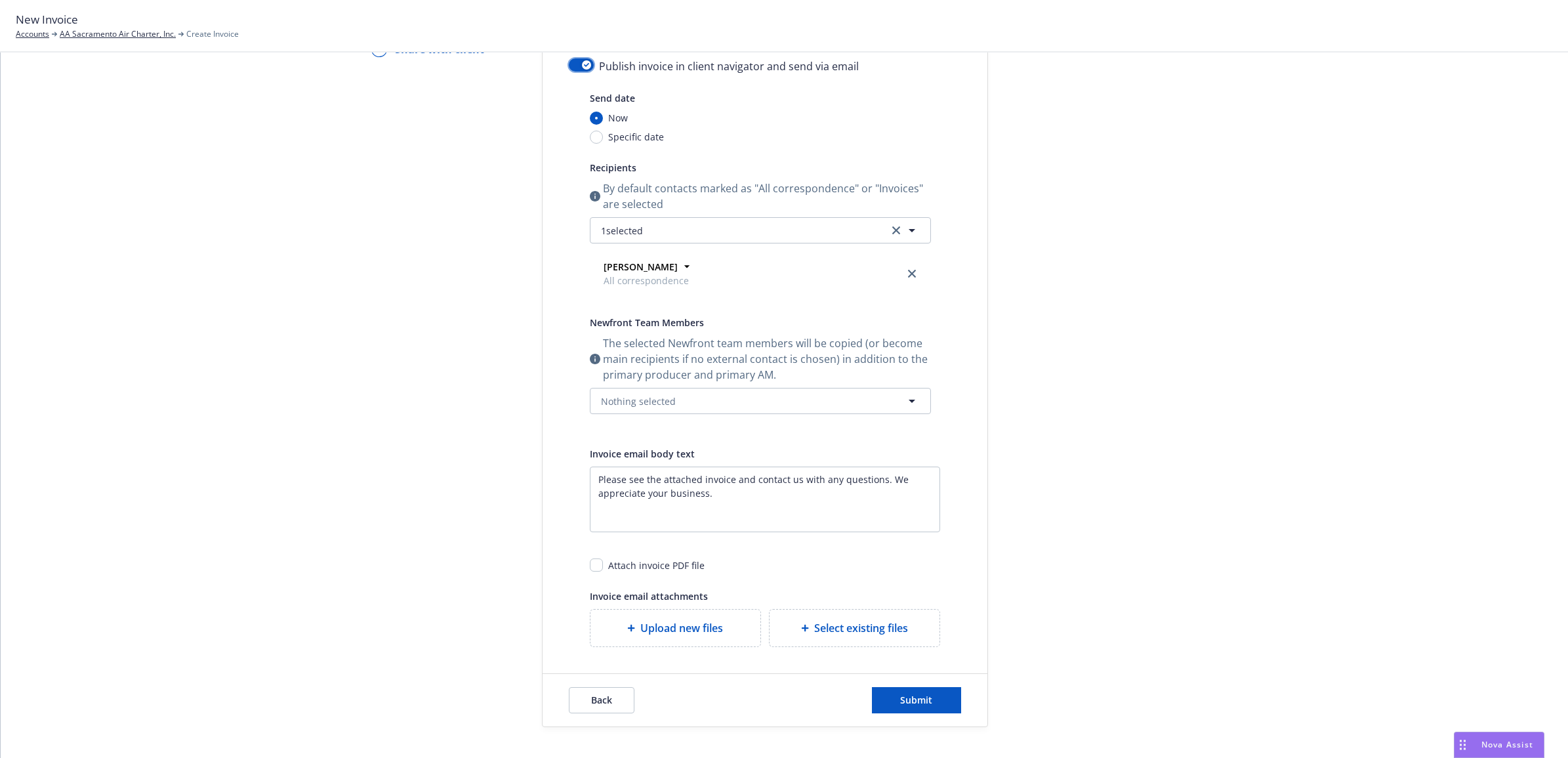
click at [574, 70] on button "button" at bounding box center [581, 65] width 25 height 13
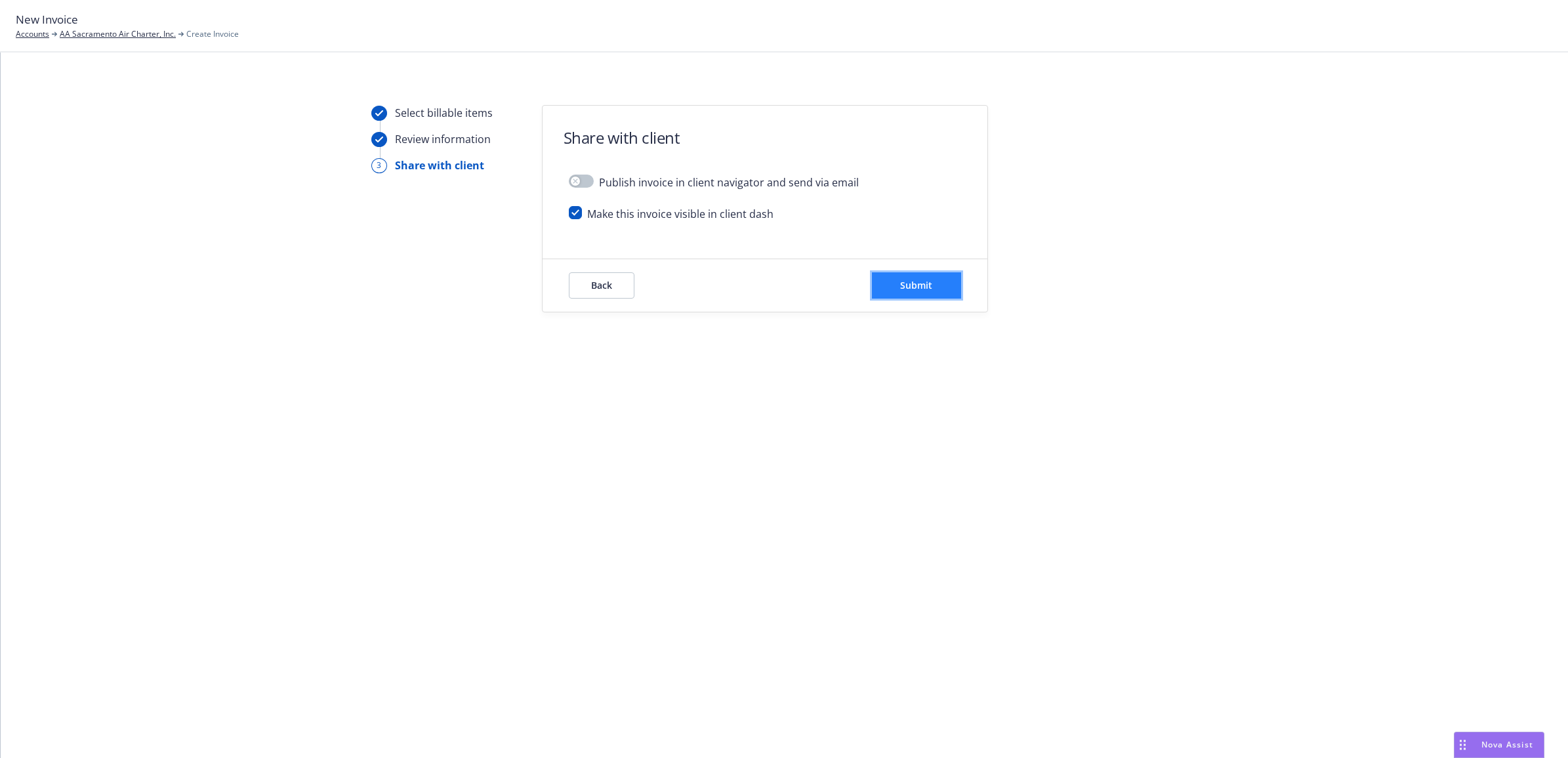
click at [902, 282] on span "Submit" at bounding box center [916, 284] width 32 height 12
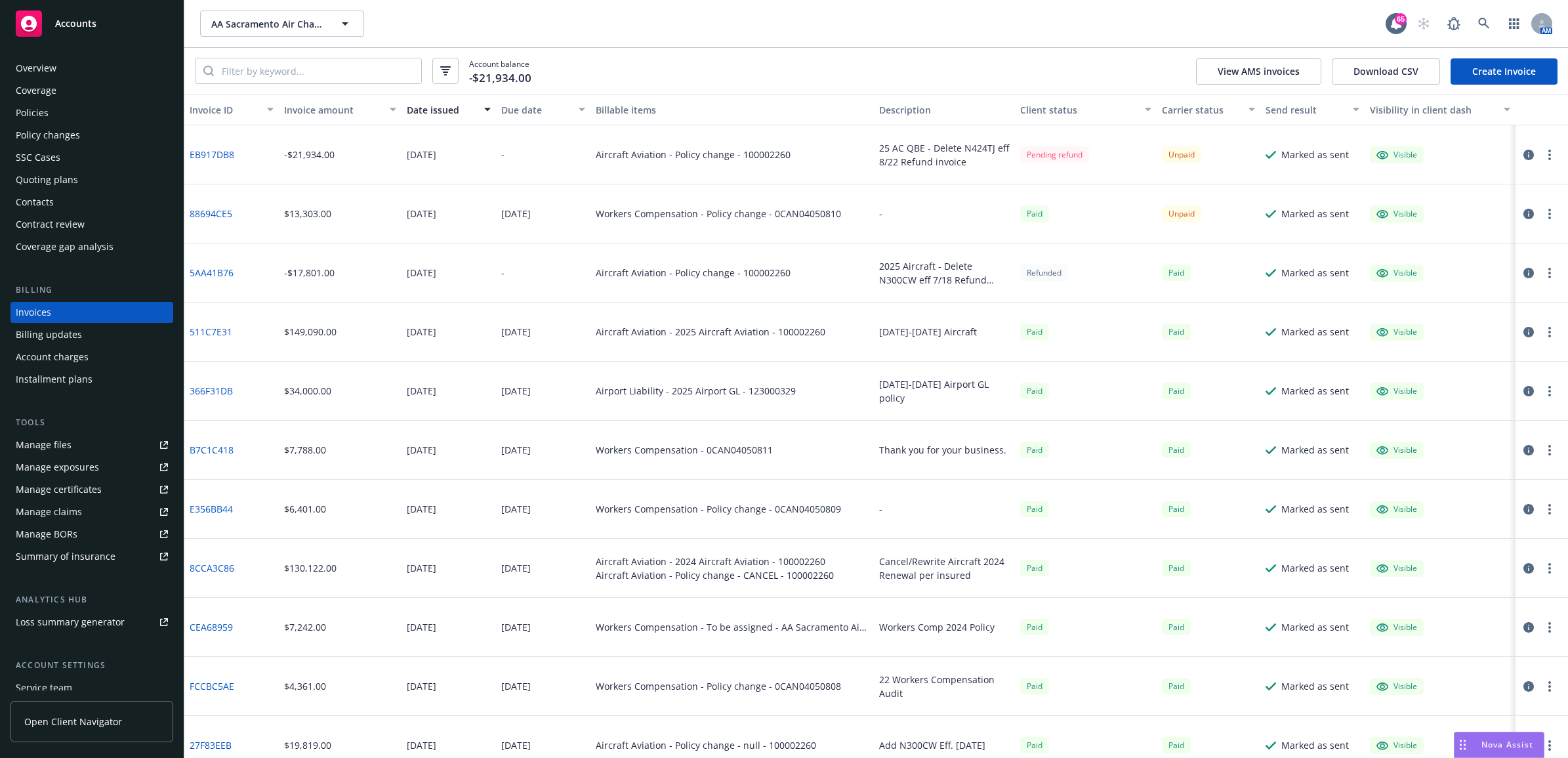
click at [86, 338] on div "Billing updates" at bounding box center [91, 335] width 152 height 21
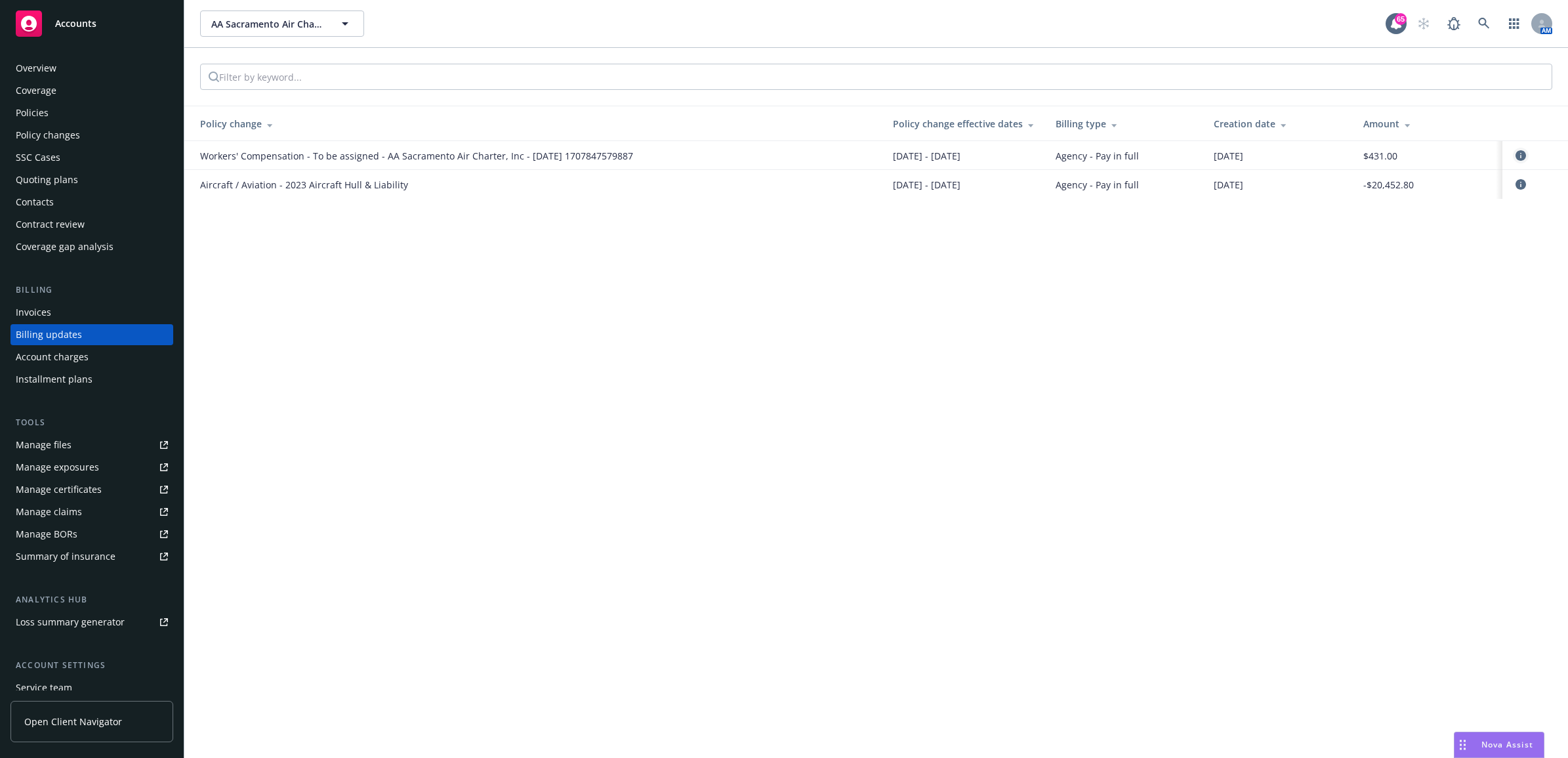
click at [1522, 150] on icon "circleInformation" at bounding box center [1520, 155] width 11 height 11
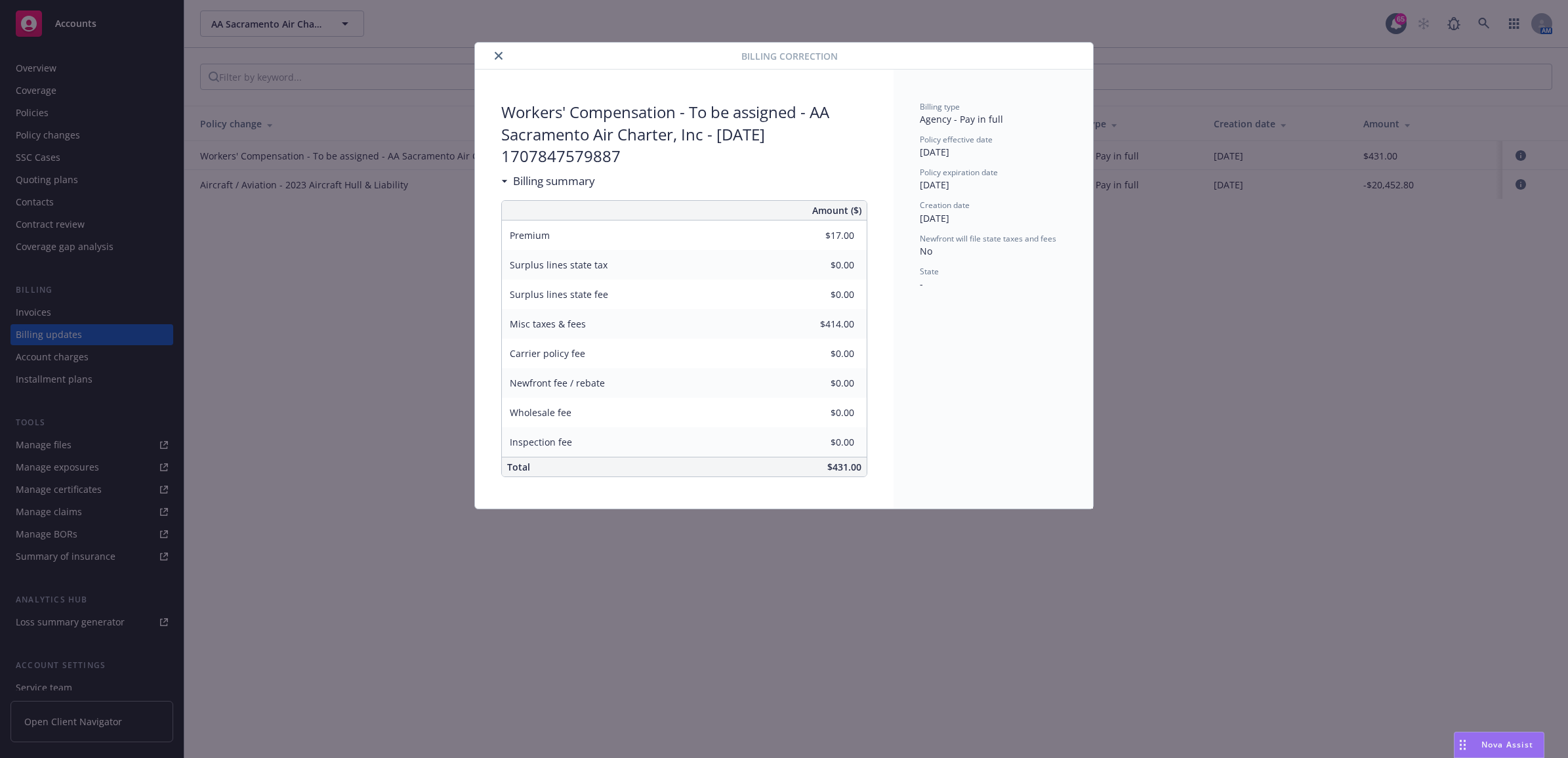
click at [498, 57] on icon "close" at bounding box center [498, 56] width 8 height 8
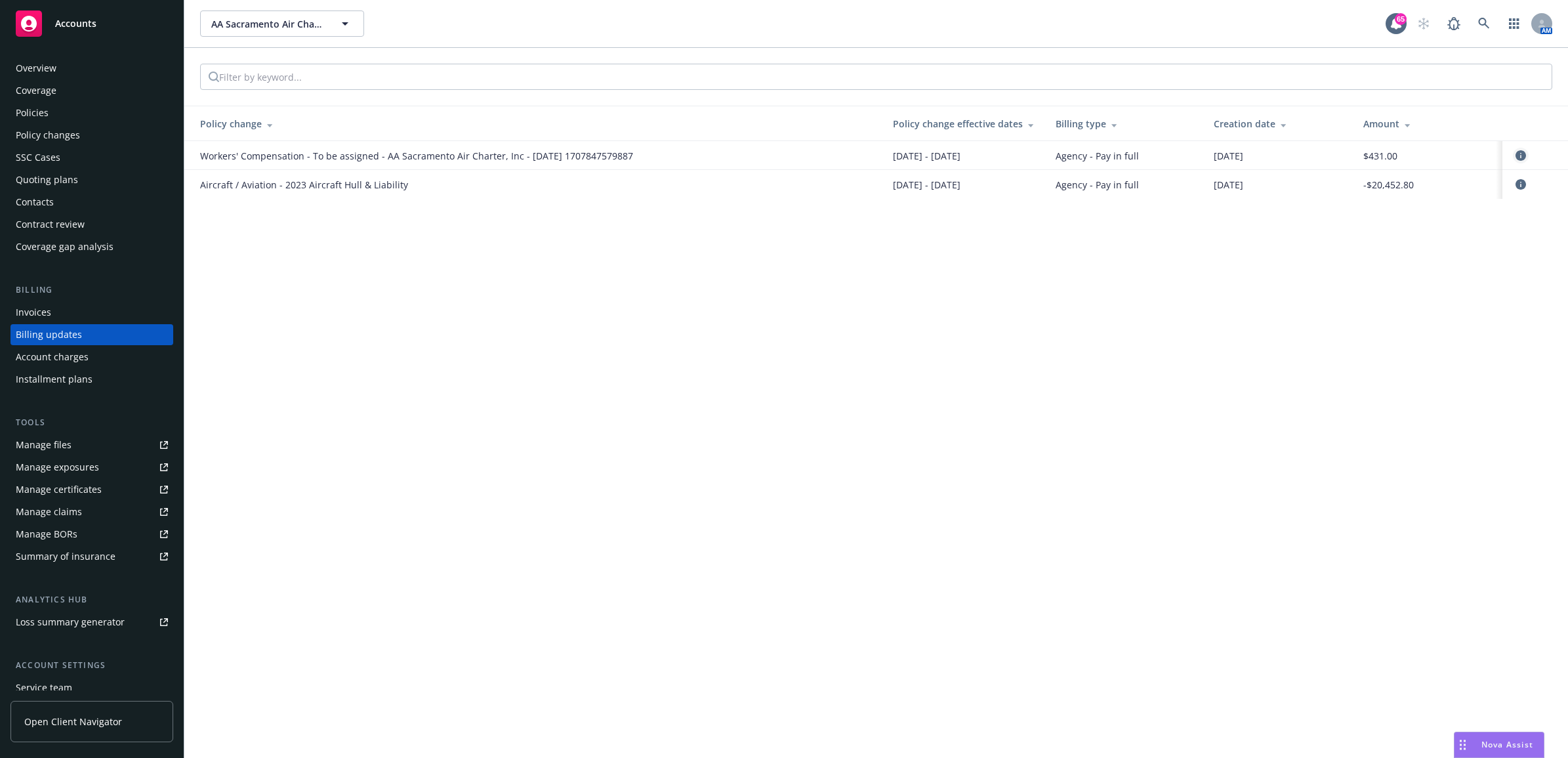
click at [1524, 149] on link "circleInformation" at bounding box center [1520, 155] width 15 height 15
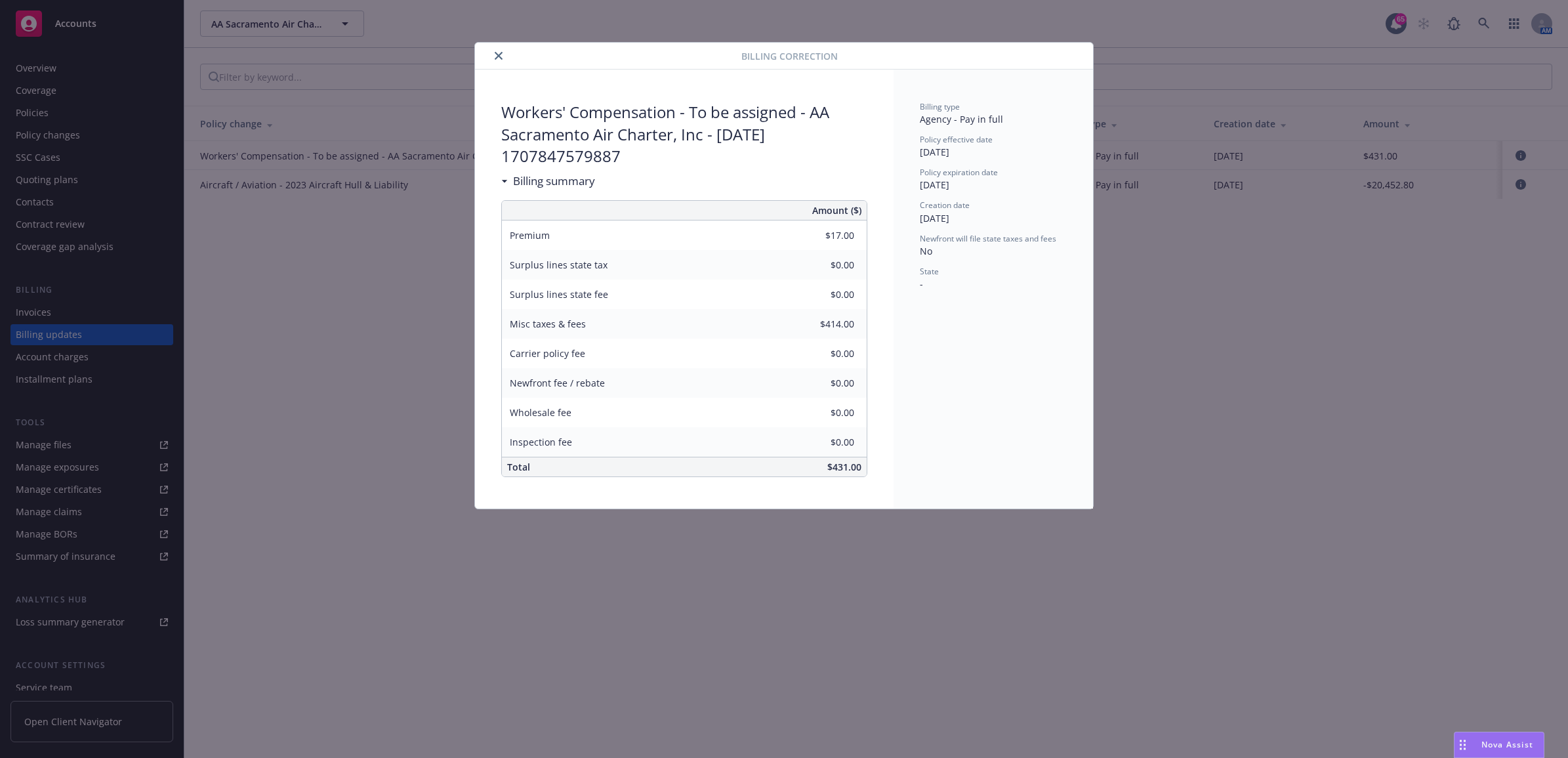
click at [501, 59] on icon "close" at bounding box center [498, 56] width 8 height 8
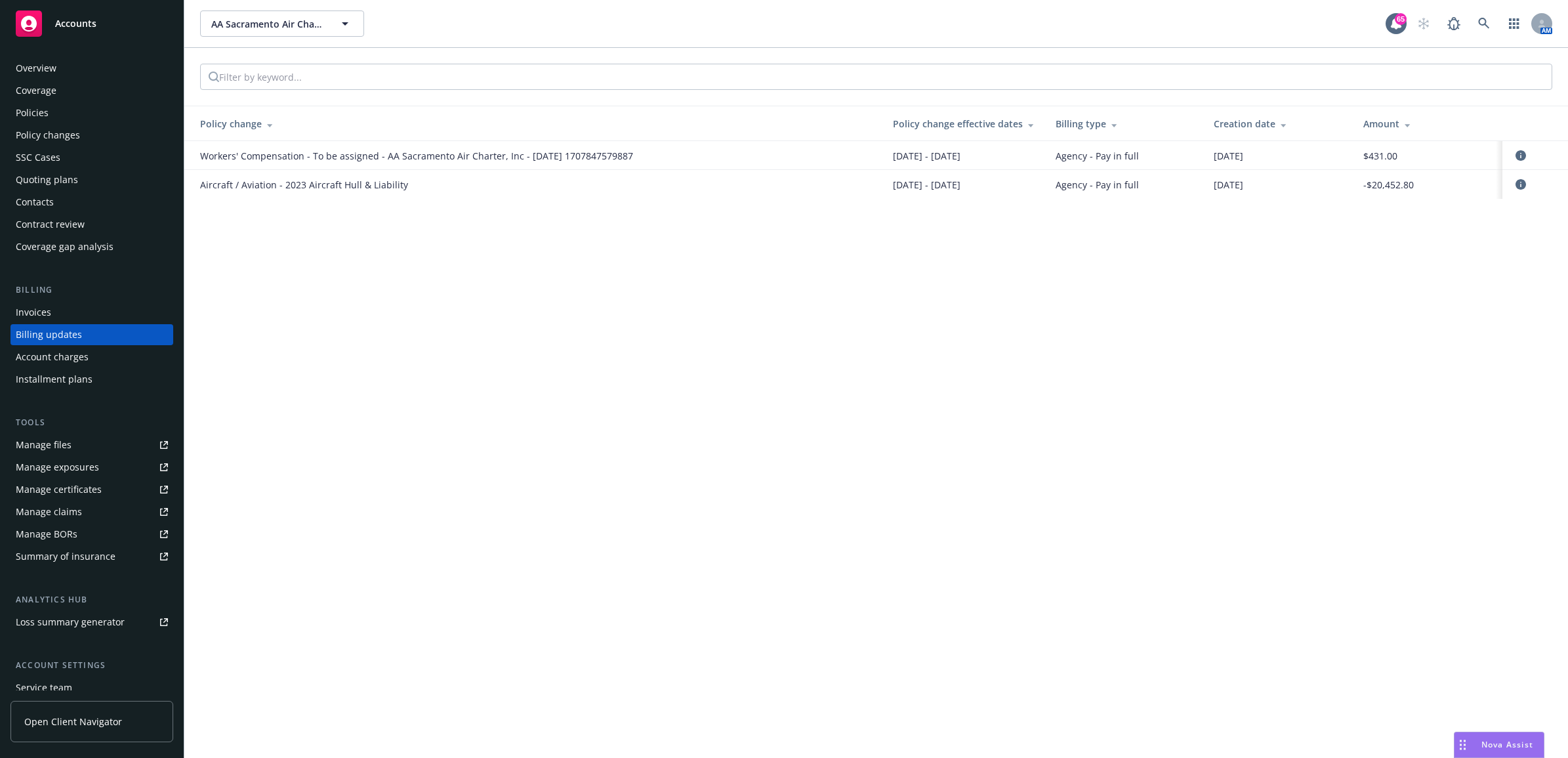
click at [46, 115] on div "Policies" at bounding box center [32, 113] width 33 height 21
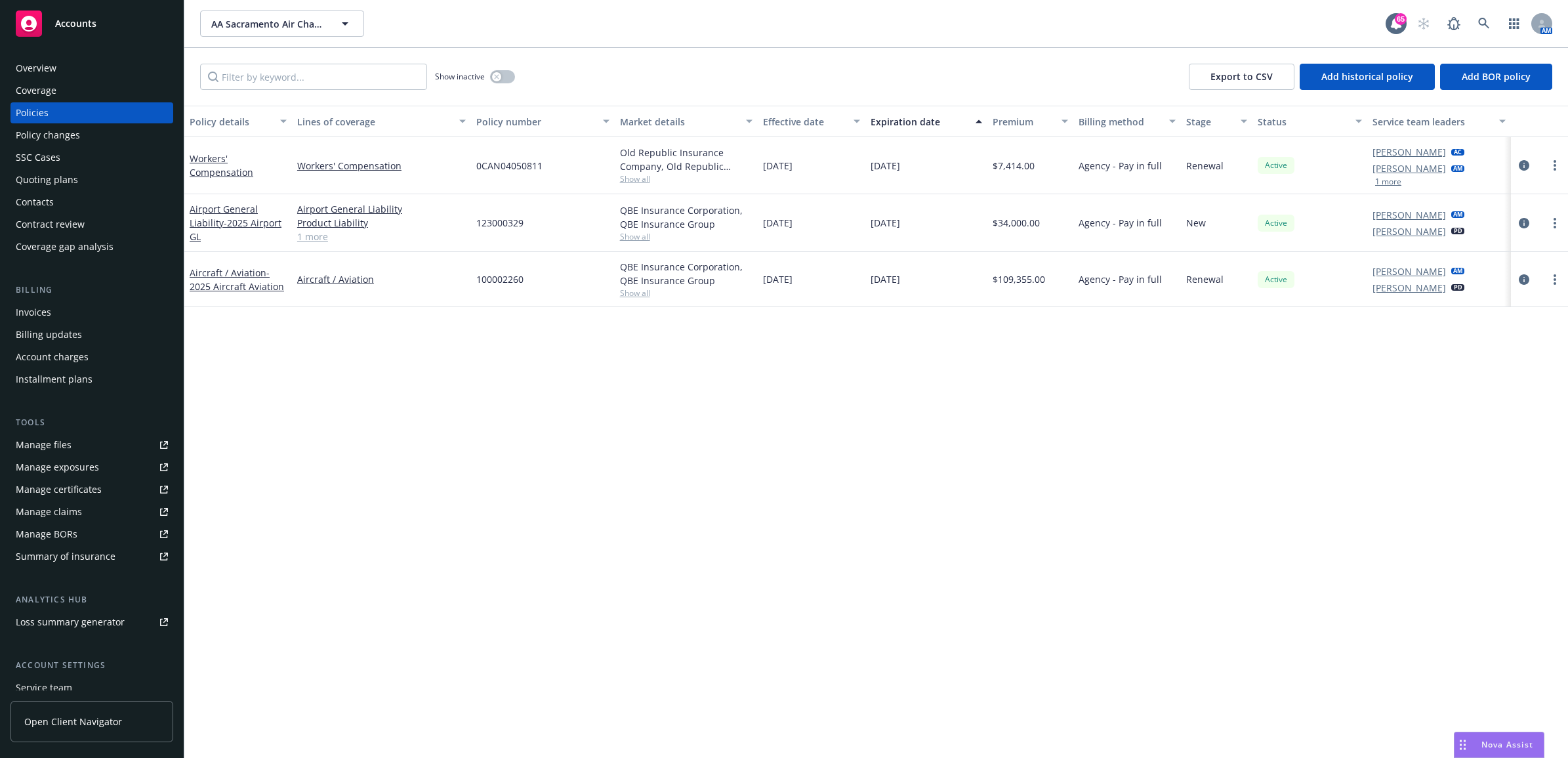
click at [80, 313] on div "Invoices" at bounding box center [91, 313] width 152 height 21
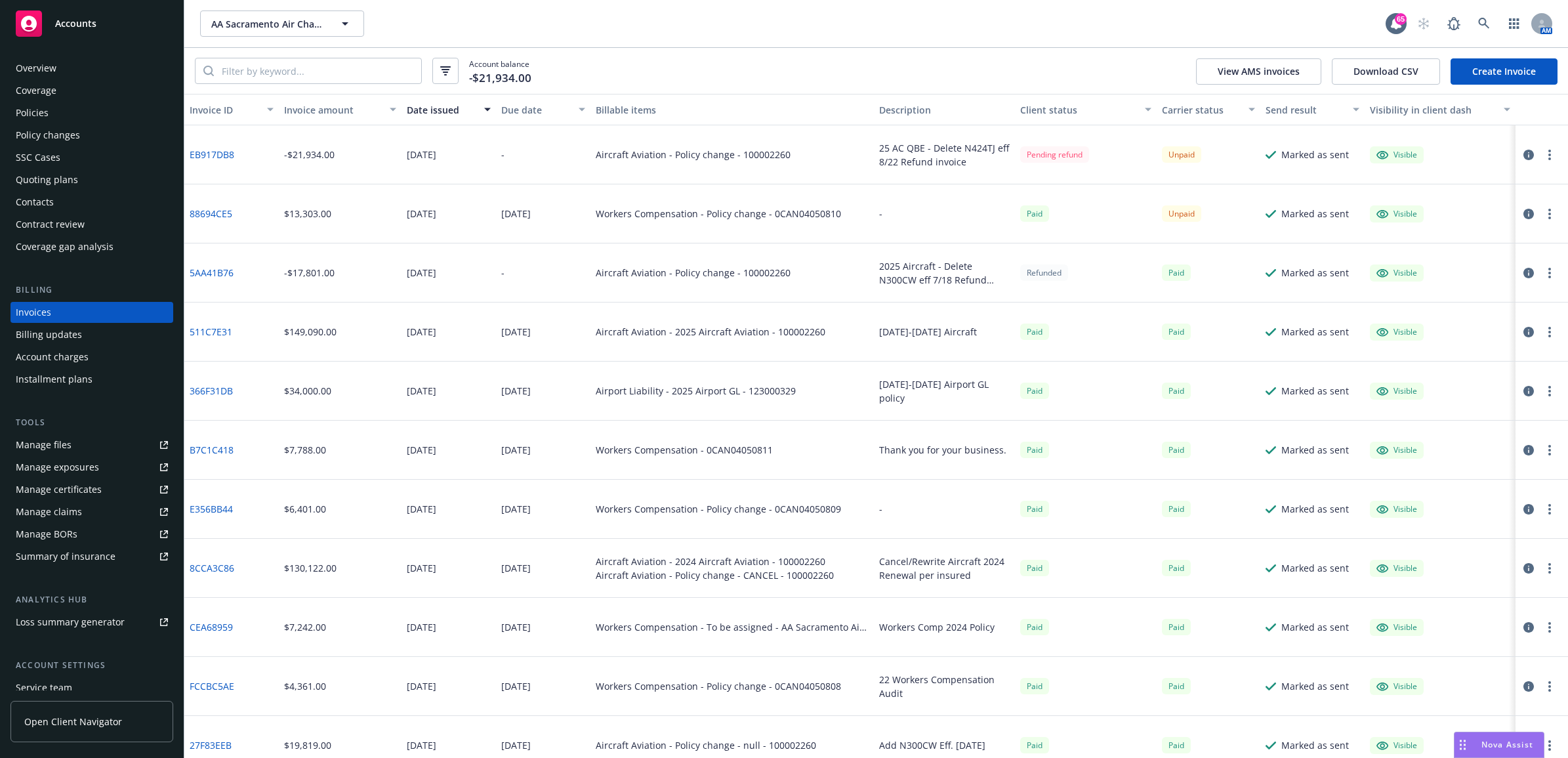
click at [60, 339] on div "Billing updates" at bounding box center [48, 335] width 66 height 21
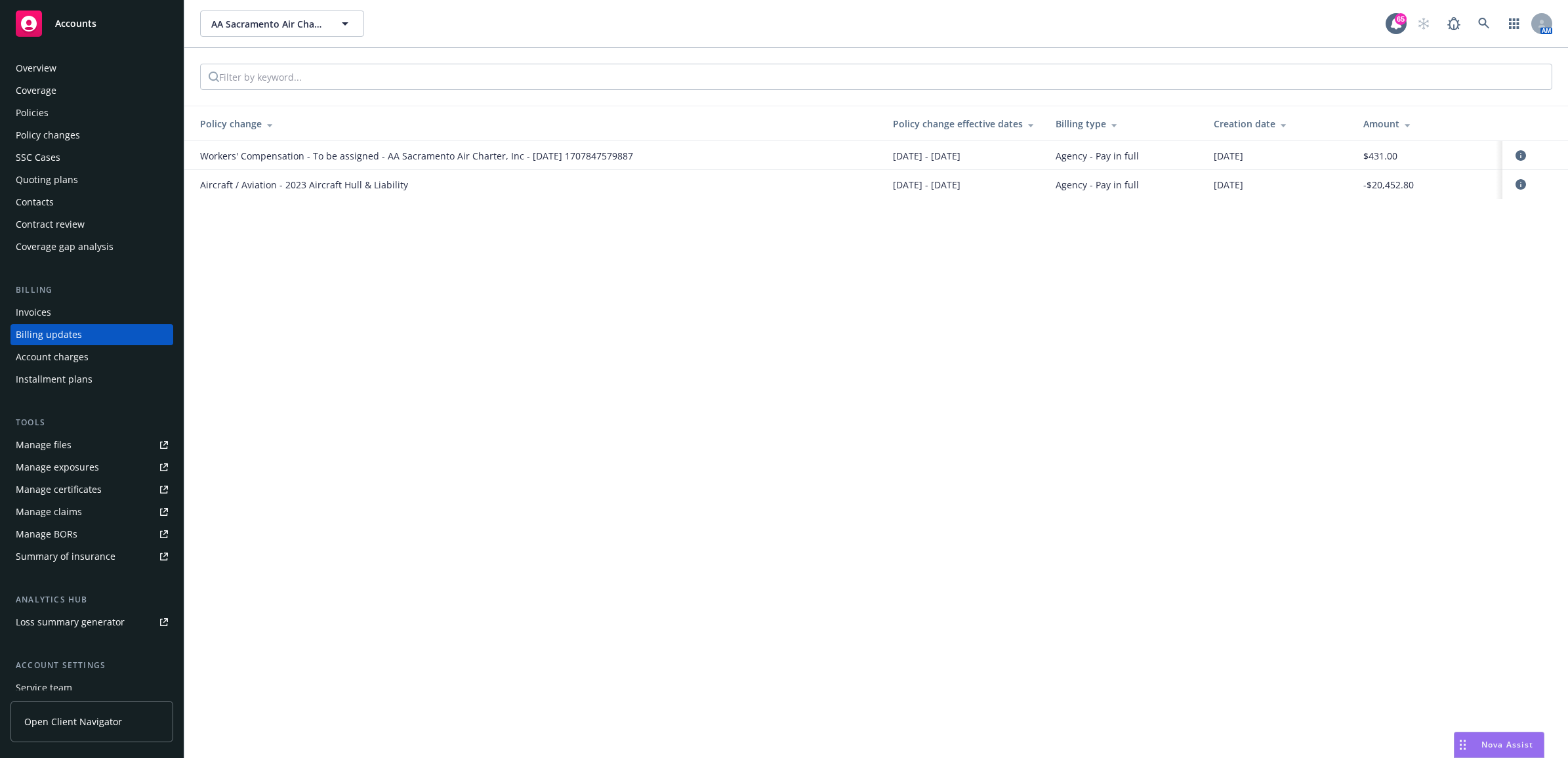
click at [66, 110] on div "Policies" at bounding box center [91, 113] width 152 height 21
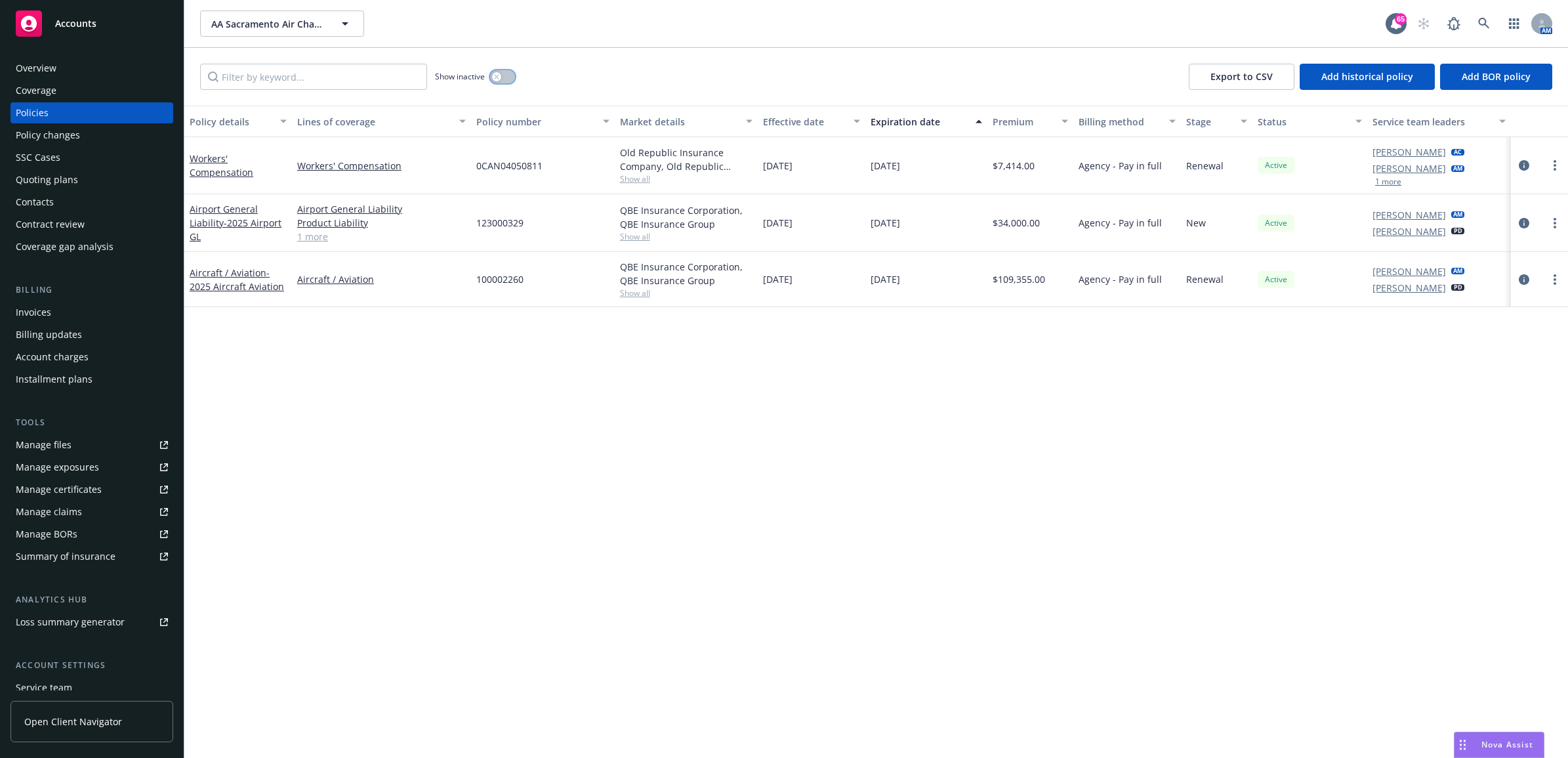
click at [505, 75] on button "button" at bounding box center [502, 77] width 25 height 13
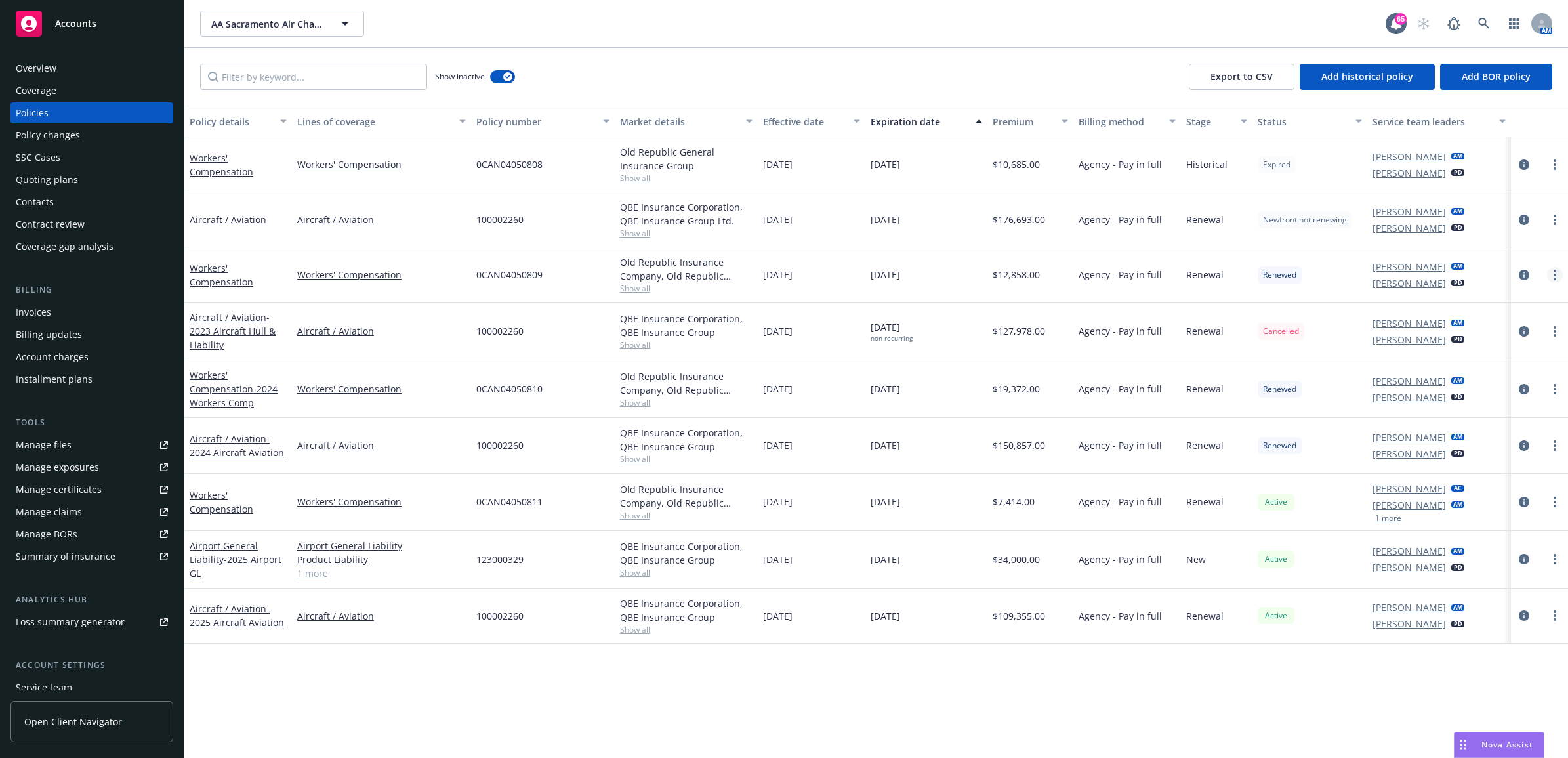
click at [1556, 274] on circle "more" at bounding box center [1554, 275] width 2 height 2
click at [63, 302] on div "Invoices" at bounding box center [91, 313] width 152 height 21
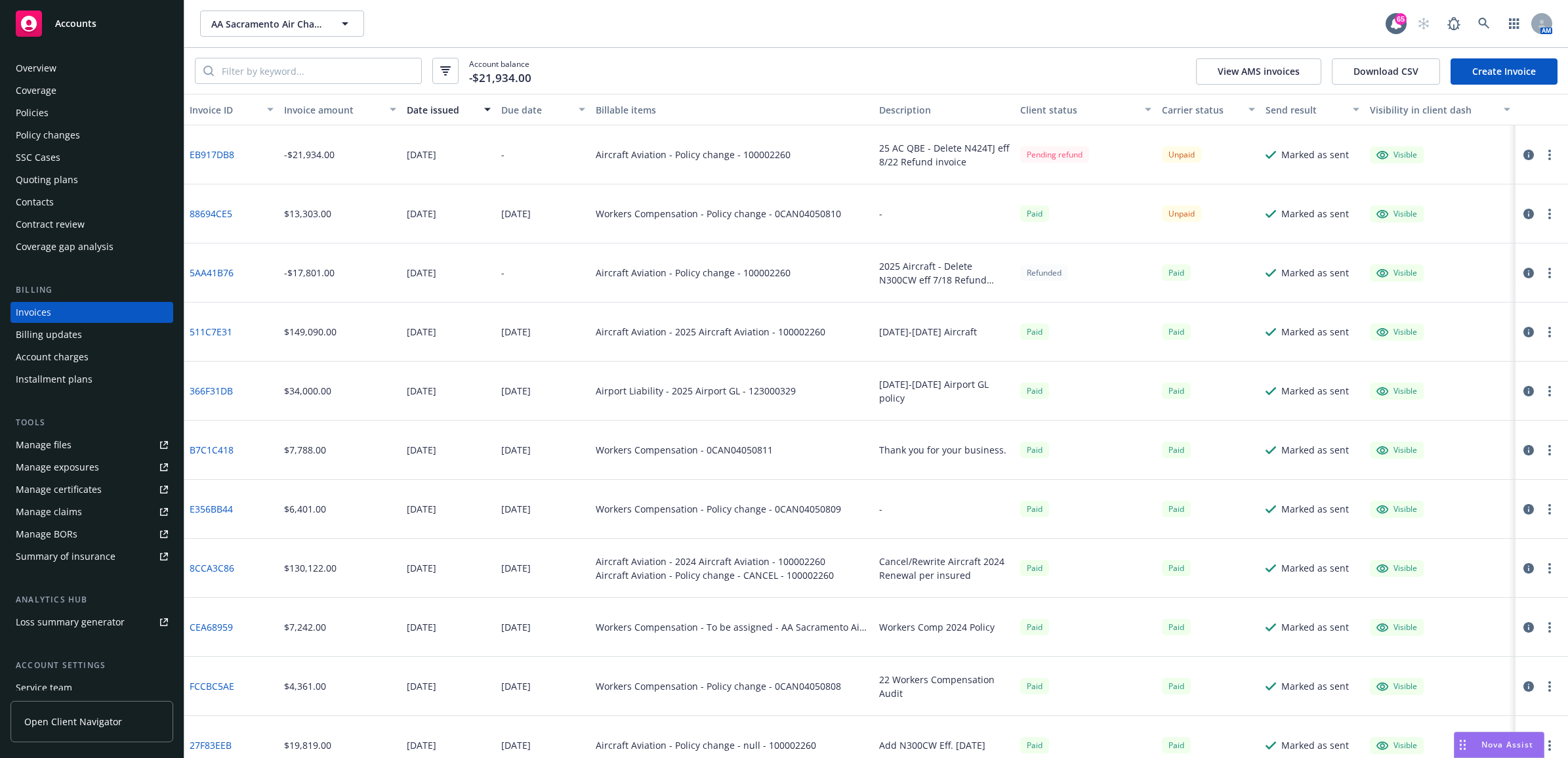
click at [63, 340] on div "Billing updates" at bounding box center [48, 335] width 66 height 21
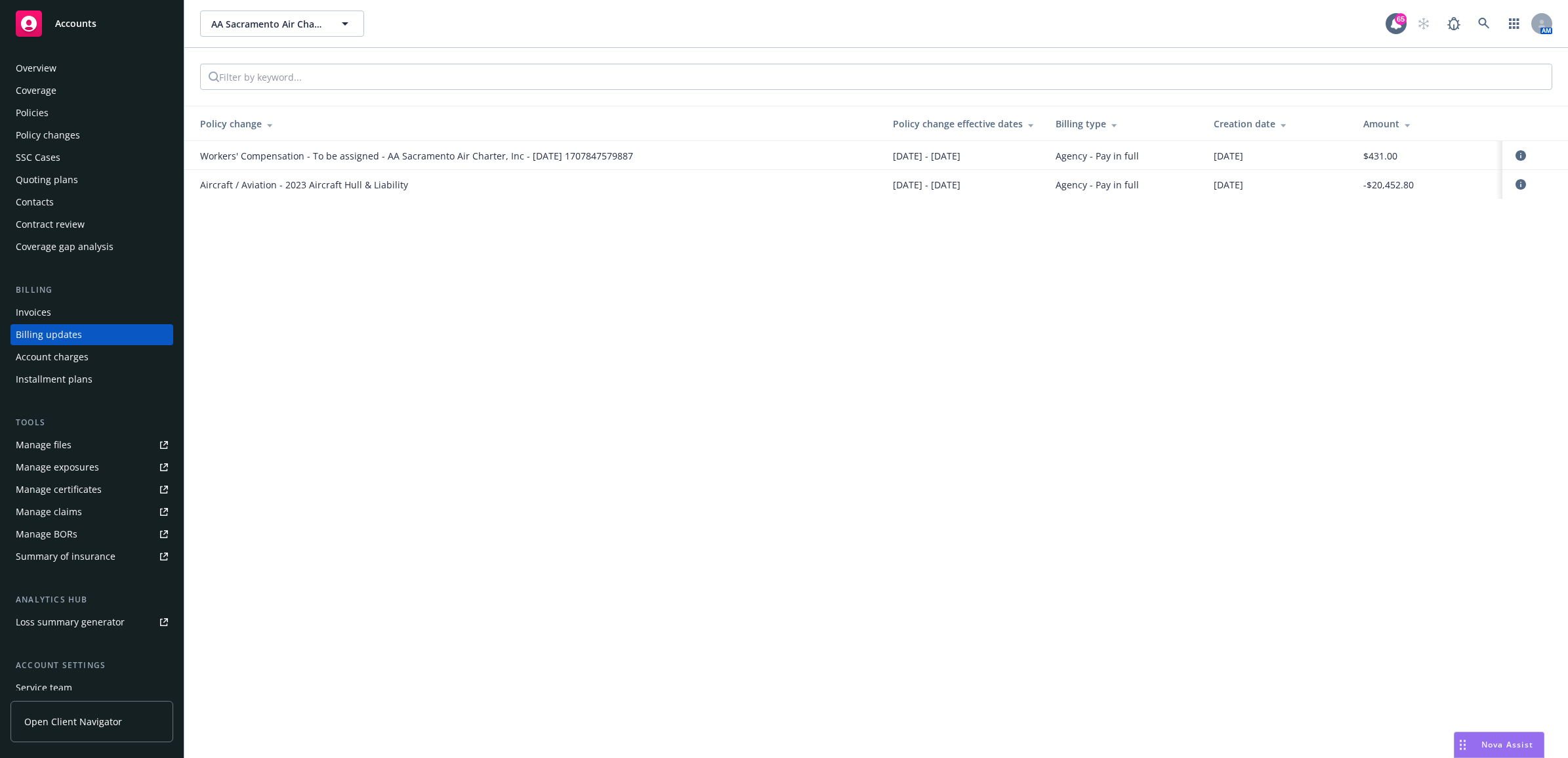
click at [83, 112] on div "Policies" at bounding box center [91, 113] width 152 height 21
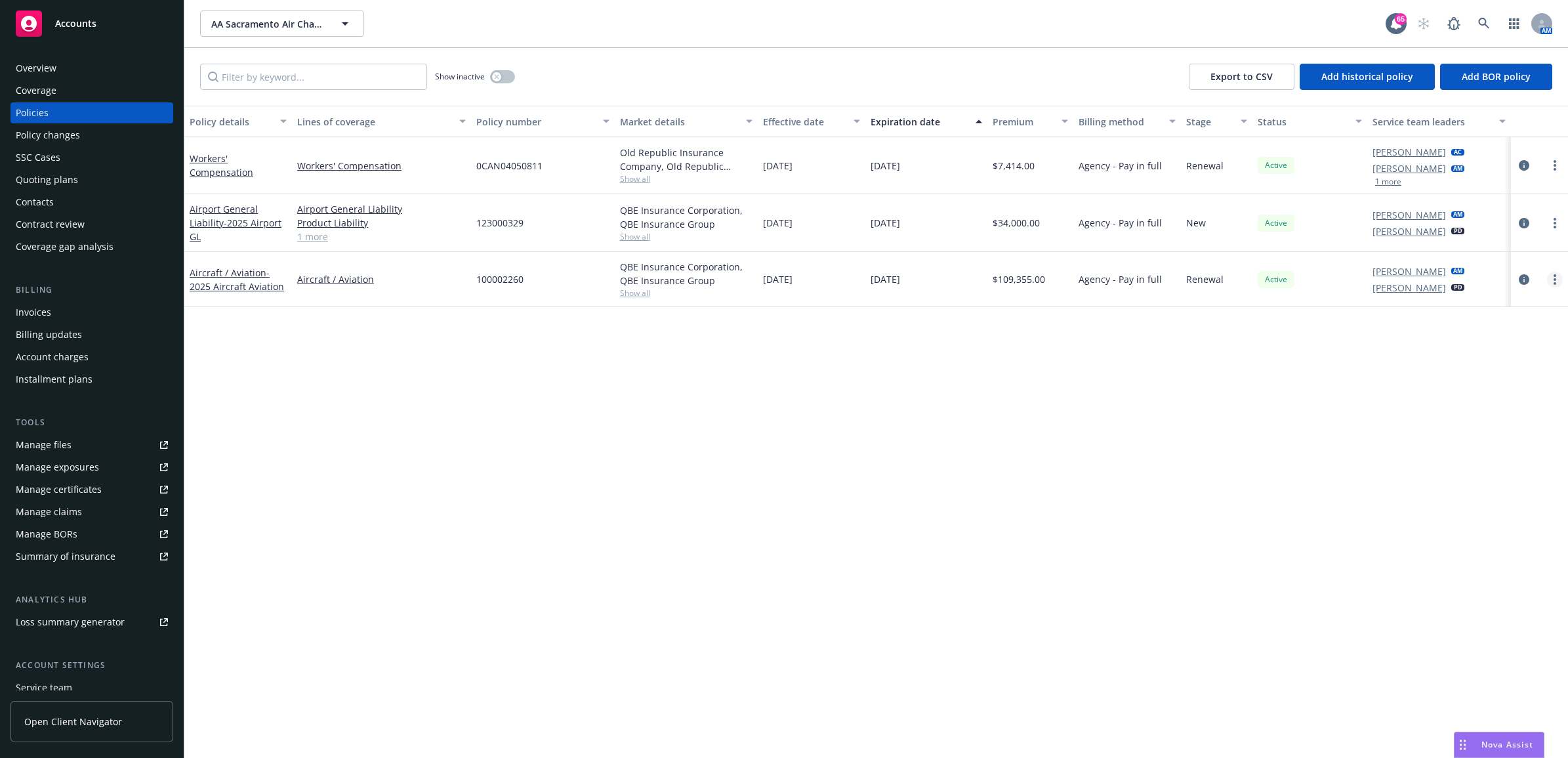
click at [1556, 277] on link "more" at bounding box center [1554, 279] width 15 height 15
click at [1532, 273] on div at bounding box center [1540, 279] width 47 height 15
click at [1532, 277] on div at bounding box center [1540, 279] width 47 height 15
click at [1528, 278] on icon "circleInformation" at bounding box center [1524, 279] width 11 height 11
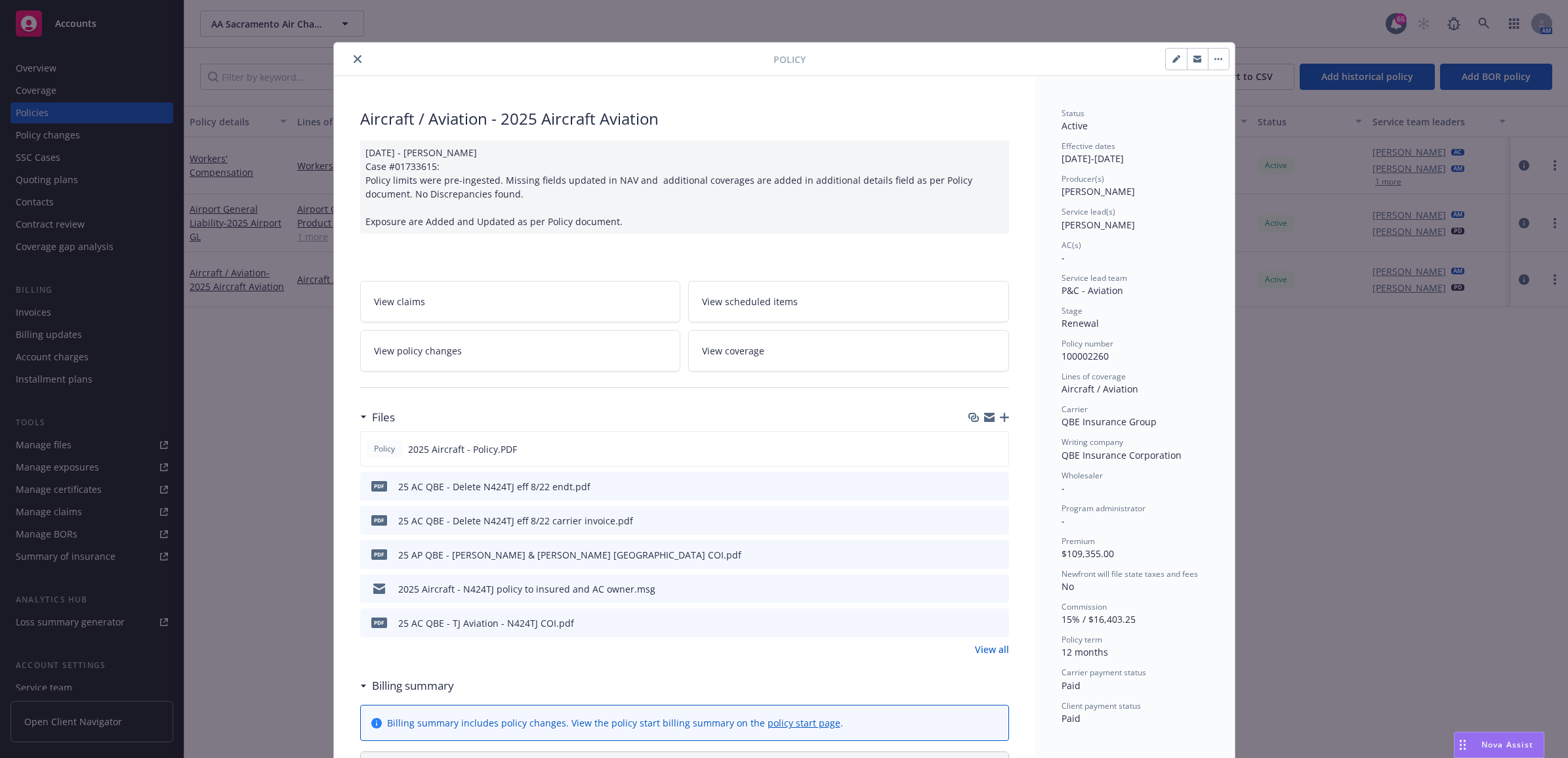
click at [1214, 63] on button "button" at bounding box center [1218, 59] width 21 height 21
click at [1172, 57] on icon "button" at bounding box center [1176, 59] width 8 height 8
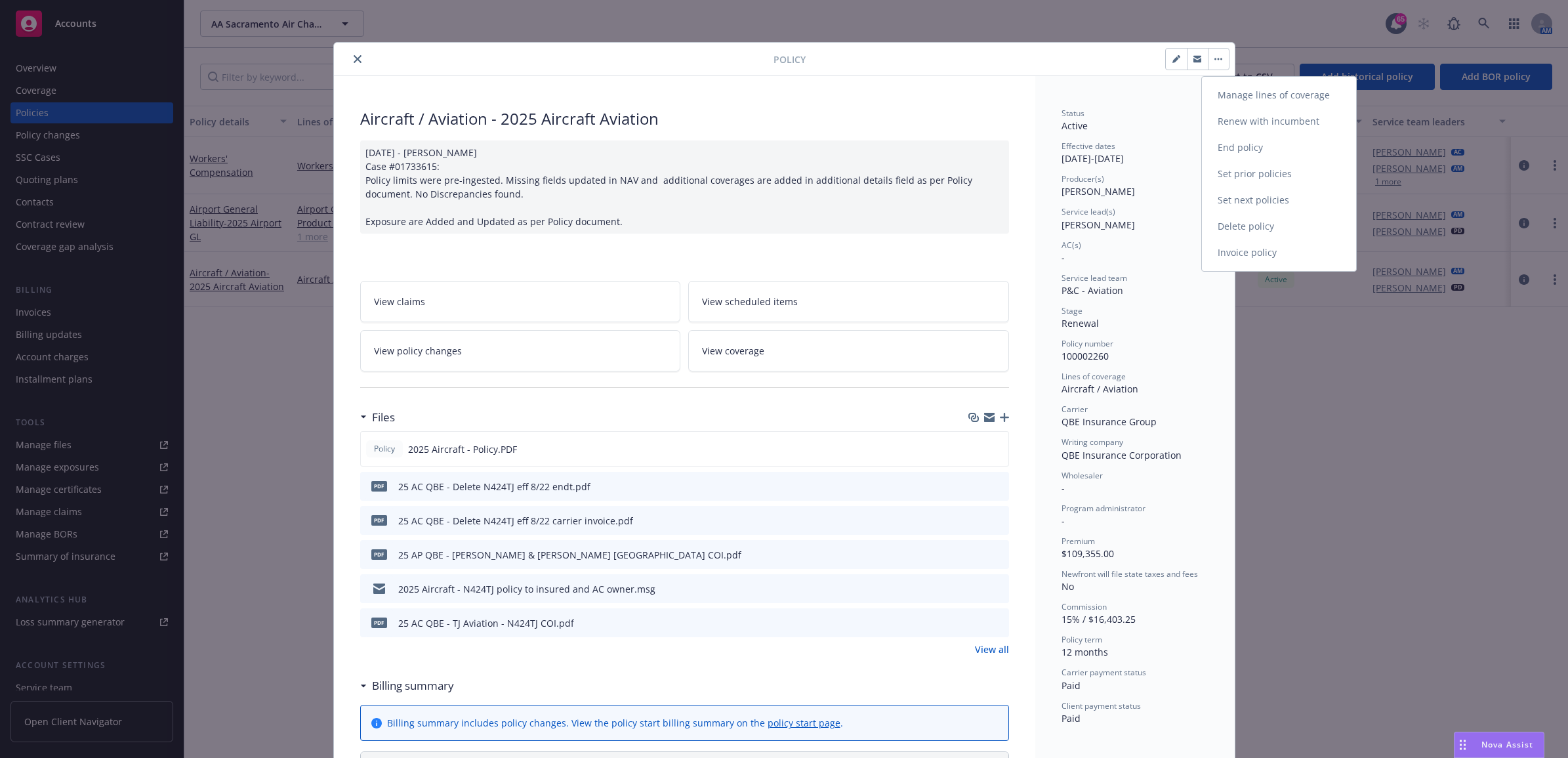
select select "RENEWAL"
select select "12"
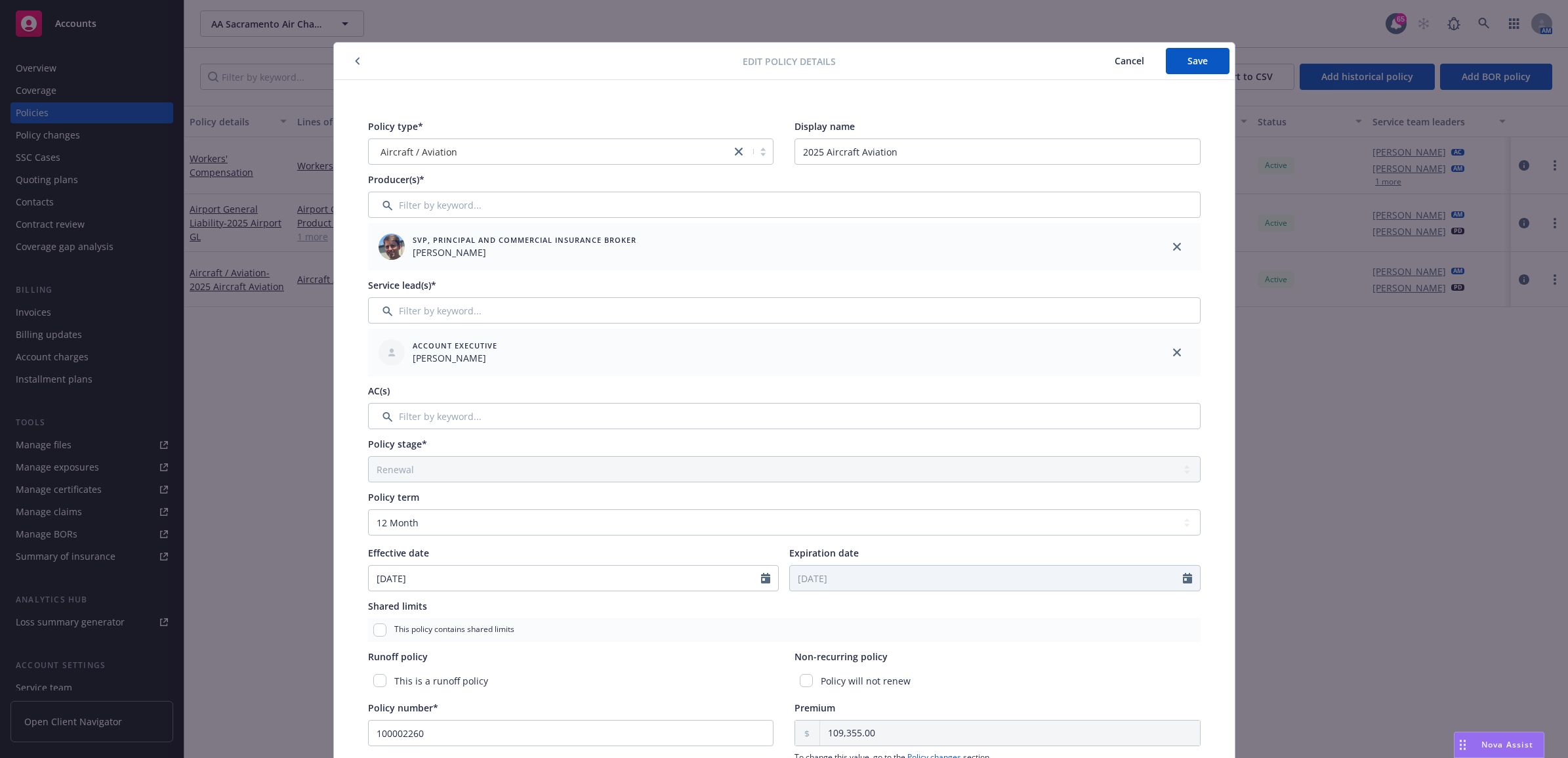
click at [355, 60] on icon "button" at bounding box center [357, 61] width 5 height 8
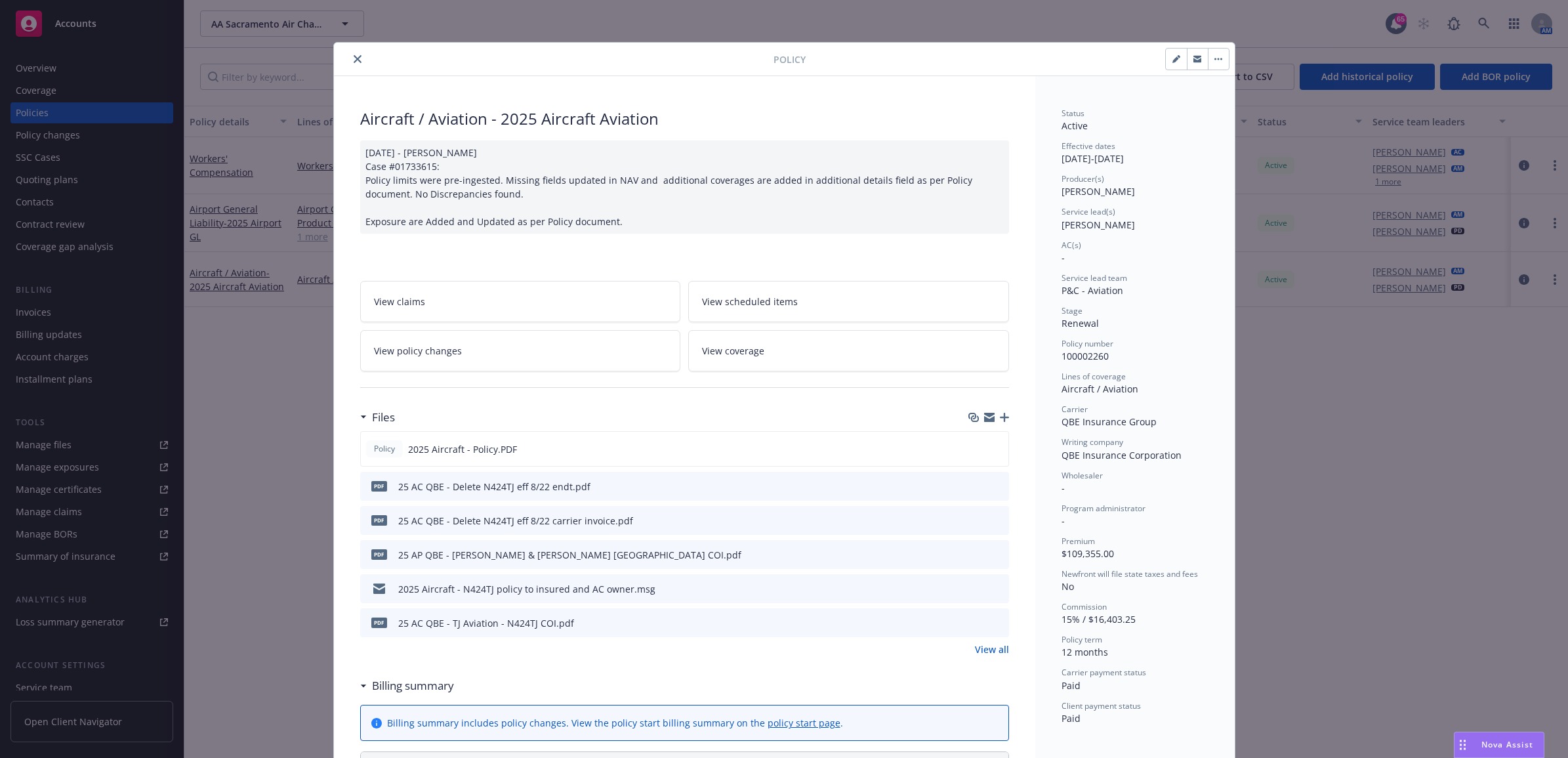
click at [354, 60] on icon "close" at bounding box center [358, 59] width 8 height 8
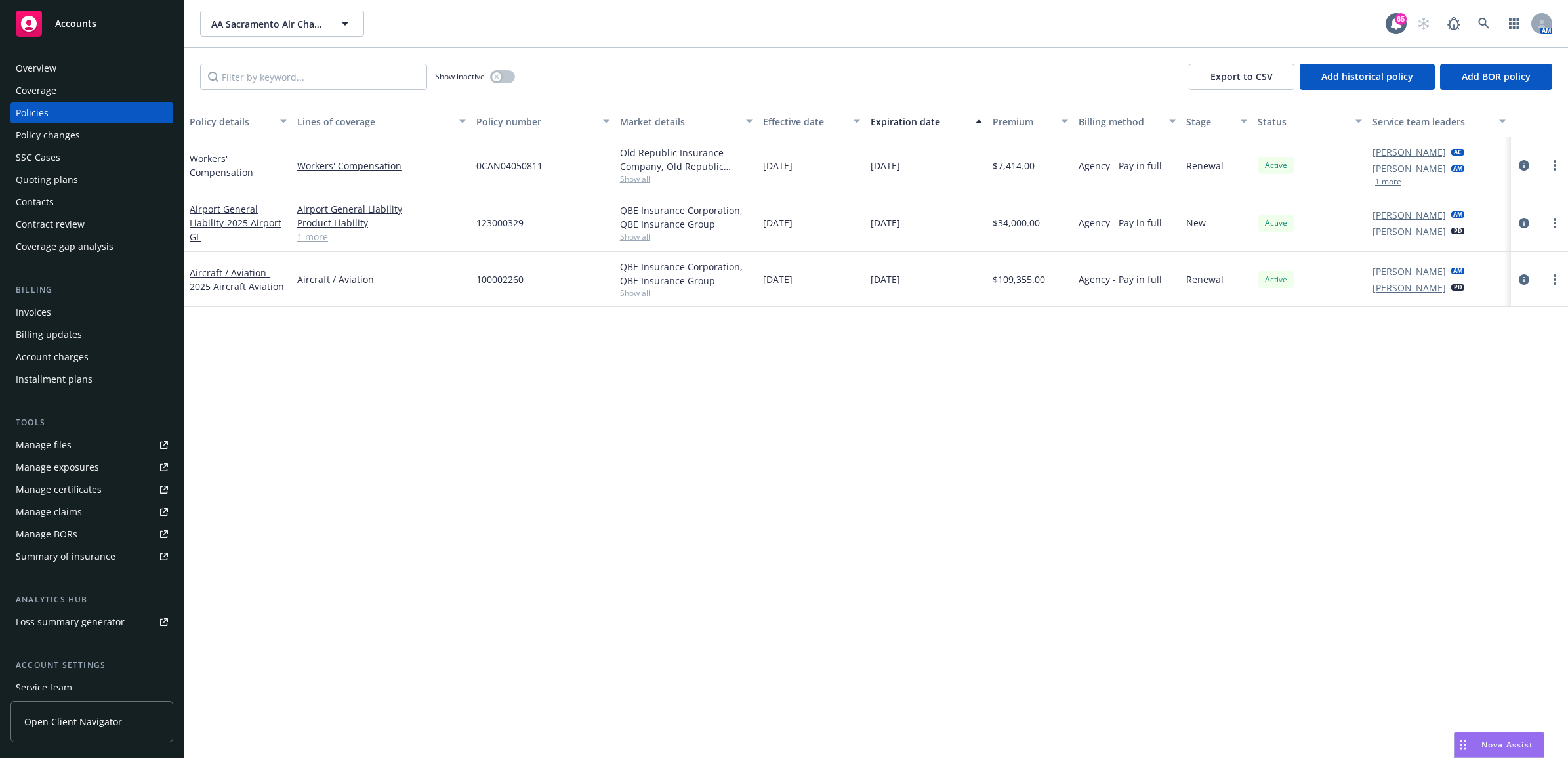
click at [57, 138] on div "Policy changes" at bounding box center [48, 135] width 65 height 21
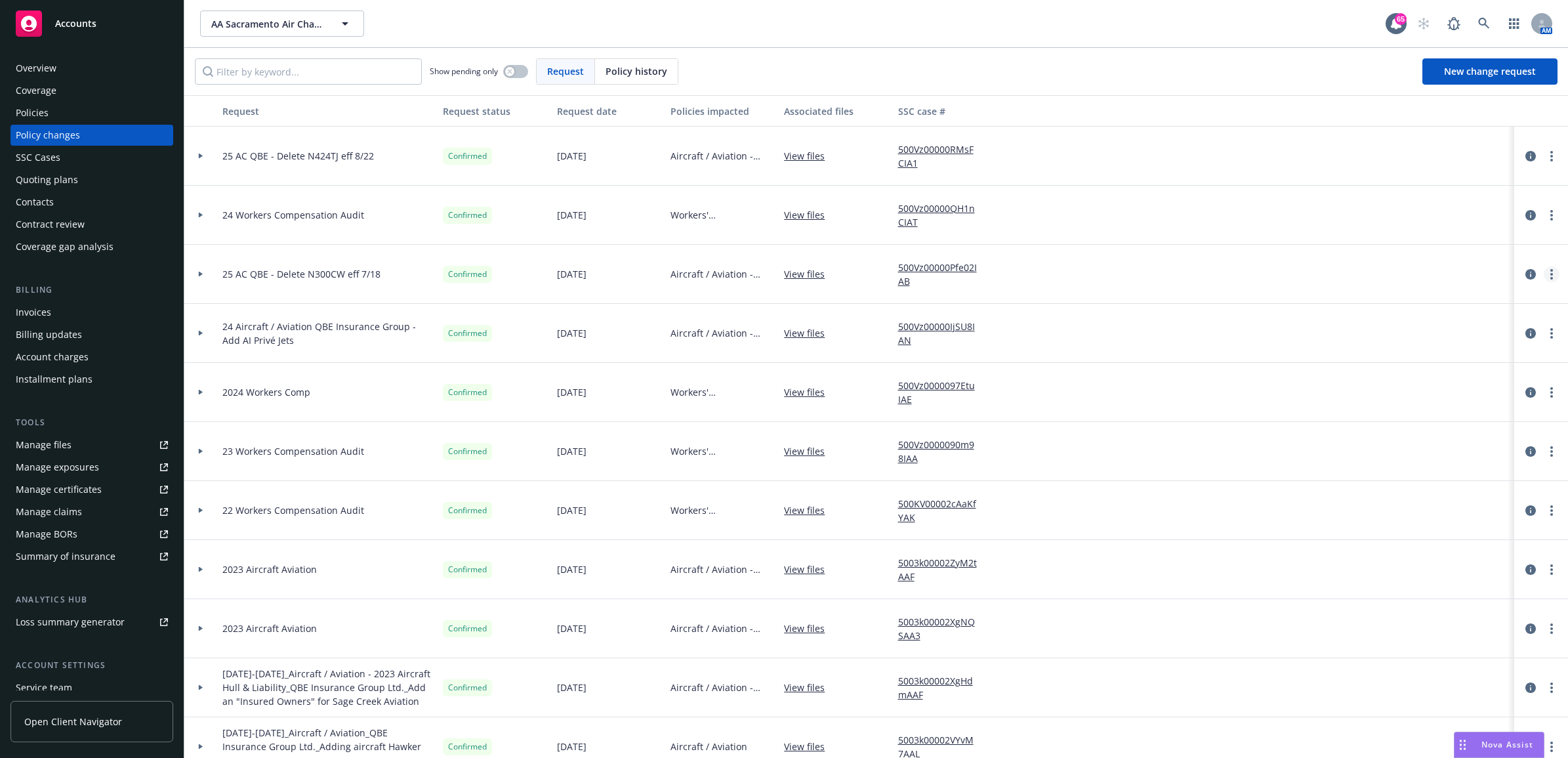
click at [1544, 271] on link "more" at bounding box center [1551, 274] width 15 height 15
click at [1550, 271] on circle "more" at bounding box center [1551, 270] width 2 height 2
click at [201, 449] on icon at bounding box center [200, 452] width 5 height 5
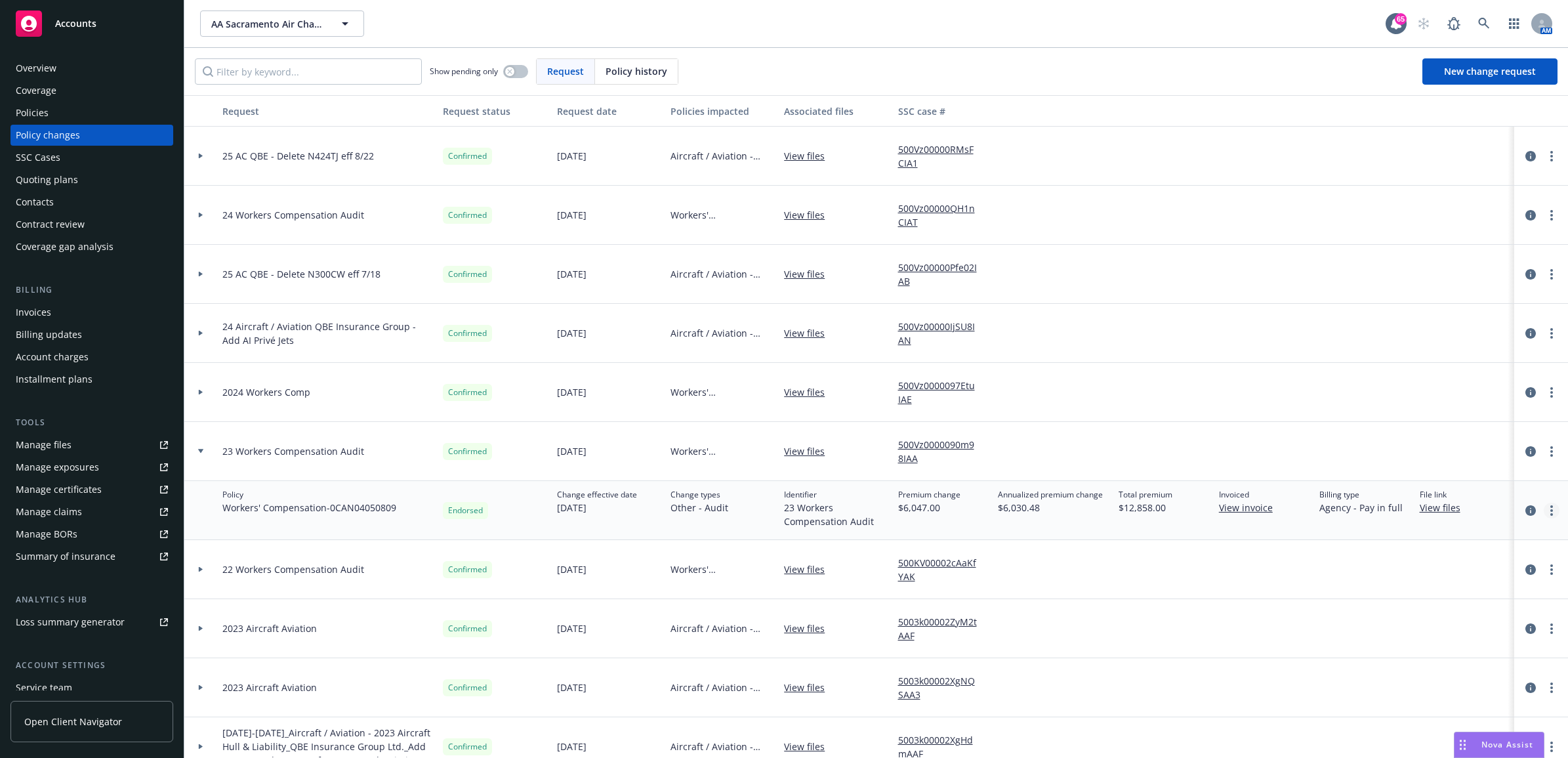
click at [1544, 503] on link "more" at bounding box center [1551, 510] width 15 height 15
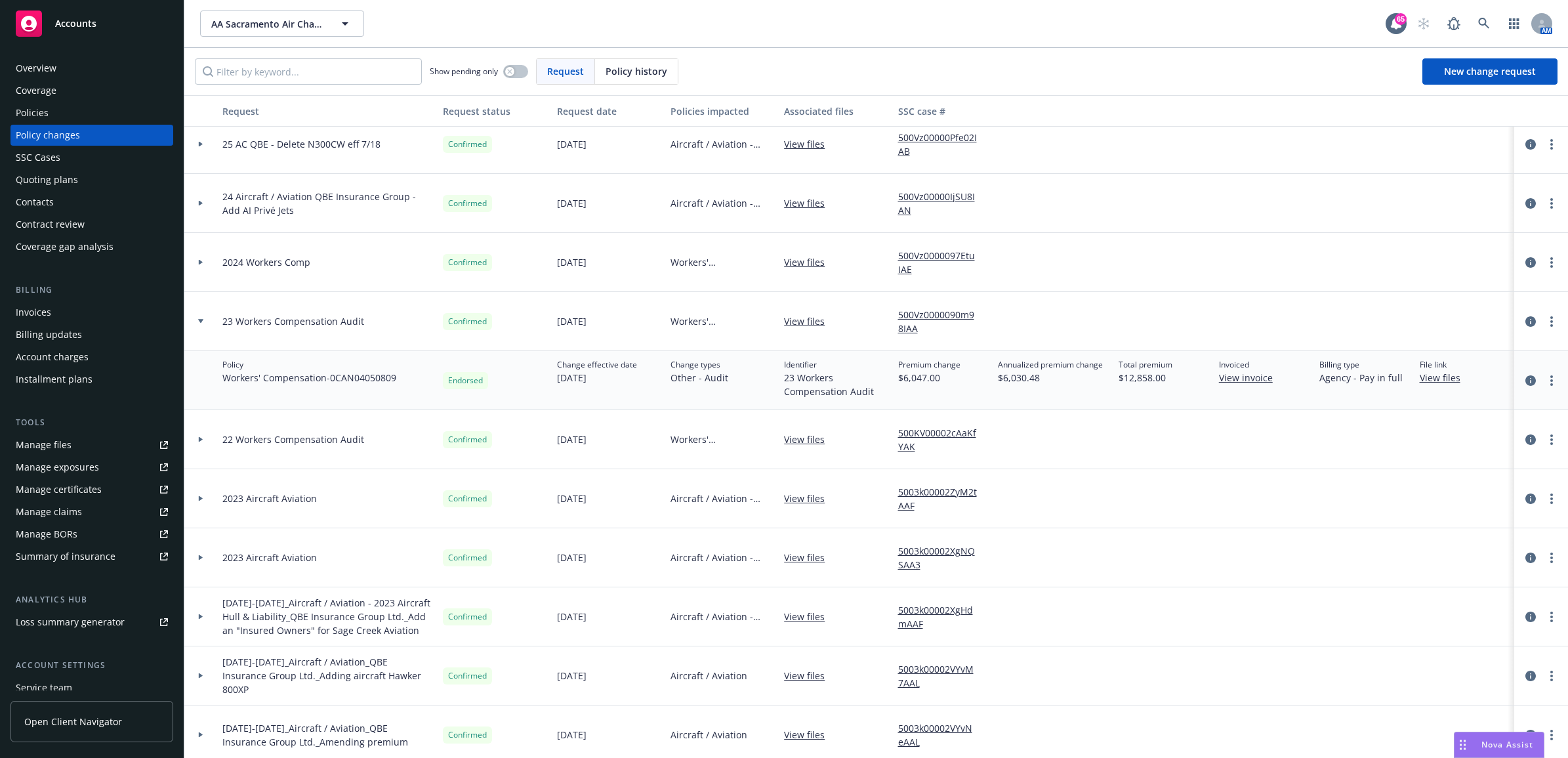
scroll to position [164, 0]
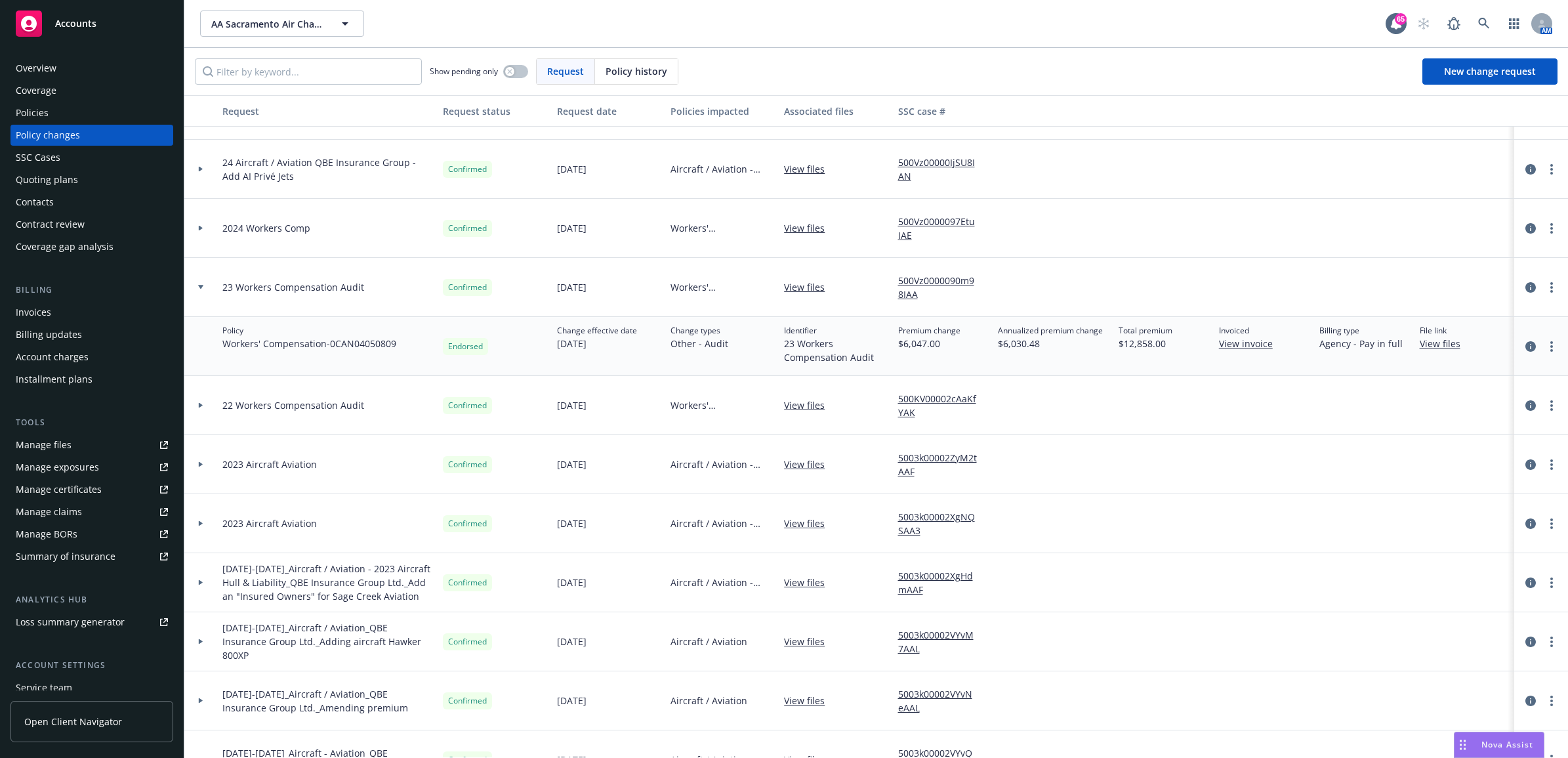
click at [59, 120] on div "Policies" at bounding box center [91, 113] width 152 height 21
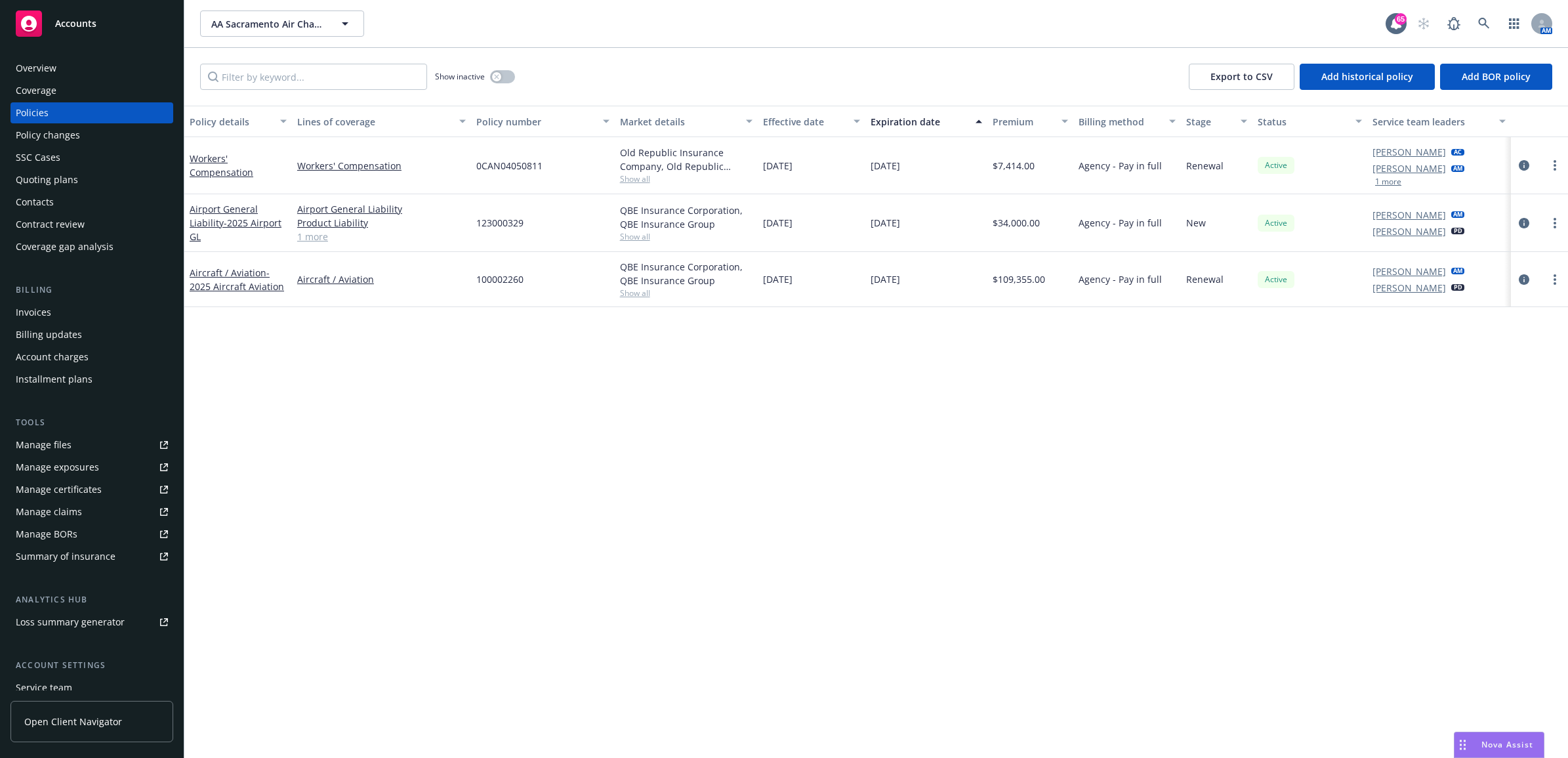
click at [59, 136] on div "Policy changes" at bounding box center [48, 135] width 65 height 21
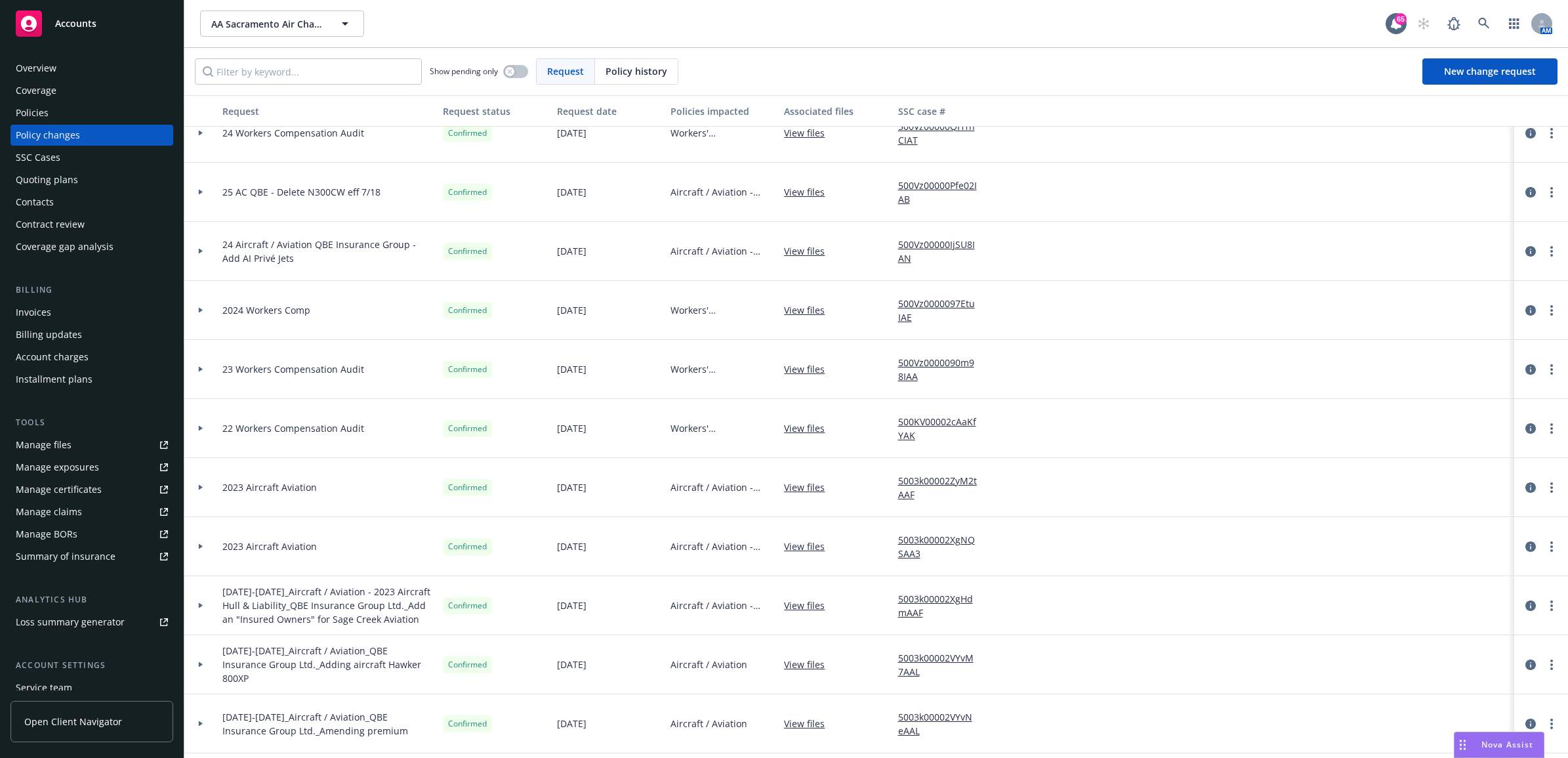
scroll to position [137, 0]
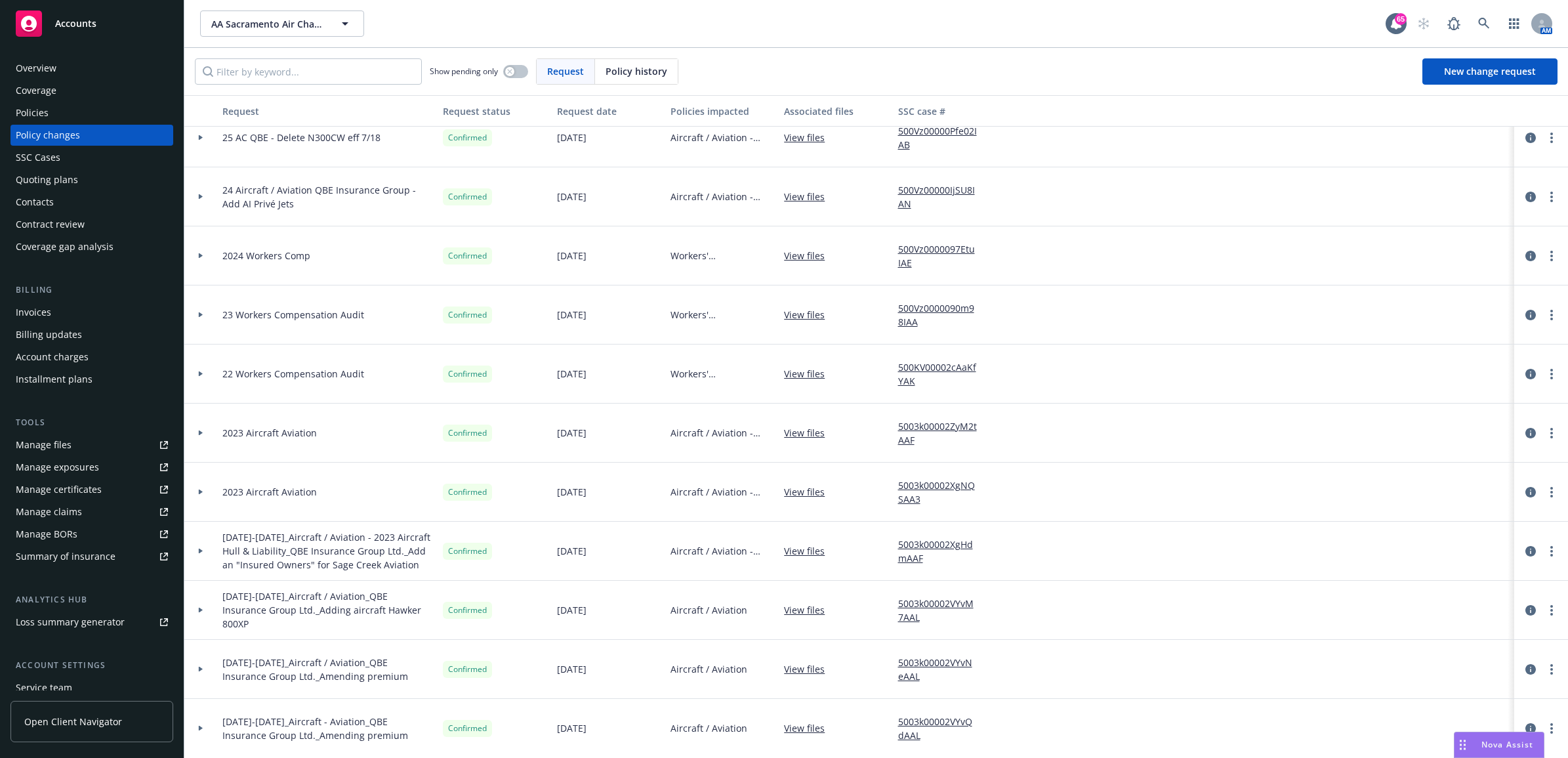
click at [100, 317] on div "Invoices" at bounding box center [91, 313] width 152 height 21
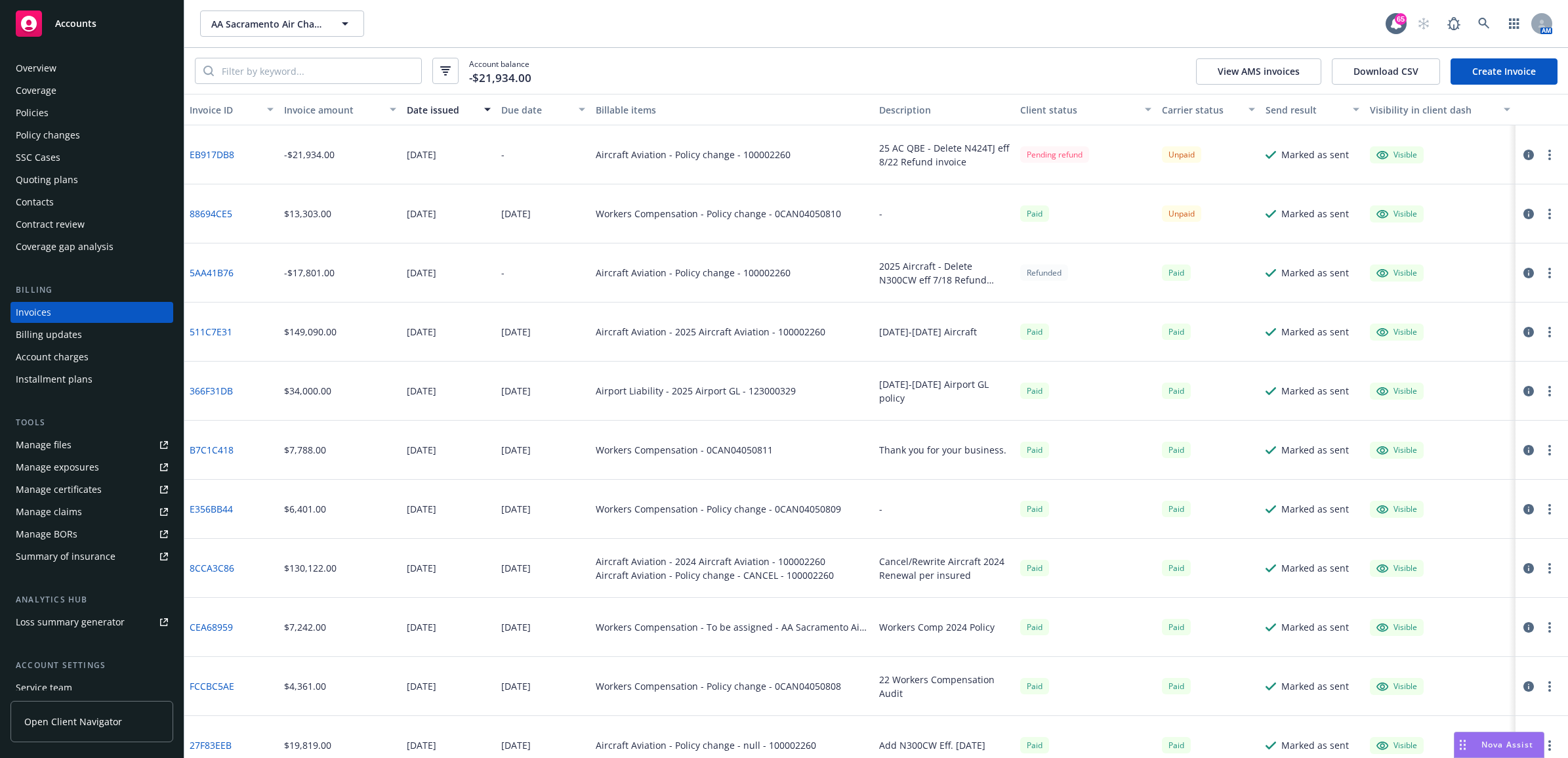
click at [74, 339] on div "Billing updates" at bounding box center [48, 335] width 66 height 21
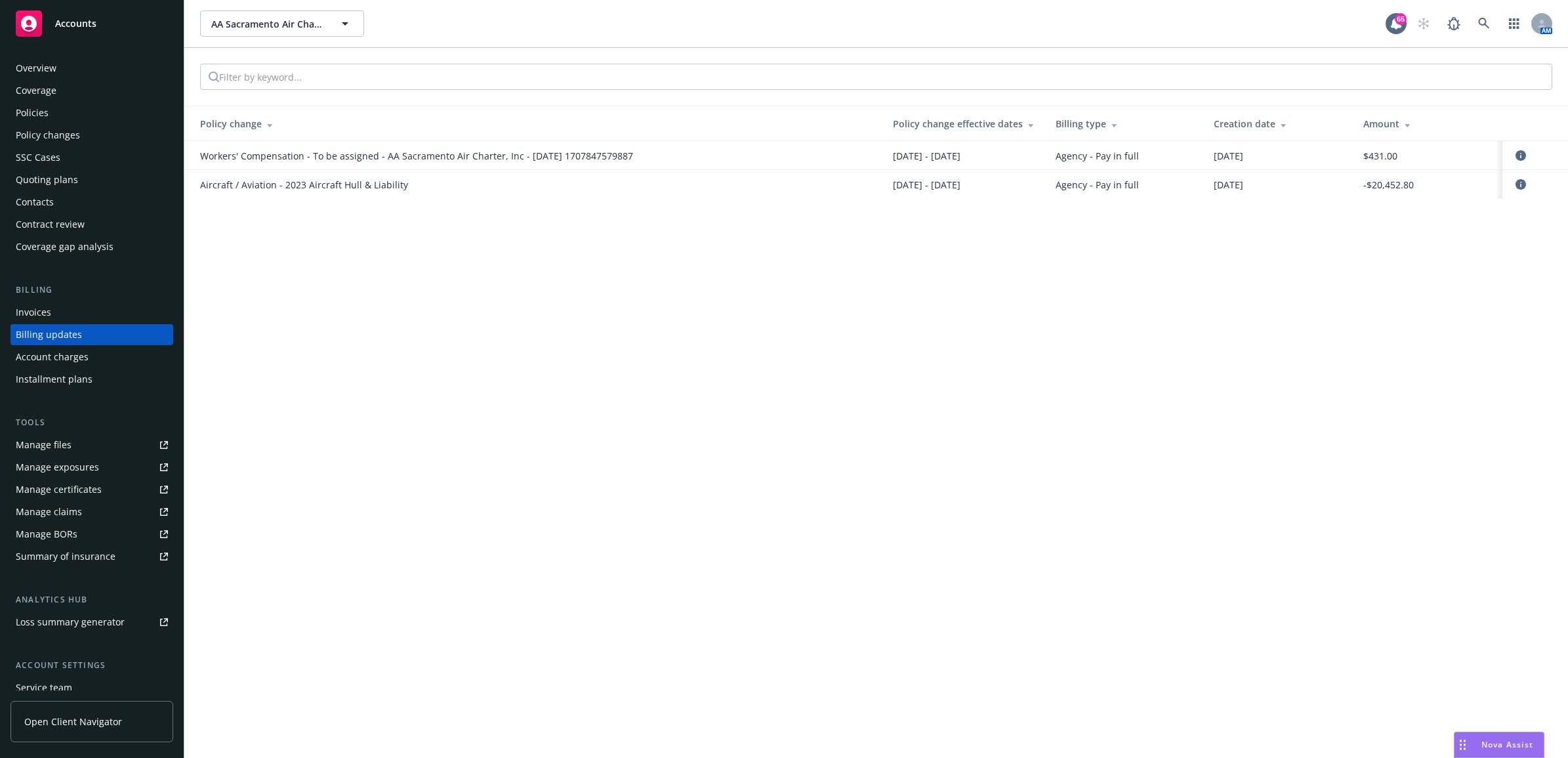
click at [89, 358] on div "Account charges" at bounding box center [91, 357] width 152 height 21
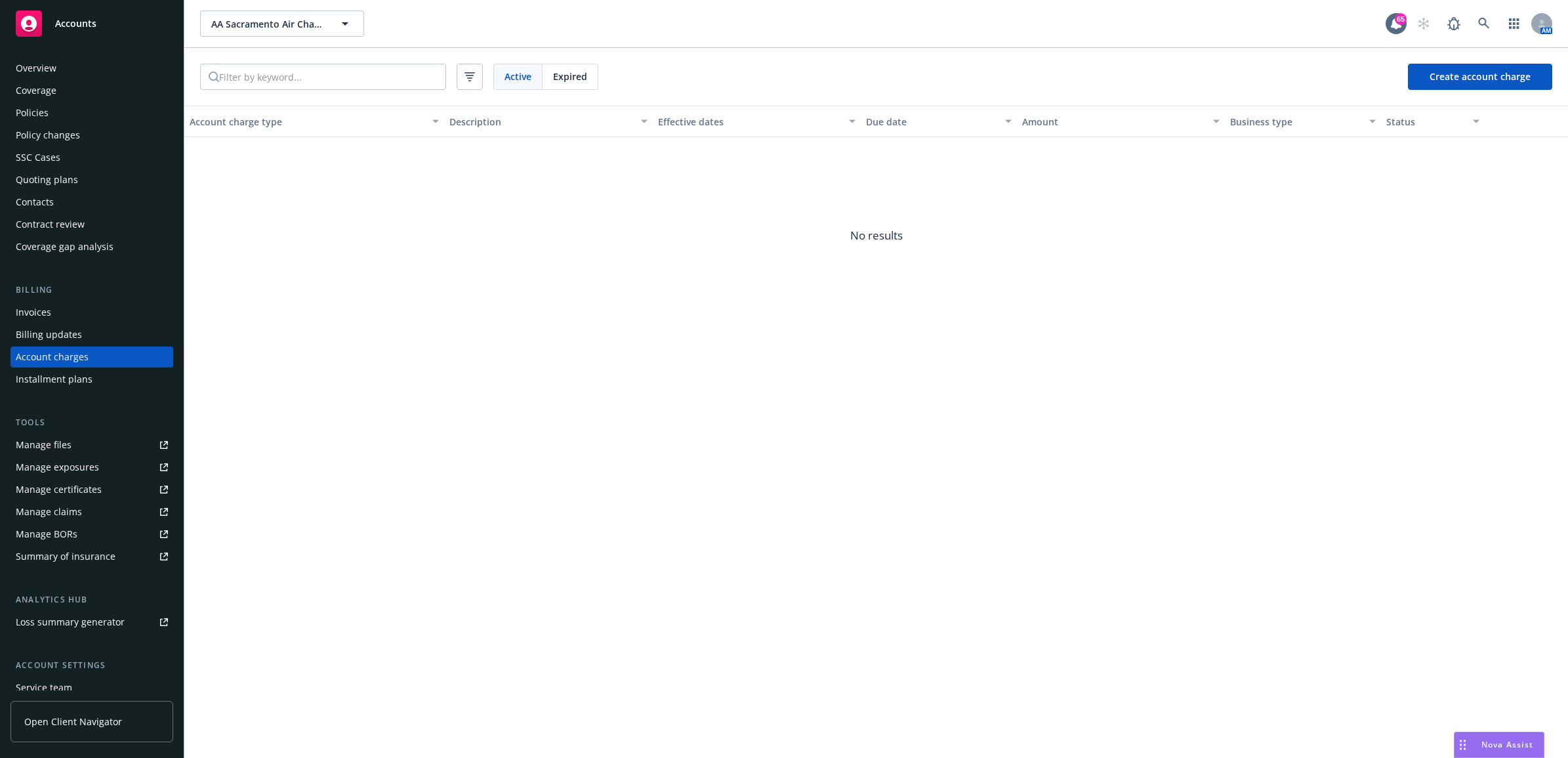
click at [83, 377] on div "Installment plans" at bounding box center [53, 379] width 77 height 21
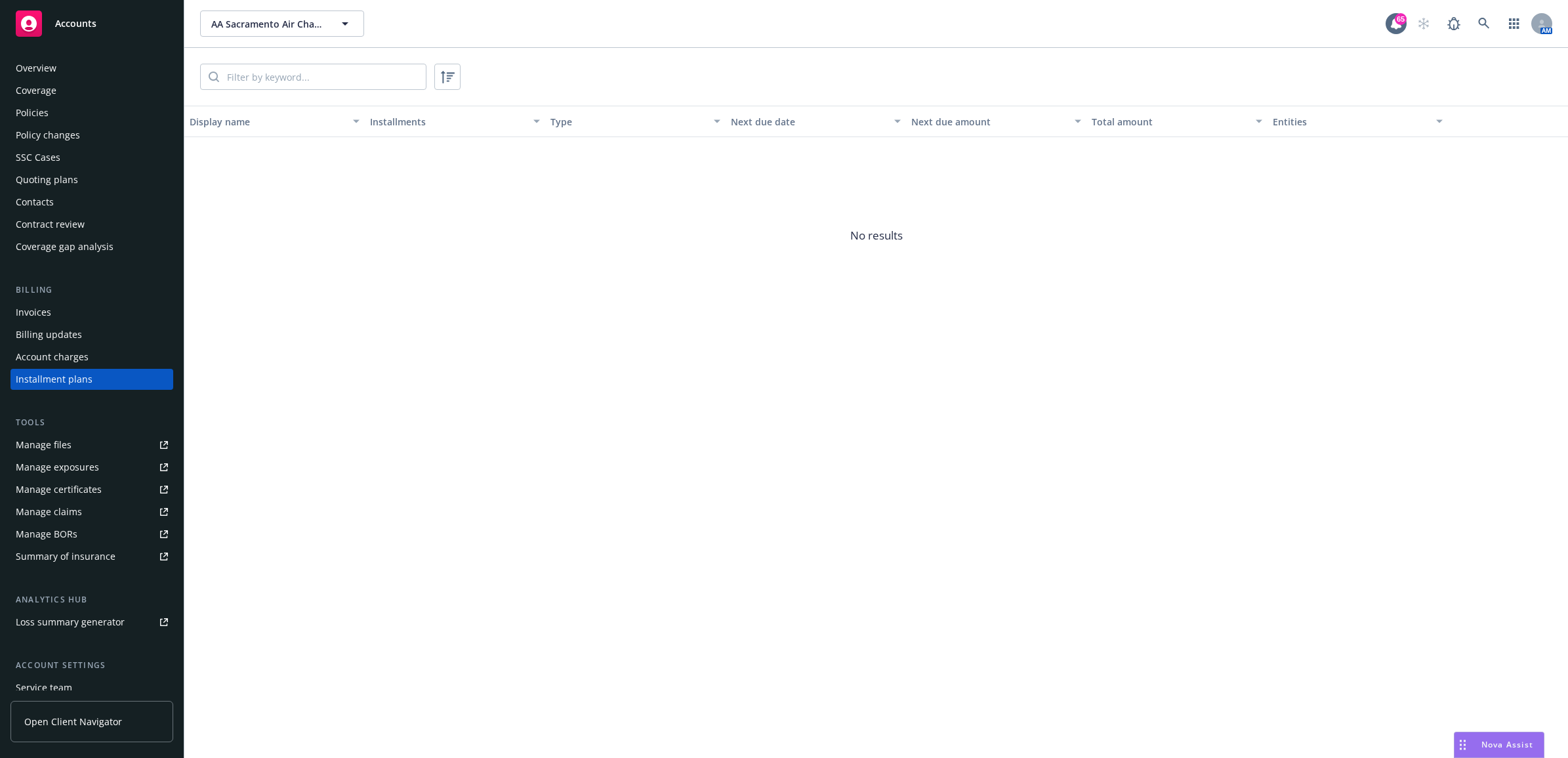
click at [90, 145] on div "Policy changes" at bounding box center [91, 135] width 152 height 21
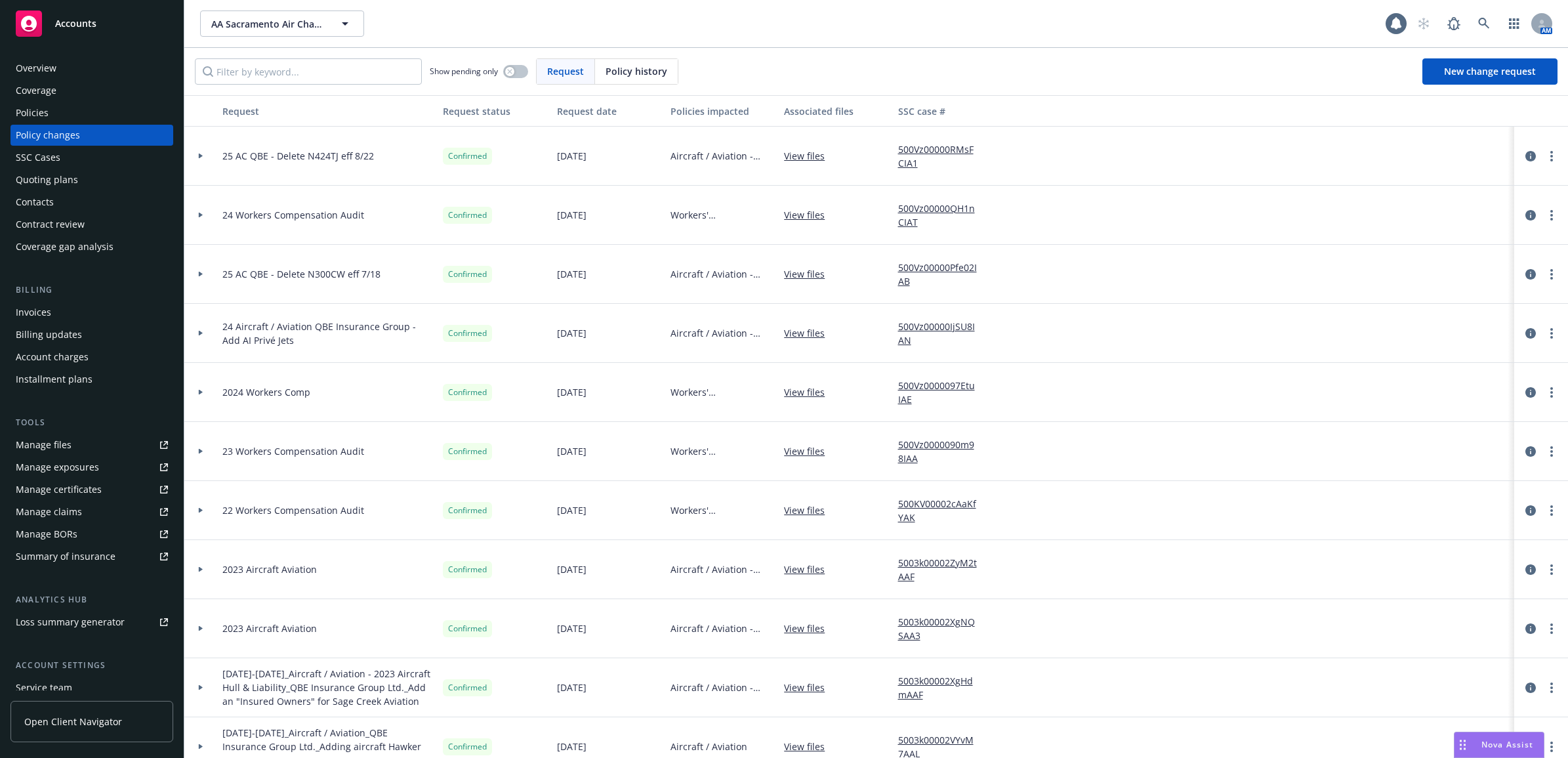
click at [65, 110] on div "Policies" at bounding box center [91, 113] width 152 height 21
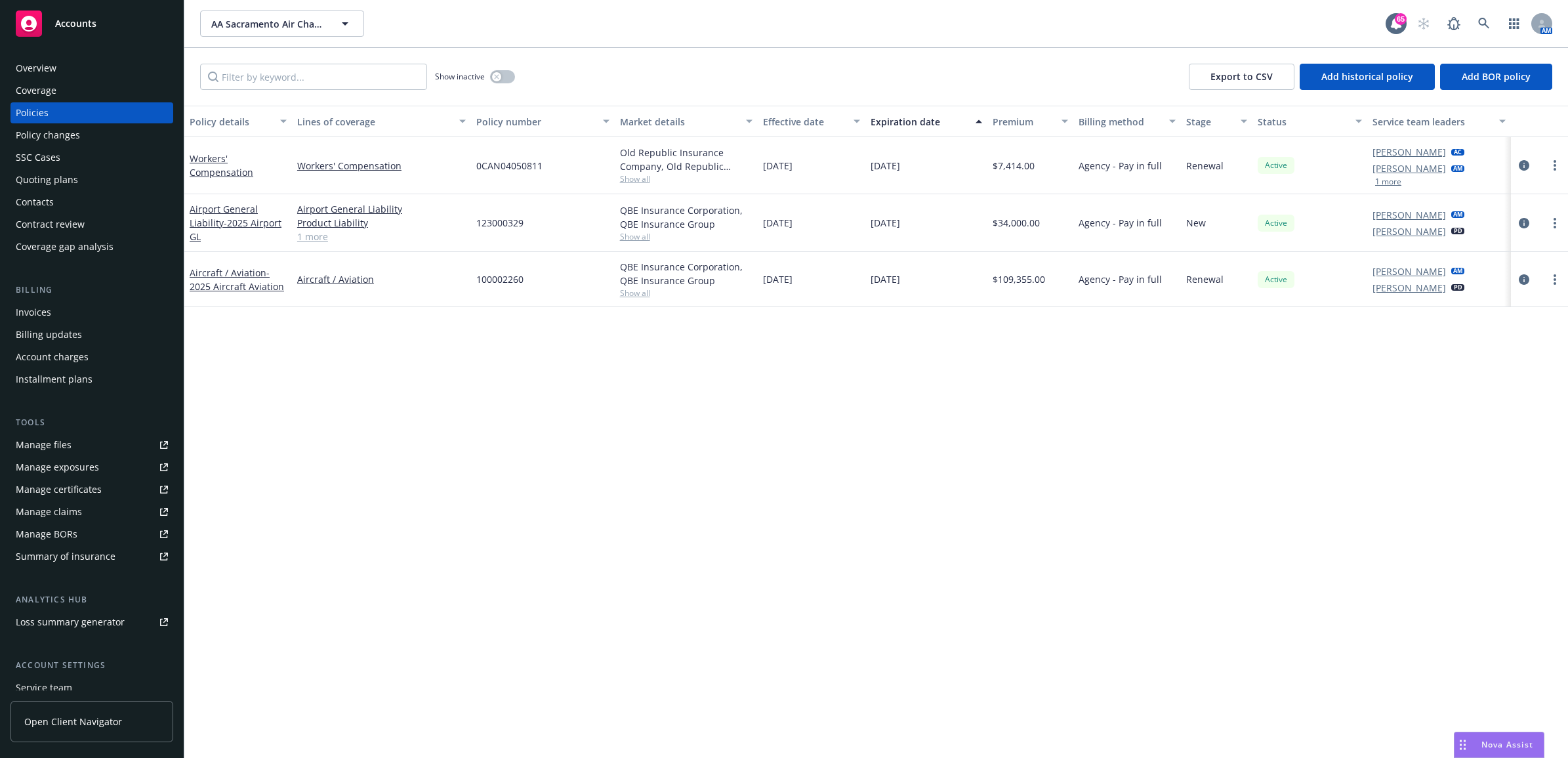
click at [67, 171] on div "Quoting plans" at bounding box center [46, 180] width 62 height 21
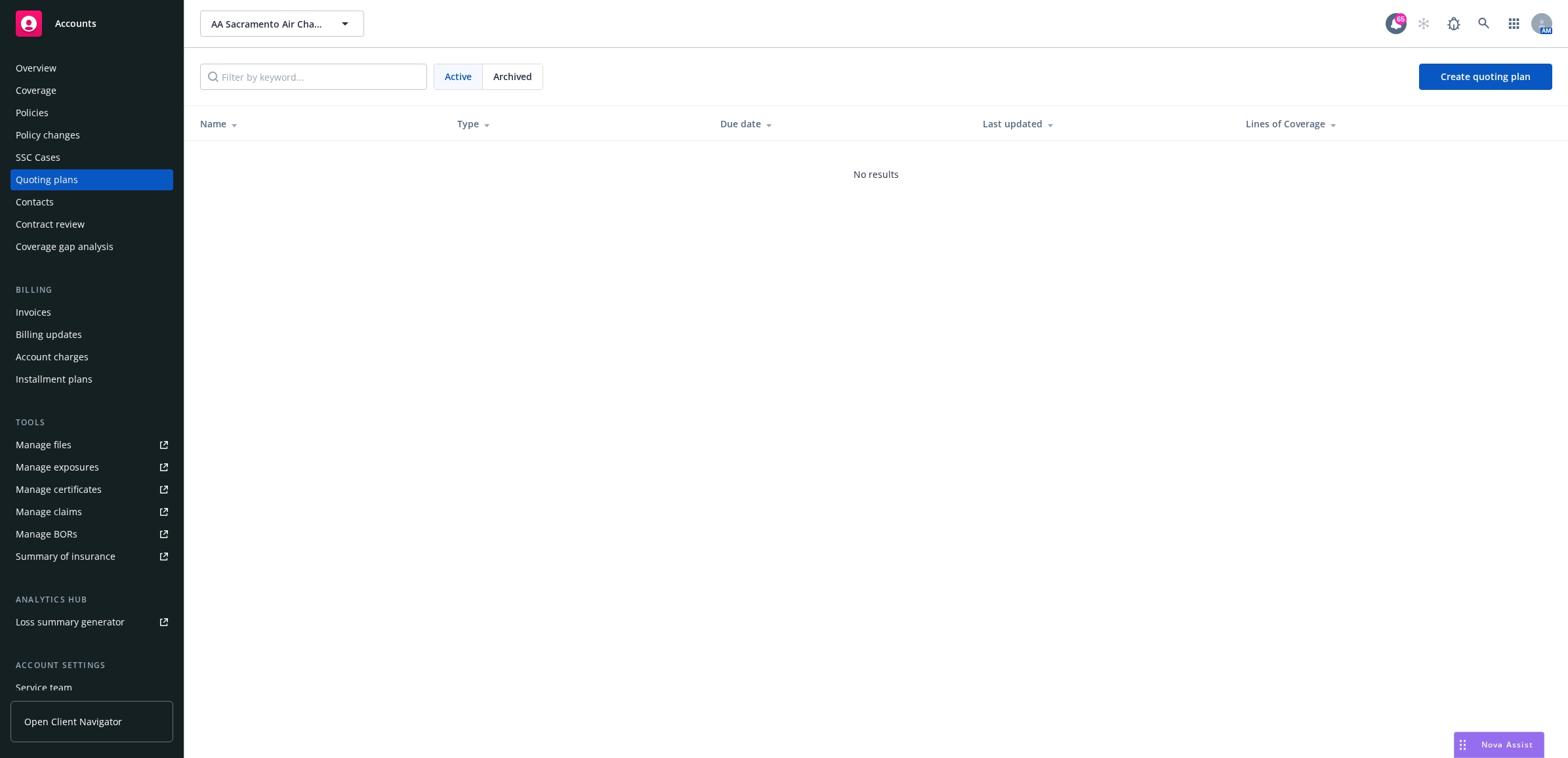
click at [71, 156] on div "SSC Cases" at bounding box center [91, 158] width 152 height 21
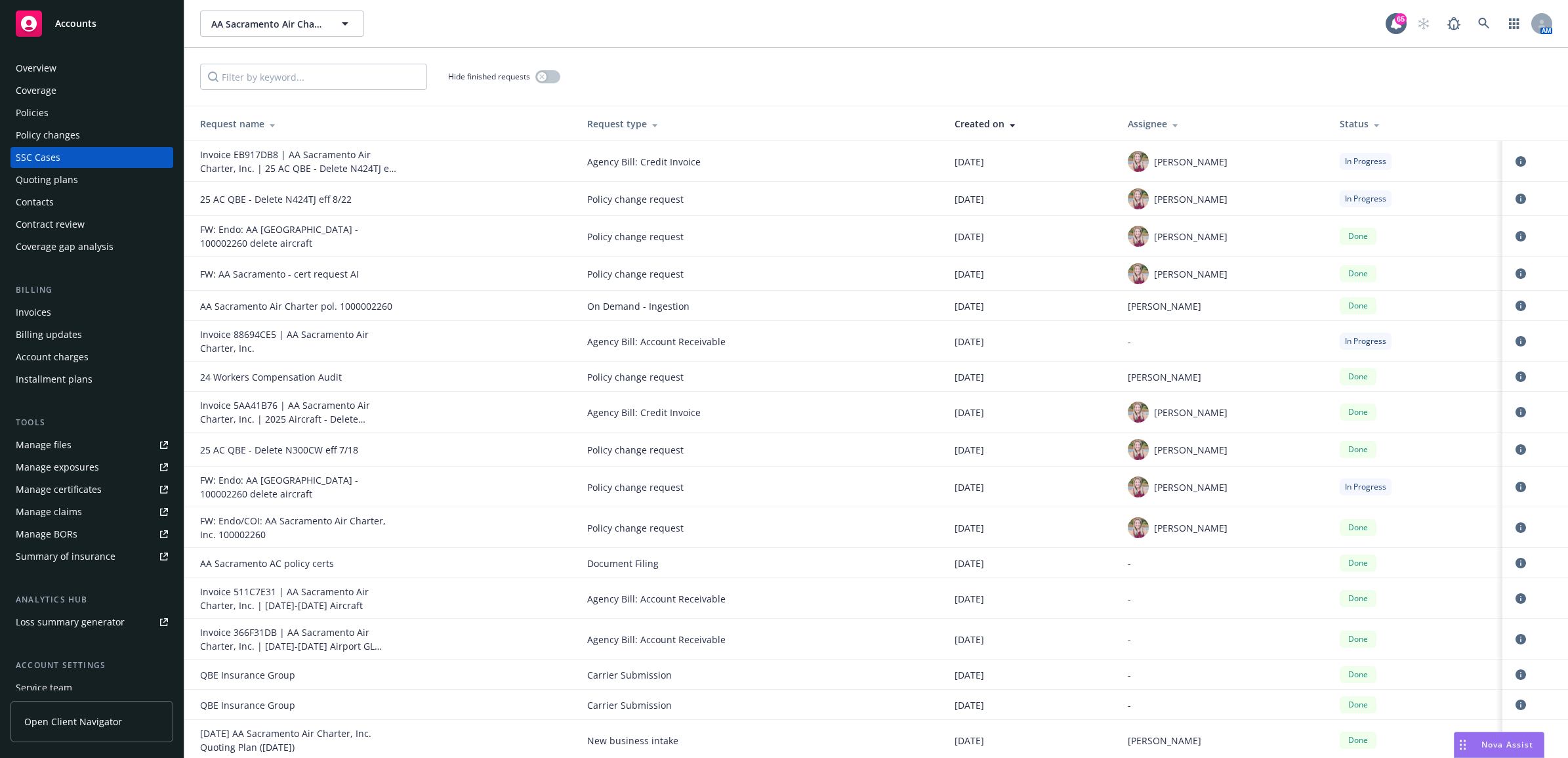
click at [51, 196] on div "Contacts" at bounding box center [34, 202] width 38 height 21
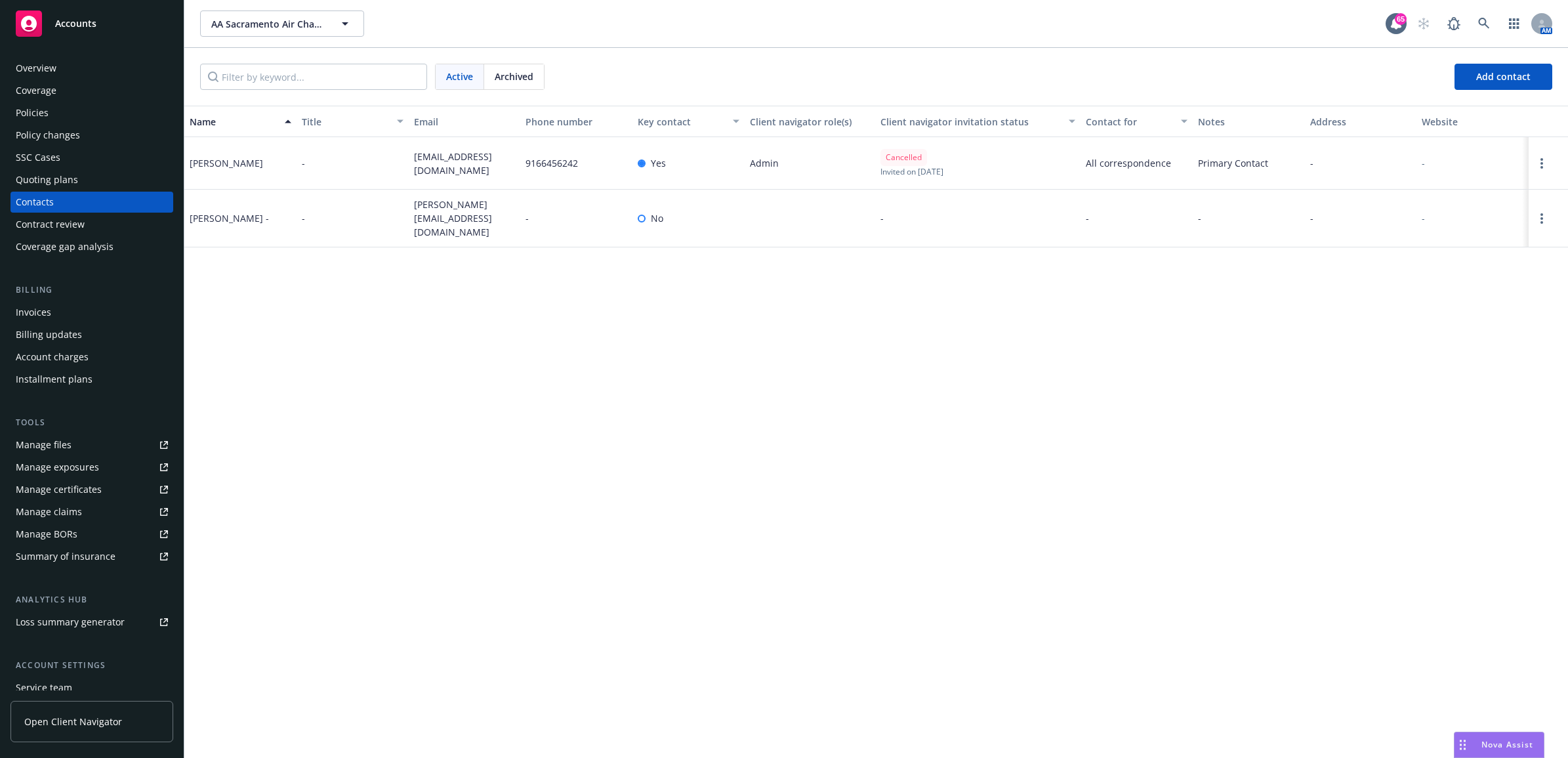
click at [59, 226] on div "Contract review" at bounding box center [49, 225] width 69 height 21
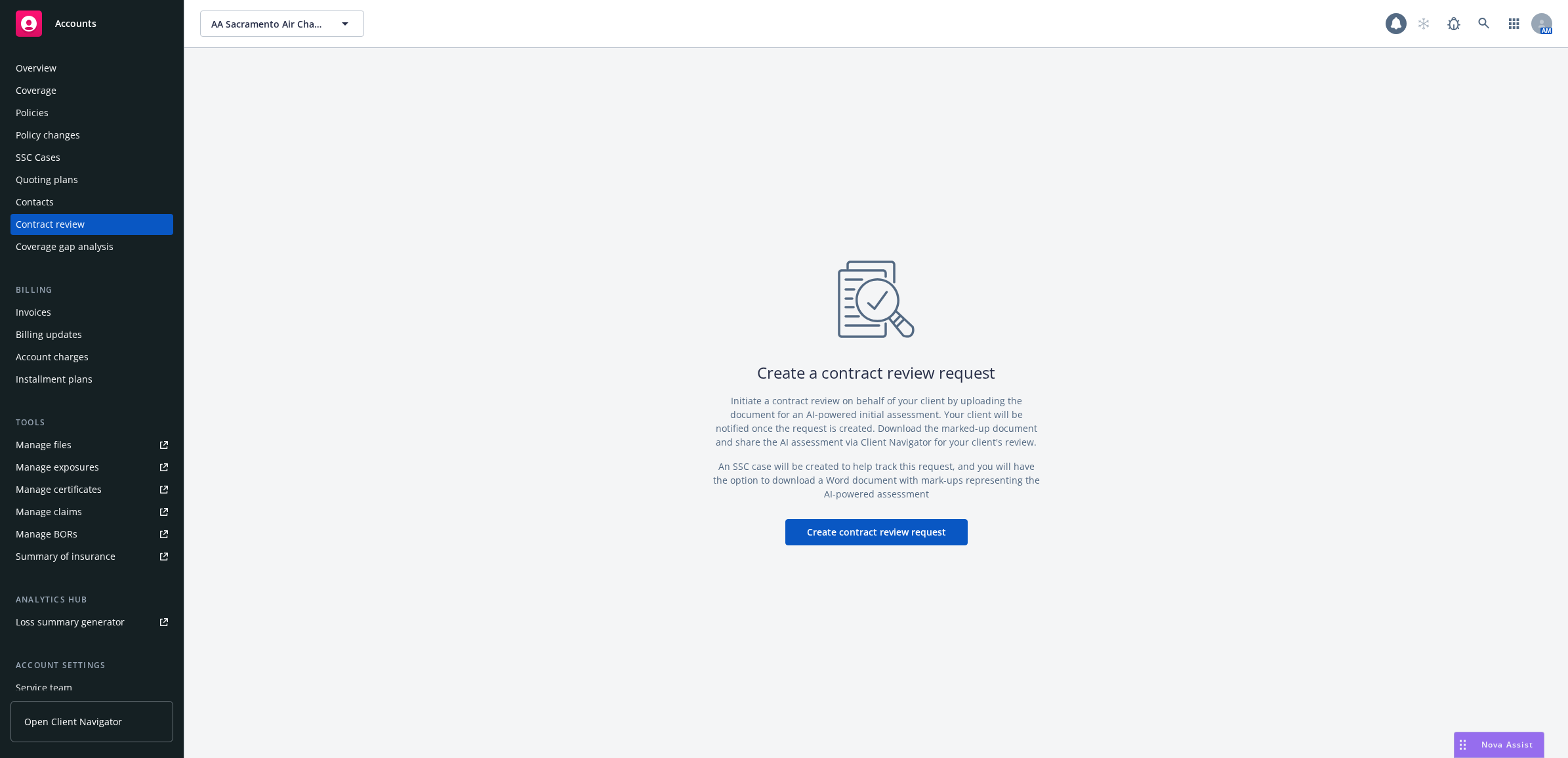
click at [60, 243] on div "Coverage gap analysis" at bounding box center [64, 246] width 98 height 21
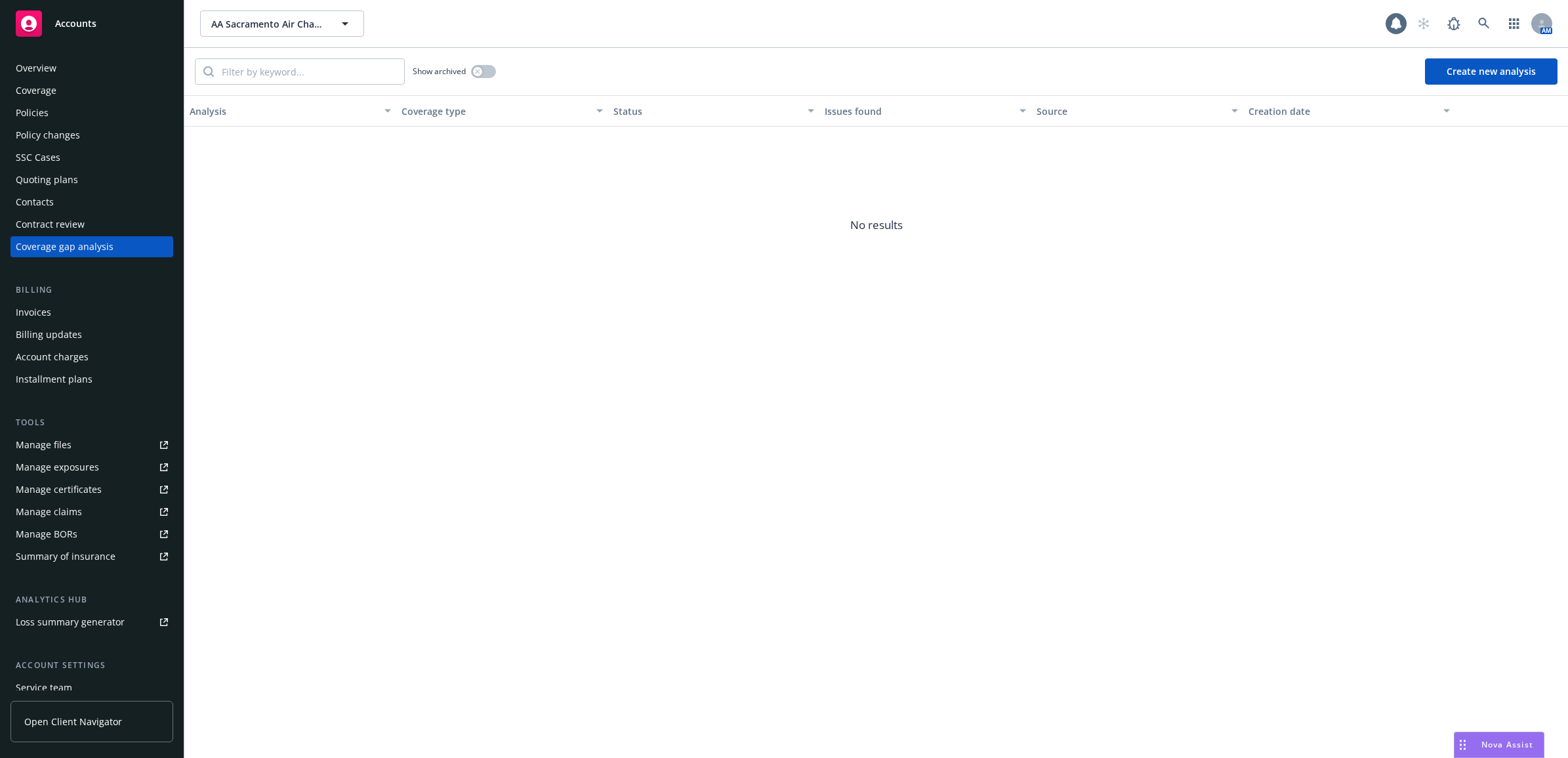
click at [107, 114] on div "Policies" at bounding box center [91, 113] width 152 height 21
